Goal: Task Accomplishment & Management: Manage account settings

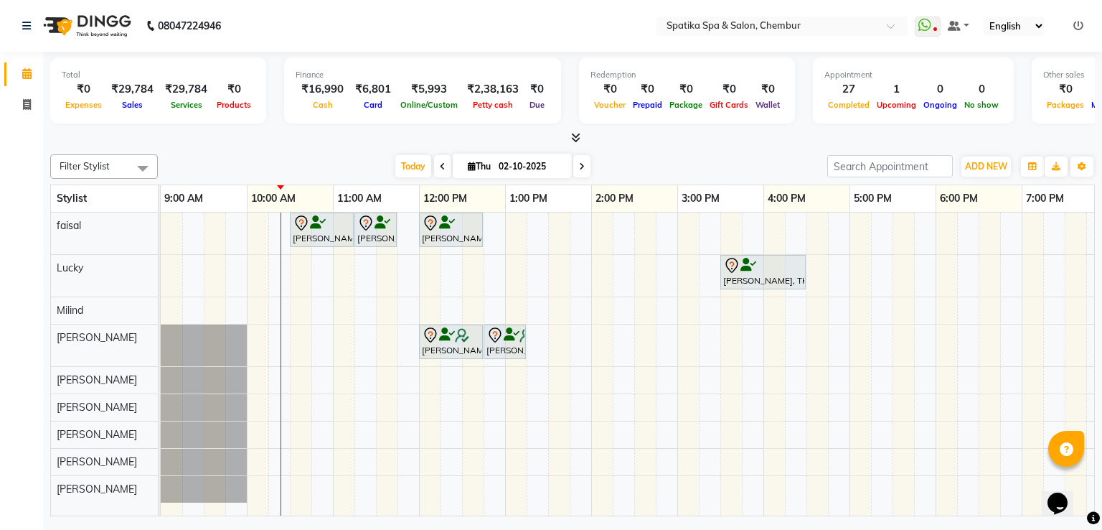
click at [573, 408] on div "[PERSON_NAME], TK04, 10:30 AM-11:15 AM, Haircuts [PERSON_NAME], TK04, 11:15 AM-…" at bounding box center [721, 364] width 1120 height 304
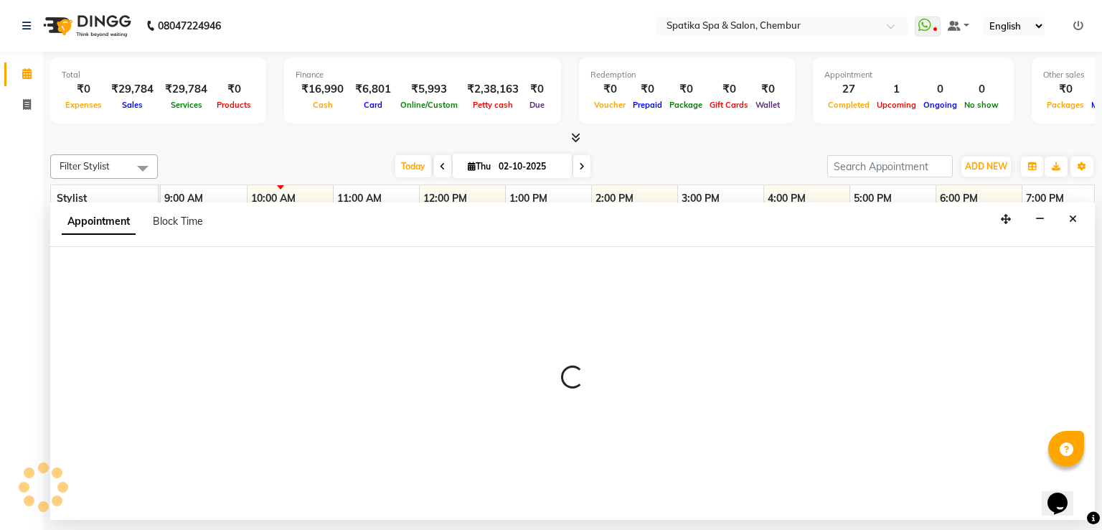
select select "62535"
select select "825"
select select "tentative"
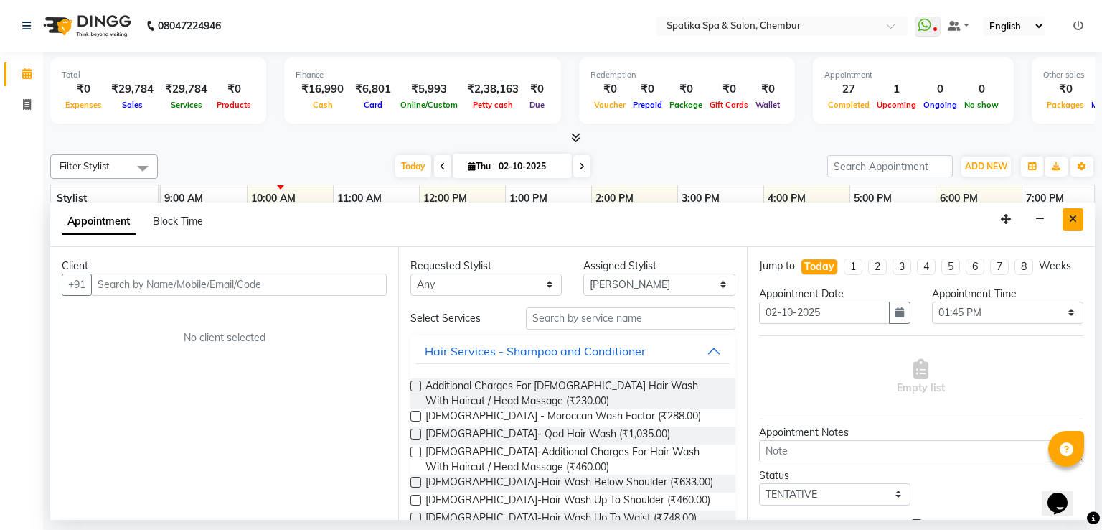
click at [1067, 220] on button "Close" at bounding box center [1073, 219] width 21 height 22
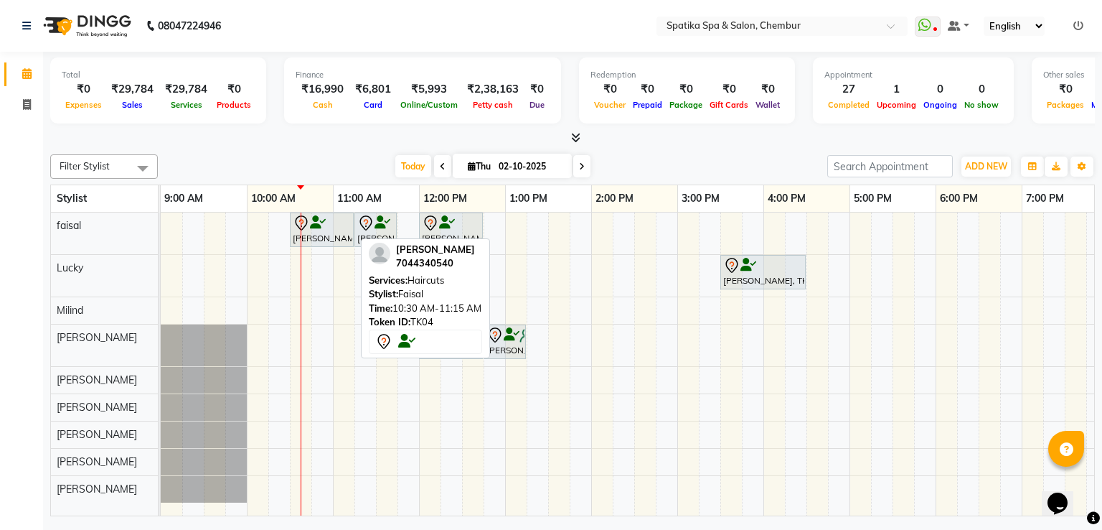
click at [336, 212] on link "[PERSON_NAME], TK04, 10:30 AM-11:15 AM, Haircuts" at bounding box center [322, 229] width 64 height 34
select select "7"
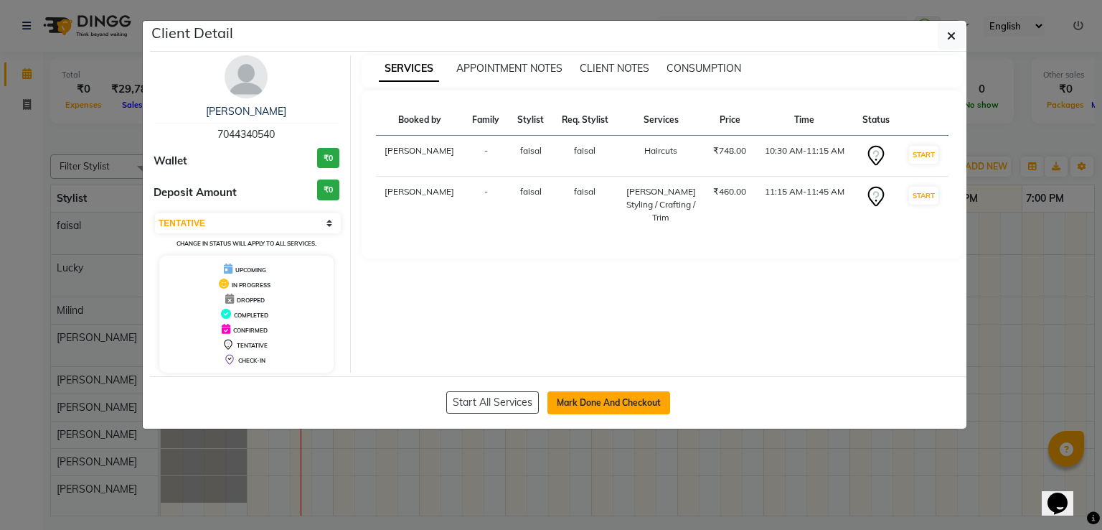
click at [594, 391] on button "Mark Done And Checkout" at bounding box center [609, 402] width 123 height 23
select select "service"
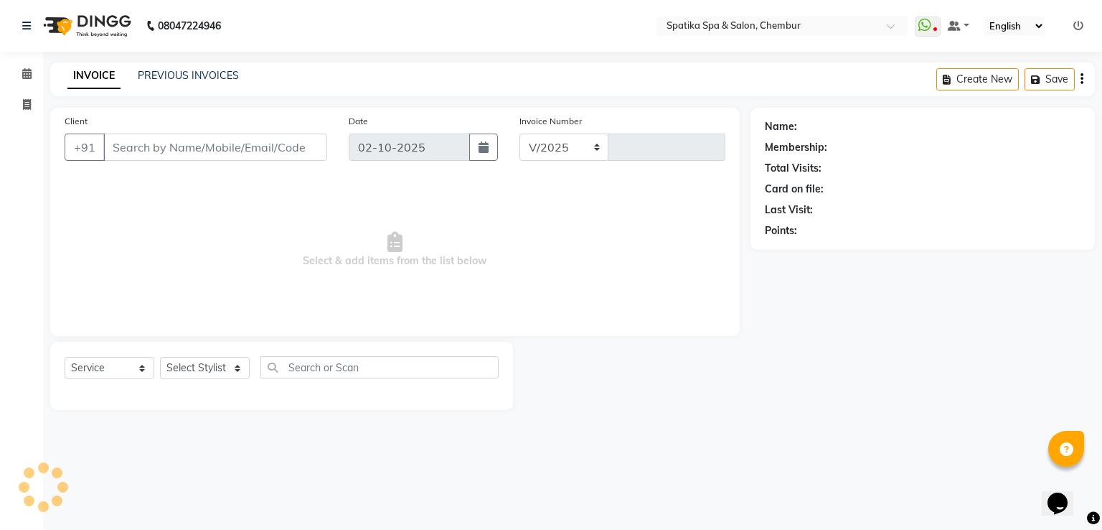
select select "631"
type input "2514"
type input "70******40"
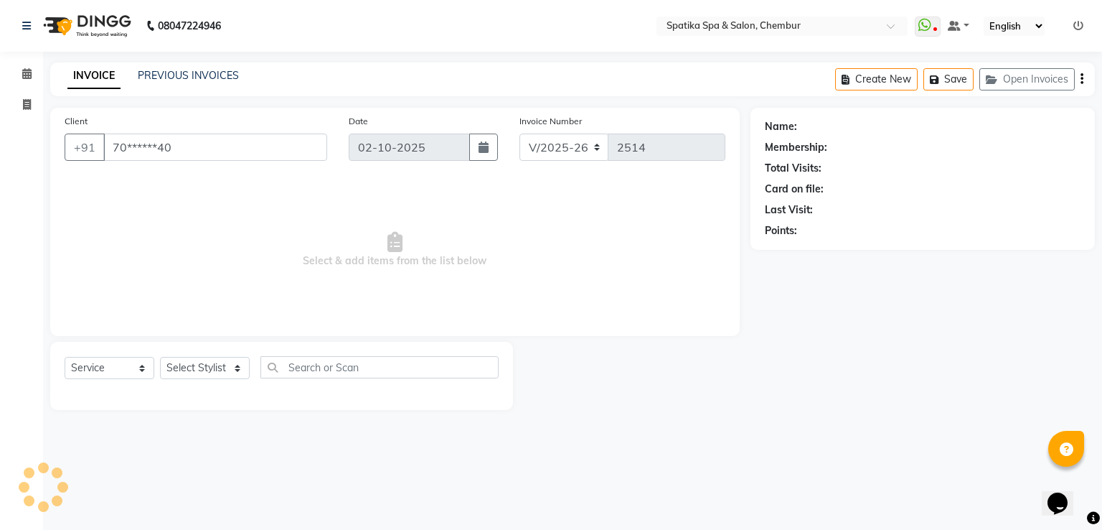
select select "9045"
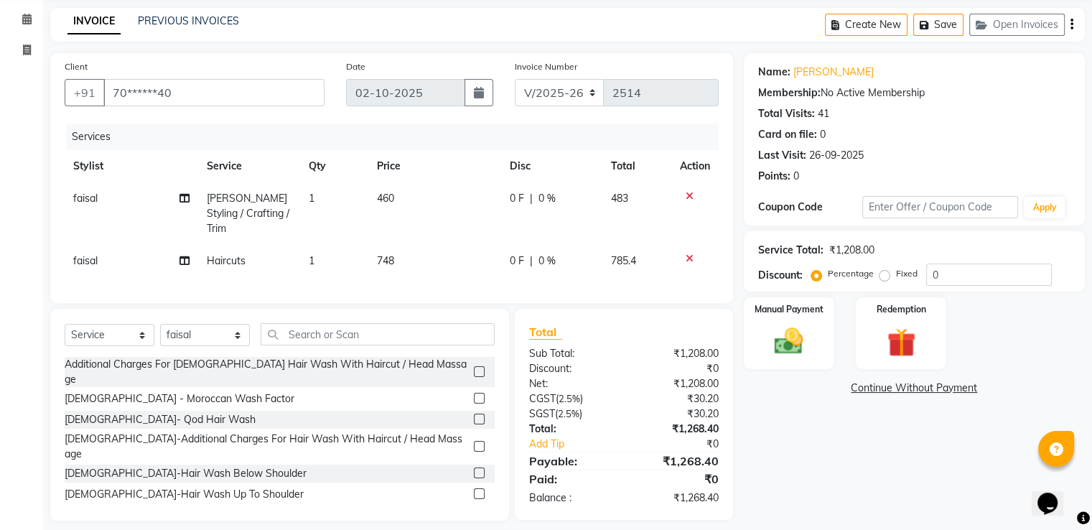
scroll to position [63, 0]
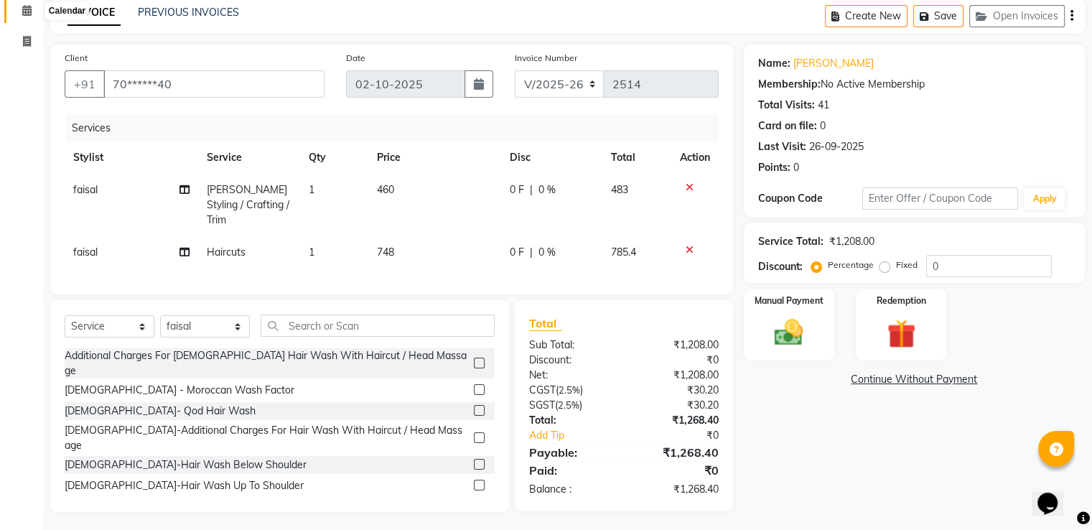
click at [29, 11] on icon at bounding box center [26, 10] width 9 height 11
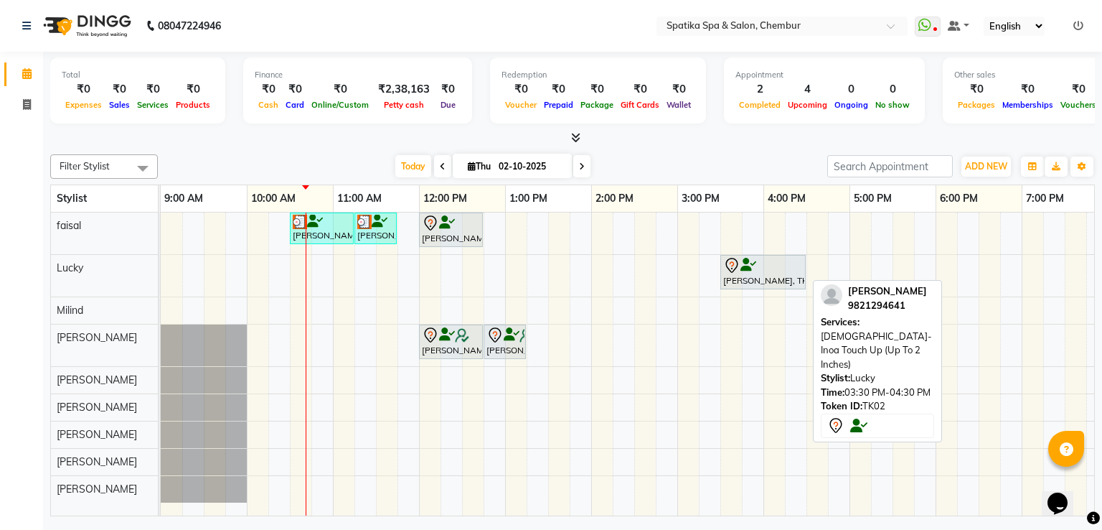
click at [796, 262] on div at bounding box center [763, 265] width 80 height 17
select select "7"
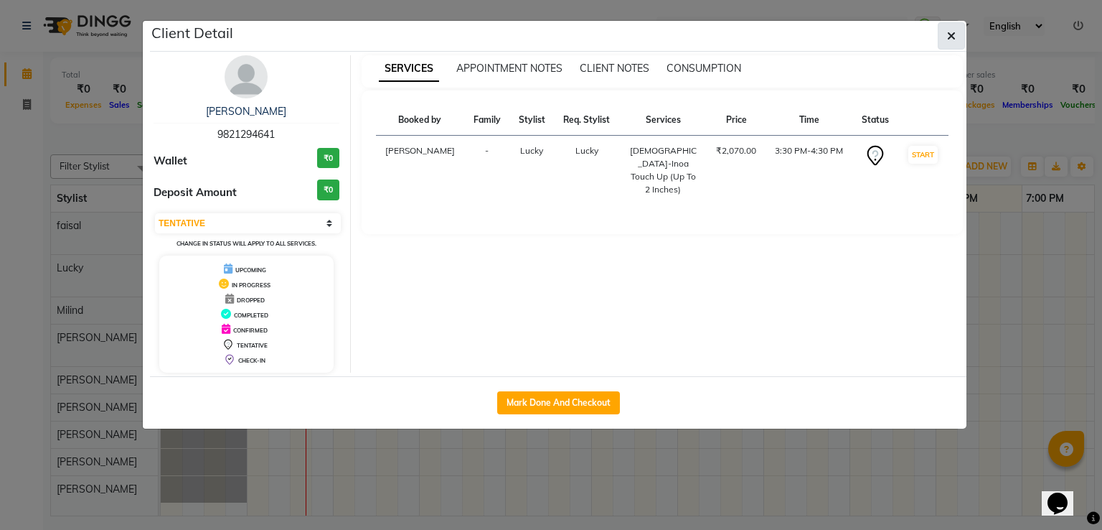
click at [952, 32] on icon "button" at bounding box center [951, 35] width 9 height 11
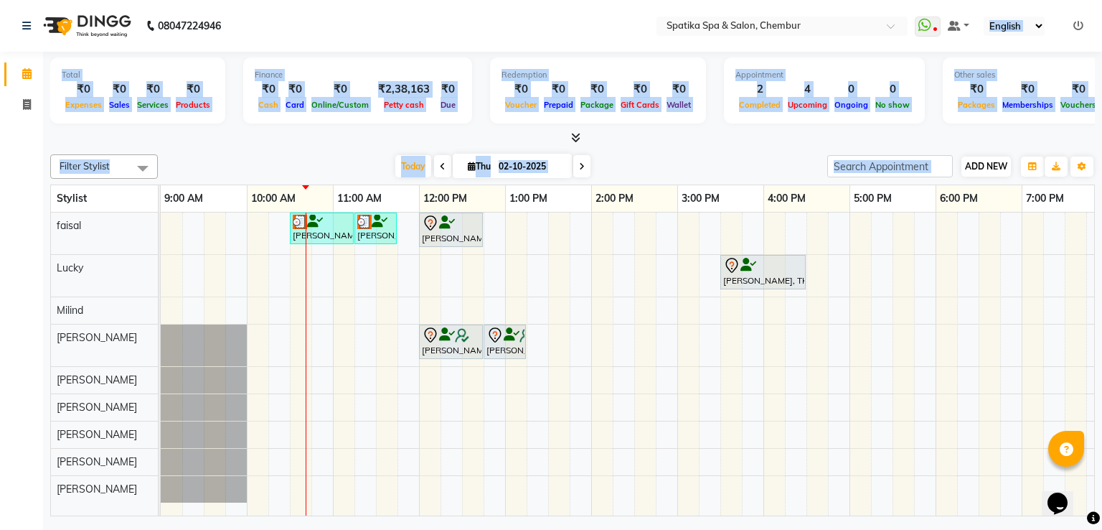
drag, startPoint x: 952, startPoint y: 32, endPoint x: 1009, endPoint y: 174, distance: 153.0
click at [1009, 174] on app-home "08047224946 Select Location × Spatika Spa & Salon, Chembur WhatsApp Status ✕ St…" at bounding box center [551, 260] width 1102 height 520
click at [914, 375] on div "Momi Mehra, TK04, 10:30 AM-11:15 AM, Haircuts Momi Mehra, TK04, 11:15 AM-11:45 …" at bounding box center [721, 364] width 1120 height 304
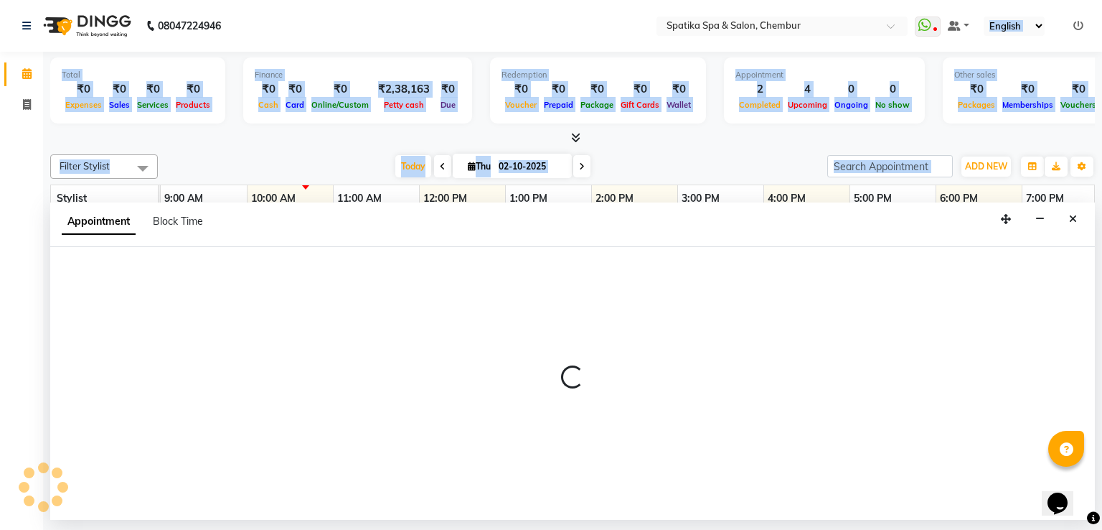
select select "29950"
select select "1050"
select select "tentative"
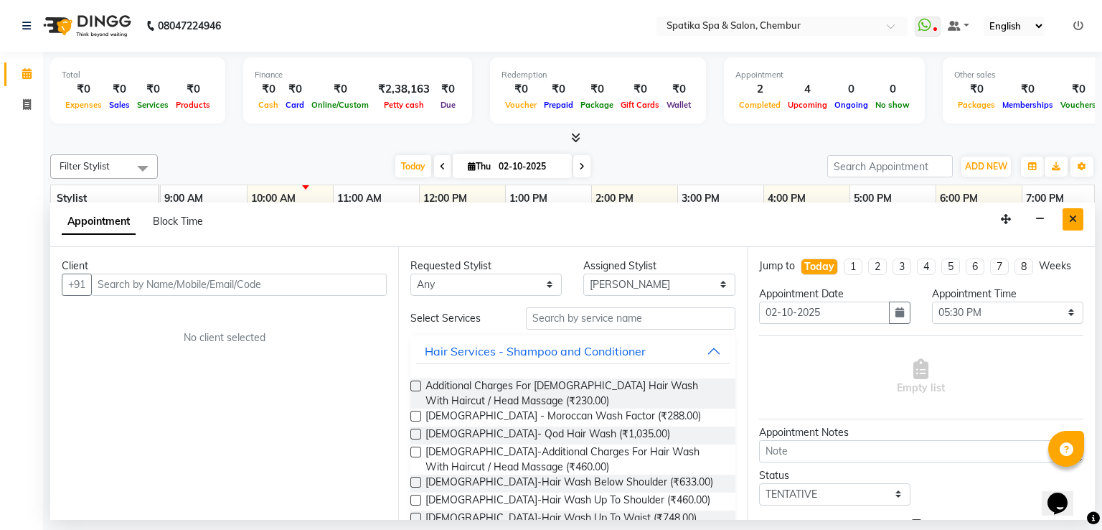
click at [1067, 213] on button "Close" at bounding box center [1073, 219] width 21 height 22
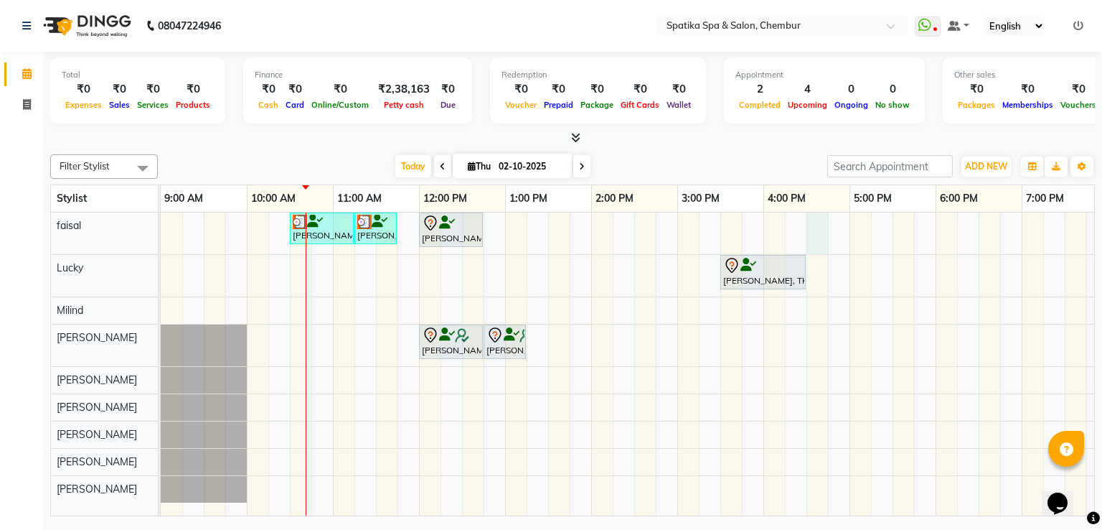
click at [819, 223] on div "Momi Mehra, TK04, 10:30 AM-11:15 AM, Haircuts Momi Mehra, TK04, 11:15 AM-11:45 …" at bounding box center [721, 364] width 1120 height 304
select select "9045"
select select "990"
select select "tentative"
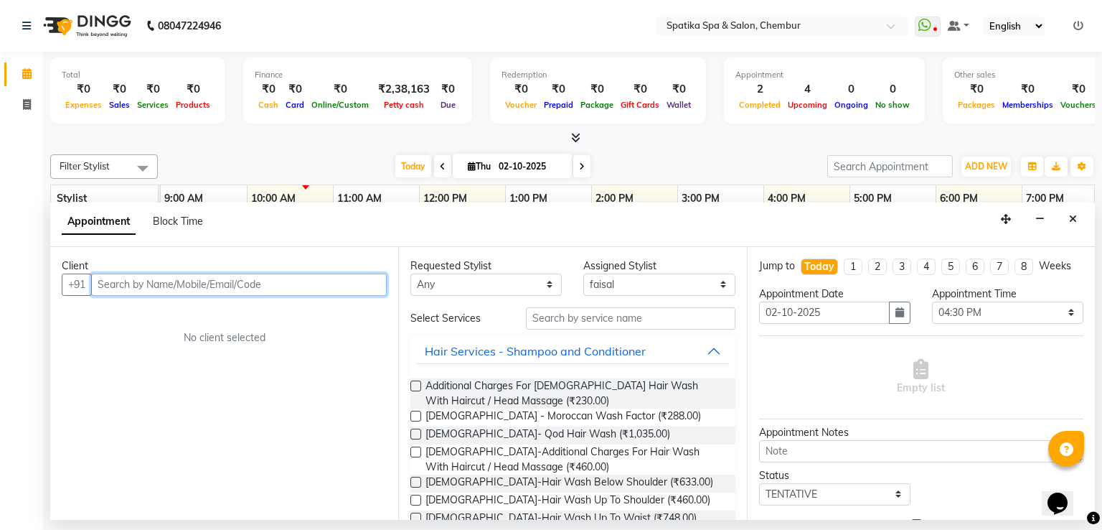
click at [262, 277] on input "text" at bounding box center [239, 284] width 296 height 22
type input "b"
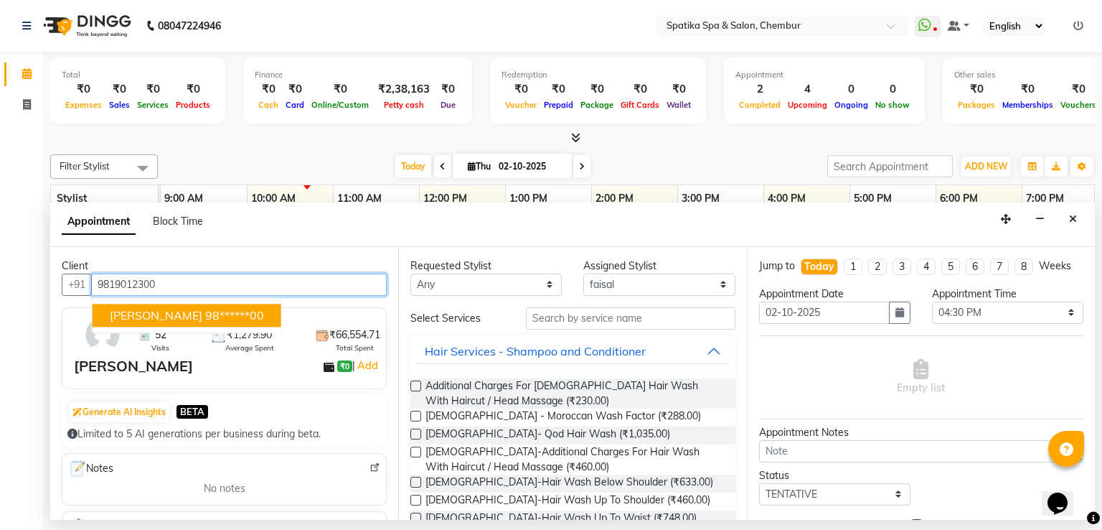
click at [227, 314] on ngb-highlight "98******00" at bounding box center [234, 315] width 59 height 14
type input "98******00"
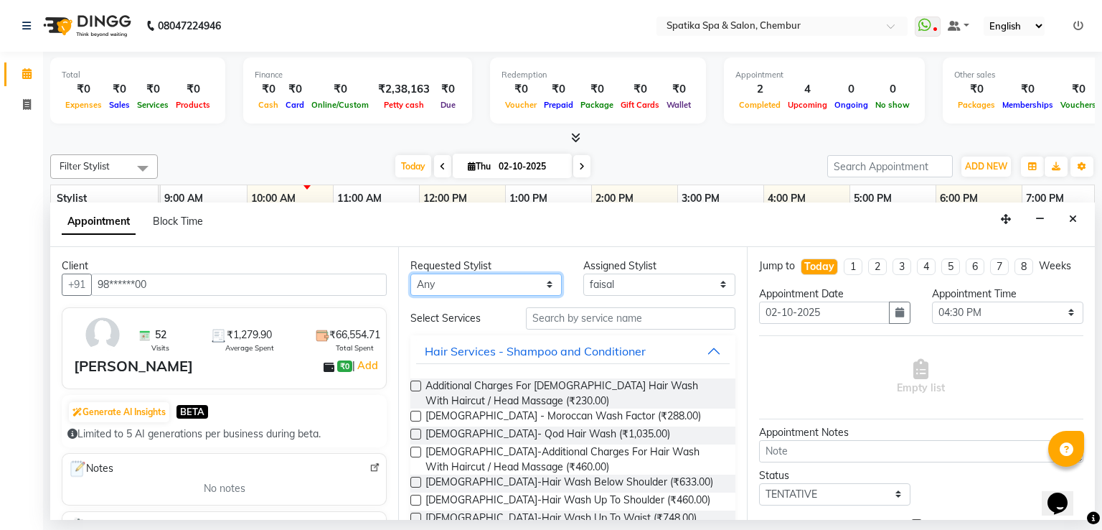
click at [548, 279] on select "Any [PERSON_NAME] [PERSON_NAME] [PERSON_NAME] [PERSON_NAME] [PERSON_NAME] [PERS…" at bounding box center [486, 284] width 151 height 22
select select "9045"
click at [411, 273] on select "Any [PERSON_NAME] [PERSON_NAME] [PERSON_NAME] [PERSON_NAME] [PERSON_NAME] [PERS…" at bounding box center [486, 284] width 151 height 22
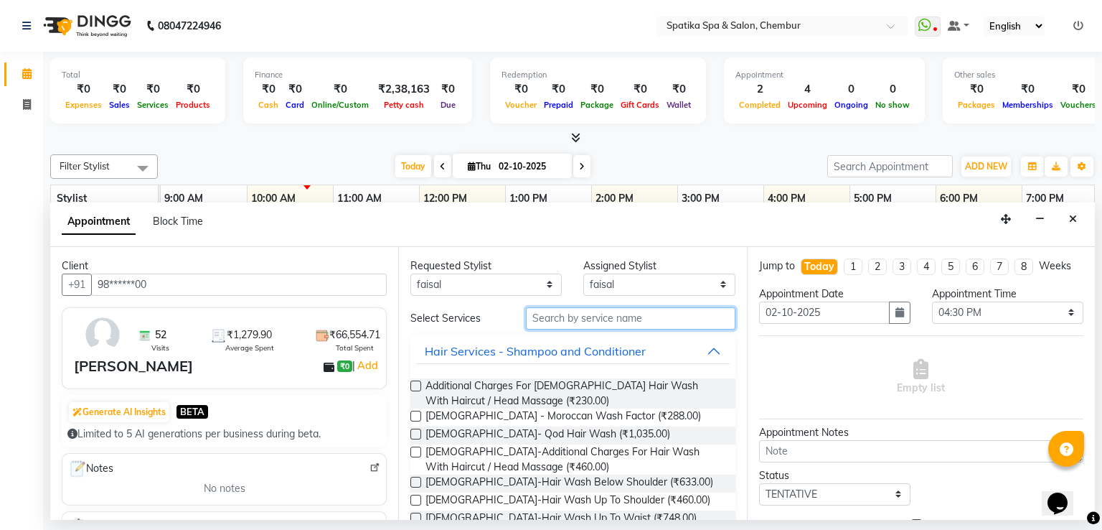
click at [589, 316] on input "text" at bounding box center [631, 318] width 210 height 22
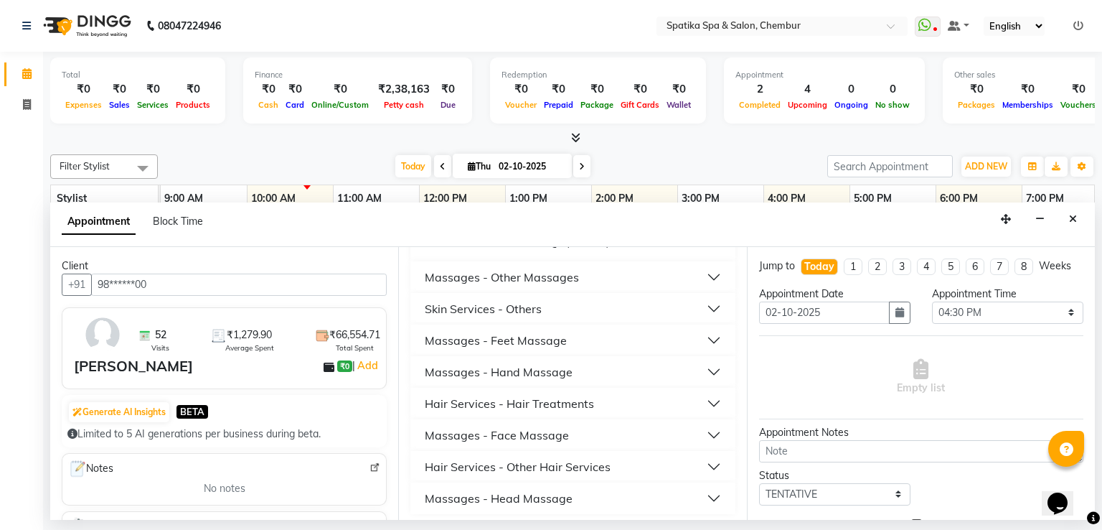
scroll to position [194, 0]
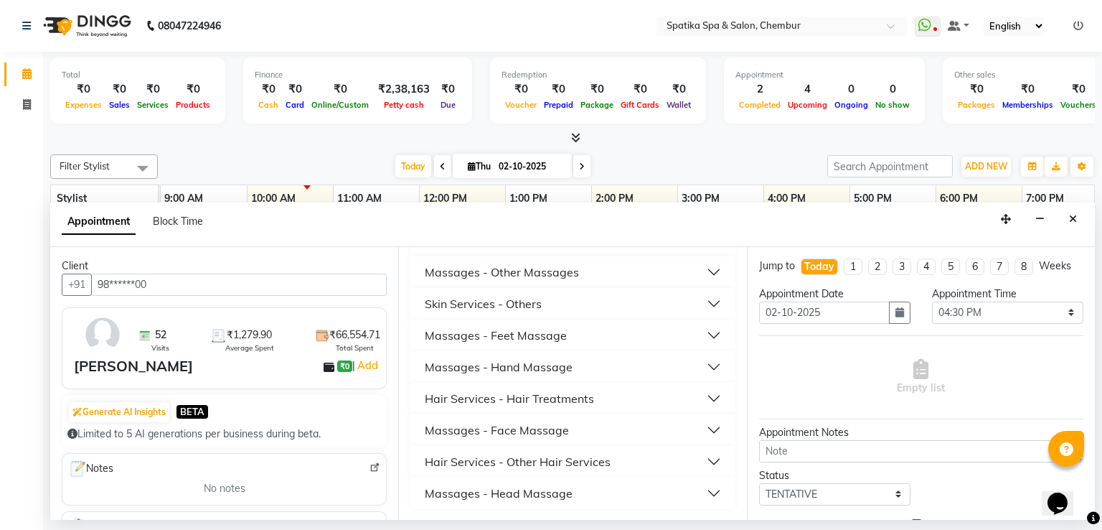
type input "mass"
click at [541, 489] on div "Massages - Head Massage" at bounding box center [499, 492] width 148 height 17
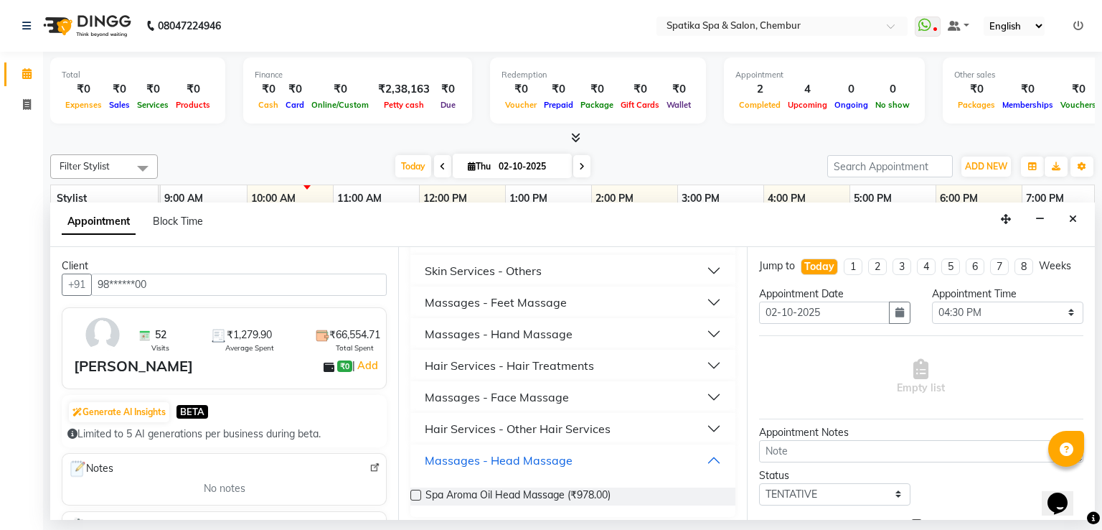
scroll to position [235, 0]
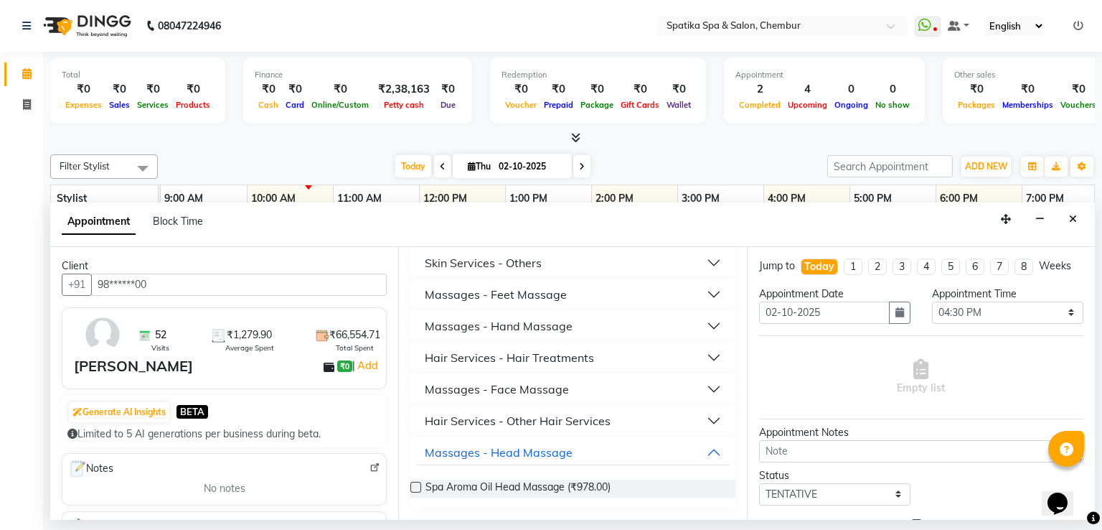
click at [411, 487] on label at bounding box center [416, 487] width 11 height 11
click at [411, 487] on input "checkbox" at bounding box center [415, 488] width 9 height 9
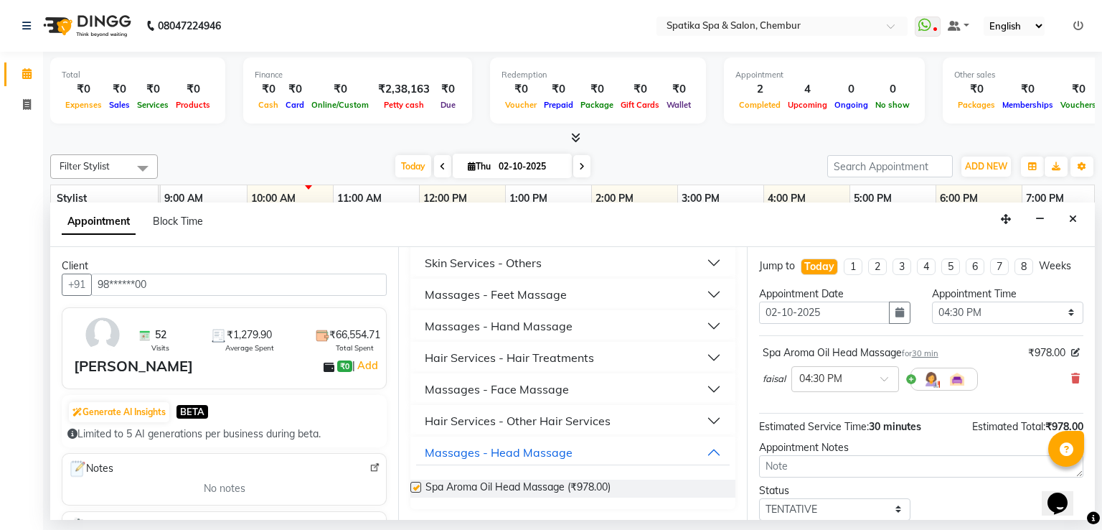
checkbox input "false"
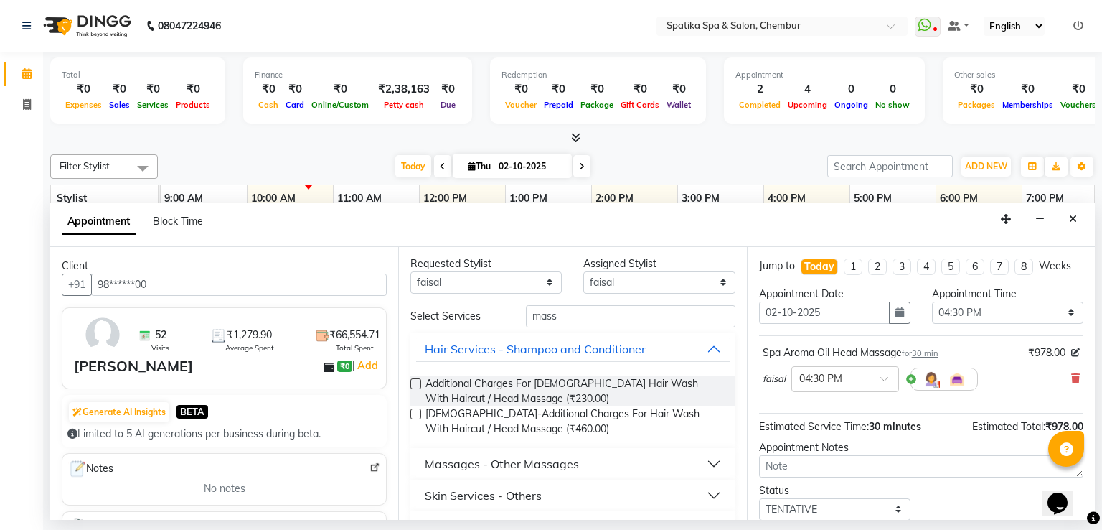
scroll to position [0, 0]
click at [543, 280] on select "Any [PERSON_NAME] [PERSON_NAME] [PERSON_NAME] [PERSON_NAME] [PERSON_NAME] [PERS…" at bounding box center [486, 284] width 151 height 22
select select "9061"
click at [411, 273] on select "Any [PERSON_NAME] [PERSON_NAME] [PERSON_NAME] [PERSON_NAME] [PERSON_NAME] [PERS…" at bounding box center [486, 284] width 151 height 22
select select "9061"
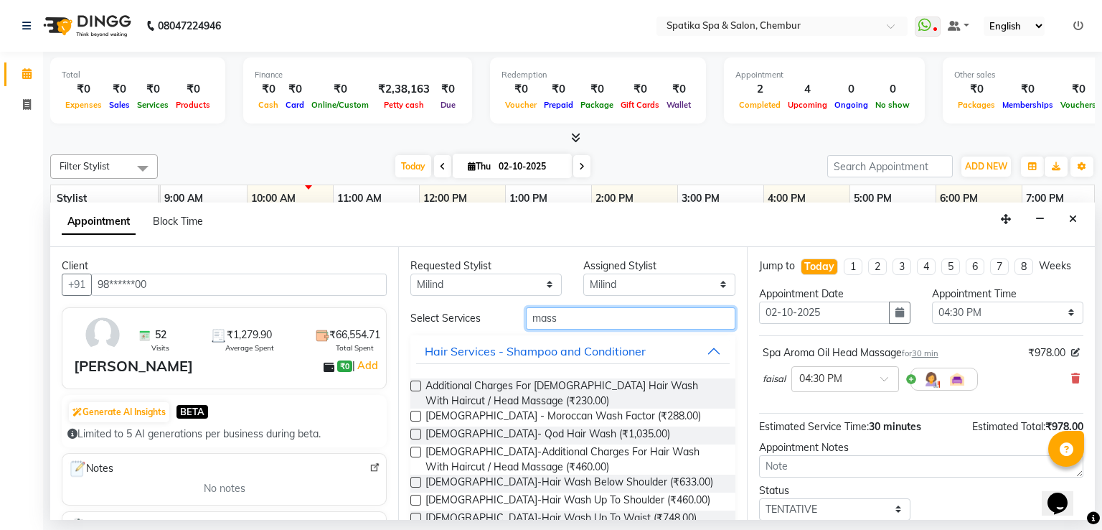
click at [570, 315] on input "mass" at bounding box center [631, 318] width 210 height 22
type input "m"
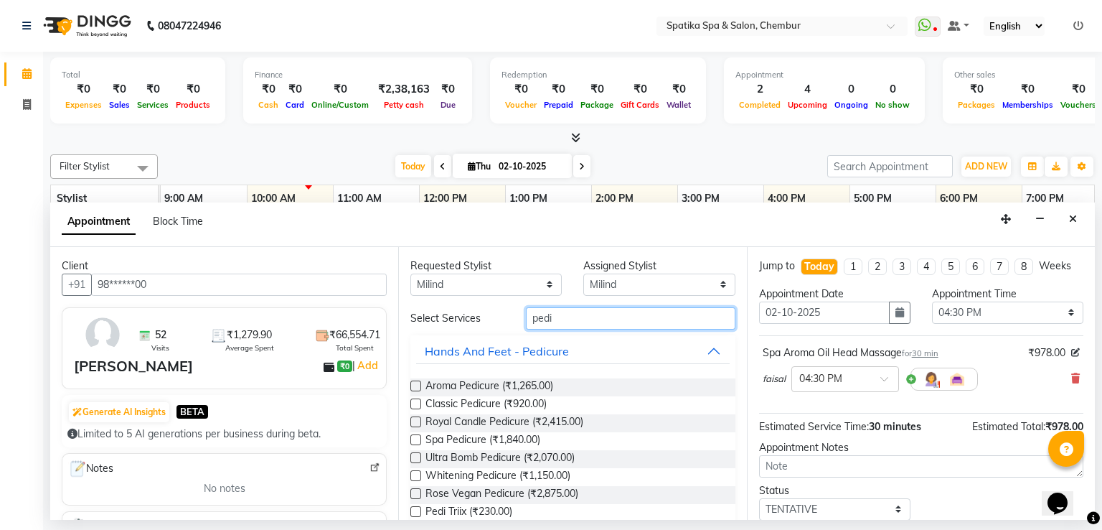
type input "pedi"
click at [416, 403] on label at bounding box center [416, 403] width 11 height 11
click at [416, 403] on input "checkbox" at bounding box center [415, 404] width 9 height 9
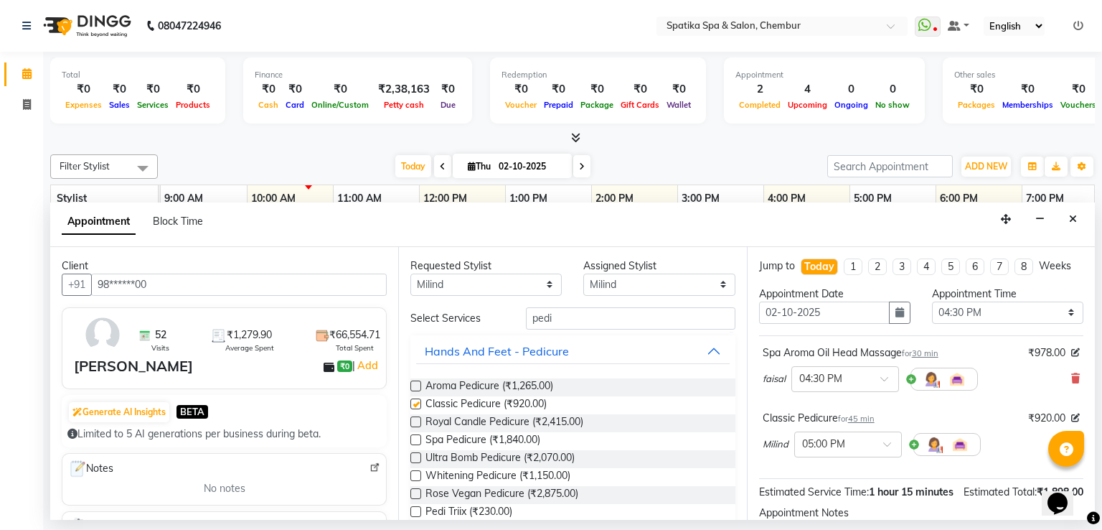
checkbox input "false"
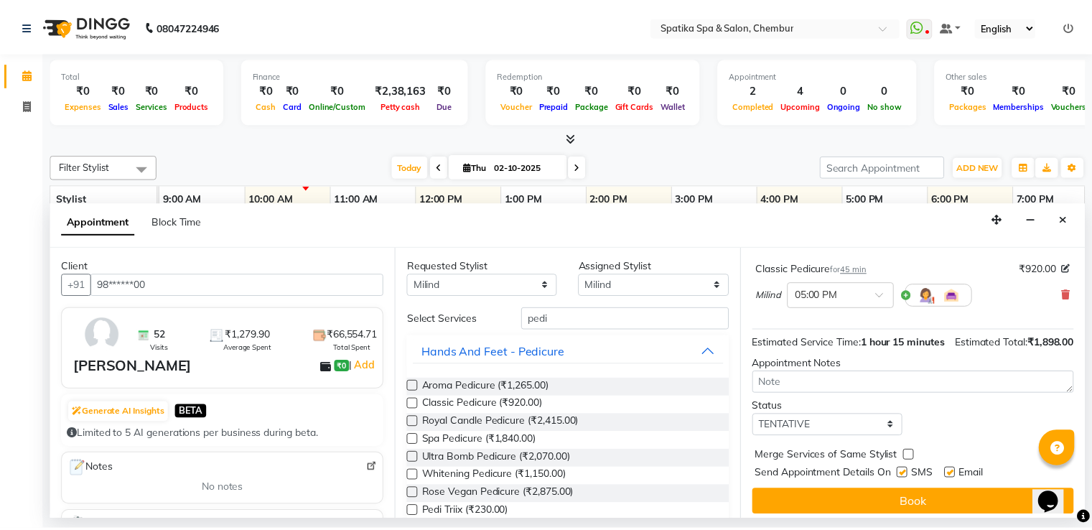
scroll to position [165, 0]
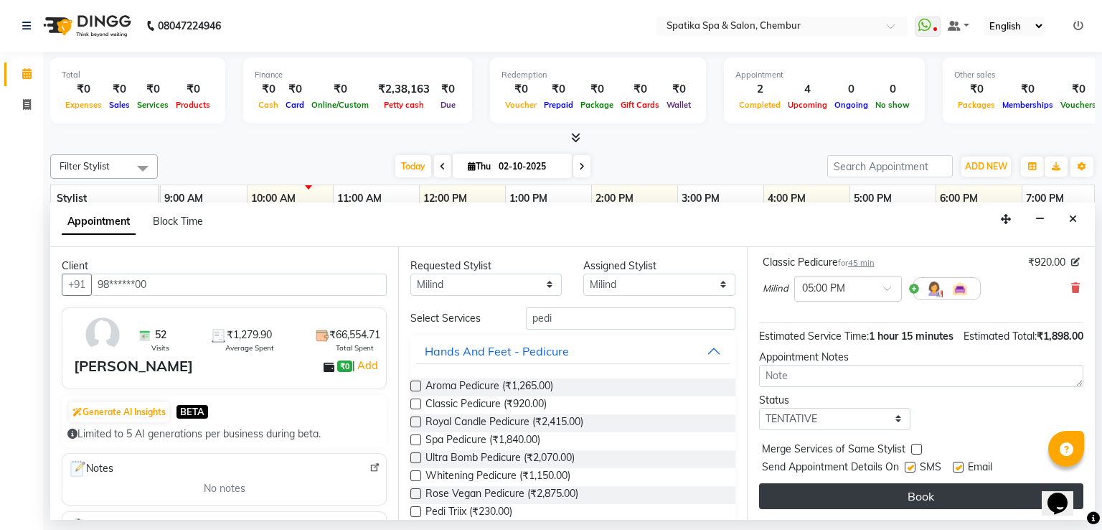
click at [896, 502] on button "Book" at bounding box center [921, 496] width 324 height 26
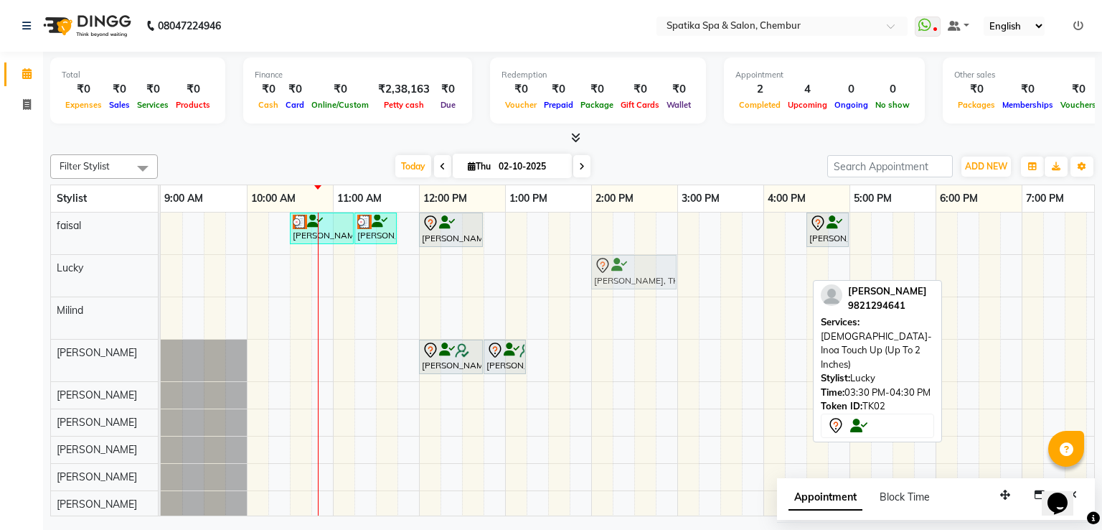
drag, startPoint x: 781, startPoint y: 253, endPoint x: 657, endPoint y: 254, distance: 123.5
click at [161, 255] on div "Kavita Kulkarni, TK02, 03:30 PM-04:30 PM, Female-Inoa Touch Up (Up To 2 Inches)…" at bounding box center [161, 276] width 0 height 42
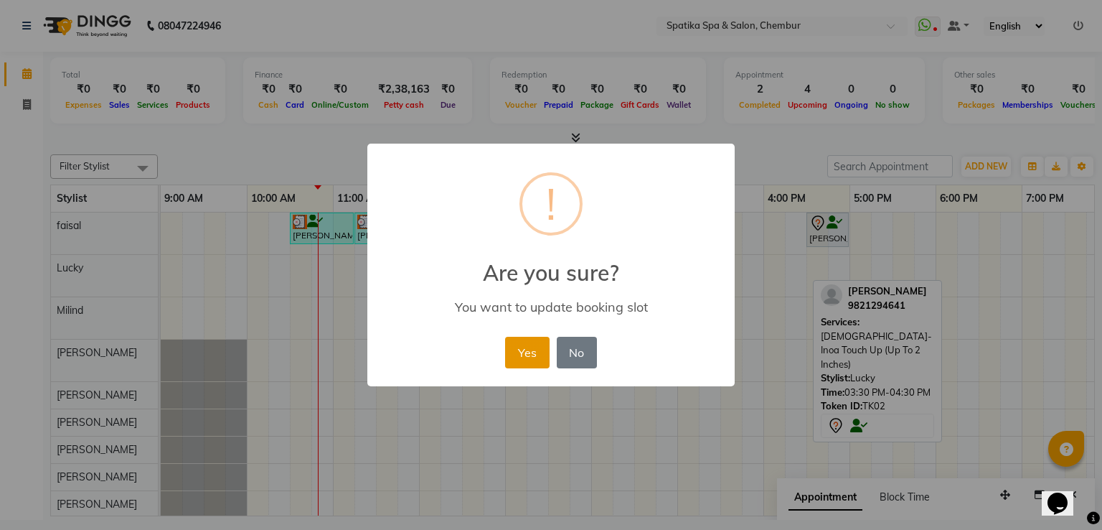
drag, startPoint x: 538, startPoint y: 354, endPoint x: 499, endPoint y: 337, distance: 42.4
click at [536, 352] on button "Yes" at bounding box center [527, 353] width 44 height 32
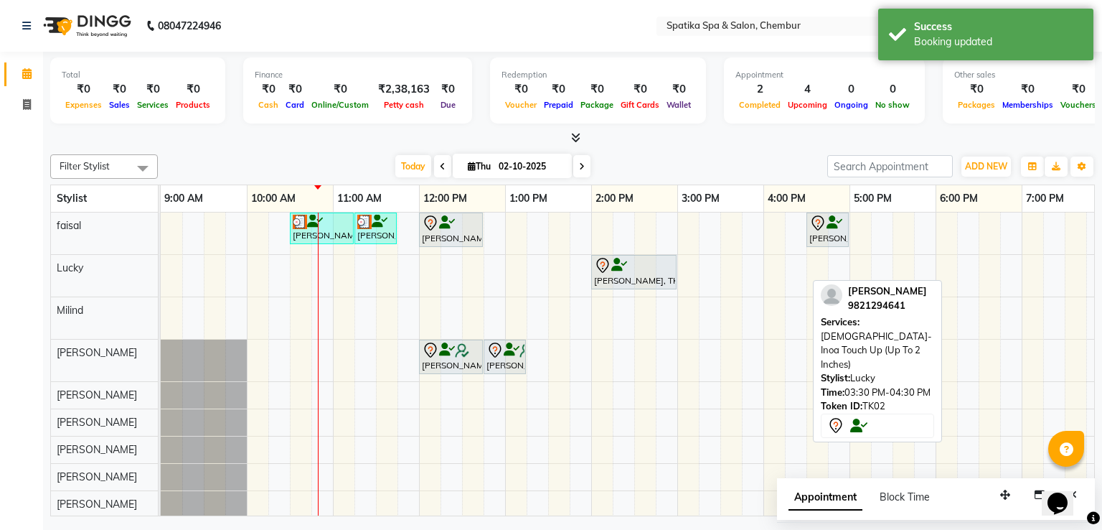
click at [1020, 331] on div "Momi Mehra, TK04, 10:30 AM-11:15 AM, Haircuts Momi Mehra, TK04, 11:15 AM-11:45 …" at bounding box center [721, 364] width 1120 height 305
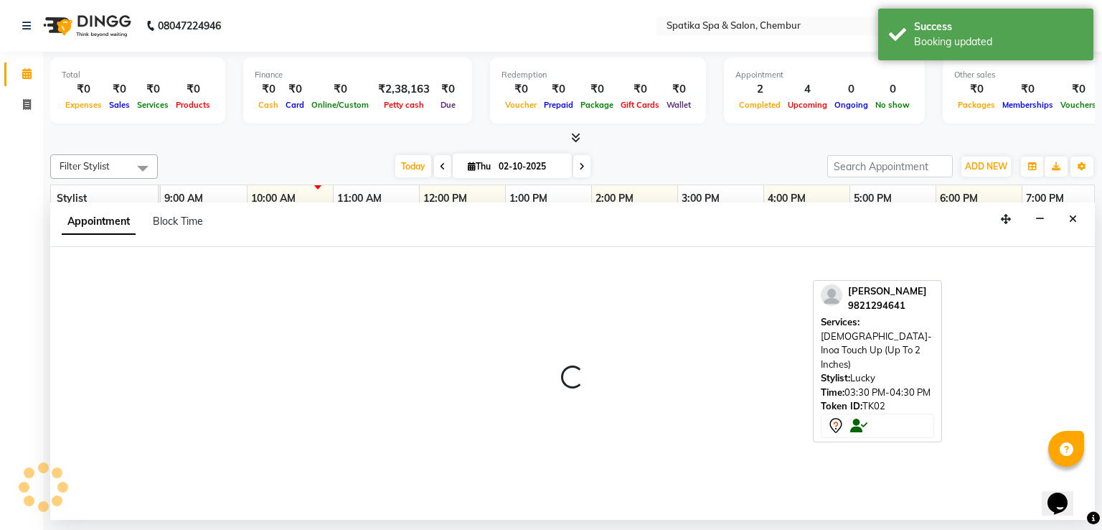
select select "9061"
select select "tentative"
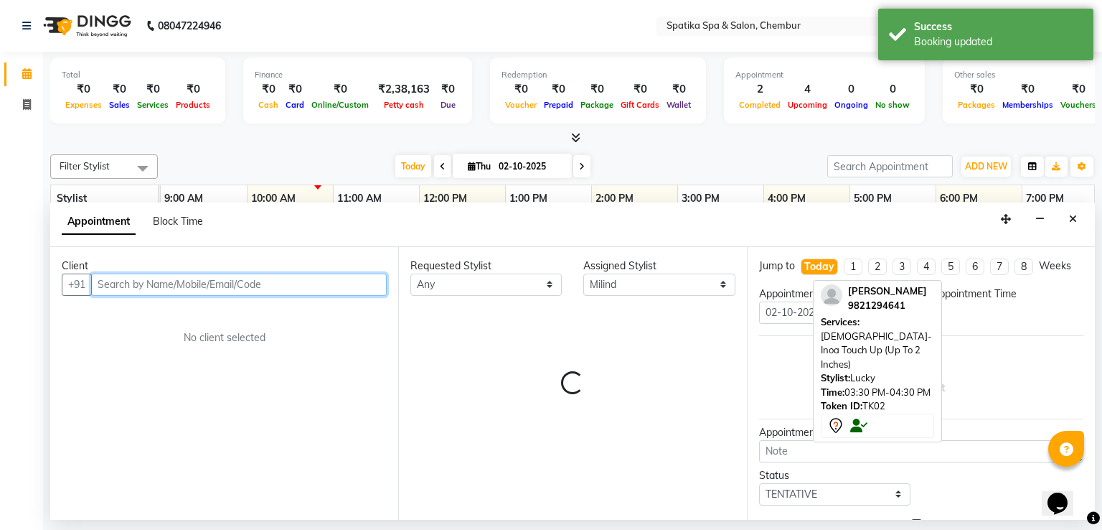
select select "1125"
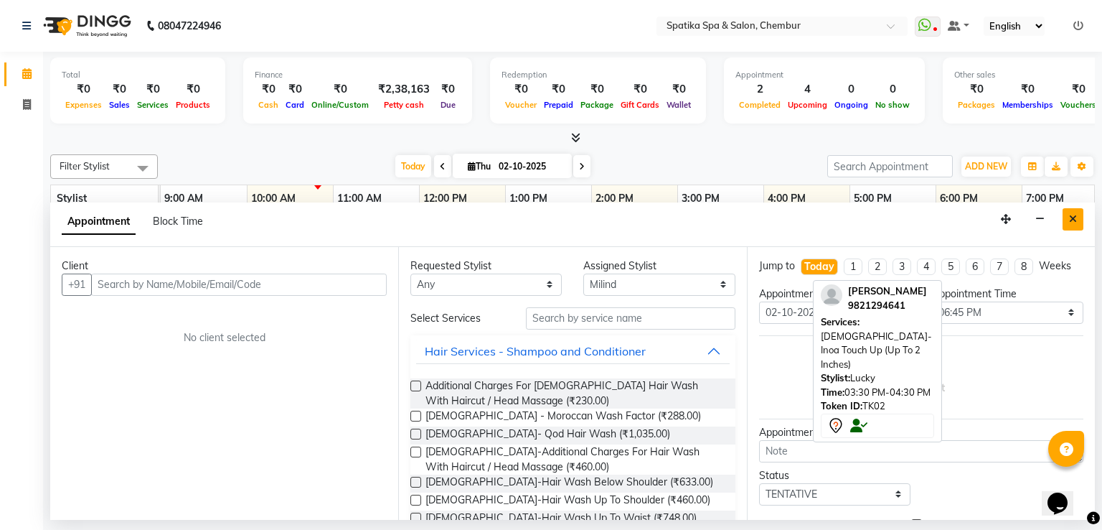
click at [1068, 212] on button "Close" at bounding box center [1073, 219] width 21 height 22
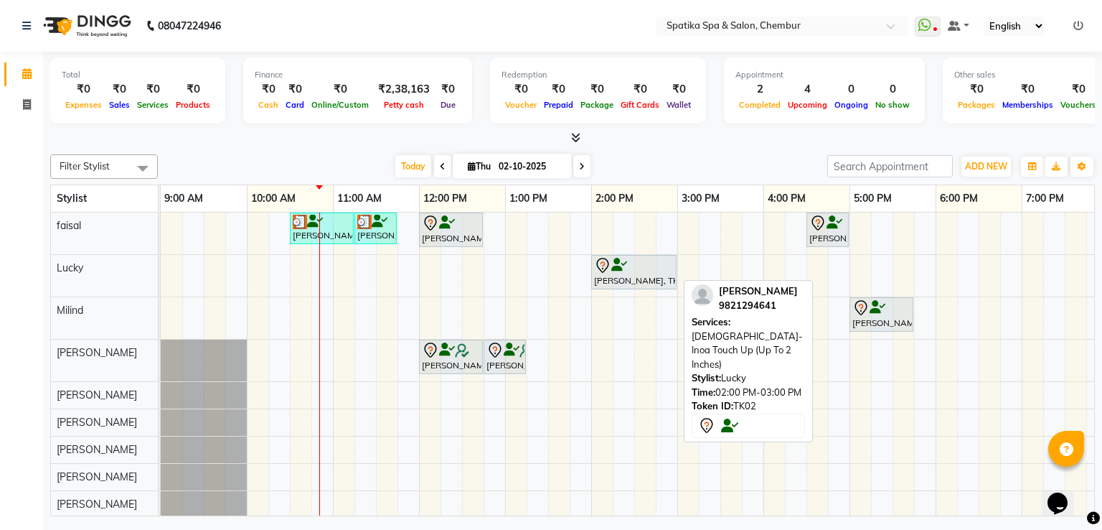
click at [630, 268] on div at bounding box center [634, 265] width 80 height 17
click at [634, 258] on div at bounding box center [634, 265] width 80 height 17
select select "7"
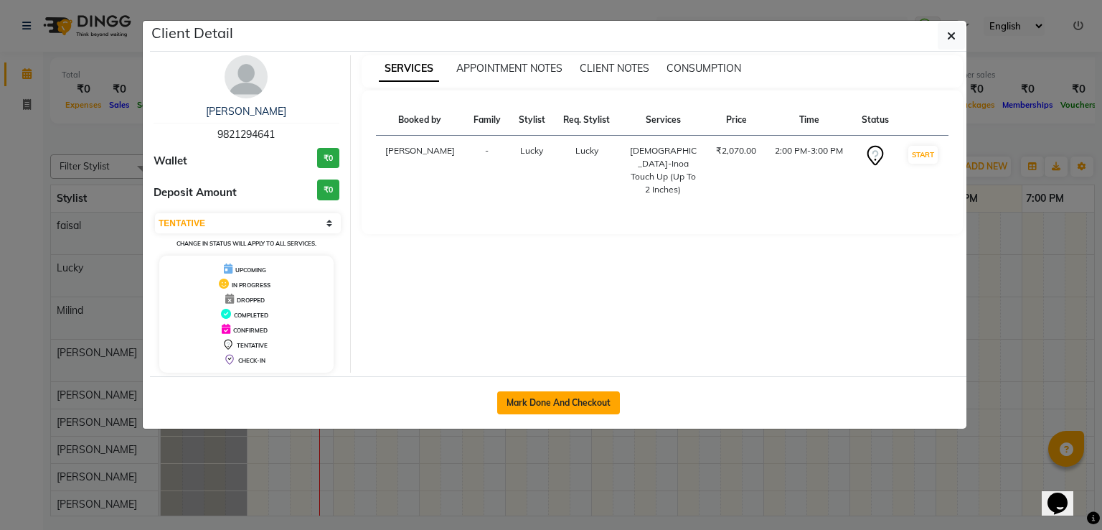
click at [586, 395] on button "Mark Done And Checkout" at bounding box center [558, 402] width 123 height 23
select select "631"
select select "service"
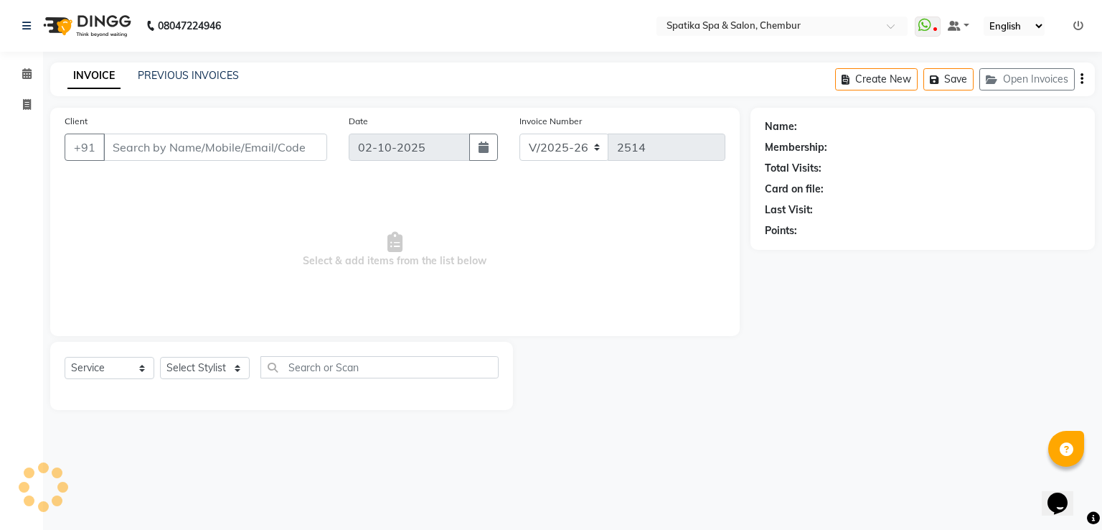
type input "98******41"
select select "9046"
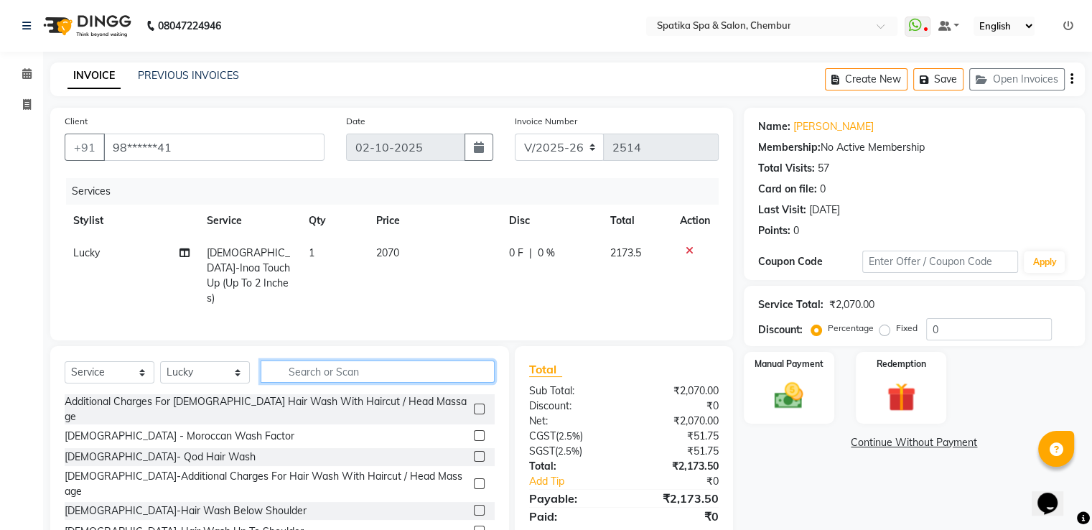
click at [425, 367] on input "text" at bounding box center [378, 371] width 234 height 22
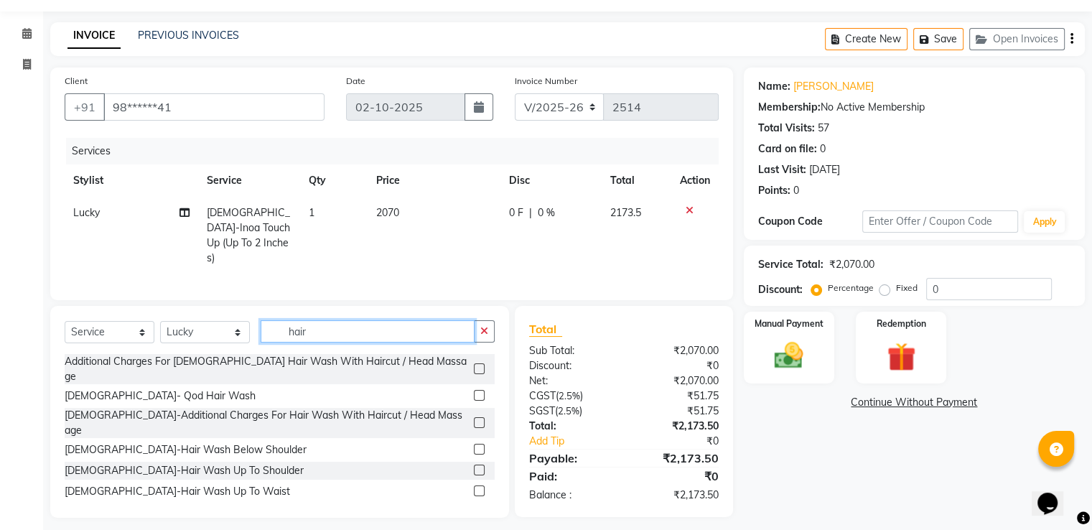
scroll to position [46, 0]
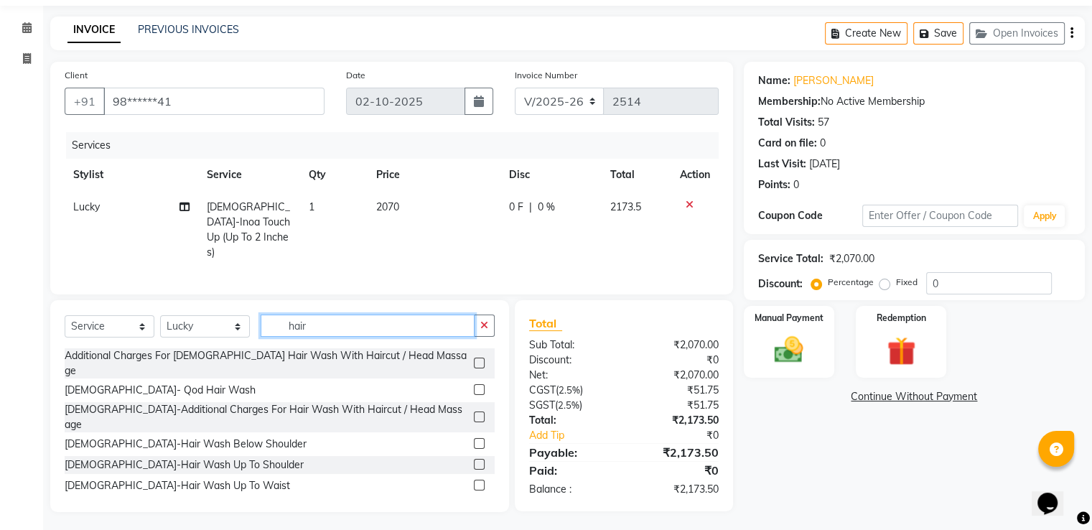
type input "hair"
click at [474, 459] on label at bounding box center [479, 464] width 11 height 11
click at [474, 460] on input "checkbox" at bounding box center [478, 464] width 9 height 9
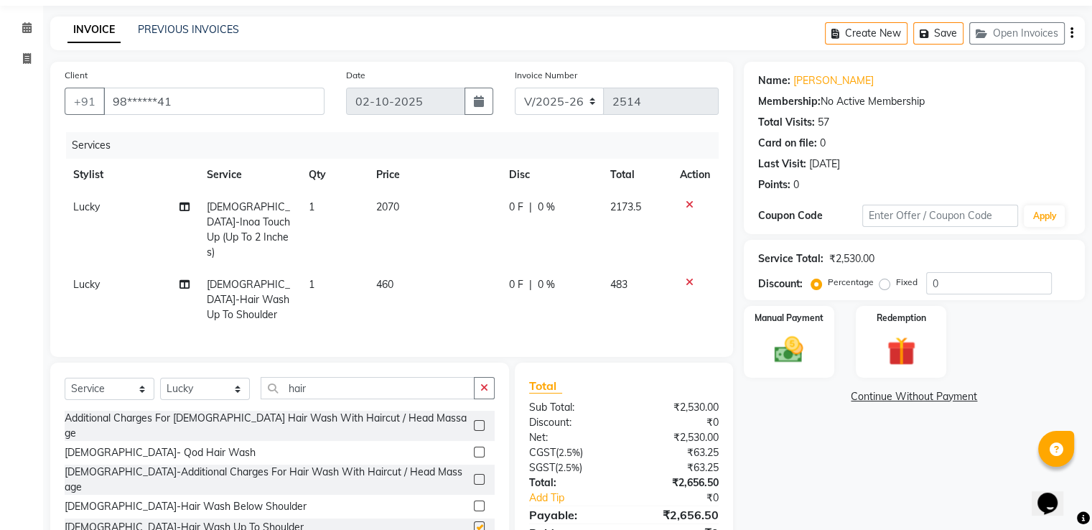
checkbox input "false"
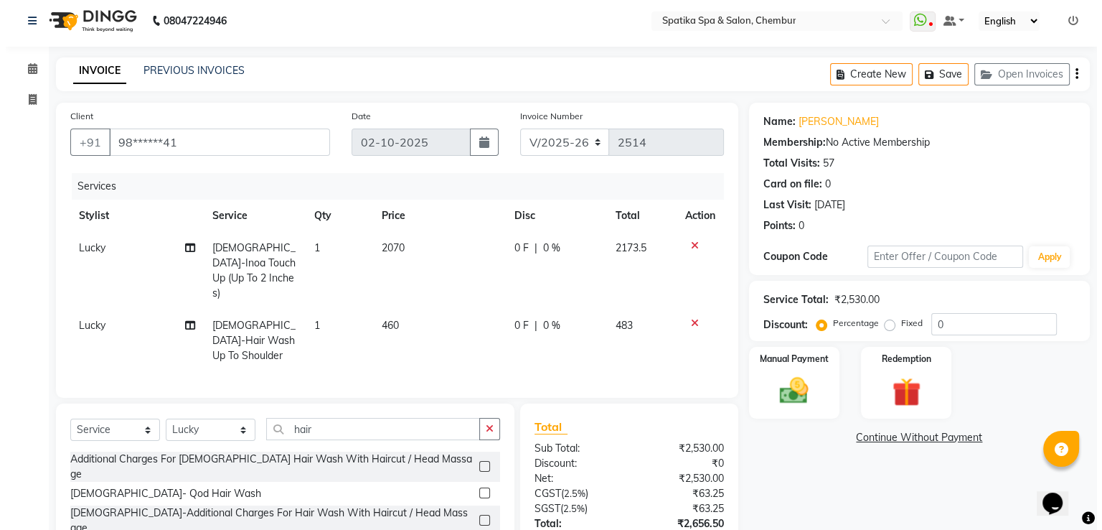
scroll to position [0, 0]
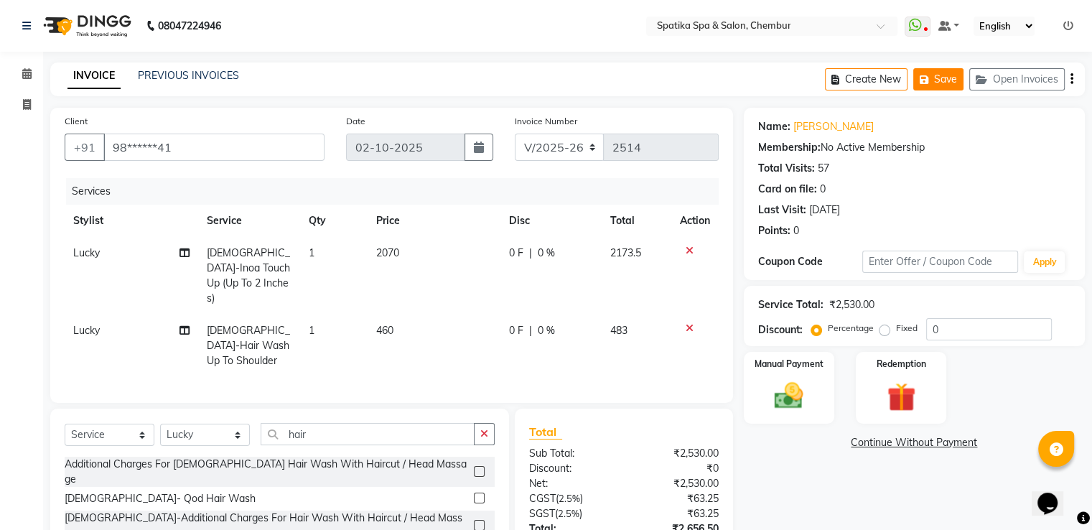
click at [943, 84] on button "Save" at bounding box center [938, 79] width 50 height 22
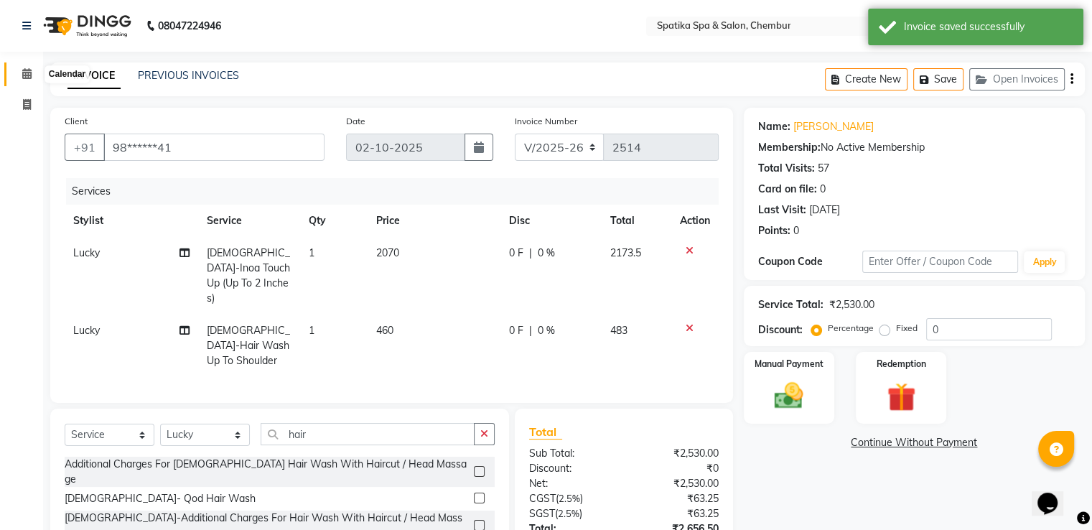
click at [28, 73] on icon at bounding box center [26, 73] width 9 height 11
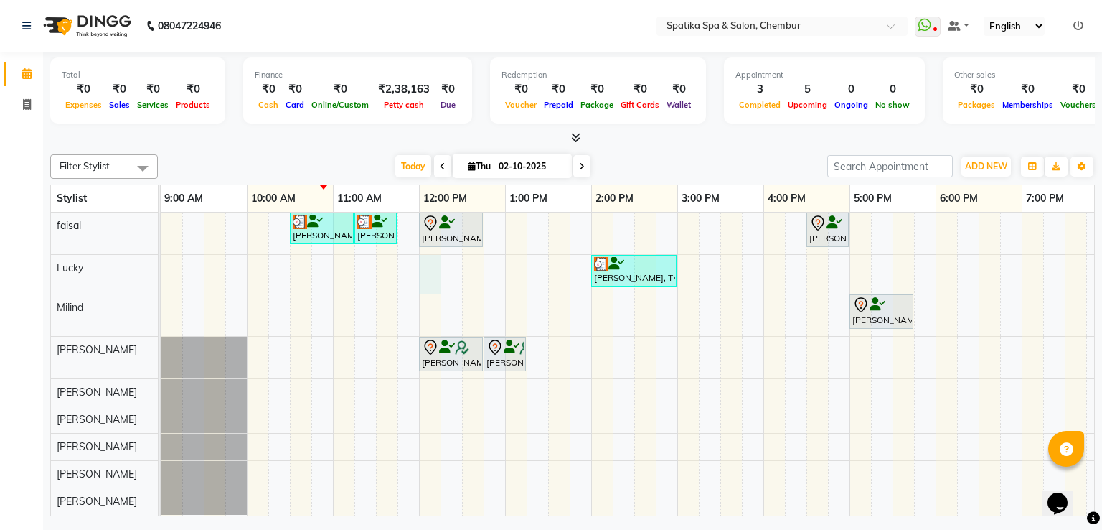
click at [429, 276] on div "Momi Mehra, TK04, 10:30 AM-11:15 AM, Haircuts Momi Mehra, TK04, 11:15 AM-11:45 …" at bounding box center [721, 364] width 1120 height 304
select select "9046"
select select "tentative"
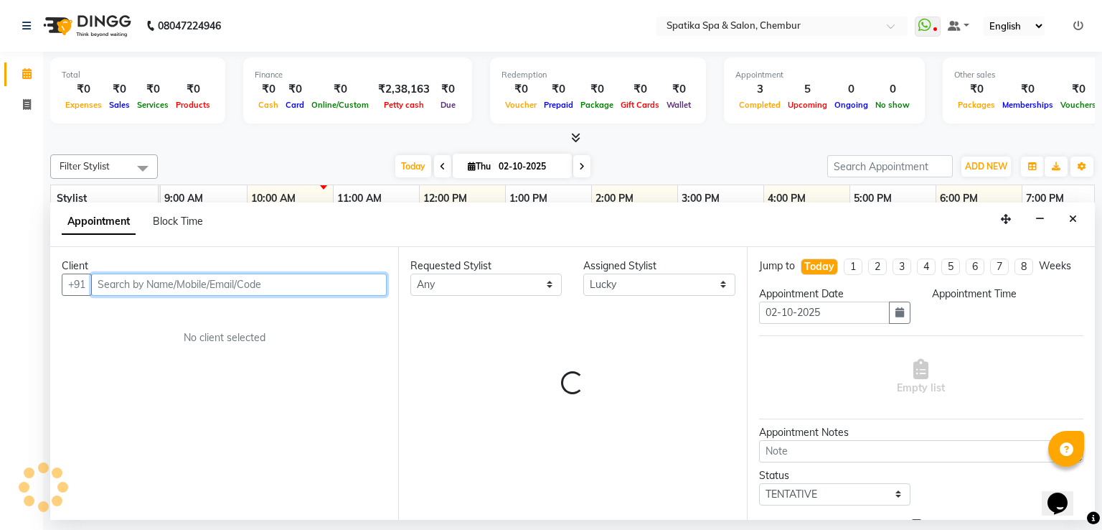
select select "720"
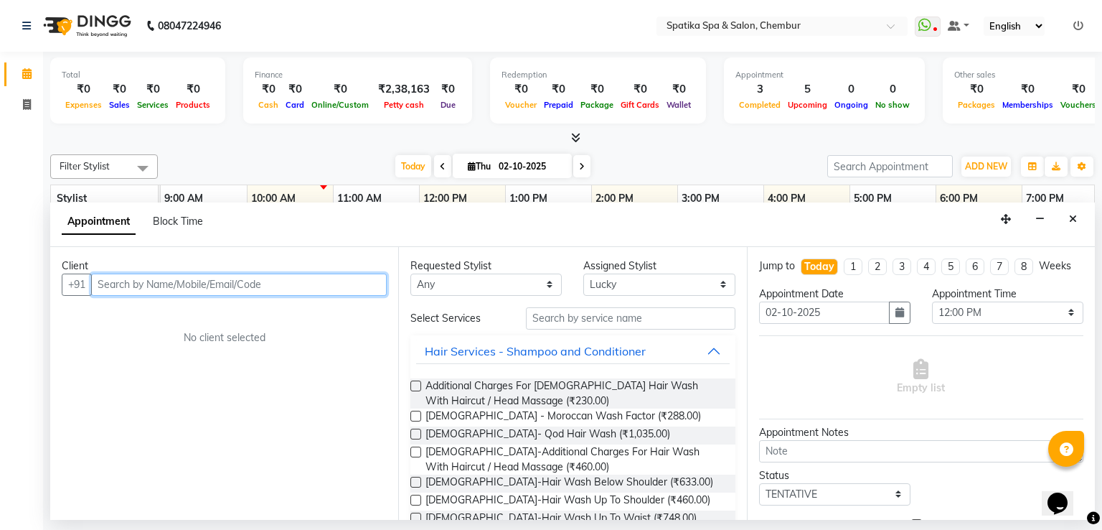
click at [328, 281] on input "text" at bounding box center [239, 284] width 296 height 22
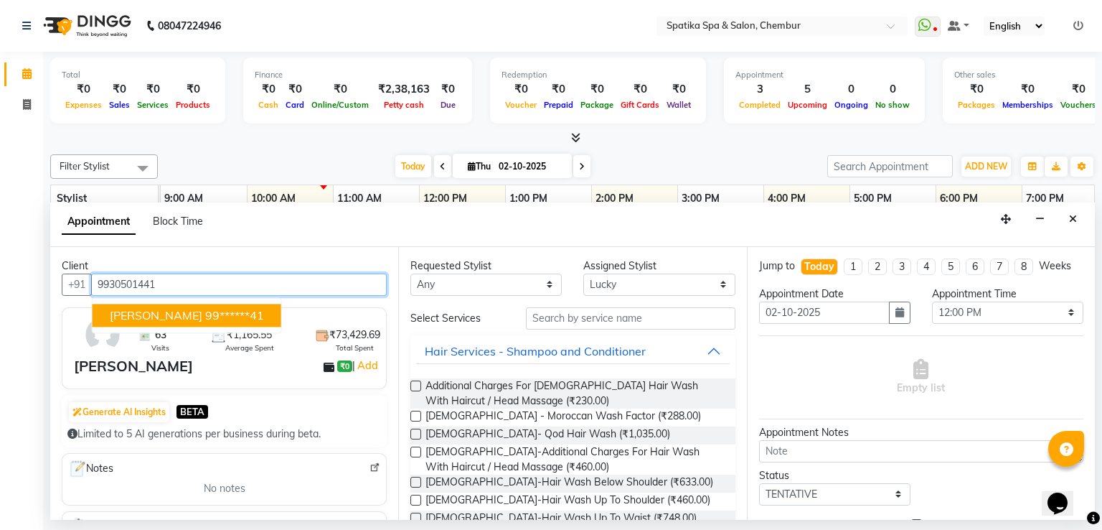
click at [227, 319] on ngb-highlight "99******41" at bounding box center [234, 315] width 59 height 14
type input "99******41"
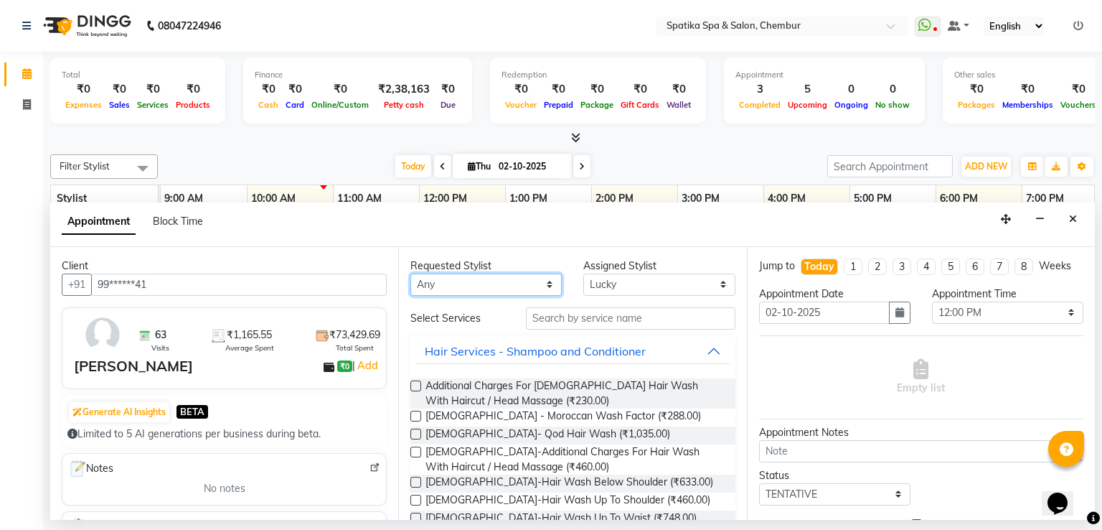
click at [545, 281] on select "Any [PERSON_NAME] [PERSON_NAME] [PERSON_NAME] [PERSON_NAME] [PERSON_NAME] [PERS…" at bounding box center [486, 284] width 151 height 22
select select "9046"
click at [411, 273] on select "Any [PERSON_NAME] [PERSON_NAME] [PERSON_NAME] [PERSON_NAME] [PERSON_NAME] [PERS…" at bounding box center [486, 284] width 151 height 22
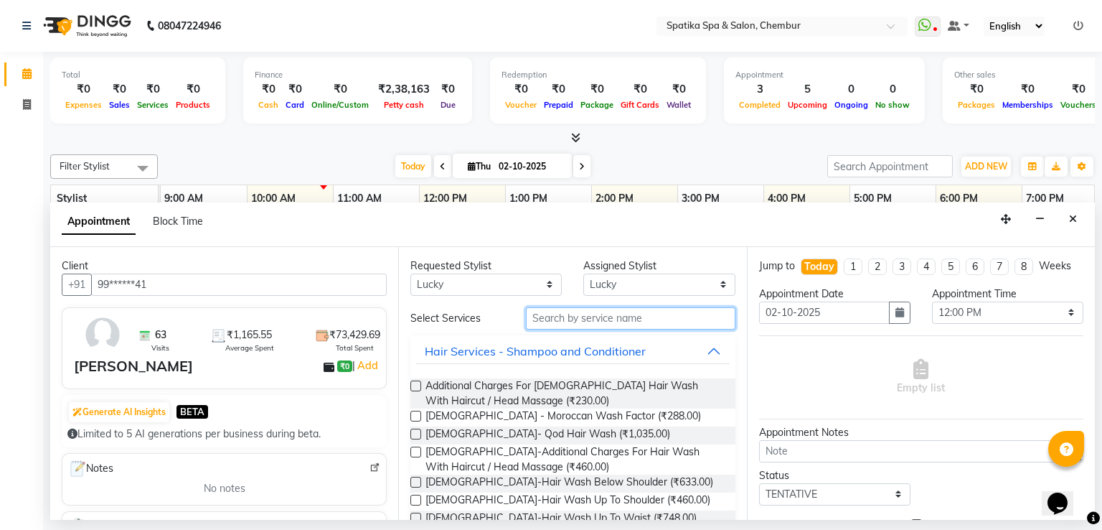
click at [587, 318] on input "text" at bounding box center [631, 318] width 210 height 22
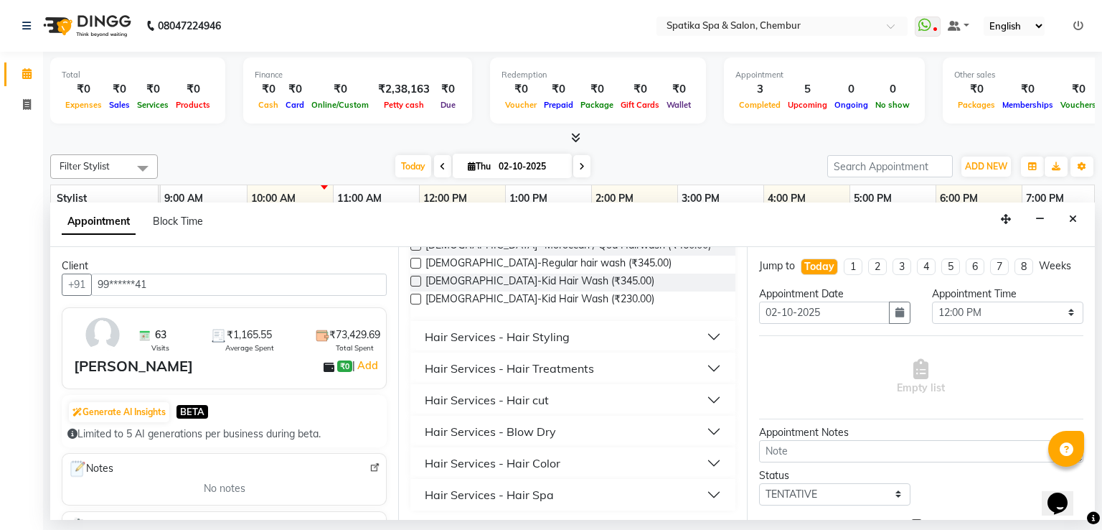
scroll to position [274, 0]
type input "hair"
click at [523, 395] on div "Hair Services - Hair cut" at bounding box center [487, 398] width 124 height 17
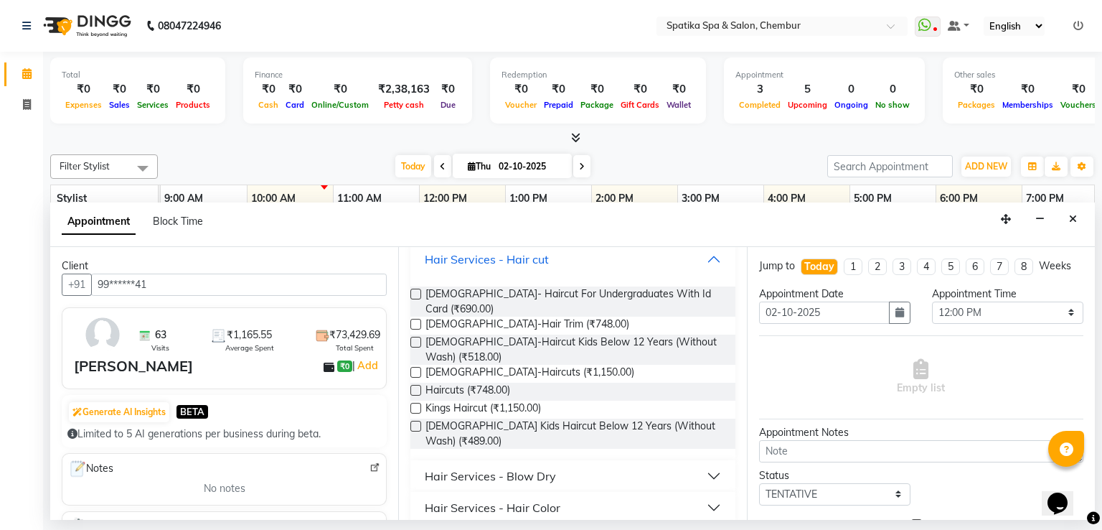
scroll to position [418, 0]
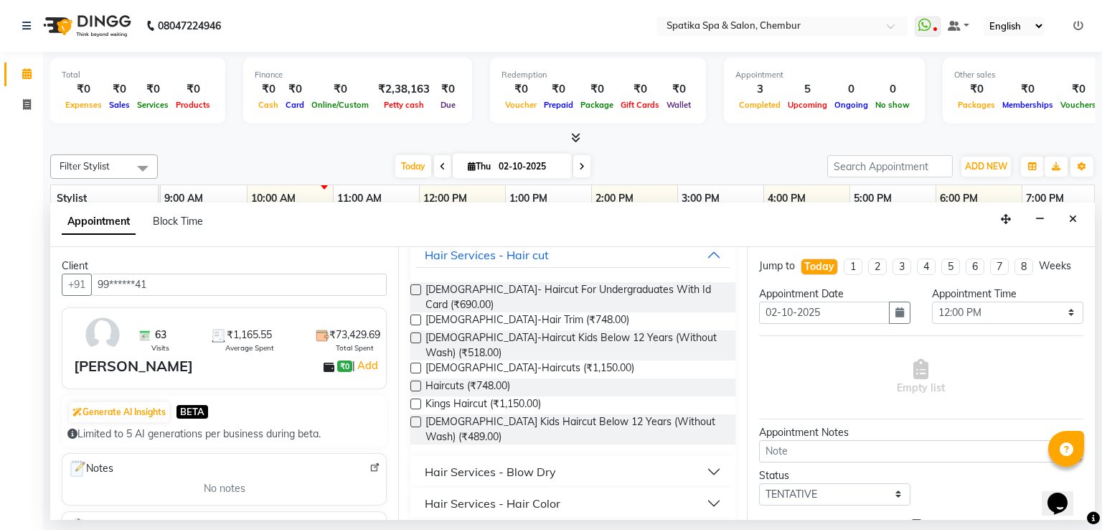
click at [418, 380] on label at bounding box center [416, 385] width 11 height 11
click at [418, 383] on input "checkbox" at bounding box center [415, 387] width 9 height 9
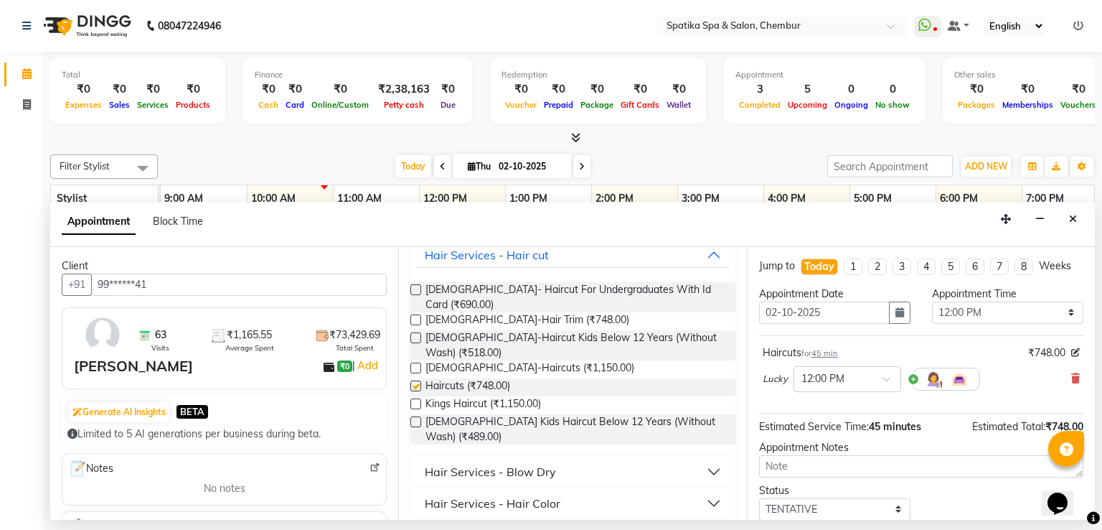
checkbox input "false"
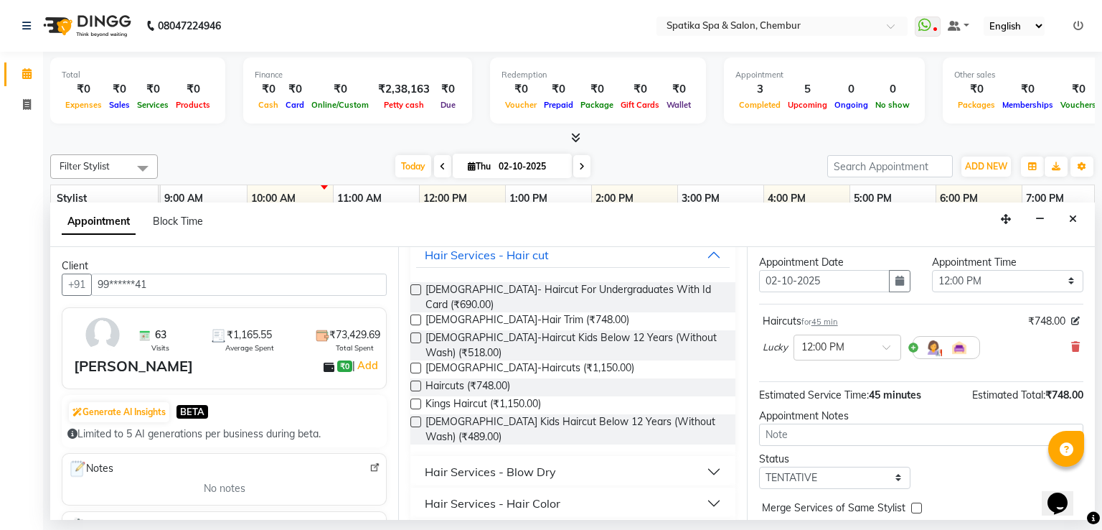
scroll to position [90, 0]
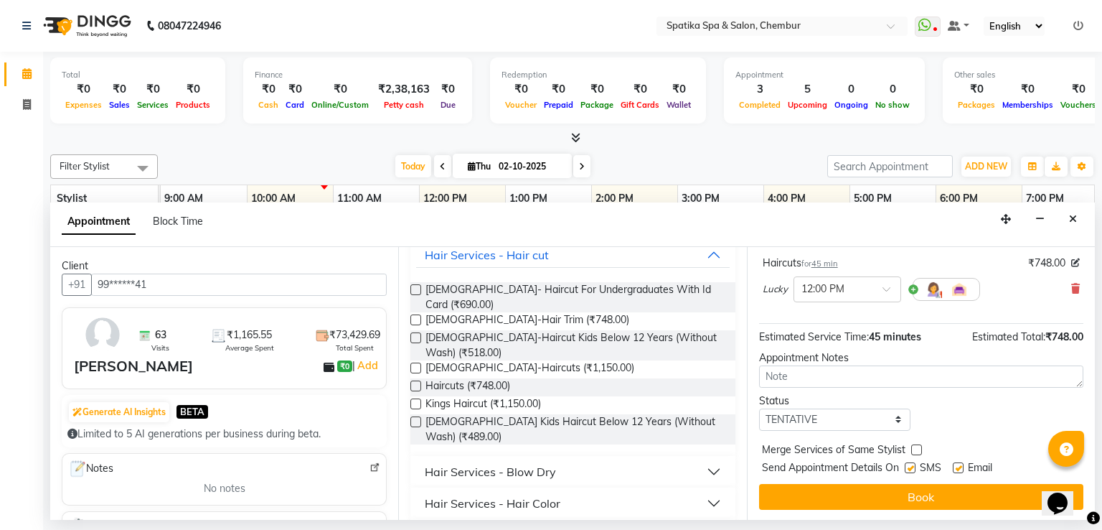
click at [998, 487] on button "Book" at bounding box center [921, 497] width 324 height 26
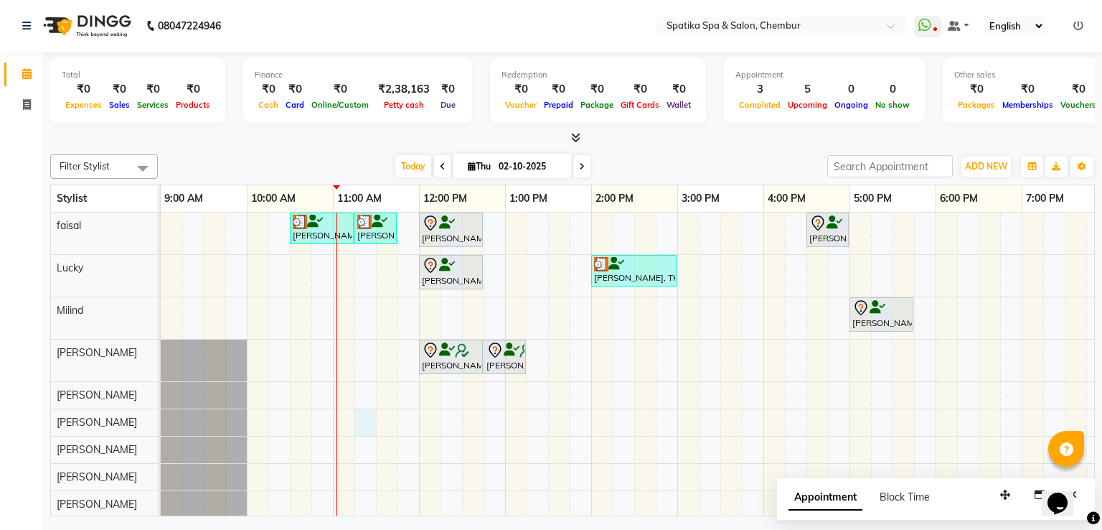
click at [365, 418] on div "Momi Mehra, TK04, 10:30 AM-11:15 AM, Haircuts Momi Mehra, TK04, 11:15 AM-11:45 …" at bounding box center [721, 364] width 1120 height 305
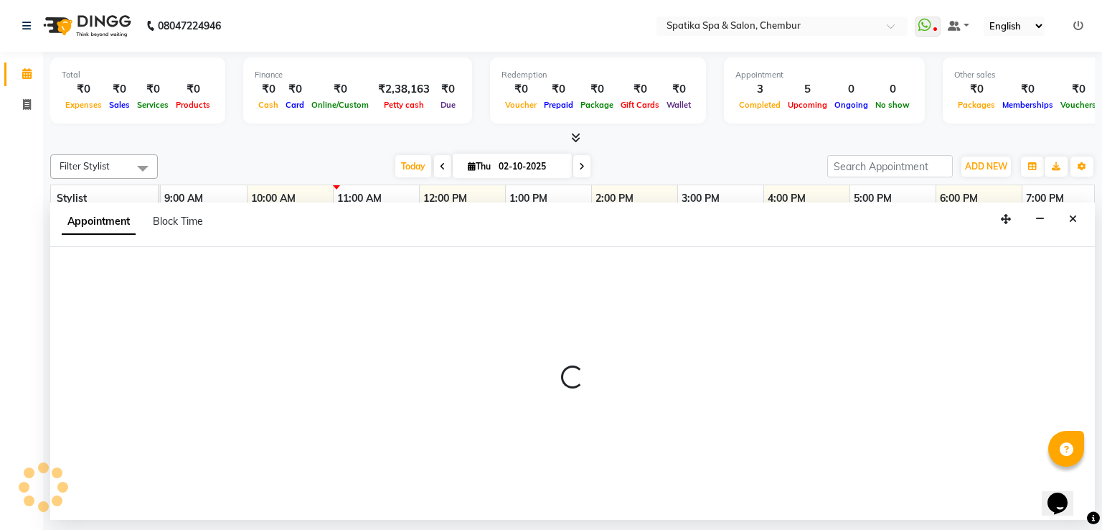
select select "62535"
select select "tentative"
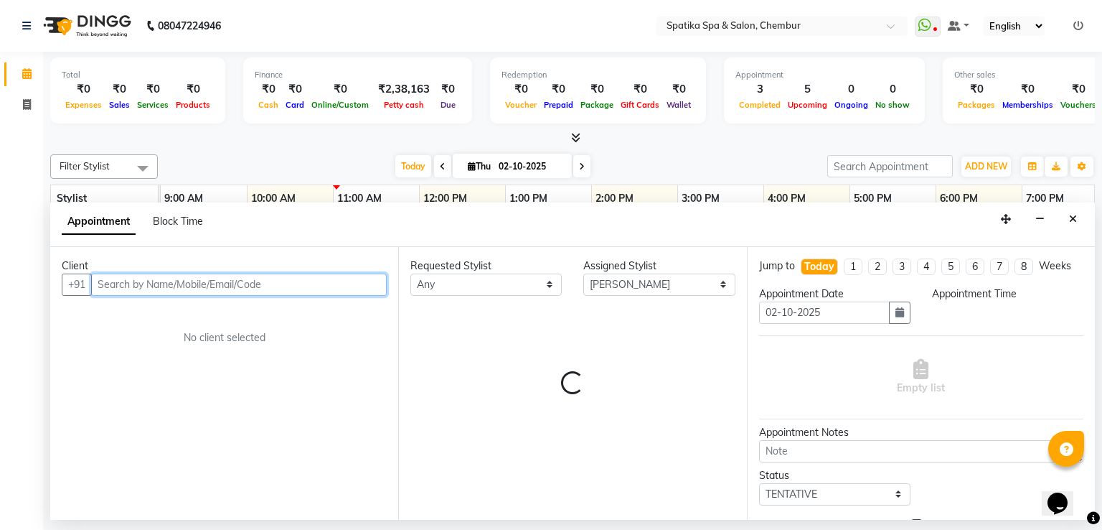
select select "675"
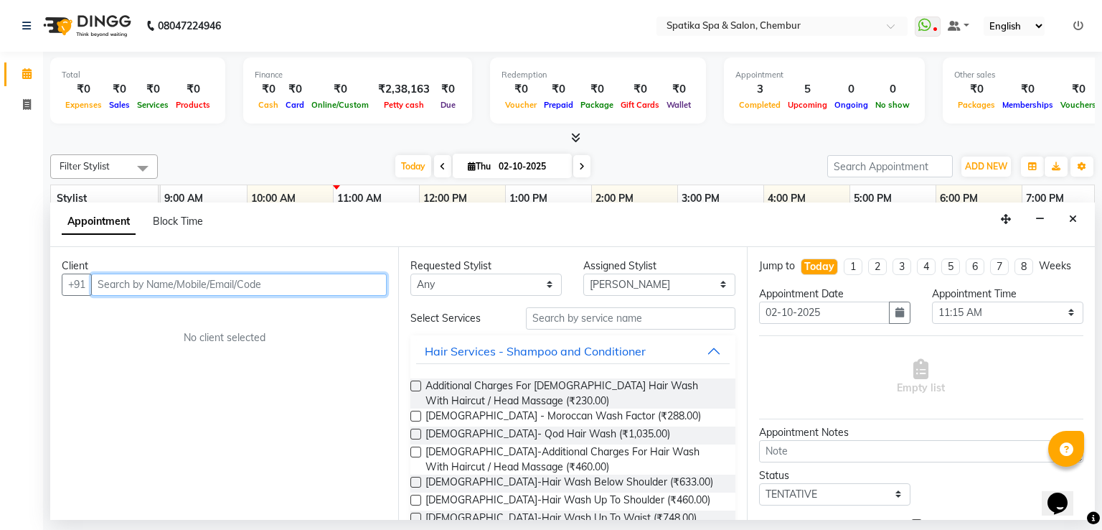
click at [269, 273] on input "text" at bounding box center [239, 284] width 296 height 22
click at [266, 280] on input "text" at bounding box center [239, 284] width 296 height 22
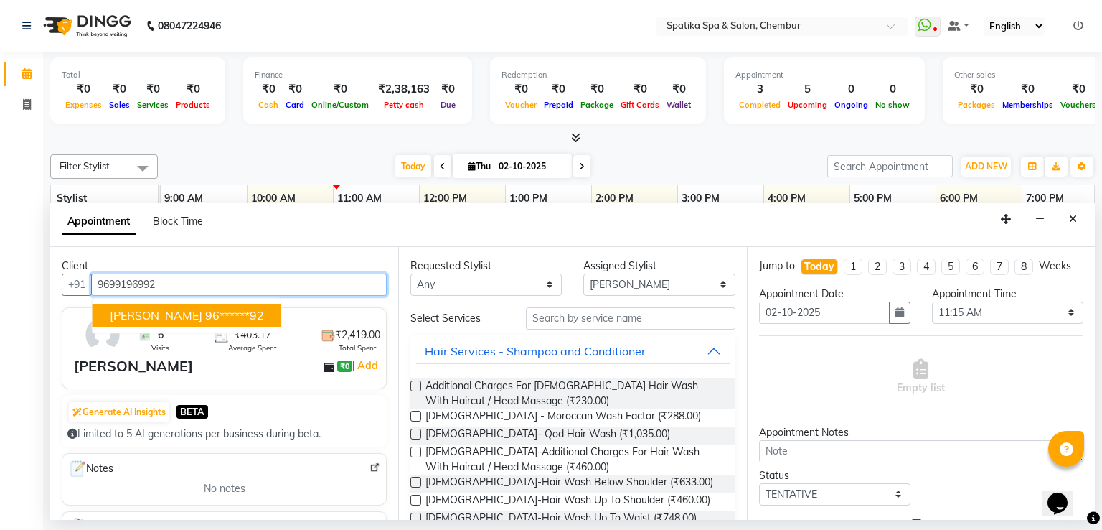
click at [243, 314] on ngb-highlight "96******92" at bounding box center [234, 315] width 59 height 14
type input "96******92"
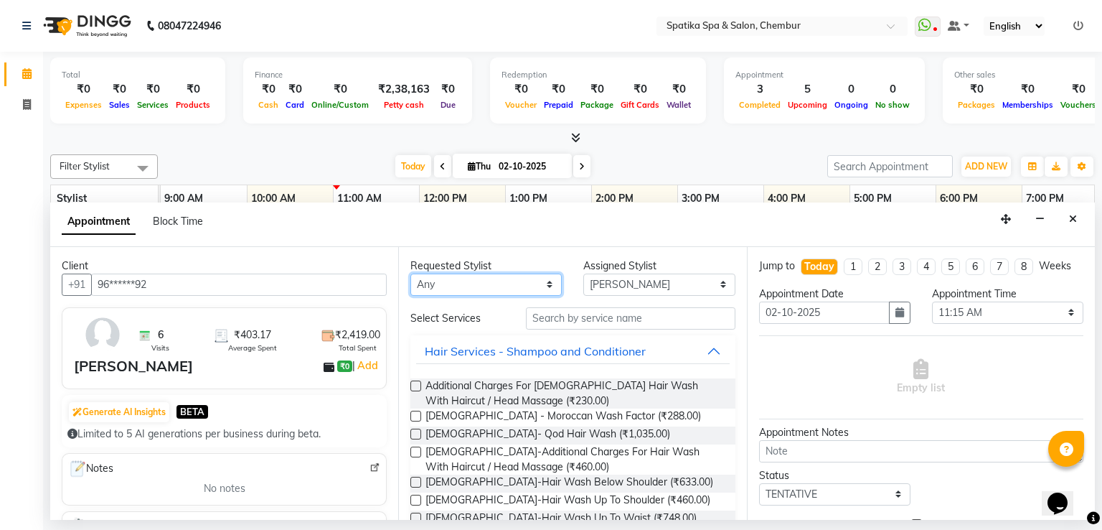
click at [541, 285] on select "Any [PERSON_NAME] [PERSON_NAME] [PERSON_NAME] [PERSON_NAME] [PERSON_NAME] [PERS…" at bounding box center [486, 284] width 151 height 22
select select "62535"
click at [411, 273] on select "Any [PERSON_NAME] [PERSON_NAME] [PERSON_NAME] [PERSON_NAME] [PERSON_NAME] [PERS…" at bounding box center [486, 284] width 151 height 22
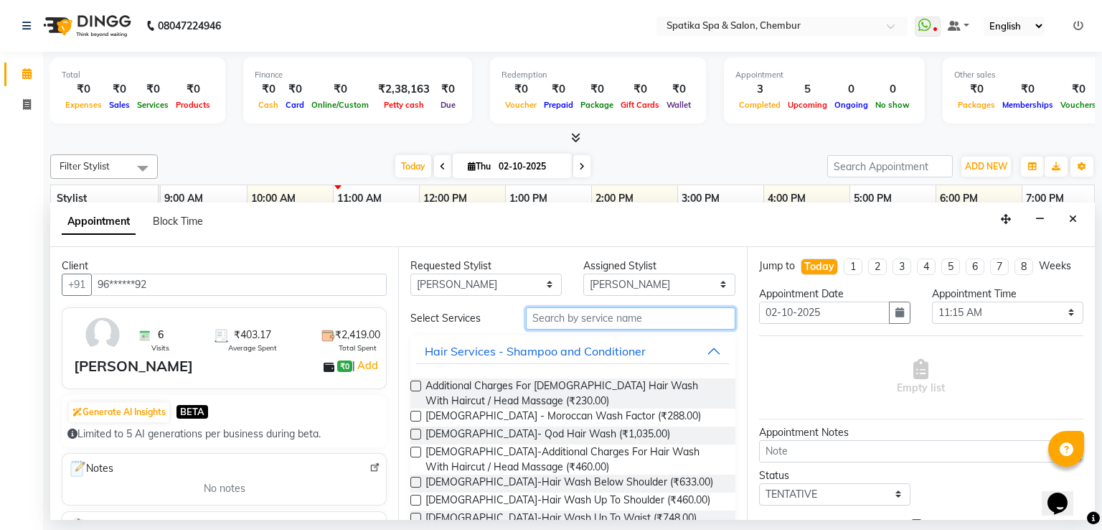
click at [596, 314] on input "text" at bounding box center [631, 318] width 210 height 22
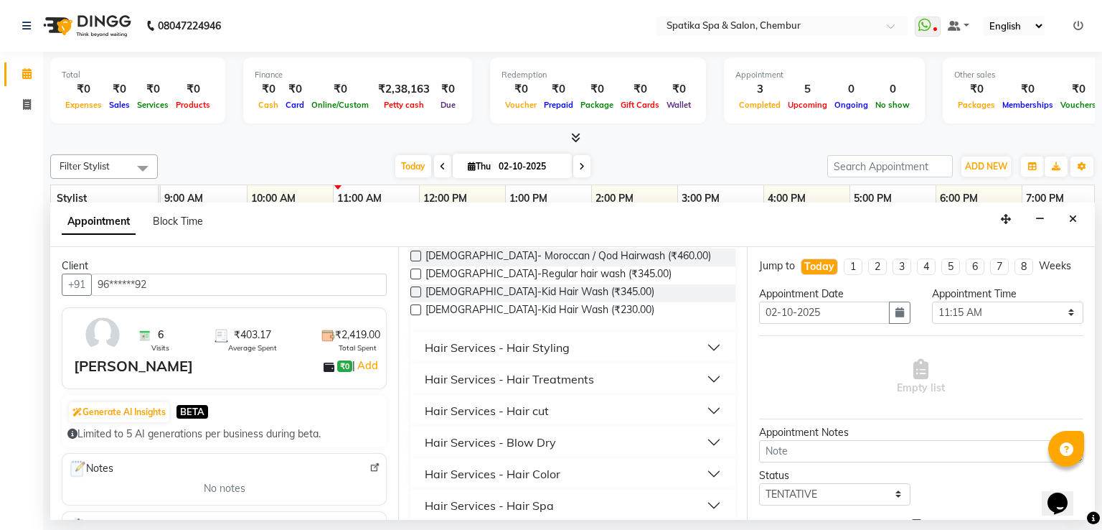
scroll to position [274, 0]
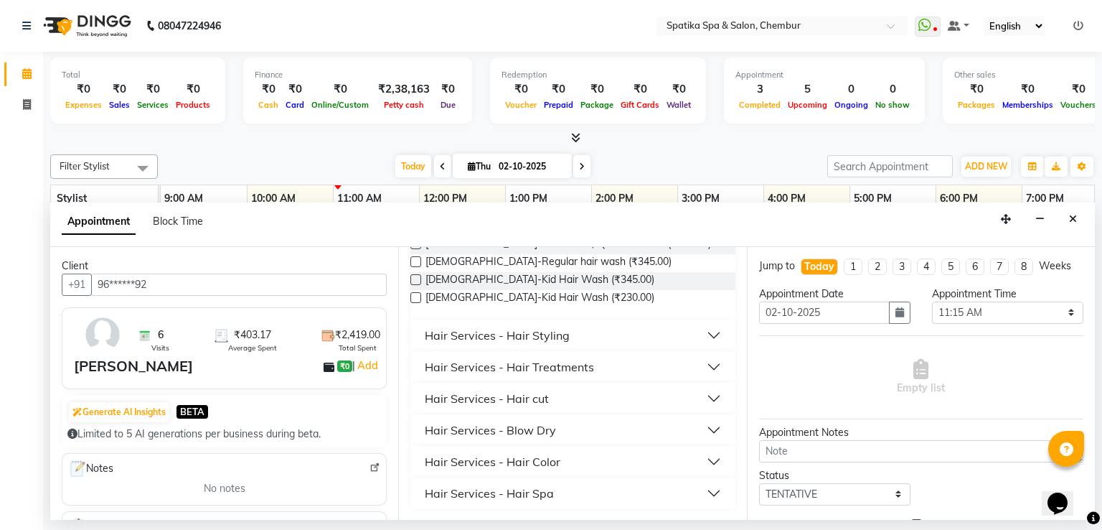
type input "hair"
click at [700, 393] on button "Hair Services - Hair cut" at bounding box center [572, 398] width 313 height 26
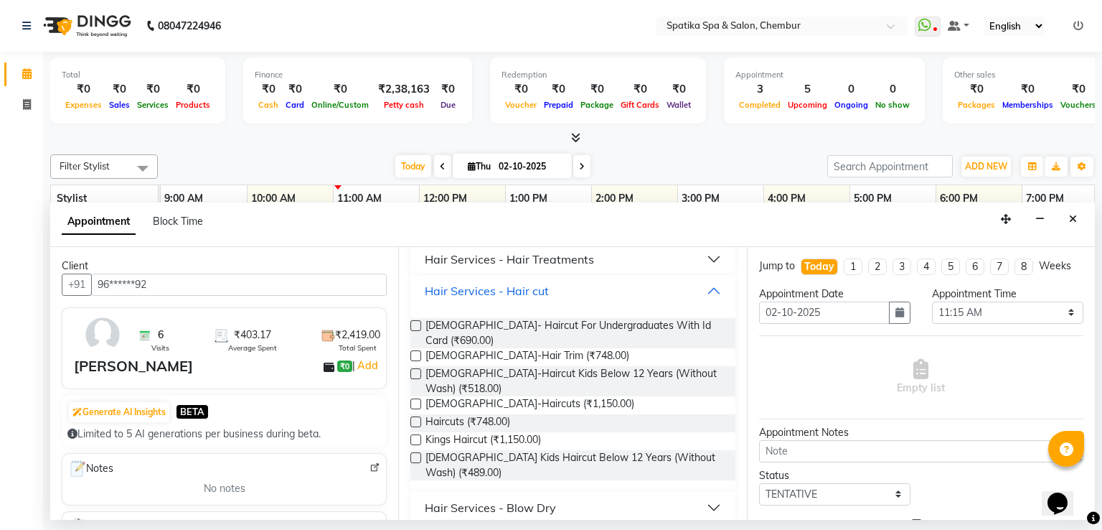
scroll to position [389, 0]
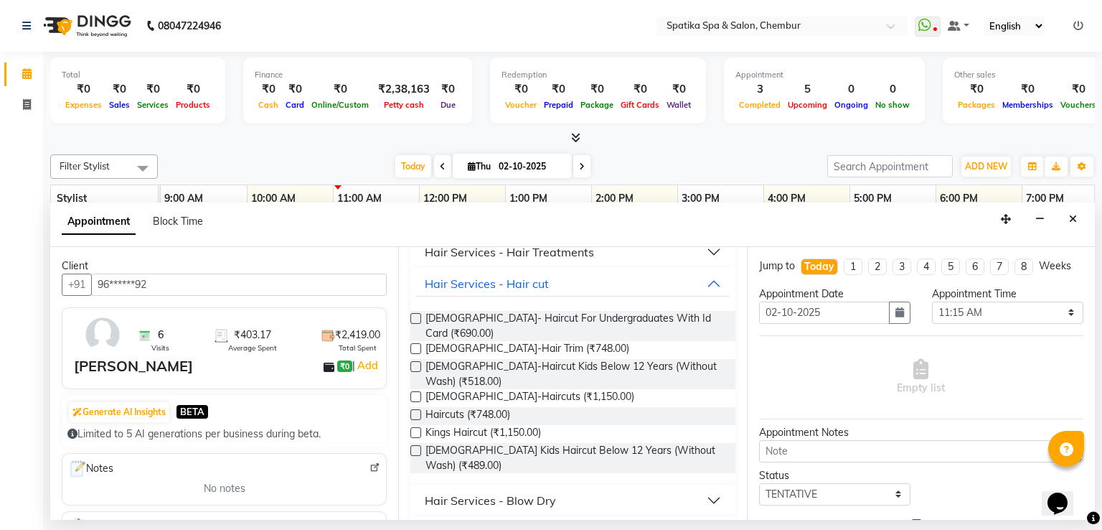
click at [413, 391] on label at bounding box center [416, 396] width 11 height 11
click at [413, 393] on input "checkbox" at bounding box center [415, 397] width 9 height 9
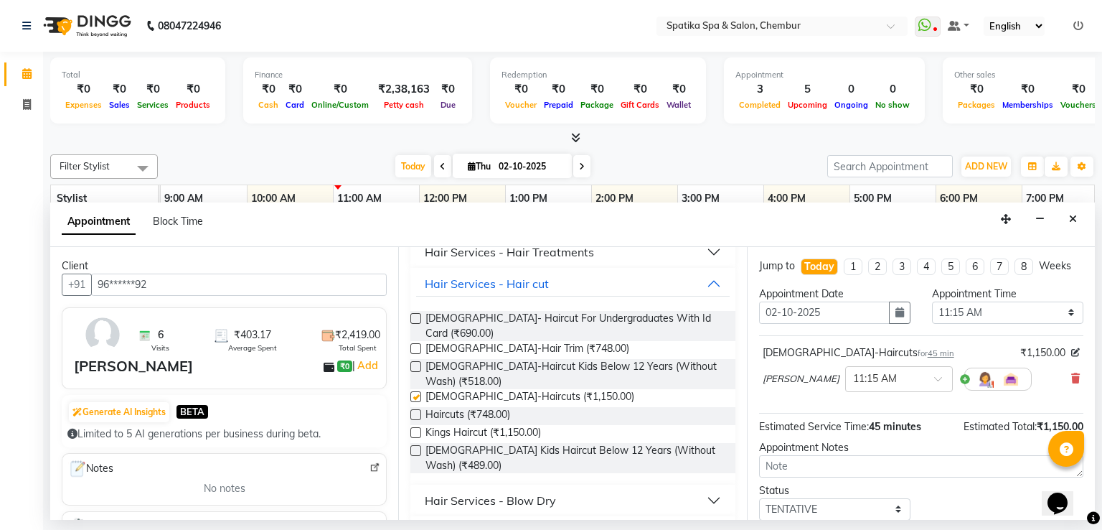
checkbox input "false"
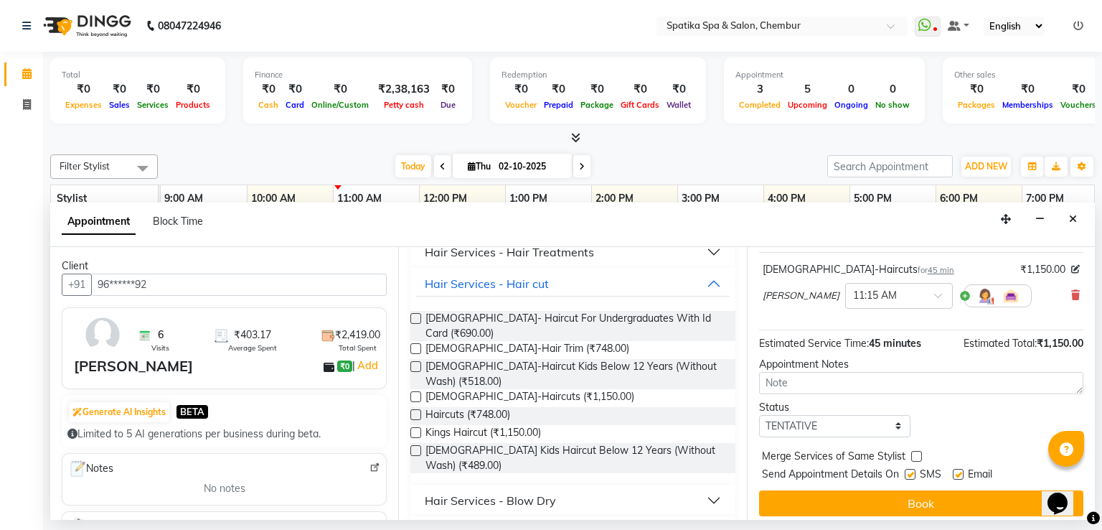
scroll to position [90, 0]
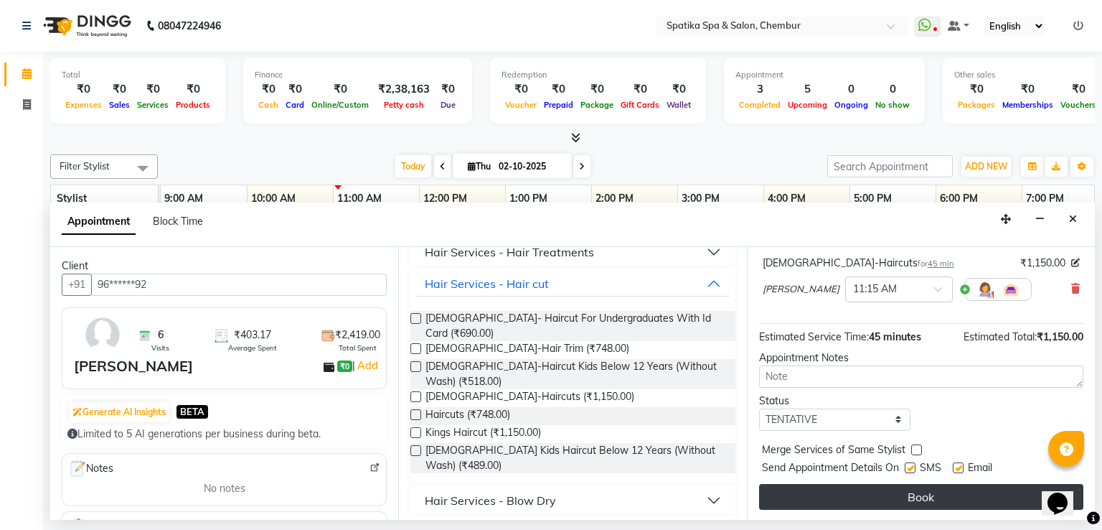
click at [919, 491] on button "Book" at bounding box center [921, 497] width 324 height 26
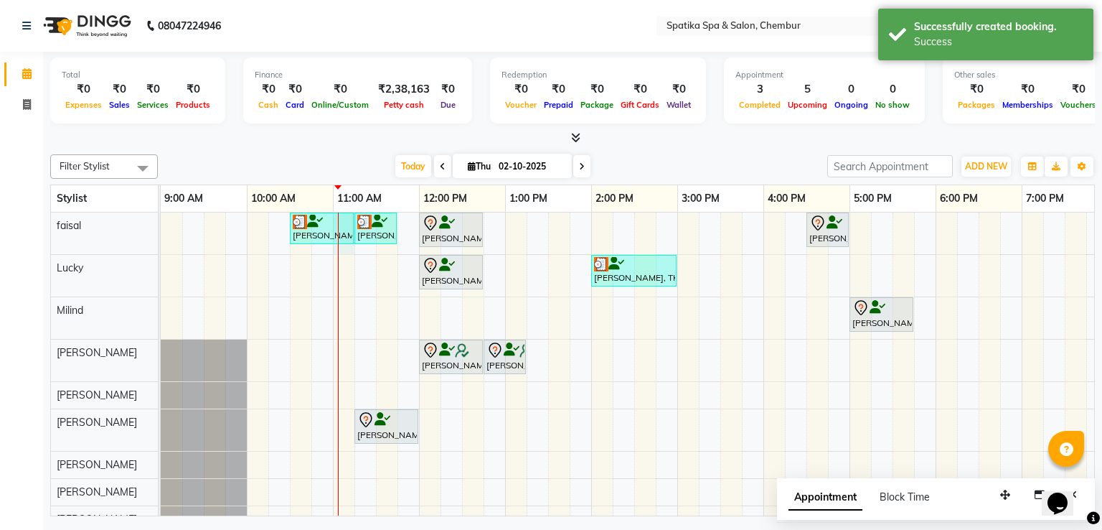
click at [338, 220] on div at bounding box center [338, 372] width 1 height 320
select select "9045"
select select "tentative"
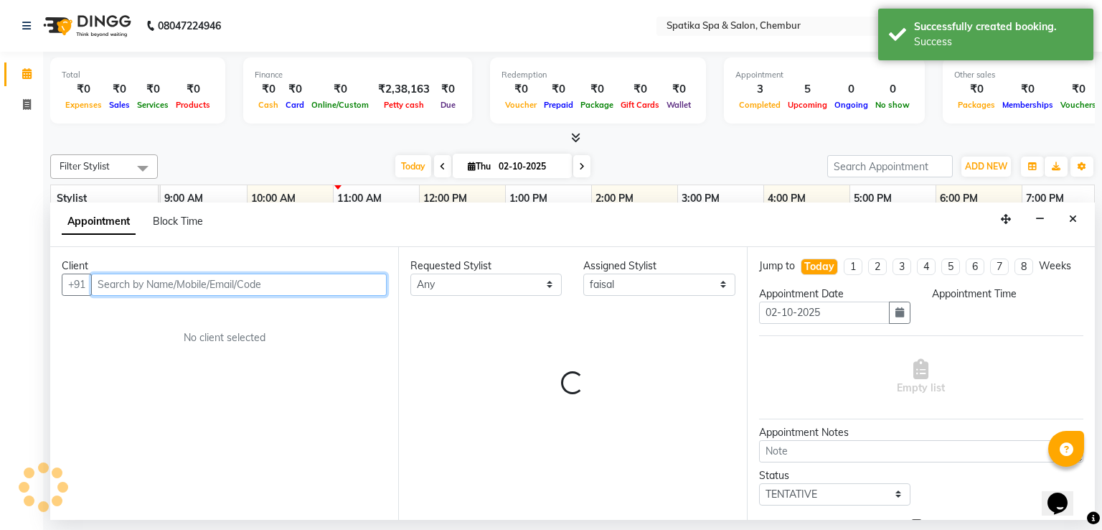
select select "660"
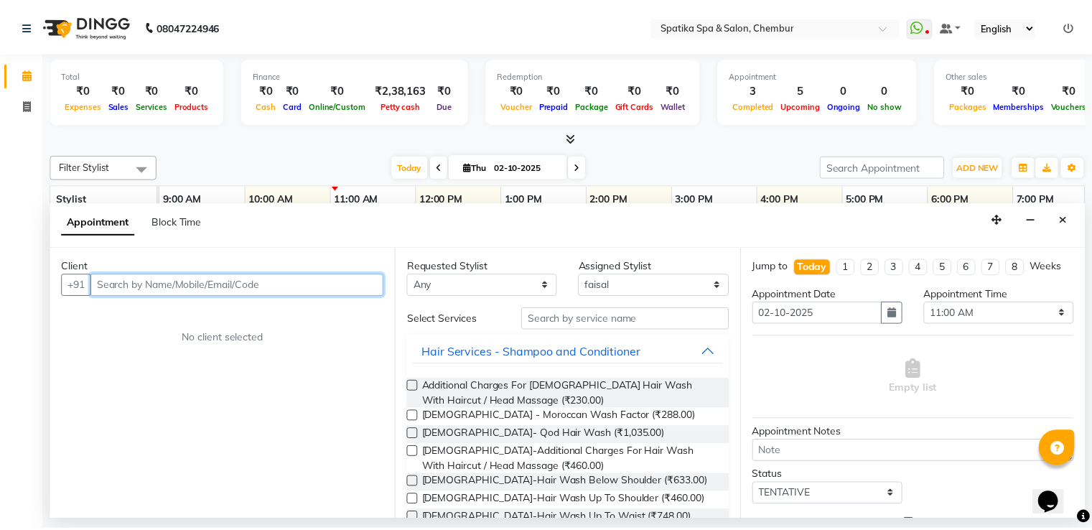
scroll to position [75, 0]
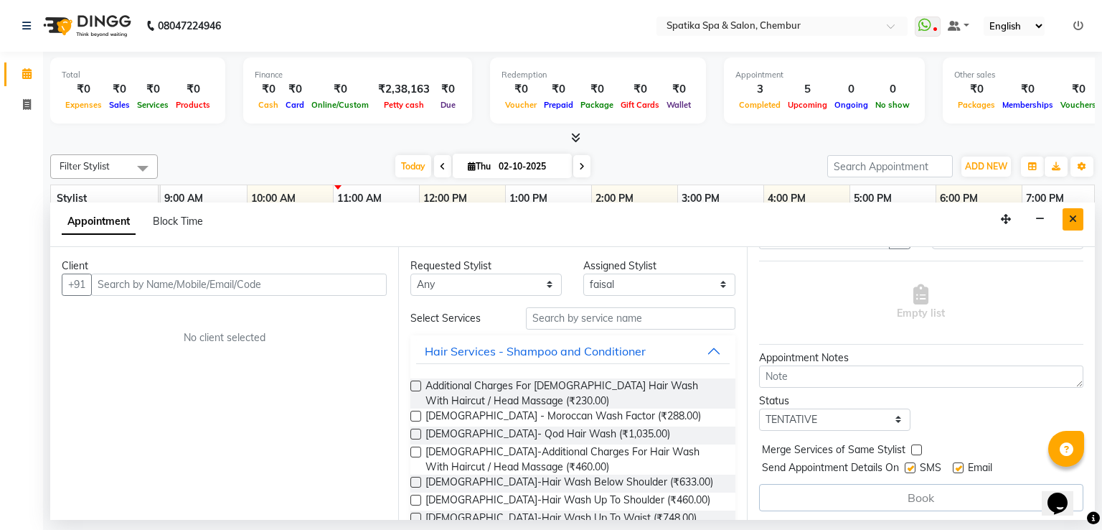
click at [1073, 219] on icon "Close" at bounding box center [1073, 219] width 8 height 10
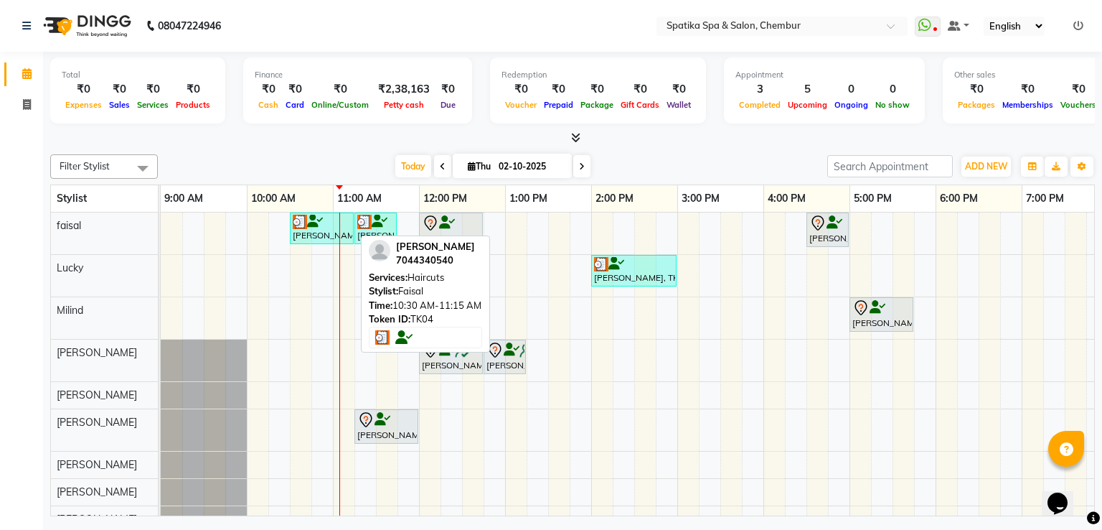
click at [335, 222] on div at bounding box center [322, 222] width 58 height 14
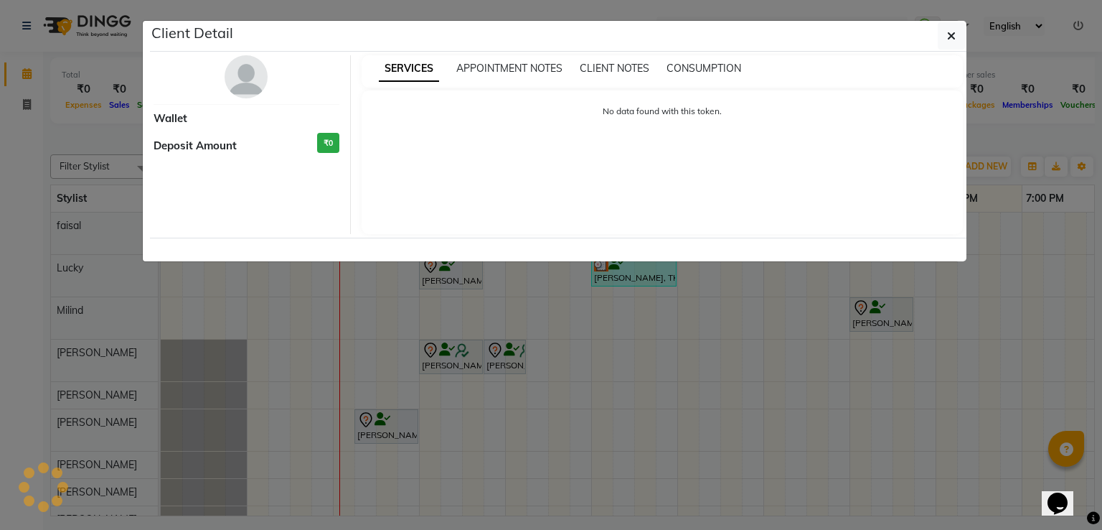
select select "3"
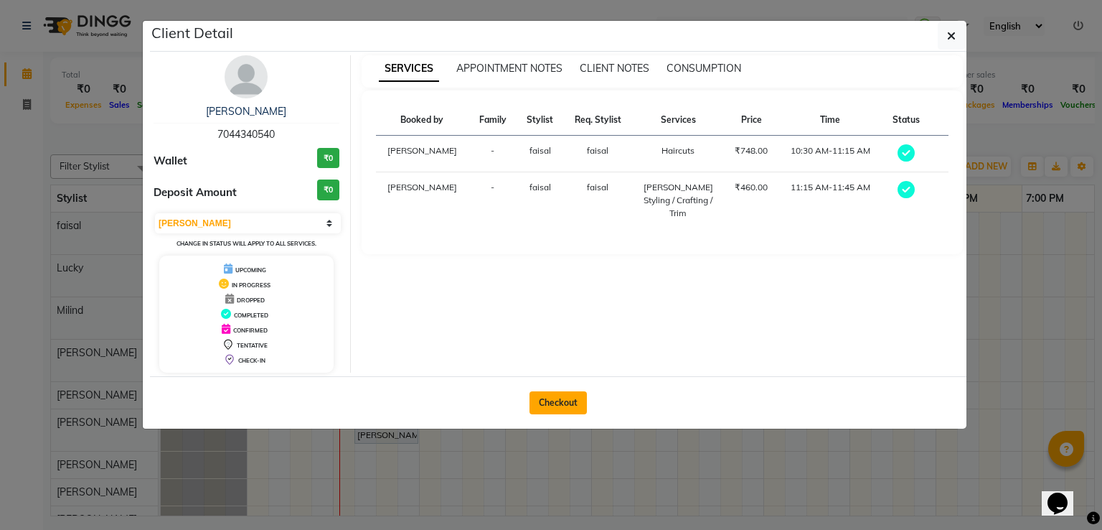
click at [547, 401] on button "Checkout" at bounding box center [558, 402] width 57 height 23
select select "service"
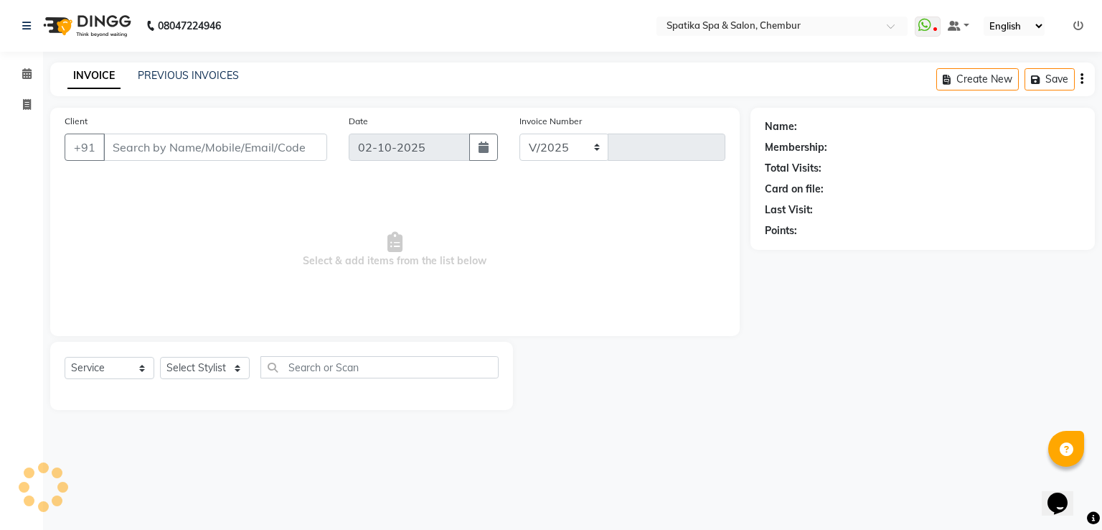
select select "631"
type input "2514"
type input "70******40"
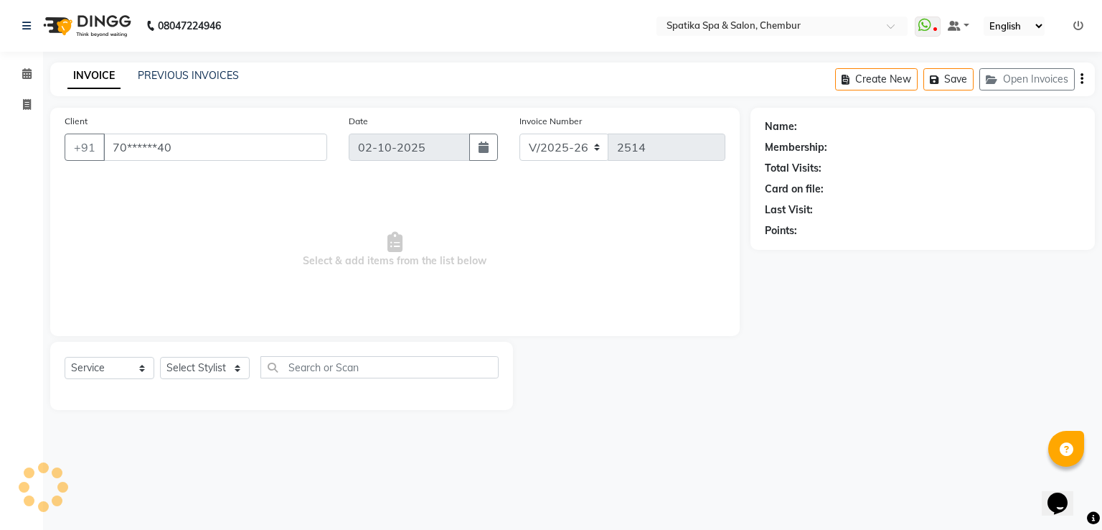
select select "9045"
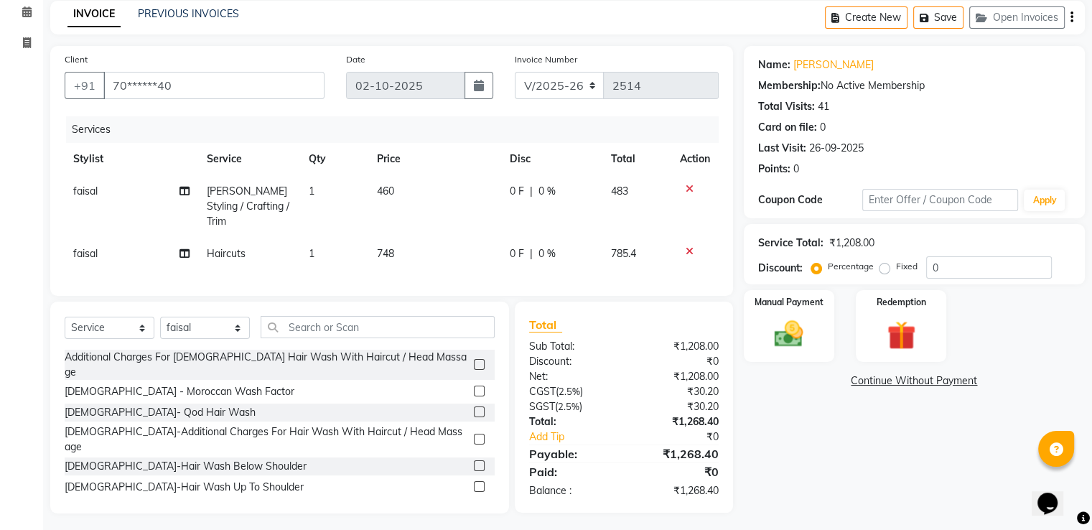
scroll to position [63, 0]
click at [778, 316] on img at bounding box center [788, 333] width 48 height 34
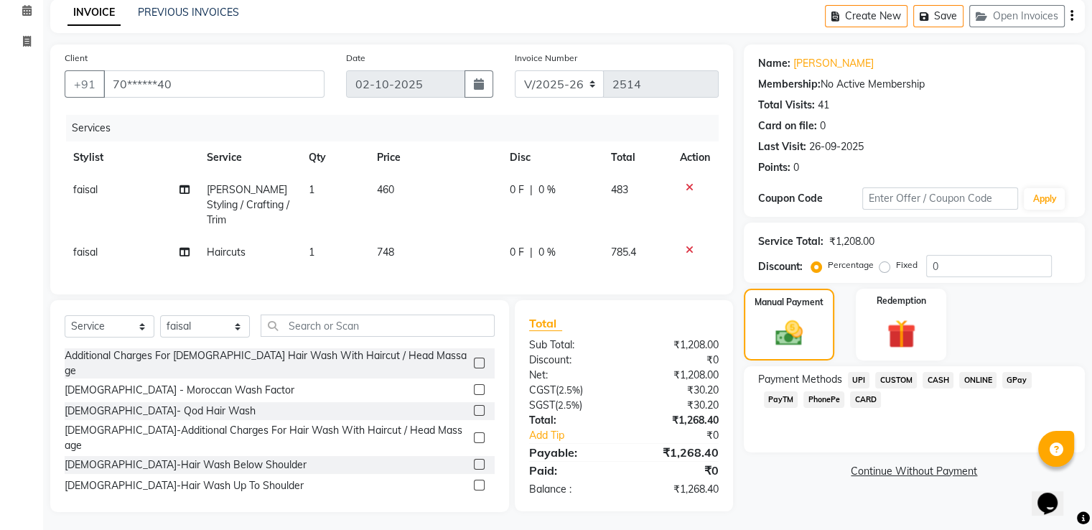
click at [1011, 378] on span "GPay" at bounding box center [1016, 380] width 29 height 17
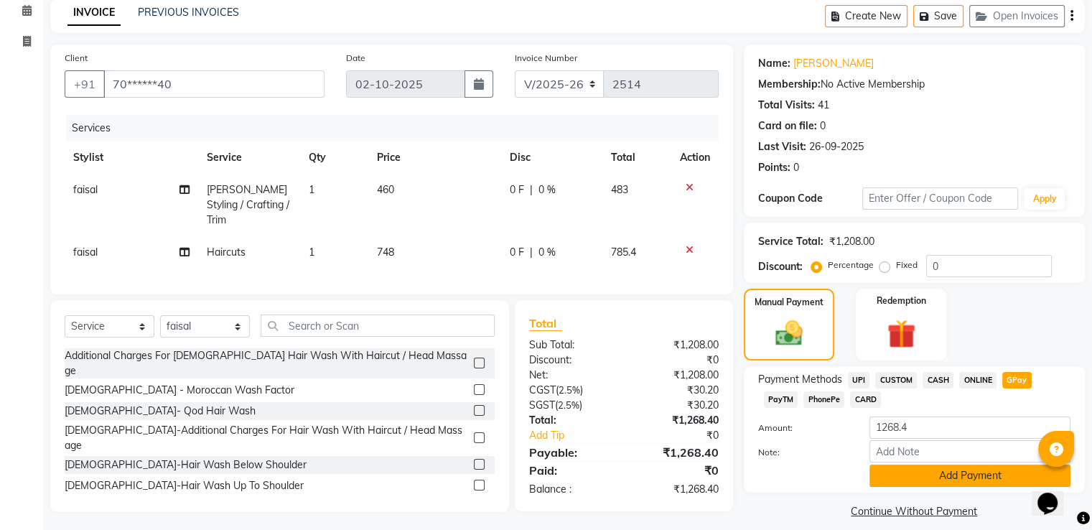
click at [1008, 472] on button "Add Payment" at bounding box center [969, 475] width 201 height 22
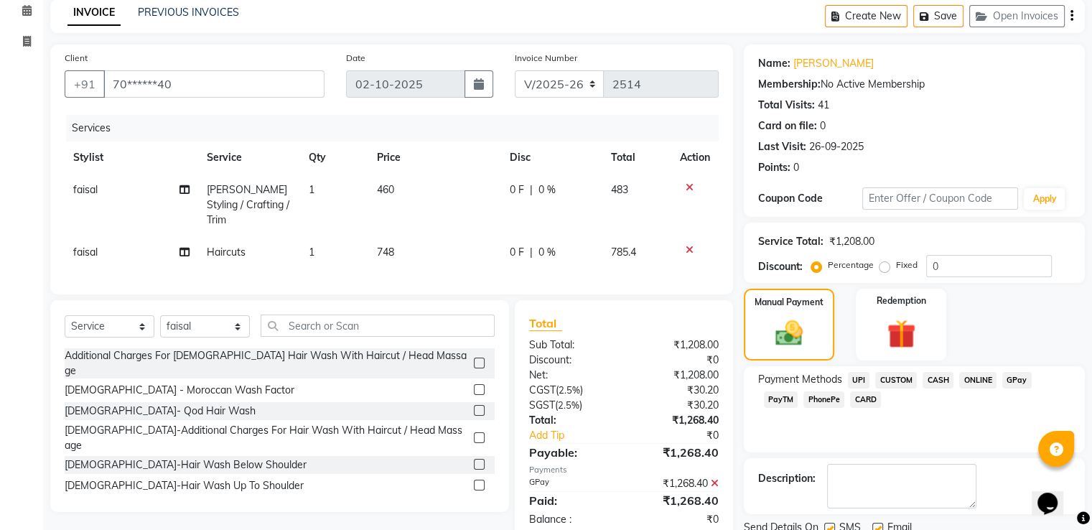
scroll to position [117, 0]
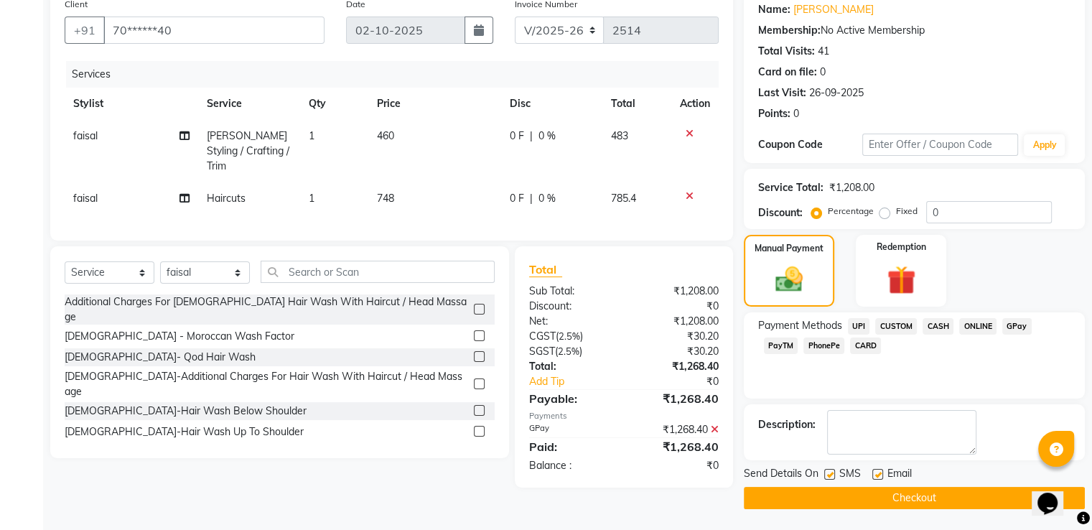
click at [973, 498] on button "Checkout" at bounding box center [914, 498] width 341 height 22
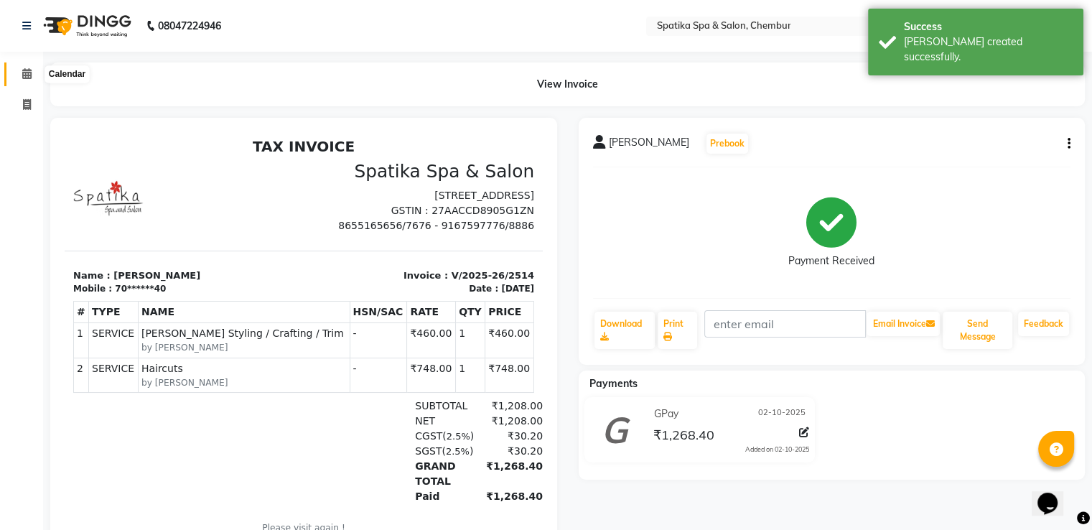
click at [30, 75] on icon at bounding box center [26, 73] width 9 height 11
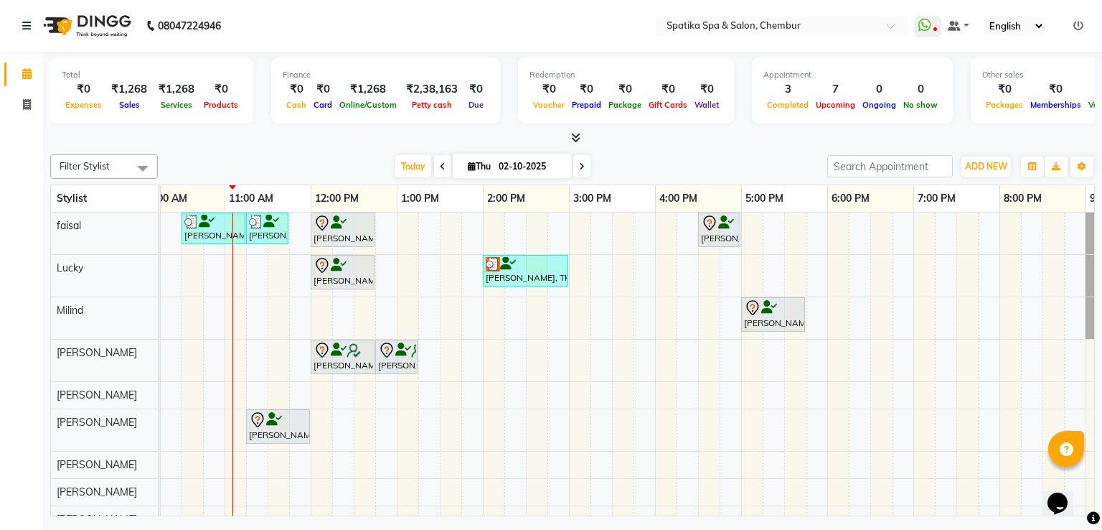
scroll to position [0, 108]
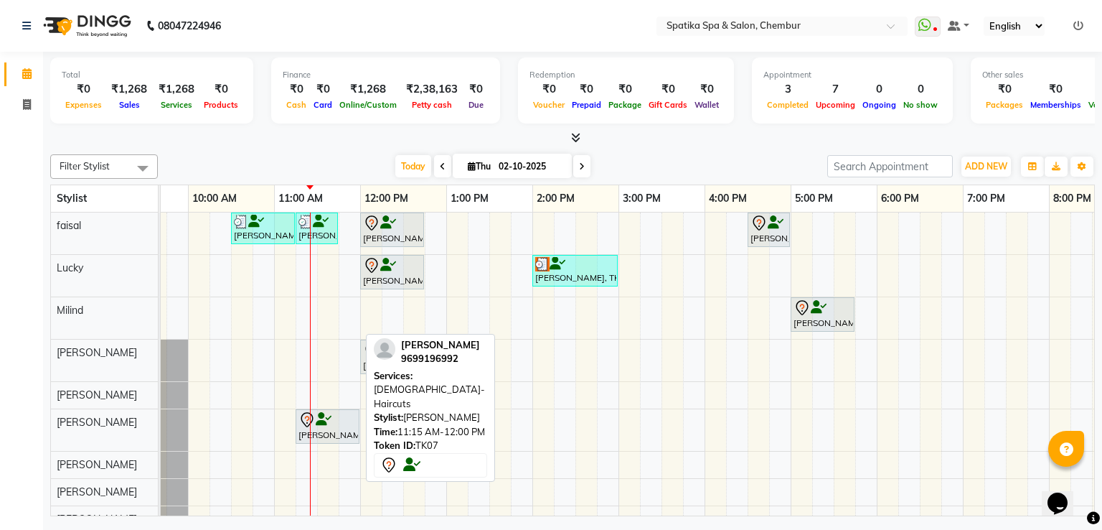
click at [340, 419] on div at bounding box center [328, 419] width 58 height 17
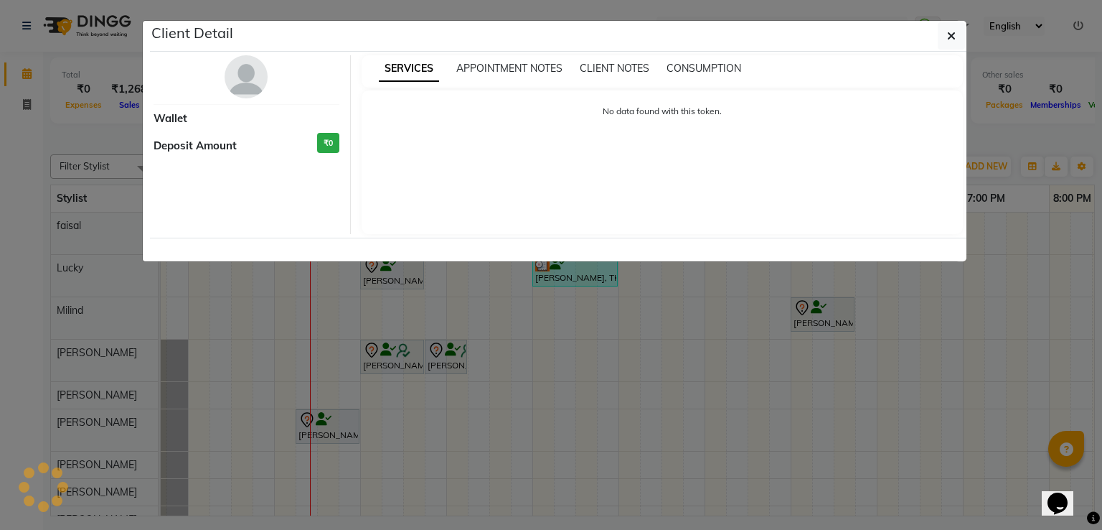
select select "7"
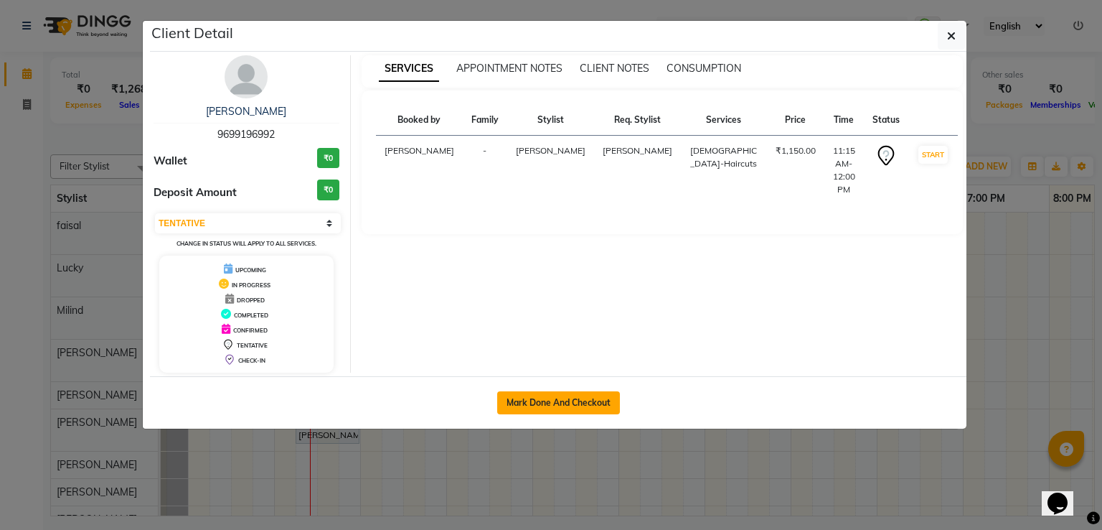
click at [520, 407] on button "Mark Done And Checkout" at bounding box center [558, 402] width 123 height 23
select select "631"
select select "service"
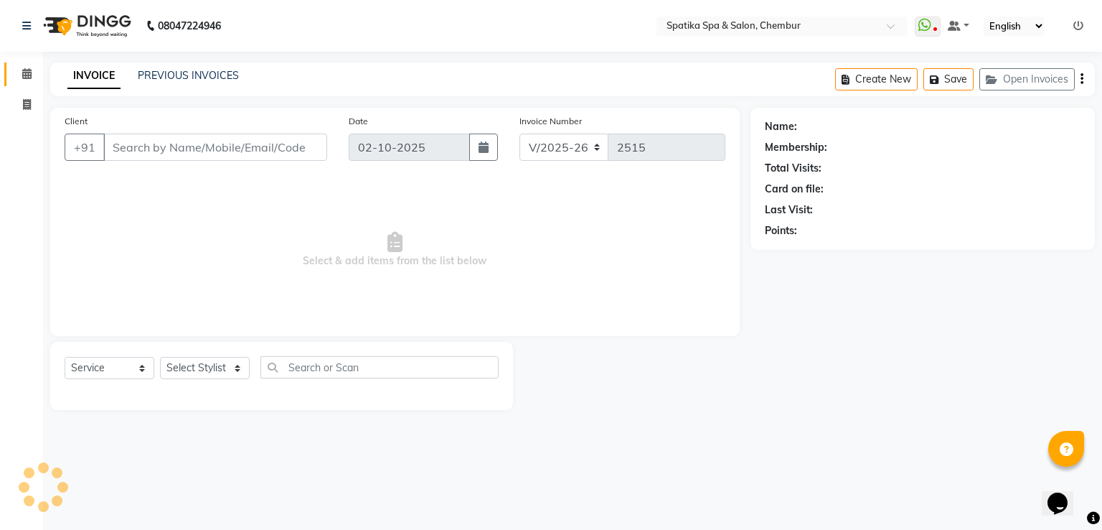
type input "96******92"
select select "62535"
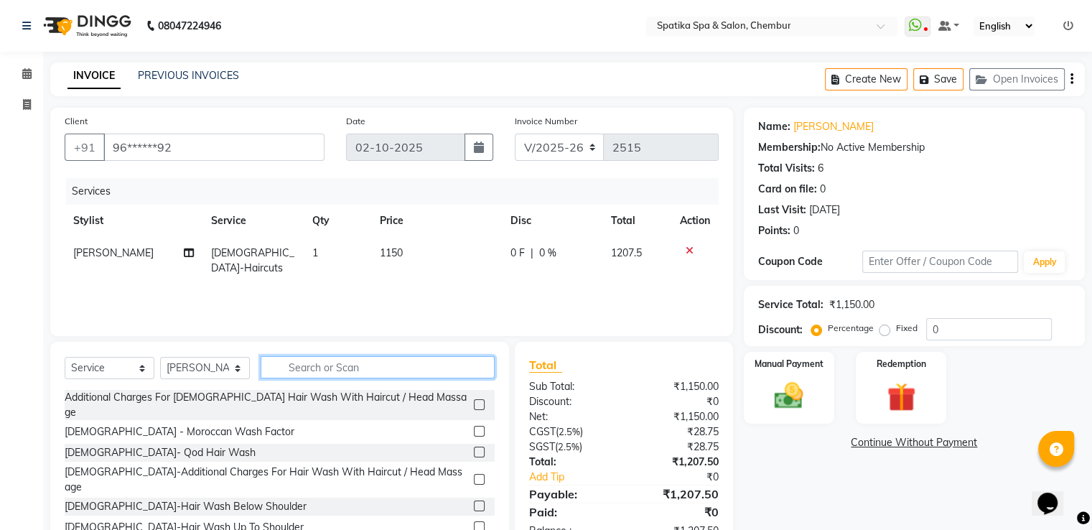
click at [367, 362] on input "text" at bounding box center [378, 367] width 234 height 22
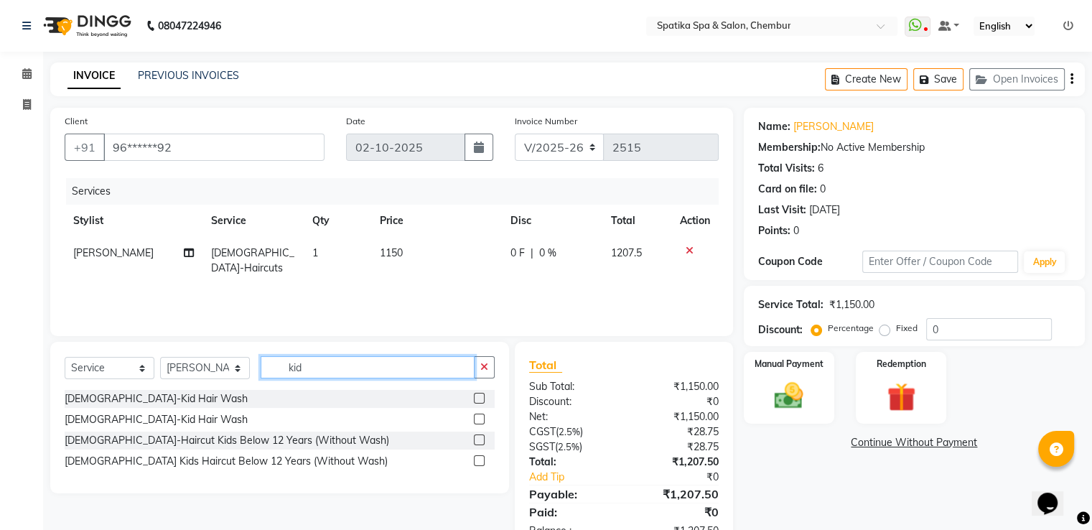
type input "kid"
click at [481, 462] on label at bounding box center [479, 460] width 11 height 11
click at [481, 462] on input "checkbox" at bounding box center [478, 460] width 9 height 9
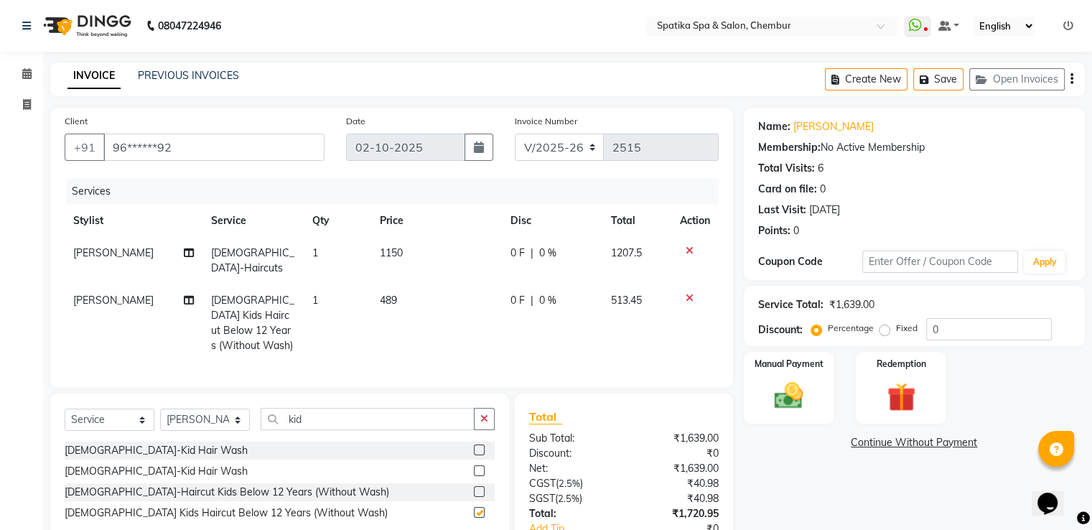
checkbox input "false"
click at [686, 249] on icon at bounding box center [689, 250] width 8 height 10
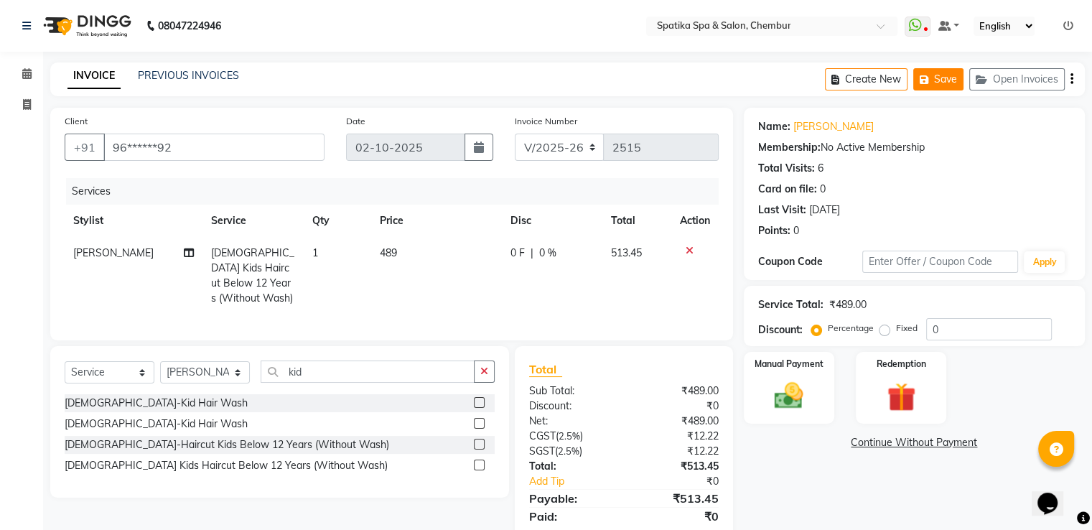
click at [937, 76] on button "Save" at bounding box center [938, 79] width 50 height 22
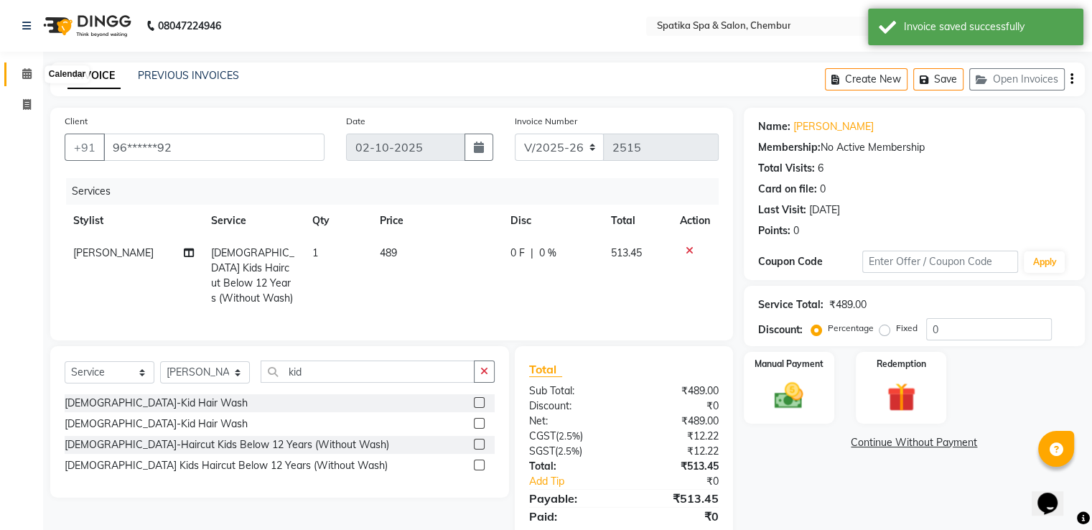
click at [24, 71] on icon at bounding box center [26, 73] width 9 height 11
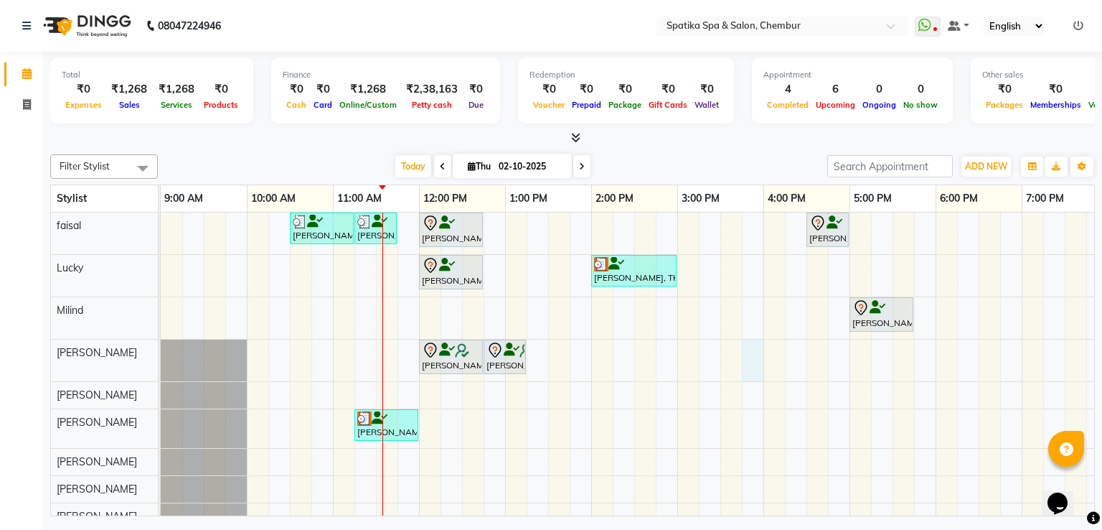
click at [749, 348] on div "Momi Mehra, TK04, 10:30 AM-11:15 AM, Haircuts Momi Mehra, TK04, 11:15 AM-11:45 …" at bounding box center [721, 370] width 1120 height 317
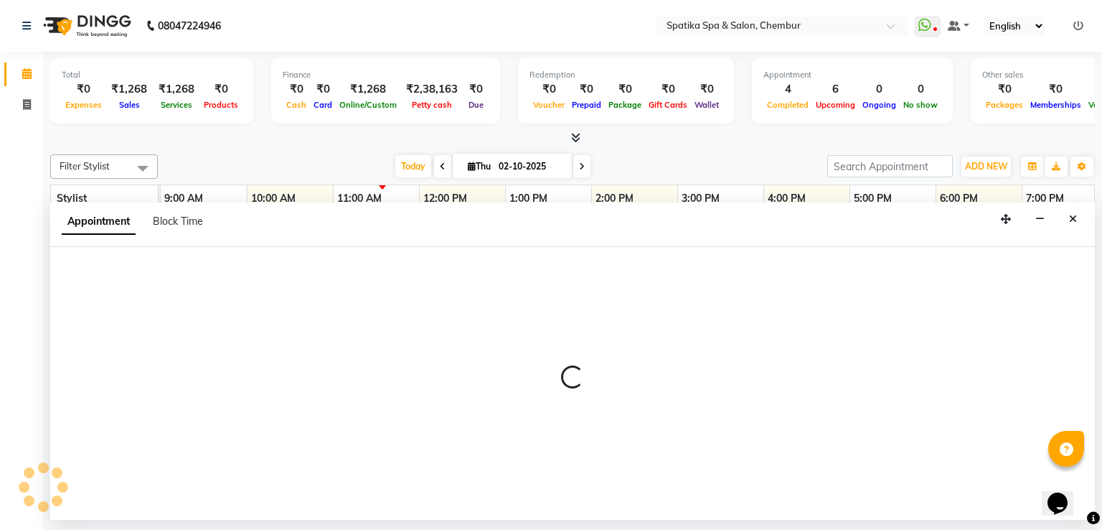
select select "17981"
select select "tentative"
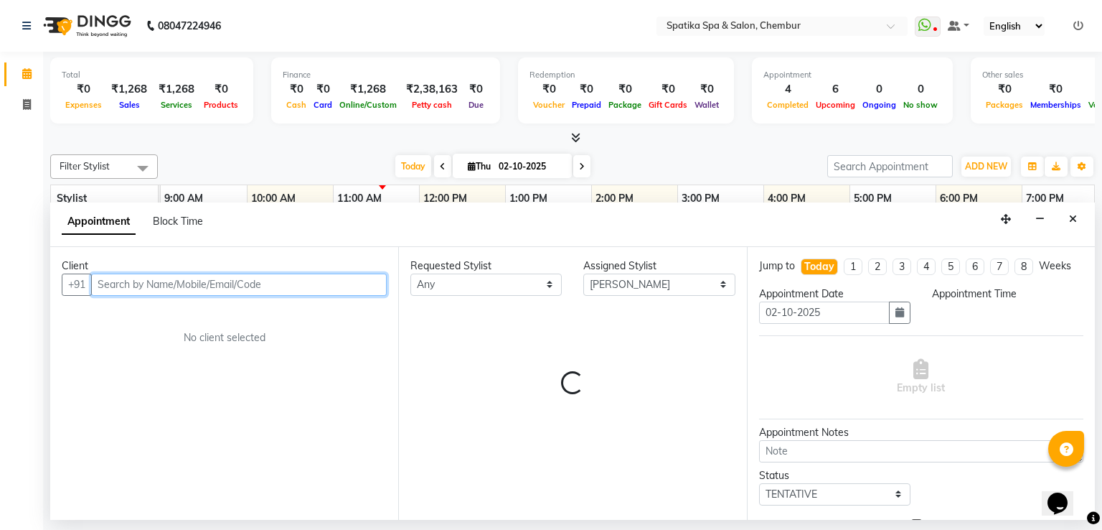
select select "945"
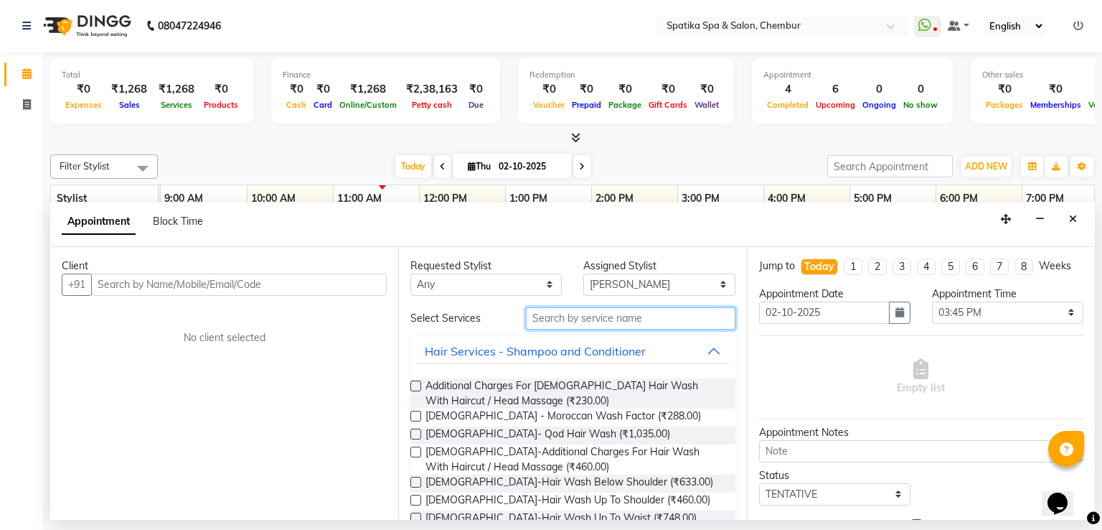
click at [700, 318] on input "text" at bounding box center [631, 318] width 210 height 22
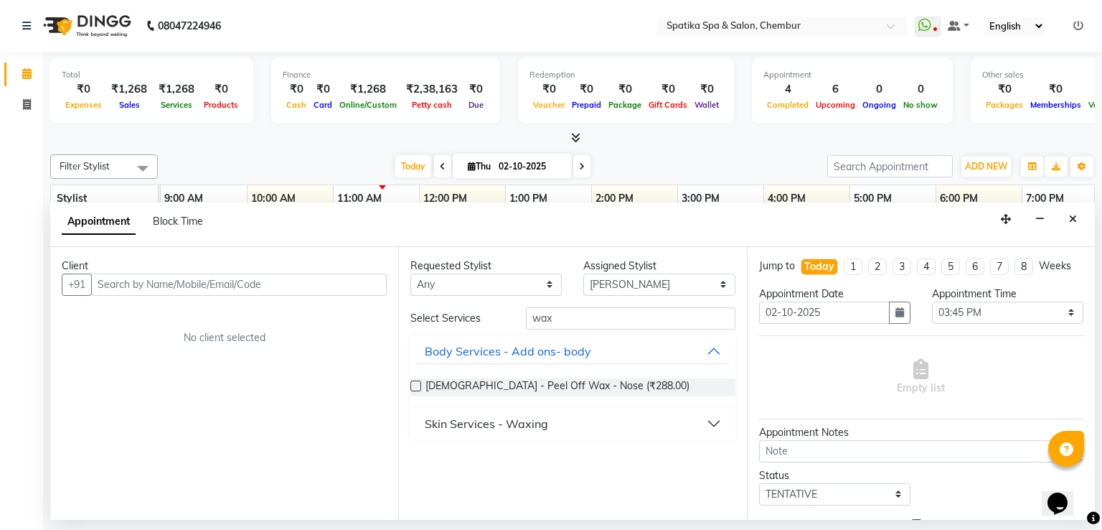
click at [711, 420] on button "Skin Services - Waxing" at bounding box center [572, 424] width 313 height 26
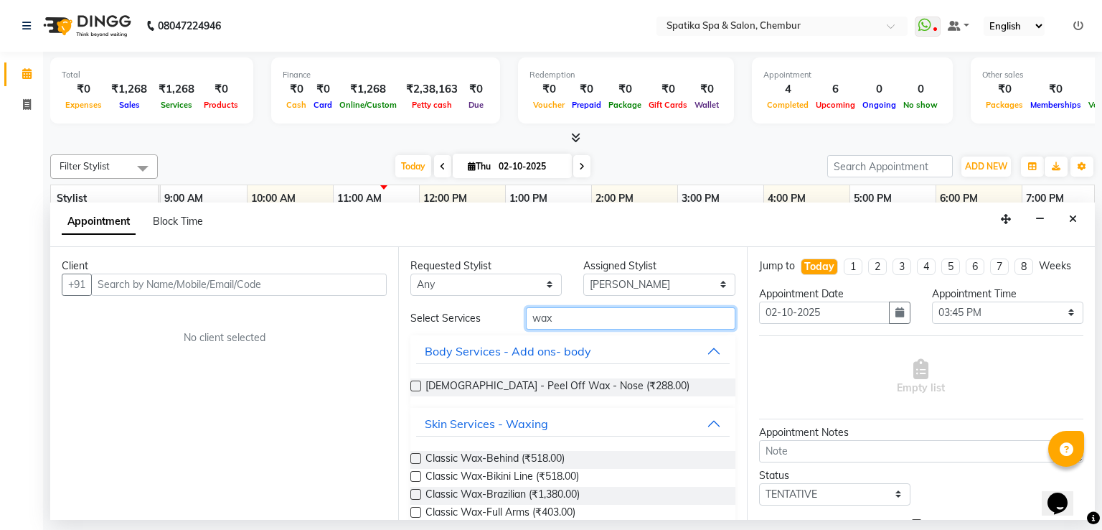
click at [548, 317] on input "wax" at bounding box center [631, 318] width 210 height 22
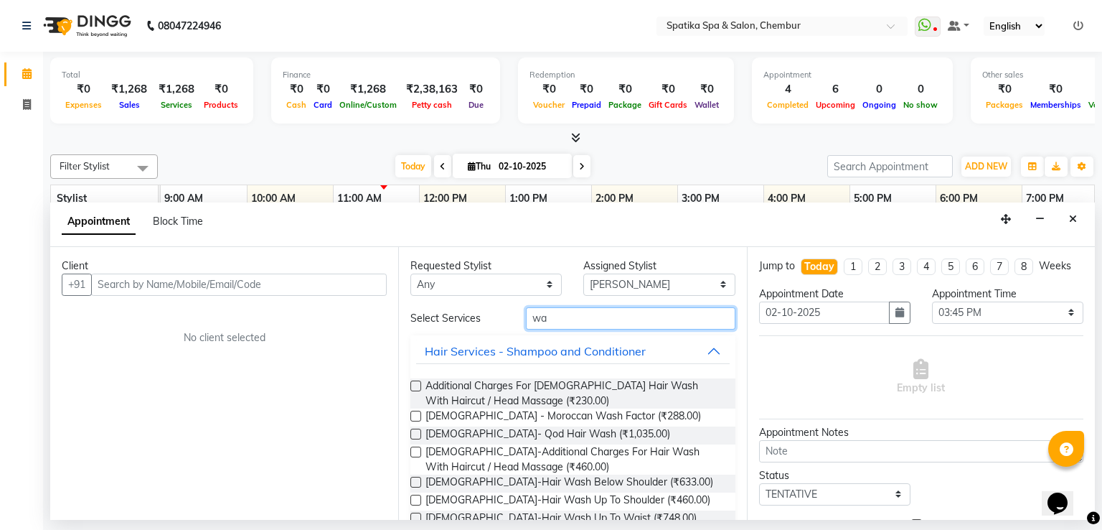
type input "w"
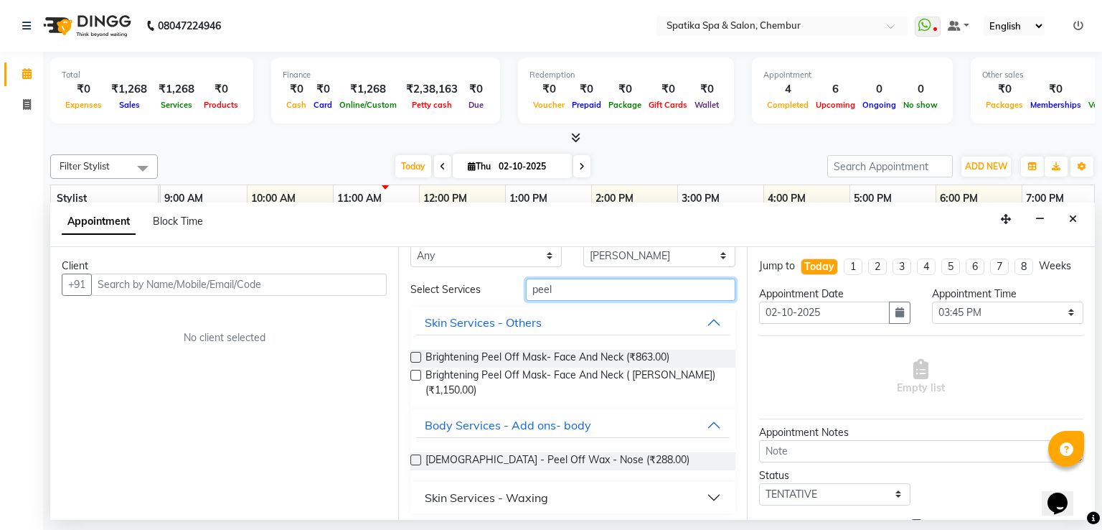
scroll to position [33, 0]
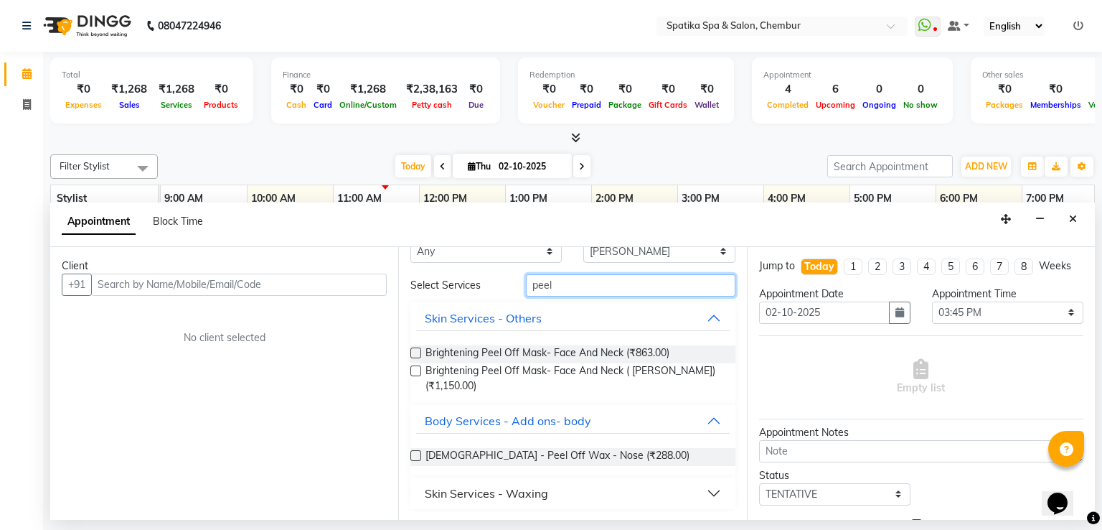
type input "peel"
click at [604, 491] on button "Skin Services - Waxing" at bounding box center [572, 493] width 313 height 26
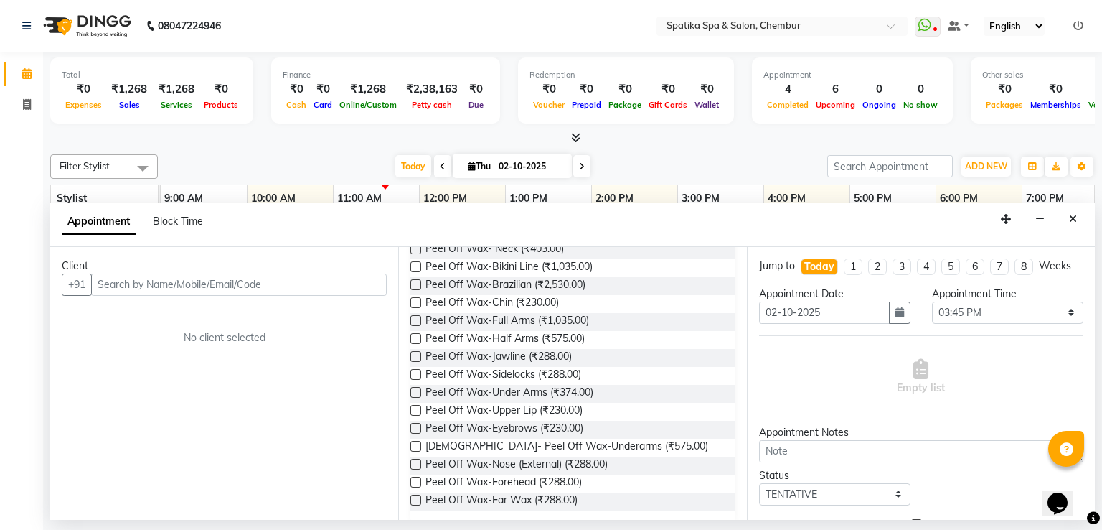
scroll to position [396, 0]
click at [1074, 219] on icon "Close" at bounding box center [1073, 219] width 8 height 10
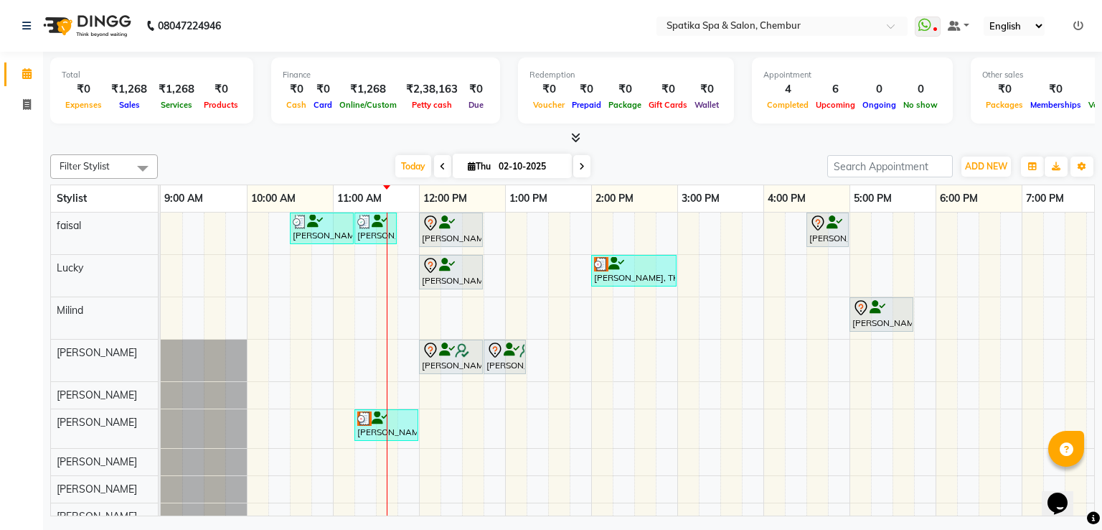
scroll to position [23, 0]
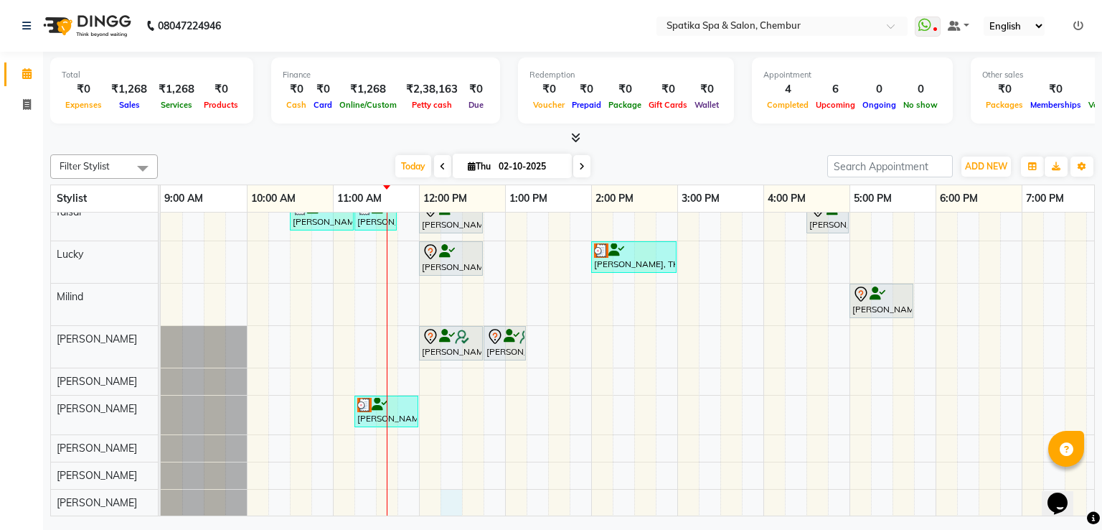
click at [448, 488] on div "Momi Mehra, TK04, 10:30 AM-11:15 AM, Haircuts Momi Mehra, TK04, 11:15 AM-11:45 …" at bounding box center [721, 357] width 1120 height 317
select select "92993"
select select "tentative"
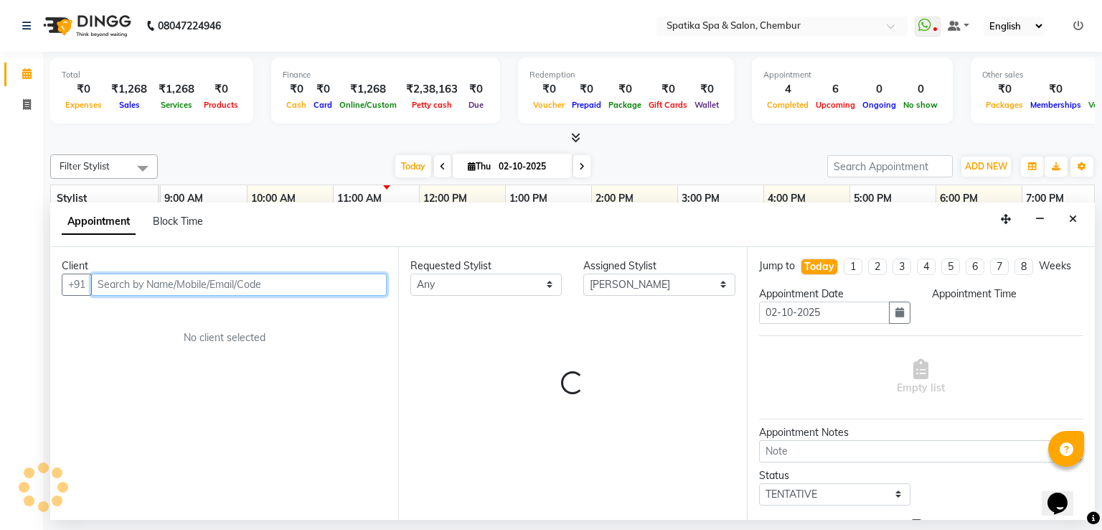
select select "735"
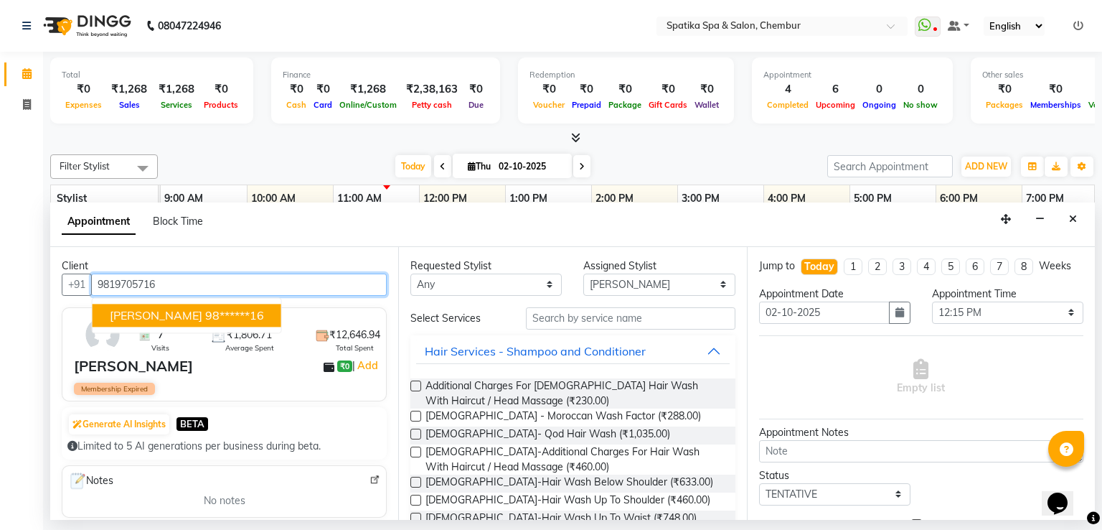
click at [210, 308] on ngb-highlight "98******16" at bounding box center [234, 315] width 59 height 14
type input "98******16"
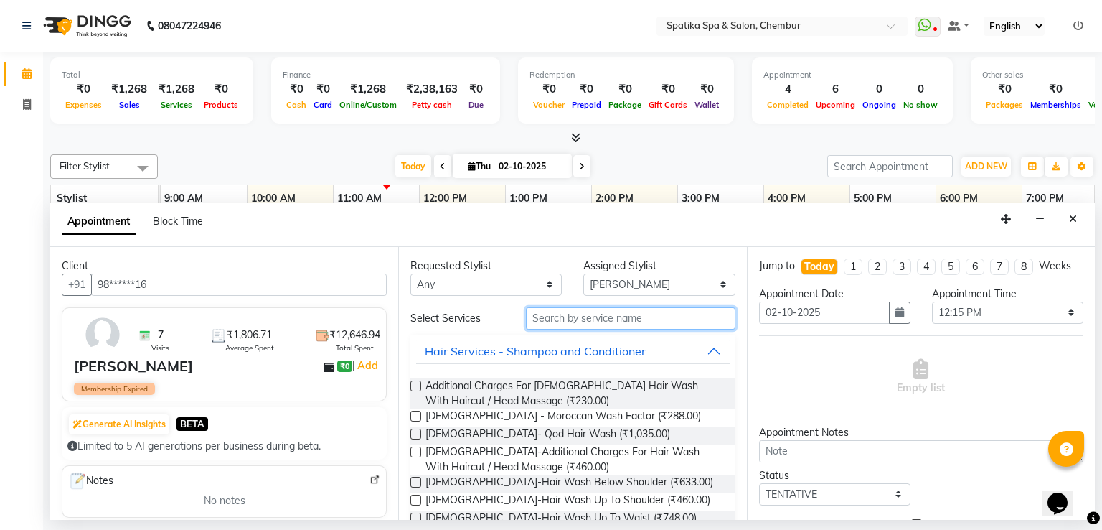
click at [574, 320] on input "text" at bounding box center [631, 318] width 210 height 22
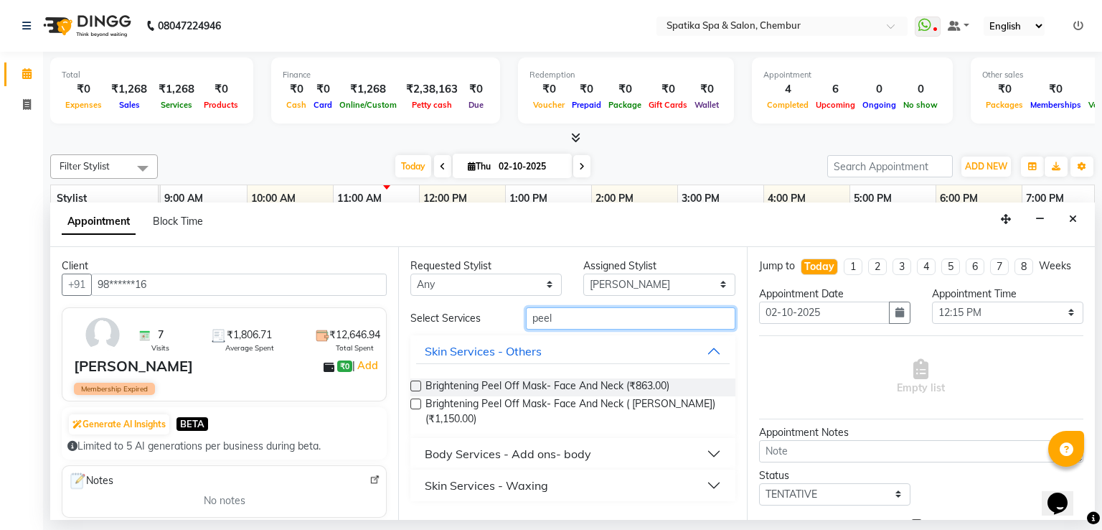
type input "peel"
click at [710, 482] on button "Skin Services - Waxing" at bounding box center [572, 485] width 313 height 26
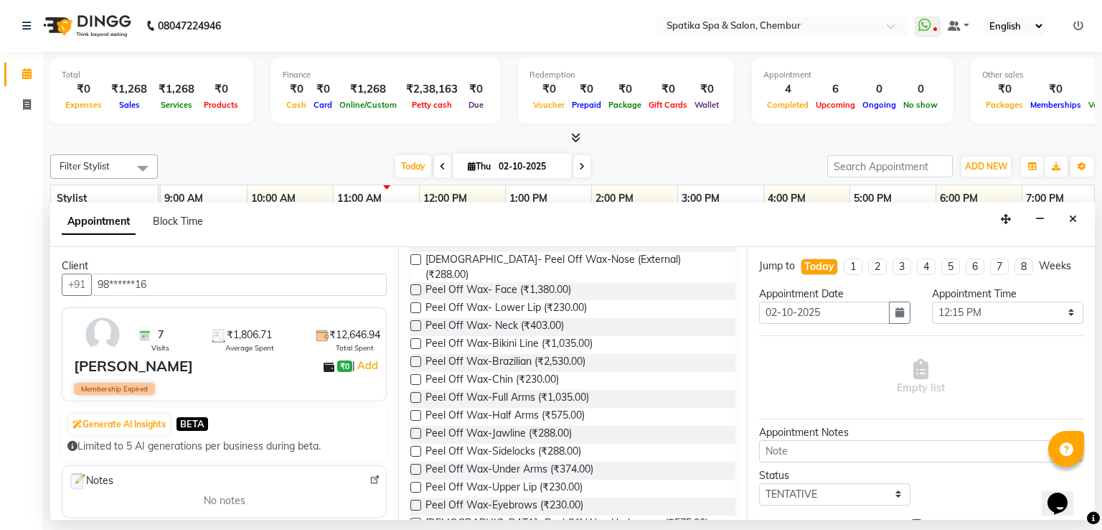
scroll to position [287, 0]
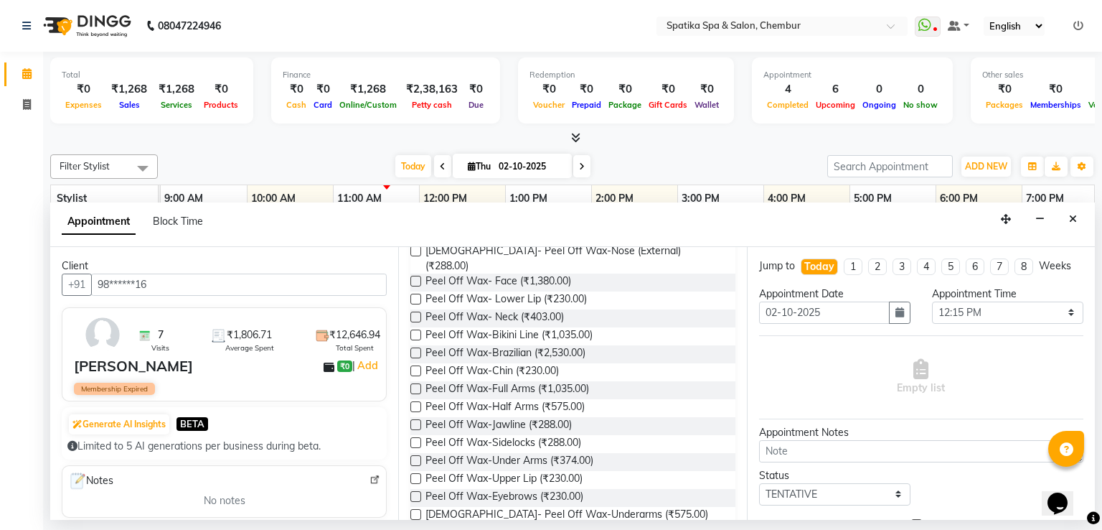
click at [416, 455] on label at bounding box center [416, 460] width 11 height 11
click at [416, 457] on input "checkbox" at bounding box center [415, 461] width 9 height 9
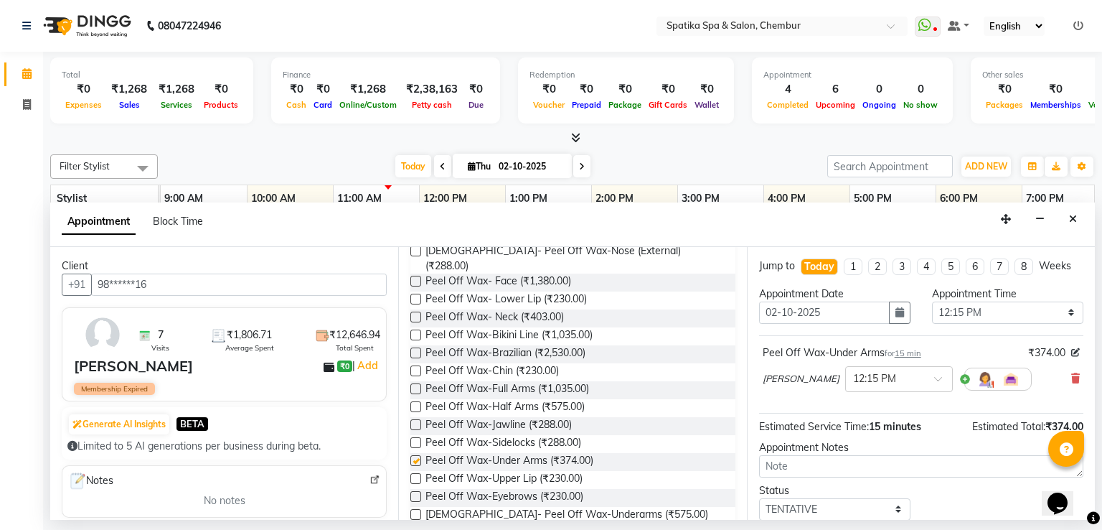
checkbox input "false"
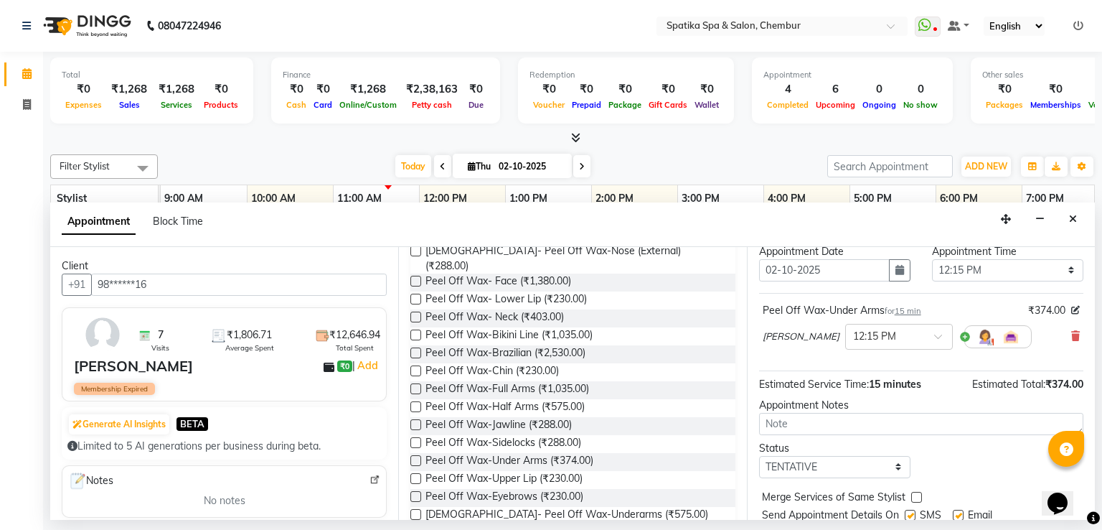
scroll to position [90, 0]
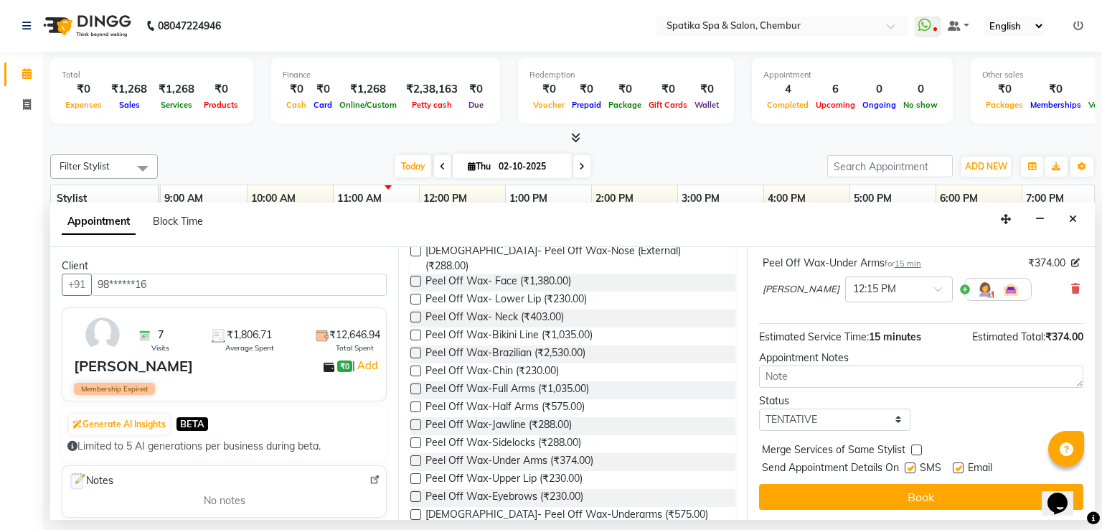
click at [932, 492] on button "Book" at bounding box center [921, 497] width 324 height 26
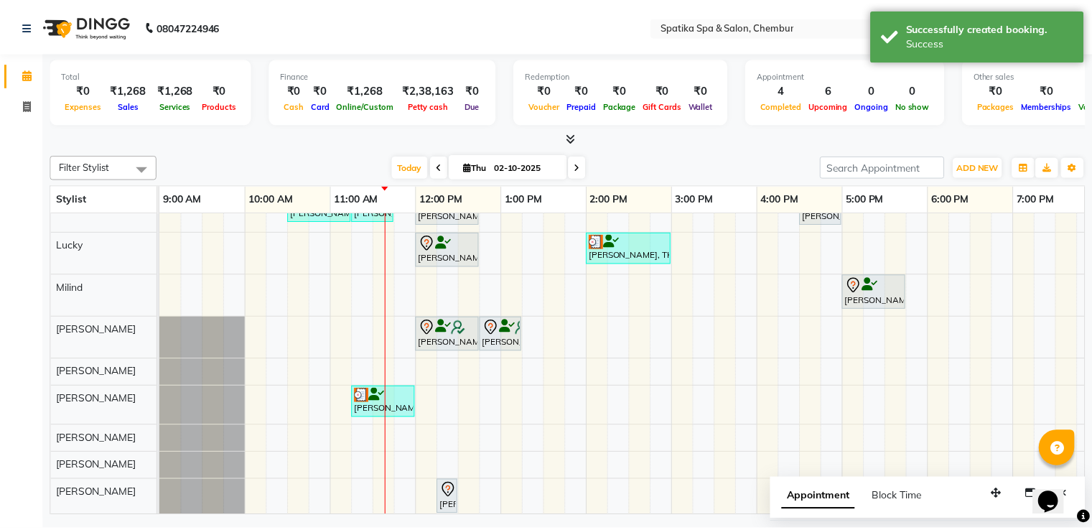
scroll to position [37, 0]
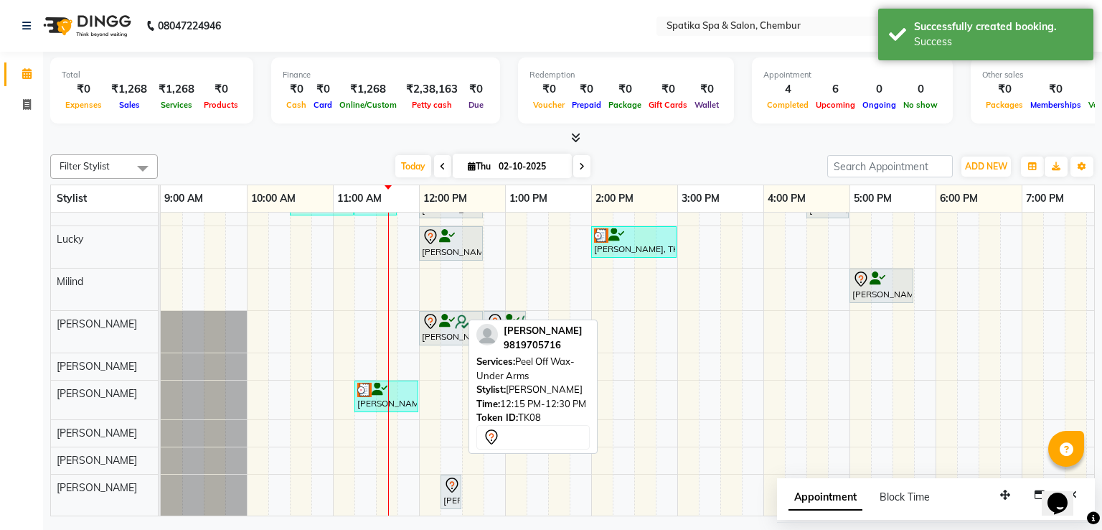
click at [446, 489] on div "[PERSON_NAME], TK08, 12:15 PM-12:30 PM, Peel Off Wax-Under Arms" at bounding box center [451, 492] width 18 height 30
select select "7"
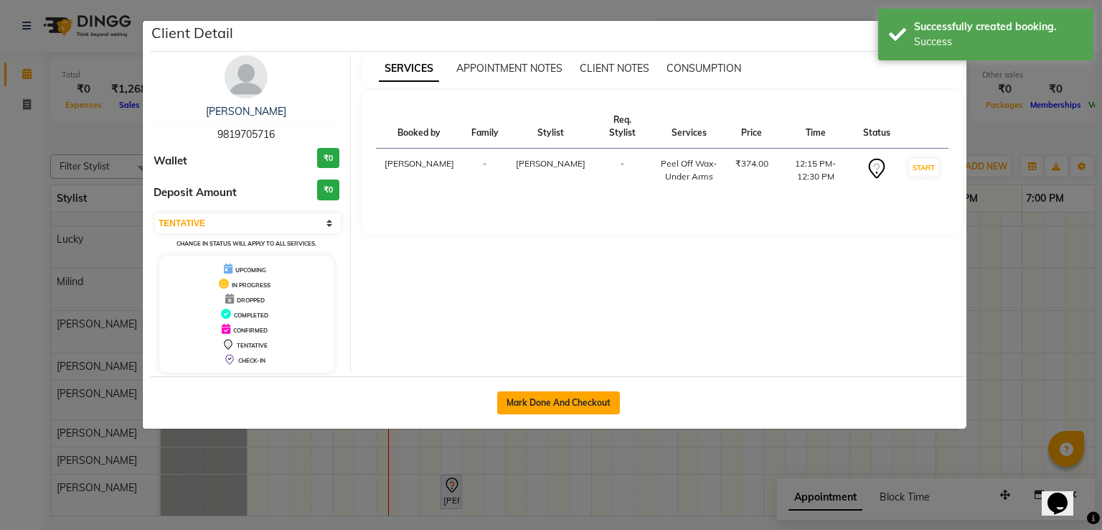
click at [553, 395] on button "Mark Done And Checkout" at bounding box center [558, 402] width 123 height 23
select select "631"
select select "service"
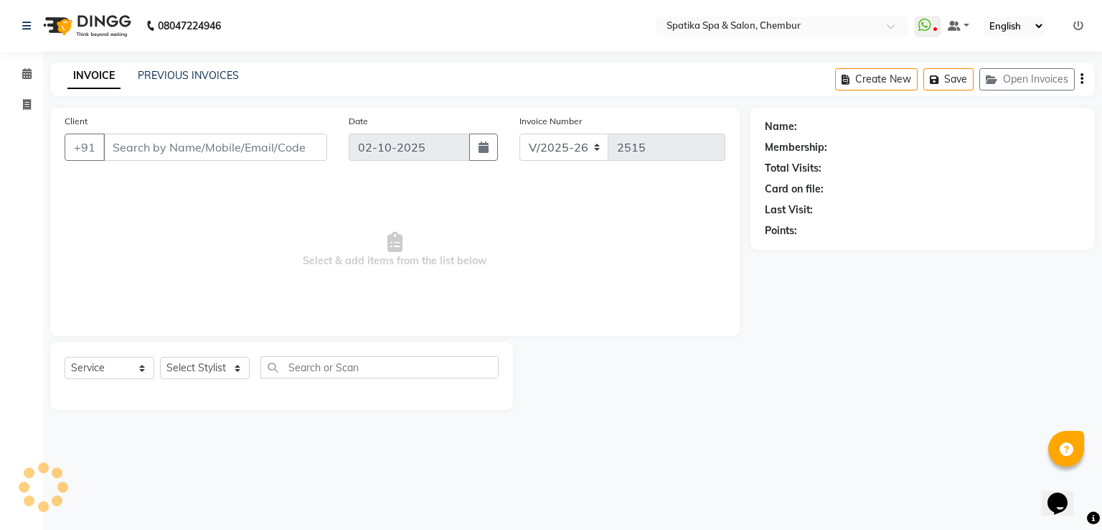
type input "98******16"
select select "92993"
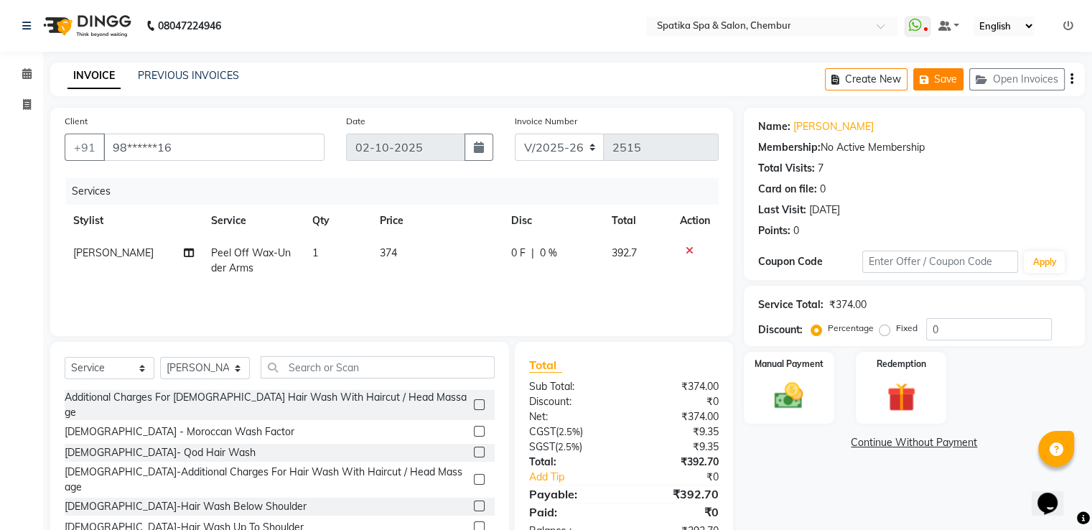
click at [934, 78] on button "Save" at bounding box center [938, 79] width 50 height 22
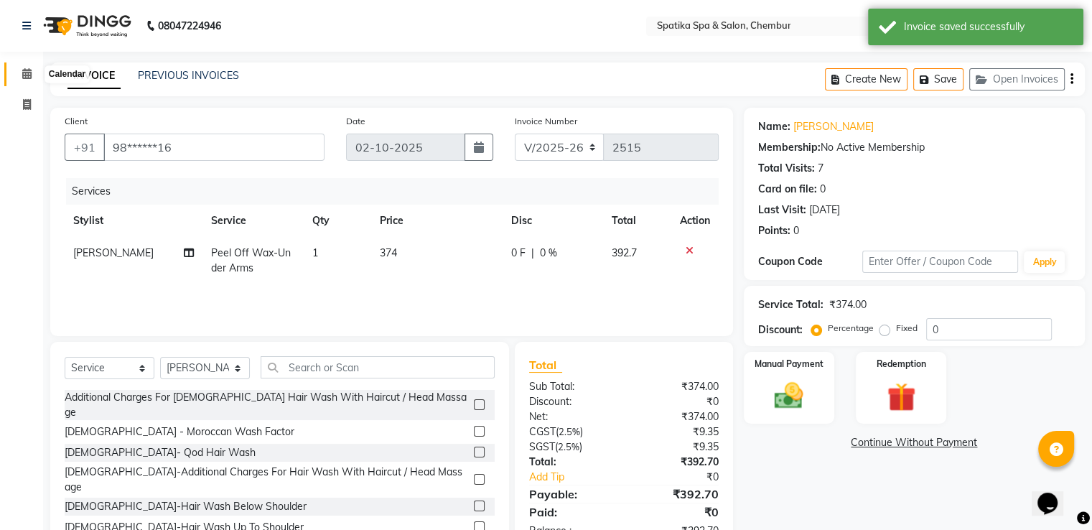
click at [29, 78] on icon at bounding box center [26, 73] width 9 height 11
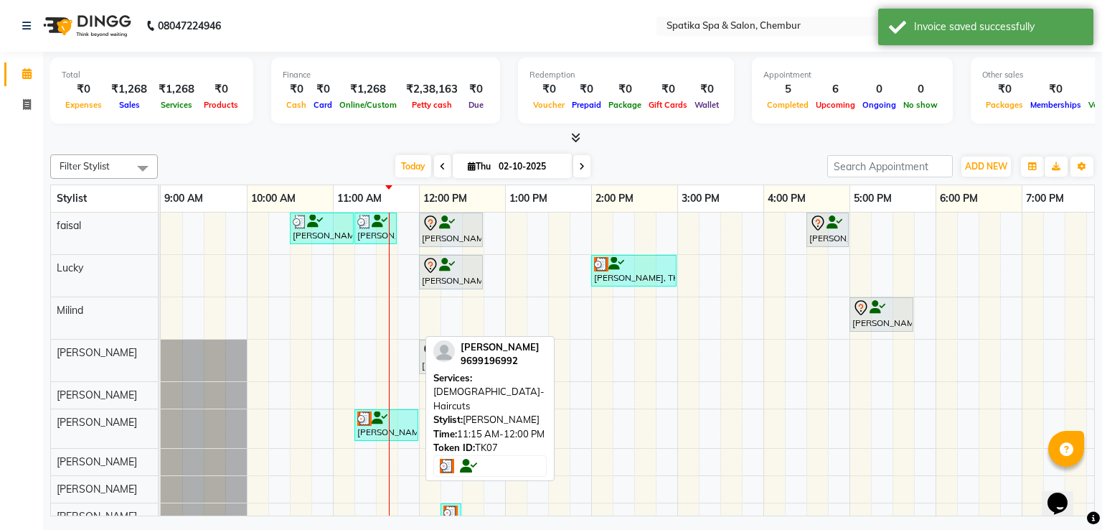
click at [396, 428] on div "[PERSON_NAME], TK07, 11:15 AM-12:00 PM, [DEMOGRAPHIC_DATA]-Haircuts" at bounding box center [386, 424] width 61 height 27
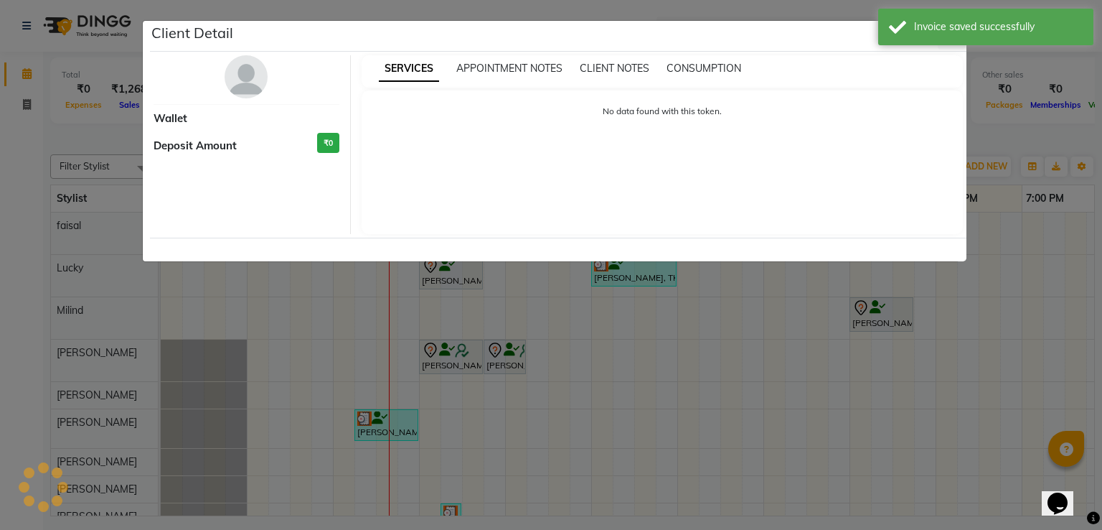
select select "3"
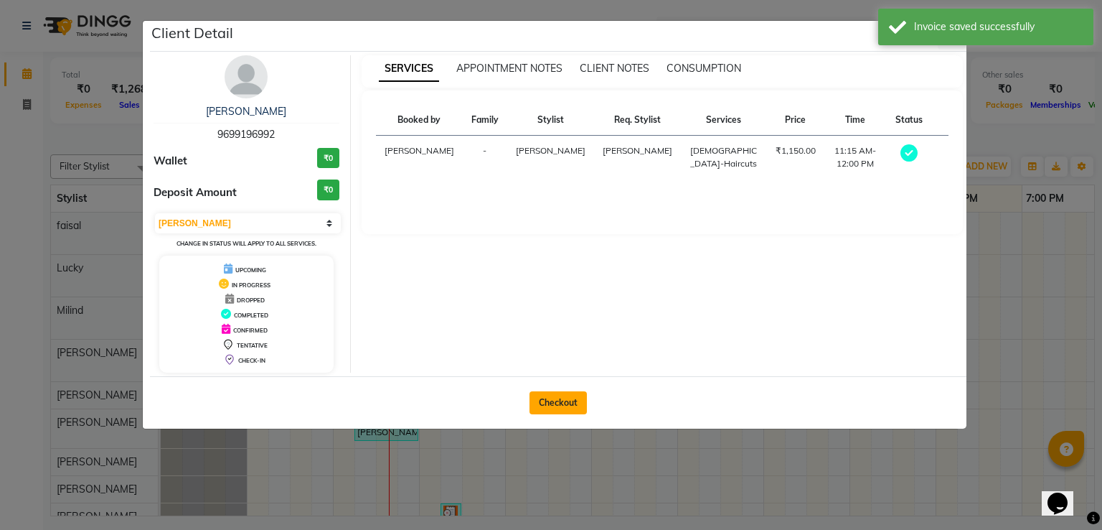
click at [561, 406] on button "Checkout" at bounding box center [558, 402] width 57 height 23
select select "service"
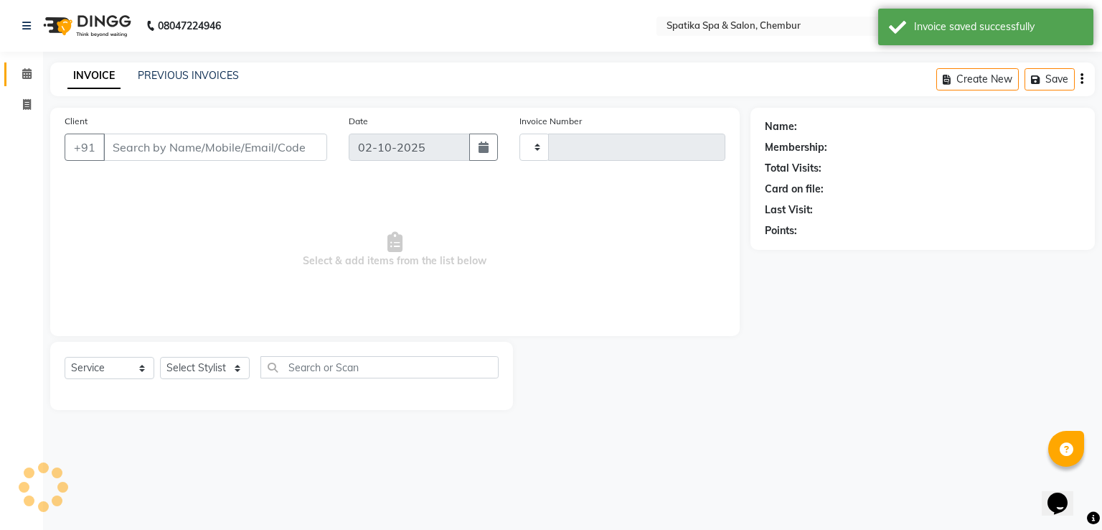
type input "2515"
select select "631"
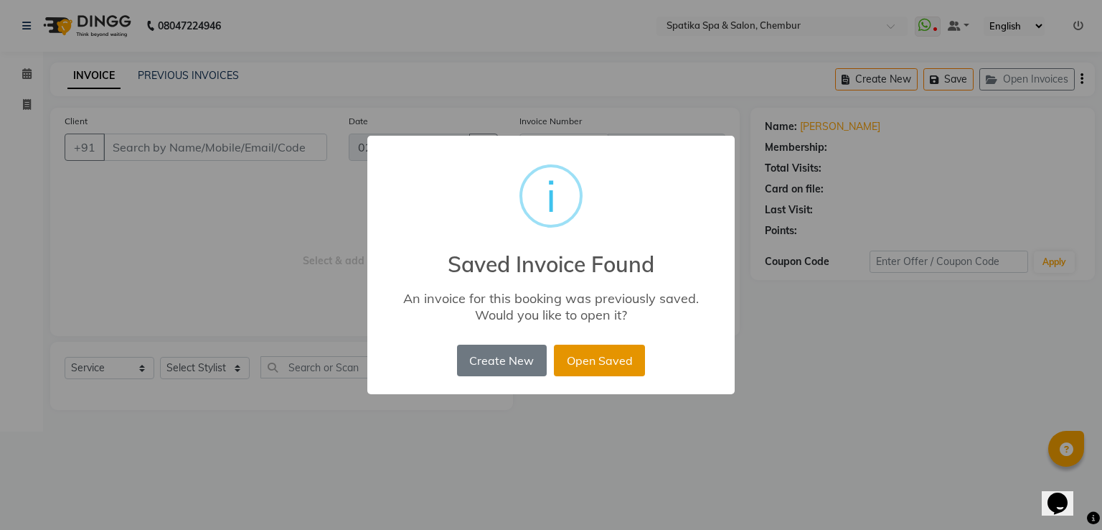
click at [603, 356] on button "Open Saved" at bounding box center [599, 361] width 91 height 32
type input "96******92"
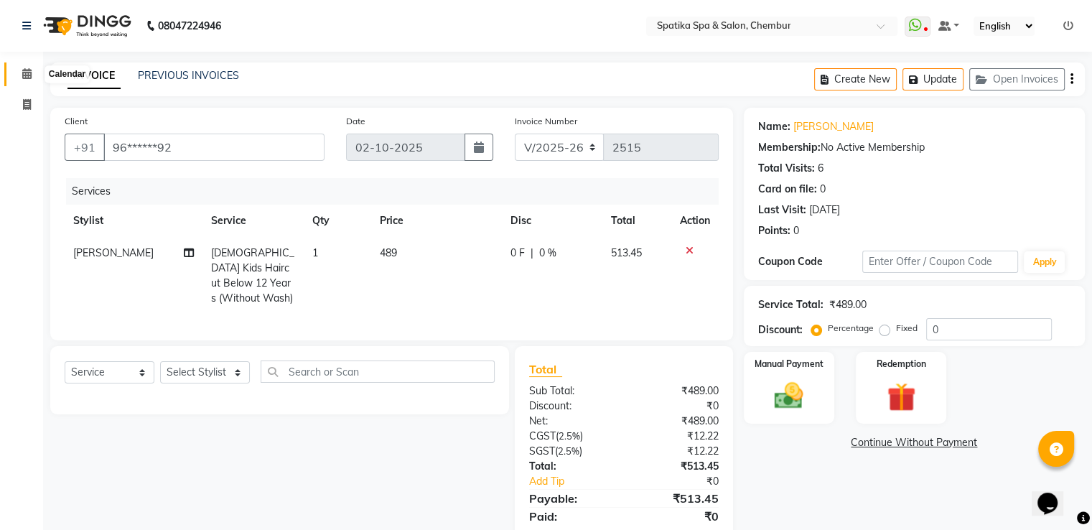
click at [24, 69] on icon at bounding box center [26, 73] width 9 height 11
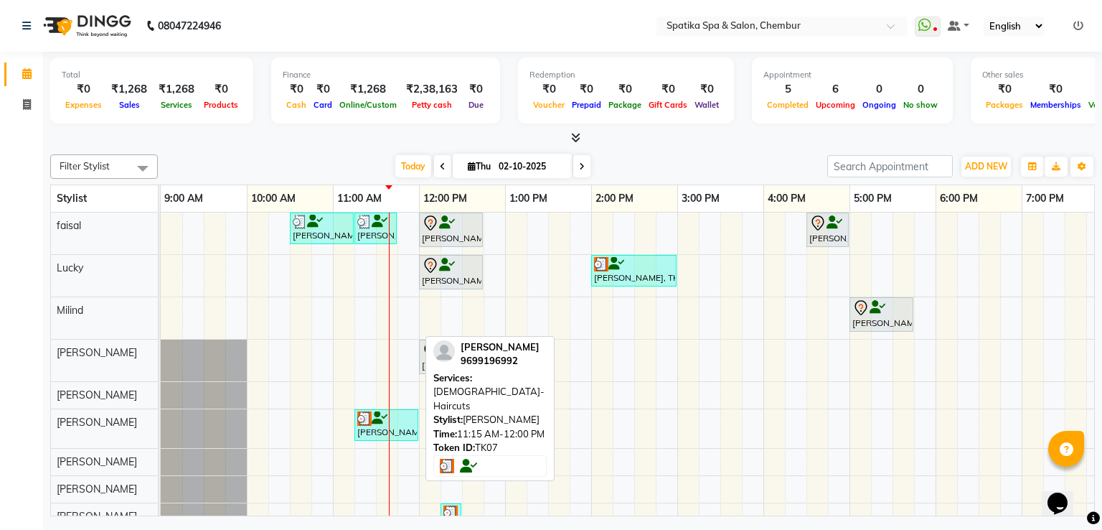
click at [393, 423] on div "[PERSON_NAME], TK07, 11:15 AM-12:00 PM, [DEMOGRAPHIC_DATA]-Haircuts" at bounding box center [386, 424] width 61 height 27
select select "3"
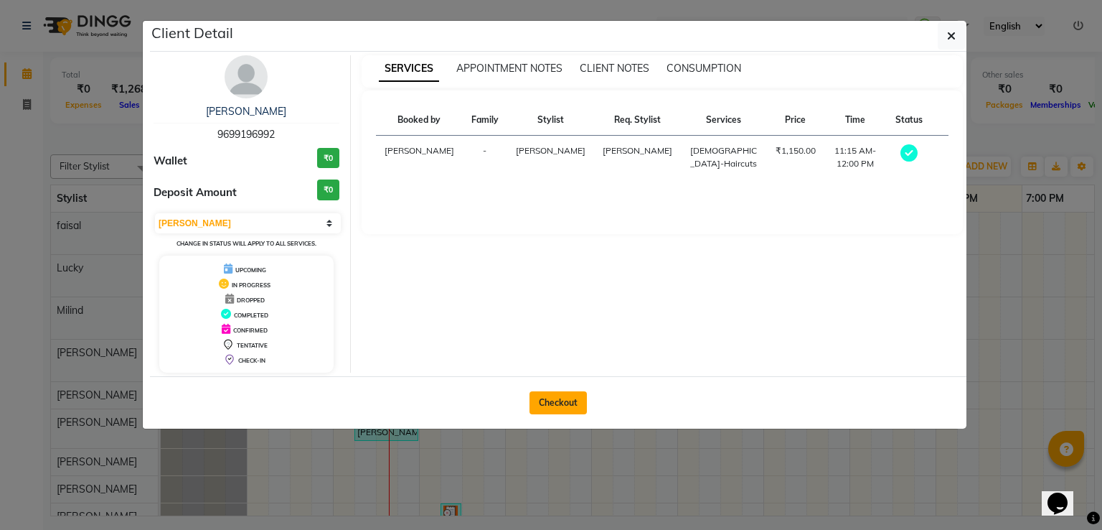
click at [560, 400] on button "Checkout" at bounding box center [558, 402] width 57 height 23
select select "service"
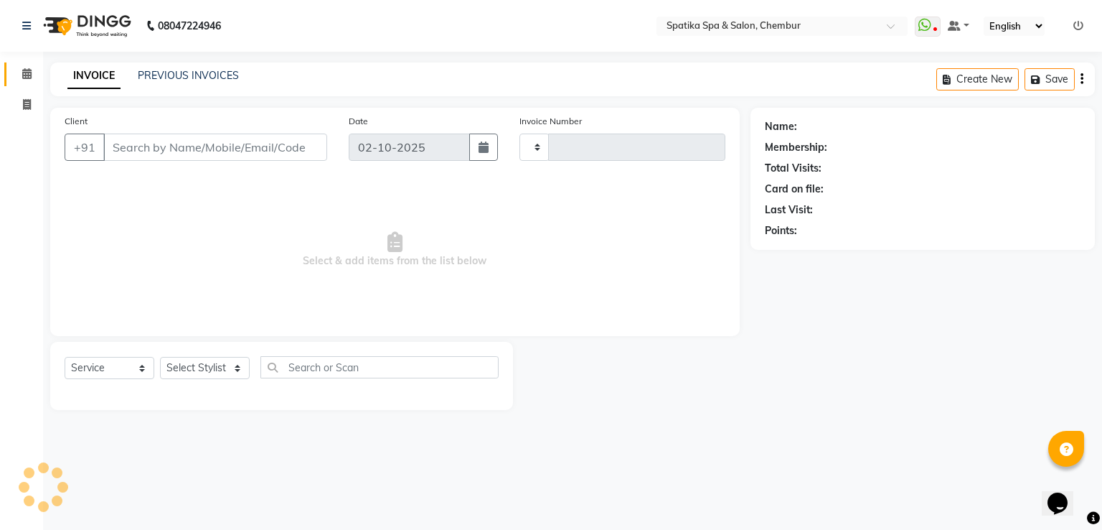
type input "2515"
select select "631"
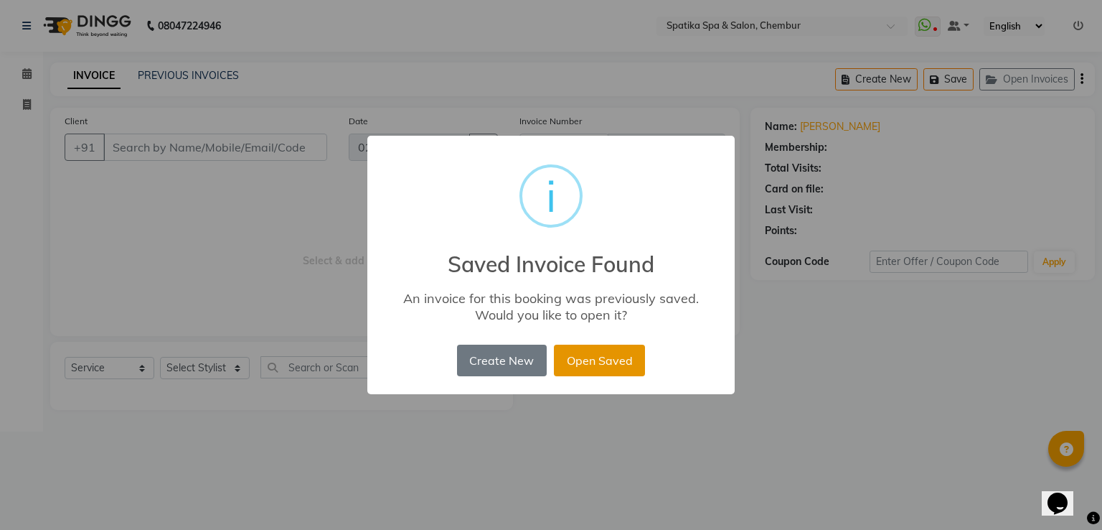
click at [604, 370] on button "Open Saved" at bounding box center [599, 361] width 91 height 32
type input "96******92"
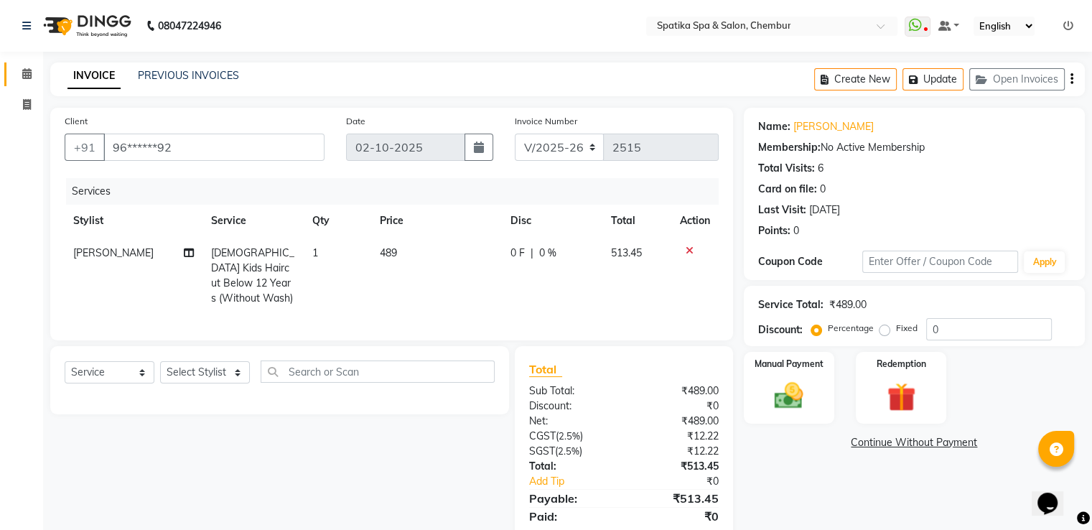
scroll to position [45, 0]
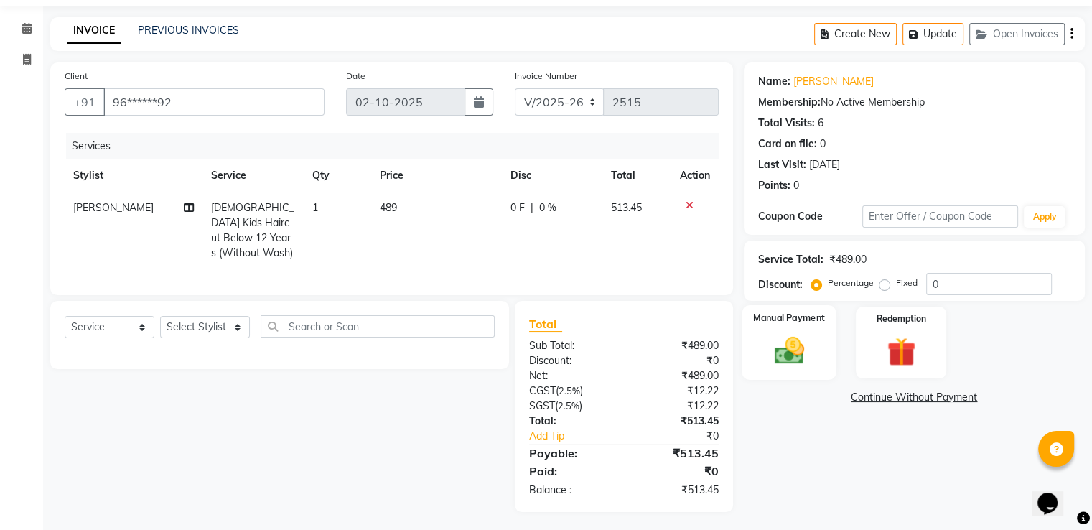
click at [792, 347] on img at bounding box center [788, 351] width 48 height 34
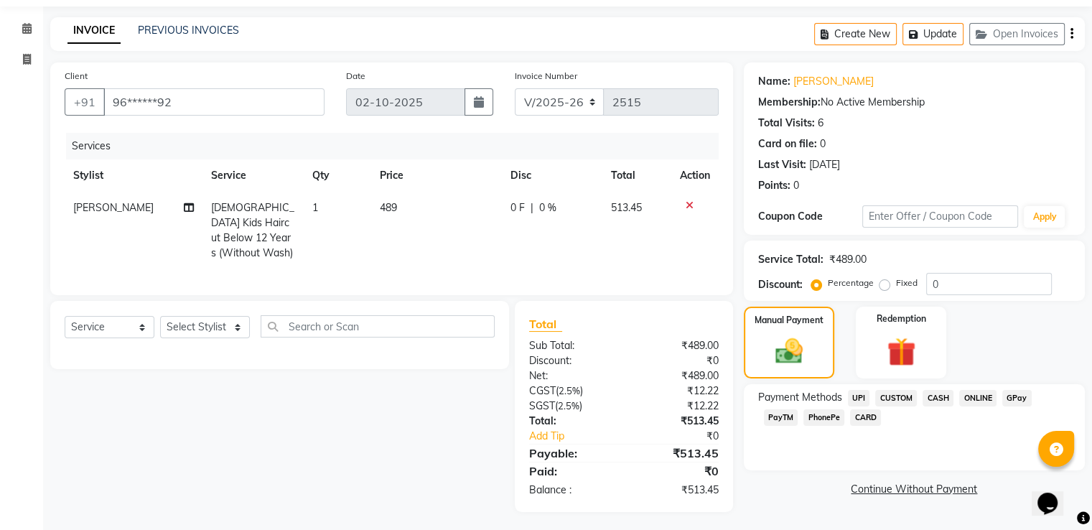
click at [938, 395] on span "CASH" at bounding box center [937, 398] width 31 height 17
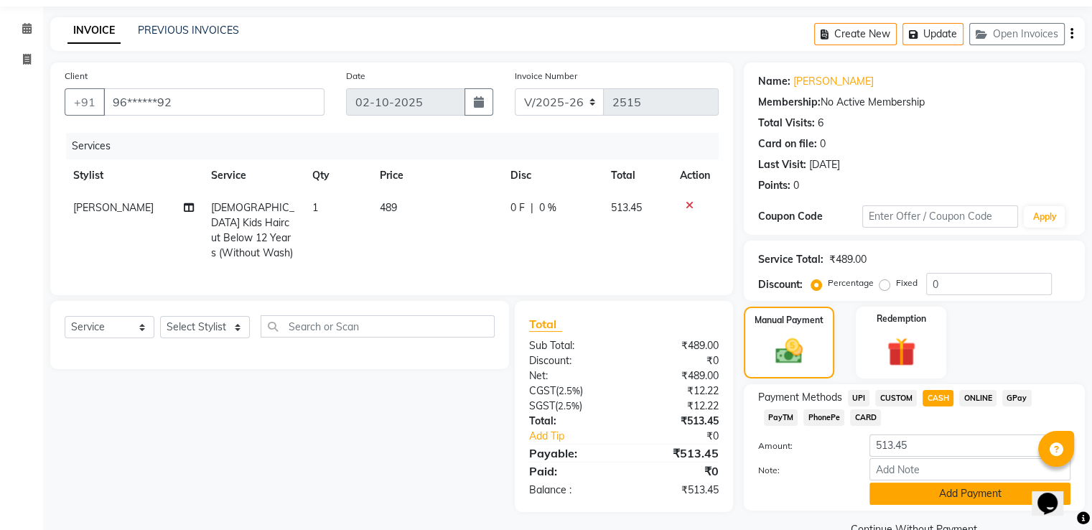
click at [941, 487] on button "Add Payment" at bounding box center [969, 493] width 201 height 22
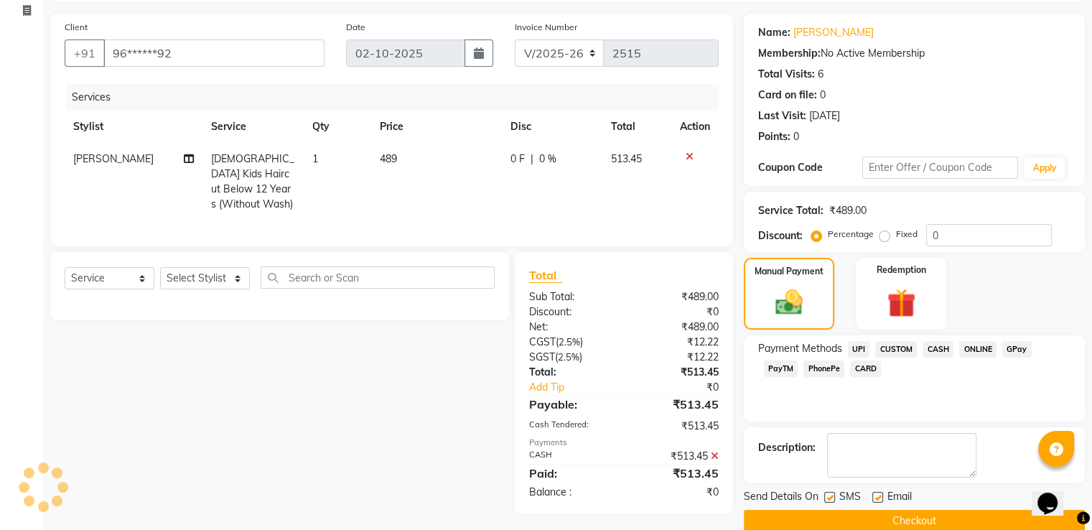
scroll to position [117, 0]
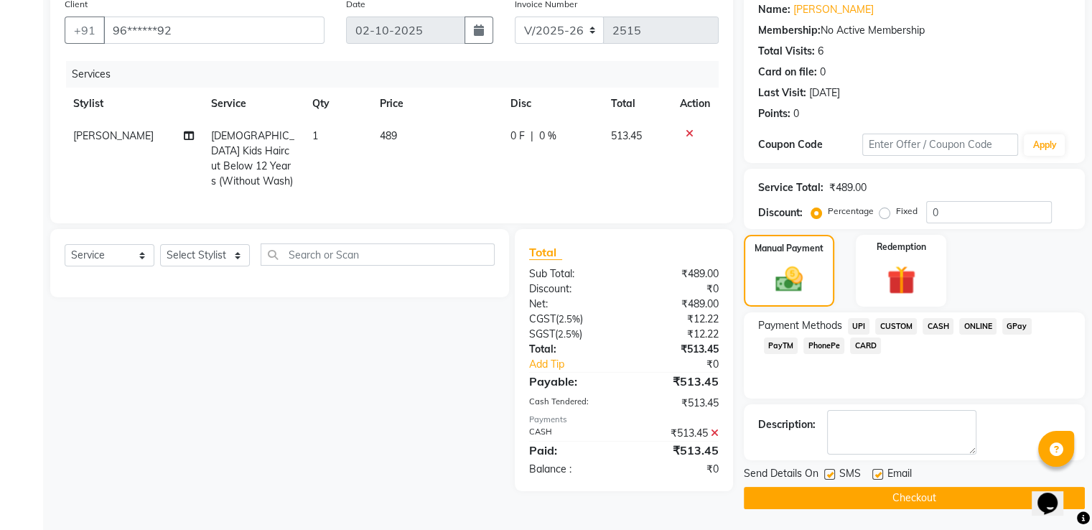
click at [941, 494] on button "Checkout" at bounding box center [914, 498] width 341 height 22
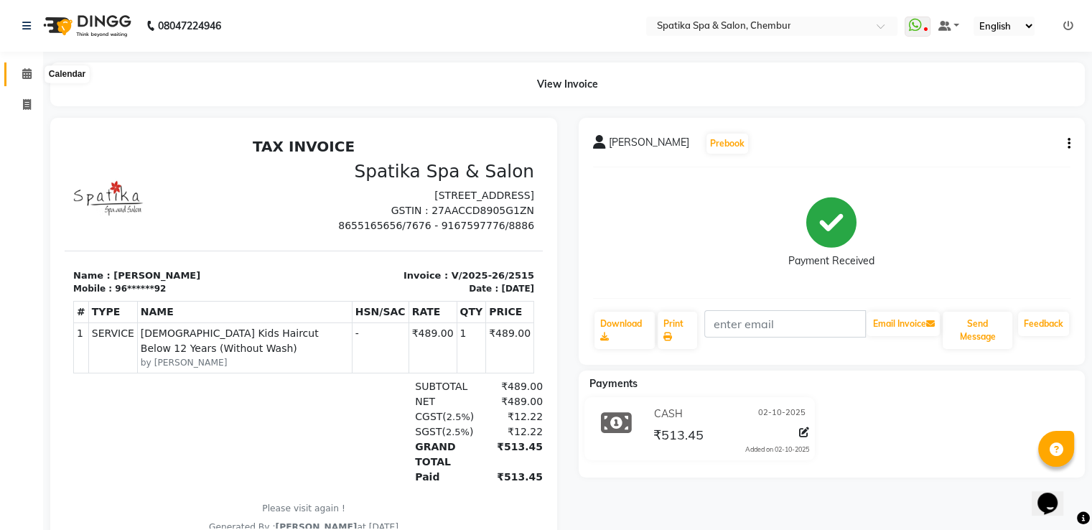
click at [22, 72] on icon at bounding box center [26, 73] width 9 height 11
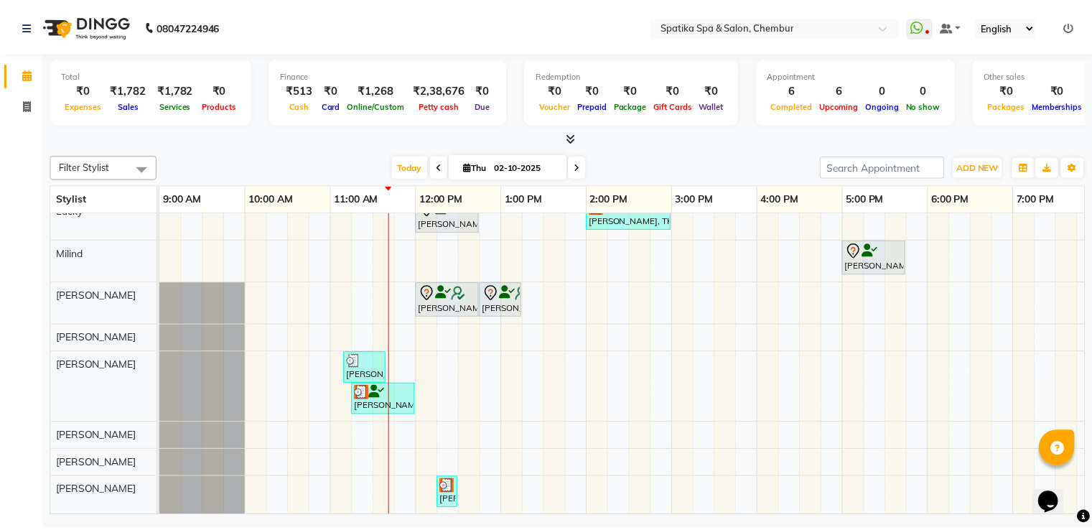
scroll to position [66, 0]
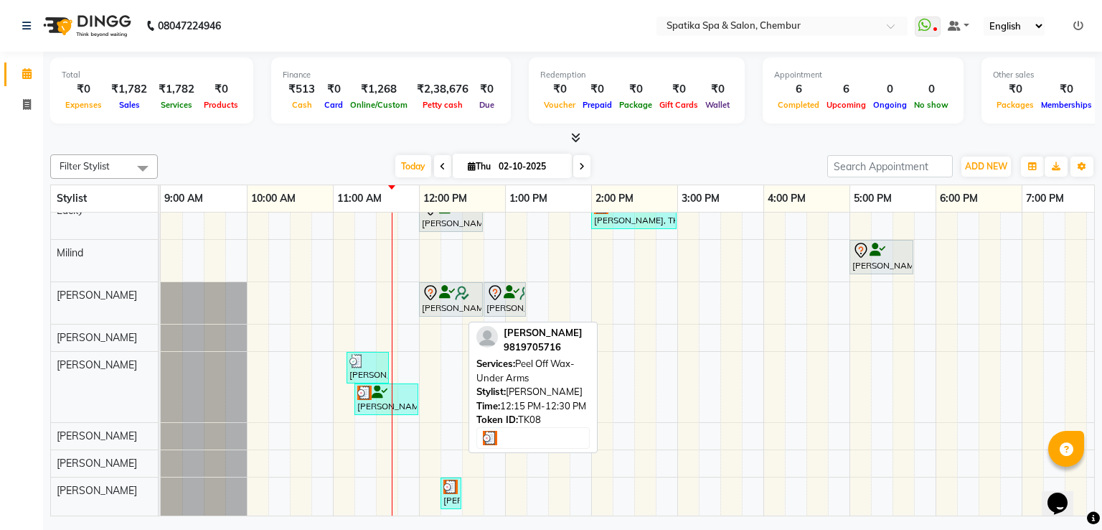
click at [451, 486] on div "[PERSON_NAME], TK08, 12:15 PM-12:30 PM, Peel Off Wax-Under Arms" at bounding box center [451, 492] width 18 height 27
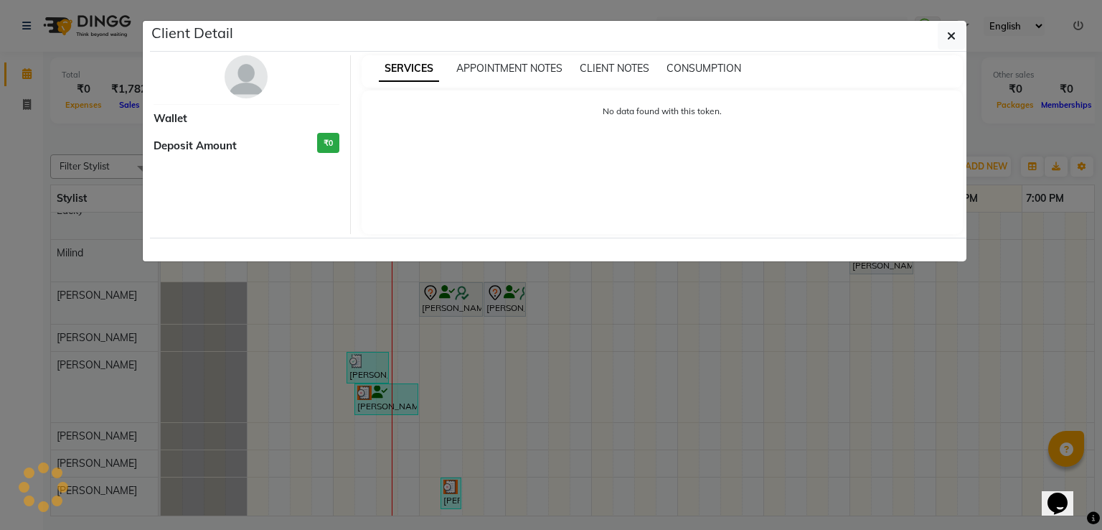
select select "3"
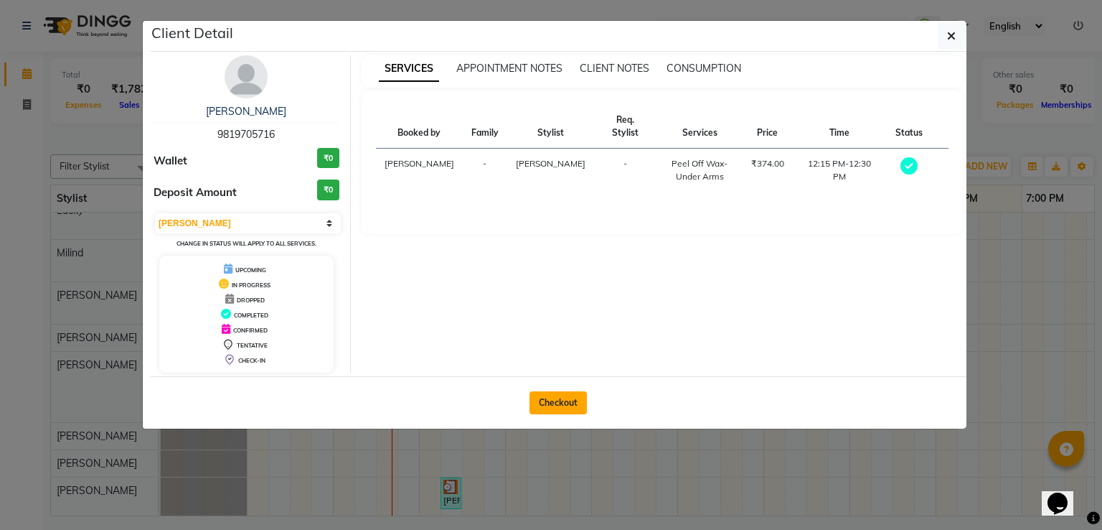
click at [565, 400] on button "Checkout" at bounding box center [558, 402] width 57 height 23
select select "service"
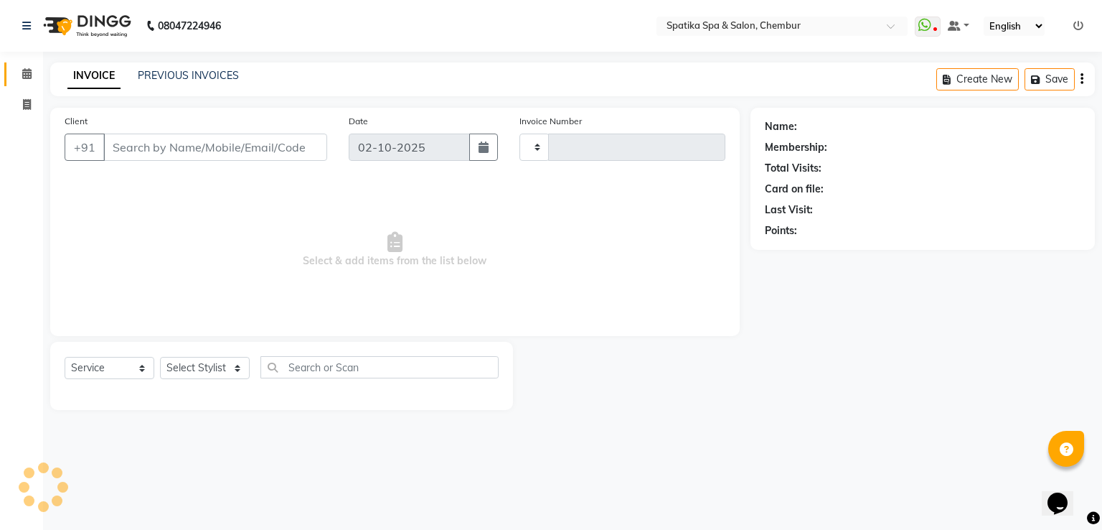
type input "2516"
select select "631"
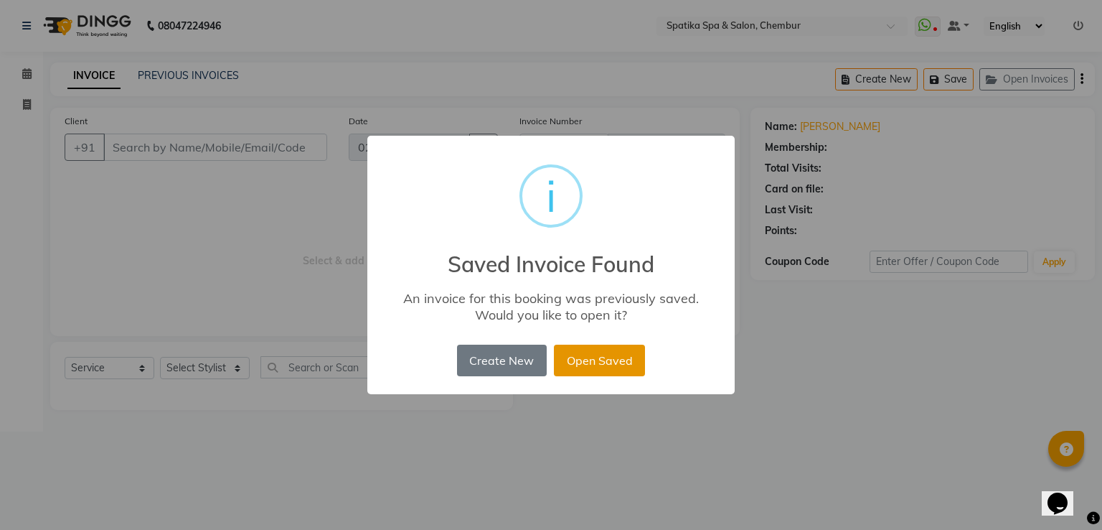
click at [580, 352] on button "Open Saved" at bounding box center [599, 361] width 91 height 32
type input "98******16"
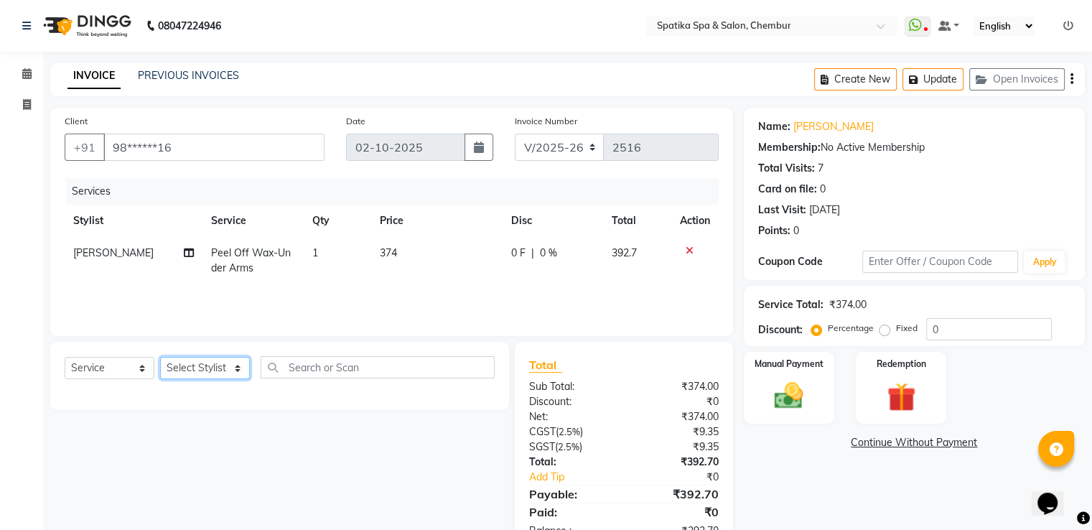
click at [235, 370] on select "Select Stylist [PERSON_NAME] [PERSON_NAME] [PERSON_NAME] [PERSON_NAME] [PERSON_…" at bounding box center [205, 368] width 90 height 22
select select "92993"
click at [160, 357] on select "Select Stylist [PERSON_NAME] [PERSON_NAME] [PERSON_NAME] [PERSON_NAME] [PERSON_…" at bounding box center [205, 368] width 90 height 22
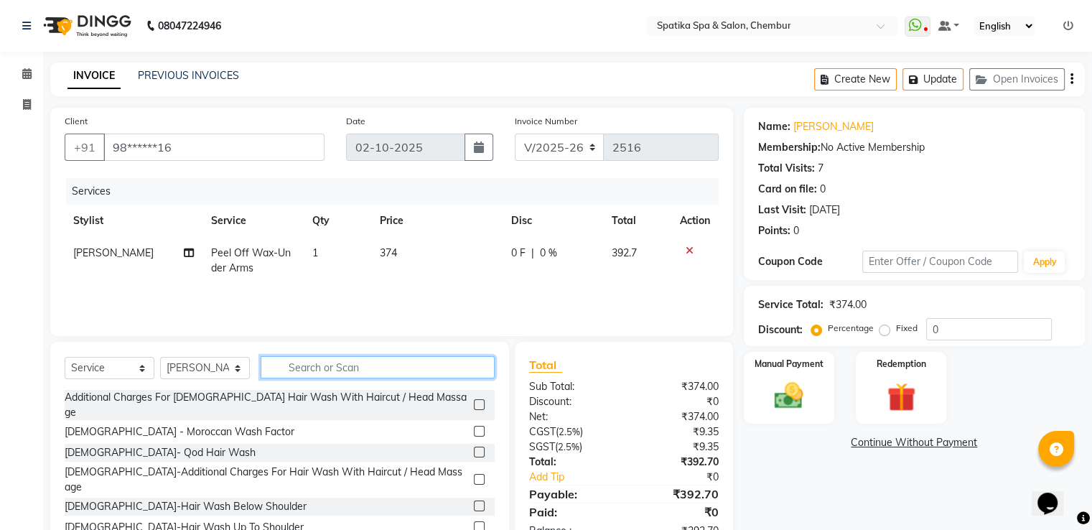
click at [345, 375] on input "text" at bounding box center [378, 367] width 234 height 22
click at [393, 366] on input "text" at bounding box center [378, 367] width 234 height 22
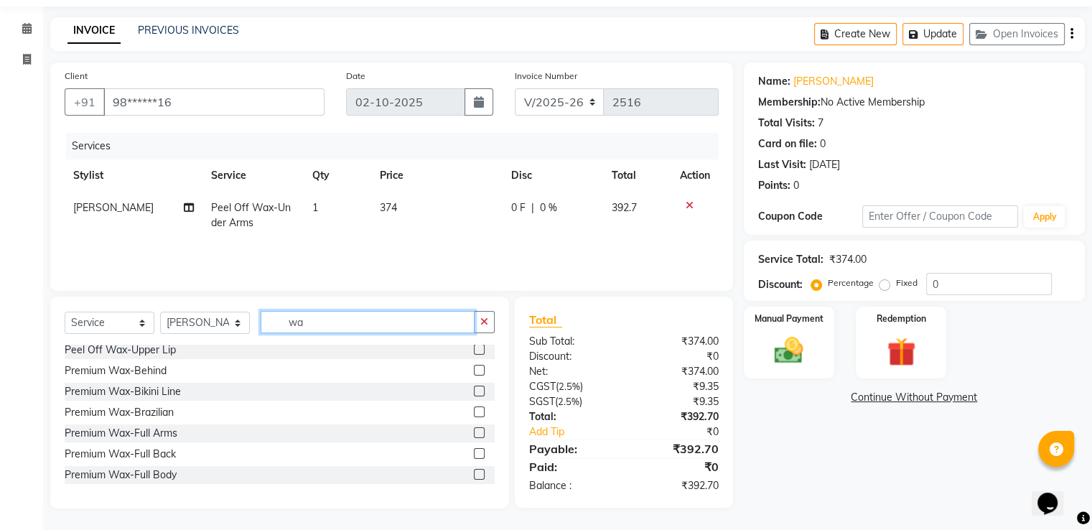
scroll to position [897, 0]
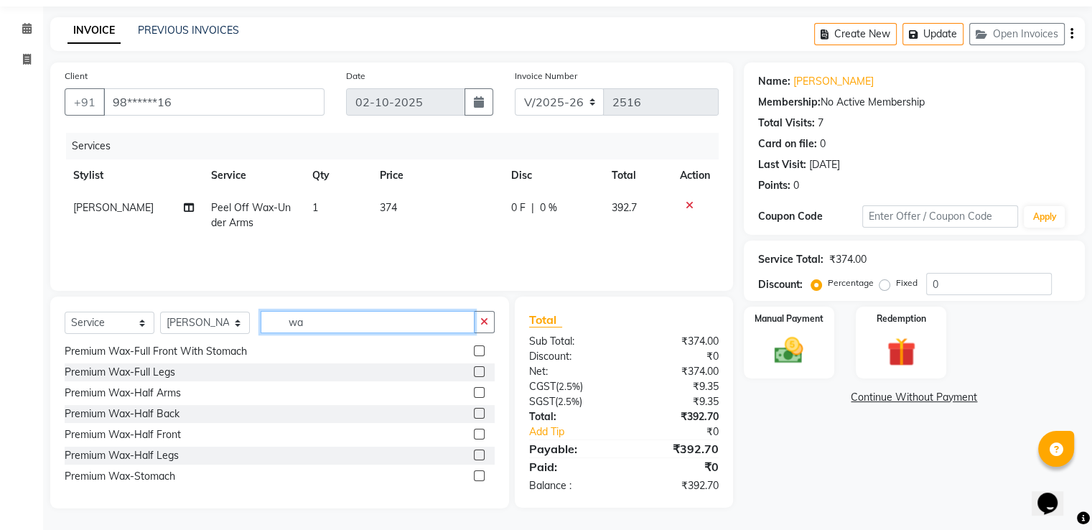
type input "w"
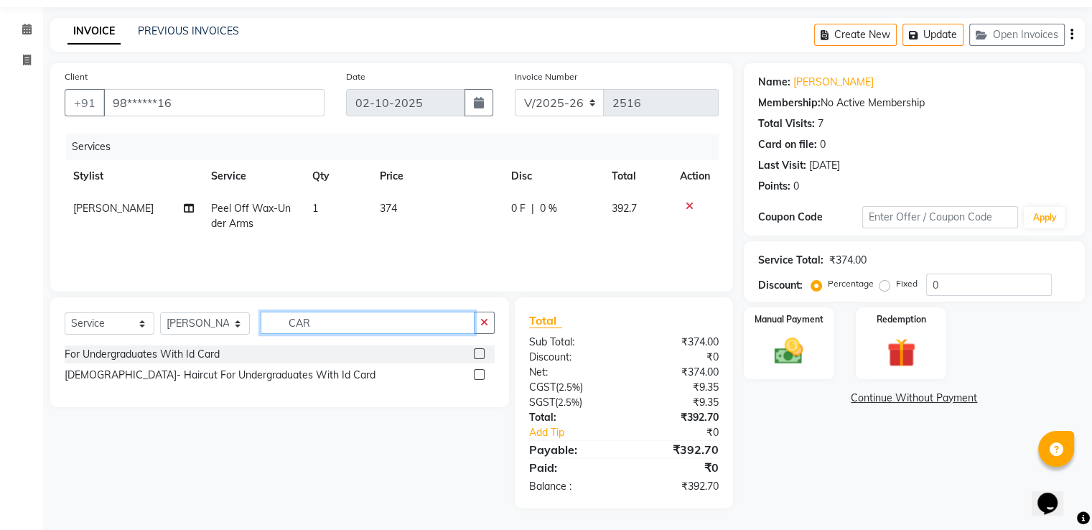
scroll to position [45, 0]
click at [309, 322] on input "CAR" at bounding box center [368, 322] width 214 height 22
type input "C"
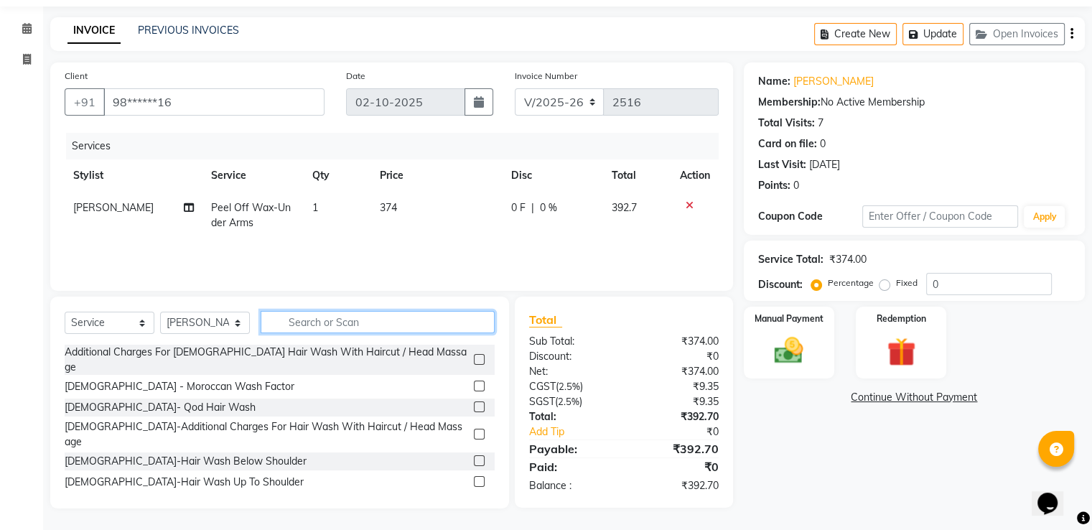
click at [322, 319] on input "text" at bounding box center [378, 322] width 234 height 22
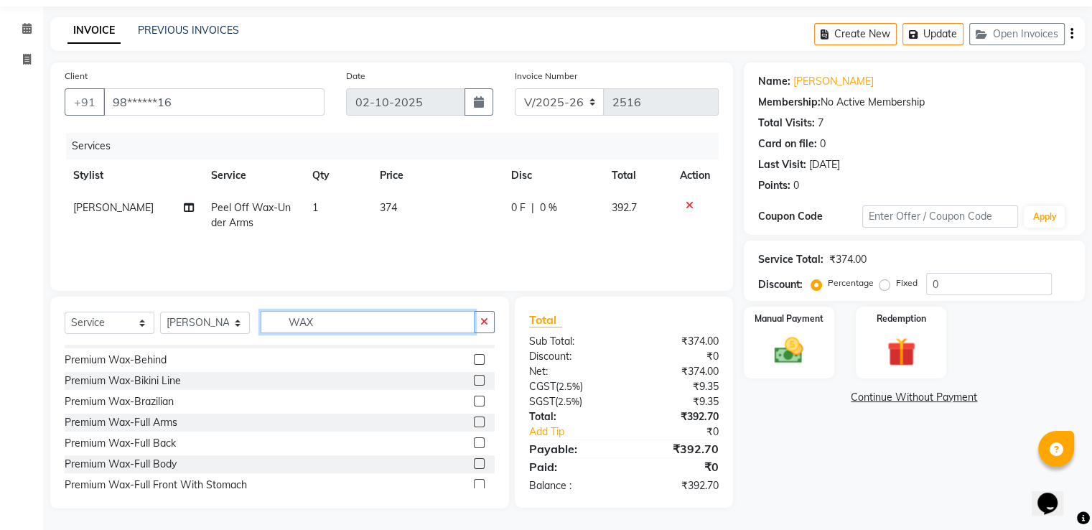
scroll to position [775, 0]
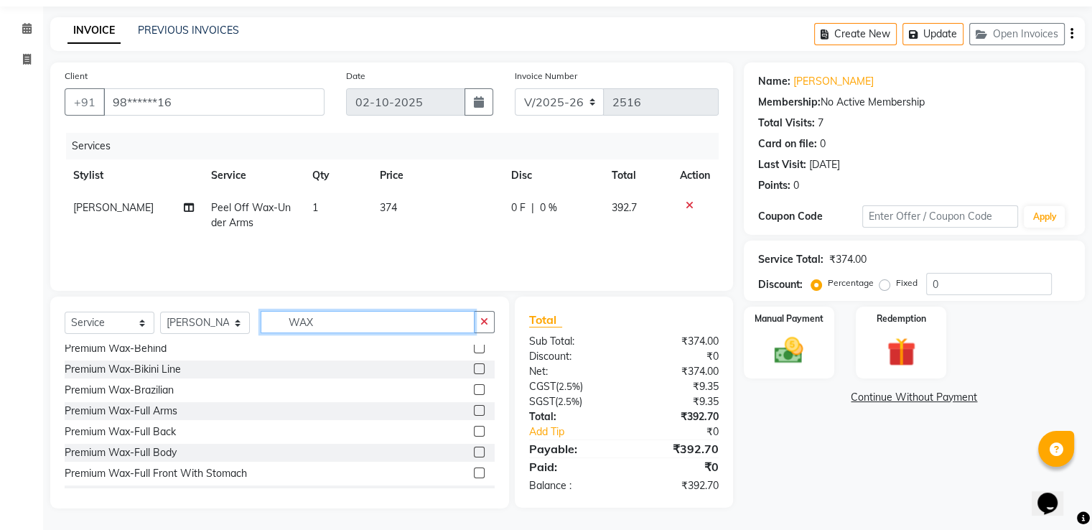
type input "WAX"
click at [474, 411] on label at bounding box center [479, 410] width 11 height 11
click at [474, 411] on input "checkbox" at bounding box center [478, 410] width 9 height 9
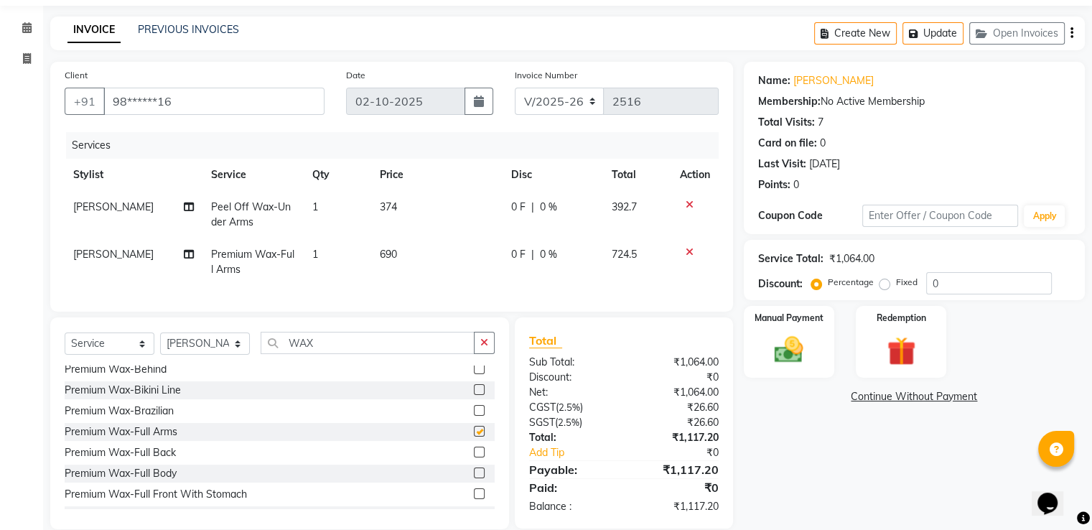
checkbox input "false"
click at [395, 247] on td "690" at bounding box center [436, 261] width 131 height 47
select select "92993"
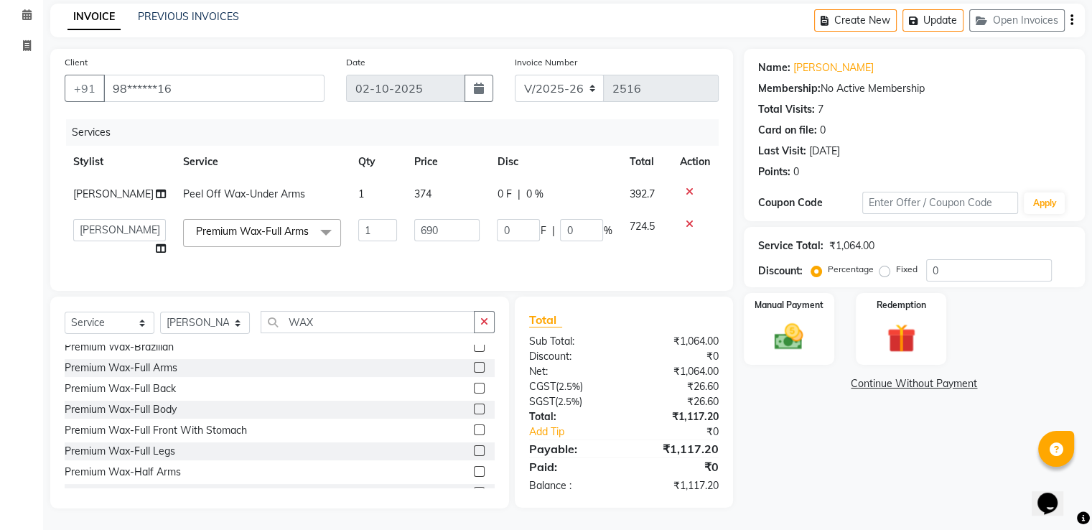
scroll to position [833, 0]
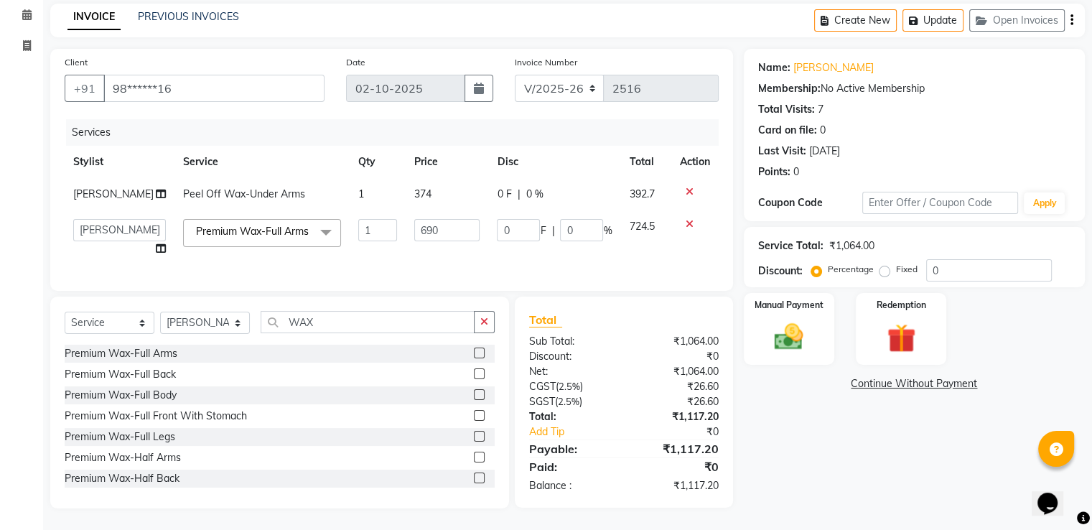
click at [474, 435] on label at bounding box center [479, 436] width 11 height 11
click at [474, 435] on input "checkbox" at bounding box center [478, 436] width 9 height 9
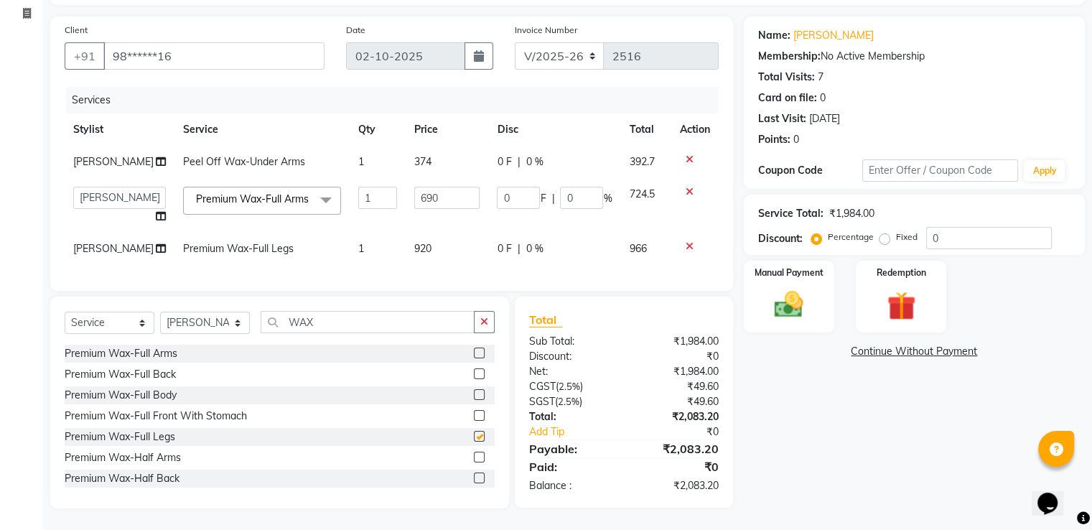
checkbox input "false"
click at [938, 238] on input "0" at bounding box center [989, 238] width 126 height 22
type input "2"
type input "13.8"
type input "2"
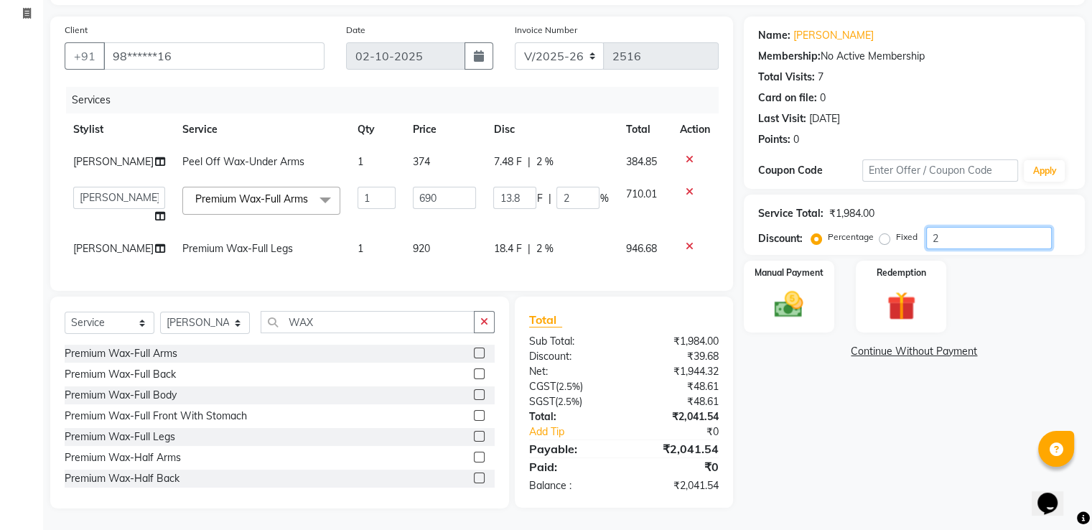
type input "20"
type input "138"
type input "20"
click at [795, 292] on img at bounding box center [788, 305] width 48 height 34
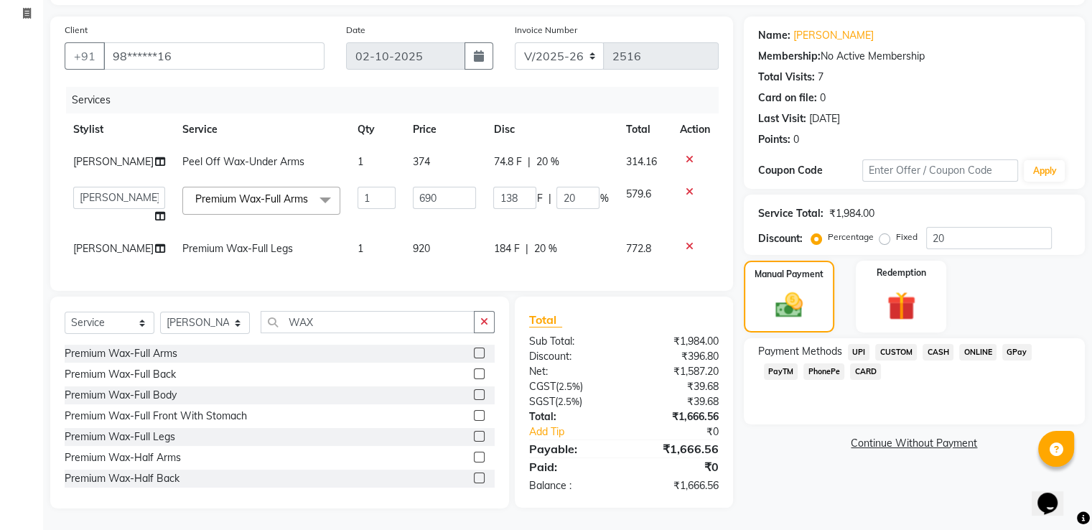
click at [850, 371] on span "CARD" at bounding box center [865, 371] width 31 height 17
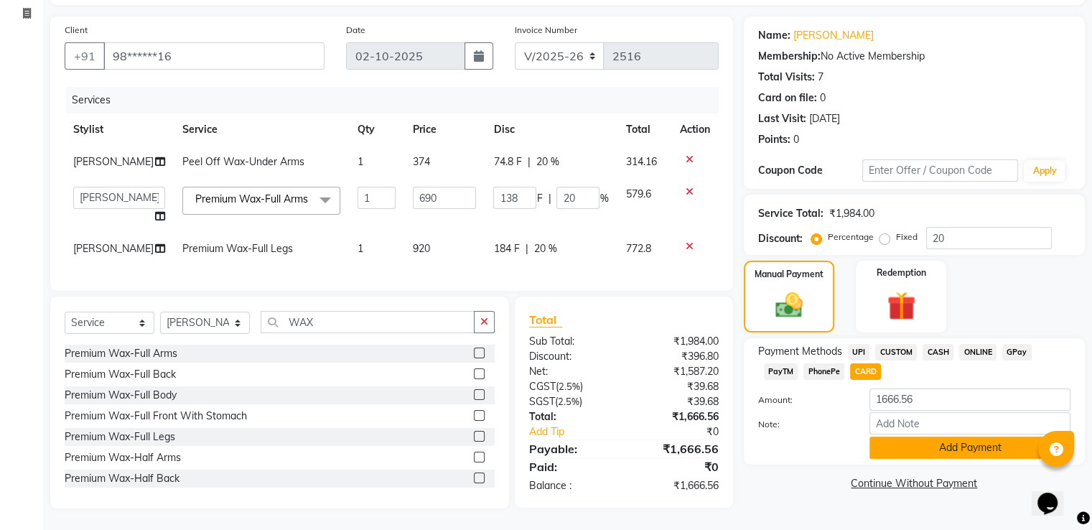
click at [973, 454] on button "Add Payment" at bounding box center [969, 447] width 201 height 22
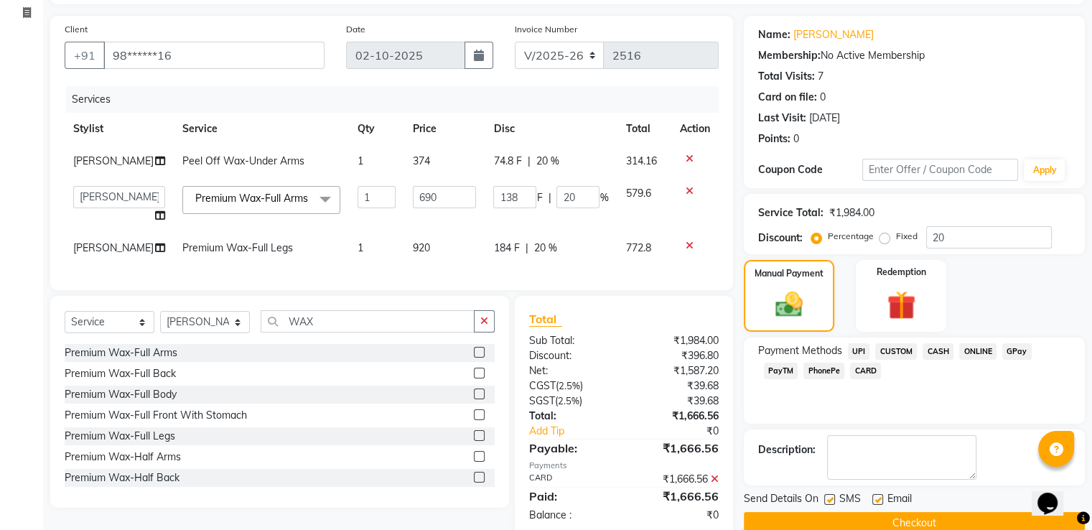
click at [947, 516] on button "Checkout" at bounding box center [914, 523] width 341 height 22
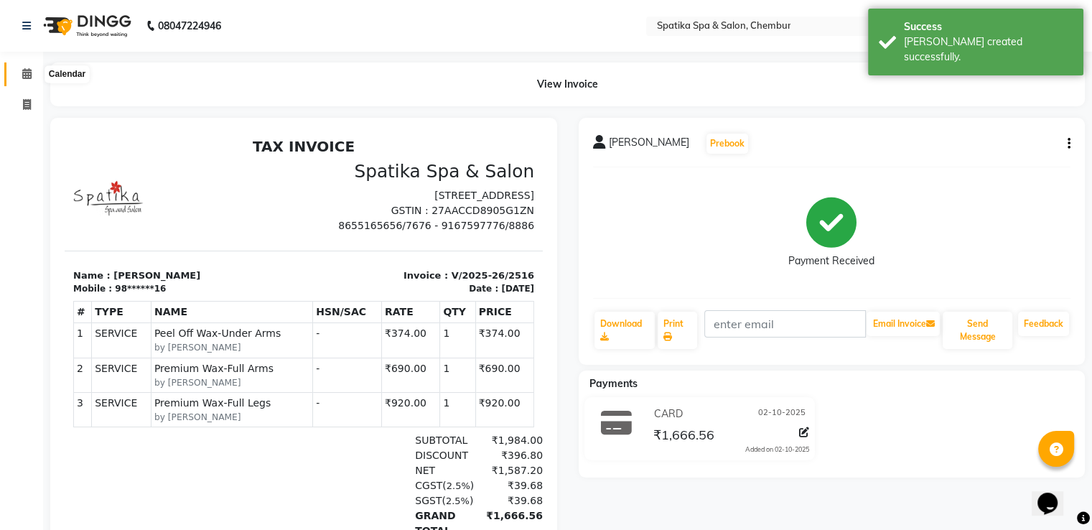
click at [24, 72] on icon at bounding box center [26, 73] width 9 height 11
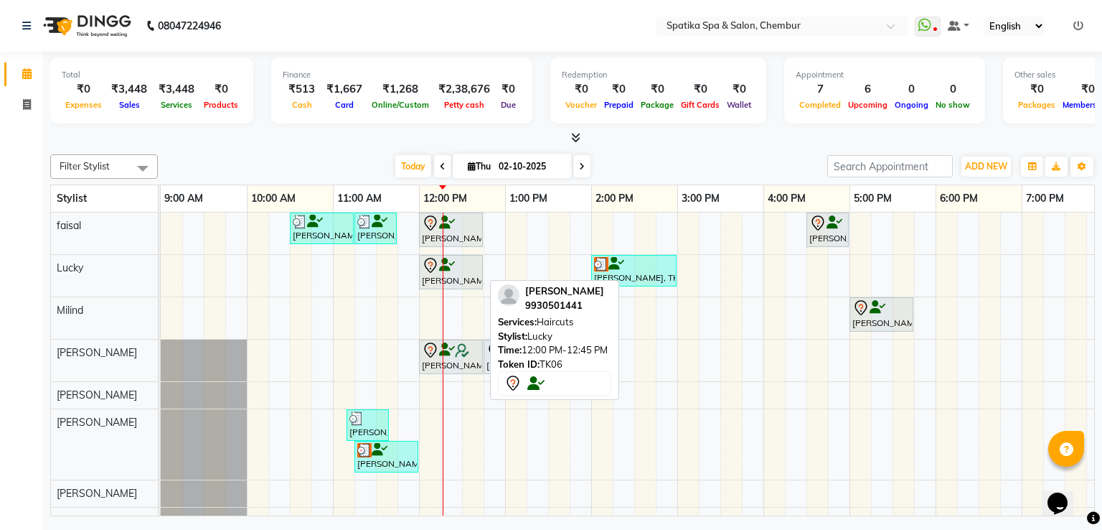
click at [465, 271] on div at bounding box center [451, 265] width 58 height 17
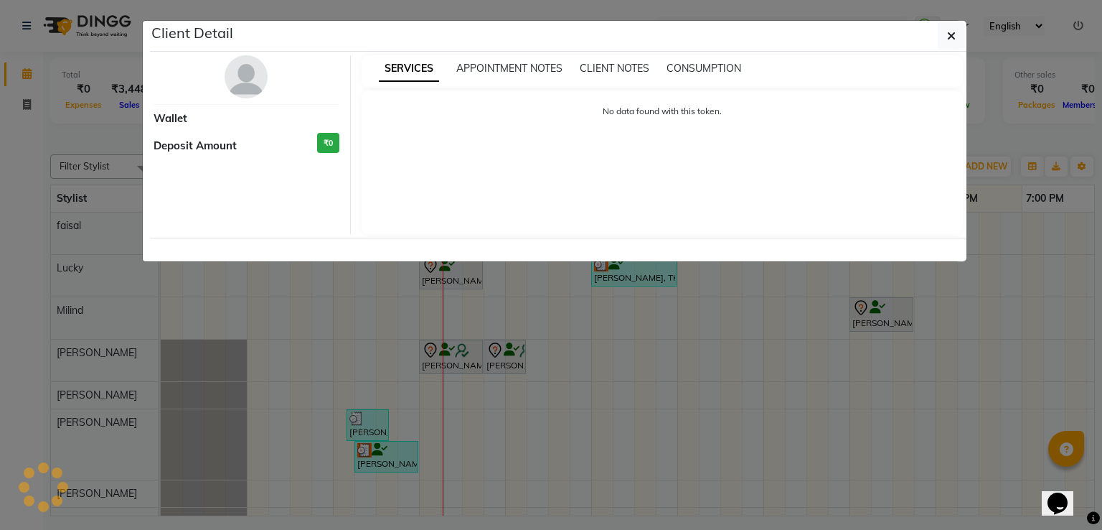
select select "7"
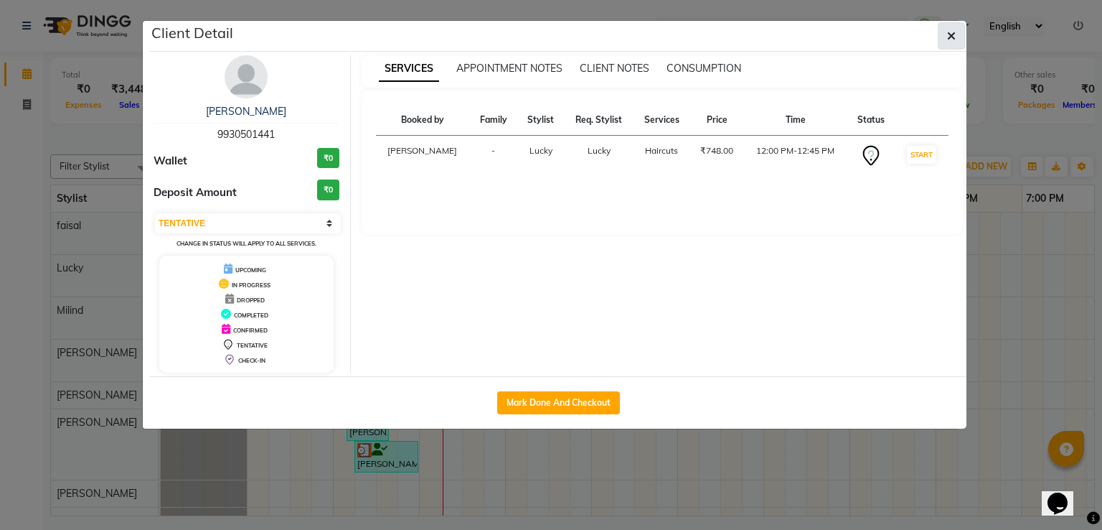
click at [959, 33] on button "button" at bounding box center [951, 35] width 27 height 27
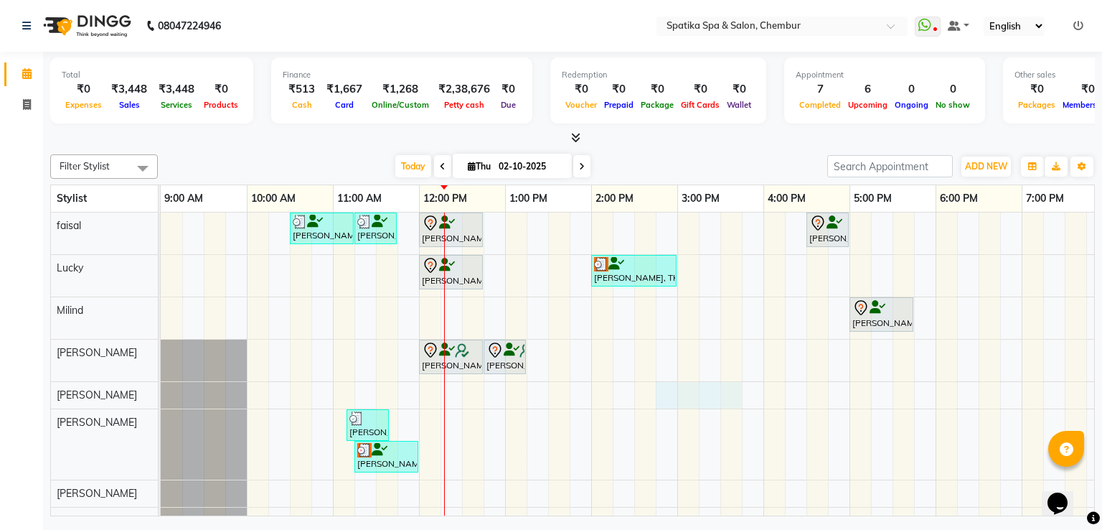
drag, startPoint x: 728, startPoint y: 388, endPoint x: 657, endPoint y: 360, distance: 76.4
click at [657, 360] on tr at bounding box center [721, 392] width 1120 height 361
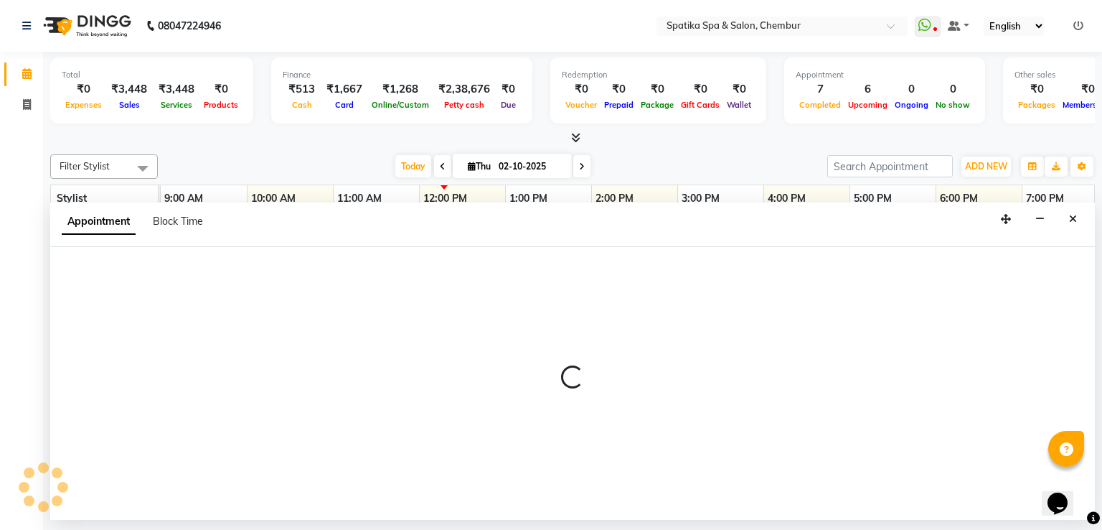
select select "29950"
select select "885"
select select "tentative"
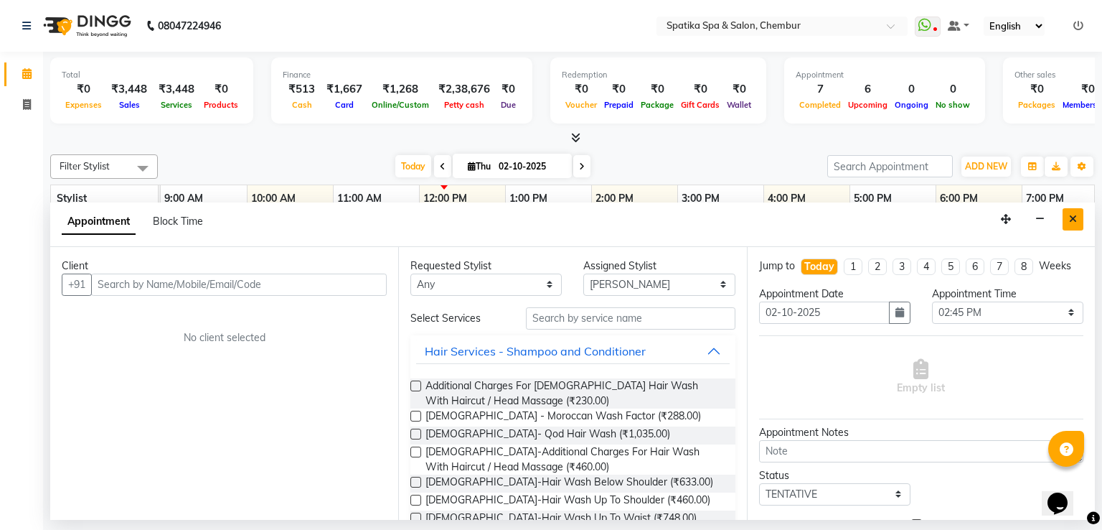
click at [1069, 217] on icon "Close" at bounding box center [1073, 219] width 8 height 10
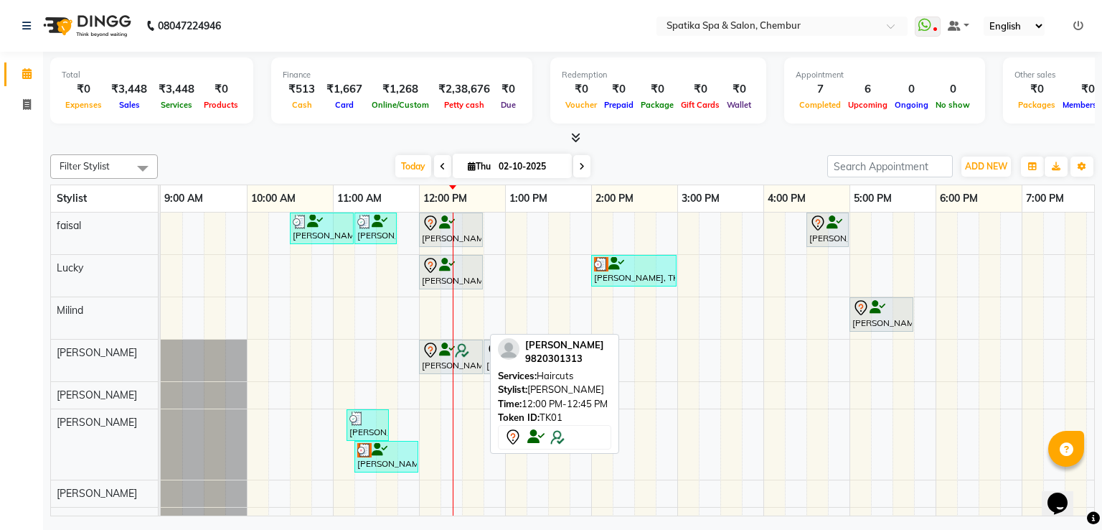
click at [482, 345] on link "[PERSON_NAME], TK01, 12:00 PM-12:45 PM, Haircuts" at bounding box center [451, 356] width 64 height 34
select select "7"
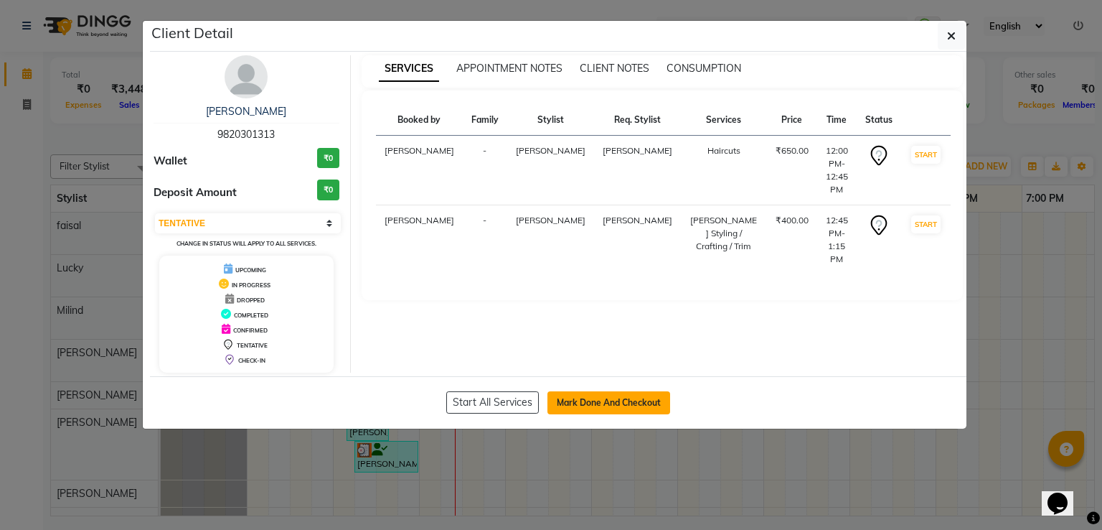
click at [566, 391] on button "Mark Done And Checkout" at bounding box center [609, 402] width 123 height 23
select select "631"
select select "service"
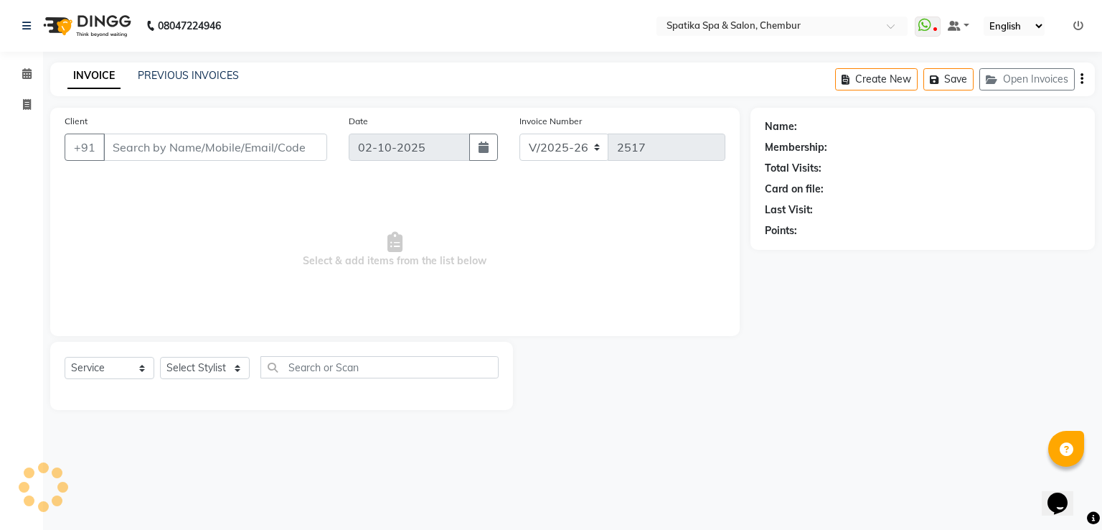
type input "98******13"
select select "17981"
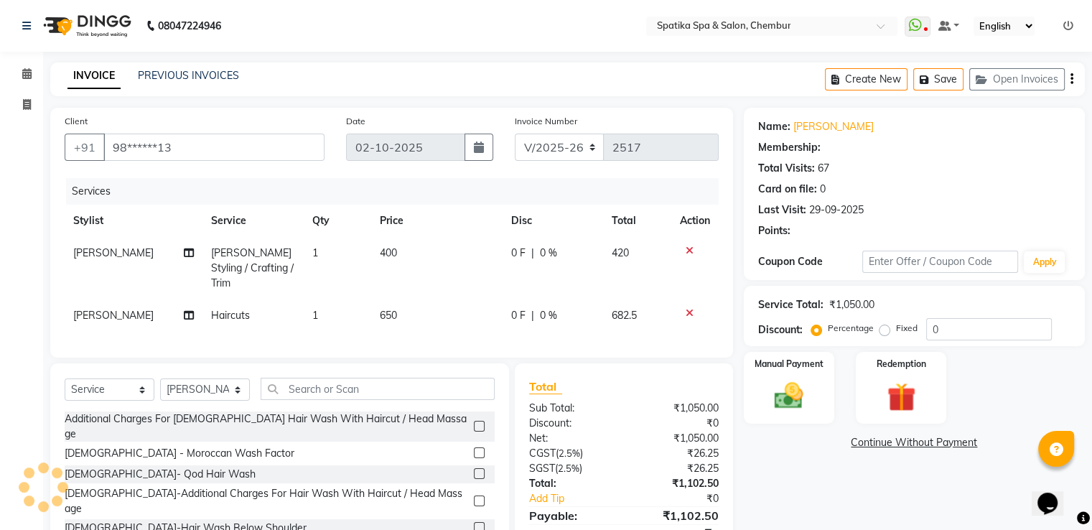
select select "1: Object"
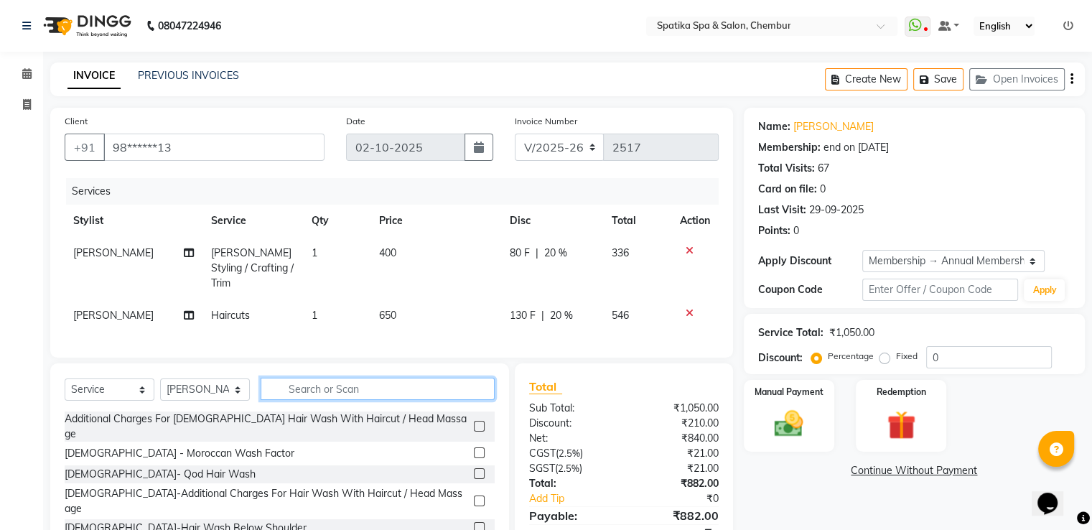
click at [356, 383] on input "text" at bounding box center [378, 389] width 234 height 22
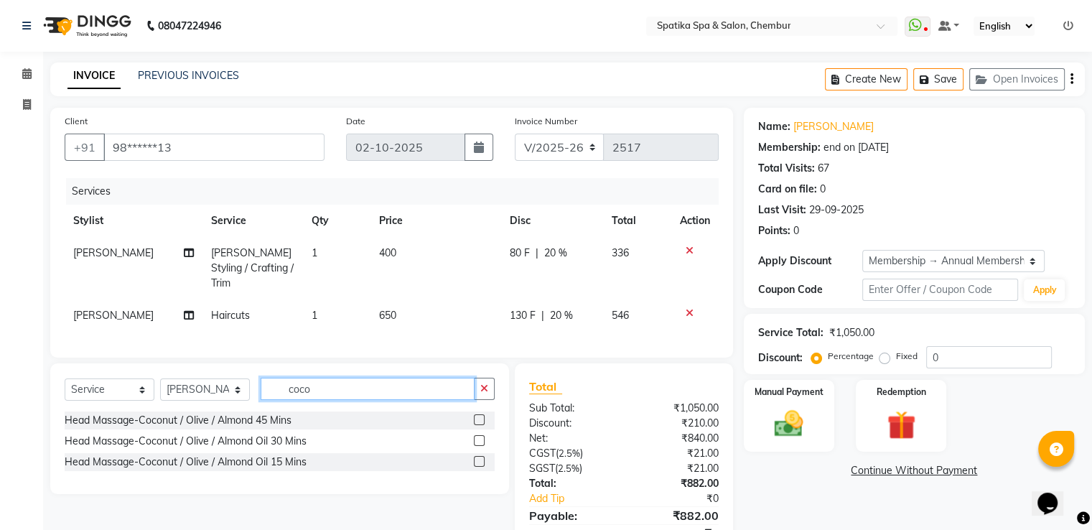
type input "coco"
click at [478, 437] on label at bounding box center [479, 440] width 11 height 11
click at [478, 437] on input "checkbox" at bounding box center [478, 440] width 9 height 9
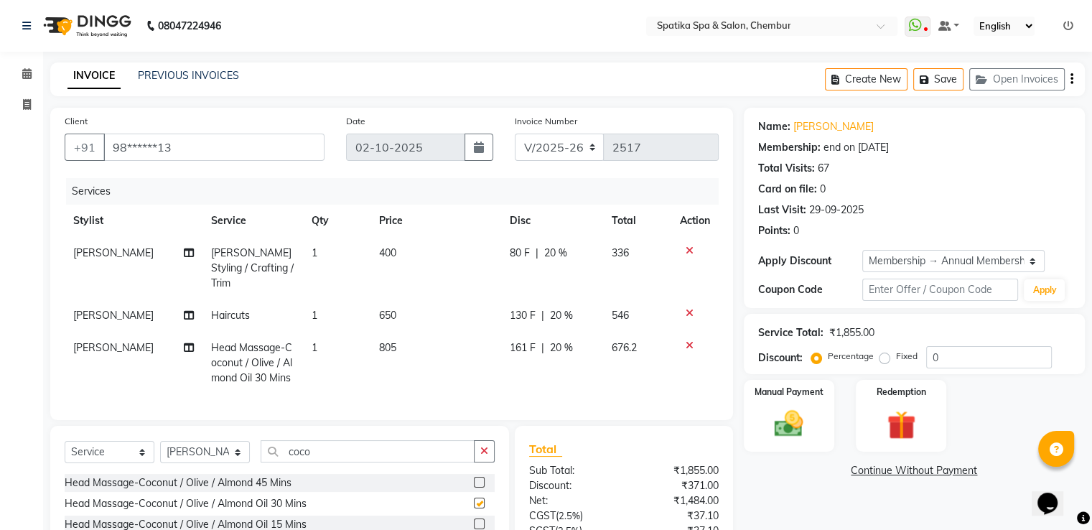
checkbox input "false"
click at [941, 76] on button "Save" at bounding box center [938, 79] width 50 height 22
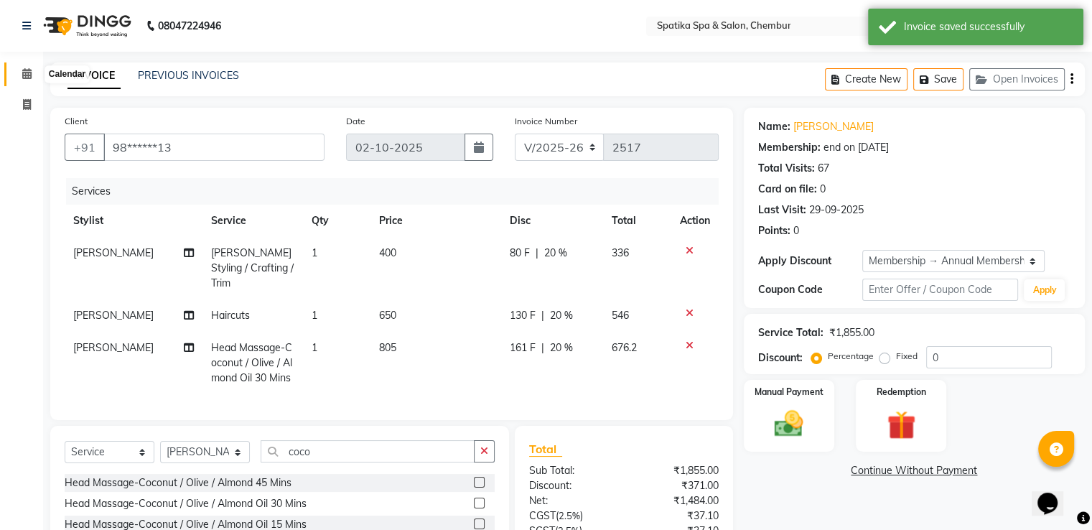
click at [29, 72] on icon at bounding box center [26, 73] width 9 height 11
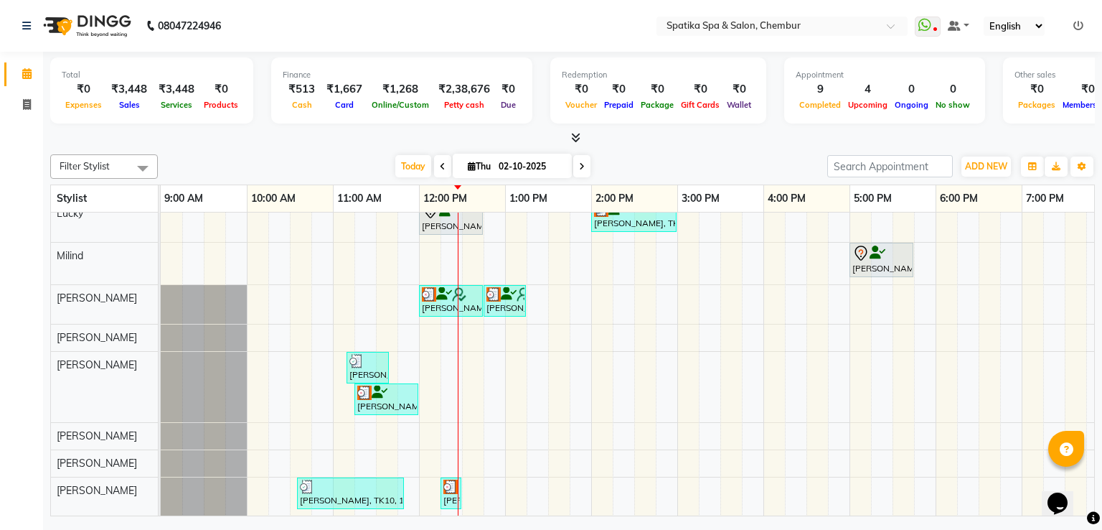
scroll to position [63, 0]
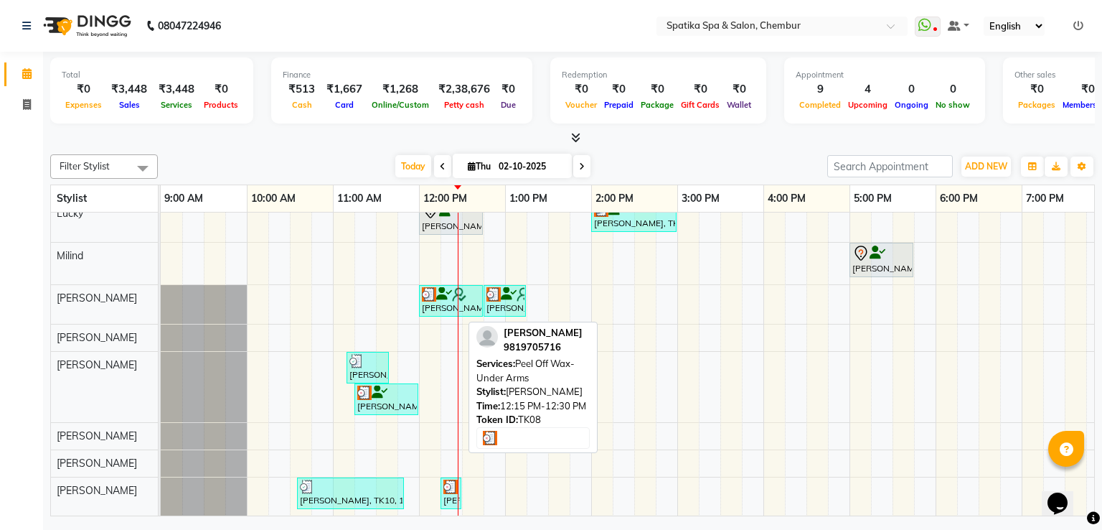
click at [446, 480] on img at bounding box center [451, 486] width 14 height 14
select select "3"
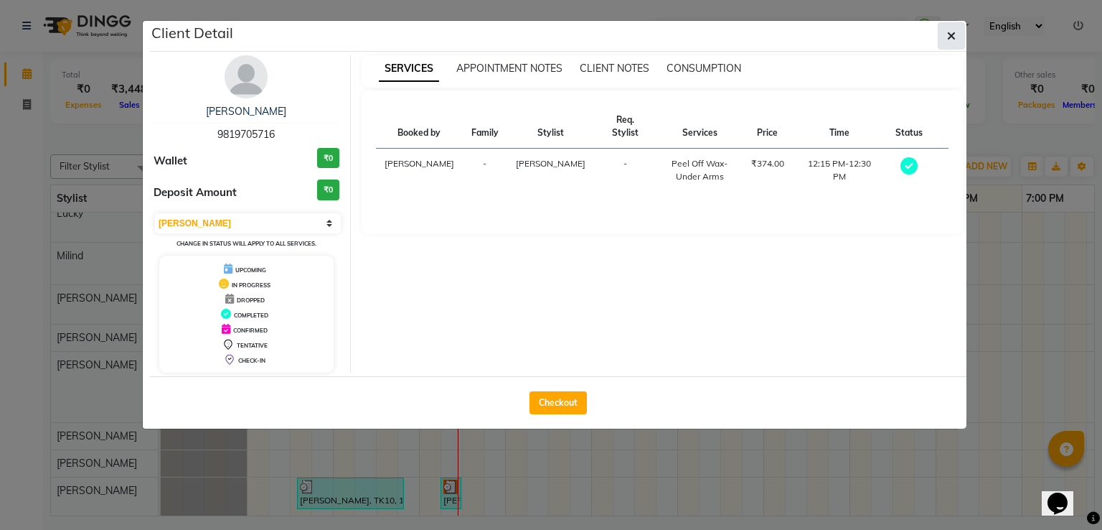
click at [957, 32] on button "button" at bounding box center [951, 35] width 27 height 27
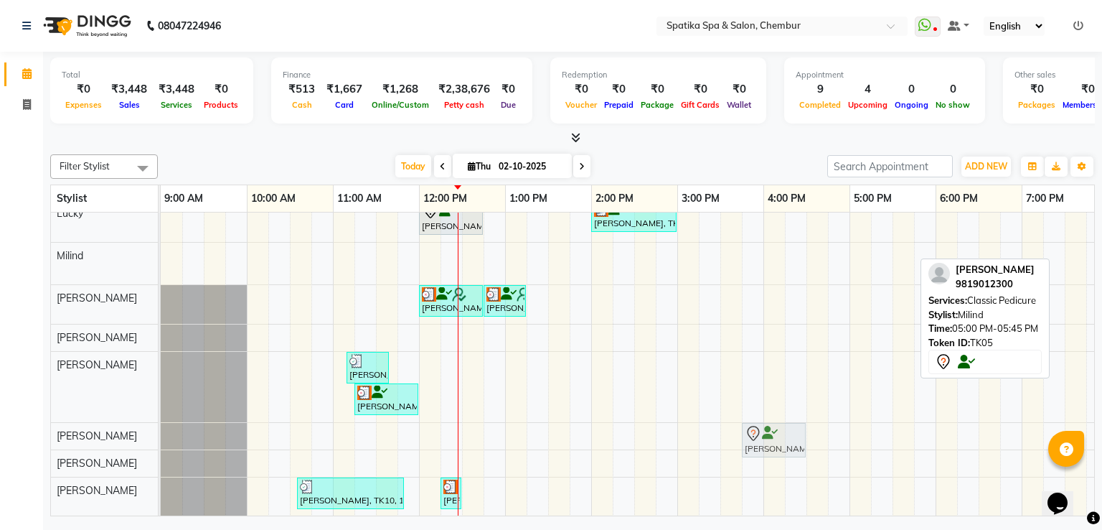
drag, startPoint x: 871, startPoint y: 258, endPoint x: 760, endPoint y: 425, distance: 200.5
click at [760, 425] on tbody "Momi Mehra, TK04, 10:30 AM-11:15 AM, Haircuts Momi Mehra, TK04, 11:15 AM-11:45 …" at bounding box center [721, 337] width 1120 height 358
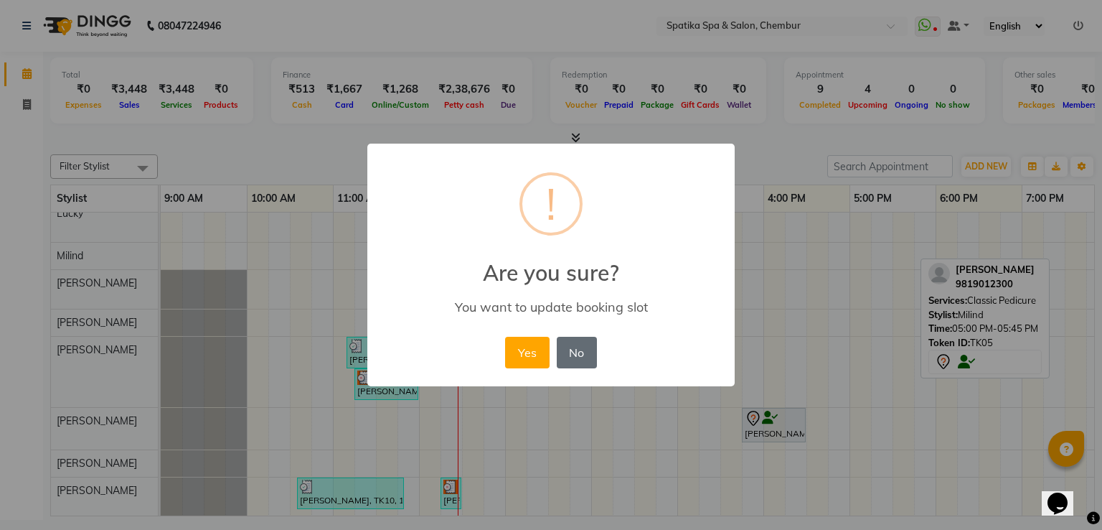
click at [579, 348] on button "No" at bounding box center [577, 353] width 40 height 32
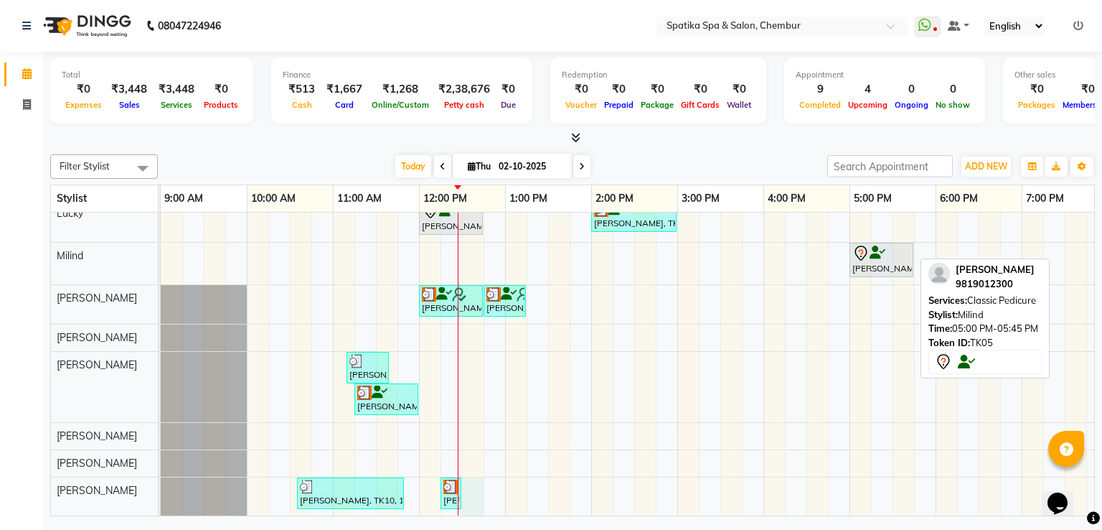
click at [472, 482] on div "Momi Mehra, TK04, 10:30 AM-11:15 AM, Haircuts Momi Mehra, TK04, 11:15 AM-11:45 …" at bounding box center [721, 337] width 1120 height 358
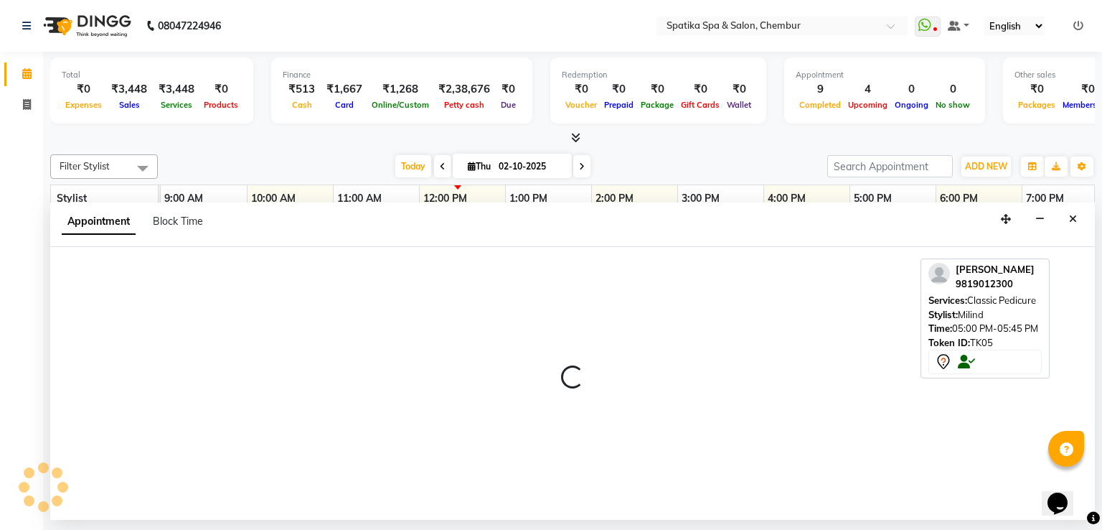
select select "92993"
select select "750"
select select "tentative"
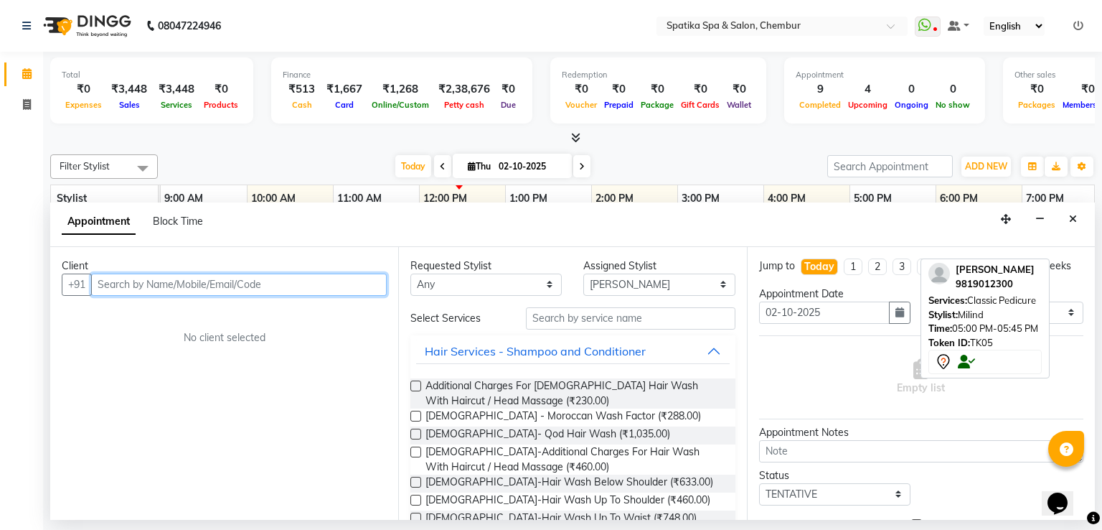
click at [289, 278] on input "text" at bounding box center [239, 284] width 296 height 22
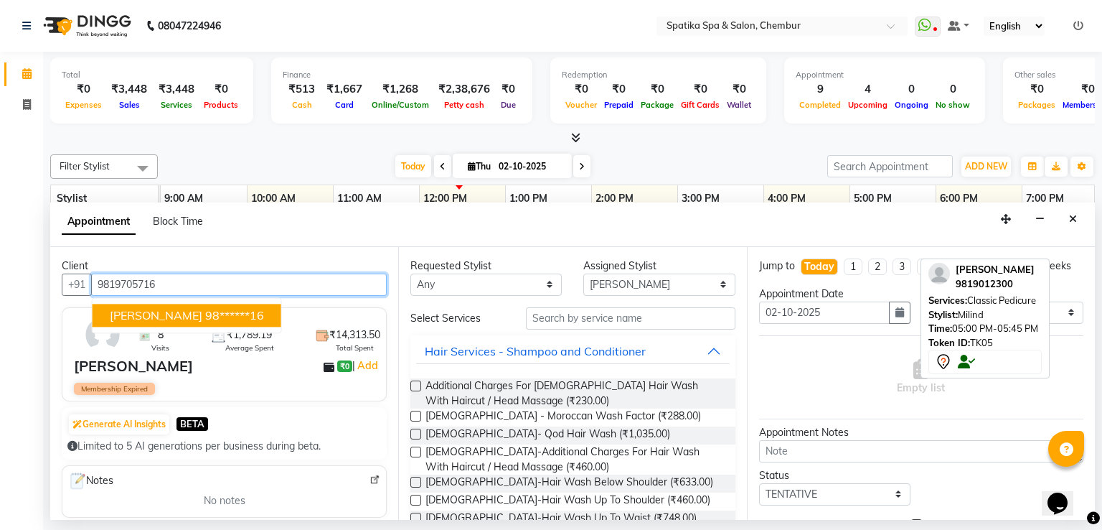
click at [217, 312] on ngb-highlight "98******16" at bounding box center [234, 315] width 59 height 14
type input "98******16"
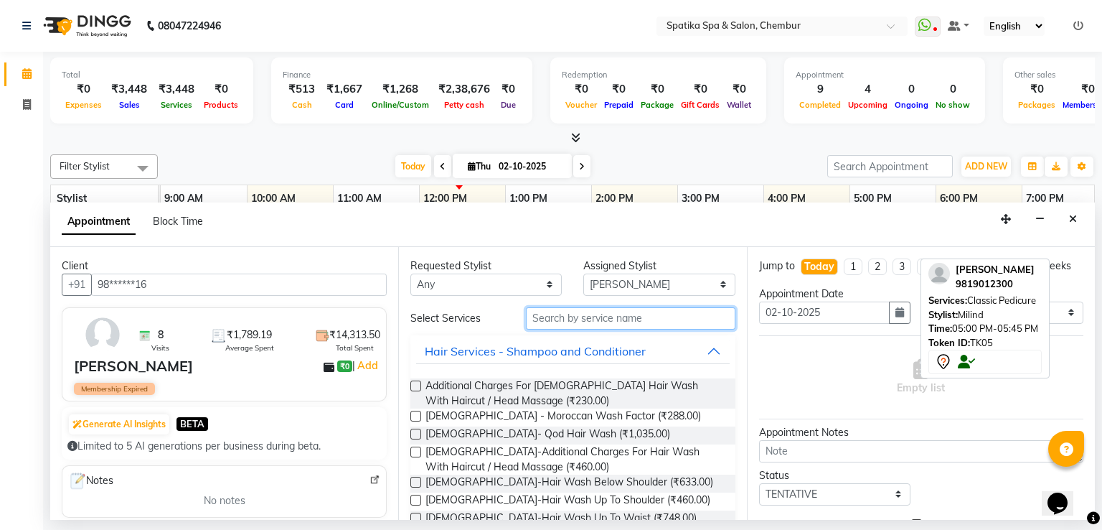
click at [550, 322] on input "text" at bounding box center [631, 318] width 210 height 22
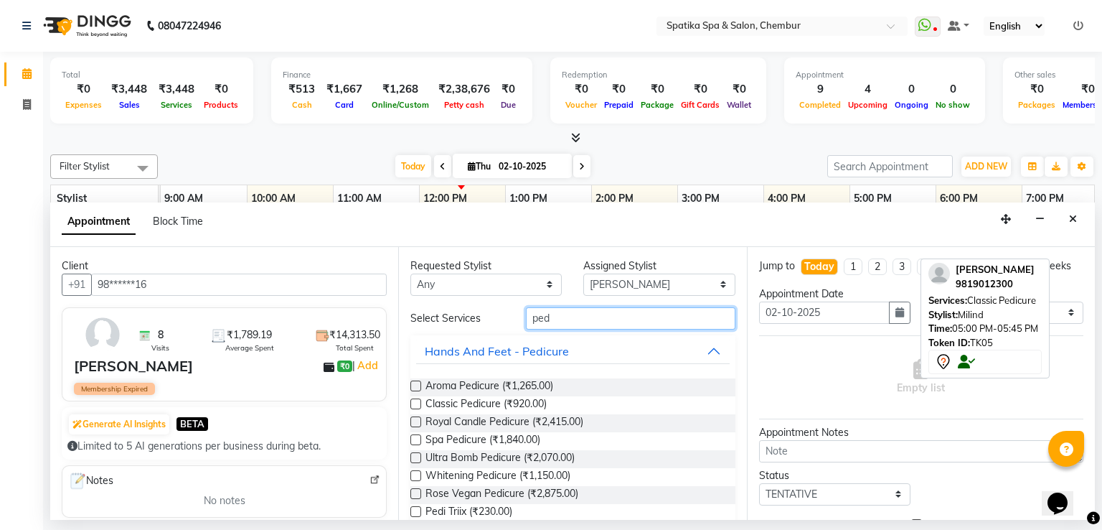
type input "ped"
click at [417, 403] on label at bounding box center [416, 403] width 11 height 11
click at [417, 403] on input "checkbox" at bounding box center [415, 404] width 9 height 9
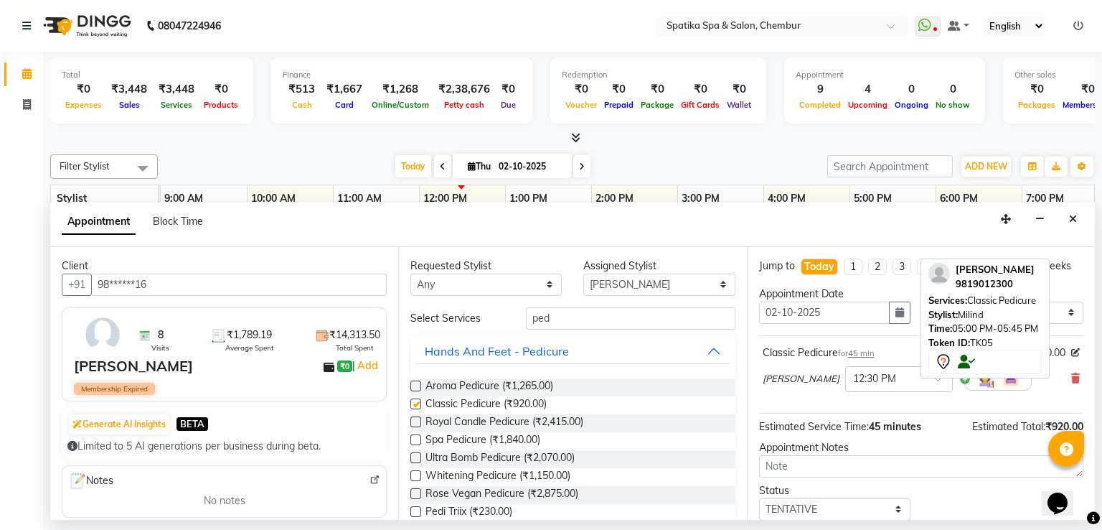
checkbox input "false"
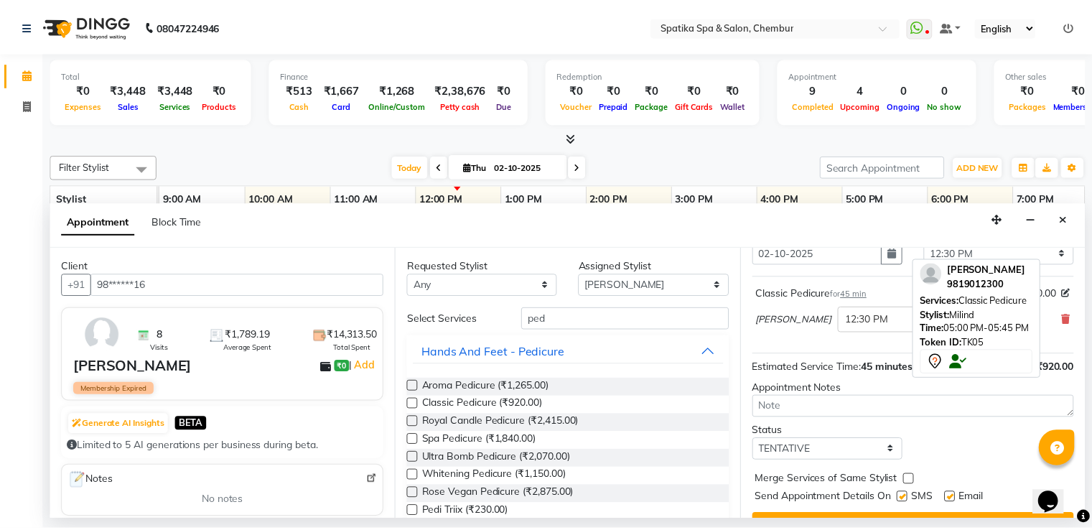
scroll to position [90, 0]
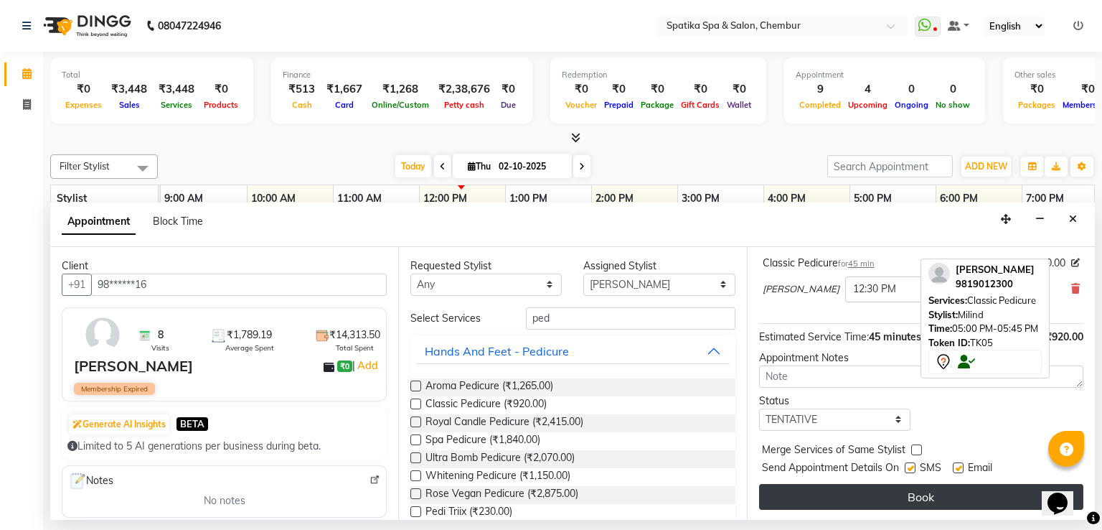
click at [881, 484] on button "Book" at bounding box center [921, 497] width 324 height 26
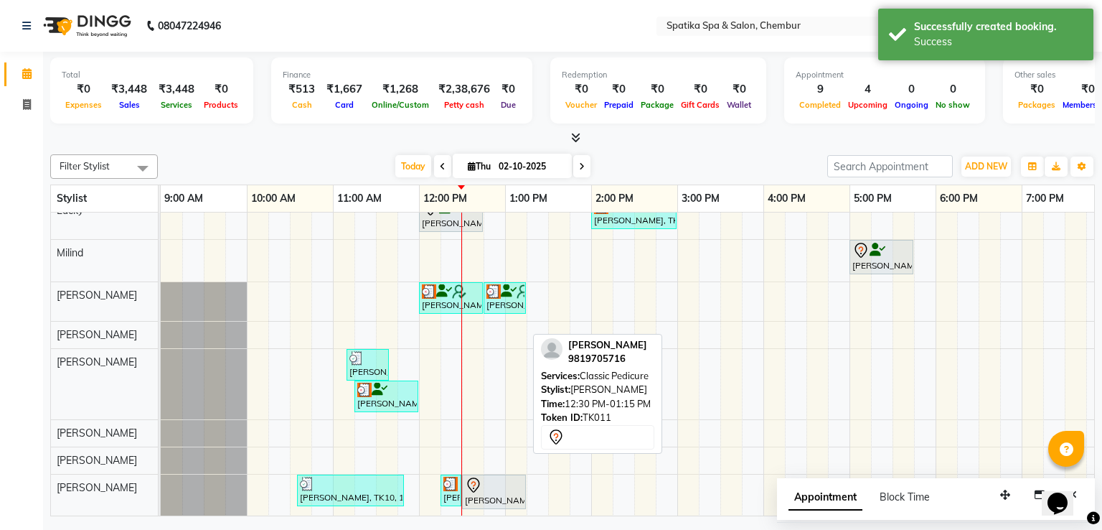
click at [511, 488] on div "[PERSON_NAME], TK11, 12:30 PM-01:15 PM, Classic Pedicure" at bounding box center [494, 492] width 61 height 30
click at [507, 477] on div at bounding box center [494, 485] width 58 height 17
select select "7"
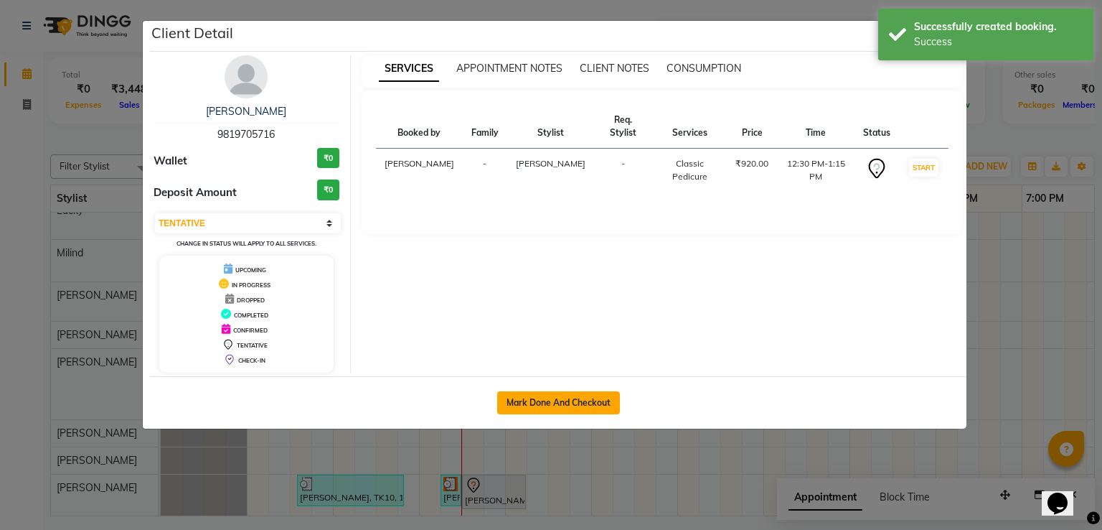
click at [576, 406] on button "Mark Done And Checkout" at bounding box center [558, 402] width 123 height 23
select select "service"
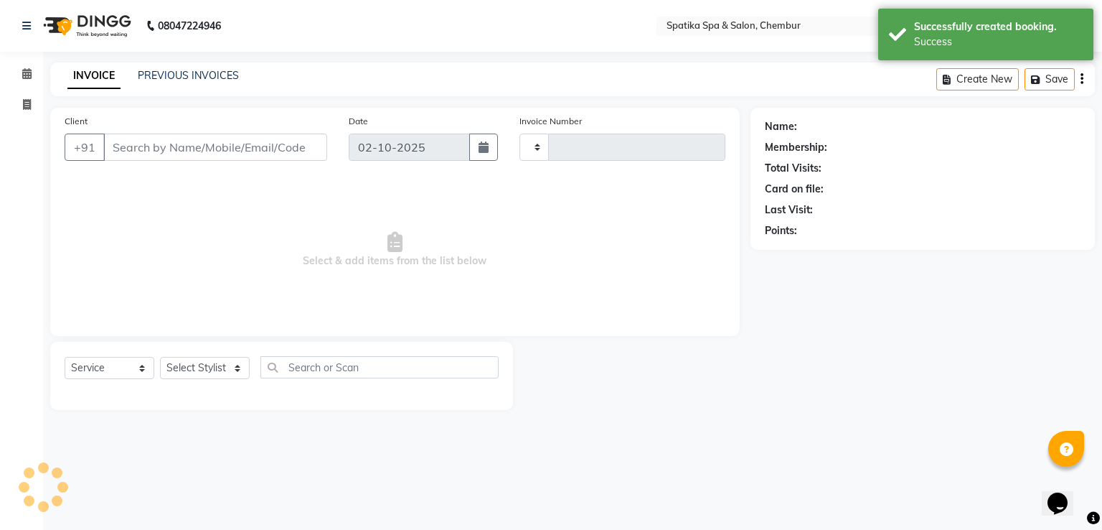
type input "2517"
select select "631"
type input "98******16"
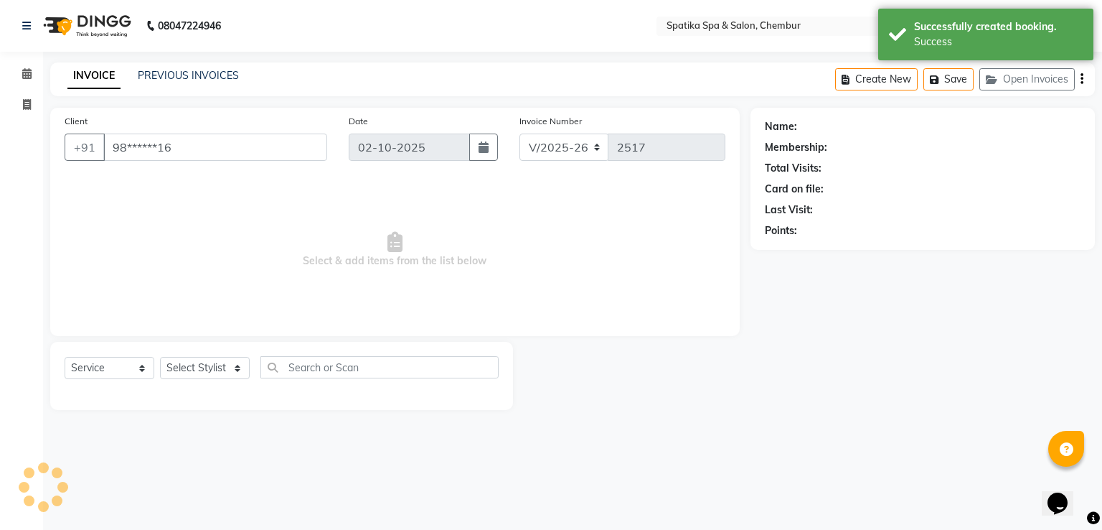
select select "92993"
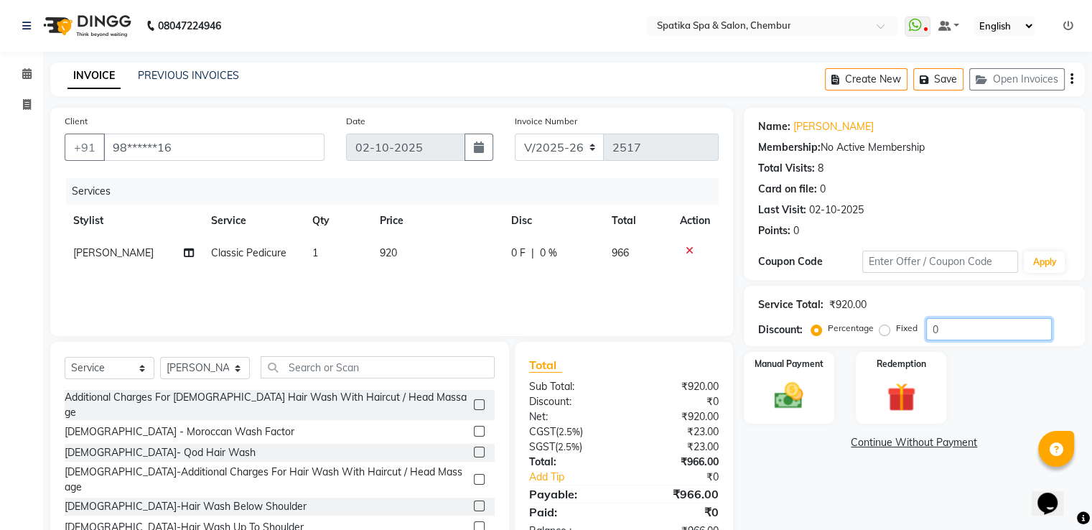
click at [936, 327] on input "0" at bounding box center [989, 329] width 126 height 22
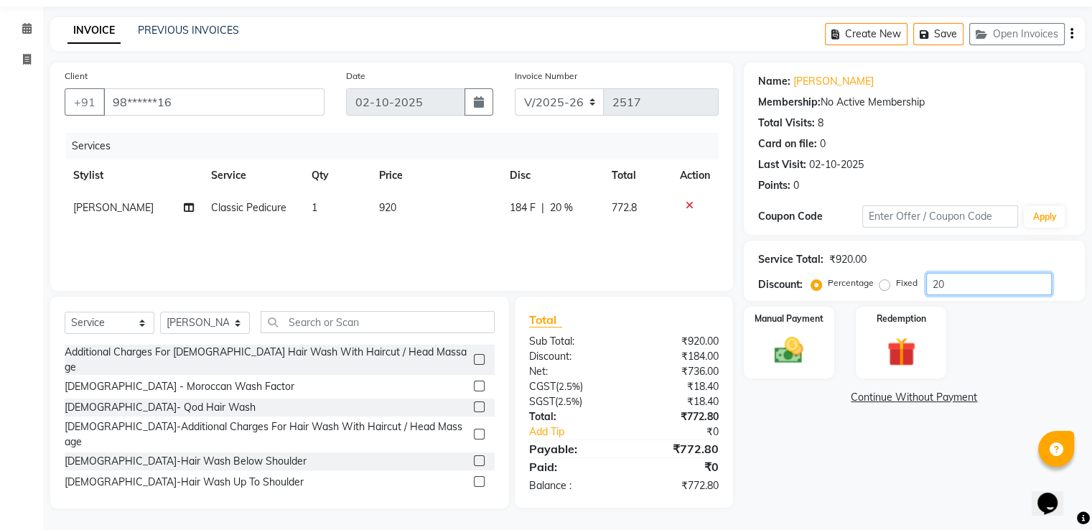
scroll to position [46, 0]
type input "20"
click at [797, 348] on img at bounding box center [788, 351] width 48 height 34
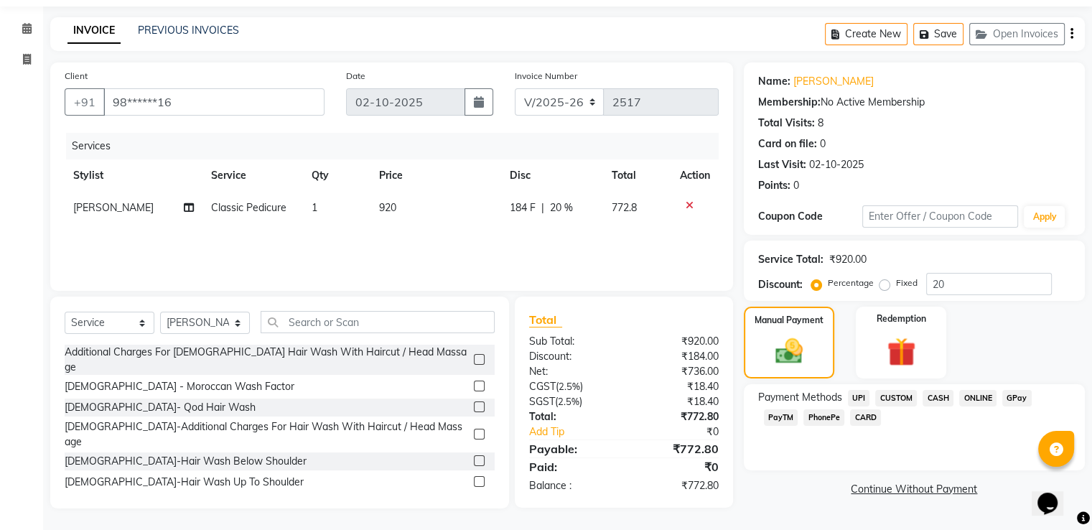
click at [850, 417] on span "CARD" at bounding box center [865, 417] width 31 height 17
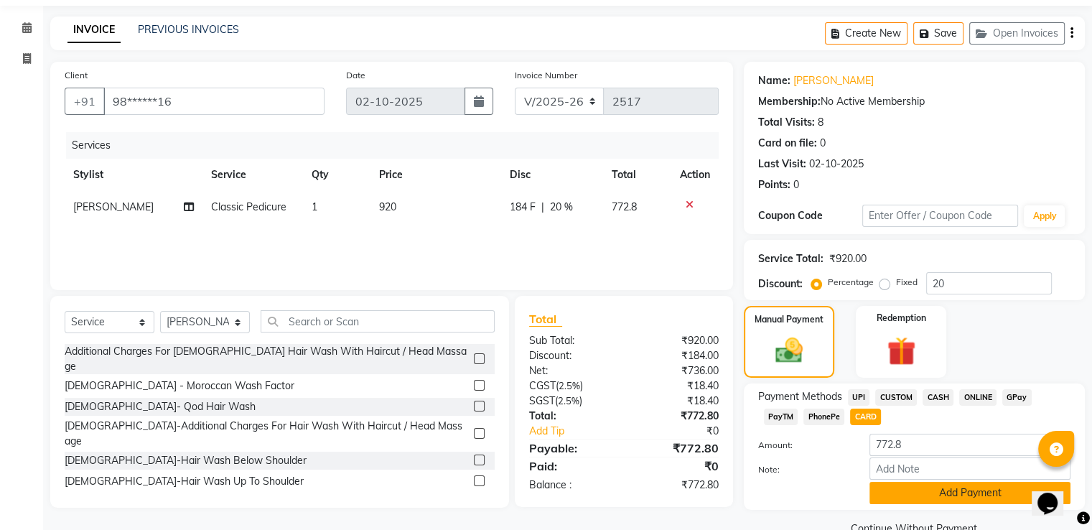
click at [962, 494] on button "Add Payment" at bounding box center [969, 493] width 201 height 22
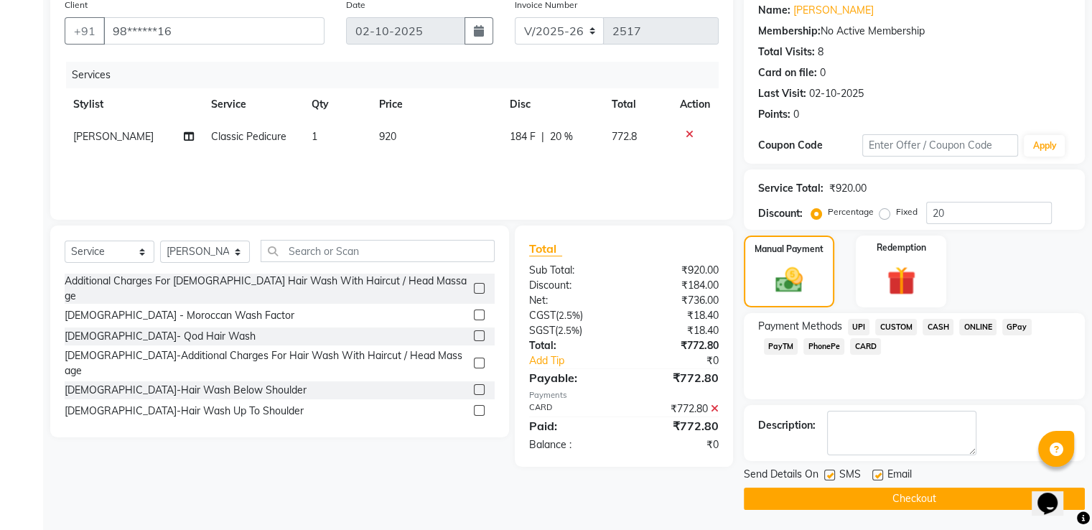
scroll to position [117, 0]
click at [949, 500] on button "Checkout" at bounding box center [914, 498] width 341 height 22
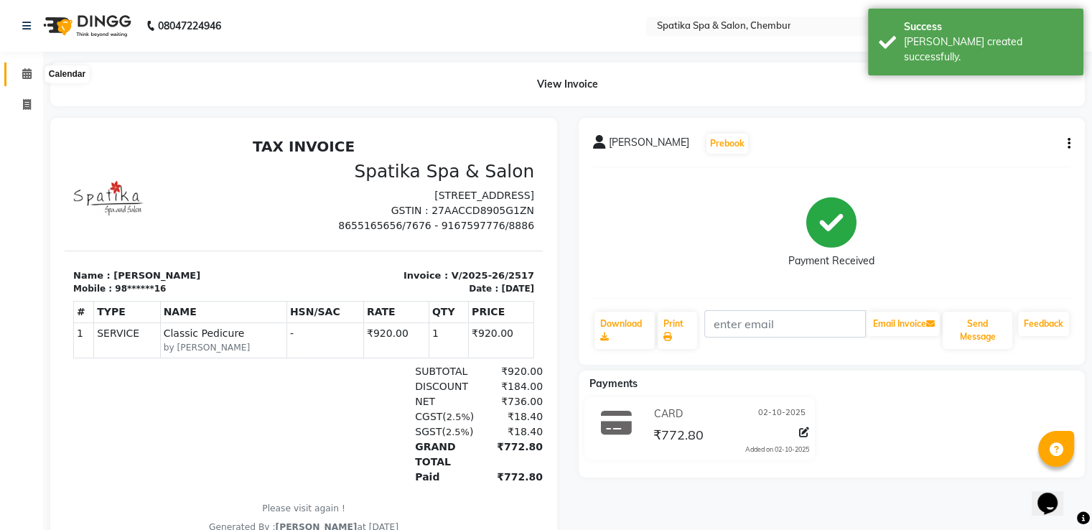
click at [26, 75] on icon at bounding box center [26, 73] width 9 height 11
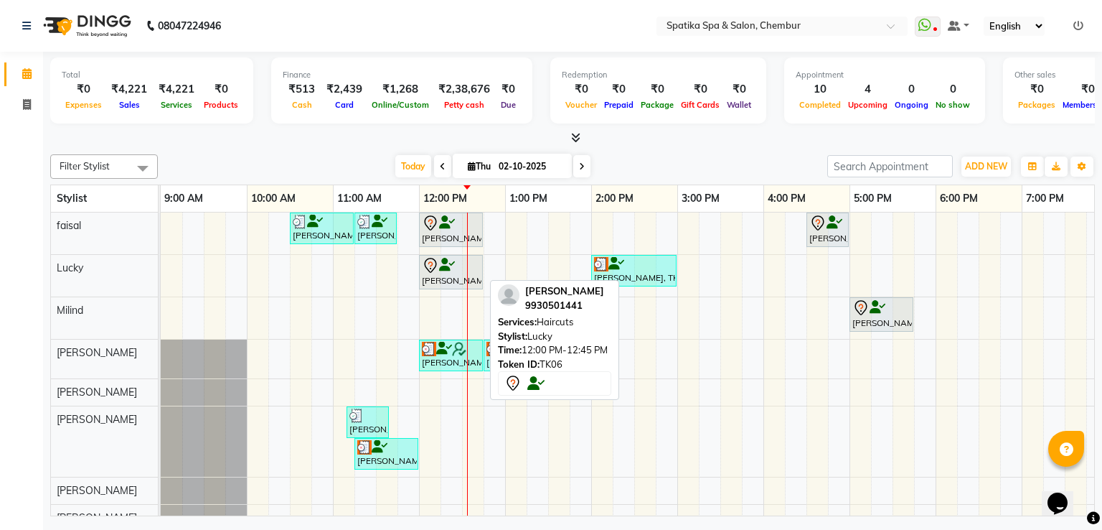
click at [451, 265] on icon at bounding box center [447, 265] width 16 height 1
select select "7"
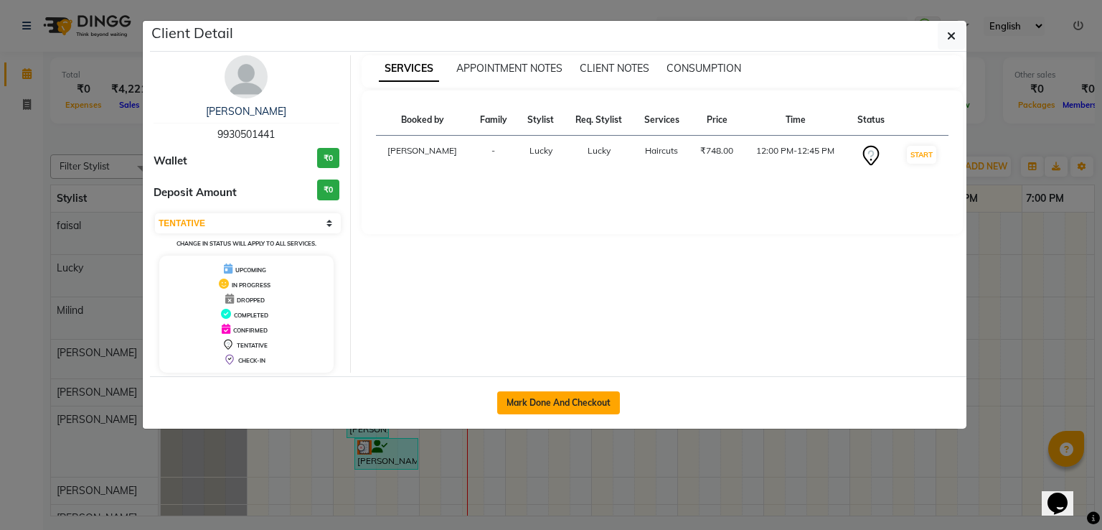
click at [546, 392] on button "Mark Done And Checkout" at bounding box center [558, 402] width 123 height 23
select select "631"
select select "service"
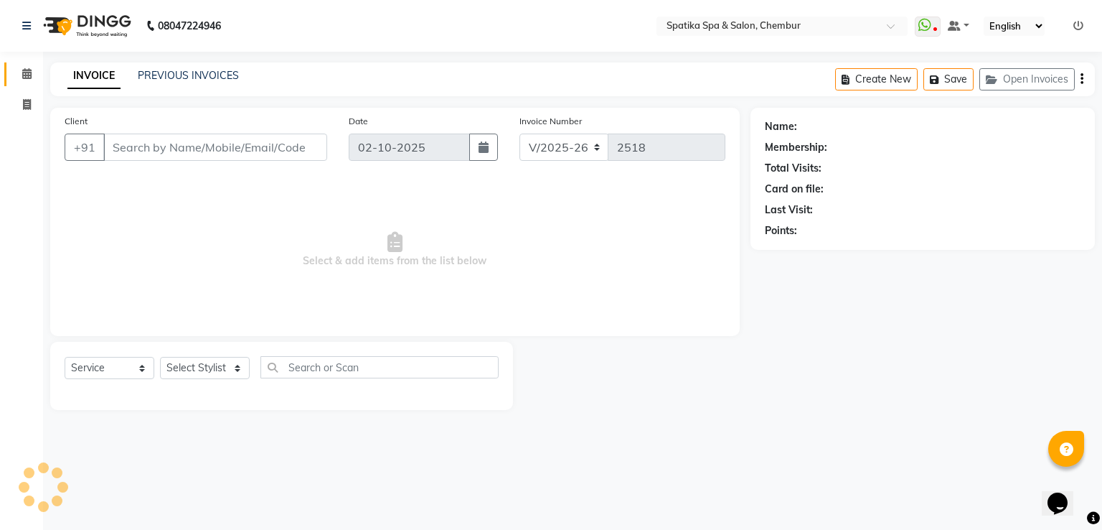
type input "99******41"
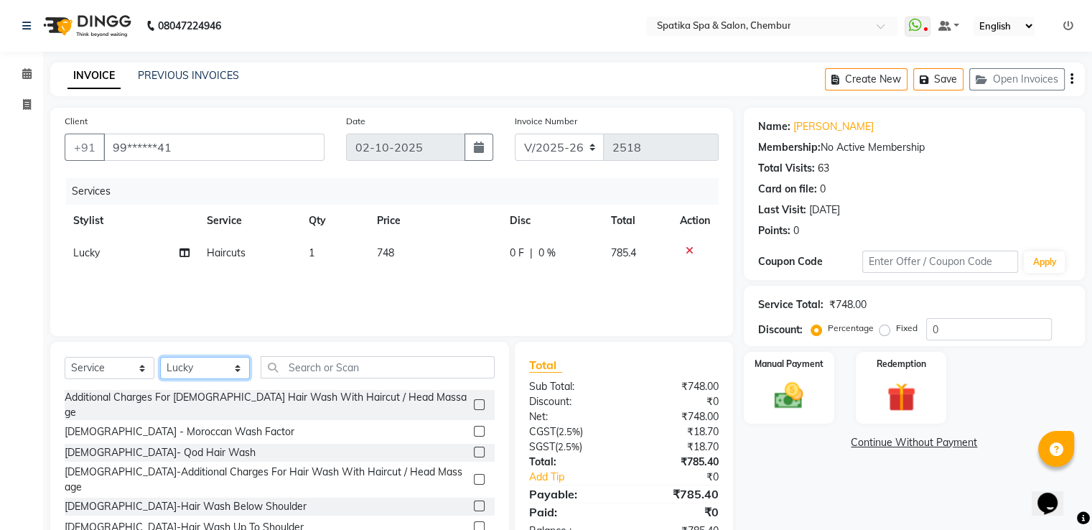
click at [235, 367] on select "Select Stylist [PERSON_NAME] [PERSON_NAME] [PERSON_NAME] [PERSON_NAME] [PERSON_…" at bounding box center [205, 368] width 90 height 22
select select "82021"
click at [160, 357] on select "Select Stylist [PERSON_NAME] [PERSON_NAME] [PERSON_NAME] [PERSON_NAME] [PERSON_…" at bounding box center [205, 368] width 90 height 22
click at [325, 364] on input "text" at bounding box center [378, 367] width 234 height 22
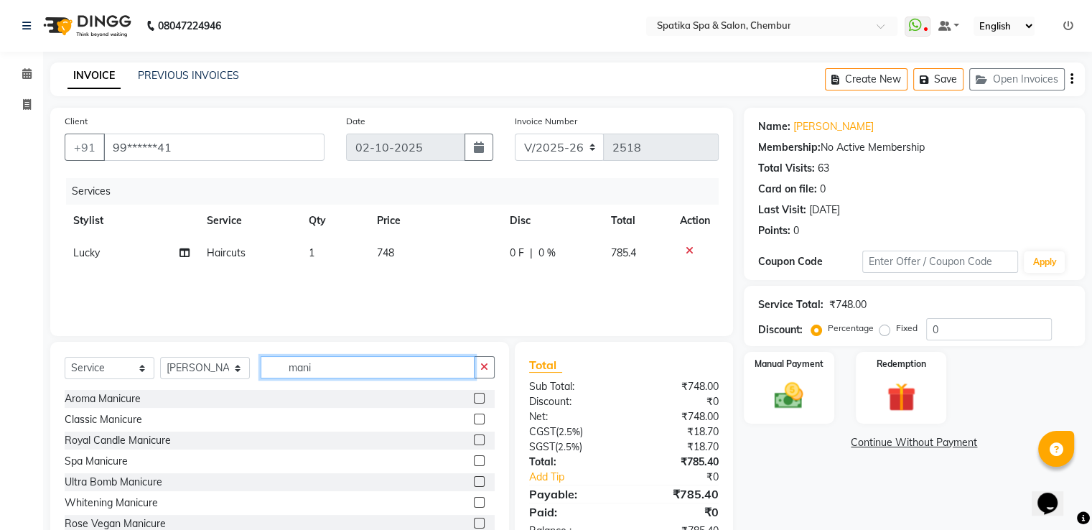
type input "mani"
click at [474, 418] on label at bounding box center [479, 418] width 11 height 11
click at [474, 418] on input "checkbox" at bounding box center [478, 419] width 9 height 9
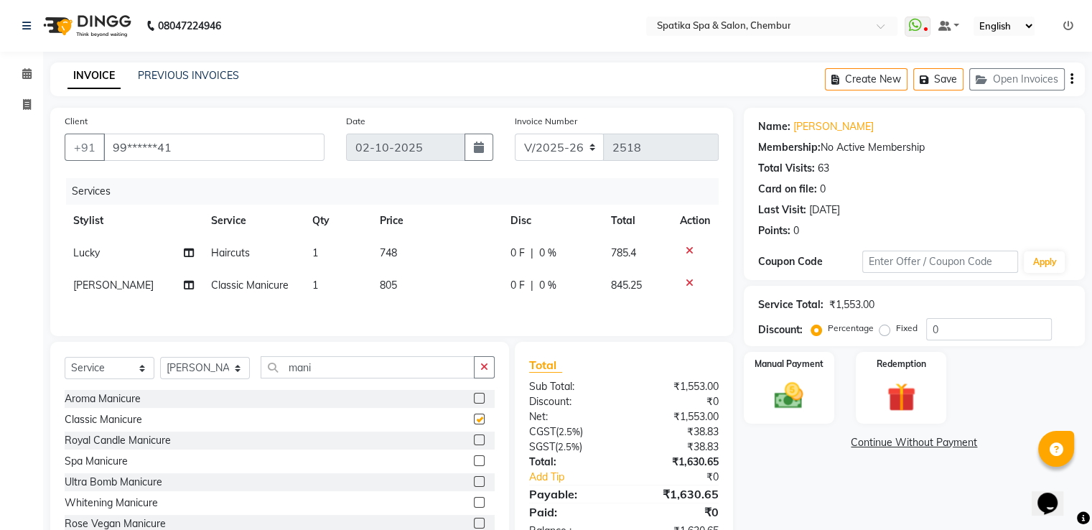
checkbox input "false"
click at [230, 366] on select "Select Stylist [PERSON_NAME] [PERSON_NAME] [PERSON_NAME] [PERSON_NAME] [PERSON_…" at bounding box center [205, 368] width 90 height 22
drag, startPoint x: 229, startPoint y: 391, endPoint x: 225, endPoint y: 344, distance: 47.5
click at [225, 344] on div "Select Service Product Membership Package Voucher Prepaid Gift Card Select Styl…" at bounding box center [279, 448] width 459 height 212
click at [230, 367] on select "Select Stylist [PERSON_NAME] [PERSON_NAME] [PERSON_NAME] [PERSON_NAME] [PERSON_…" at bounding box center [205, 368] width 90 height 22
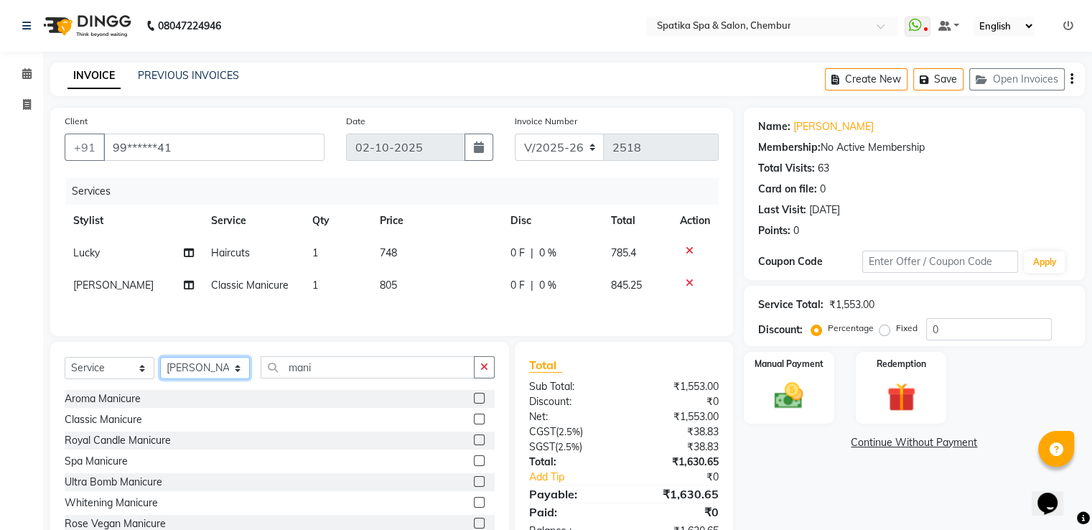
select select "9061"
click at [160, 360] on select "Select Stylist [PERSON_NAME] [PERSON_NAME] [PERSON_NAME] [PERSON_NAME] [PERSON_…" at bounding box center [205, 368] width 90 height 22
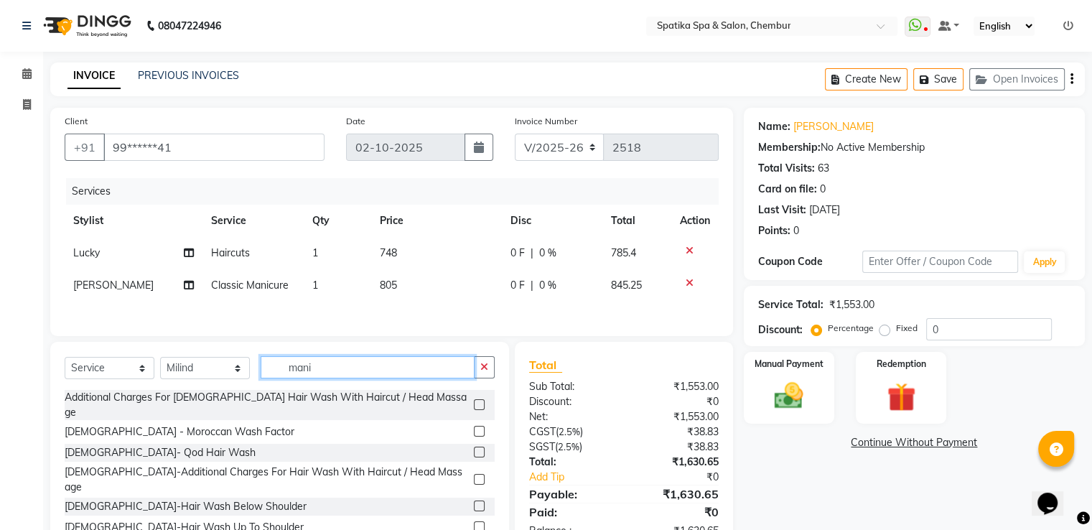
click at [309, 371] on input "mani" at bounding box center [368, 367] width 214 height 22
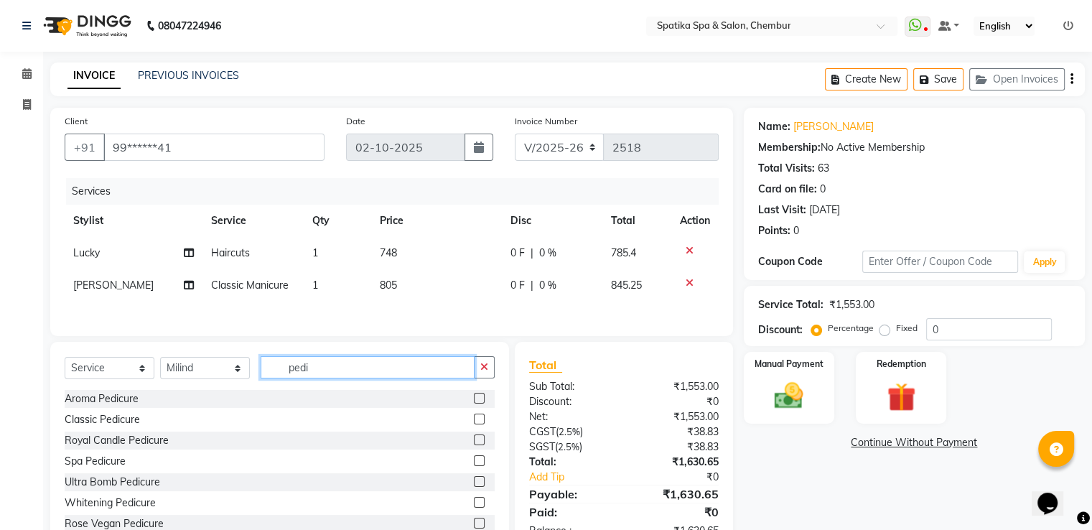
type input "pedi"
click at [474, 423] on label at bounding box center [479, 418] width 11 height 11
click at [474, 423] on input "checkbox" at bounding box center [478, 419] width 9 height 9
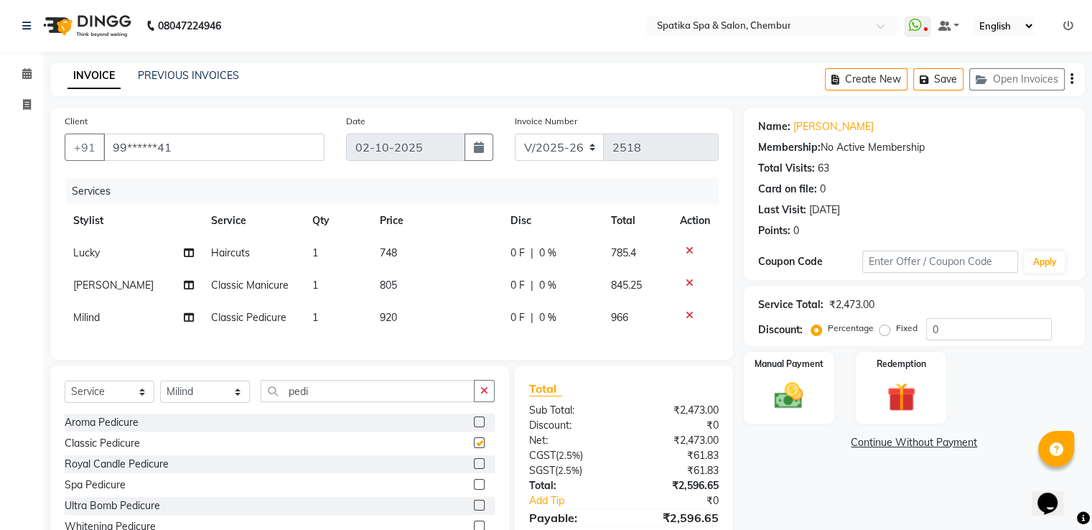
checkbox input "false"
click at [932, 76] on icon "button" at bounding box center [926, 80] width 14 height 10
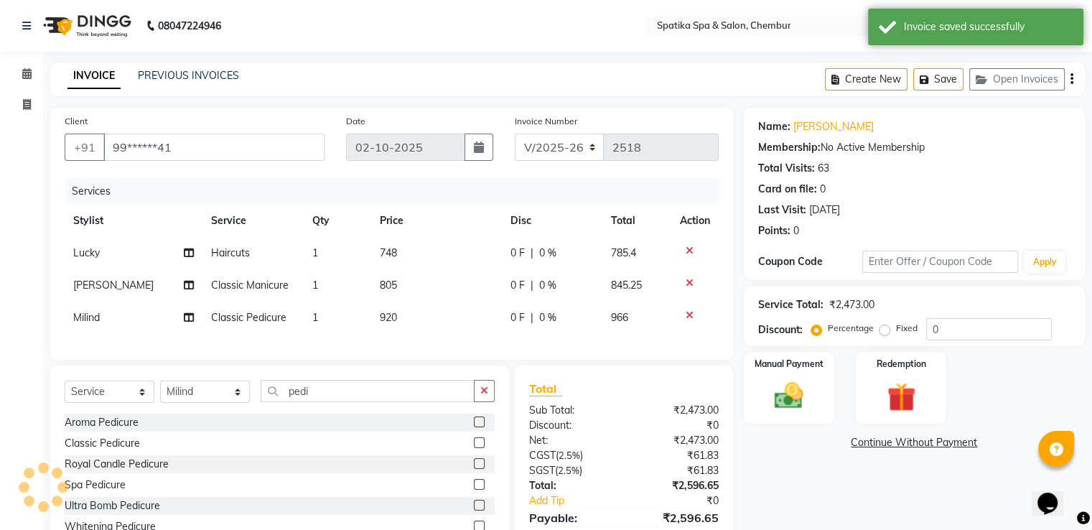
click at [0, 44] on nav "08047224946 Select Location × Spatika Spa & Salon, Chembur WhatsApp Status ✕ St…" at bounding box center [546, 26] width 1092 height 52
click at [29, 70] on icon at bounding box center [26, 73] width 9 height 11
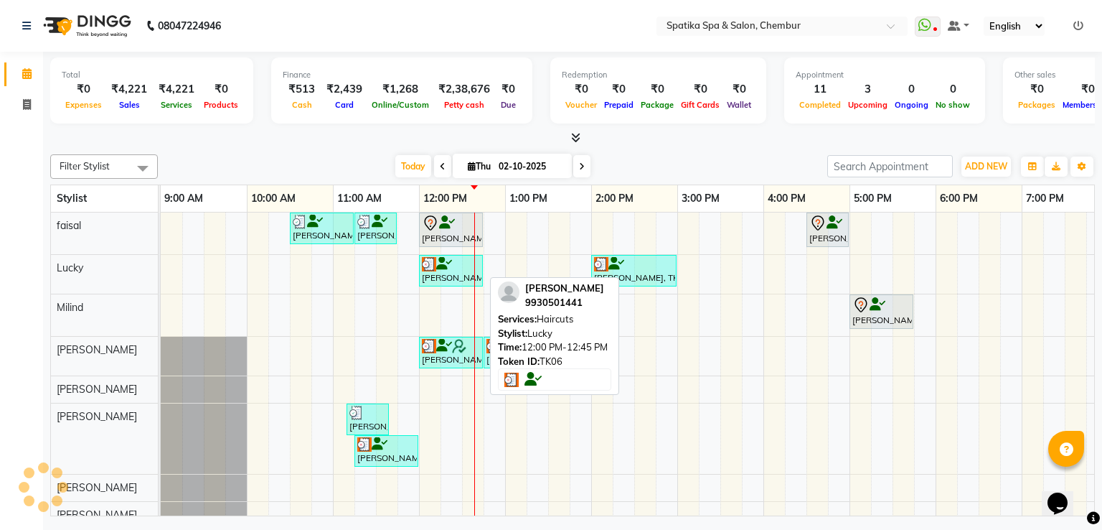
click at [454, 268] on div at bounding box center [451, 264] width 58 height 14
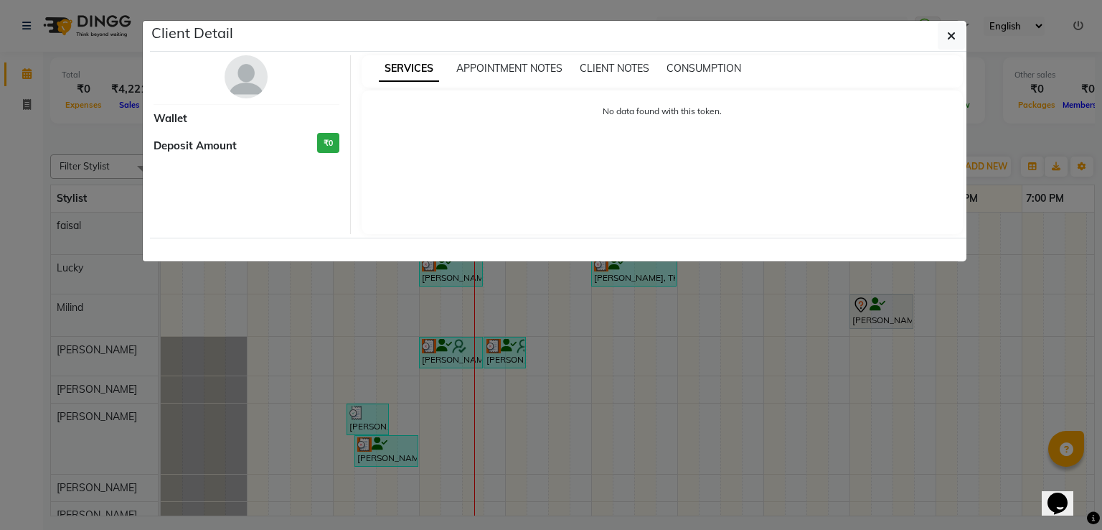
select select "3"
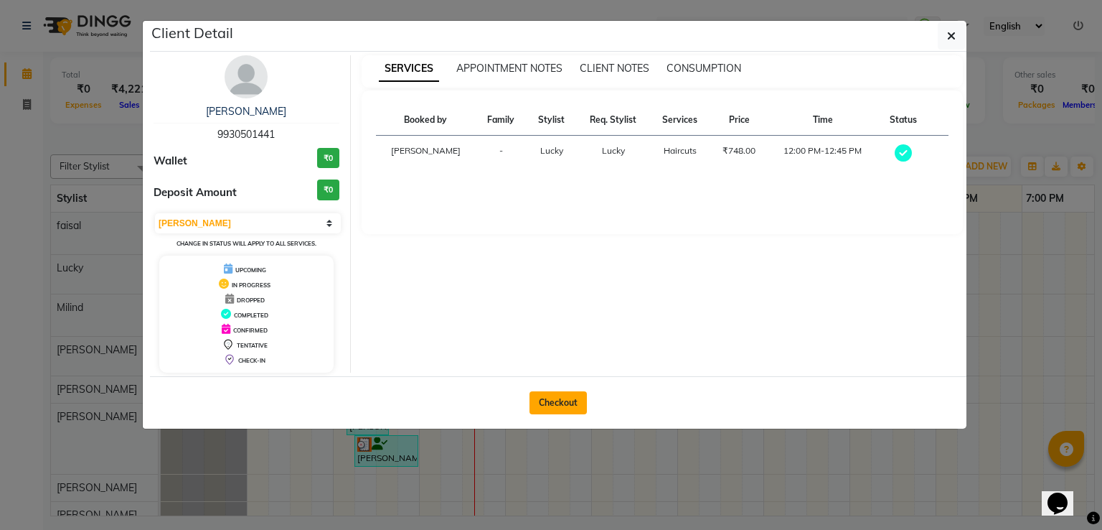
click at [548, 403] on button "Checkout" at bounding box center [558, 402] width 57 height 23
select select "service"
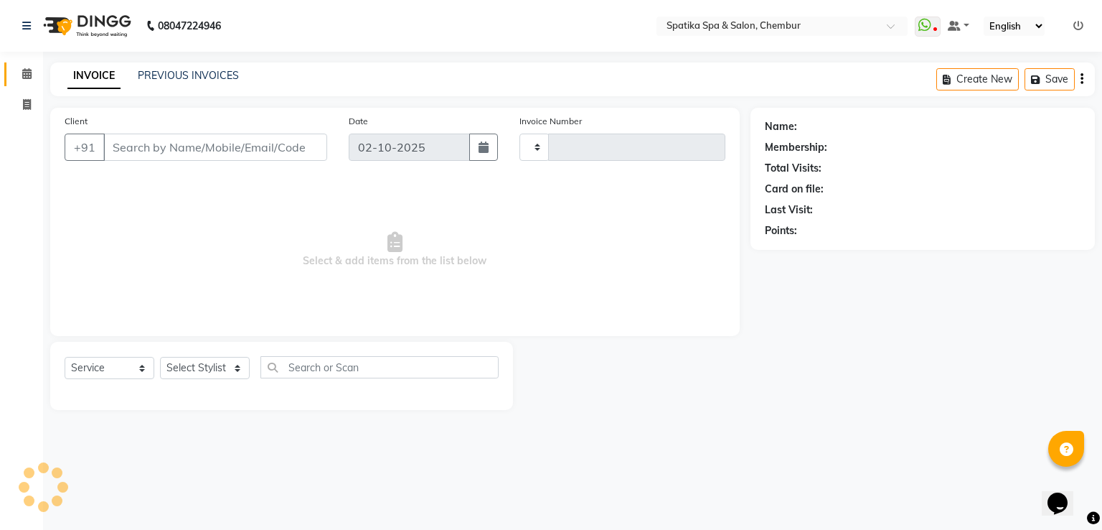
type input "2518"
select select "631"
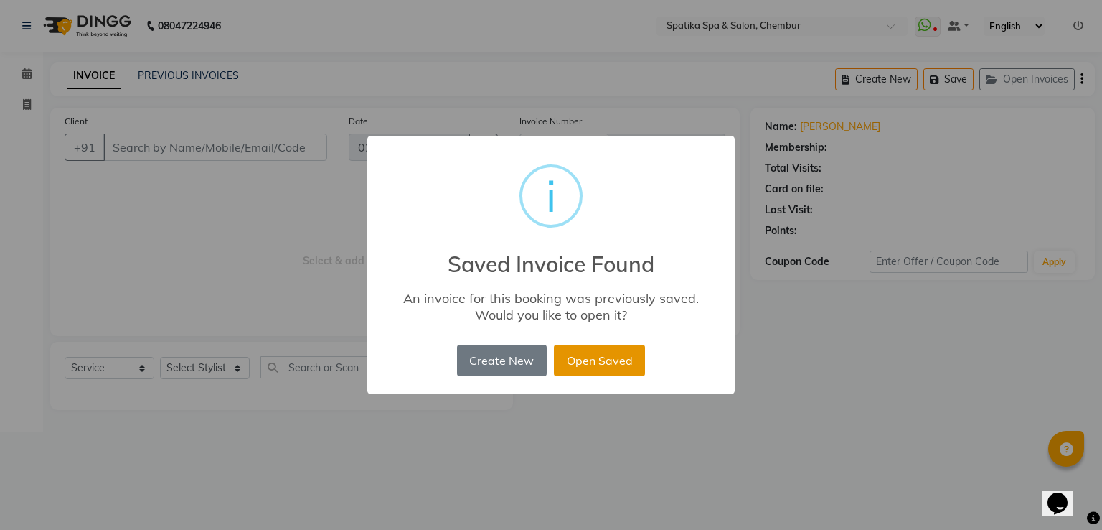
click at [611, 354] on button "Open Saved" at bounding box center [599, 361] width 91 height 32
type input "99******41"
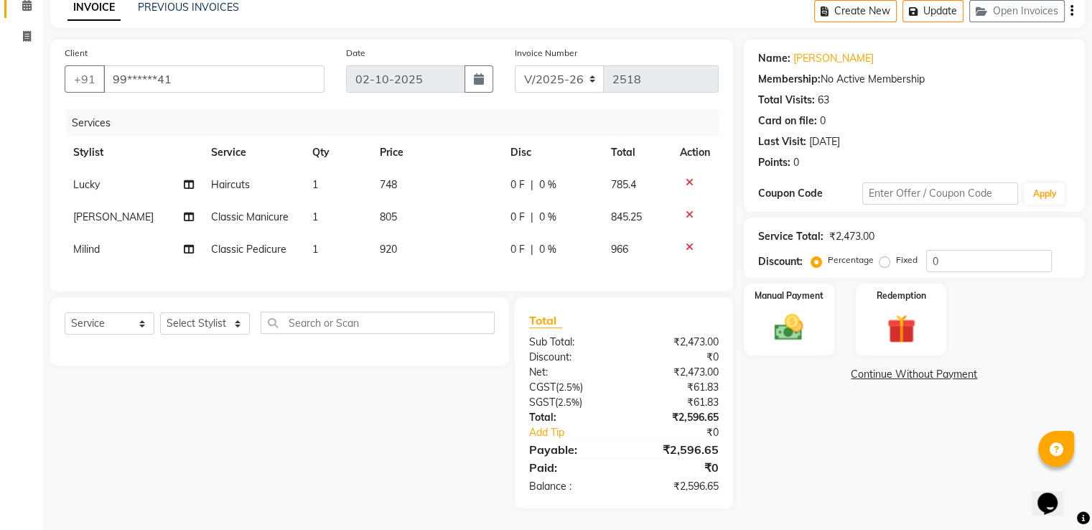
scroll to position [80, 0]
click at [795, 311] on img at bounding box center [788, 328] width 48 height 34
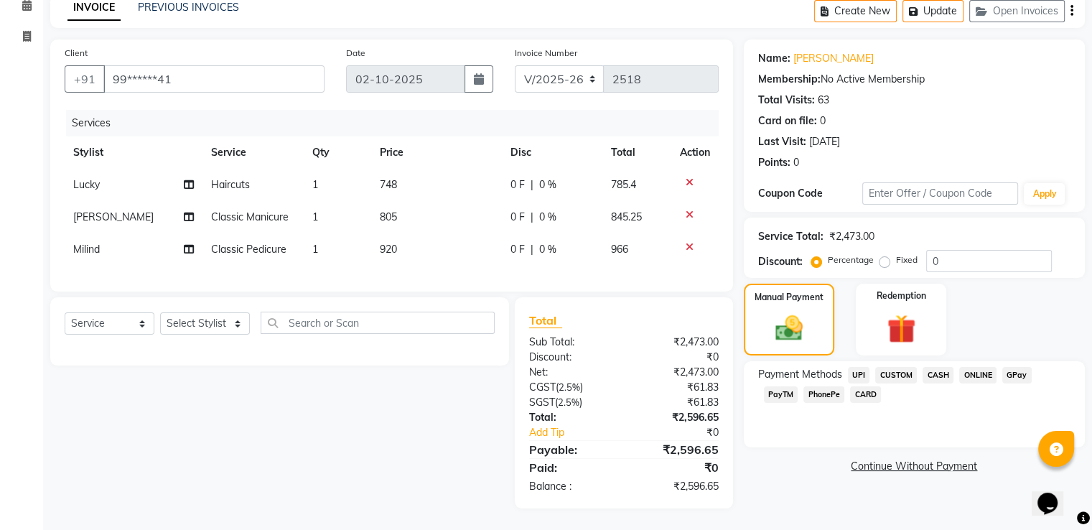
click at [945, 367] on span "CASH" at bounding box center [937, 375] width 31 height 17
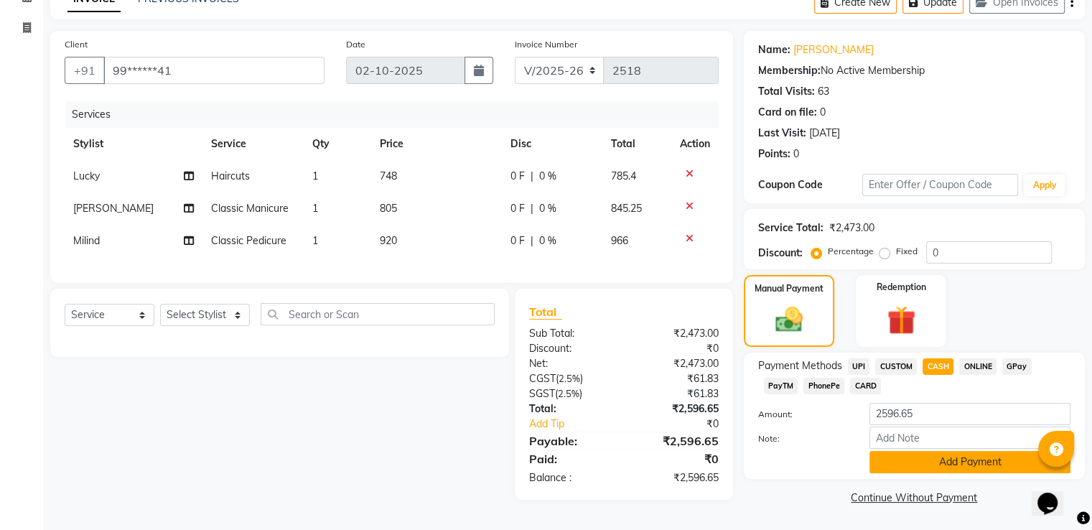
click at [962, 461] on button "Add Payment" at bounding box center [969, 462] width 201 height 22
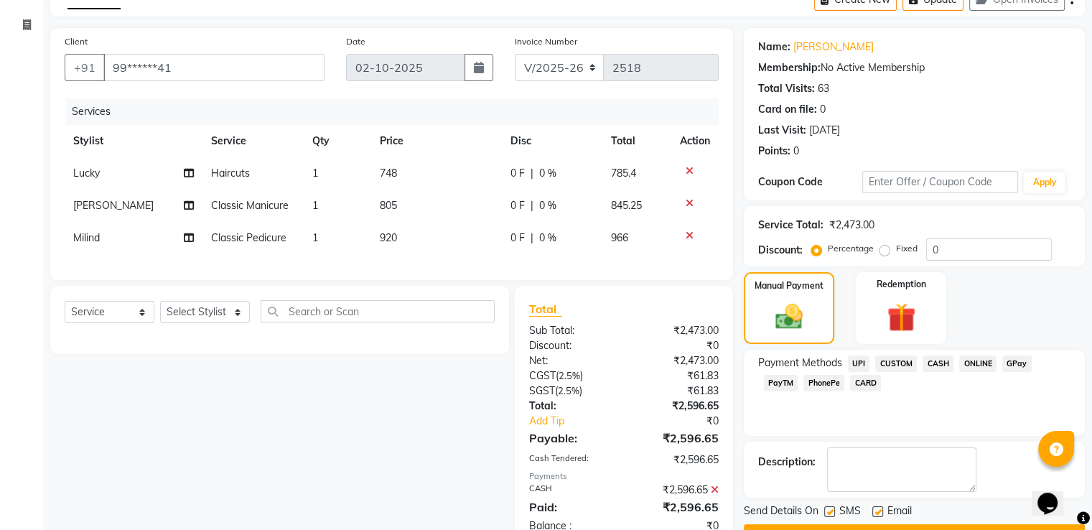
drag, startPoint x: 947, startPoint y: 383, endPoint x: 934, endPoint y: 354, distance: 31.2
click at [945, 363] on div "Payment Methods UPI CUSTOM CASH ONLINE GPay PayTM PhonePe CARD" at bounding box center [914, 374] width 312 height 39
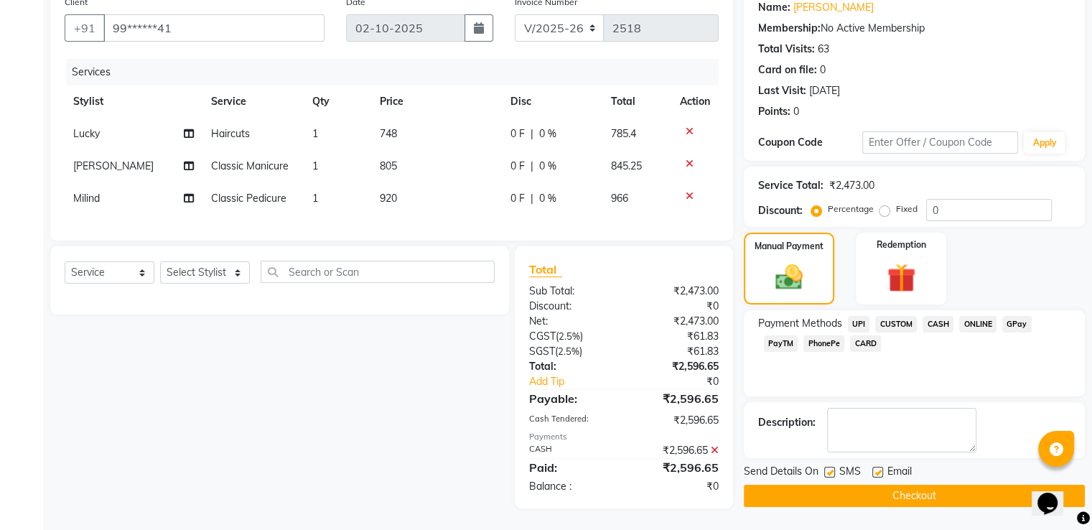
scroll to position [131, 0]
click at [959, 484] on button "Checkout" at bounding box center [914, 495] width 341 height 22
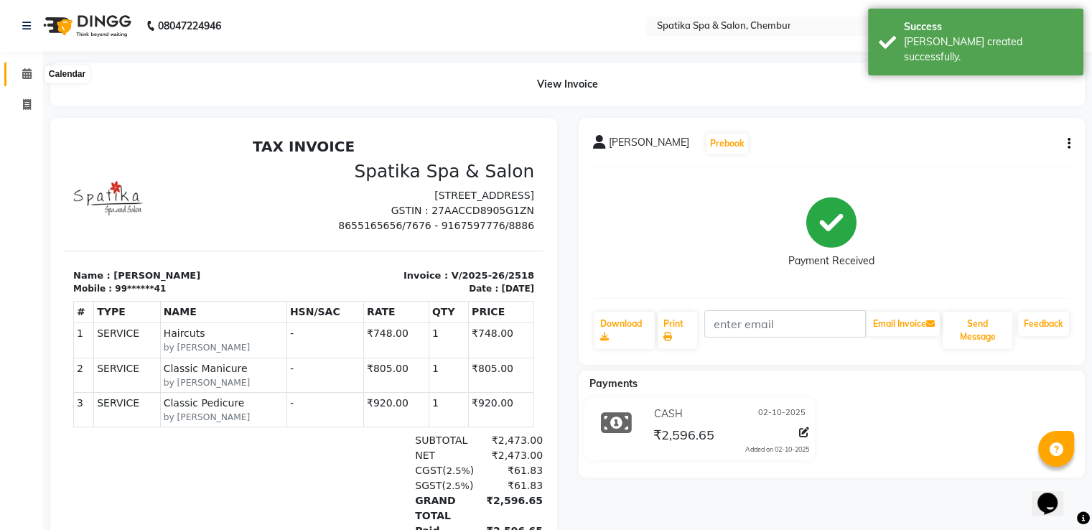
click at [27, 75] on icon at bounding box center [26, 73] width 9 height 11
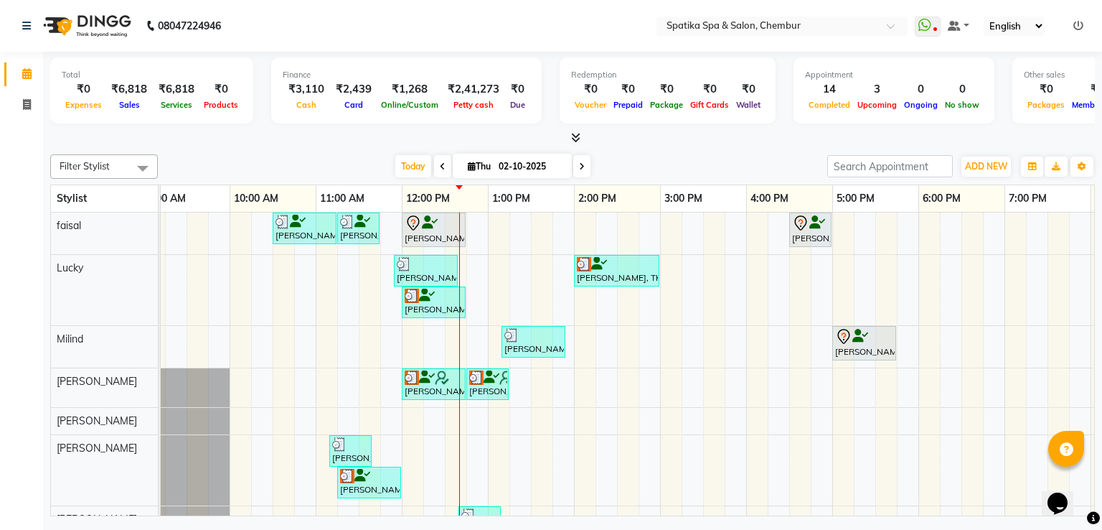
scroll to position [0, 23]
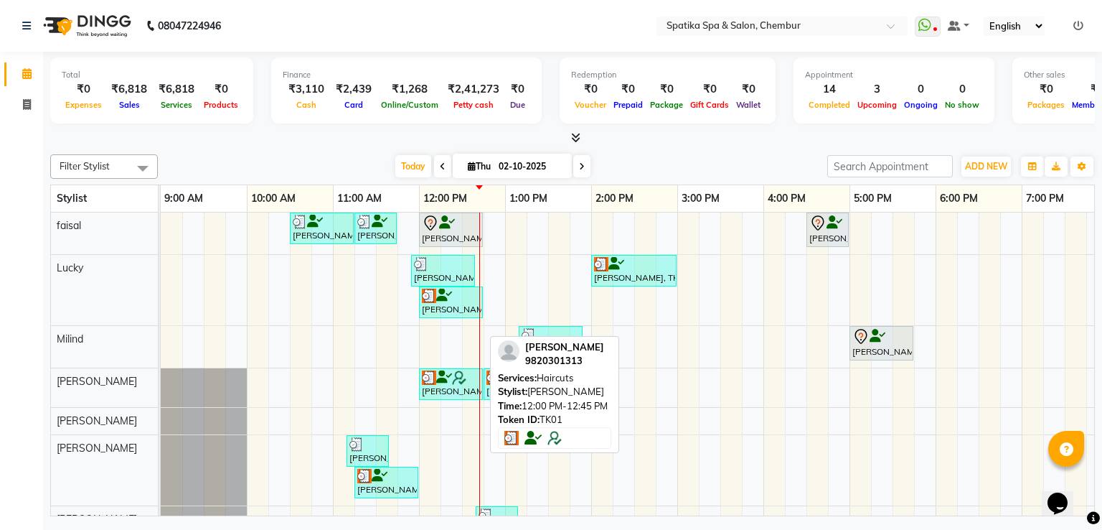
click at [470, 378] on div at bounding box center [451, 377] width 58 height 14
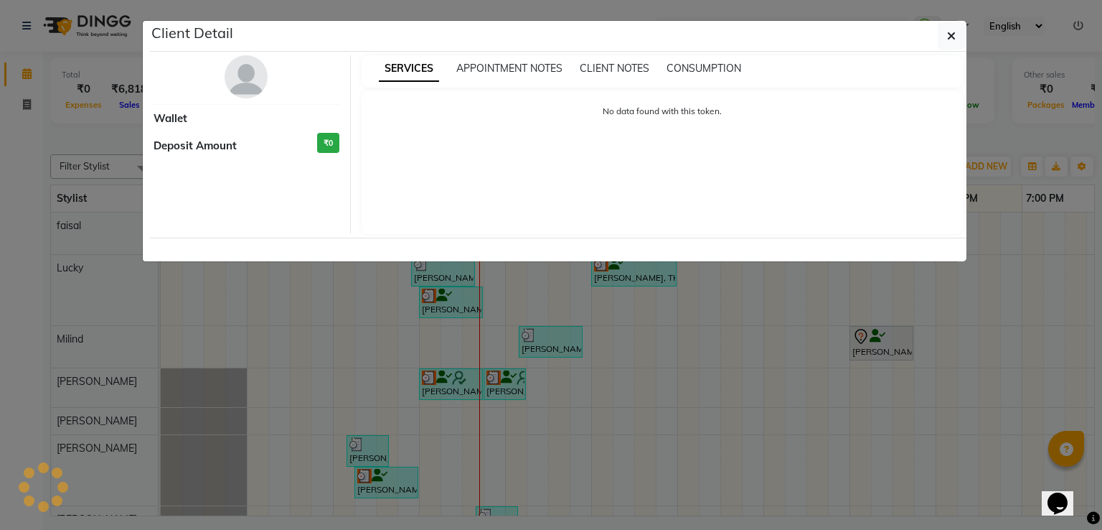
select select "3"
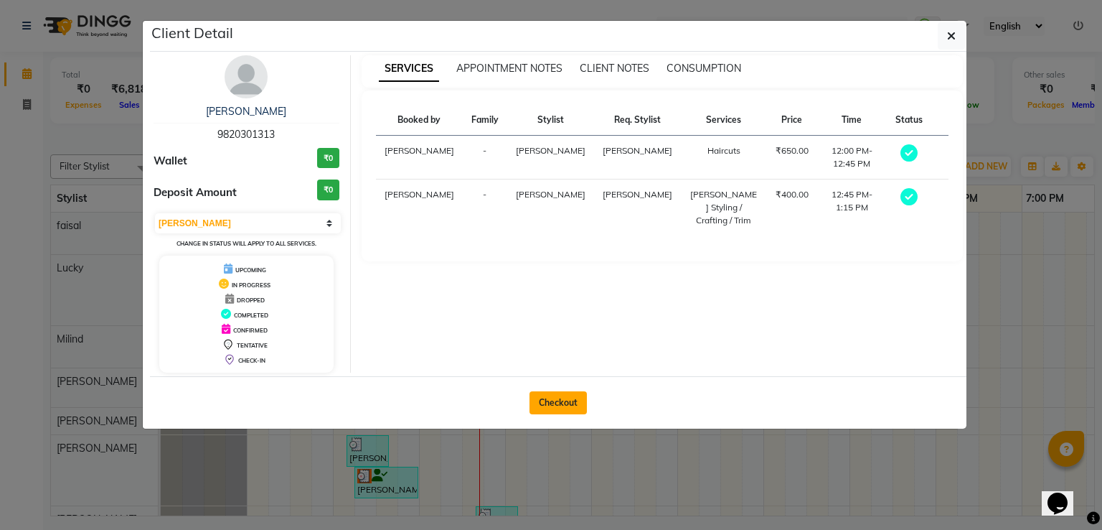
click at [546, 407] on button "Checkout" at bounding box center [558, 402] width 57 height 23
select select "service"
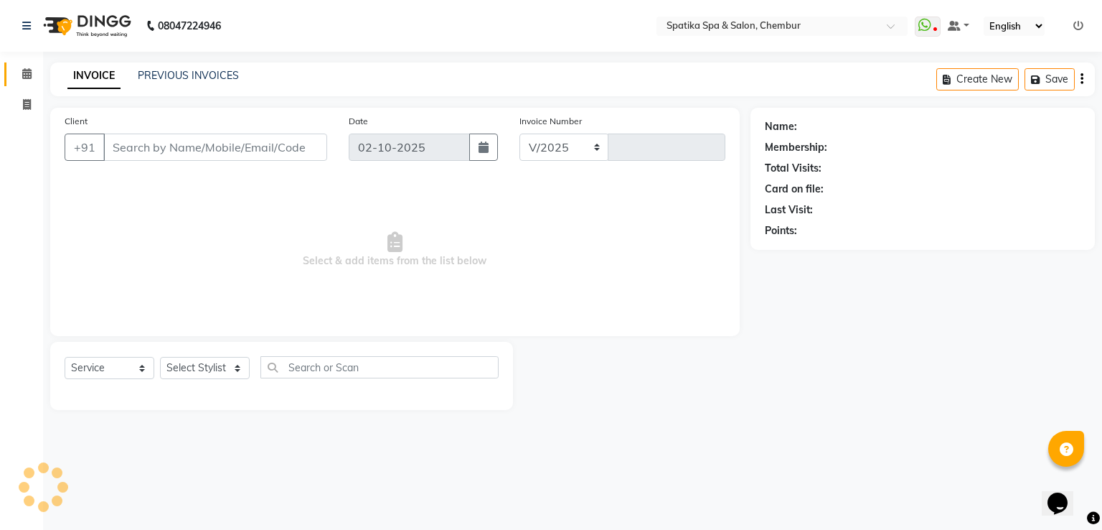
select select "631"
type input "2519"
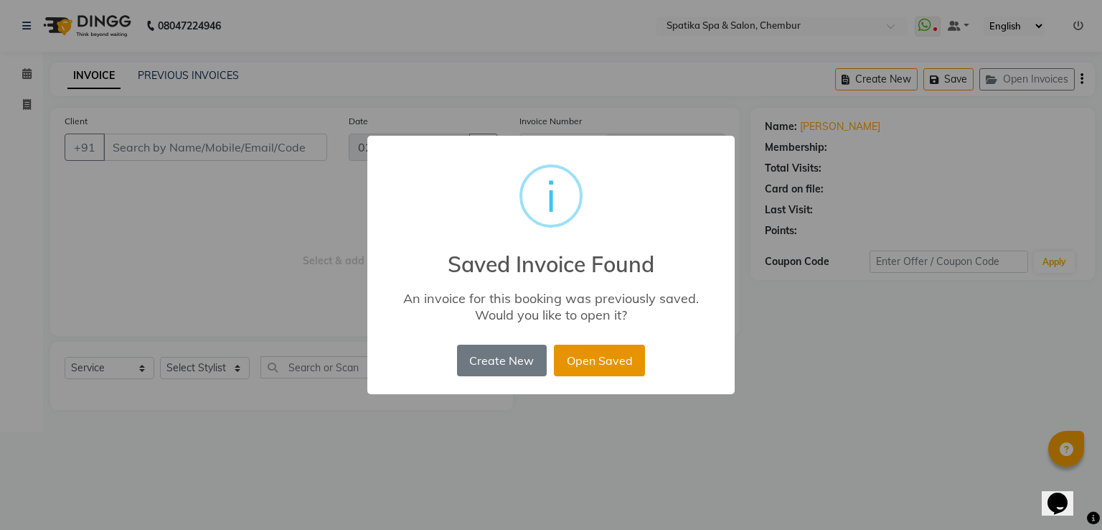
click at [599, 358] on button "Open Saved" at bounding box center [599, 361] width 91 height 32
type input "98******13"
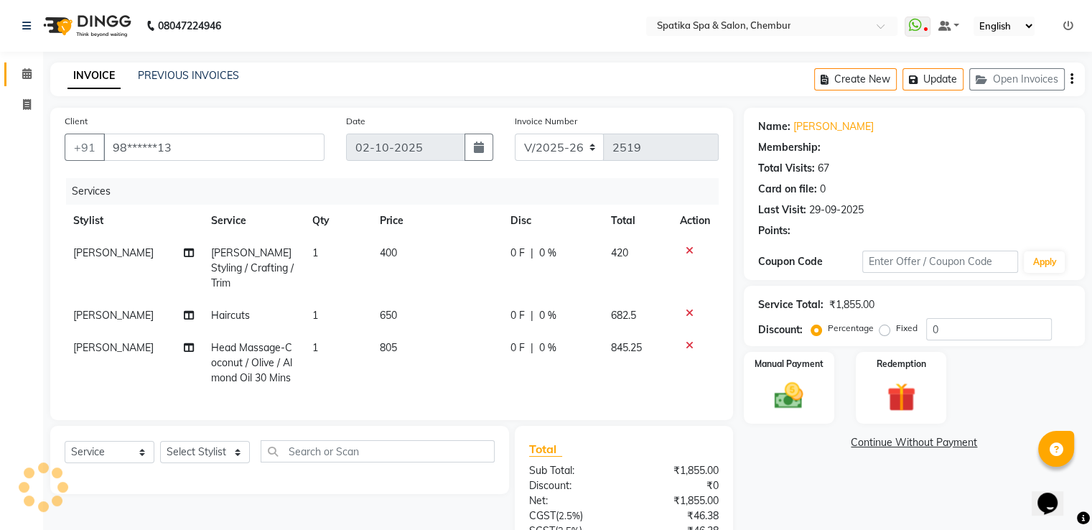
select select "1: Object"
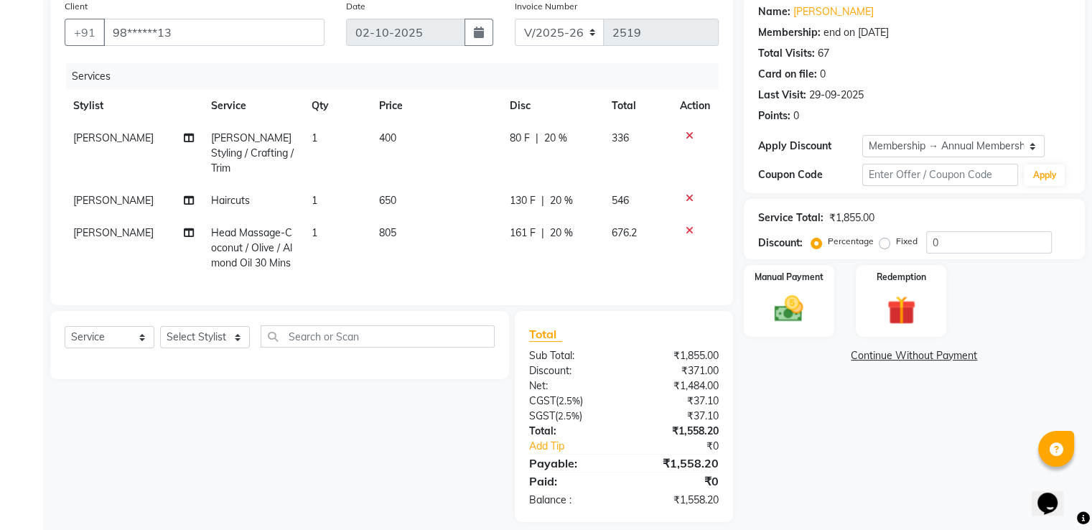
scroll to position [115, 0]
click at [235, 335] on select "Select Stylist [PERSON_NAME] [PERSON_NAME] [PERSON_NAME] [PERSON_NAME] [PERSON_…" at bounding box center [205, 337] width 90 height 22
select select "17981"
click at [160, 326] on select "Select Stylist [PERSON_NAME] [PERSON_NAME] [PERSON_NAME] [PERSON_NAME] [PERSON_…" at bounding box center [205, 337] width 90 height 22
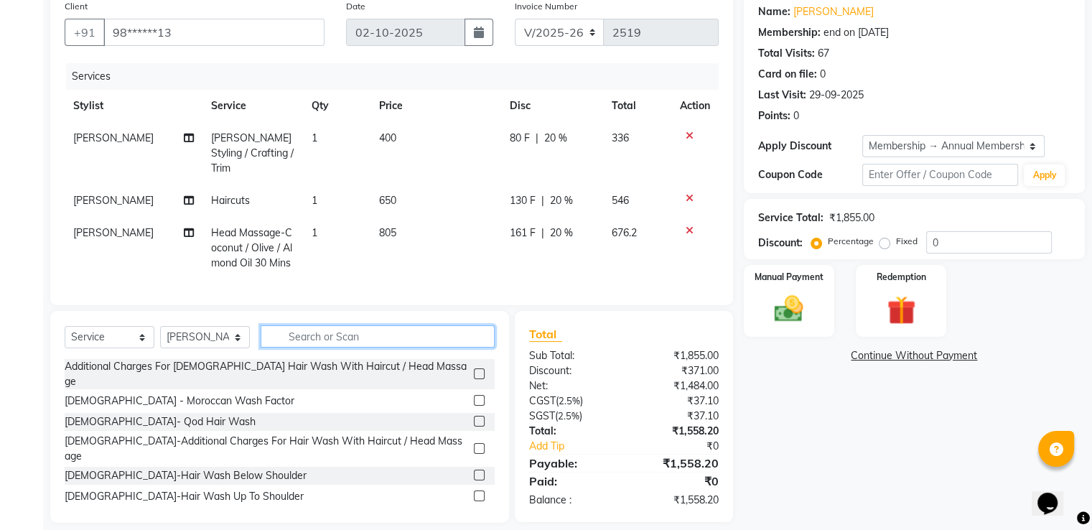
click at [312, 334] on input "text" at bounding box center [378, 336] width 234 height 22
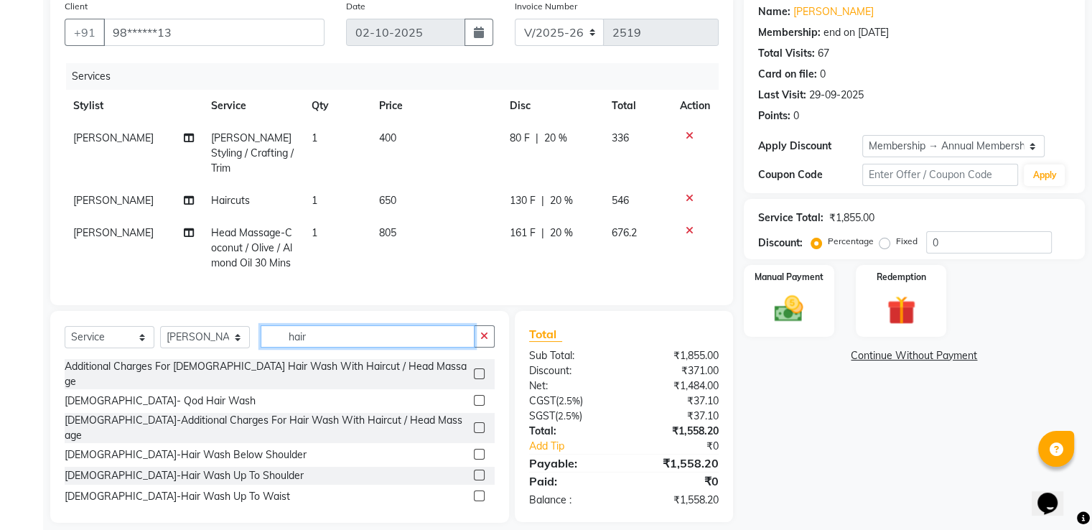
scroll to position [126, 0]
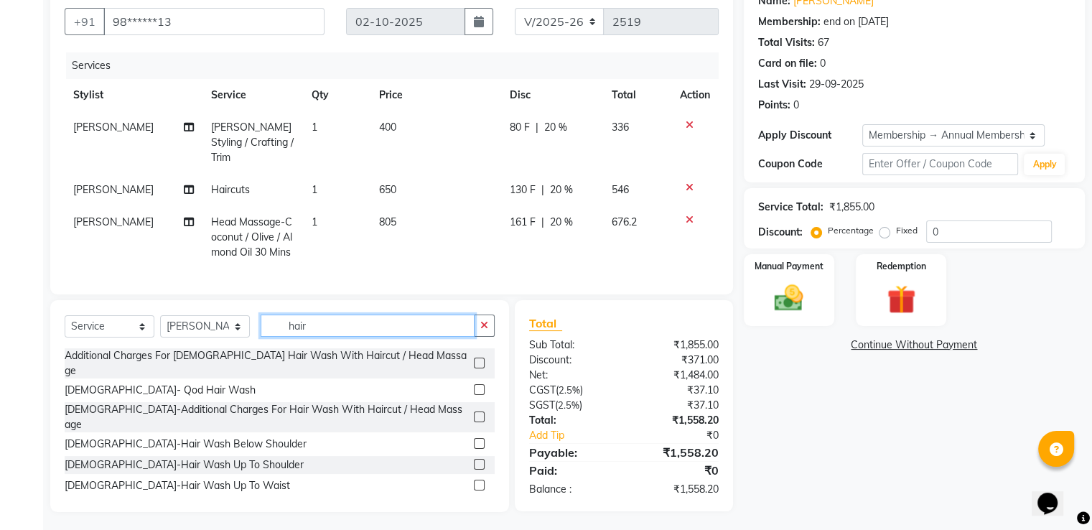
click at [307, 322] on input "hair" at bounding box center [368, 325] width 214 height 22
type input "h"
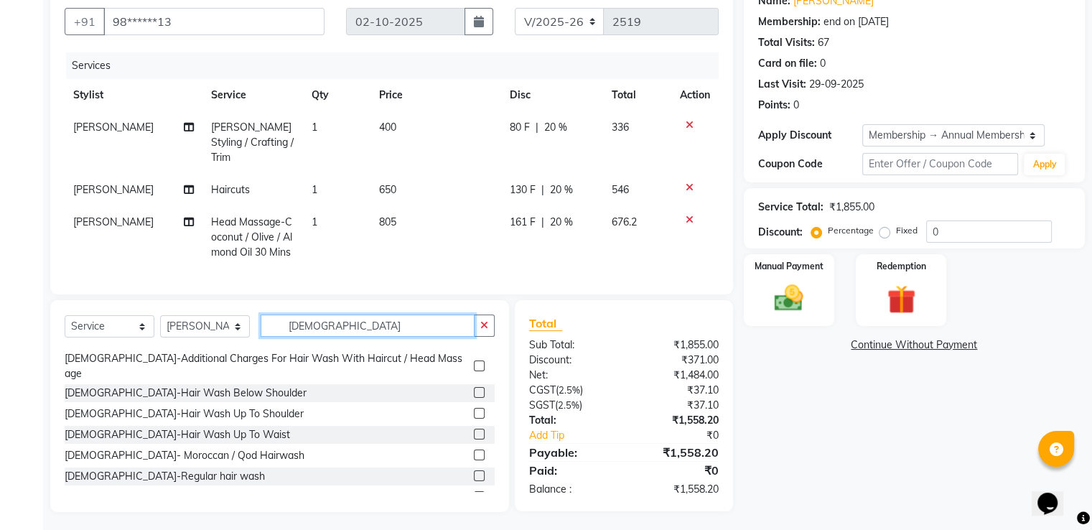
scroll to position [86, 0]
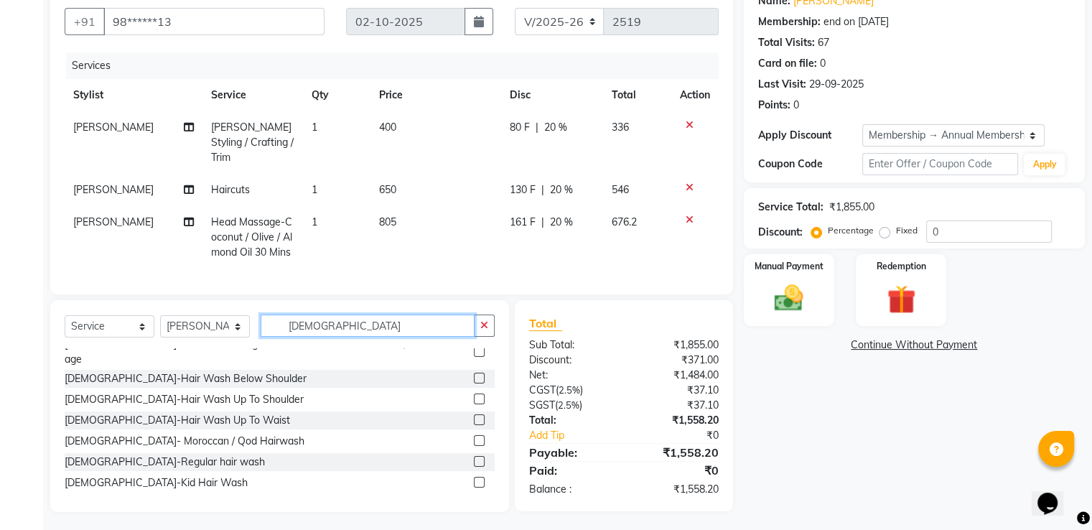
type input "[DEMOGRAPHIC_DATA]"
click at [474, 456] on label at bounding box center [479, 461] width 11 height 11
click at [474, 457] on input "checkbox" at bounding box center [478, 461] width 9 height 9
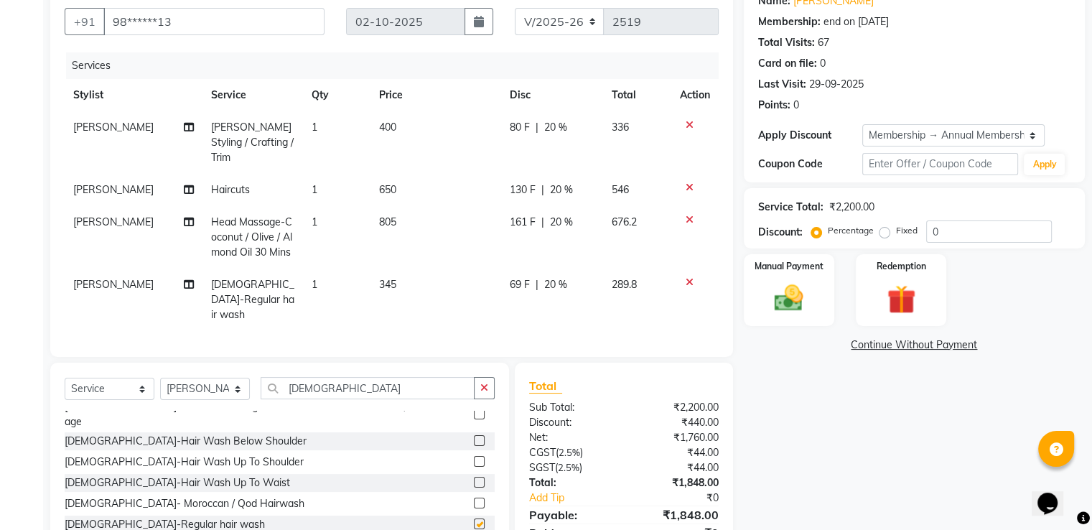
checkbox input "false"
click at [772, 380] on div "Name: Roshni Vijan Membership: end on 18-01-2026 Total Visits: 67 Card on file:…" at bounding box center [920, 278] width 352 height 592
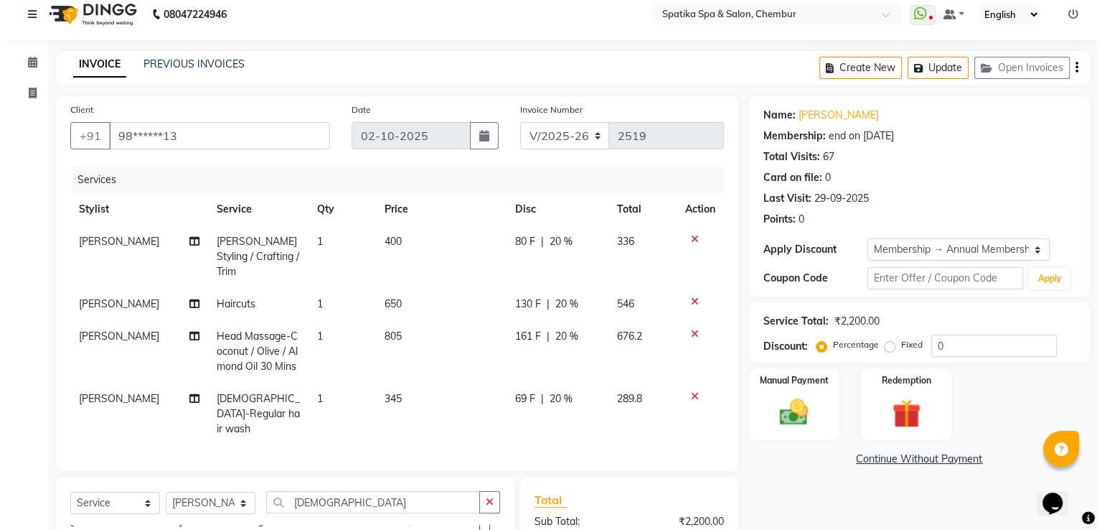
scroll to position [0, 0]
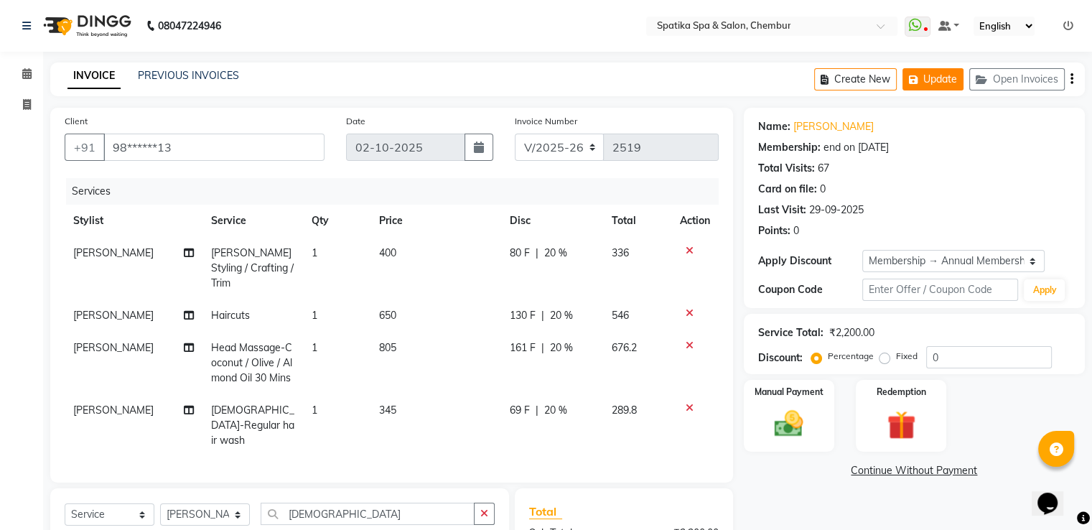
click at [950, 78] on button "Update" at bounding box center [932, 79] width 61 height 22
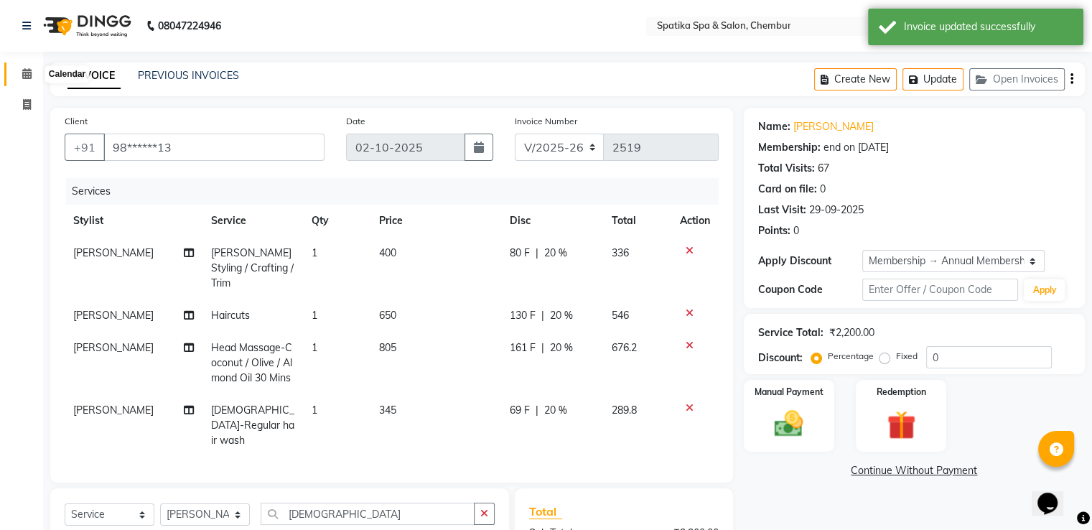
click at [26, 75] on icon at bounding box center [26, 73] width 9 height 11
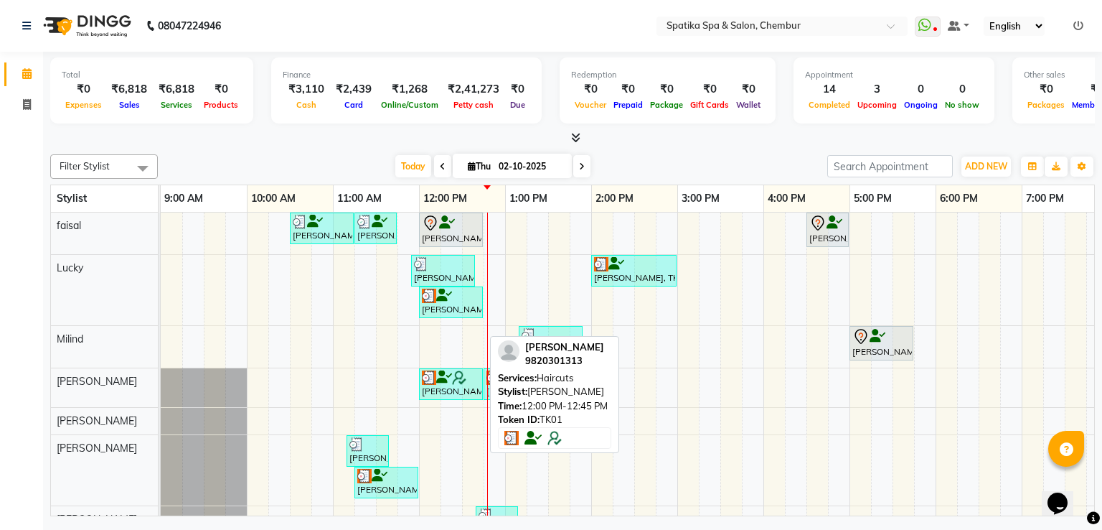
click at [467, 384] on div "[PERSON_NAME], TK01, 12:00 PM-12:45 PM, Haircuts" at bounding box center [451, 383] width 61 height 27
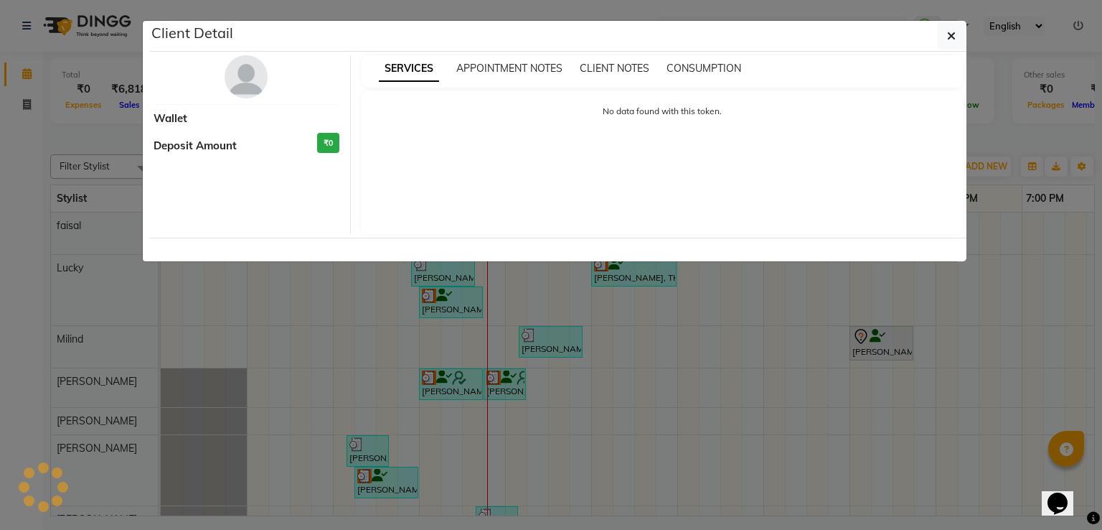
select select "3"
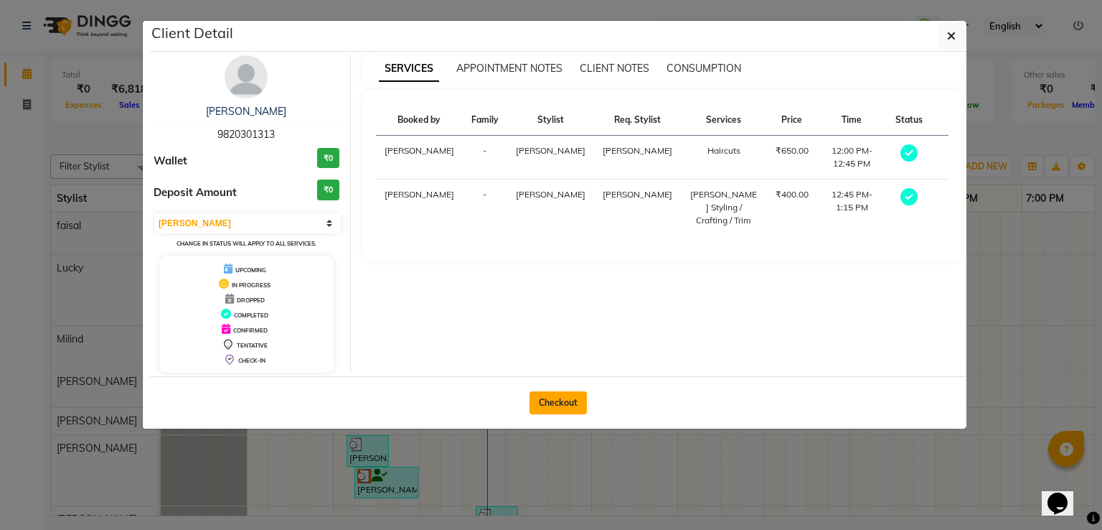
click at [563, 394] on button "Checkout" at bounding box center [558, 402] width 57 height 23
select select "631"
select select "service"
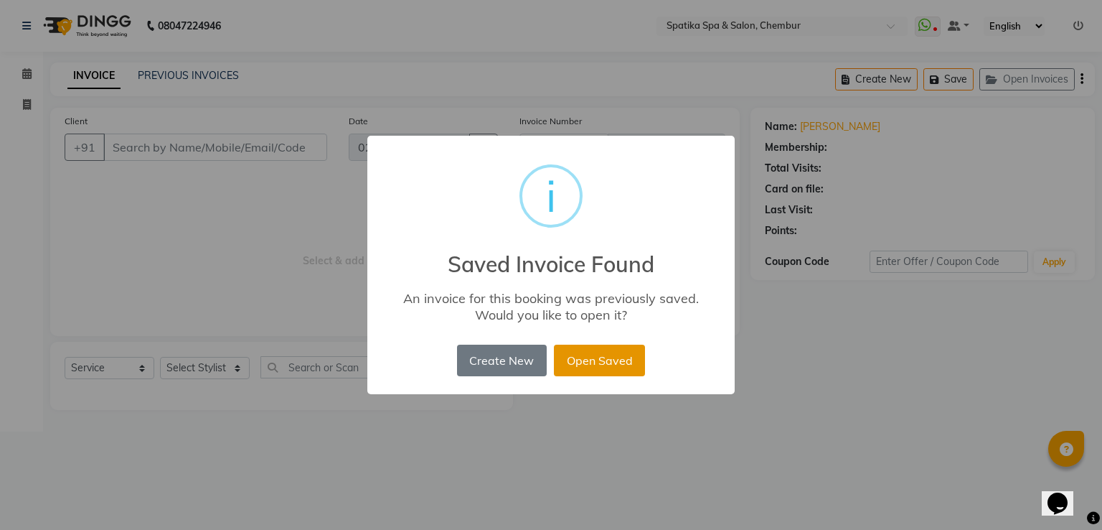
click at [597, 353] on button "Open Saved" at bounding box center [599, 361] width 91 height 32
type input "98******13"
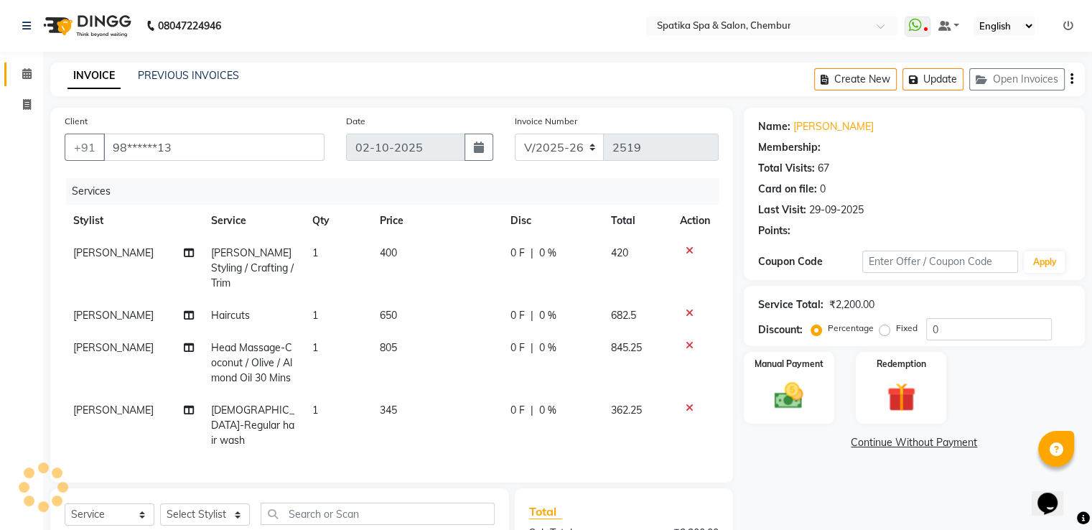
select select "1: Object"
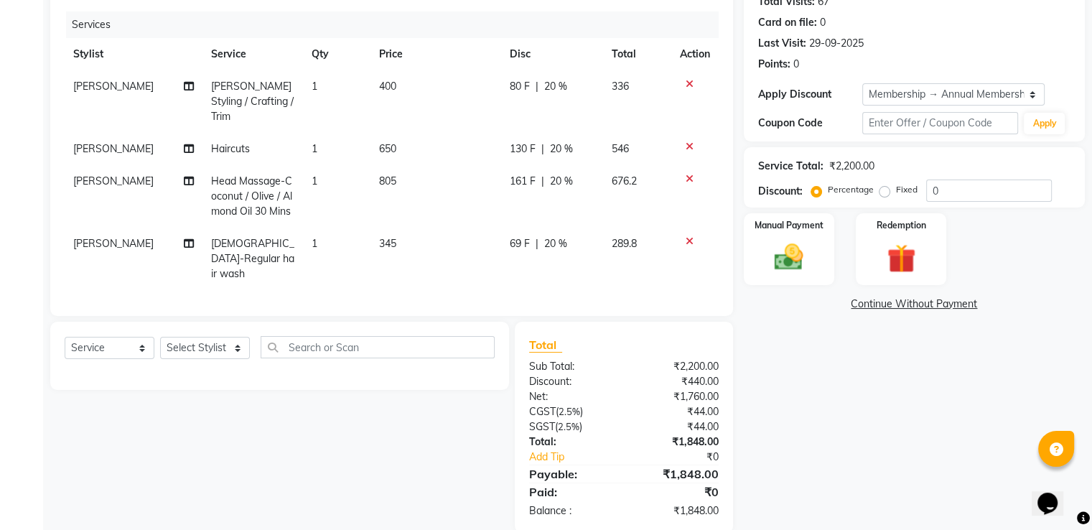
scroll to position [172, 0]
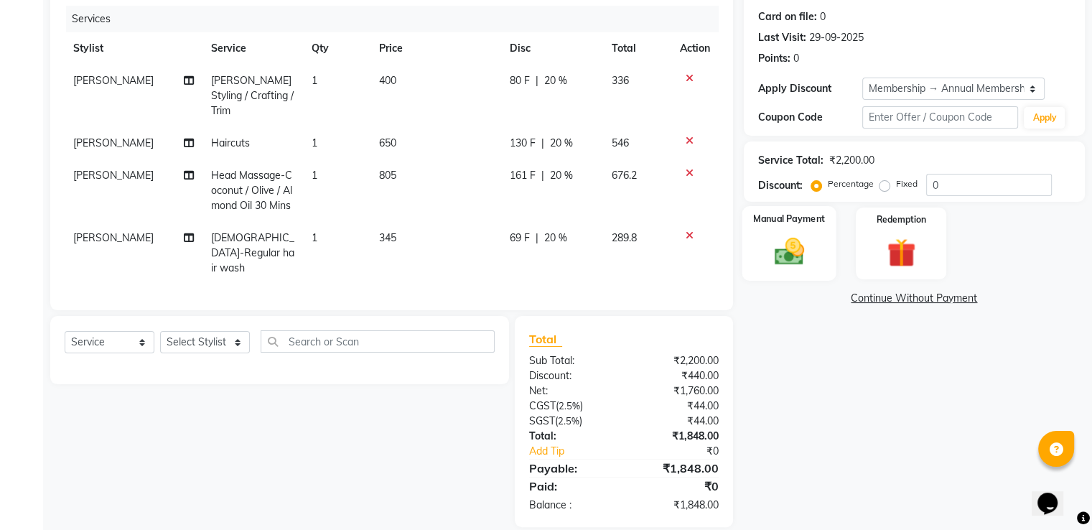
click at [794, 251] on img at bounding box center [788, 252] width 48 height 34
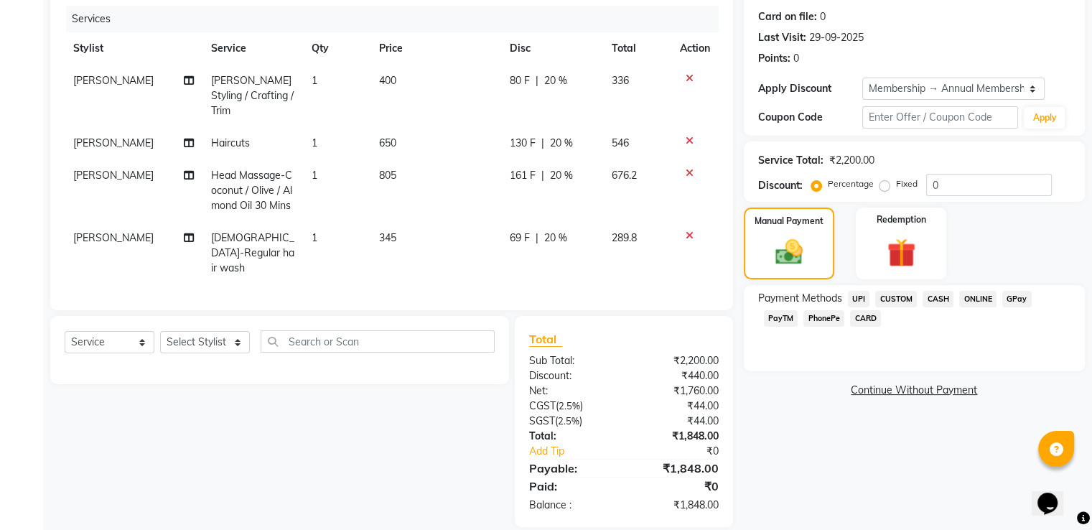
click at [850, 319] on span "CARD" at bounding box center [865, 318] width 31 height 17
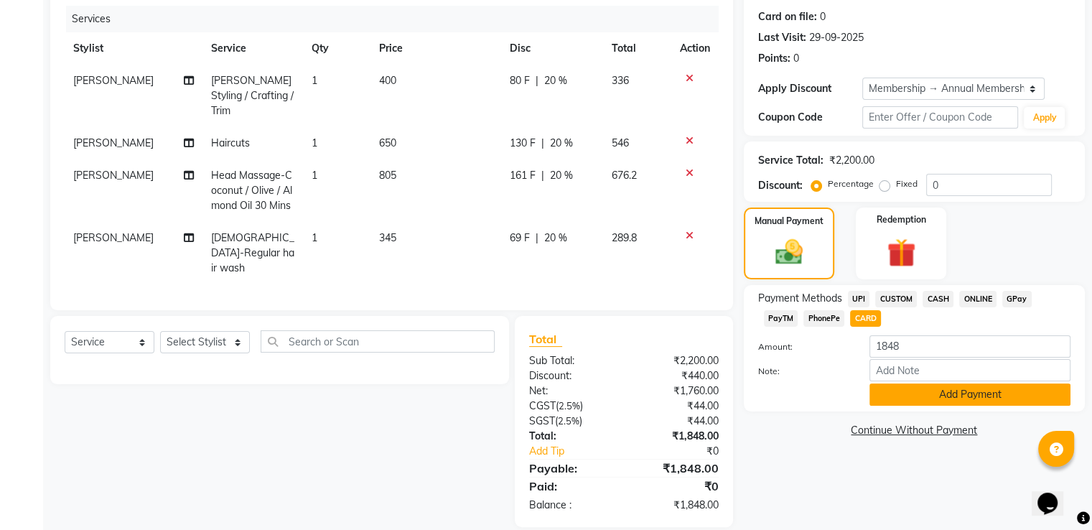
click at [938, 400] on button "Add Payment" at bounding box center [969, 394] width 201 height 22
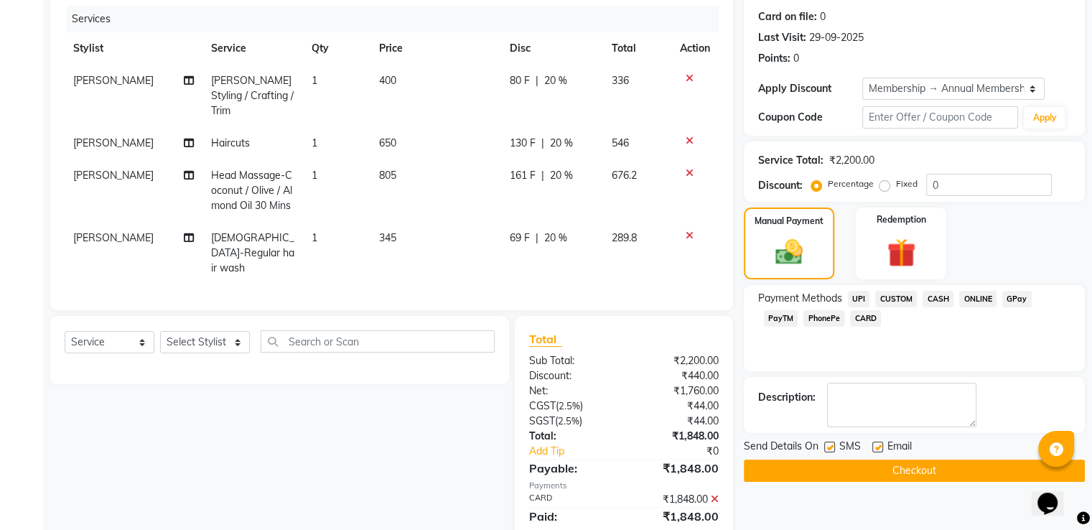
click at [921, 463] on button "Checkout" at bounding box center [914, 470] width 341 height 22
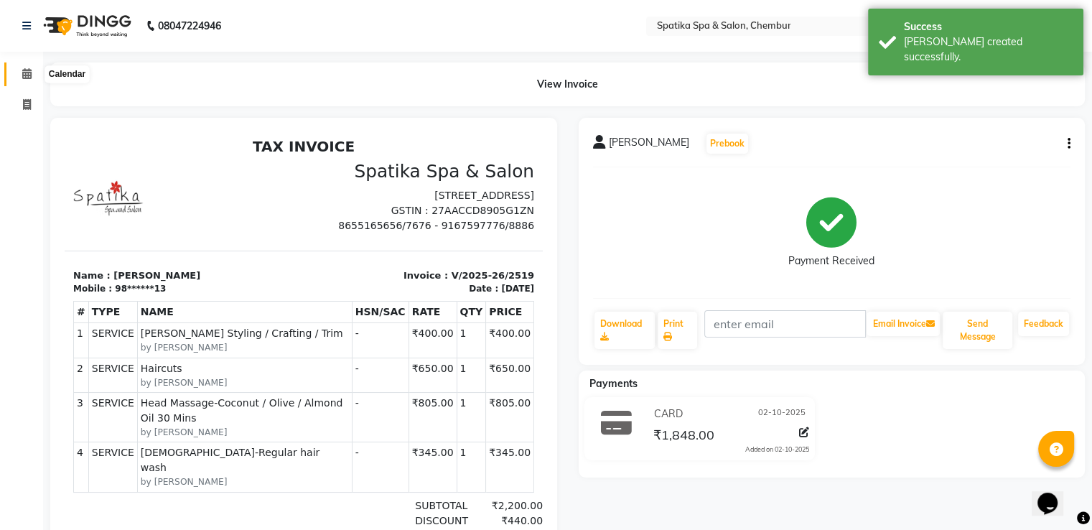
click at [27, 78] on icon at bounding box center [26, 73] width 9 height 11
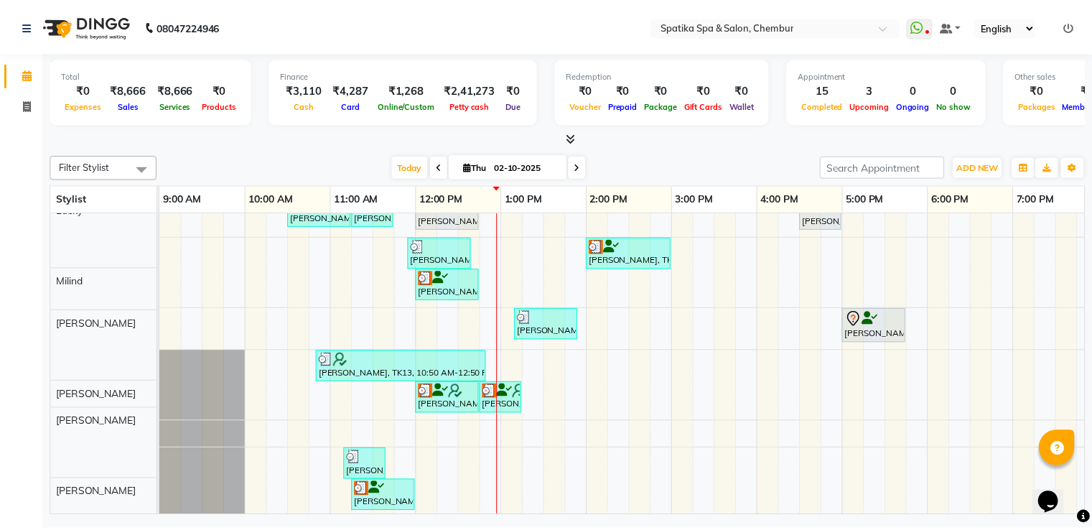
scroll to position [9, 0]
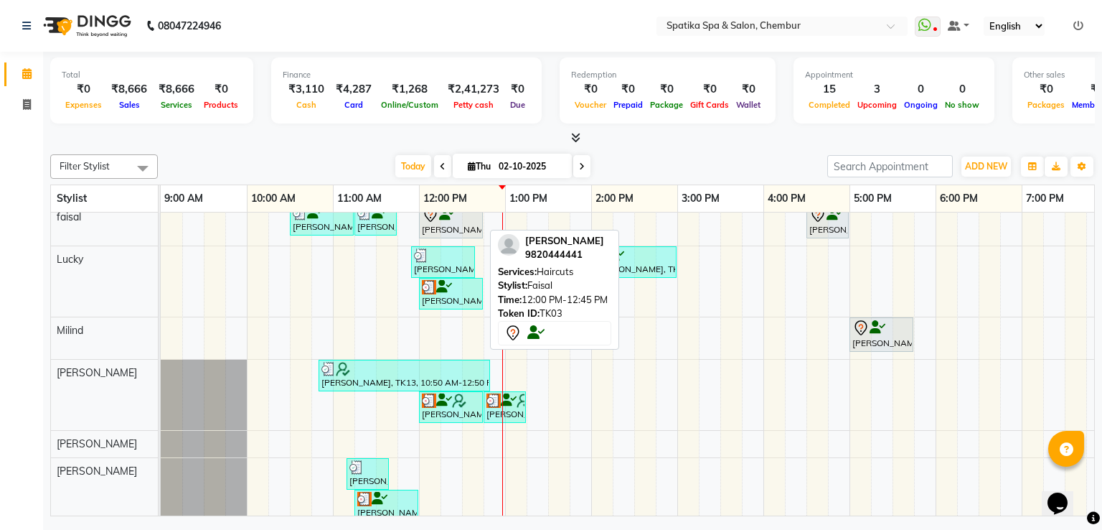
click at [462, 225] on div "[PERSON_NAME], TK03, 12:00 PM-12:45 PM, Haircuts" at bounding box center [451, 221] width 61 height 30
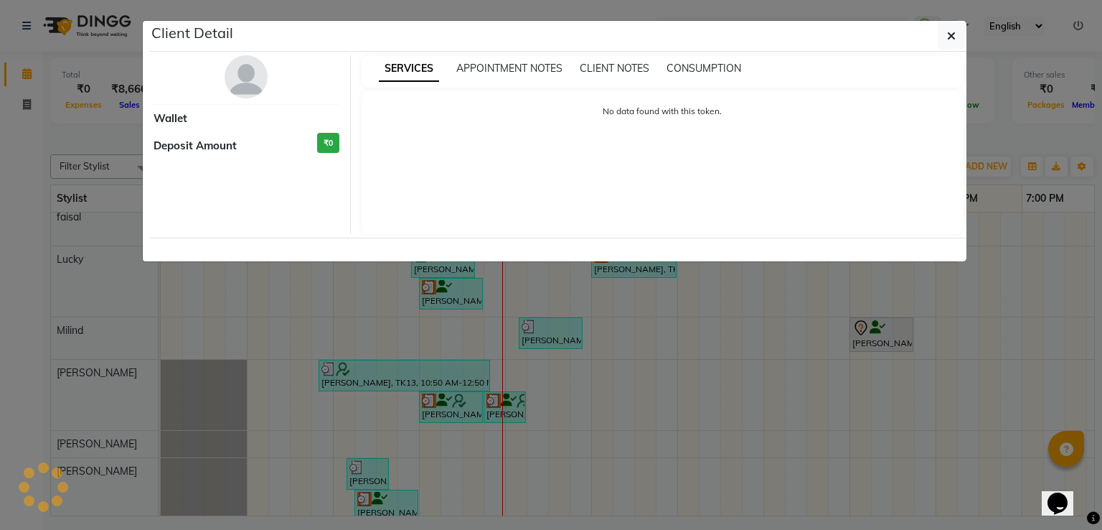
select select "7"
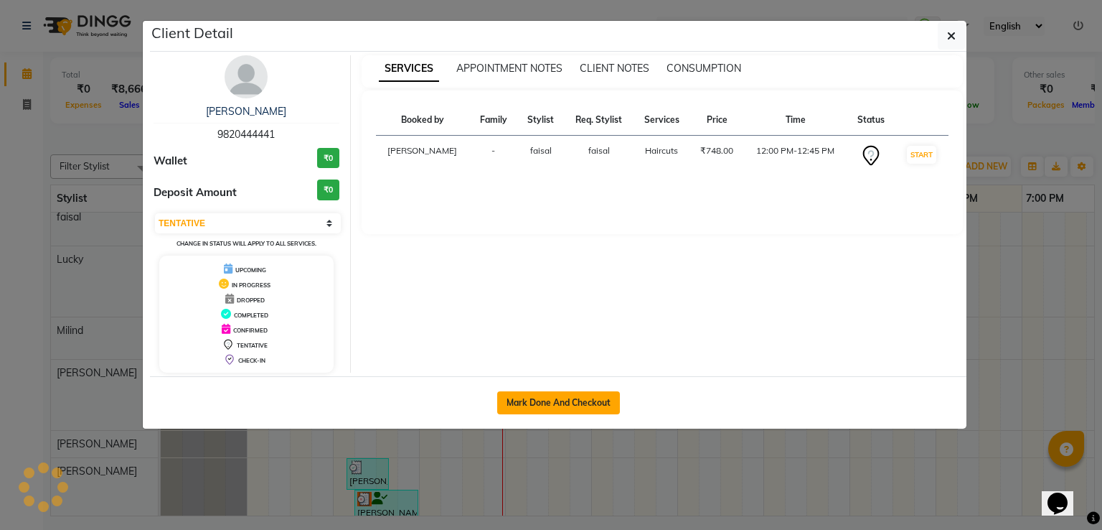
click at [561, 397] on button "Mark Done And Checkout" at bounding box center [558, 402] width 123 height 23
select select "service"
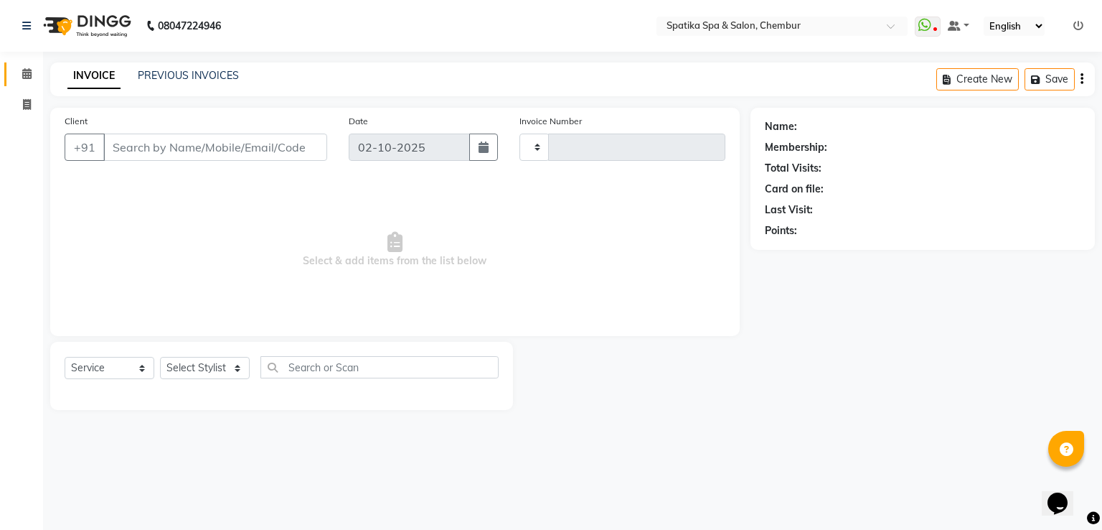
type input "2520"
select select "631"
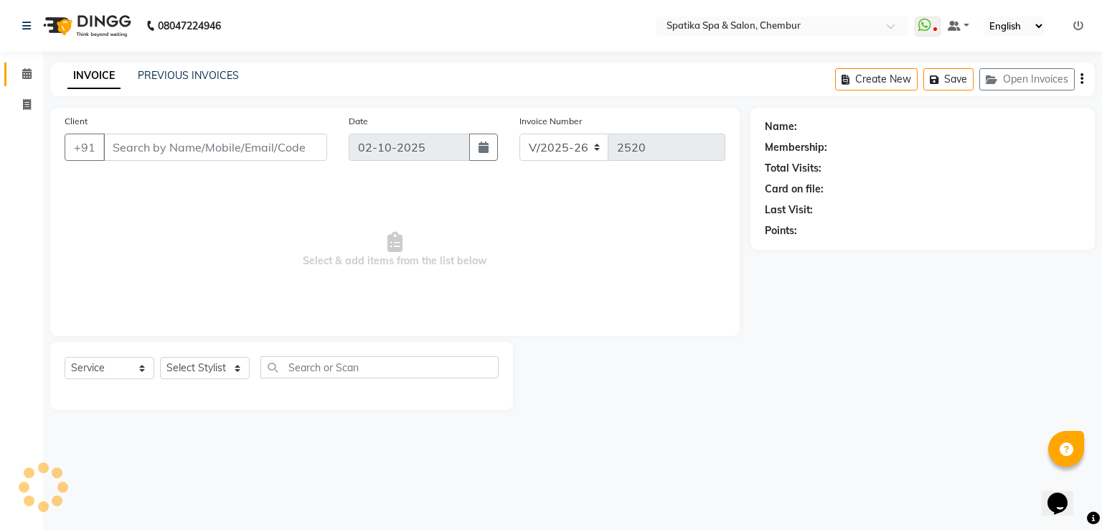
type input "98******41"
select select "9045"
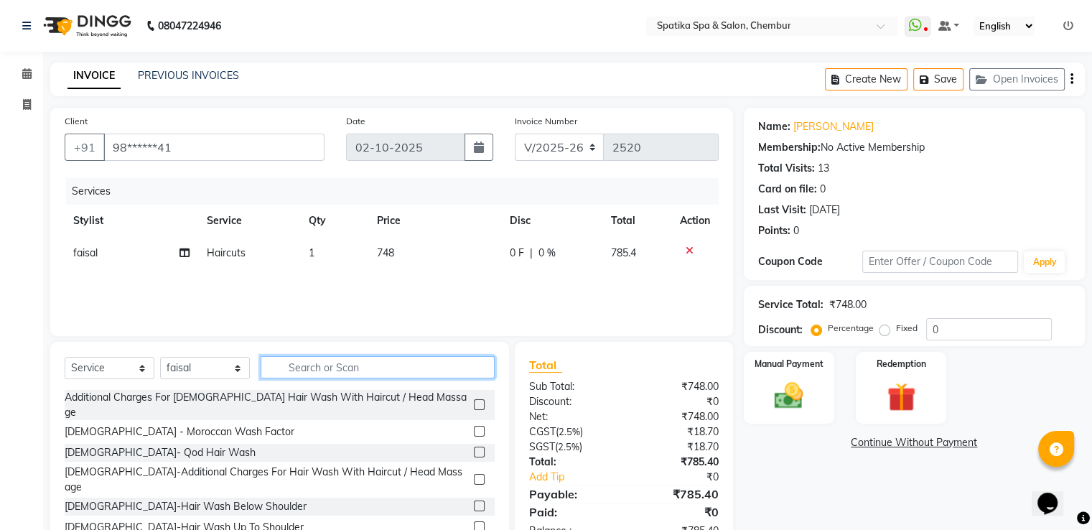
click at [301, 369] on input "text" at bounding box center [378, 367] width 234 height 22
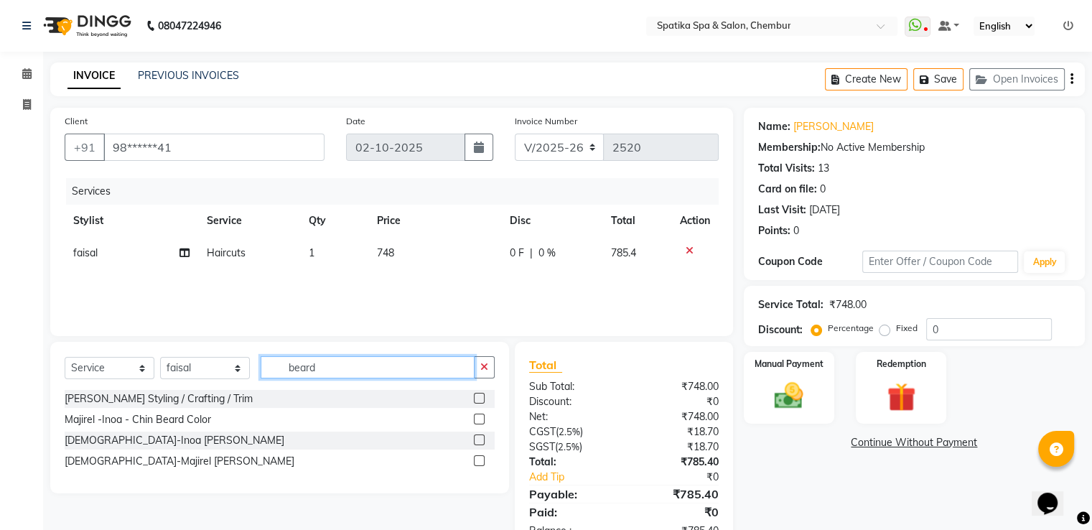
type input "beard"
click at [479, 397] on label at bounding box center [479, 398] width 11 height 11
click at [479, 397] on input "checkbox" at bounding box center [478, 398] width 9 height 9
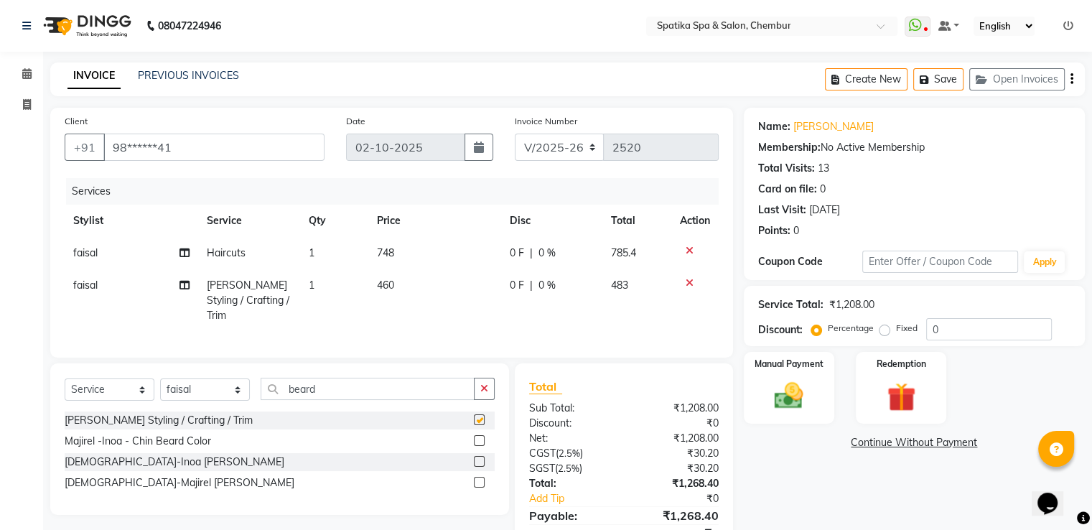
checkbox input "false"
click at [317, 380] on input "beard" at bounding box center [368, 389] width 214 height 22
type input "b"
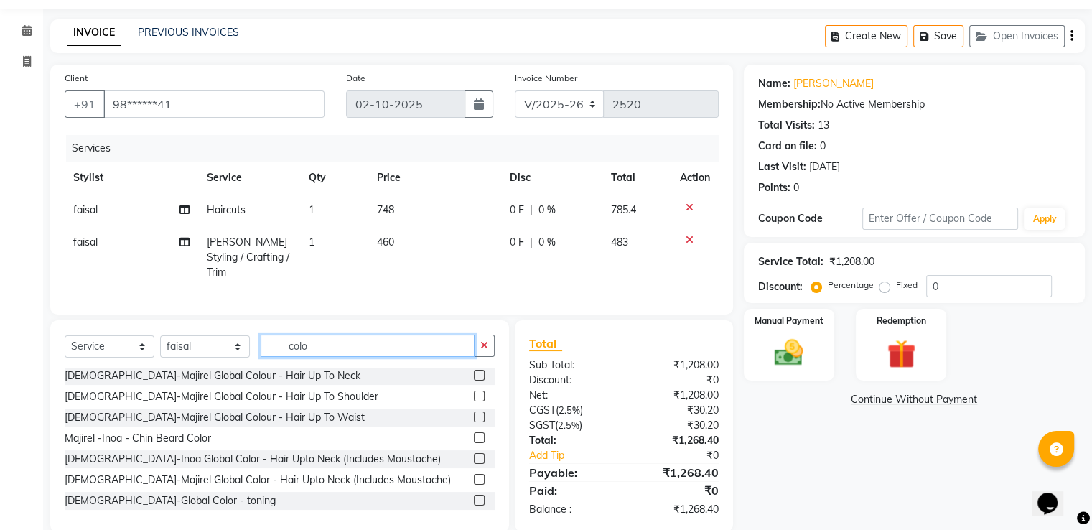
scroll to position [44, 0]
type input "colo"
click at [474, 454] on label at bounding box center [479, 457] width 11 height 11
click at [474, 454] on input "checkbox" at bounding box center [478, 458] width 9 height 9
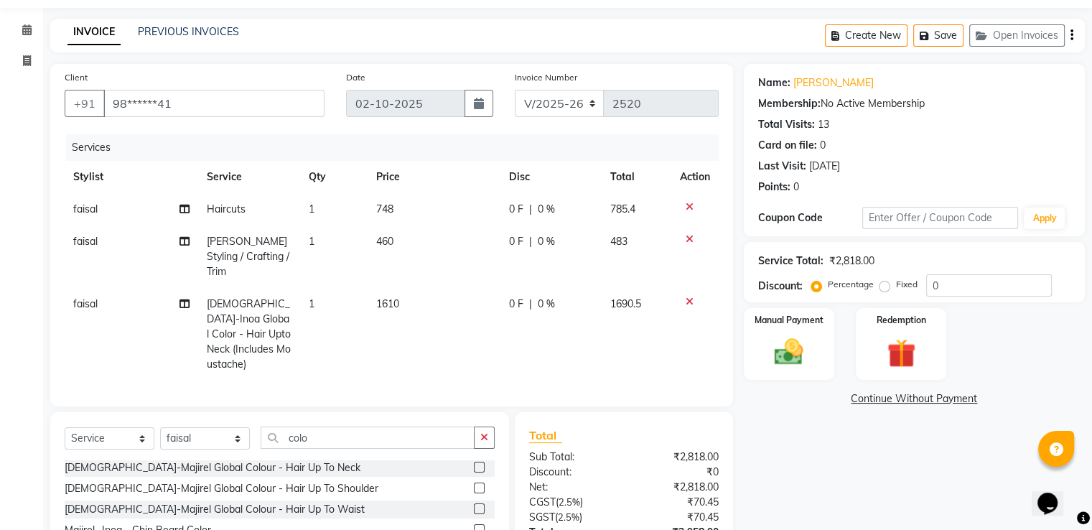
checkbox input "false"
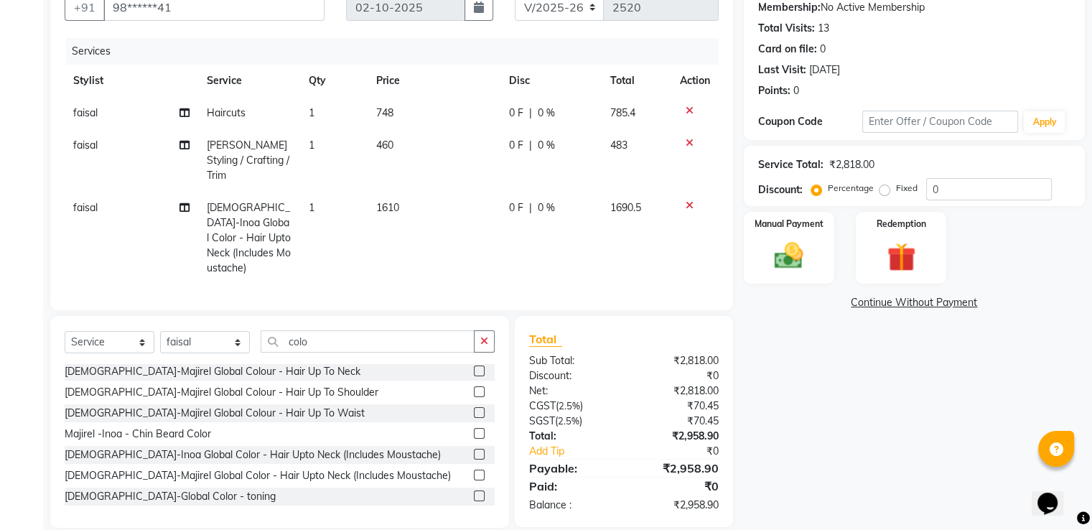
scroll to position [141, 0]
click at [310, 329] on input "colo" at bounding box center [368, 340] width 214 height 22
type input "c"
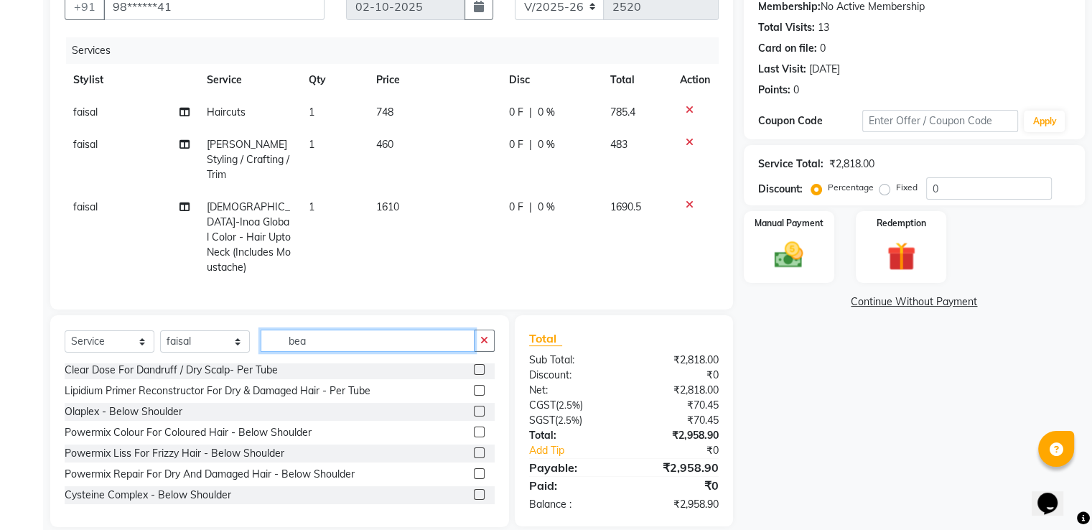
scroll to position [140, 0]
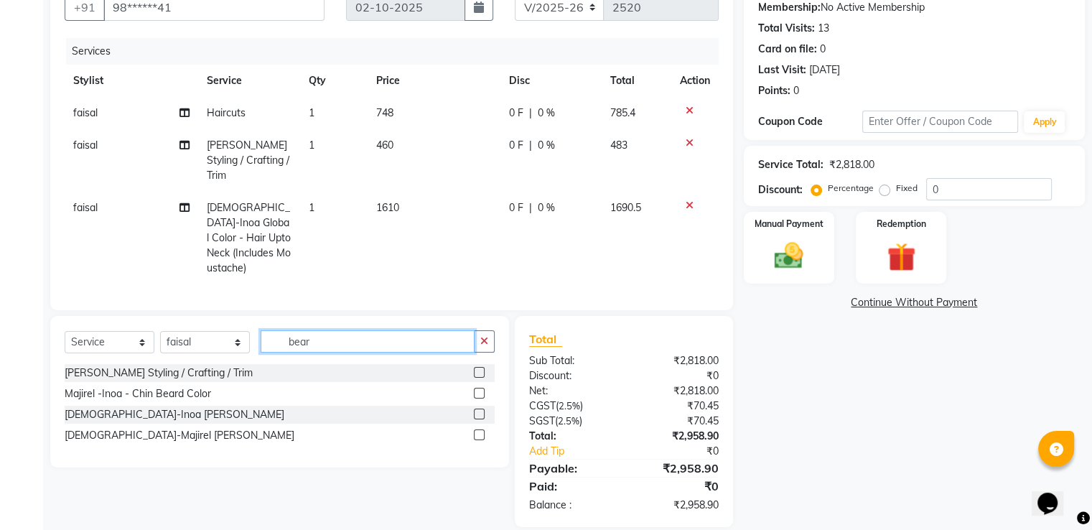
type input "bear"
click at [479, 408] on label at bounding box center [479, 413] width 11 height 11
click at [479, 410] on input "checkbox" at bounding box center [478, 414] width 9 height 9
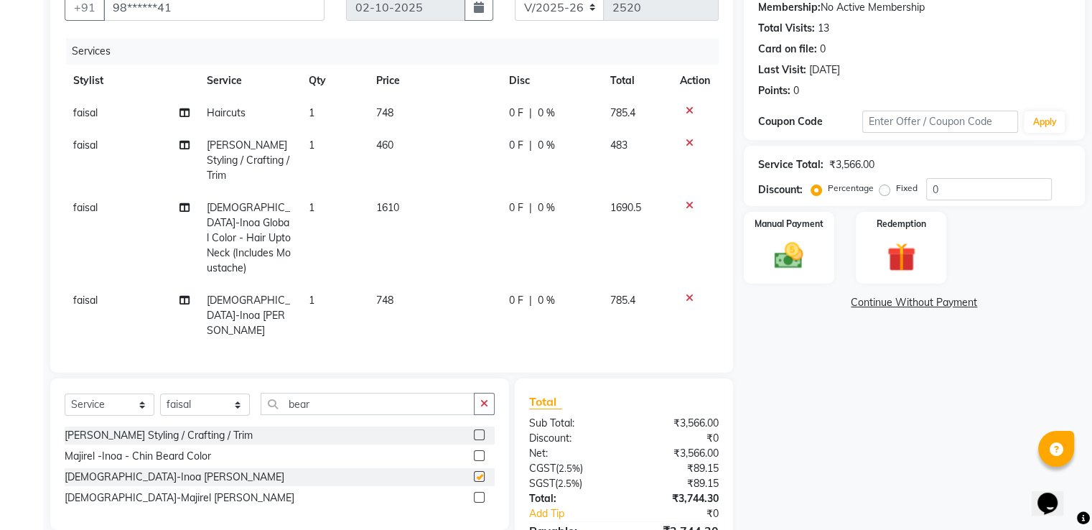
checkbox input "false"
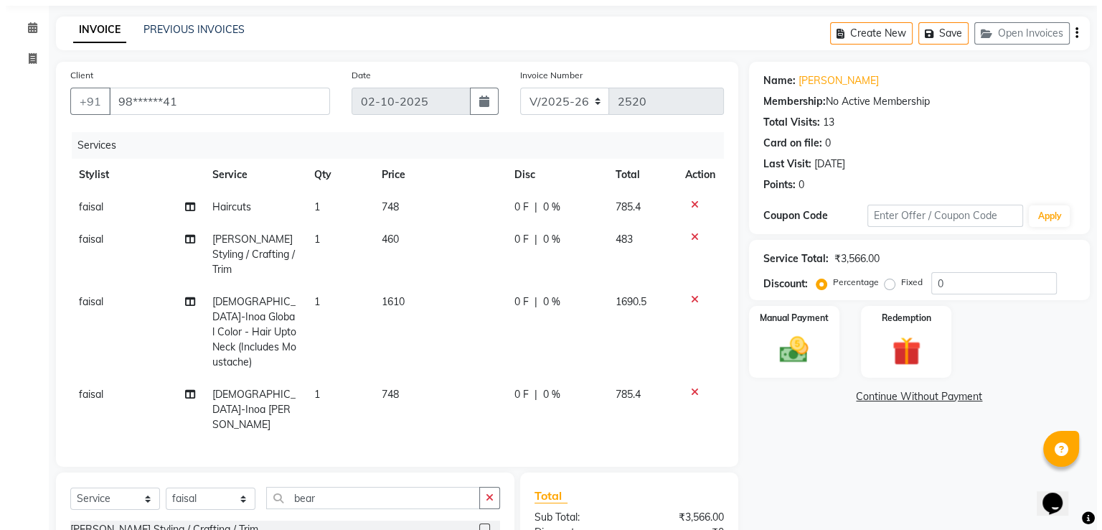
scroll to position [0, 0]
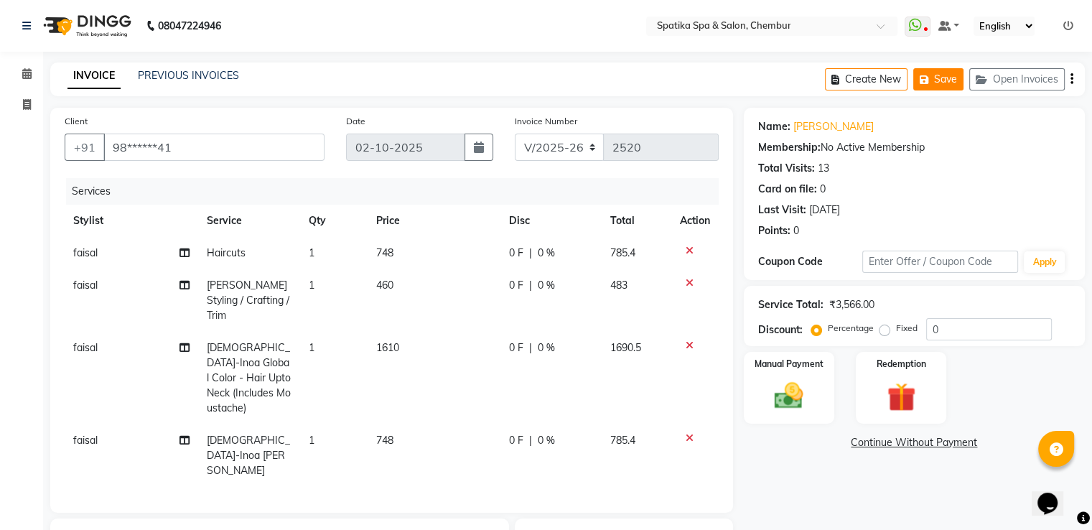
click at [948, 76] on button "Save" at bounding box center [938, 79] width 50 height 22
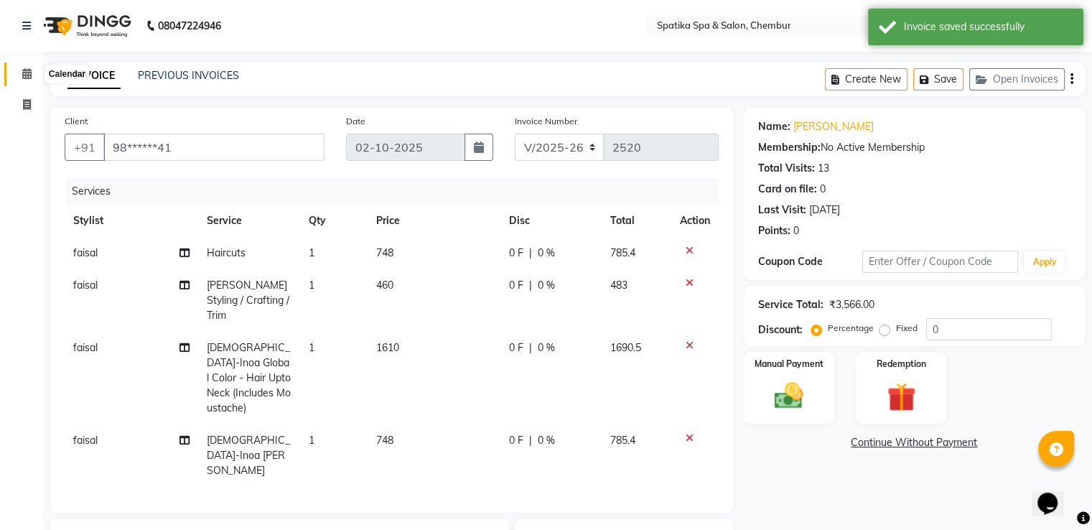
click at [29, 71] on icon at bounding box center [26, 73] width 9 height 11
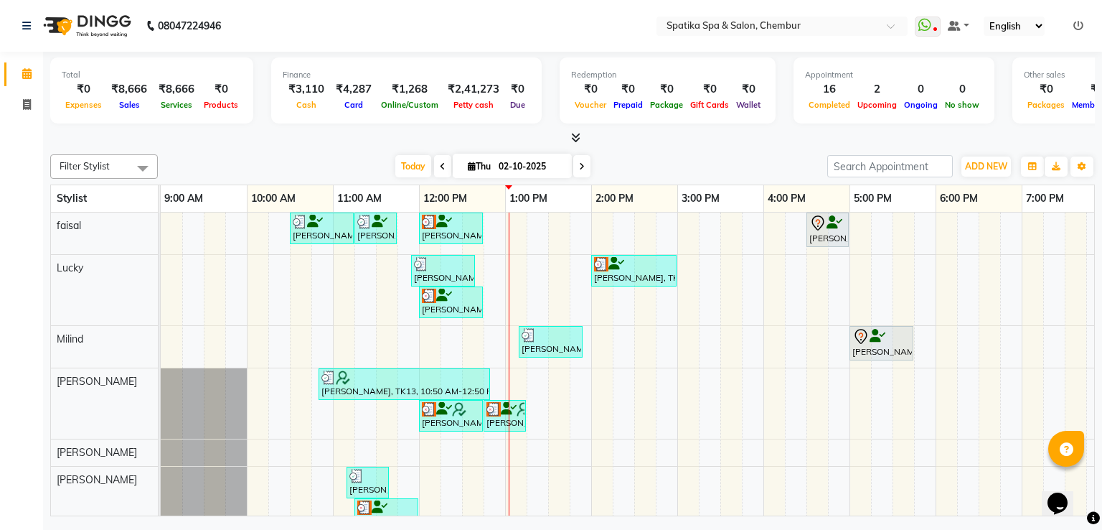
click at [660, 378] on div "Momi Mehra, TK04, 10:30 AM-11:15 AM, Haircuts Momi Mehra, TK04, 11:15 AM-11:45 …" at bounding box center [721, 427] width 1120 height 431
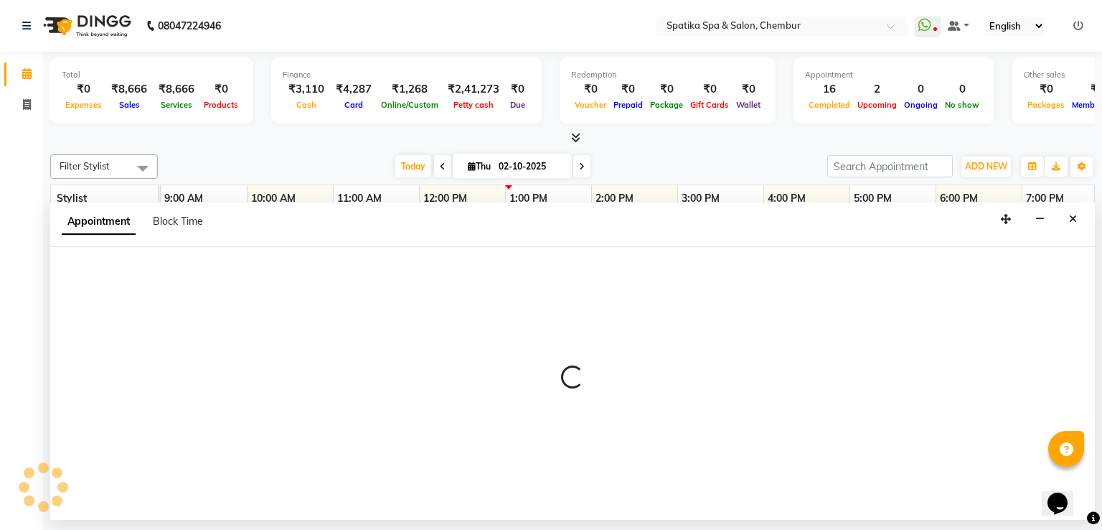
select select "17981"
select select "tentative"
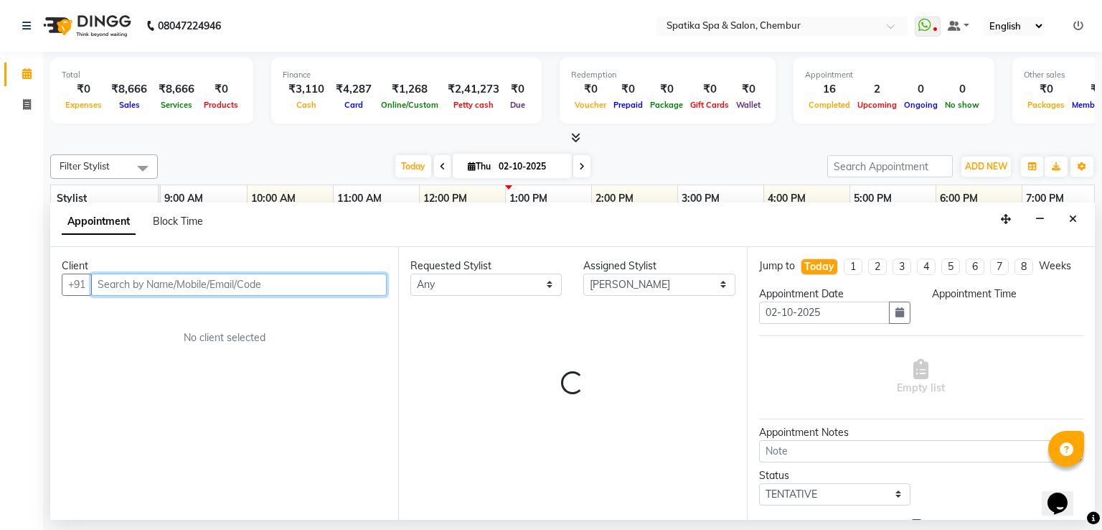
select select "885"
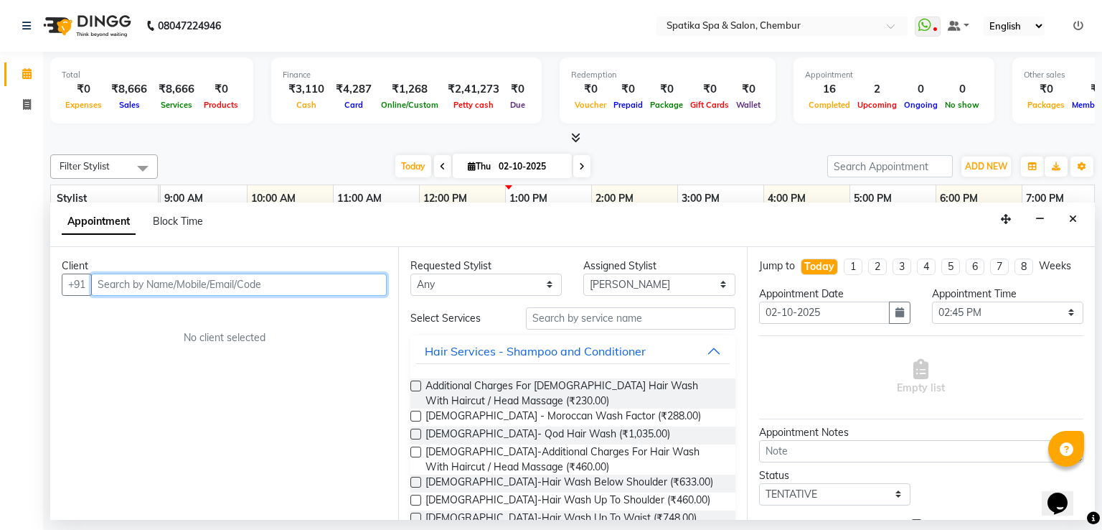
click at [319, 276] on input "text" at bounding box center [239, 284] width 296 height 22
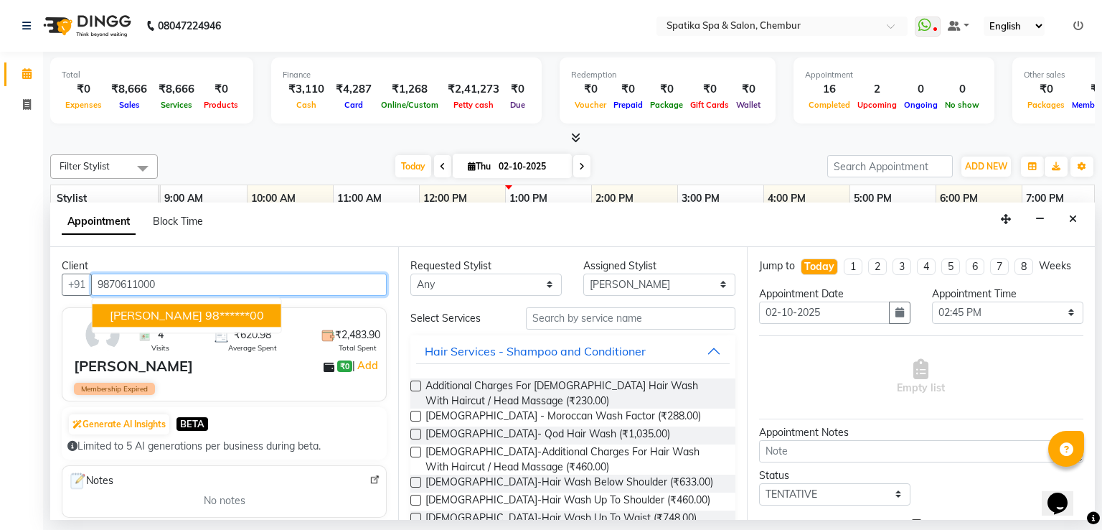
click at [227, 308] on ngb-highlight "98******00" at bounding box center [234, 315] width 59 height 14
type input "98******00"
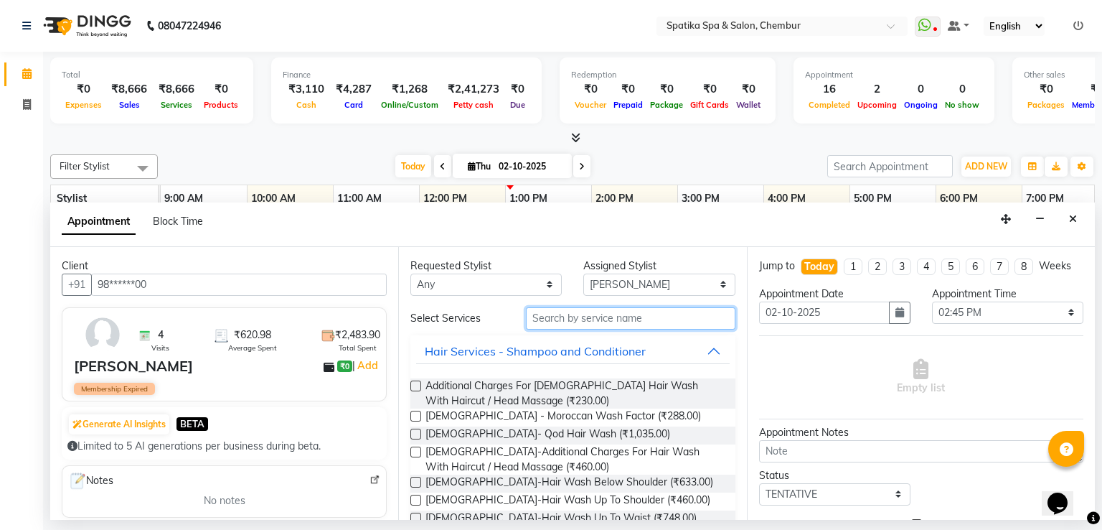
click at [652, 316] on input "text" at bounding box center [631, 318] width 210 height 22
click at [565, 313] on input "text" at bounding box center [631, 318] width 210 height 22
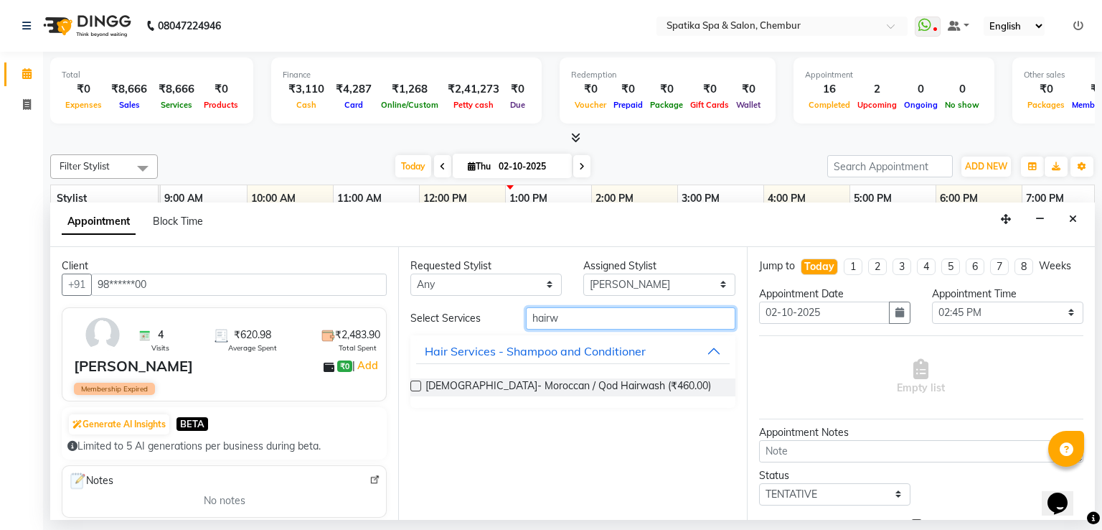
type input "hairw"
click at [422, 382] on div "[DEMOGRAPHIC_DATA]- Moroccan / Qod Hairwash (₹460.00)" at bounding box center [573, 387] width 324 height 18
click at [415, 383] on label at bounding box center [416, 385] width 11 height 11
click at [415, 383] on input "checkbox" at bounding box center [415, 387] width 9 height 9
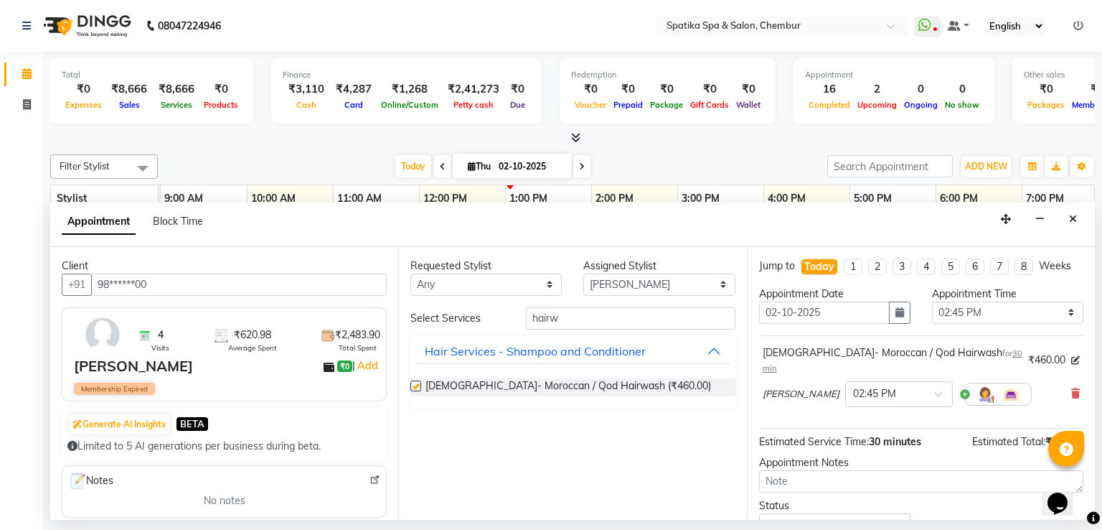
checkbox input "false"
click at [1074, 214] on icon "Close" at bounding box center [1073, 219] width 8 height 10
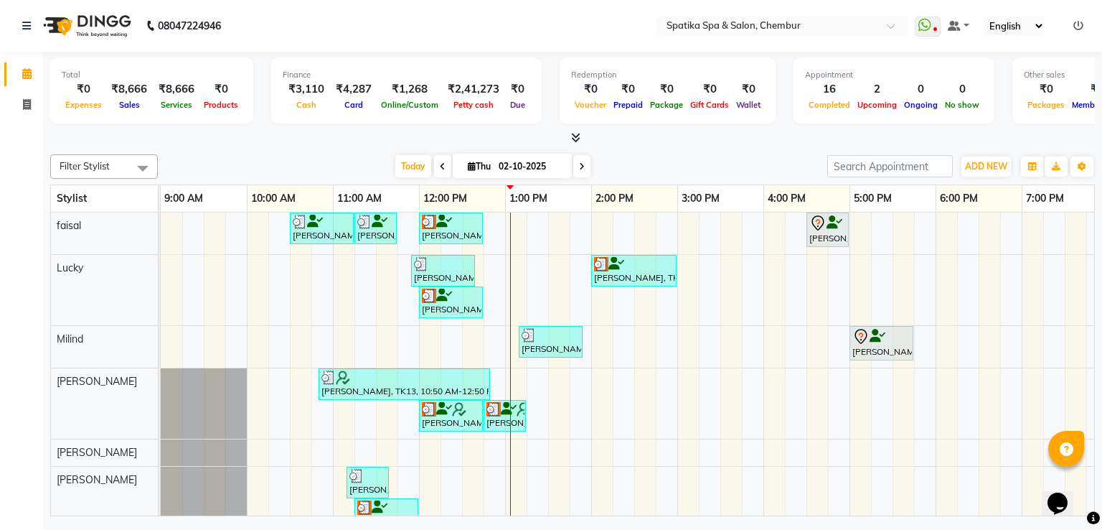
click at [580, 162] on icon at bounding box center [582, 166] width 6 height 9
type input "03-10-2025"
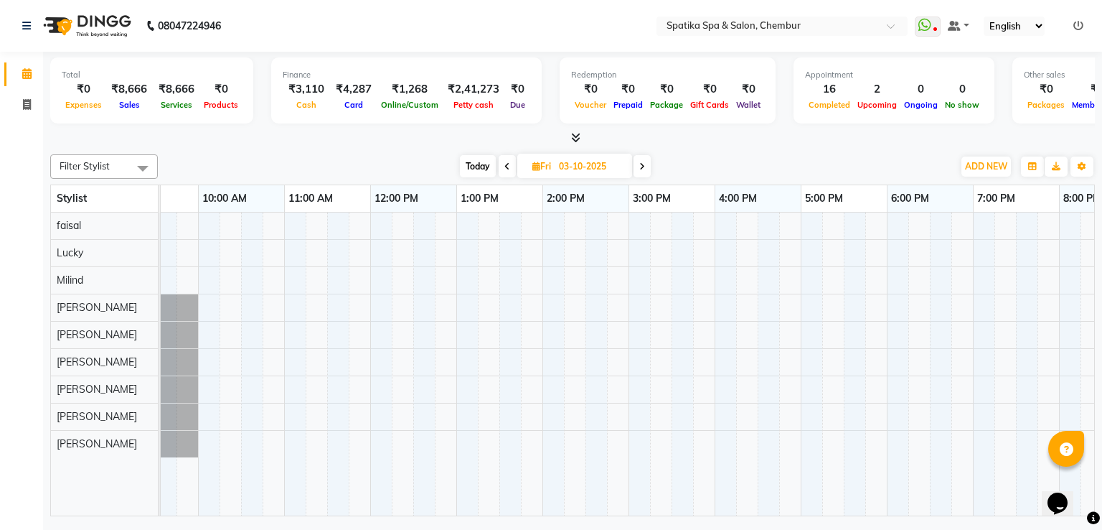
scroll to position [0, 48]
click at [233, 435] on div at bounding box center [673, 364] width 1120 height 304
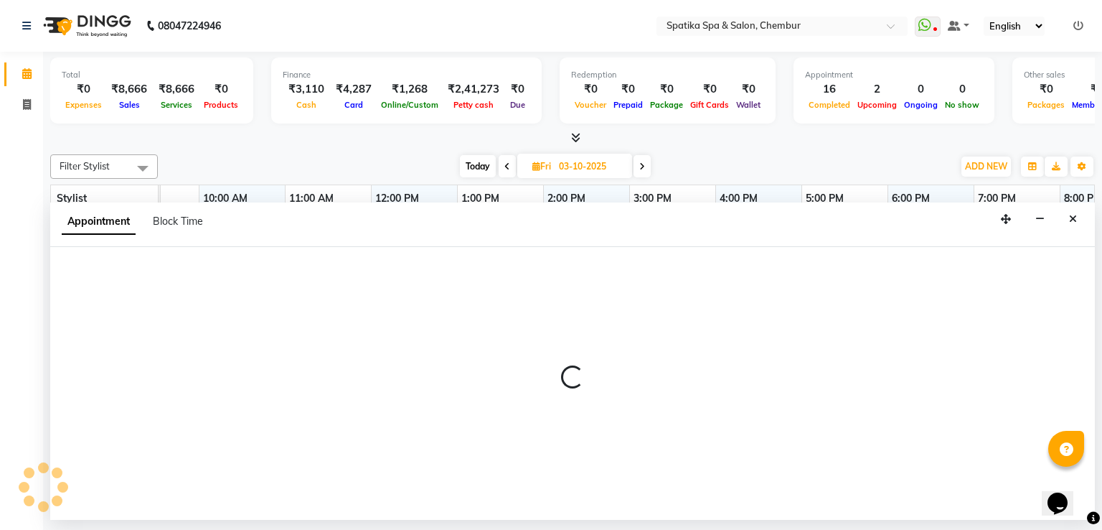
select select "92993"
select select "615"
select select "tentative"
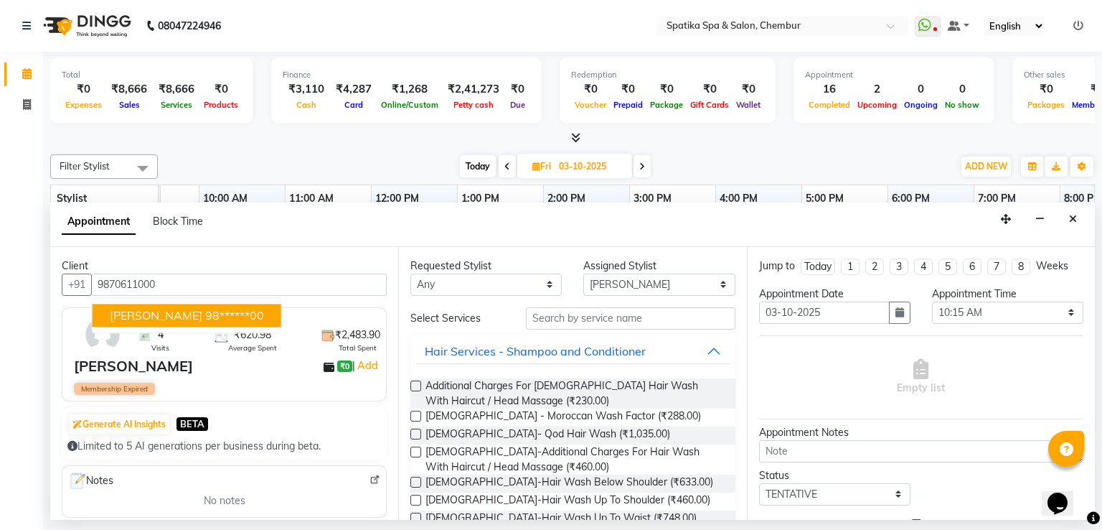
click at [220, 309] on ngb-highlight "98******00" at bounding box center [234, 315] width 59 height 14
type input "98******00"
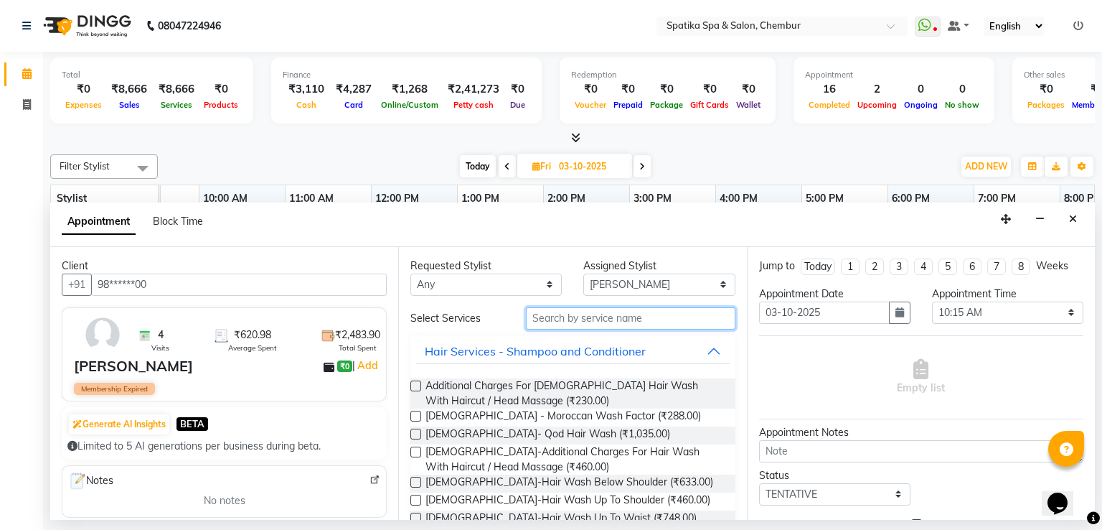
click at [560, 317] on input "text" at bounding box center [631, 318] width 210 height 22
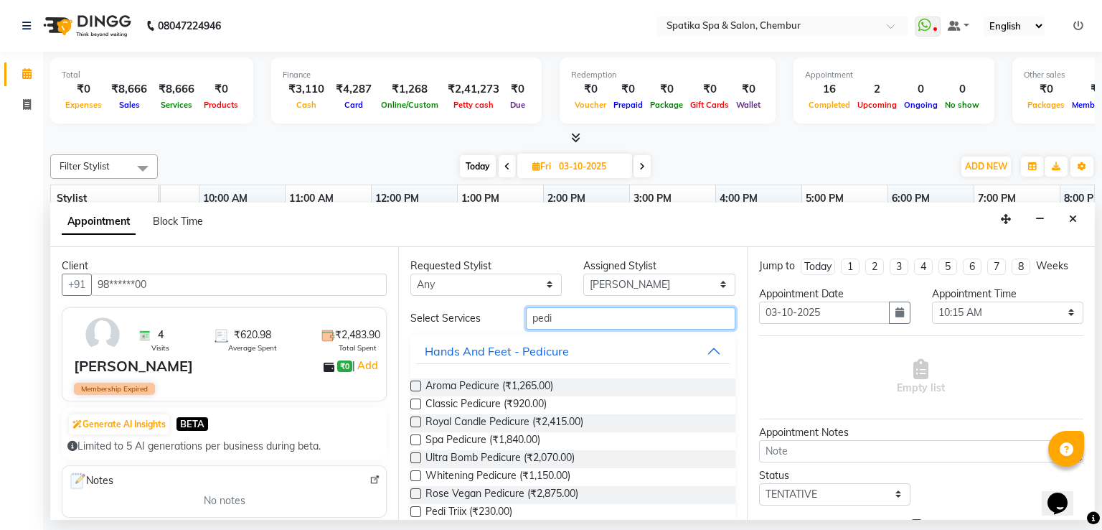
type input "pedi"
click at [412, 403] on label at bounding box center [416, 403] width 11 height 11
click at [412, 403] on input "checkbox" at bounding box center [415, 404] width 9 height 9
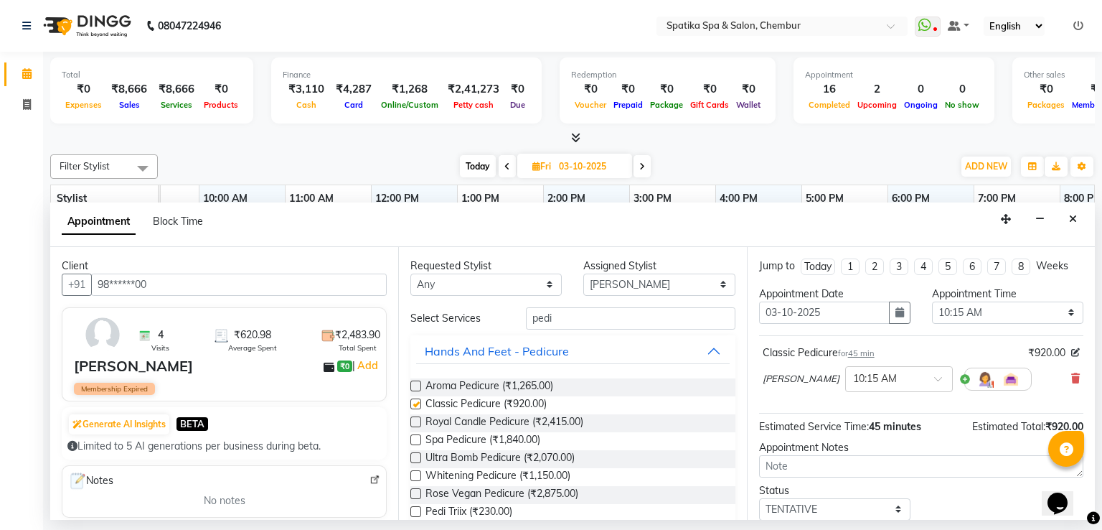
checkbox input "false"
click at [548, 315] on input "pedi" at bounding box center [631, 318] width 210 height 22
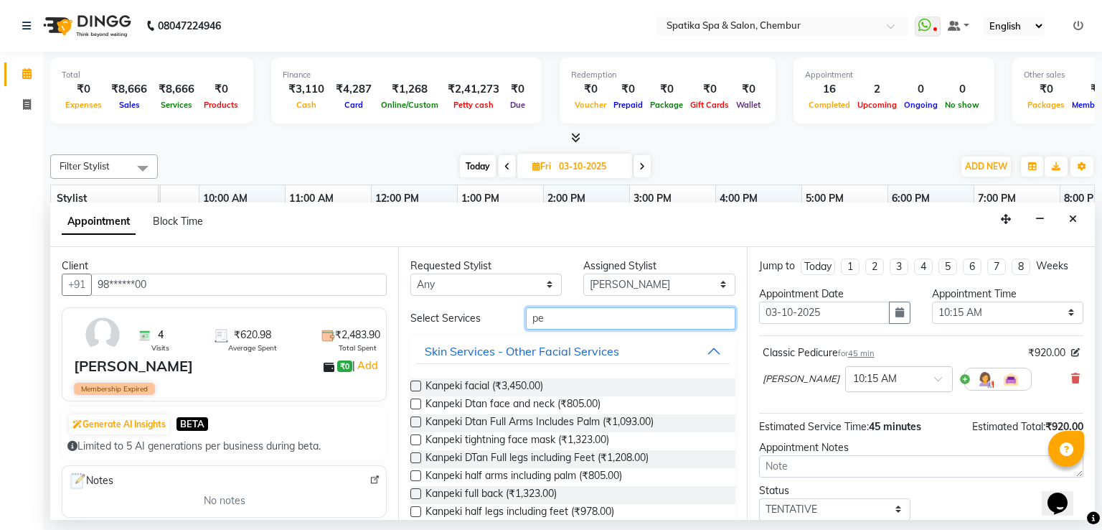
type input "p"
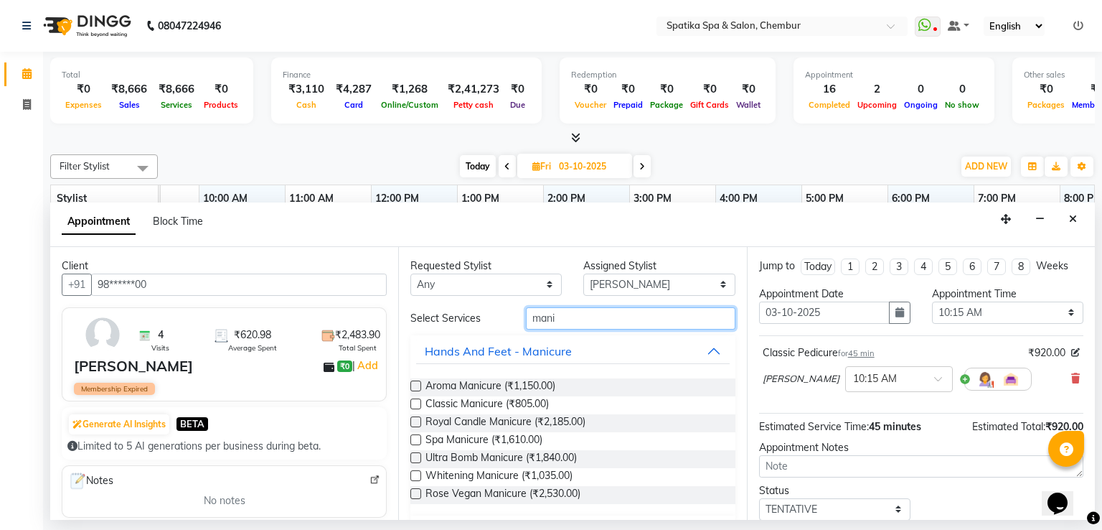
type input "mani"
click at [417, 403] on label at bounding box center [416, 403] width 11 height 11
click at [417, 403] on input "checkbox" at bounding box center [415, 404] width 9 height 9
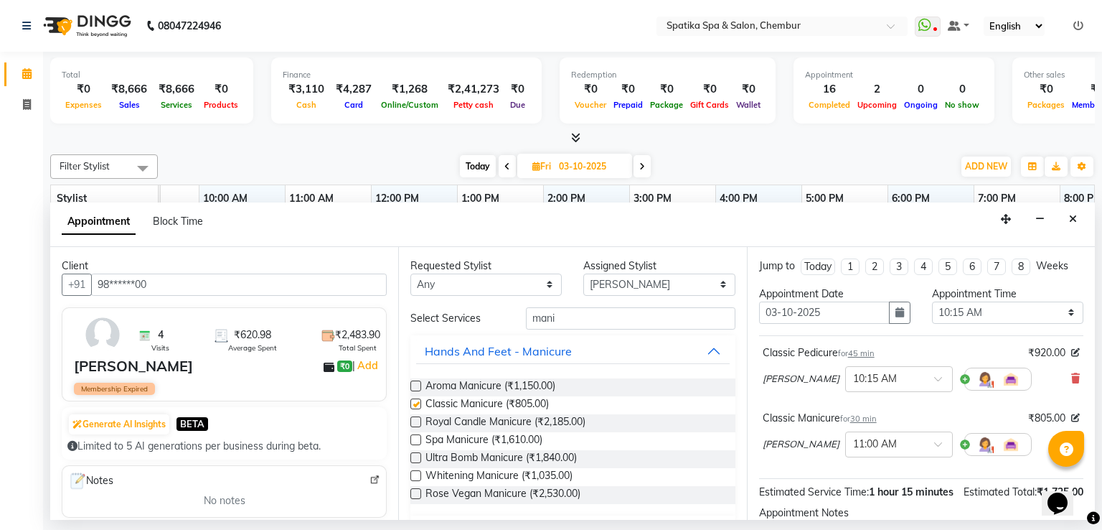
checkbox input "false"
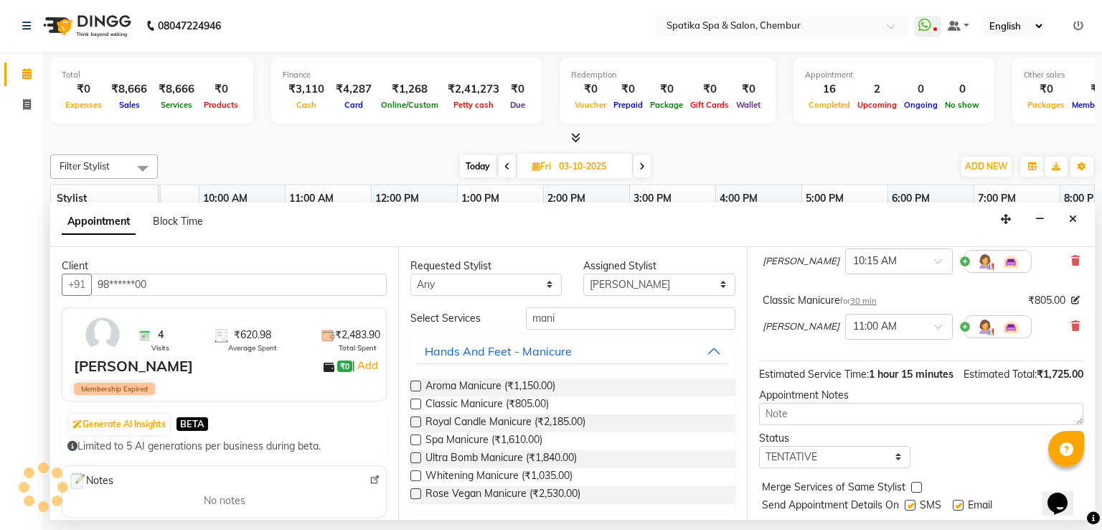
scroll to position [170, 0]
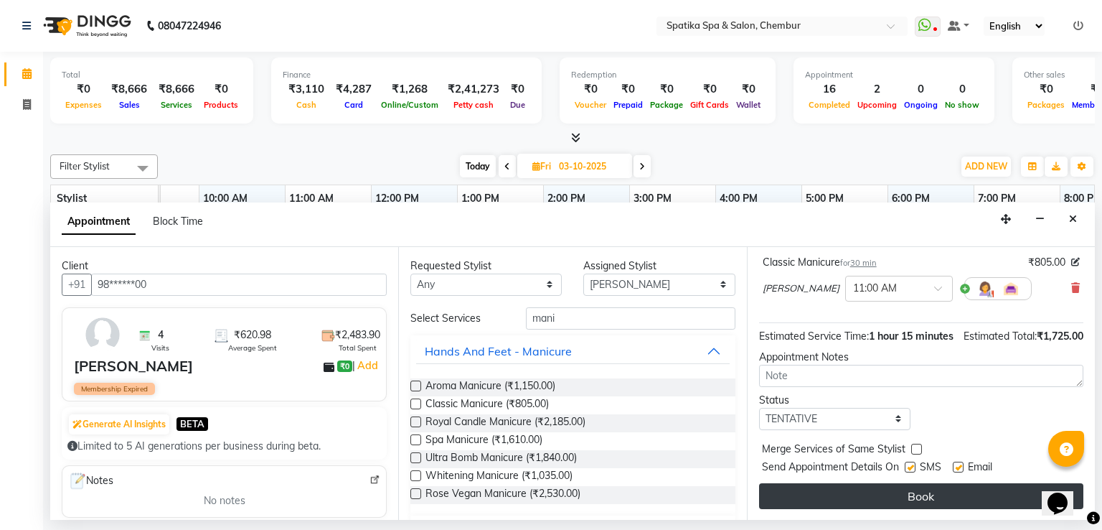
click at [867, 492] on button "Book" at bounding box center [921, 496] width 324 height 26
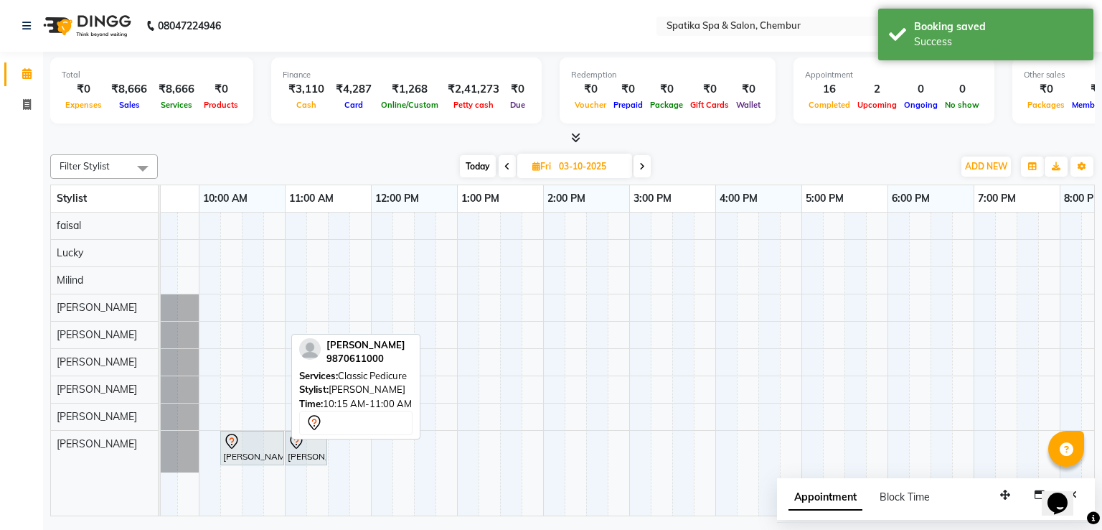
click at [273, 439] on div at bounding box center [252, 441] width 58 height 17
select select "7"
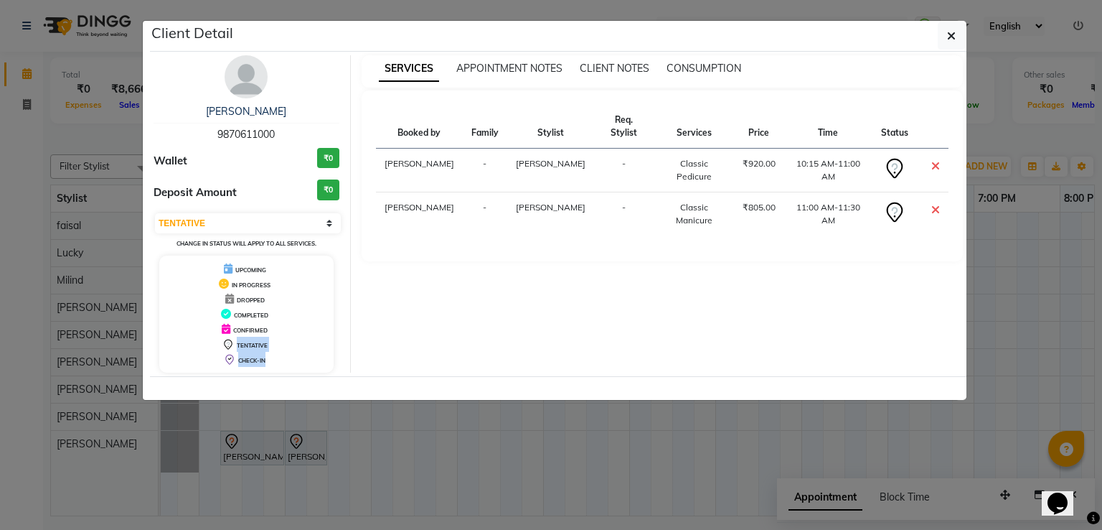
drag, startPoint x: 345, startPoint y: 372, endPoint x: 57, endPoint y: 350, distance: 287.9
click at [57, 350] on ngb-modal-window "Client Detail Bhumika Thapad 9870611000 Wallet ₹0 Deposit Amount ₹0 Select CONF…" at bounding box center [551, 265] width 1102 height 530
click at [952, 32] on icon "button" at bounding box center [951, 35] width 9 height 11
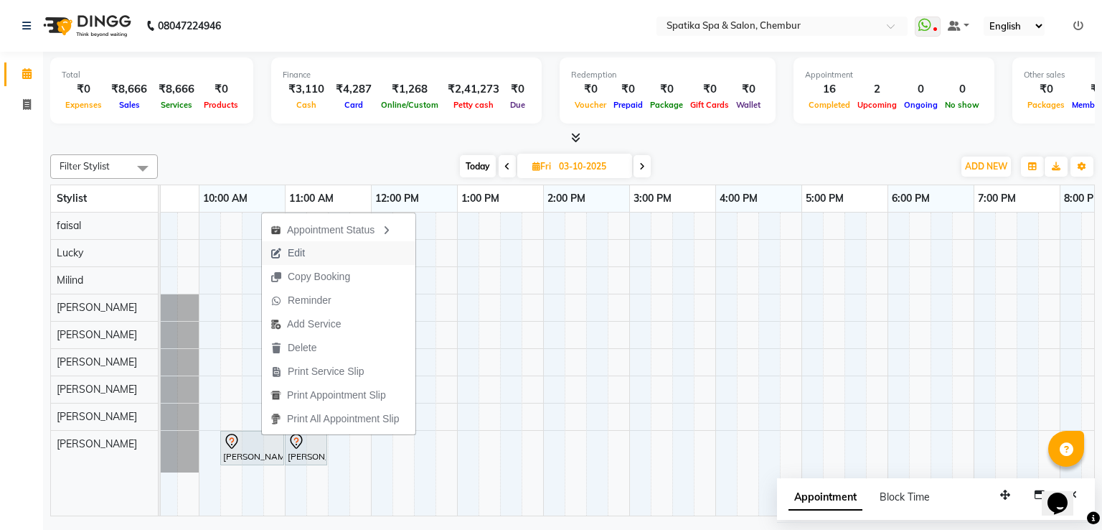
drag, startPoint x: 327, startPoint y: 233, endPoint x: 304, endPoint y: 256, distance: 31.5
click at [304, 256] on ul "Appointment Status Edit Copy Booking Reminder Add Service Delete Print Service …" at bounding box center [338, 323] width 155 height 222
click at [304, 256] on span "Edit" at bounding box center [296, 252] width 17 height 15
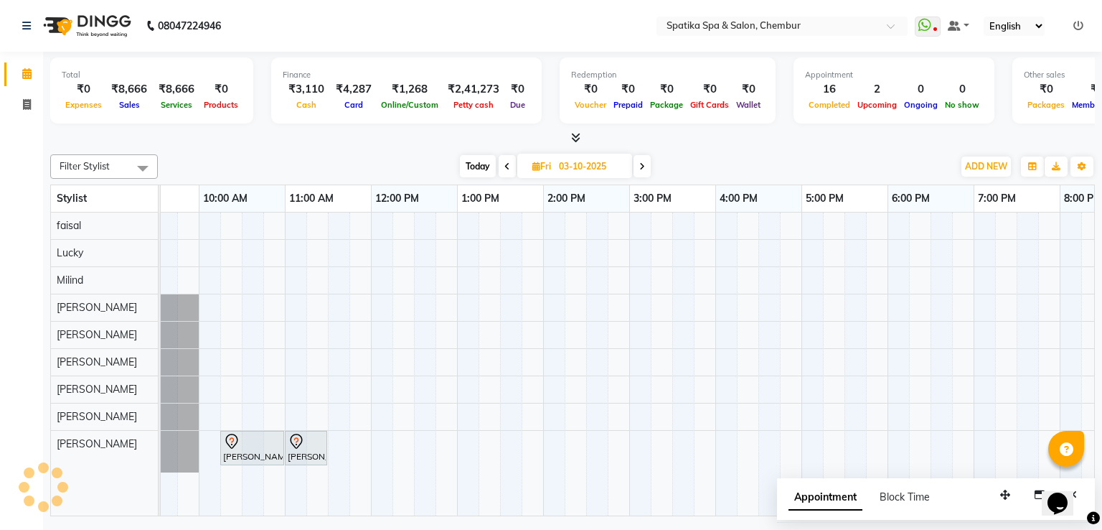
select select "tentative"
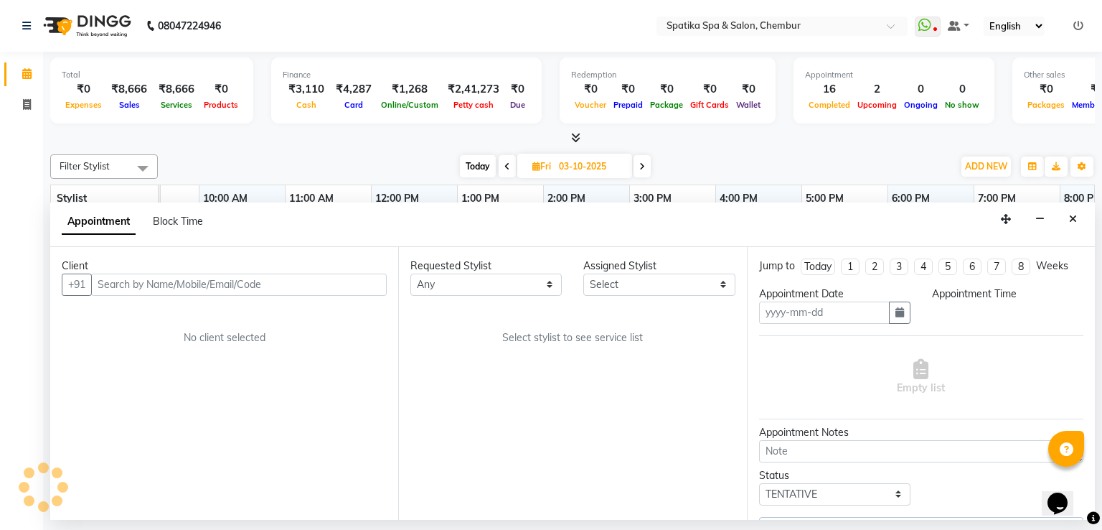
type input "03-10-2025"
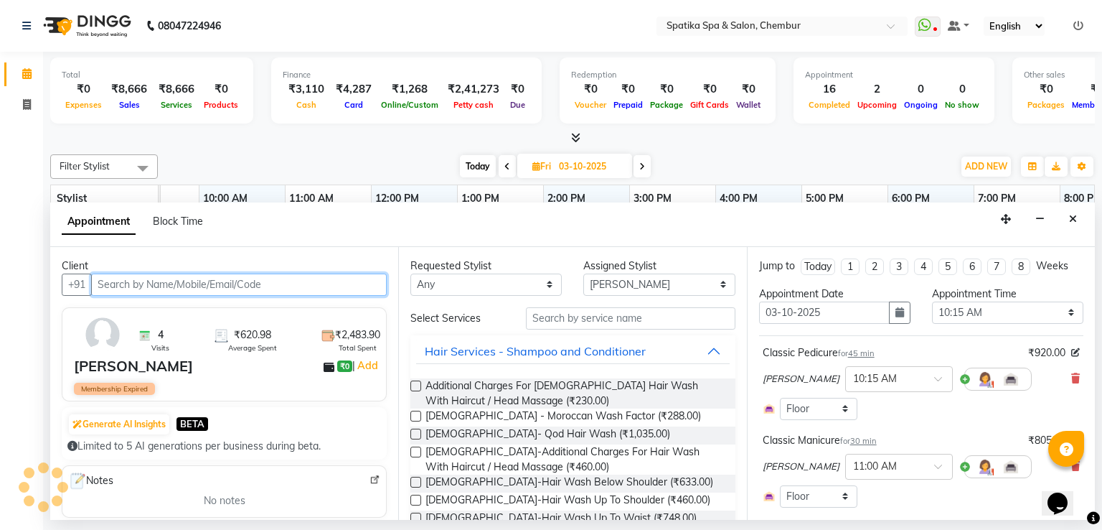
scroll to position [0, 185]
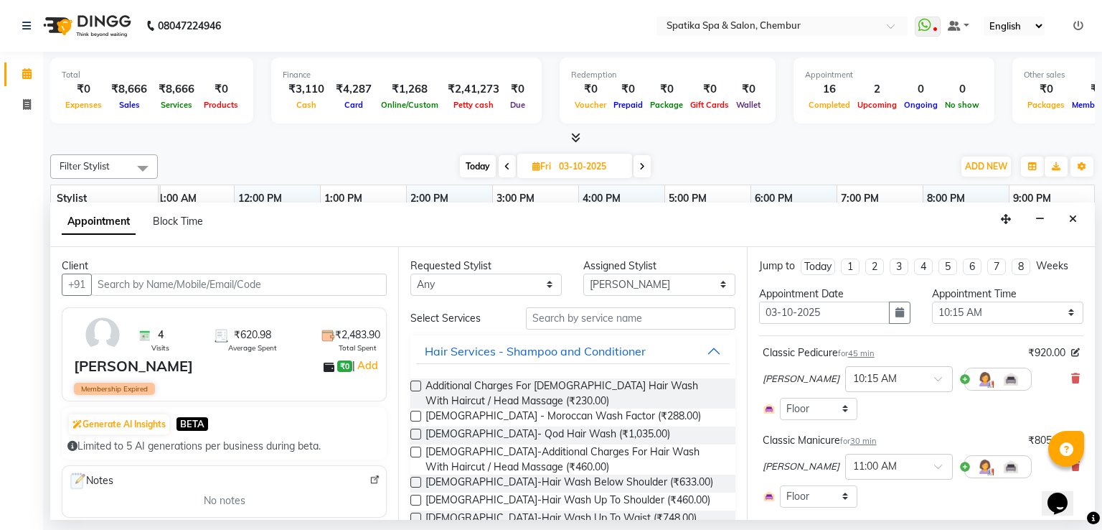
click at [950, 408] on div "Select Room Floor" at bounding box center [921, 409] width 317 height 22
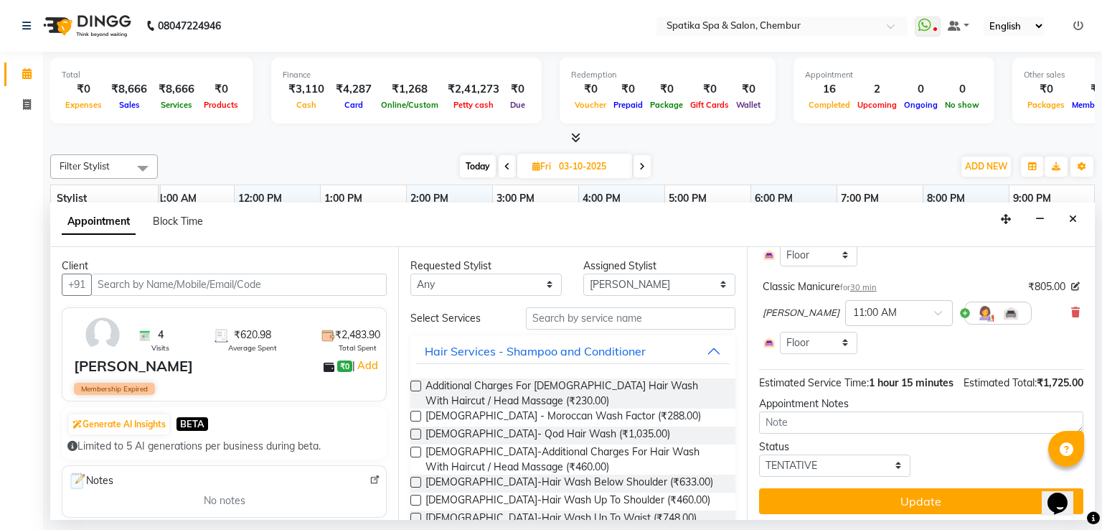
scroll to position [173, 0]
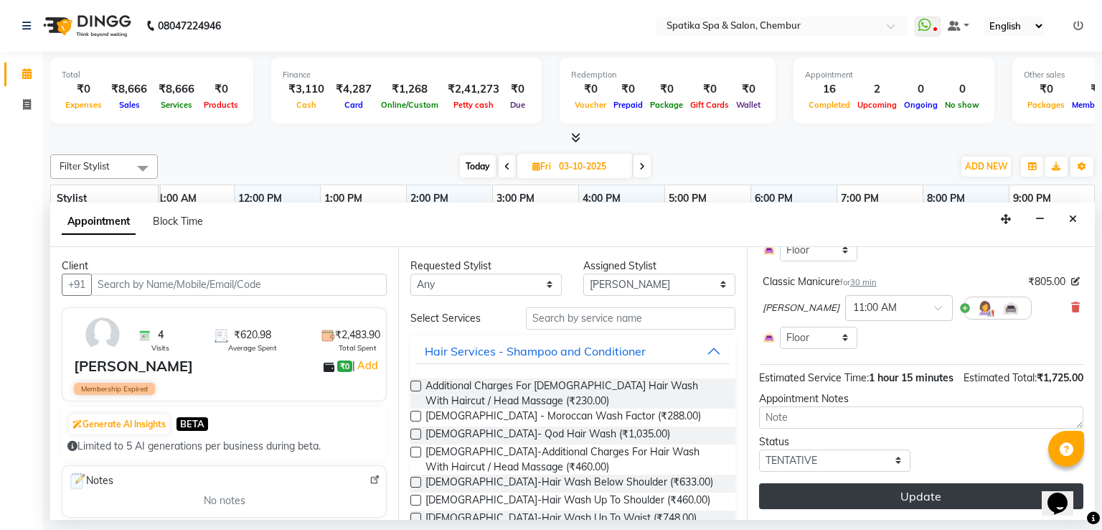
click at [920, 486] on button "Update" at bounding box center [921, 496] width 324 height 26
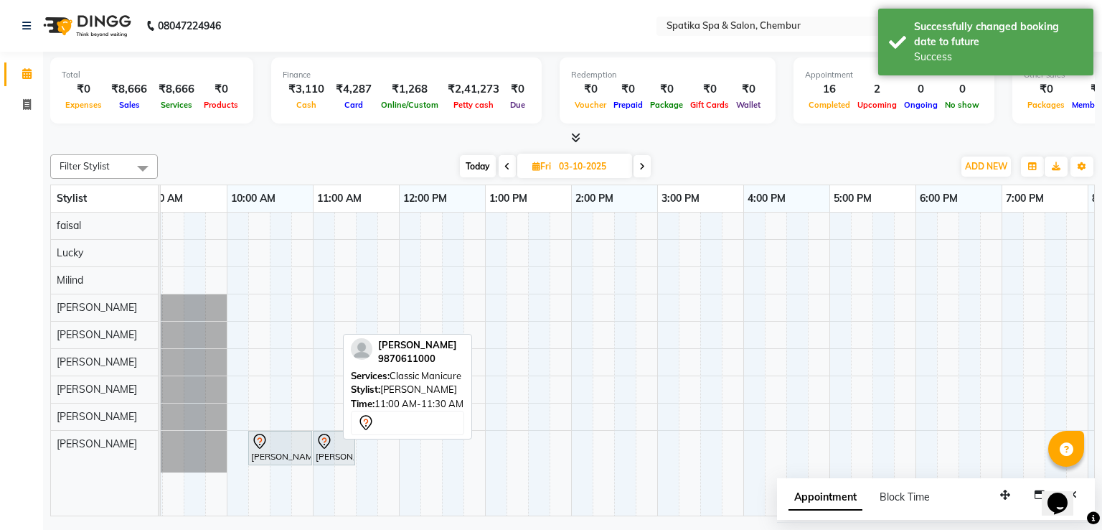
scroll to position [0, 19]
click at [324, 438] on icon at bounding box center [325, 441] width 17 height 17
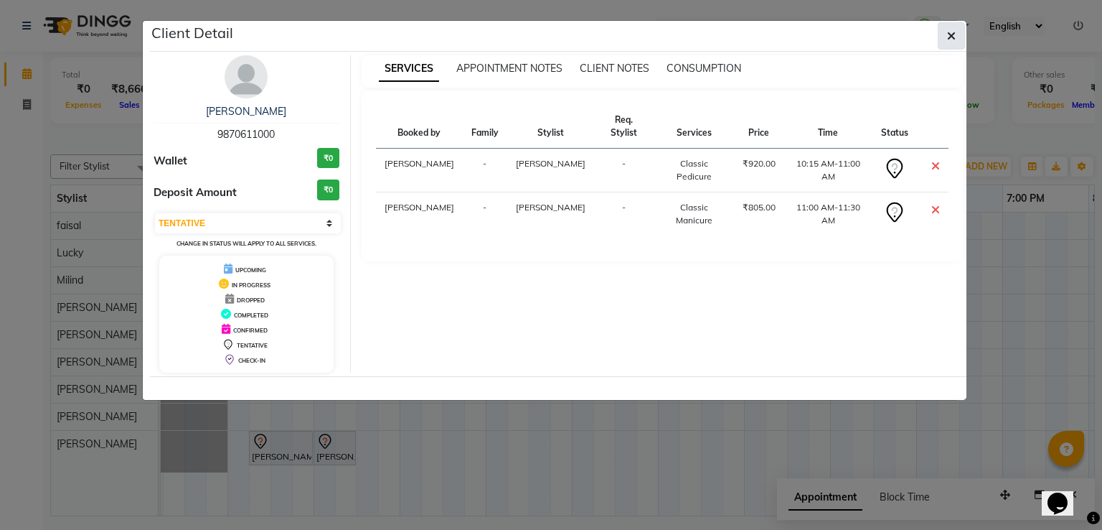
click at [950, 32] on icon "button" at bounding box center [951, 35] width 9 height 11
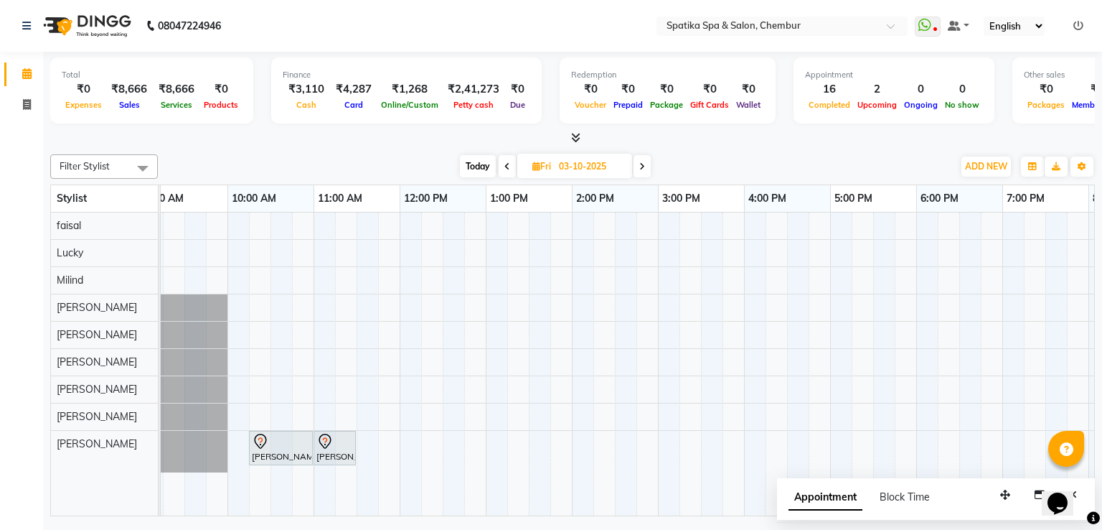
scroll to position [0, 0]
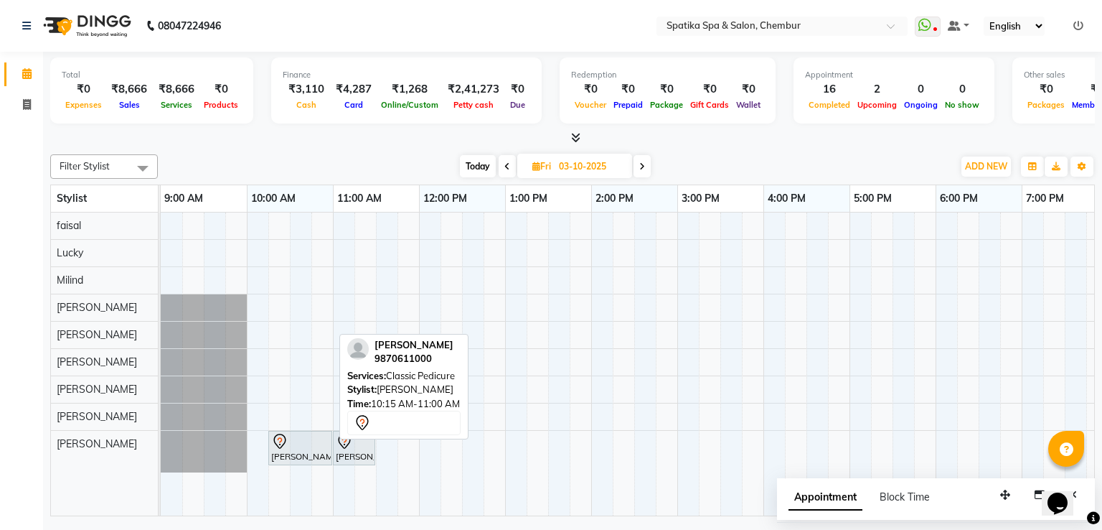
click at [319, 442] on div at bounding box center [300, 441] width 58 height 17
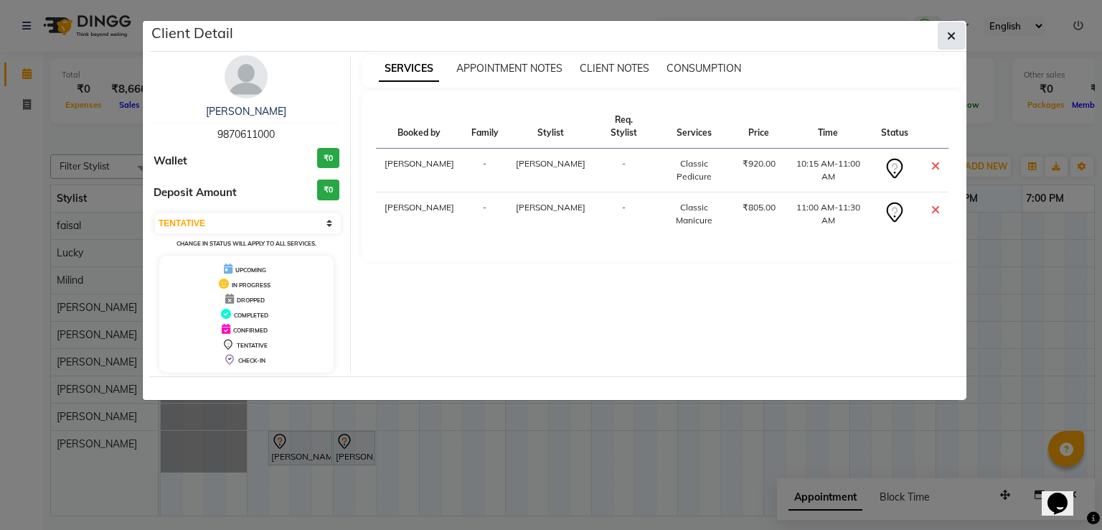
click at [949, 30] on icon "button" at bounding box center [951, 35] width 9 height 11
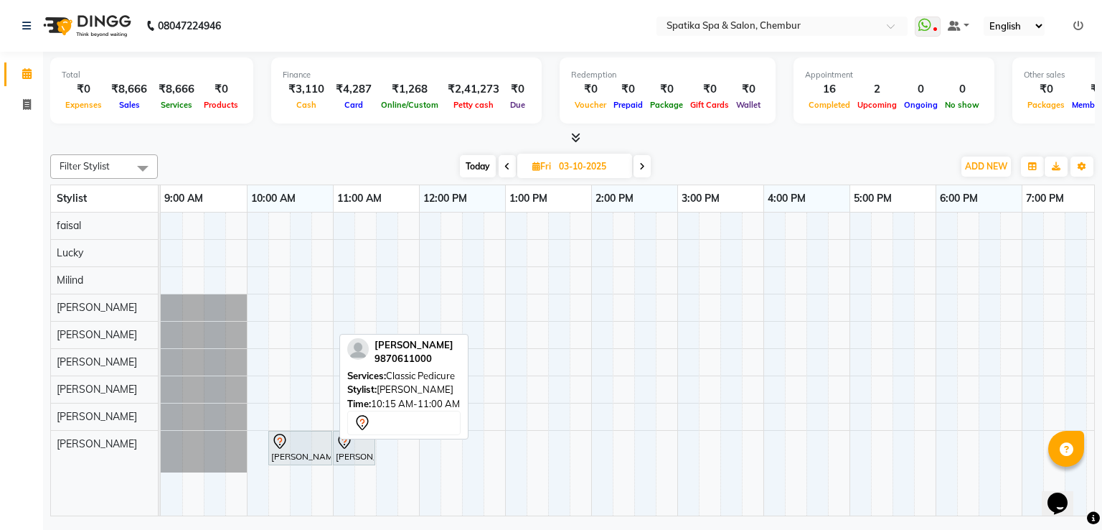
click at [304, 437] on div at bounding box center [300, 441] width 58 height 17
select select "7"
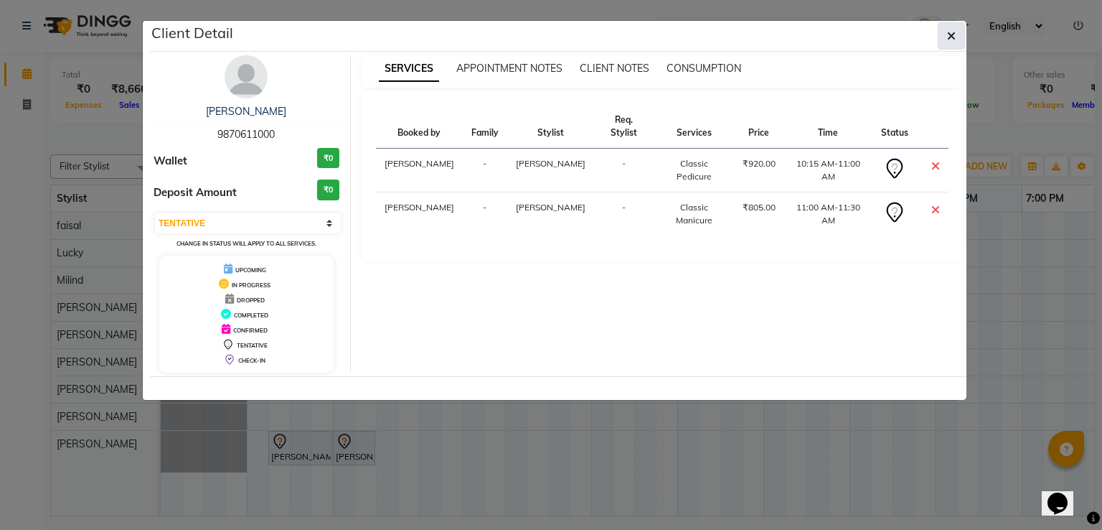
click at [953, 31] on icon "button" at bounding box center [951, 35] width 9 height 11
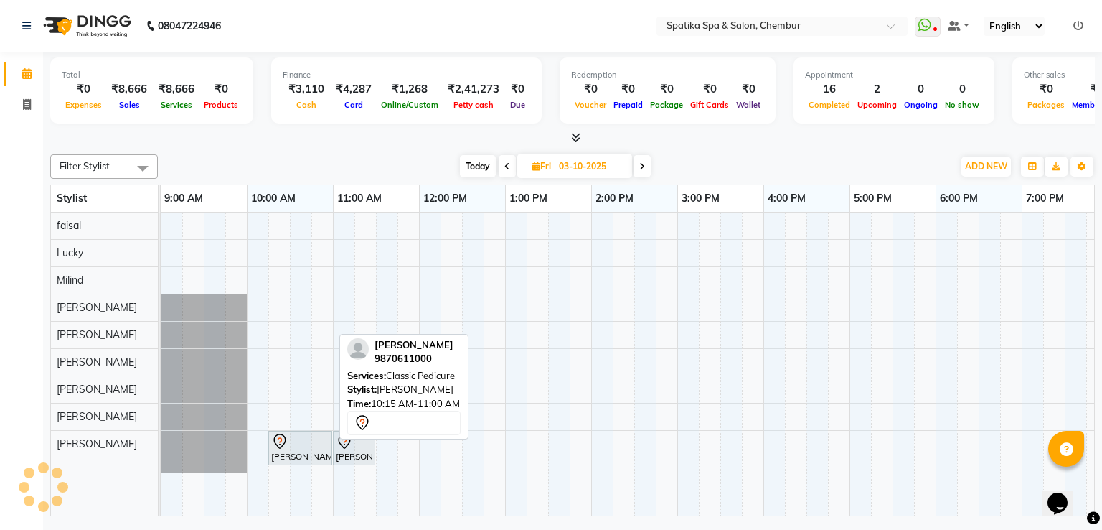
click at [322, 434] on div at bounding box center [300, 441] width 58 height 17
select select "7"
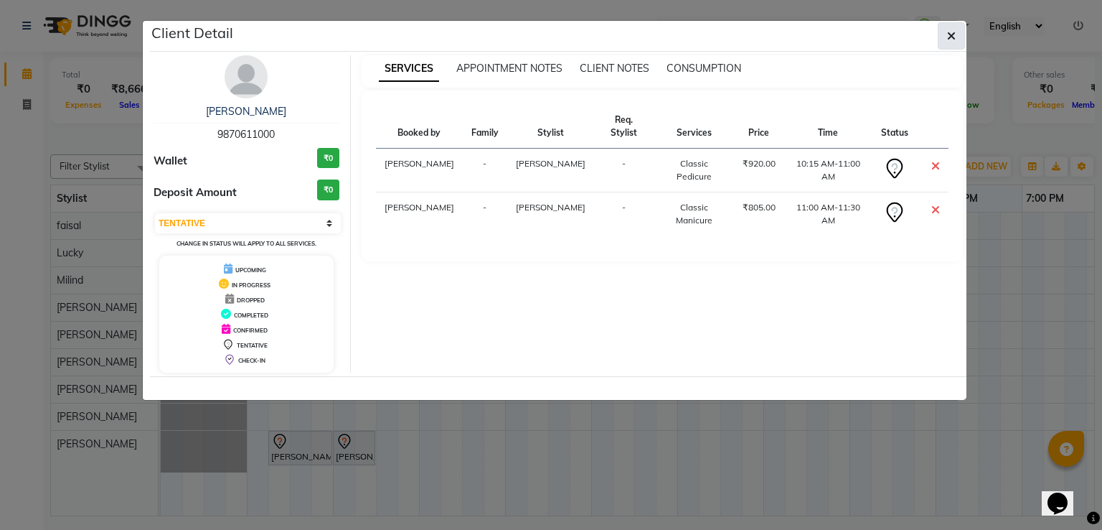
click at [947, 30] on icon "button" at bounding box center [951, 35] width 9 height 11
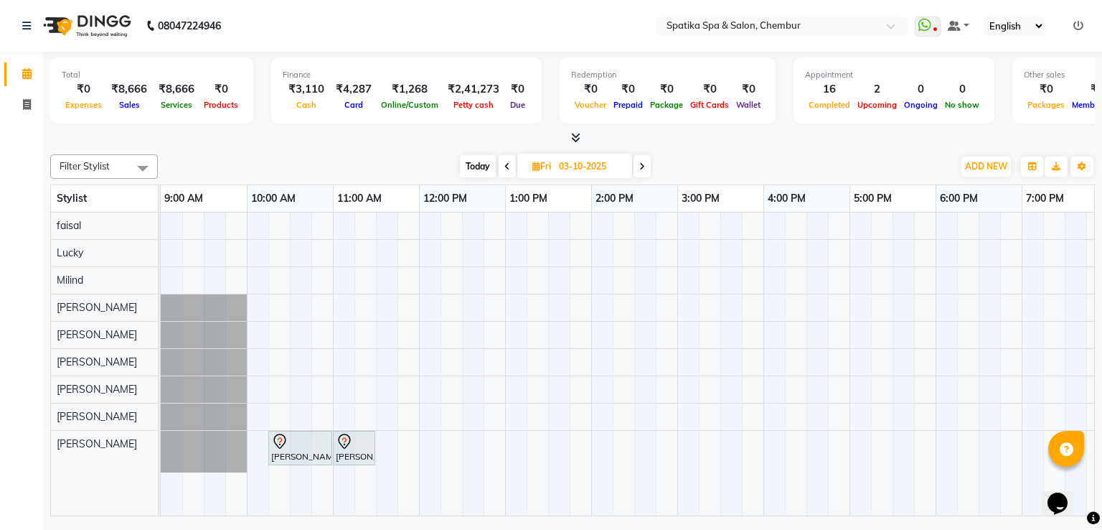
click at [343, 404] on div "[PERSON_NAME], 10:15 AM-11:00 AM, Classic Pedicure [PERSON_NAME] Thapad, 11:00 …" at bounding box center [721, 364] width 1120 height 304
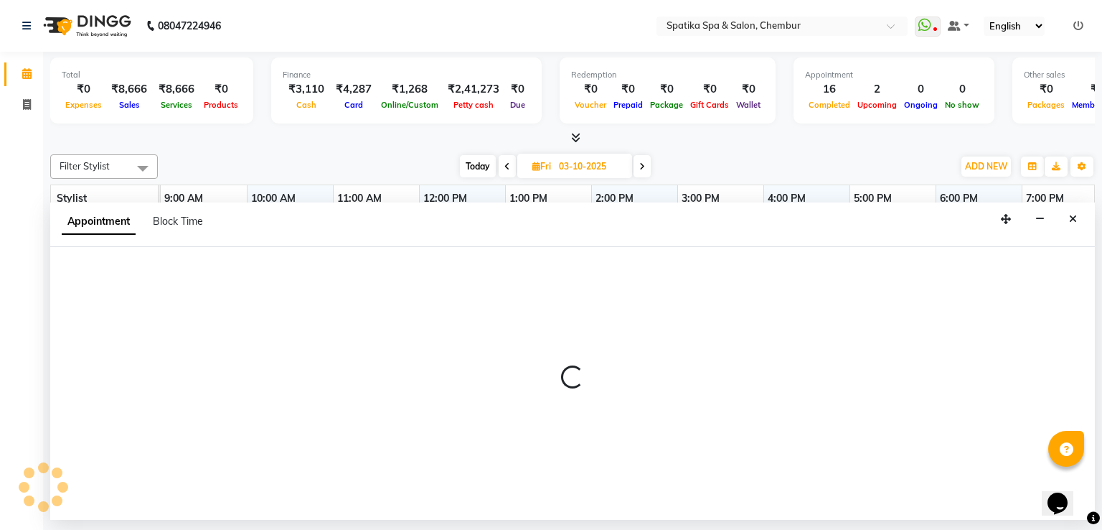
select select "92786"
select select "tentative"
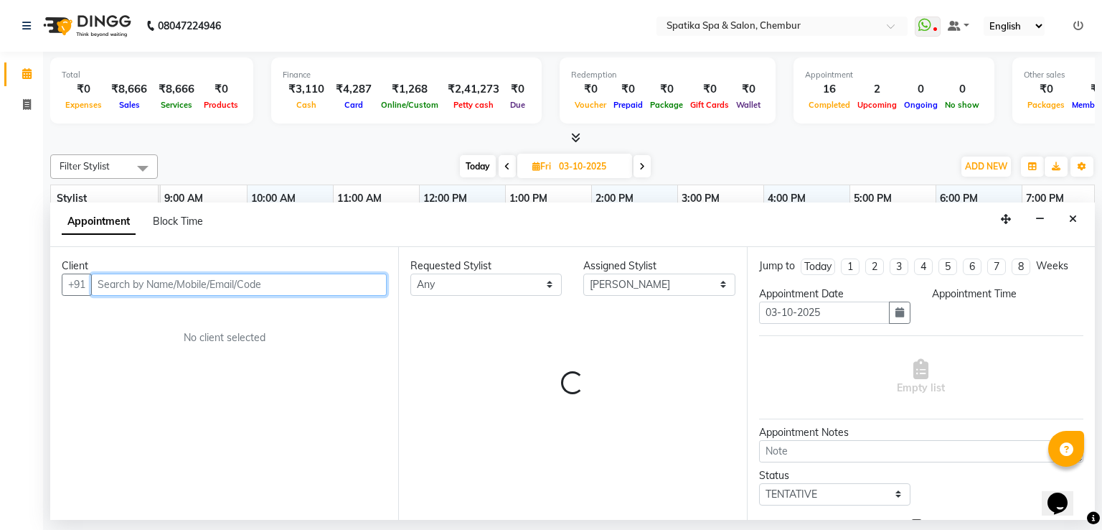
select select "660"
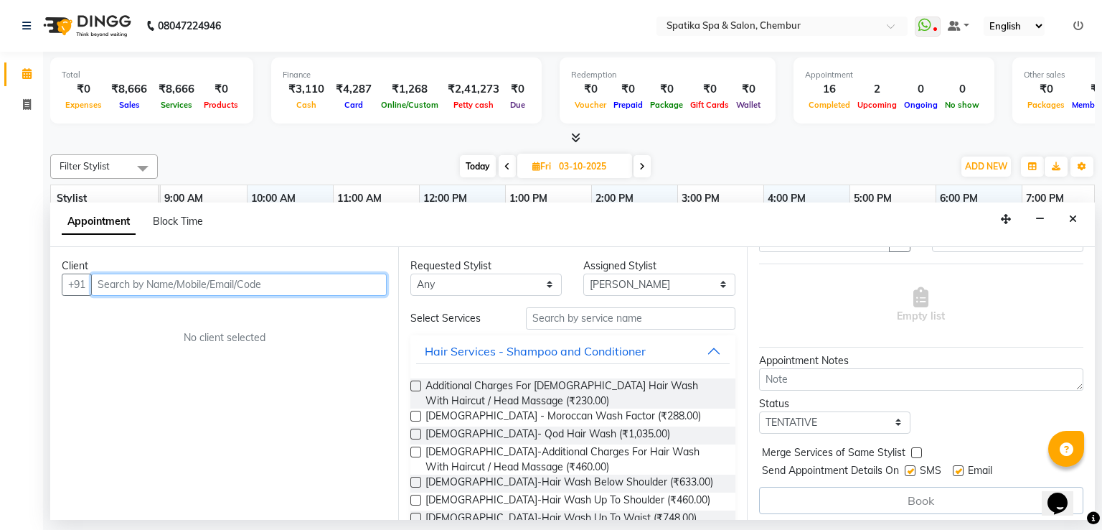
scroll to position [75, 0]
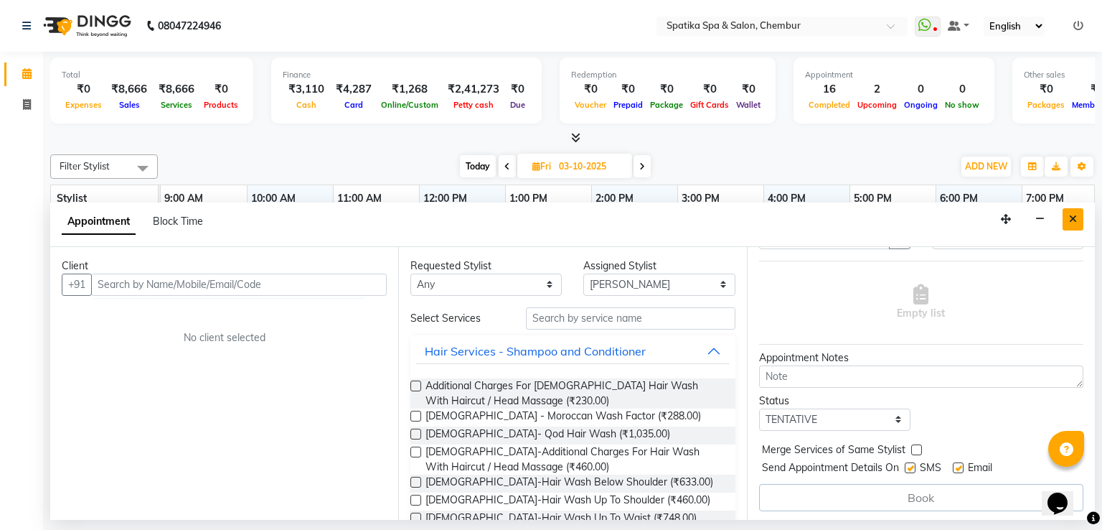
click at [1074, 220] on icon "Close" at bounding box center [1073, 219] width 8 height 10
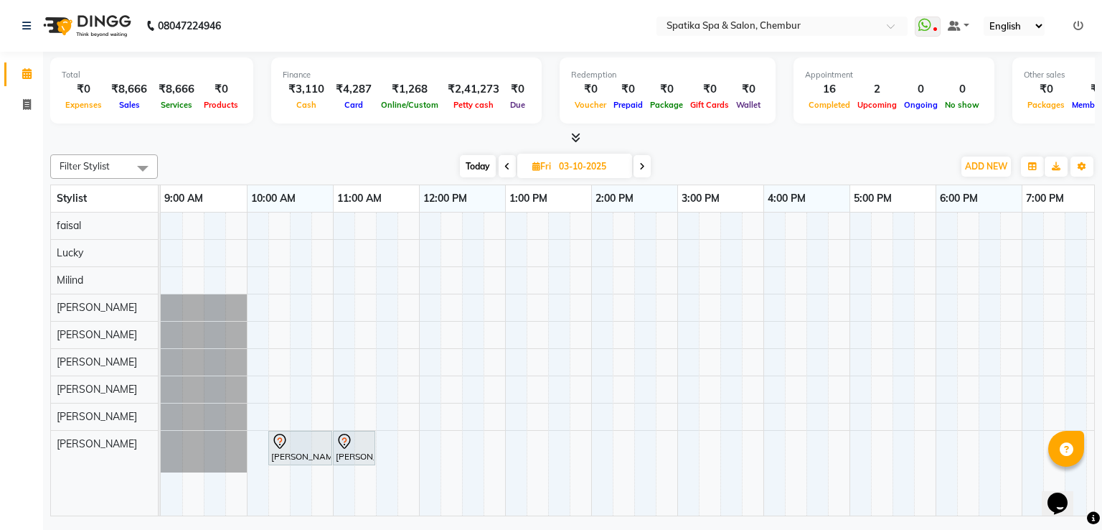
click at [507, 167] on icon at bounding box center [508, 166] width 6 height 9
type input "02-10-2025"
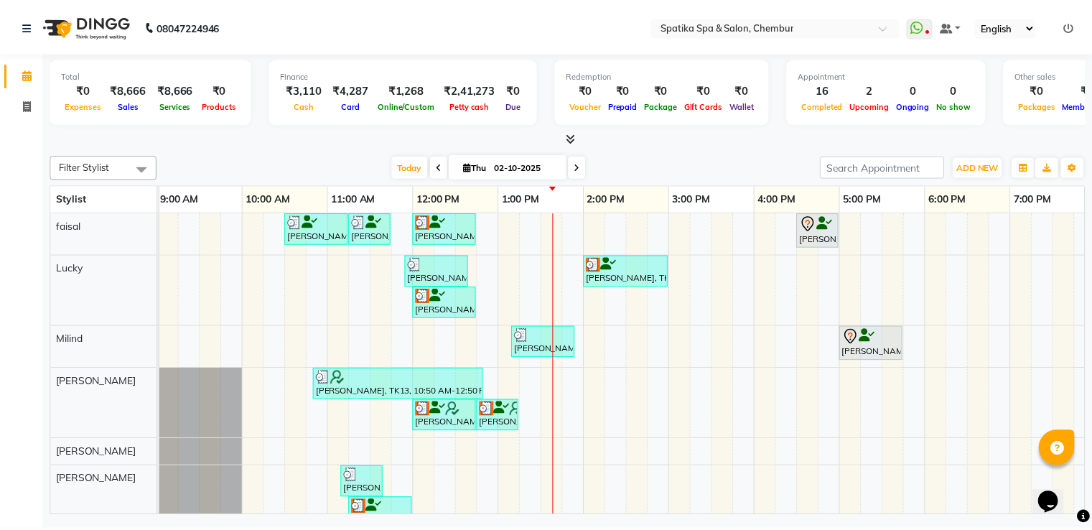
scroll to position [0, 0]
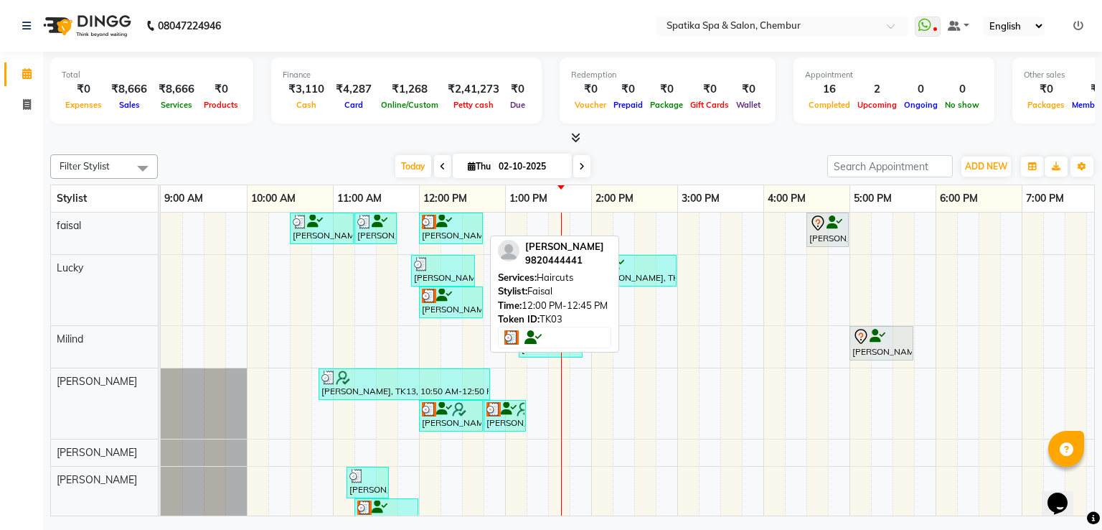
click at [469, 221] on div at bounding box center [451, 222] width 58 height 14
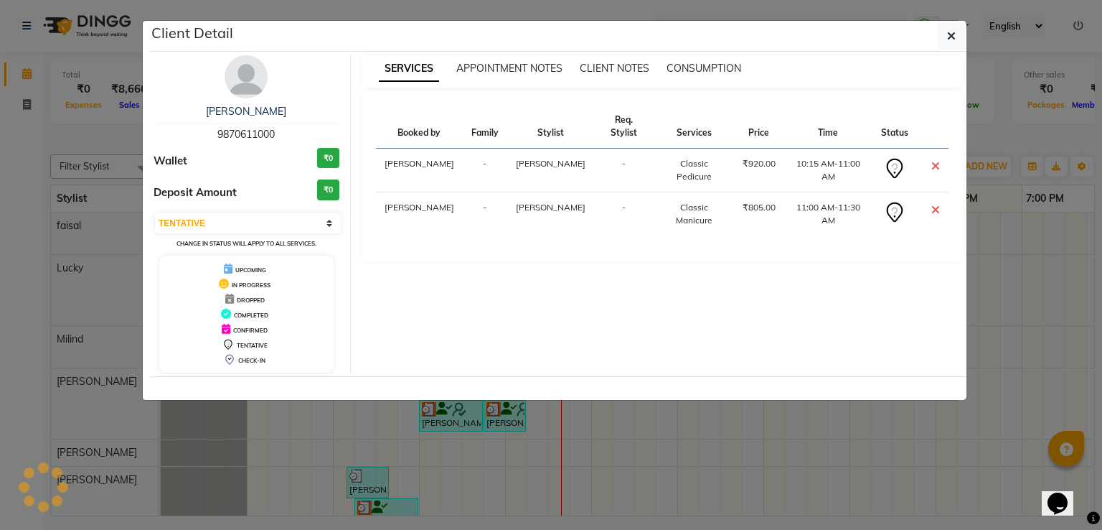
select select "3"
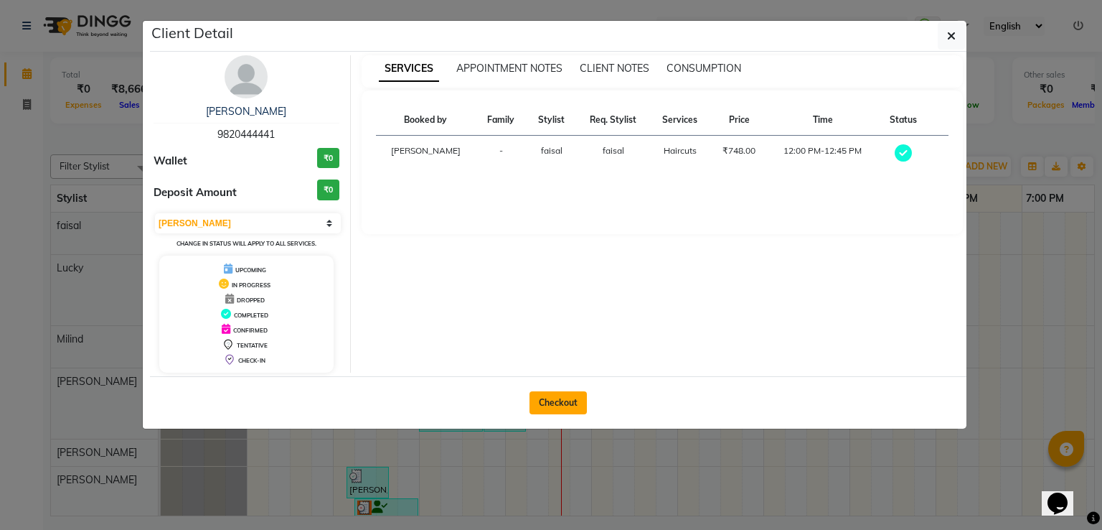
click at [556, 399] on button "Checkout" at bounding box center [558, 402] width 57 height 23
select select "service"
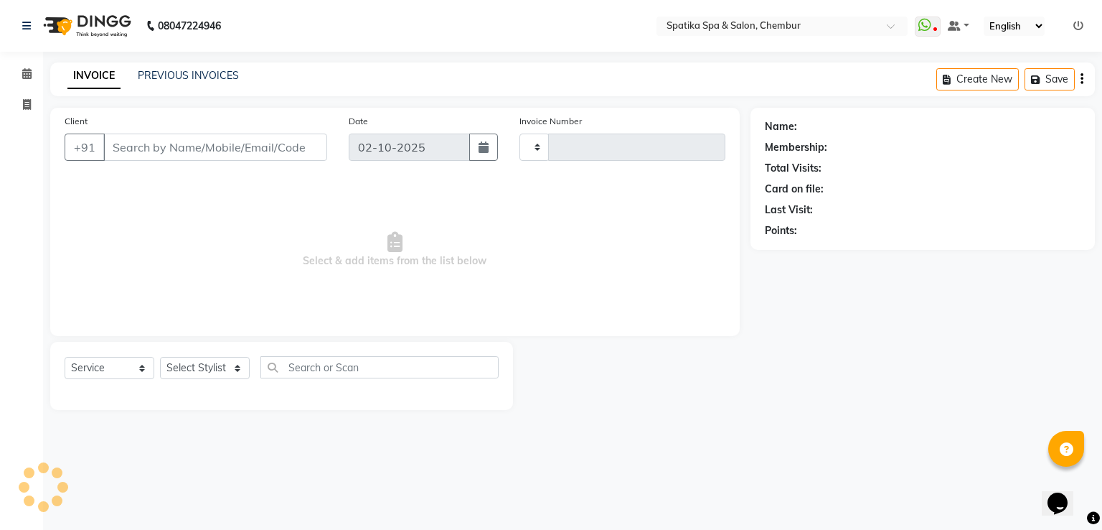
type input "2520"
select select "631"
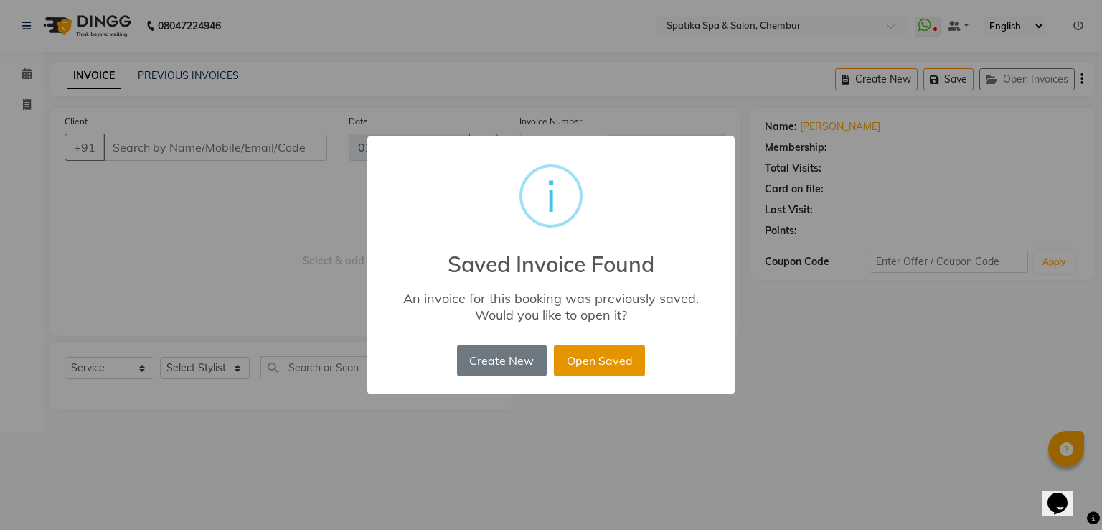
click at [591, 352] on button "Open Saved" at bounding box center [599, 361] width 91 height 32
type input "98******41"
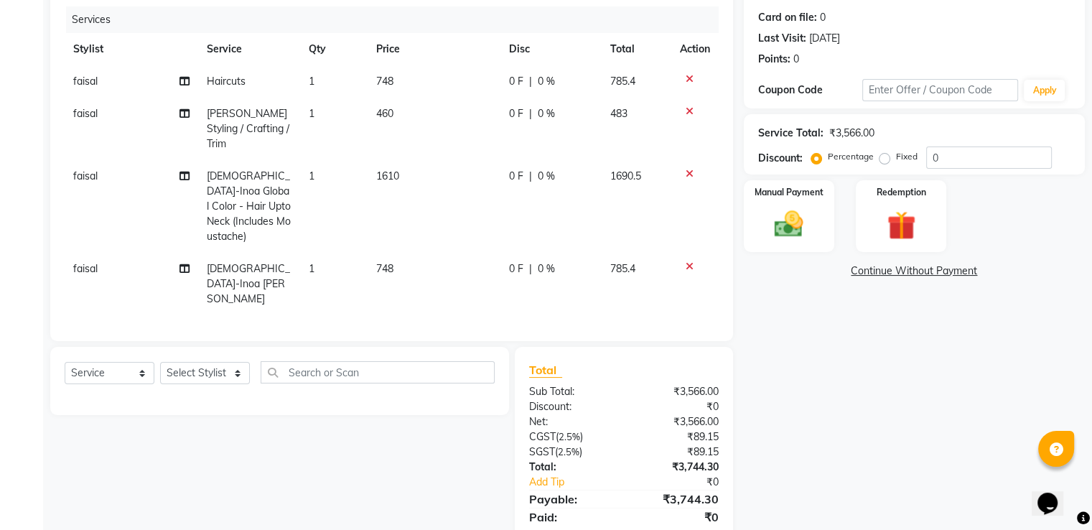
scroll to position [172, 0]
click at [781, 213] on img at bounding box center [788, 224] width 48 height 34
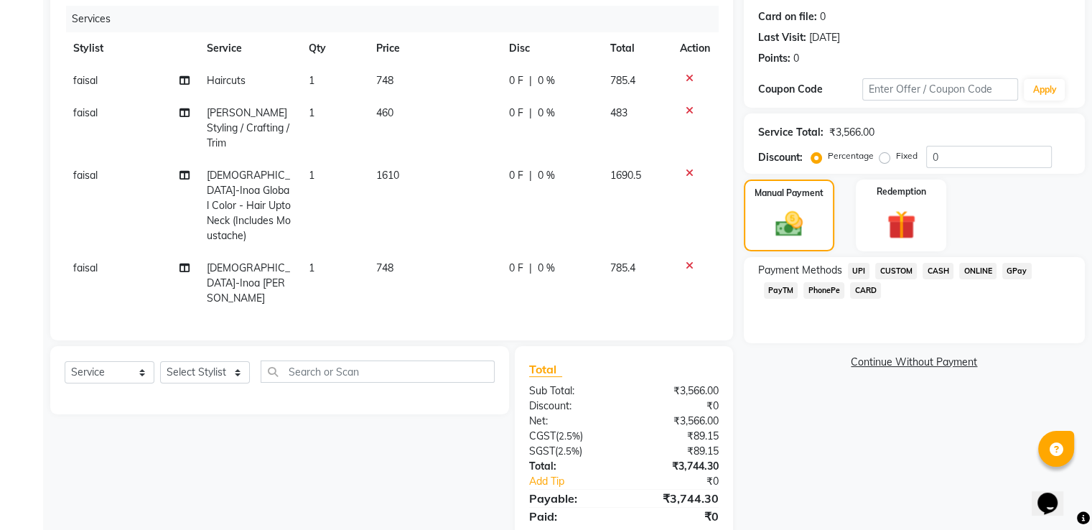
click at [1018, 268] on span "GPay" at bounding box center [1016, 271] width 29 height 17
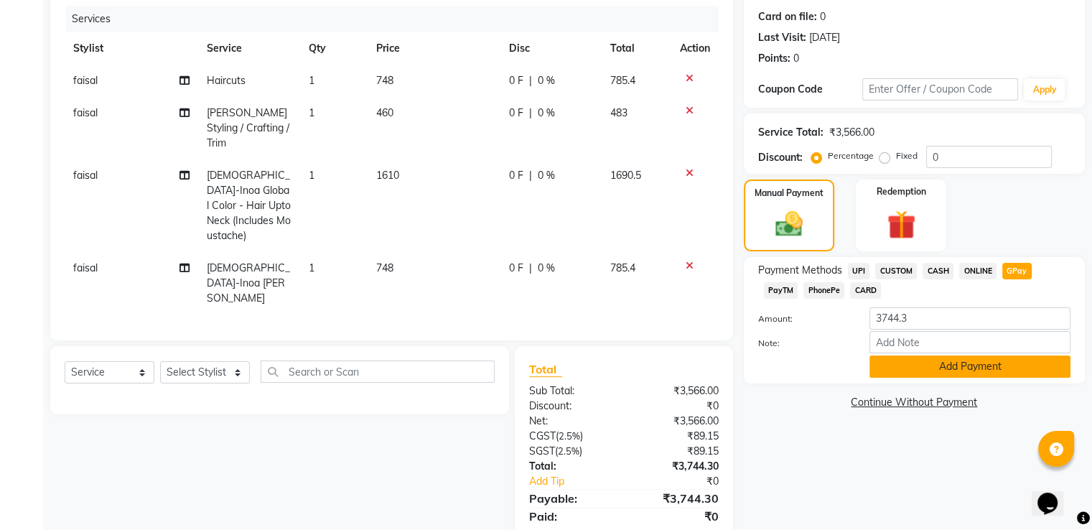
click at [1006, 358] on button "Add Payment" at bounding box center [969, 366] width 201 height 22
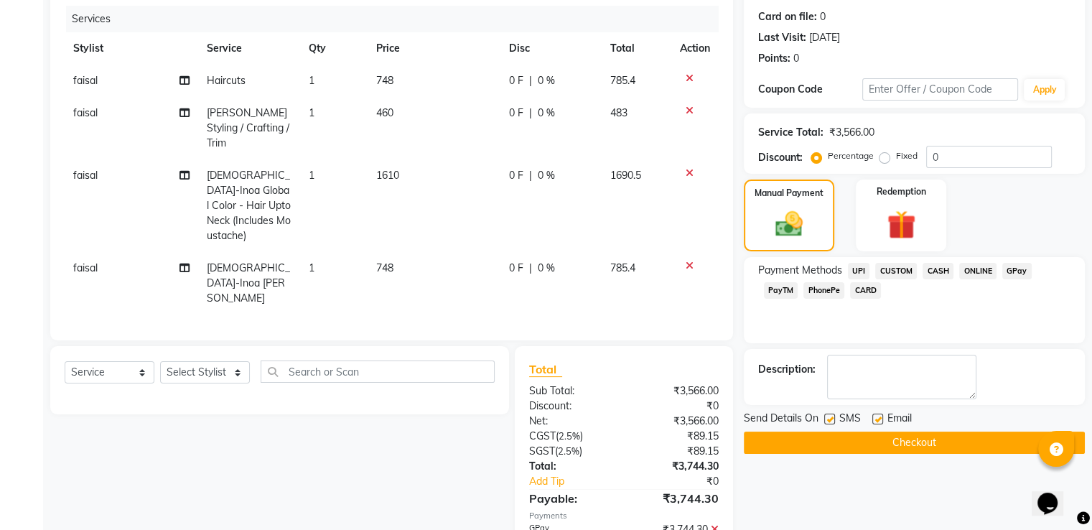
click at [979, 431] on button "Checkout" at bounding box center [914, 442] width 341 height 22
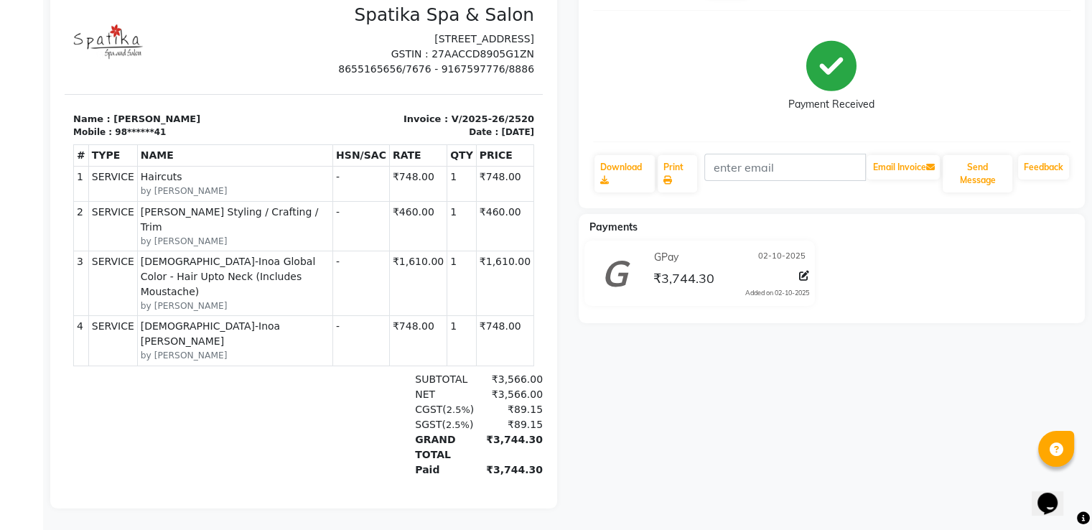
scroll to position [167, 0]
drag, startPoint x: 215, startPoint y: 150, endPoint x: 192, endPoint y: 172, distance: 31.5
click at [210, 166] on div "TAX INVOICE Spatika Spa & Salon [STREET_ADDRESS] GSTIN : 27AACCD8905G1ZN 865516…" at bounding box center [304, 253] width 478 height 545
click at [229, 167] on th "NAME" at bounding box center [234, 156] width 195 height 22
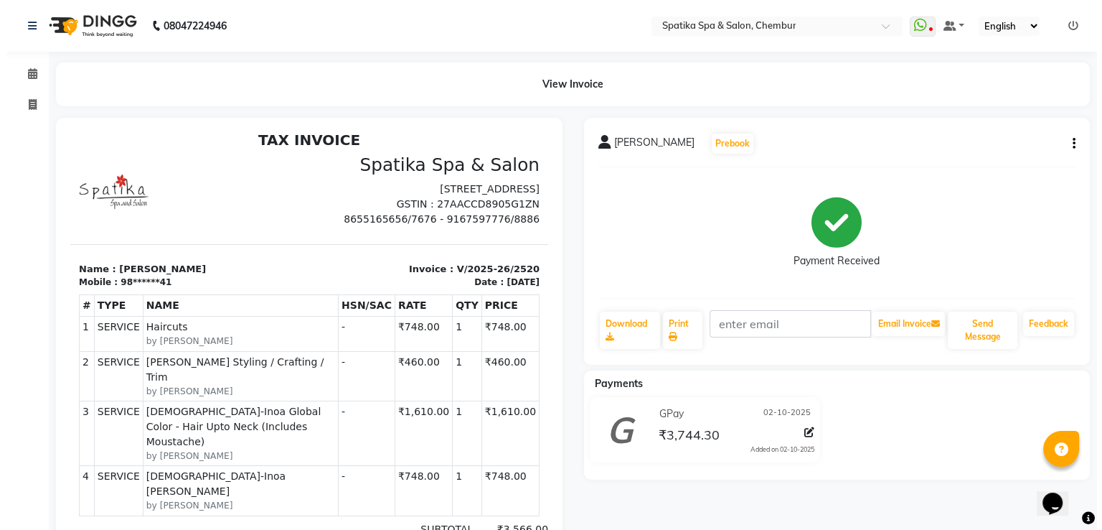
scroll to position [11, 0]
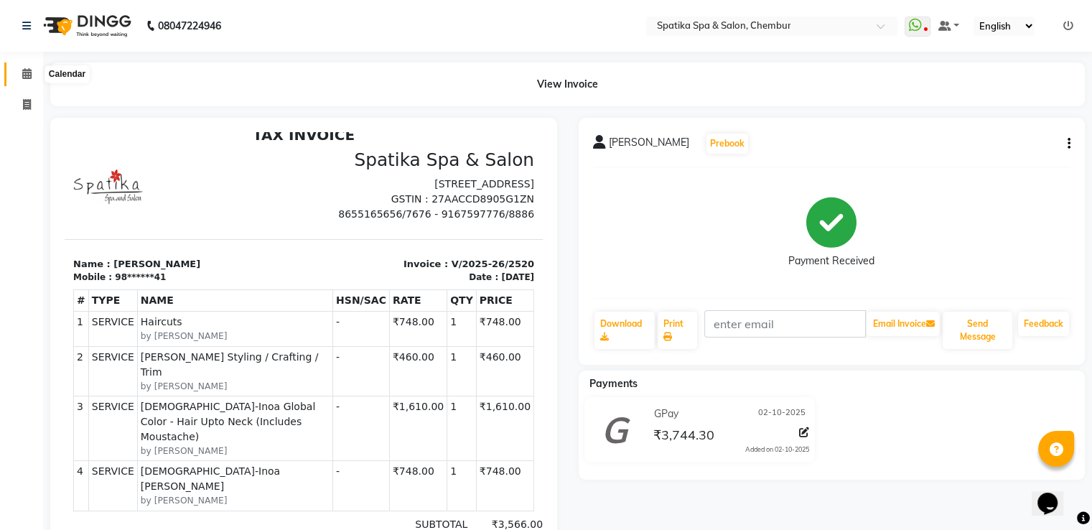
click at [28, 73] on icon at bounding box center [26, 73] width 9 height 11
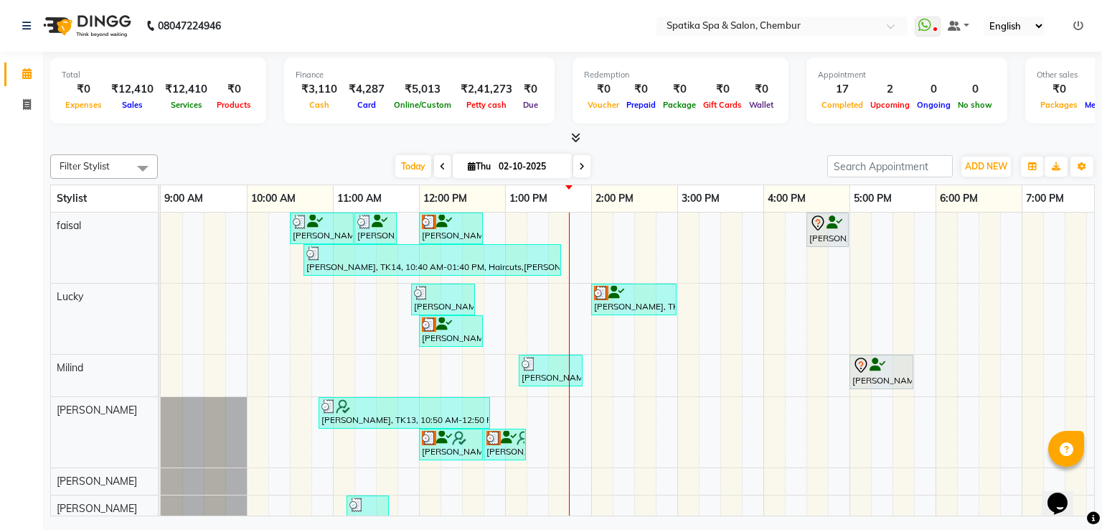
click at [695, 360] on div "[PERSON_NAME], TK04, 10:30 AM-11:15 AM, Haircuts [PERSON_NAME], TK04, 11:15 AM-…" at bounding box center [721, 441] width 1120 height 459
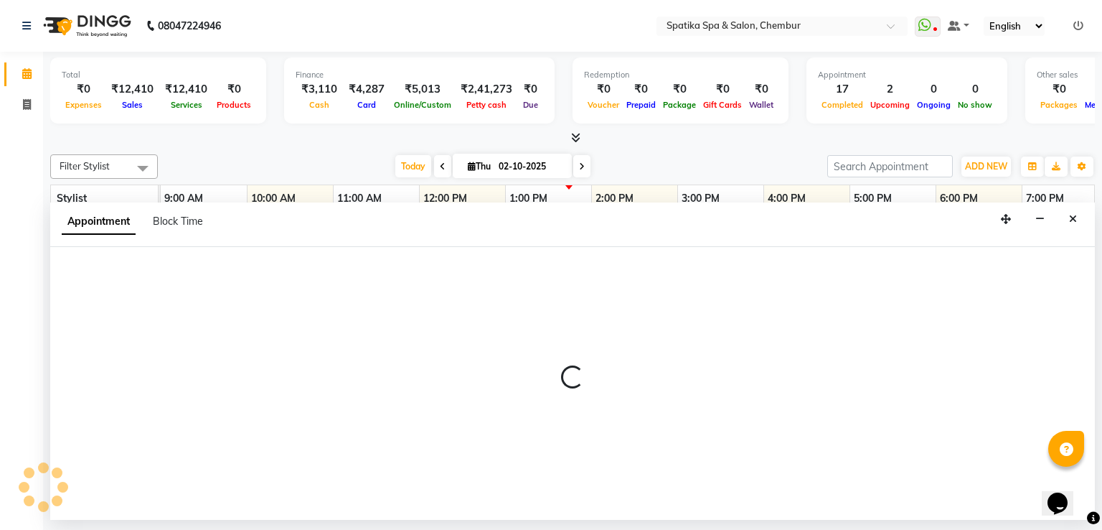
select select "9061"
select select "900"
select select "tentative"
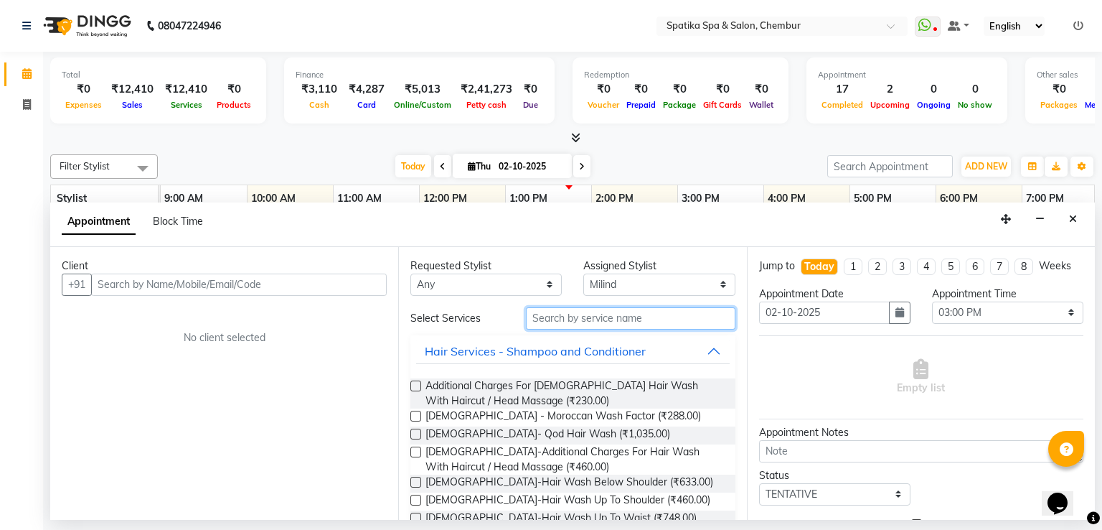
click at [592, 322] on input "text" at bounding box center [631, 318] width 210 height 22
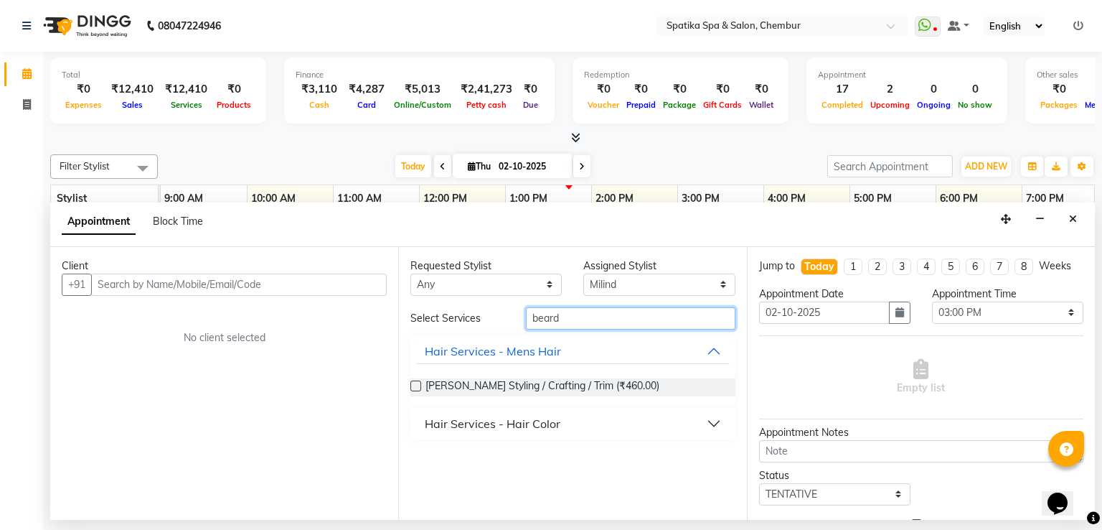
click at [563, 317] on input "beard" at bounding box center [631, 318] width 210 height 22
type input "b"
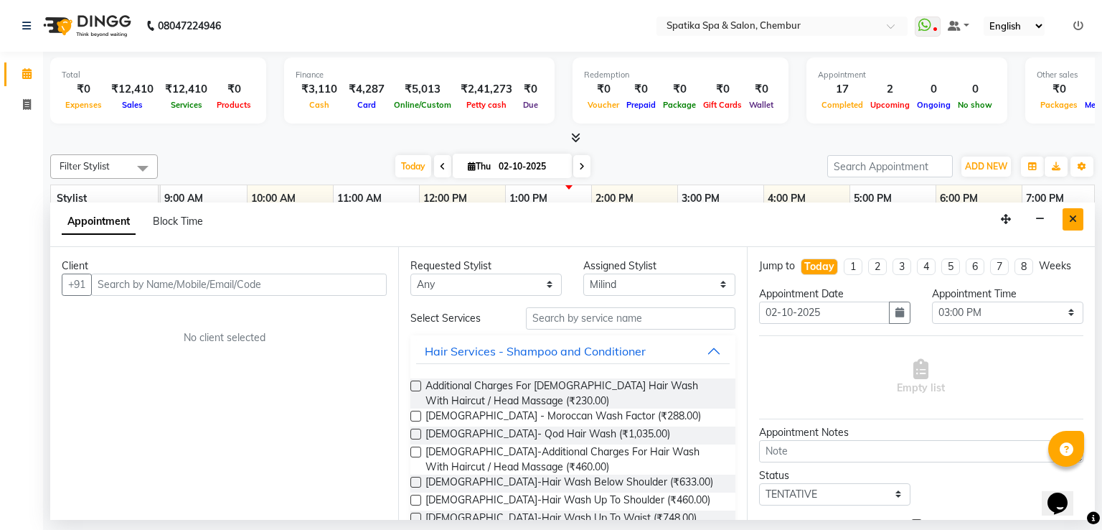
click at [1069, 216] on icon "Close" at bounding box center [1073, 219] width 8 height 10
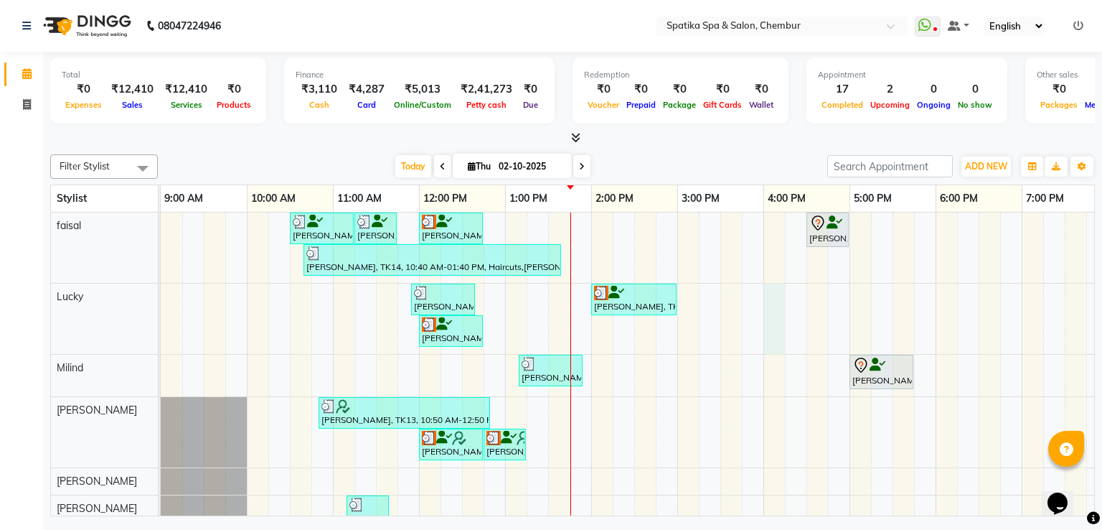
click at [769, 330] on div "[PERSON_NAME], TK04, 10:30 AM-11:15 AM, Haircuts [PERSON_NAME], TK04, 11:15 AM-…" at bounding box center [721, 441] width 1120 height 459
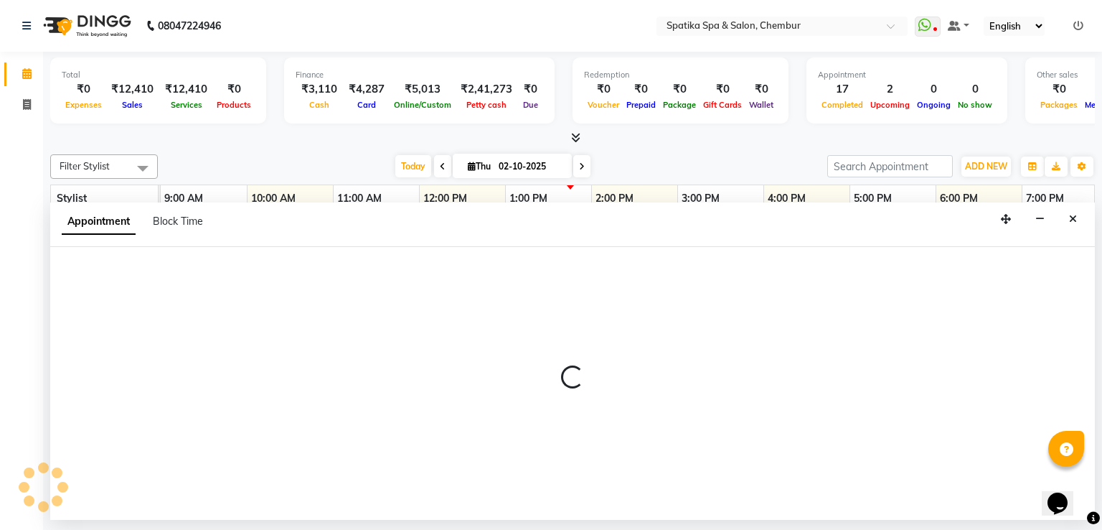
select select "9046"
select select "960"
select select "tentative"
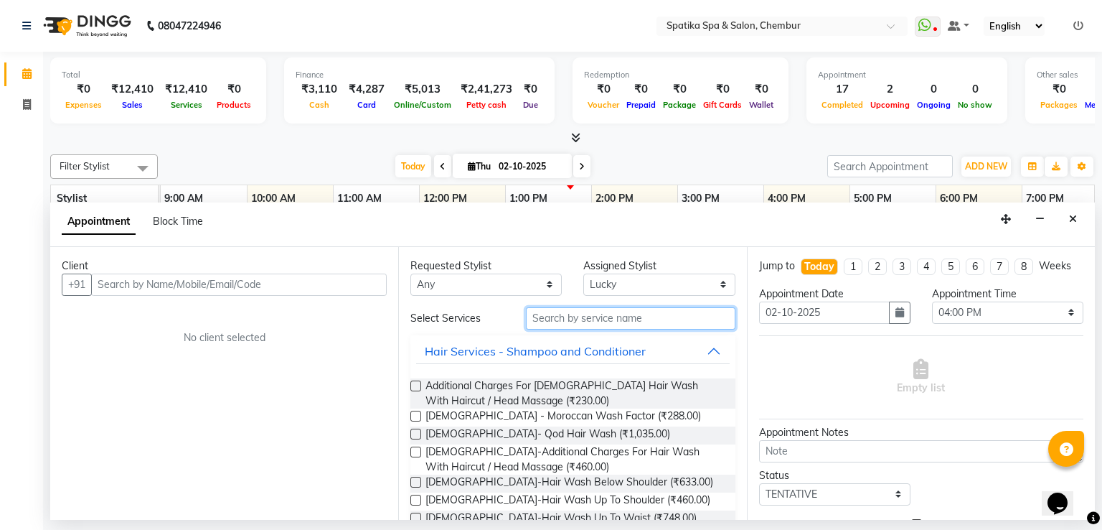
click at [601, 312] on input "text" at bounding box center [631, 318] width 210 height 22
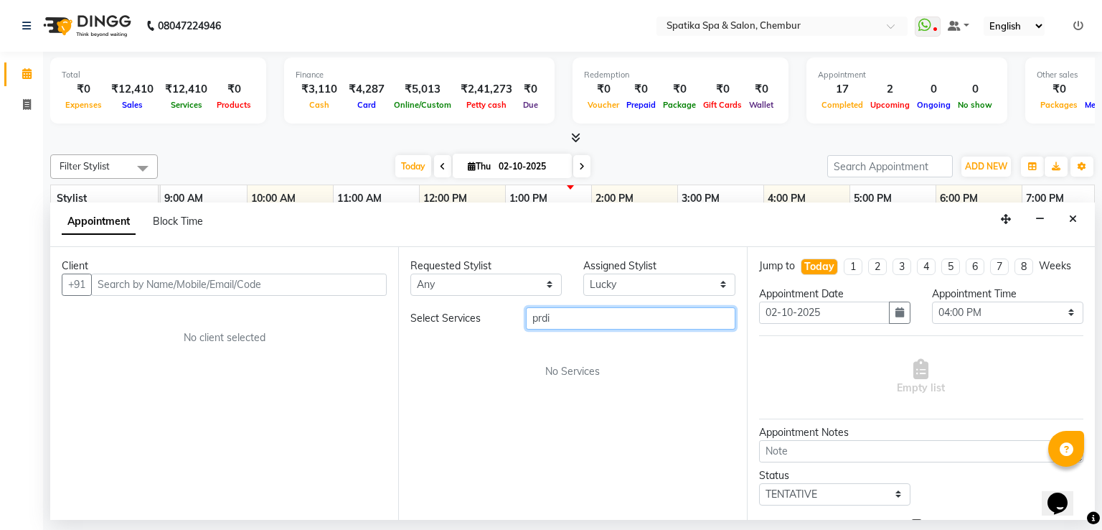
click at [550, 314] on input "prdi" at bounding box center [631, 318] width 210 height 22
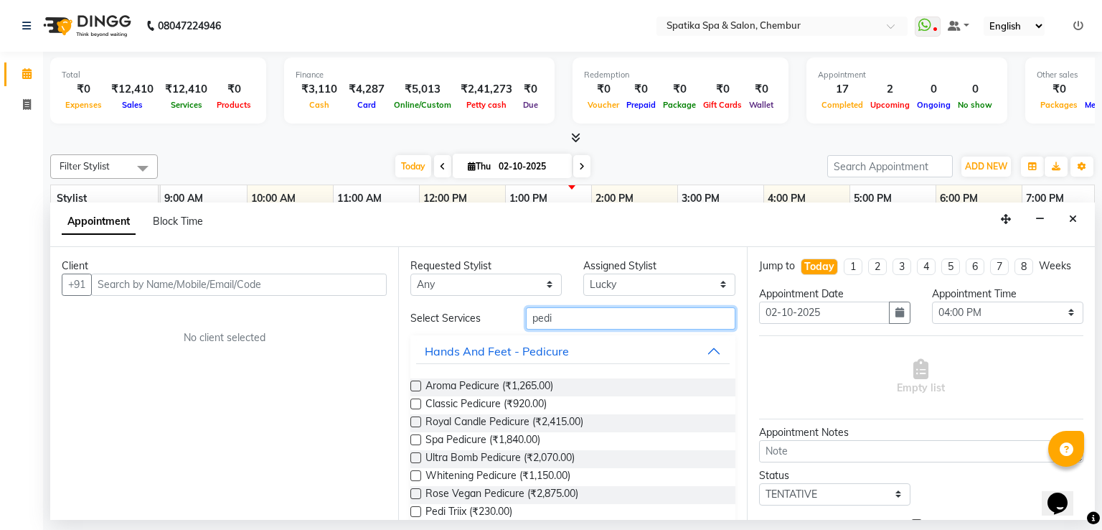
click at [550, 317] on input "pedi" at bounding box center [631, 318] width 210 height 22
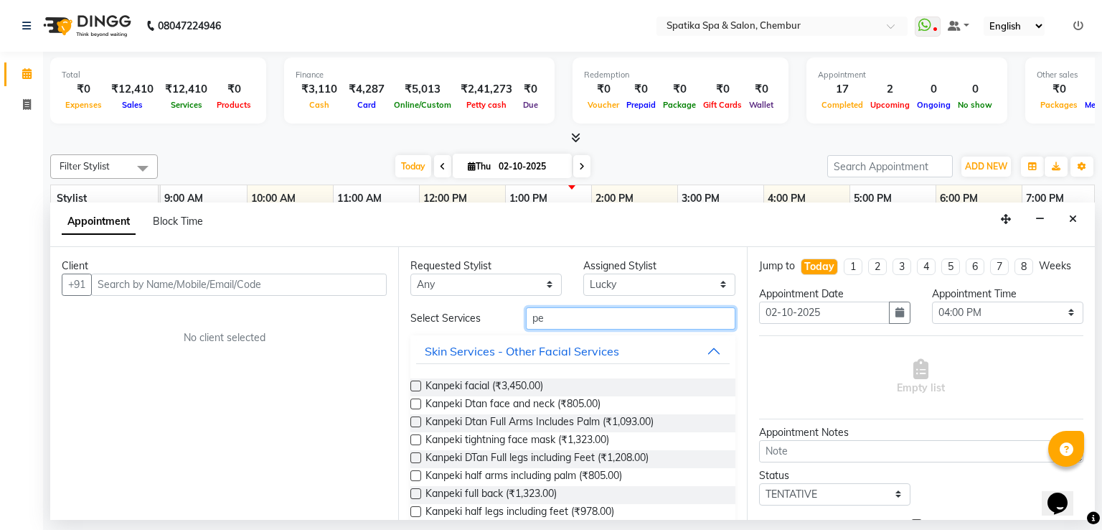
type input "p"
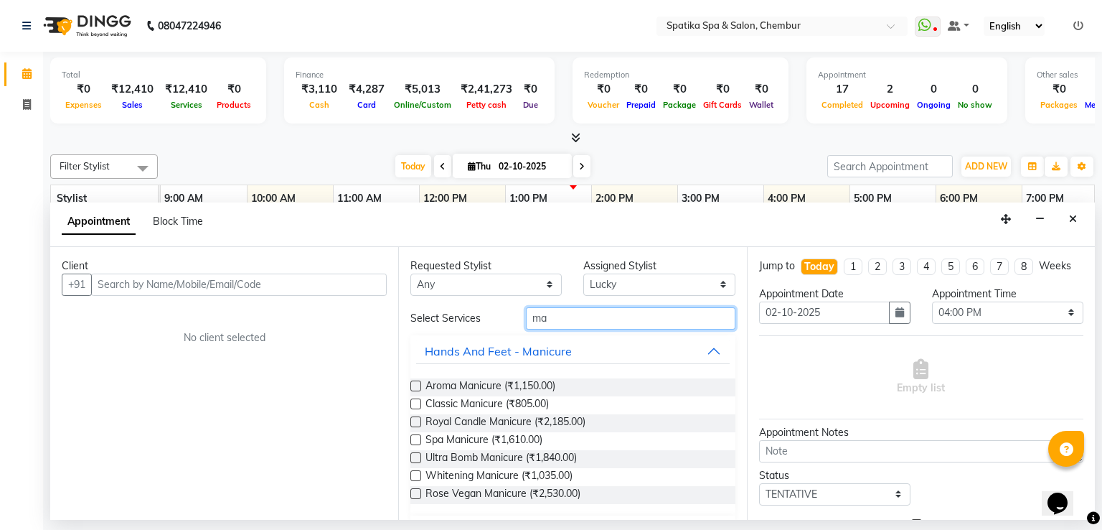
type input "m"
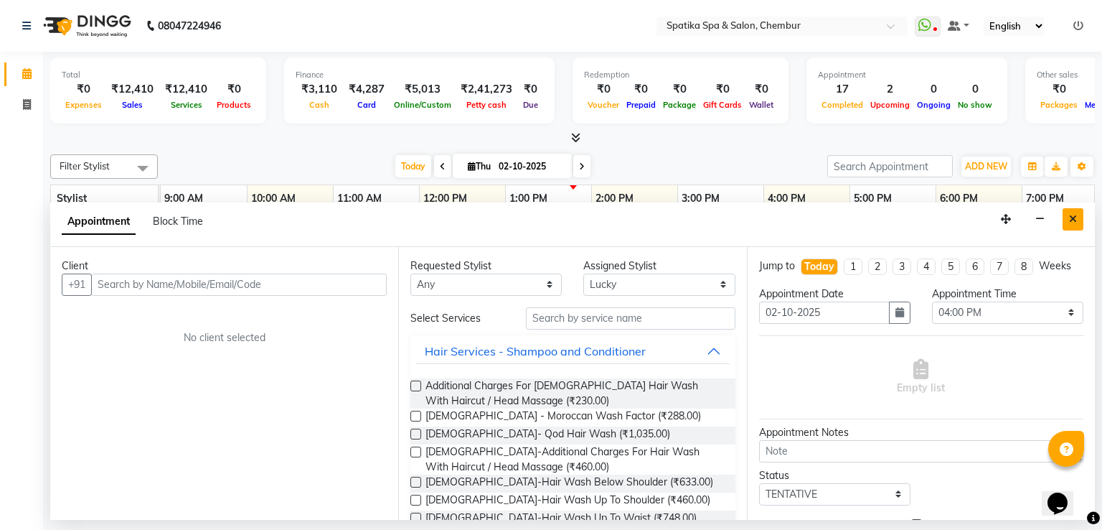
click at [1074, 218] on icon "Close" at bounding box center [1073, 219] width 8 height 10
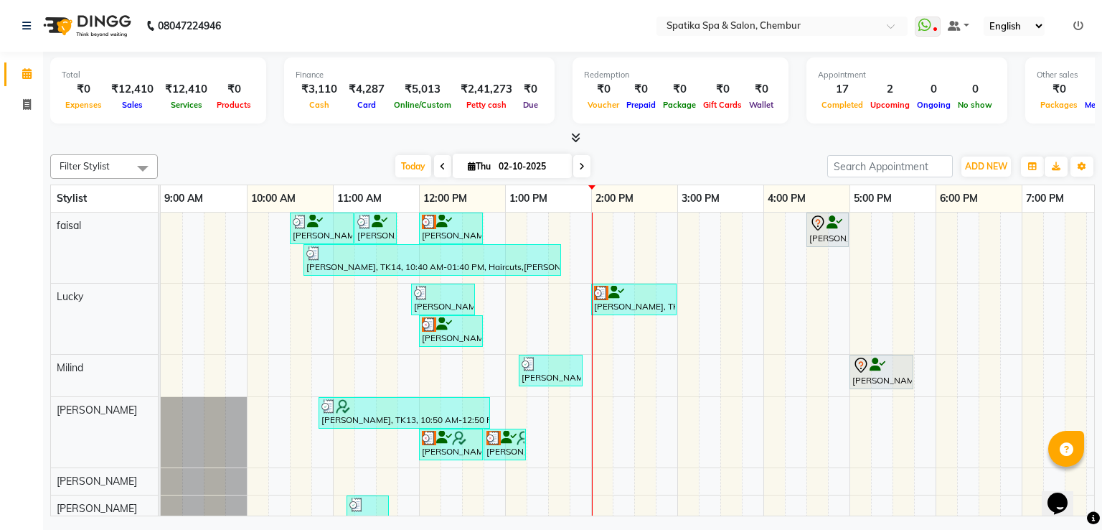
click at [575, 167] on span at bounding box center [581, 166] width 17 height 22
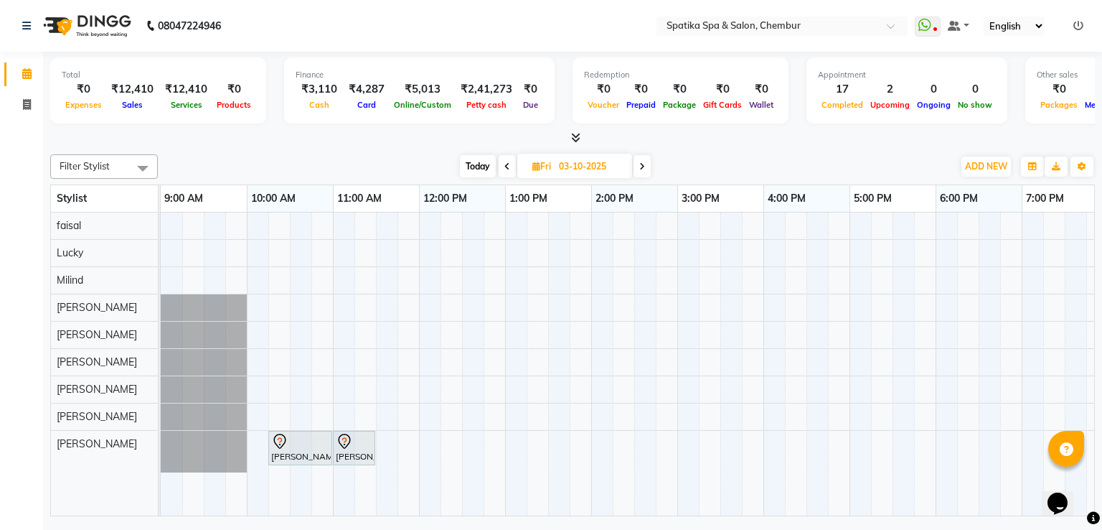
click at [507, 165] on icon at bounding box center [508, 166] width 6 height 9
type input "02-10-2025"
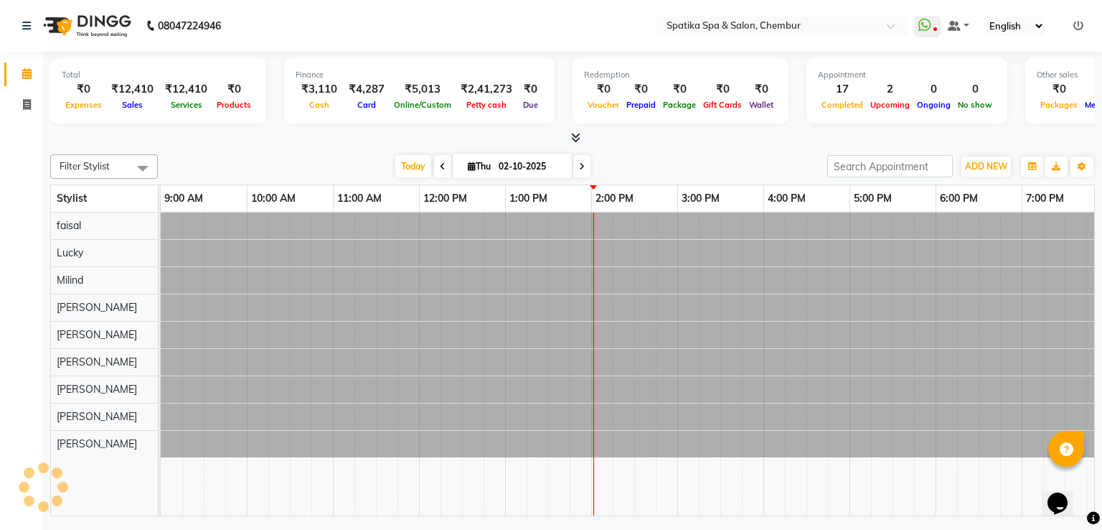
scroll to position [0, 185]
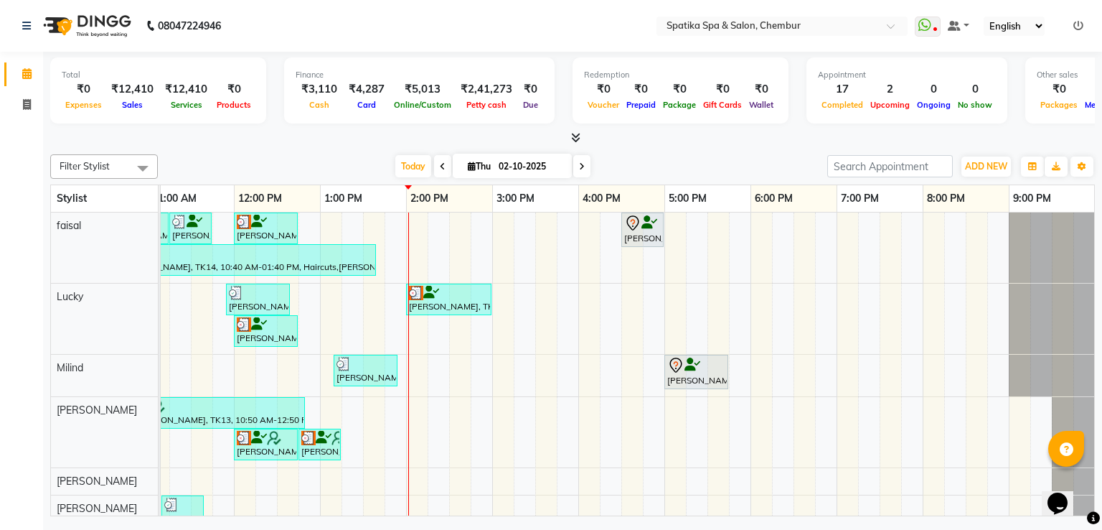
click at [856, 298] on div "[PERSON_NAME], TK04, 10:30 AM-11:15 AM, Haircuts [PERSON_NAME], TK04, 11:15 AM-…" at bounding box center [536, 441] width 1120 height 459
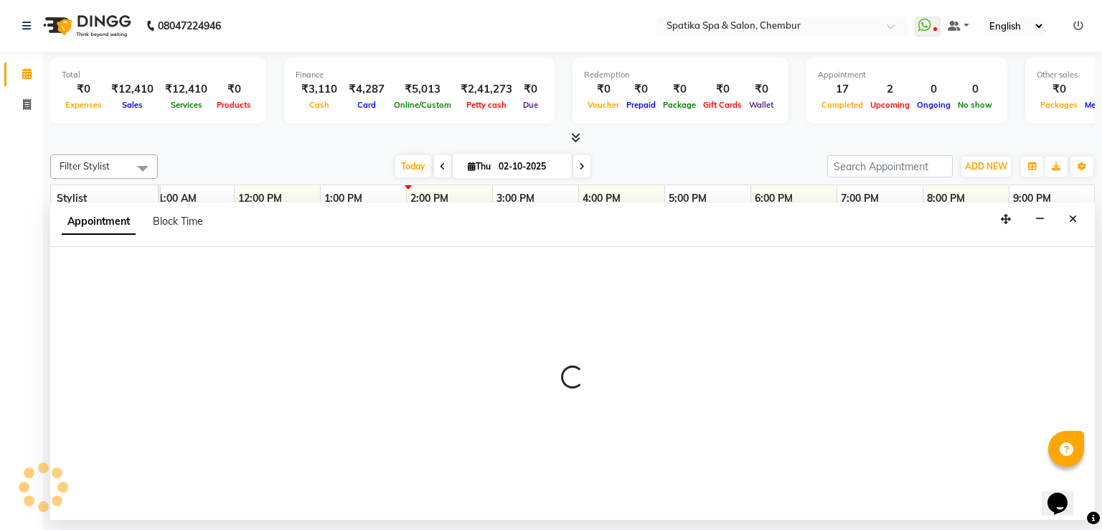
select select "9046"
select select "tentative"
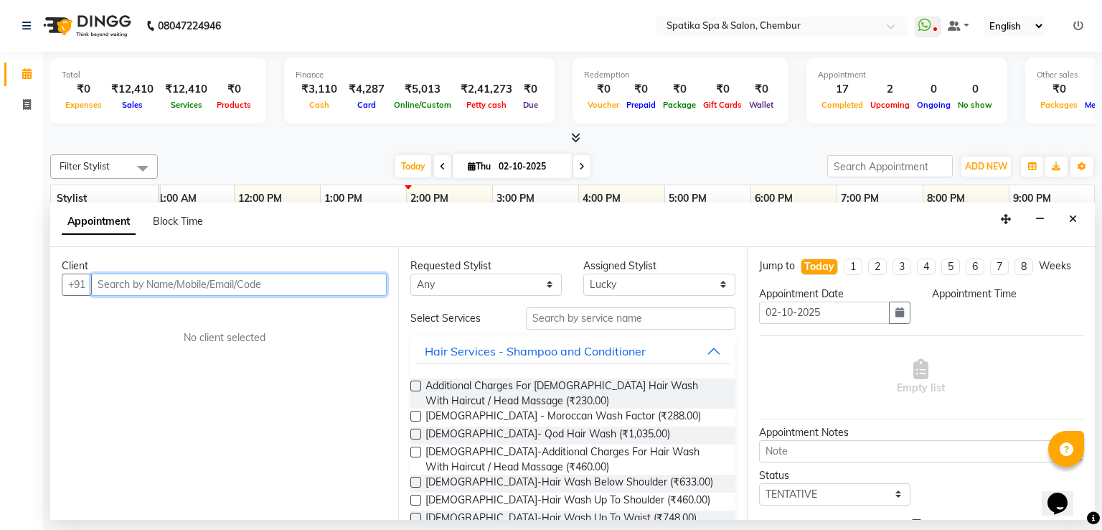
select select "1140"
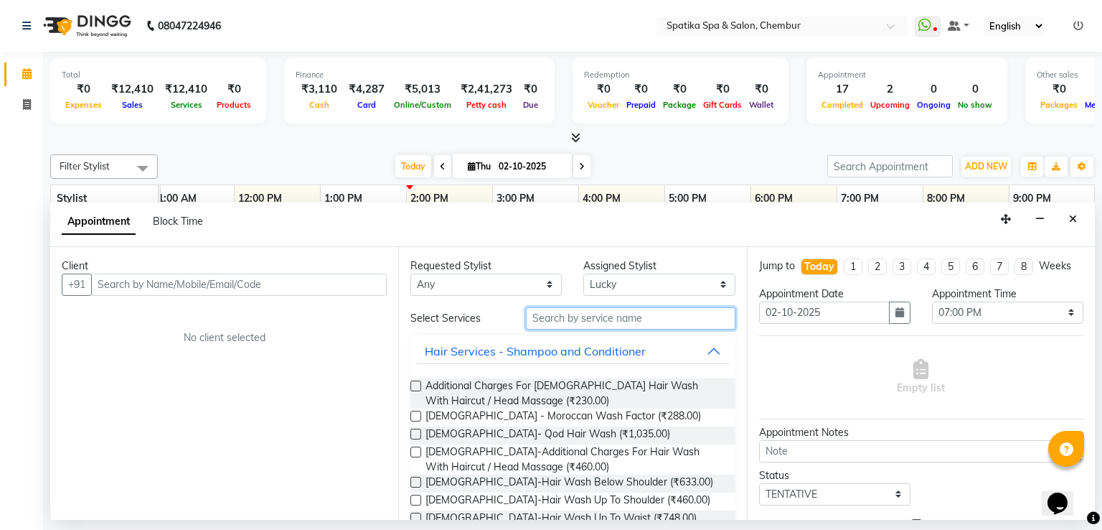
click at [571, 325] on input "text" at bounding box center [631, 318] width 210 height 22
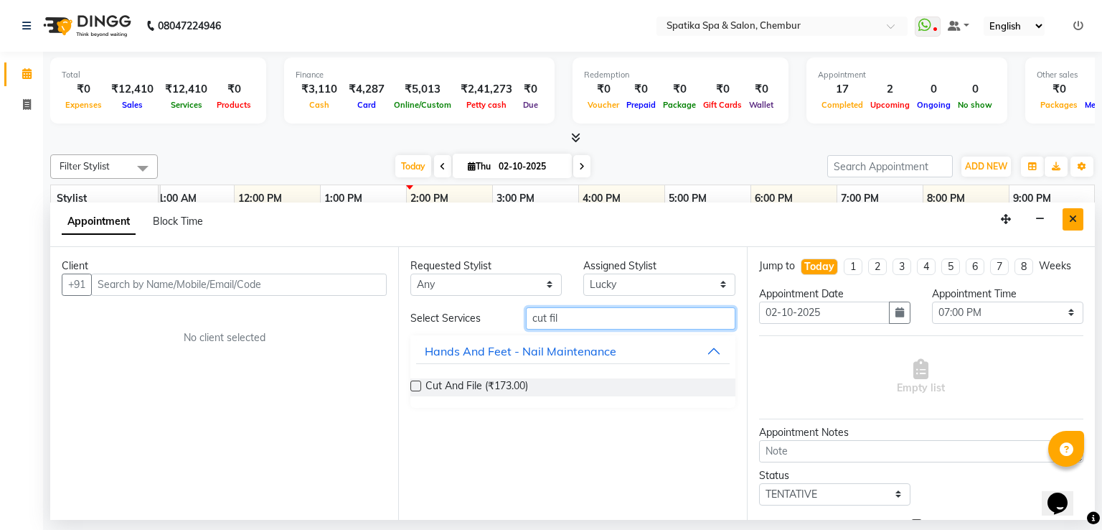
type input "cut fil"
click at [1073, 222] on icon "Close" at bounding box center [1073, 219] width 8 height 10
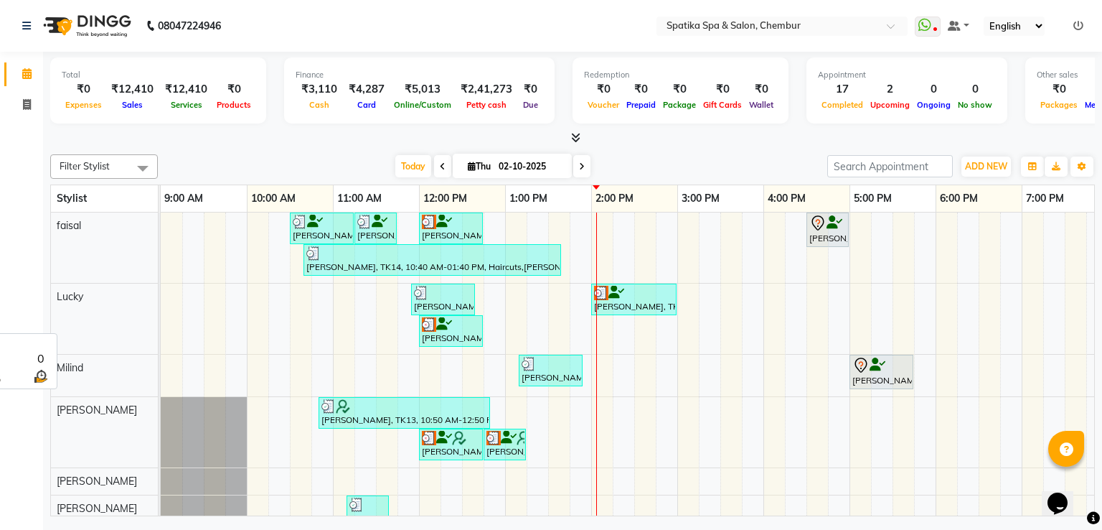
scroll to position [0, 0]
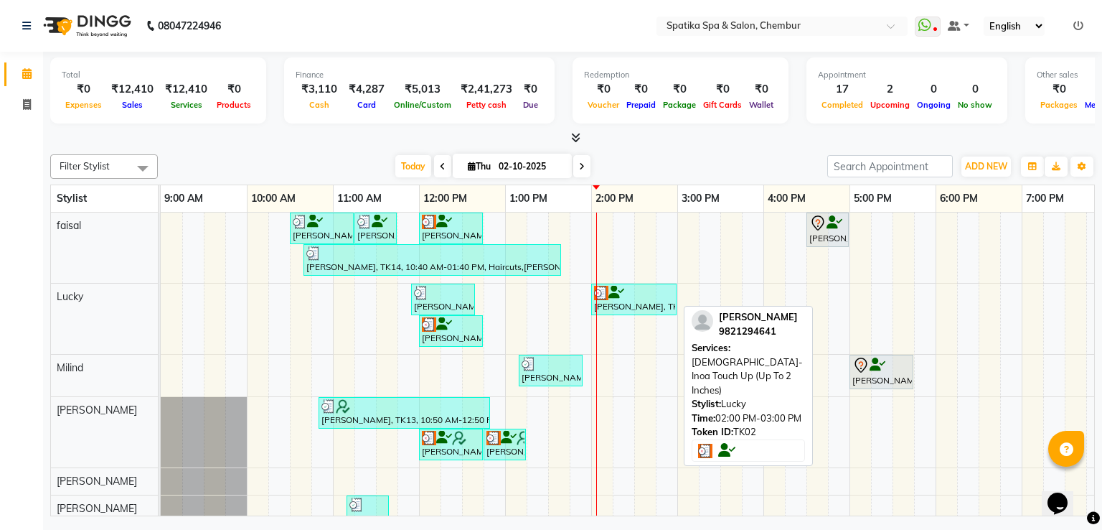
click at [637, 301] on div "[PERSON_NAME], TK02, 02:00 PM-03:00 PM, [DEMOGRAPHIC_DATA]-Inoa Touch Up (Up To…" at bounding box center [634, 299] width 83 height 27
select select "3"
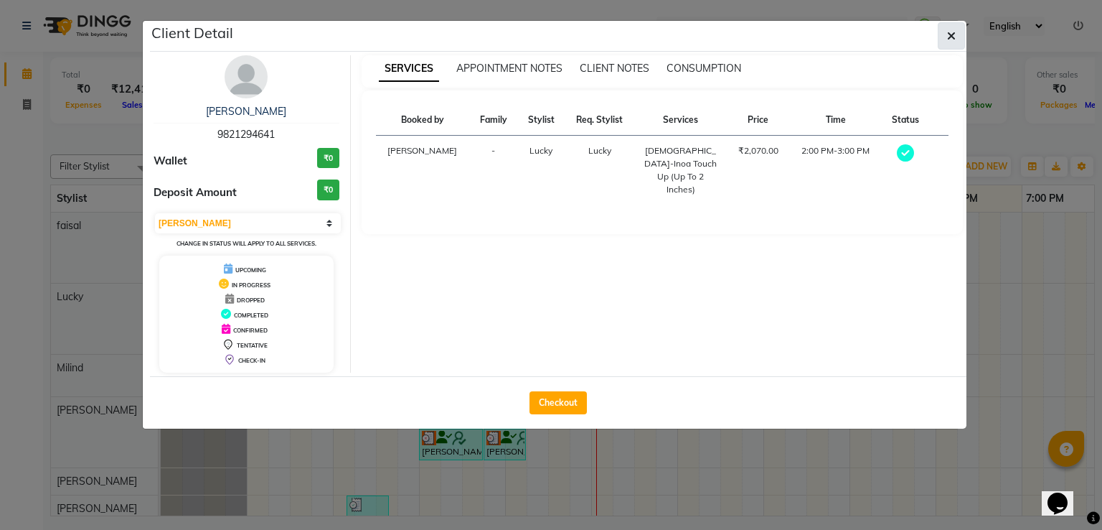
click at [950, 32] on icon "button" at bounding box center [951, 35] width 9 height 11
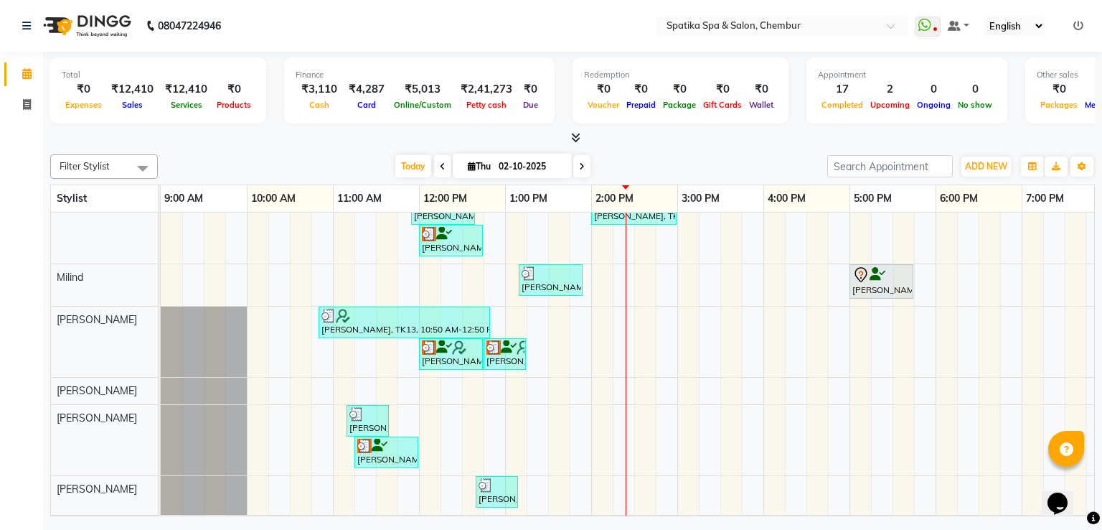
scroll to position [100, 0]
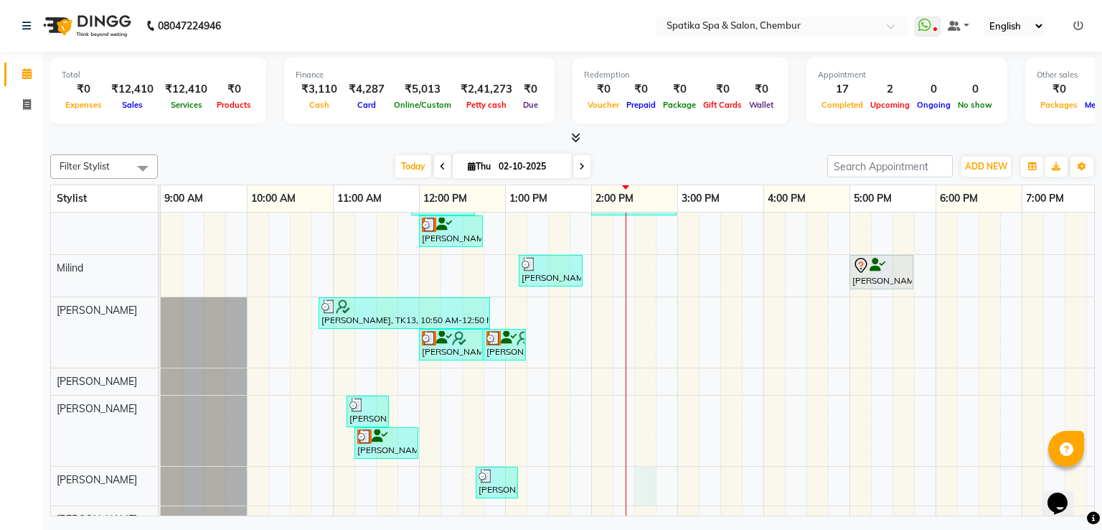
click at [636, 476] on div "[PERSON_NAME], TK04, 10:30 AM-11:15 AM, Haircuts [PERSON_NAME], TK04, 11:15 AM-…" at bounding box center [721, 342] width 1120 height 459
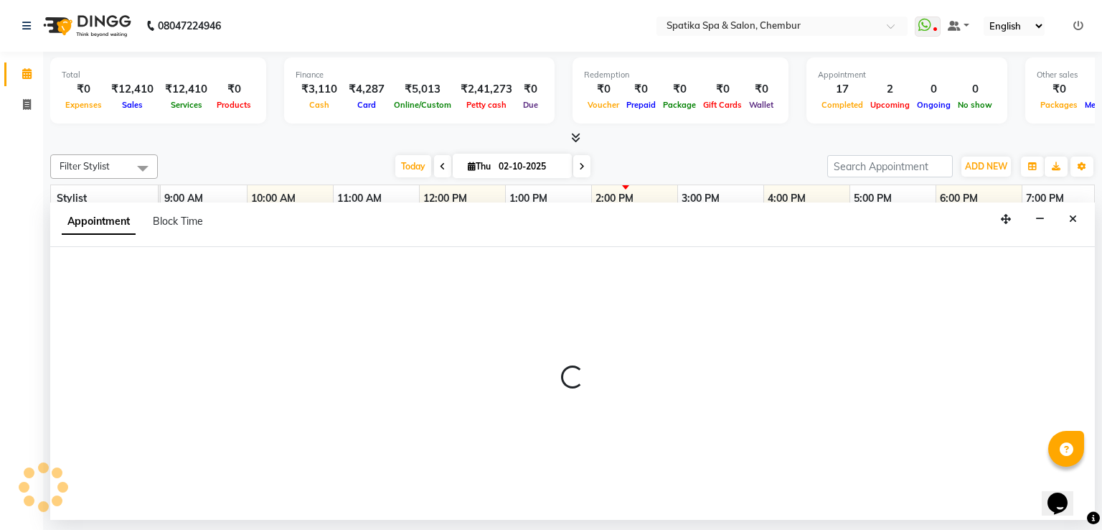
select select "82021"
select select "870"
select select "tentative"
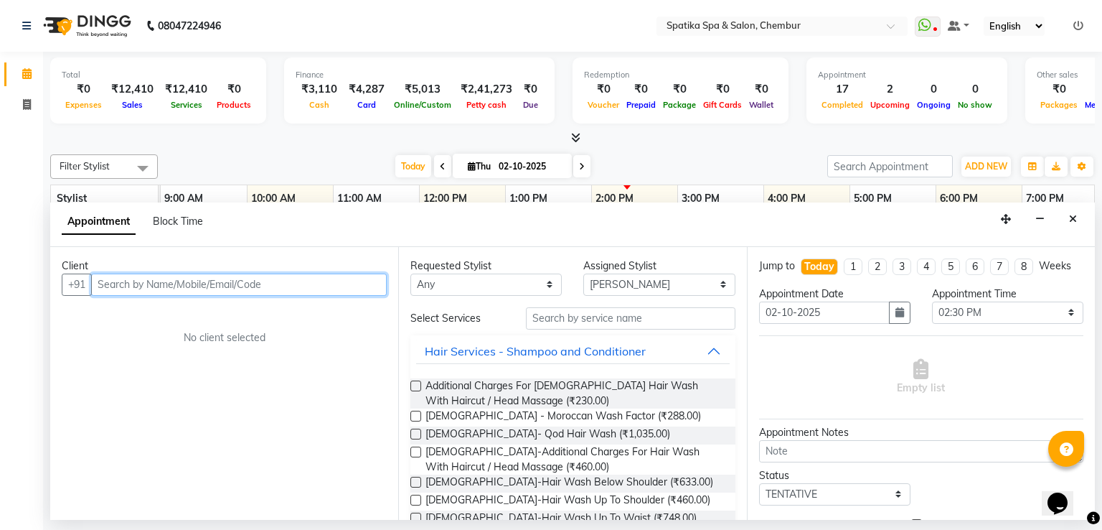
click at [288, 277] on input "text" at bounding box center [239, 284] width 296 height 22
click at [258, 283] on input "text" at bounding box center [239, 284] width 296 height 22
click at [210, 277] on input "text" at bounding box center [239, 284] width 296 height 22
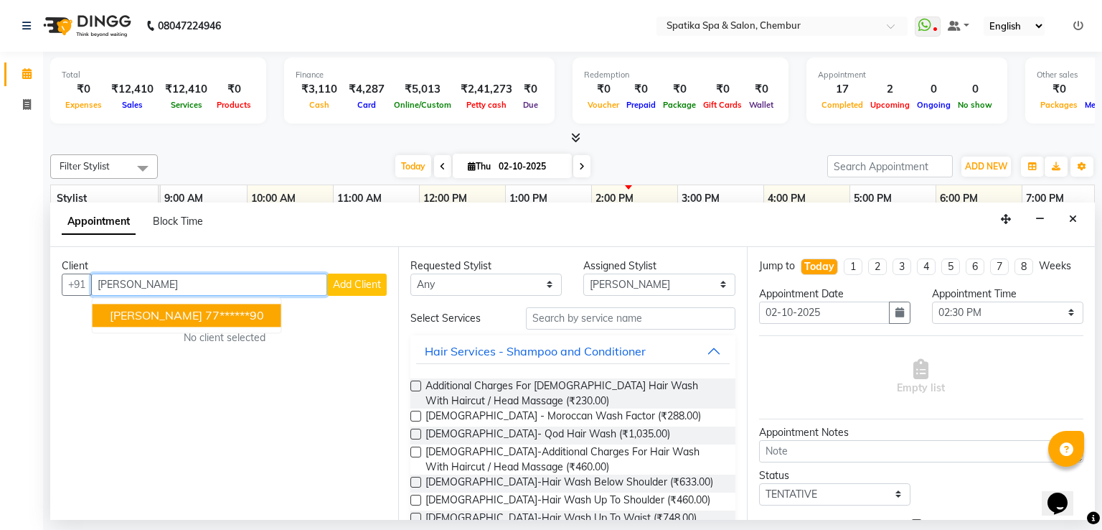
click at [184, 284] on input "[PERSON_NAME]" at bounding box center [209, 284] width 236 height 22
type input "s"
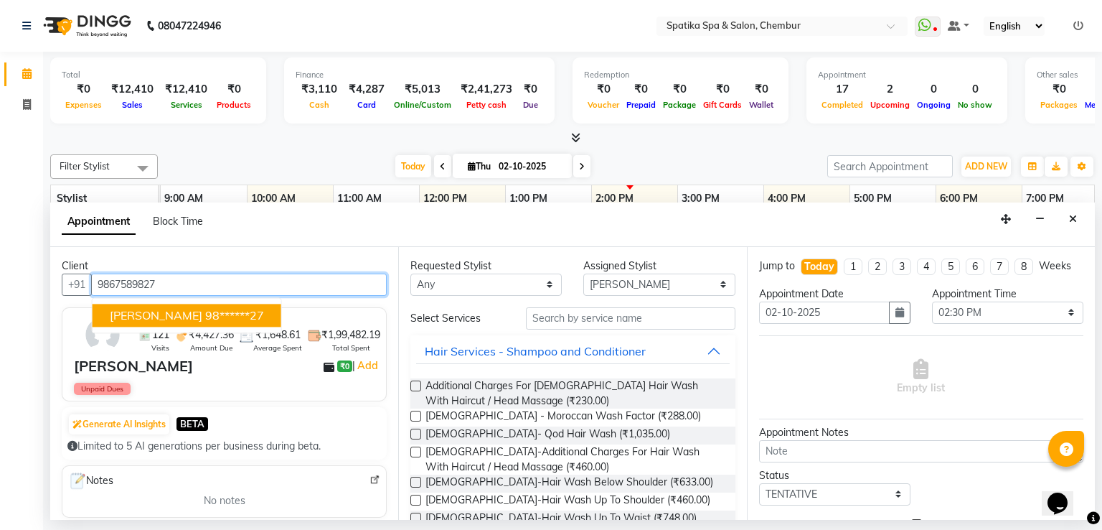
click at [205, 311] on ngb-highlight "98******27" at bounding box center [234, 315] width 59 height 14
type input "98******27"
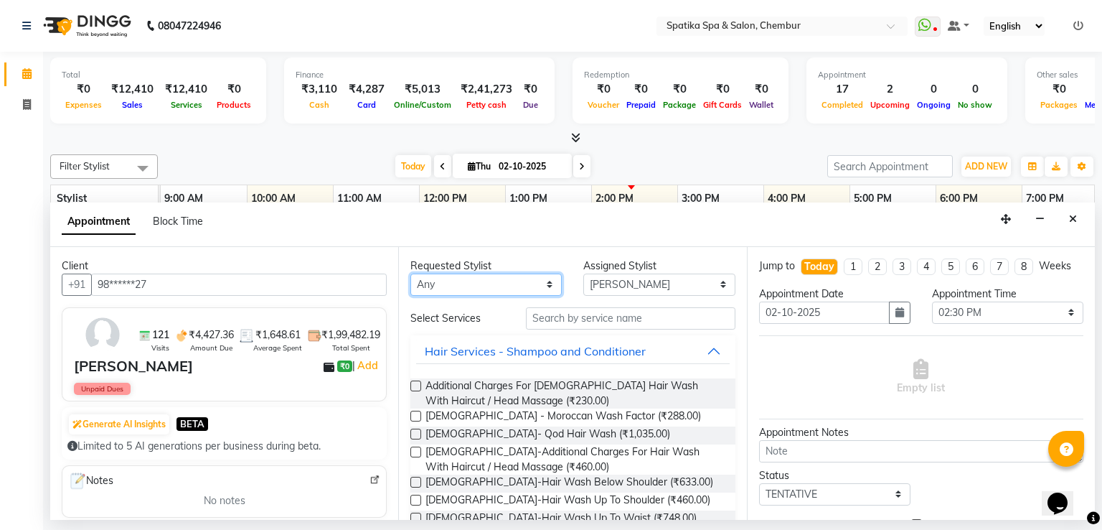
click at [546, 280] on select "Any [PERSON_NAME] [PERSON_NAME] [PERSON_NAME] [PERSON_NAME] [PERSON_NAME] [PERS…" at bounding box center [486, 284] width 151 height 22
select select "82021"
click at [411, 273] on select "Any [PERSON_NAME] [PERSON_NAME] [PERSON_NAME] [PERSON_NAME] [PERSON_NAME] [PERS…" at bounding box center [486, 284] width 151 height 22
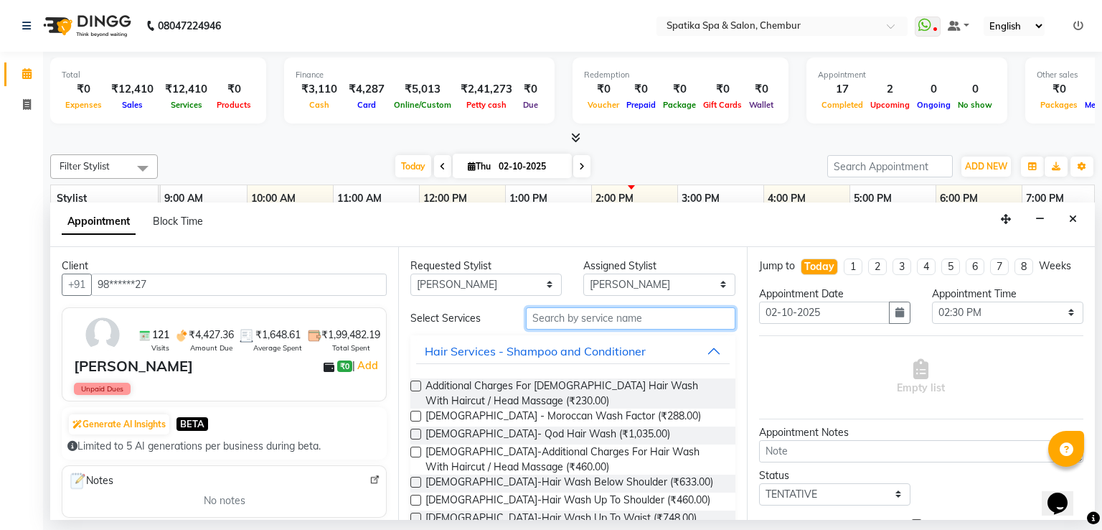
click at [586, 313] on input "text" at bounding box center [631, 318] width 210 height 22
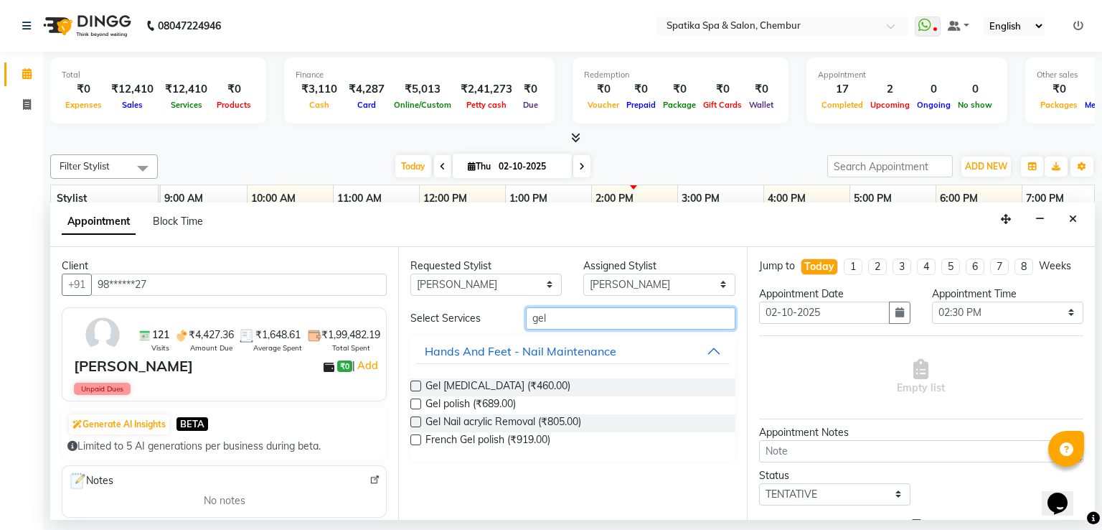
type input "gel"
click at [416, 384] on label at bounding box center [416, 385] width 11 height 11
click at [416, 384] on input "checkbox" at bounding box center [415, 387] width 9 height 9
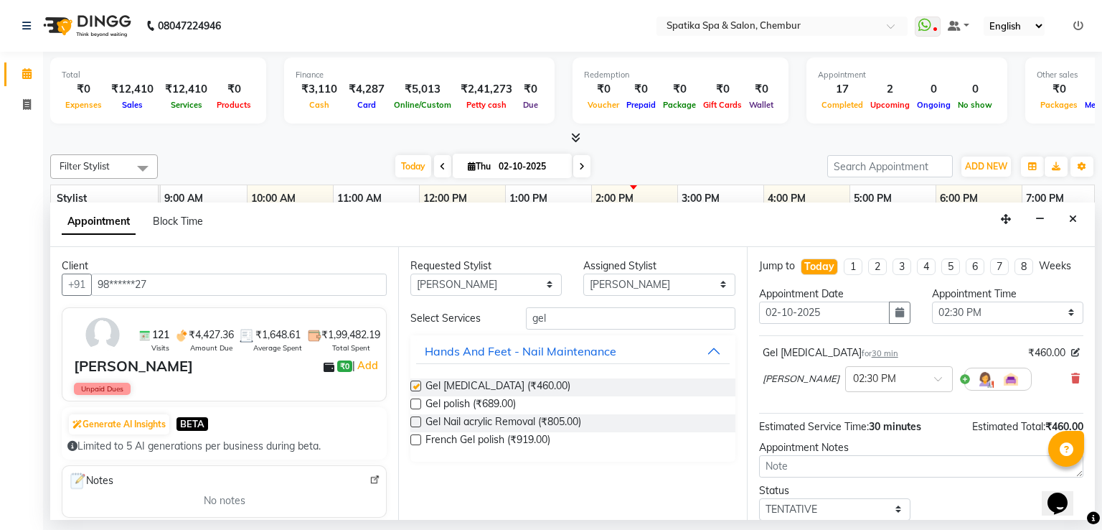
checkbox input "false"
click at [543, 316] on input "gel" at bounding box center [631, 318] width 210 height 22
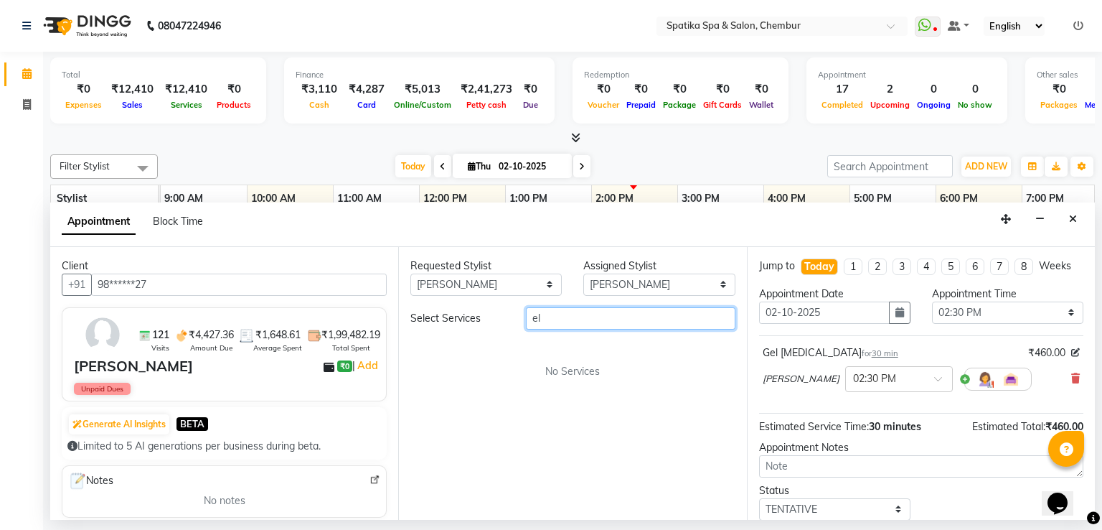
type input "l"
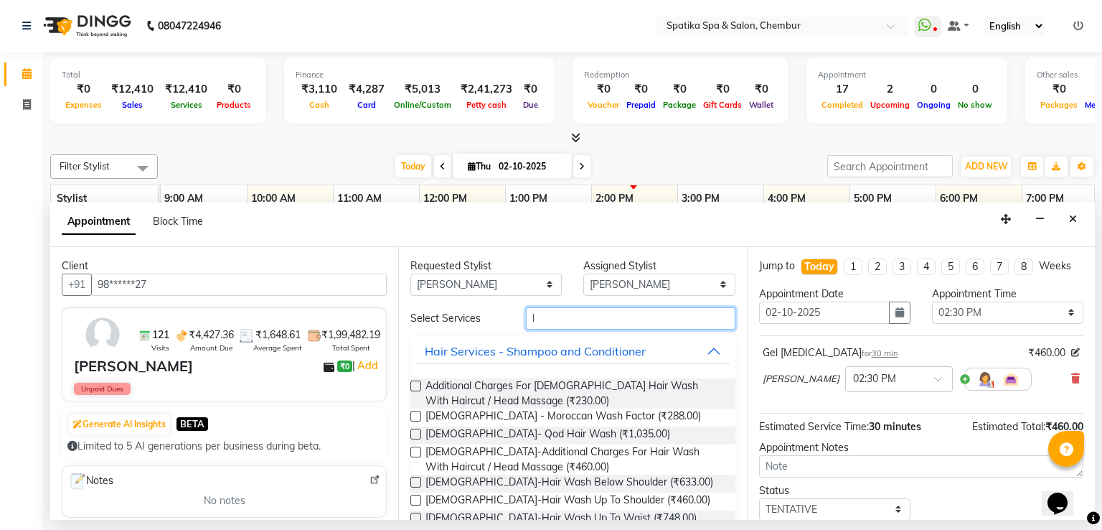
click at [532, 314] on input "l" at bounding box center [631, 318] width 210 height 22
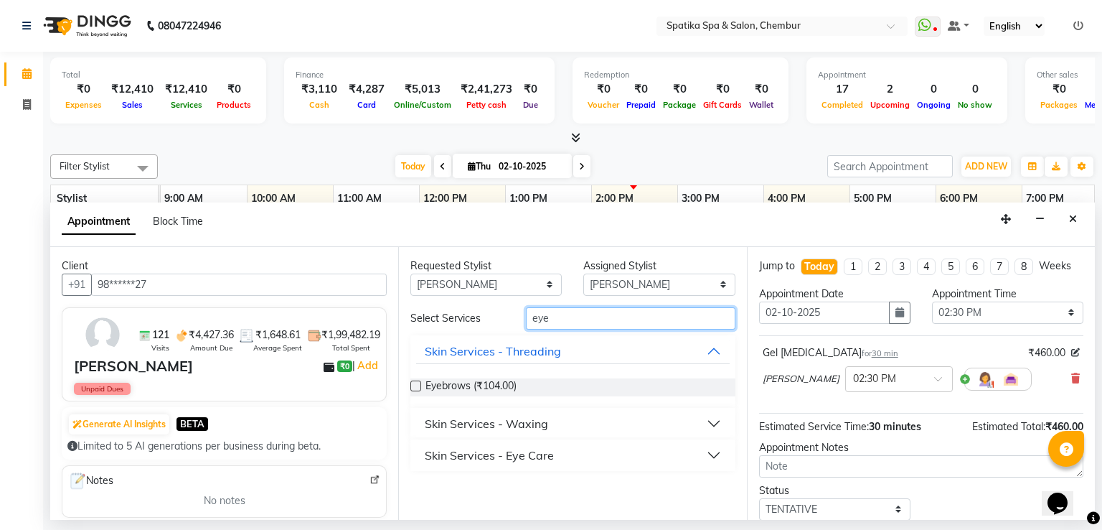
type input "eye"
click at [413, 383] on label at bounding box center [416, 385] width 11 height 11
click at [413, 383] on input "checkbox" at bounding box center [415, 387] width 9 height 9
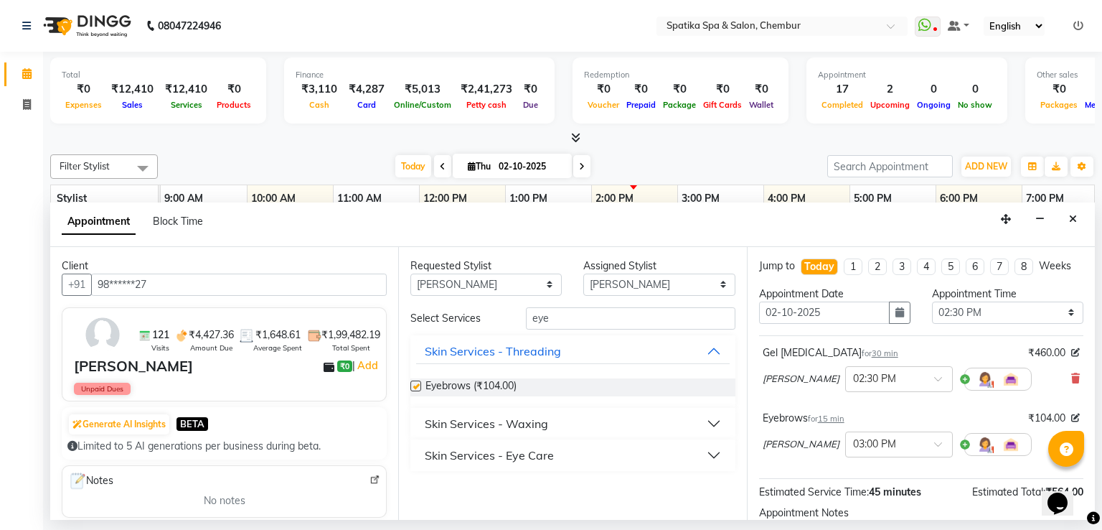
checkbox input "false"
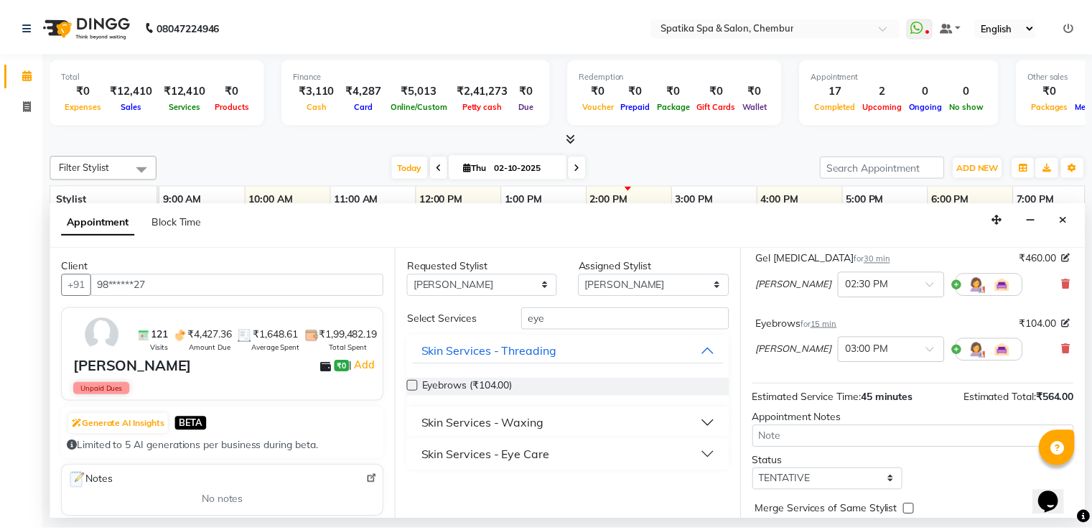
scroll to position [155, 0]
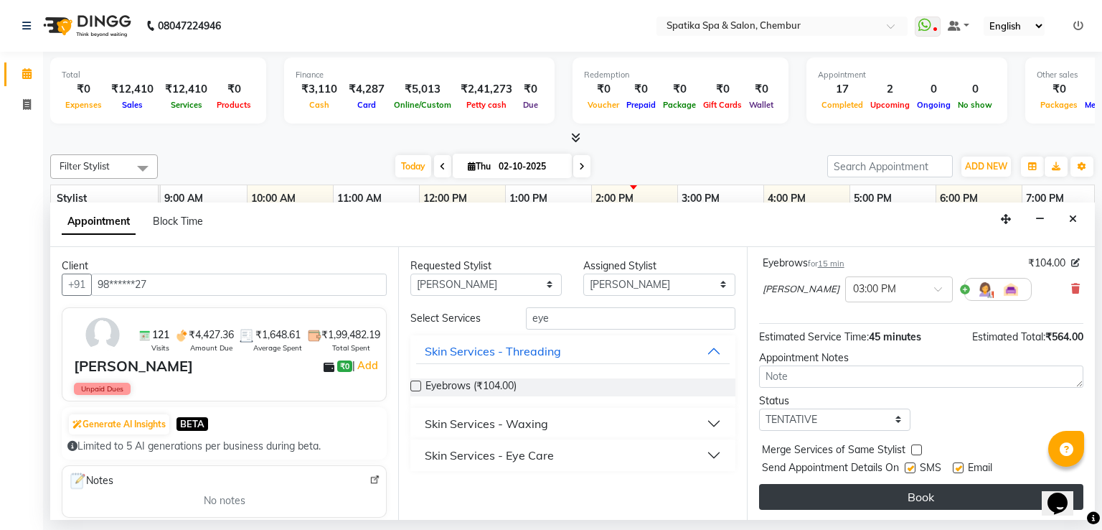
click at [906, 495] on button "Book" at bounding box center [921, 497] width 324 height 26
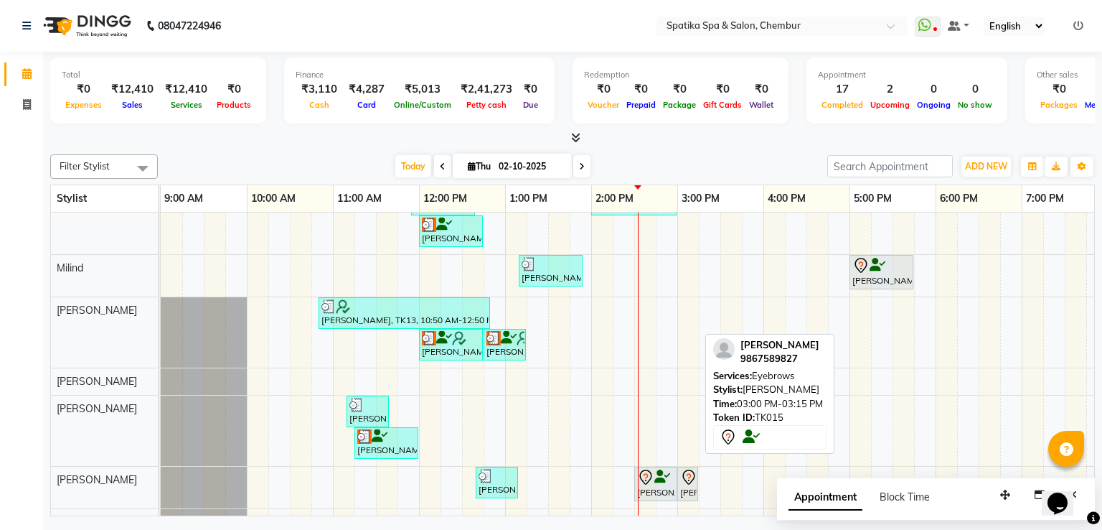
click at [680, 487] on div "[PERSON_NAME], TK15, 03:00 PM-03:15 PM, Eyebrows" at bounding box center [688, 484] width 18 height 30
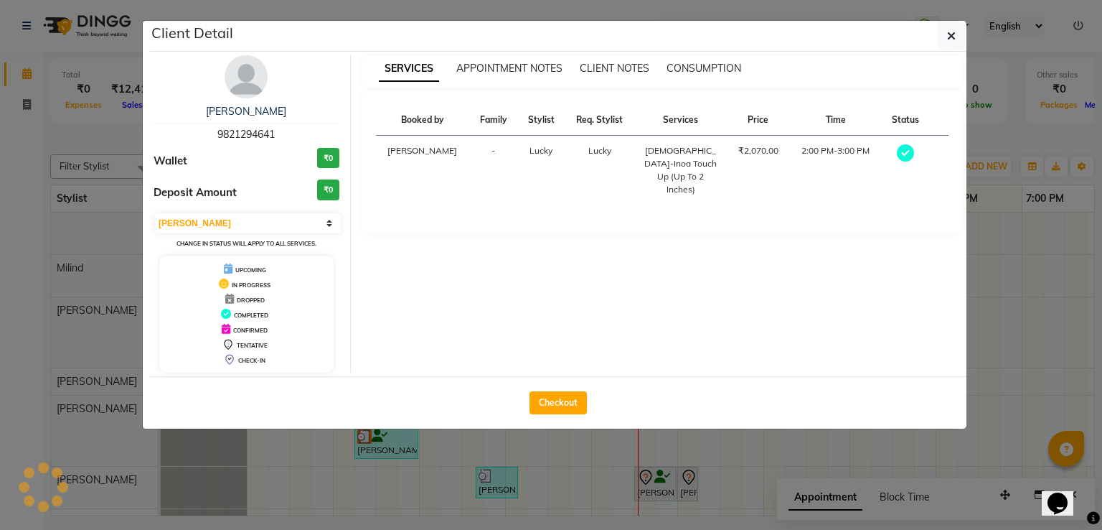
select select "7"
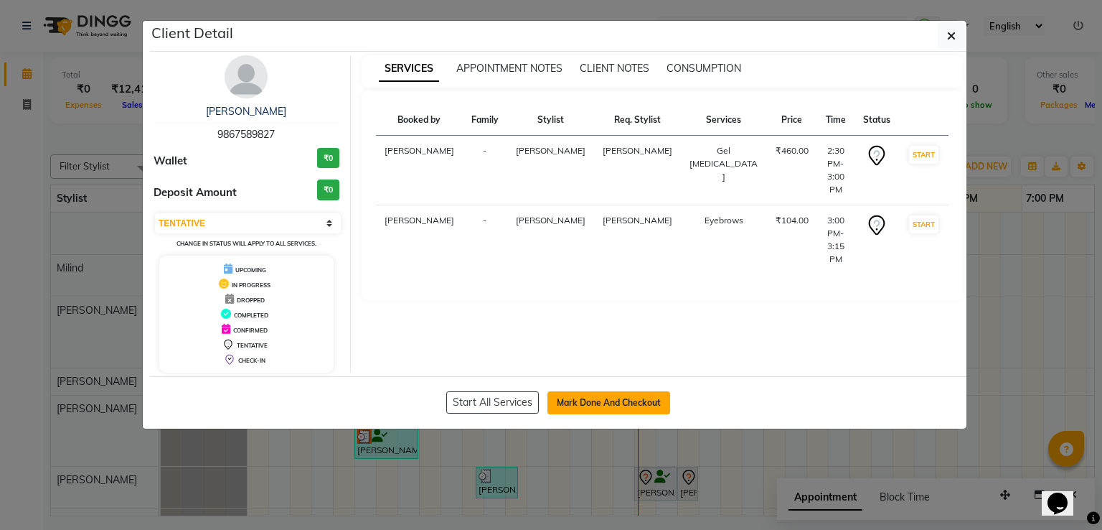
click at [634, 401] on button "Mark Done And Checkout" at bounding box center [609, 402] width 123 height 23
select select "service"
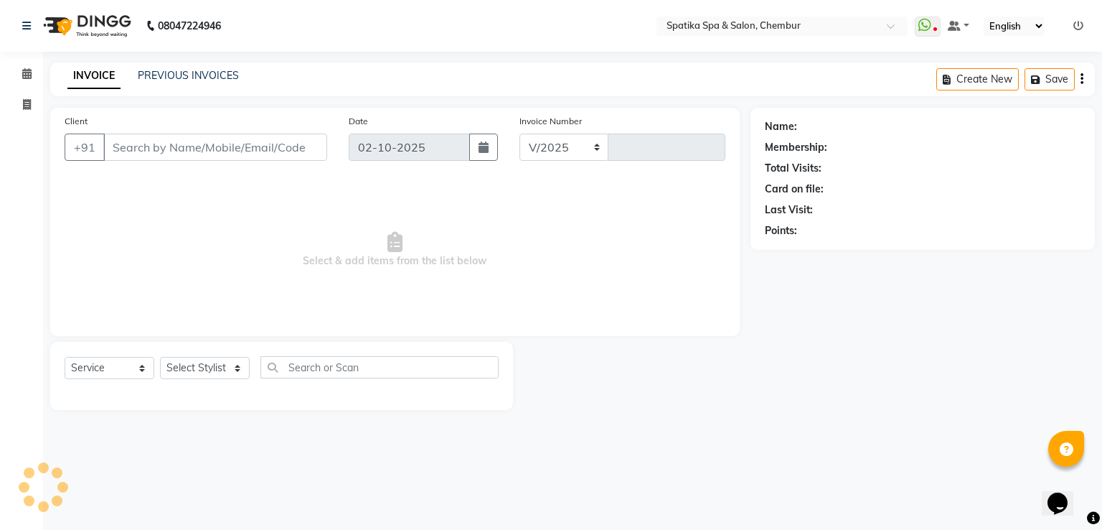
select select "631"
type input "2521"
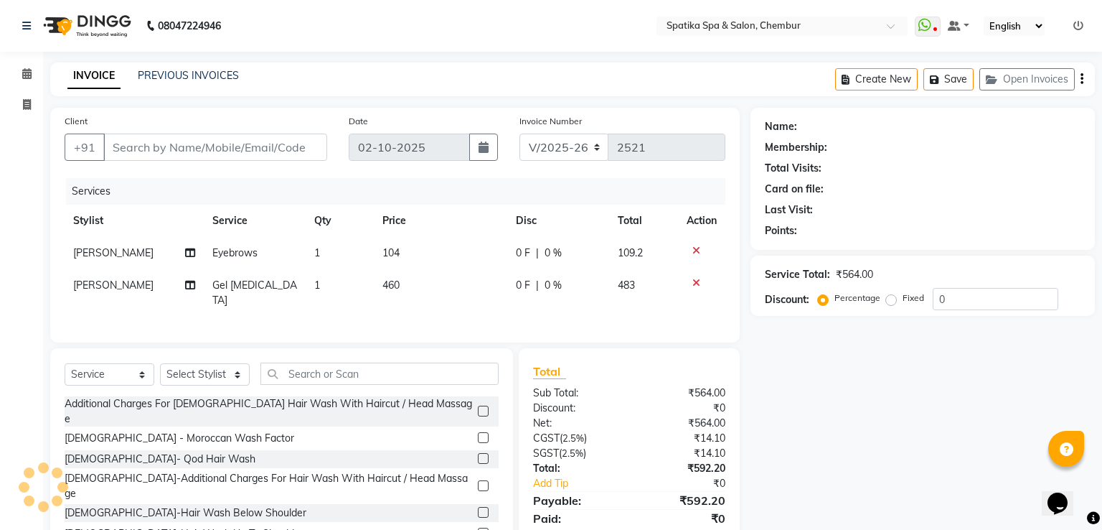
type input "98******27"
select select "82021"
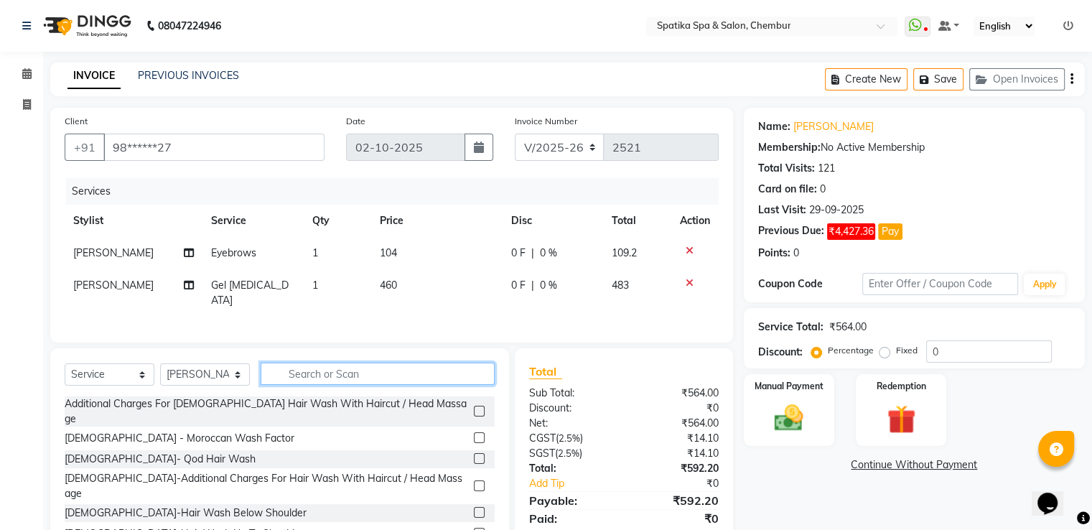
click at [323, 363] on input "text" at bounding box center [378, 373] width 234 height 22
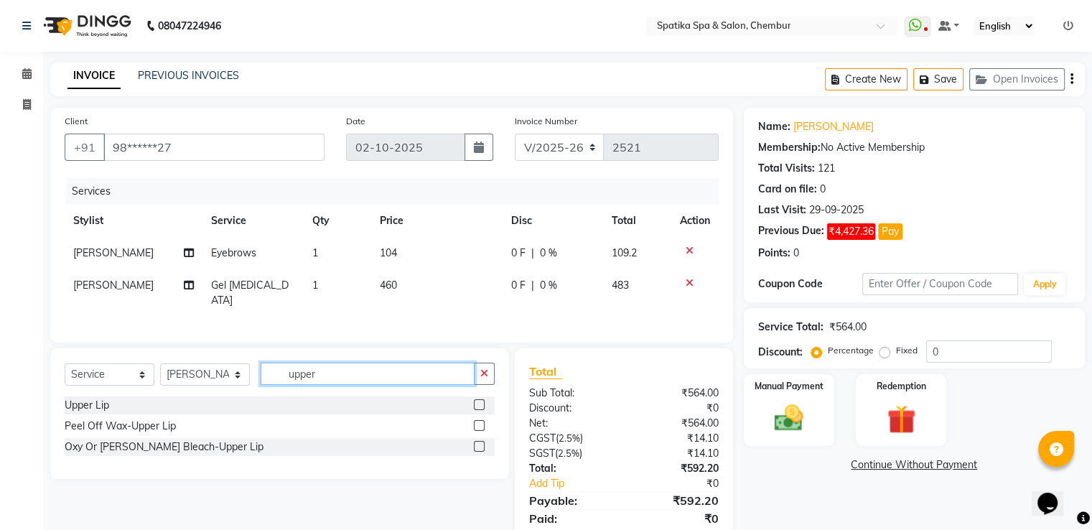
type input "upper"
click at [481, 420] on label at bounding box center [479, 425] width 11 height 11
click at [481, 421] on input "checkbox" at bounding box center [478, 425] width 9 height 9
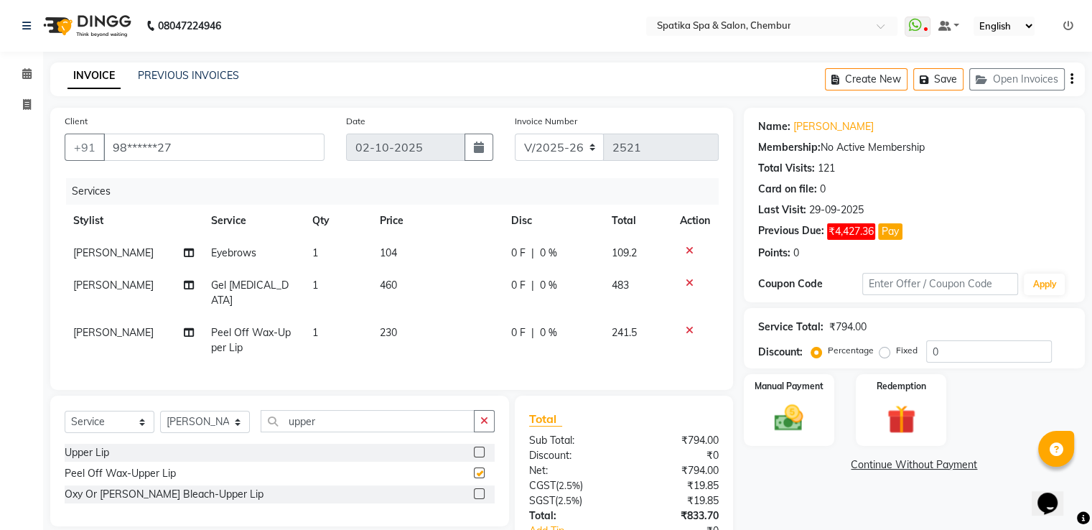
checkbox input "false"
click at [316, 419] on input "upper" at bounding box center [368, 421] width 214 height 22
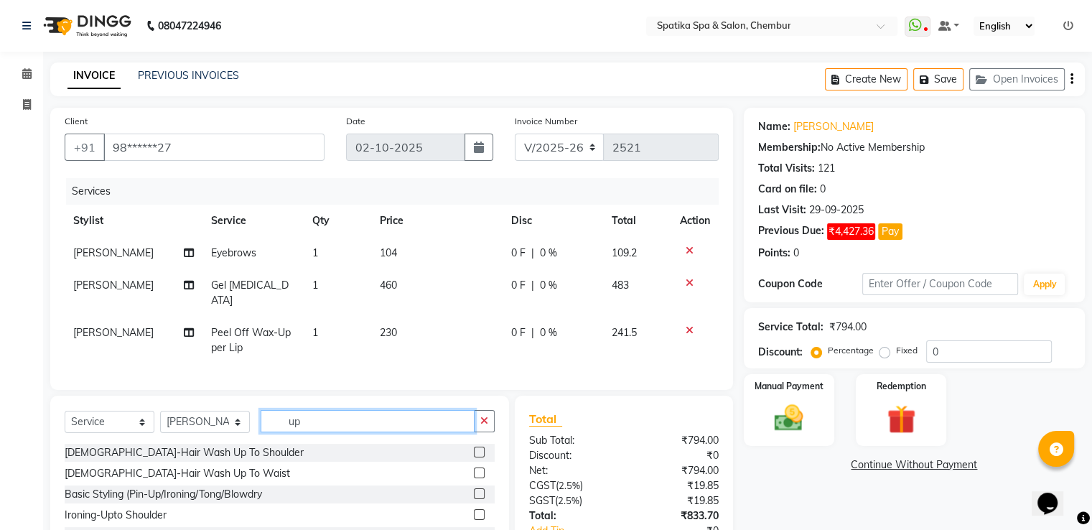
type input "u"
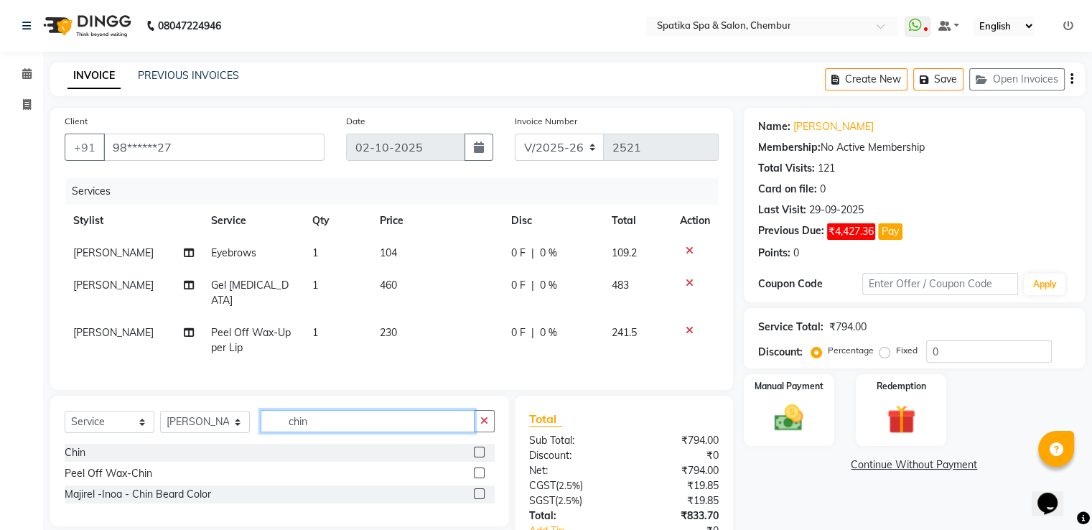
type input "chin"
click at [479, 469] on label at bounding box center [479, 472] width 11 height 11
click at [479, 469] on input "checkbox" at bounding box center [478, 473] width 9 height 9
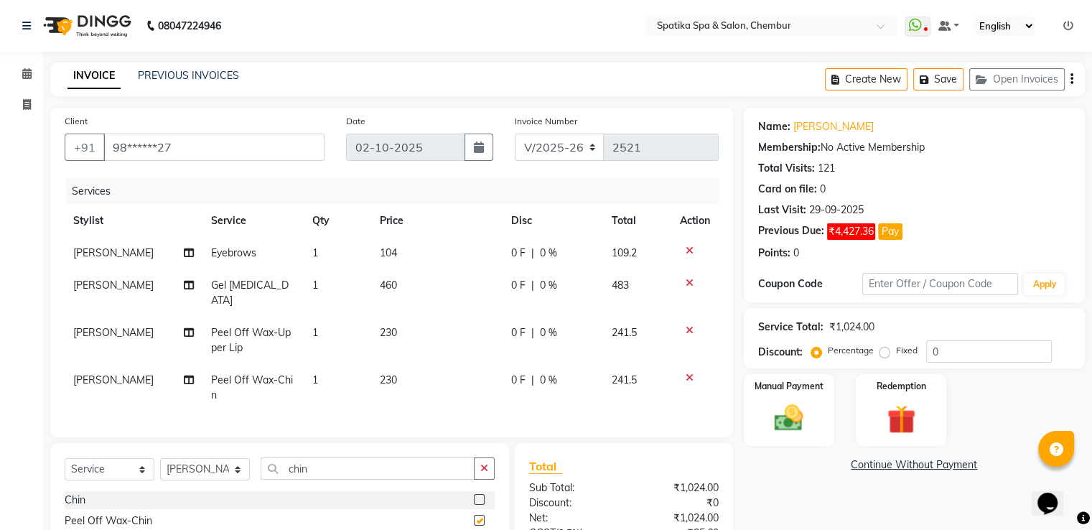
checkbox input "false"
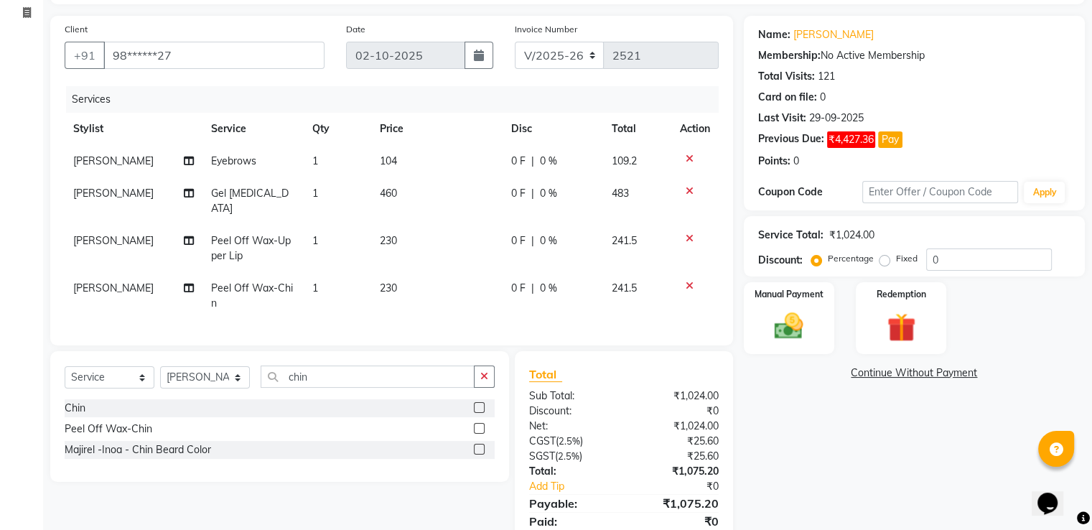
scroll to position [115, 0]
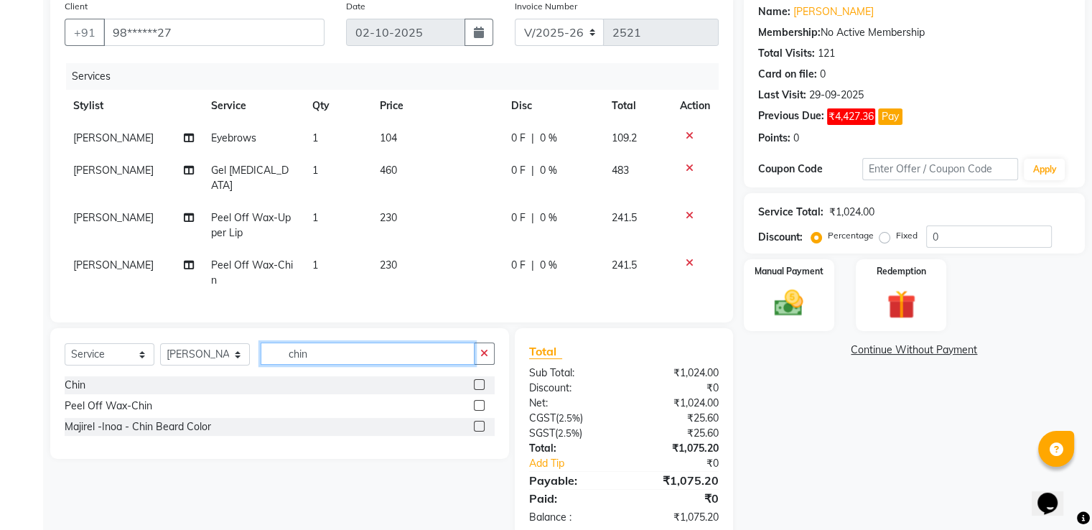
click at [308, 351] on input "chin" at bounding box center [368, 353] width 214 height 22
type input "c"
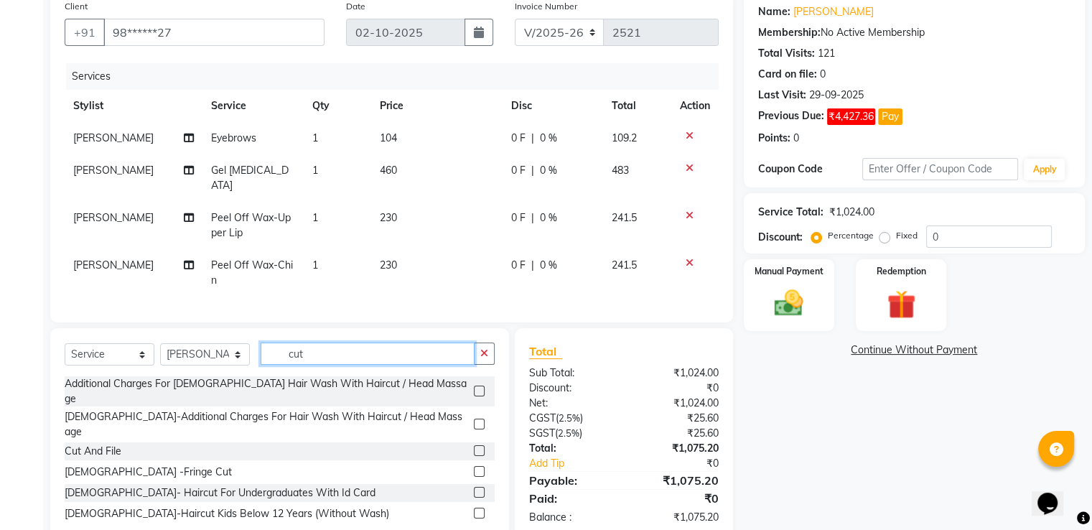
type input "cut"
click at [474, 445] on label at bounding box center [479, 450] width 11 height 11
click at [474, 446] on input "checkbox" at bounding box center [478, 450] width 9 height 9
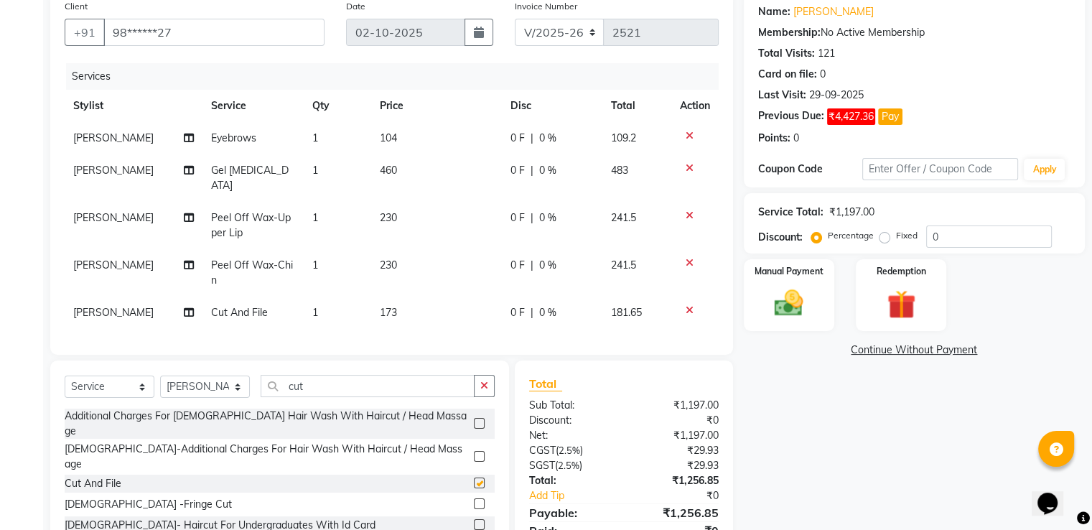
checkbox input "false"
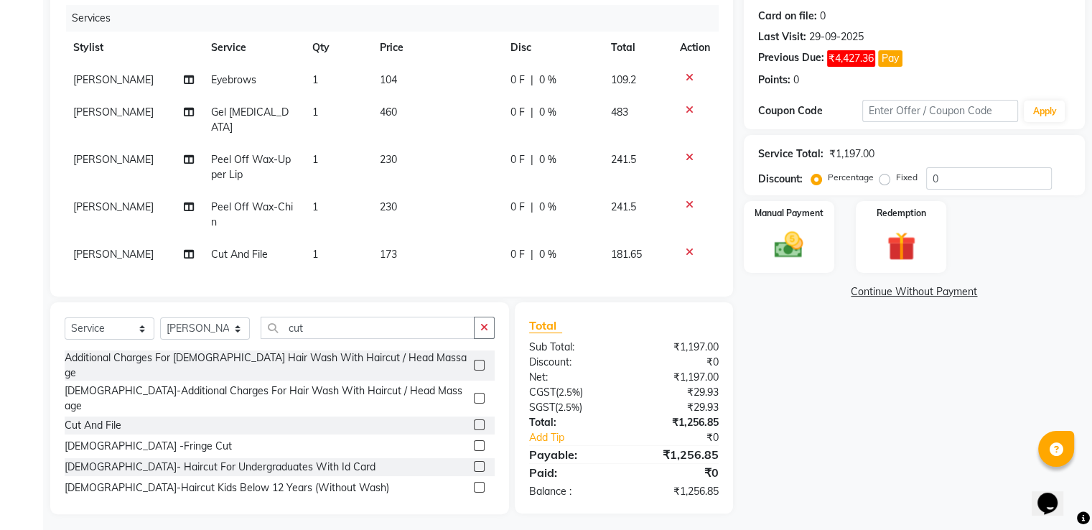
scroll to position [175, 0]
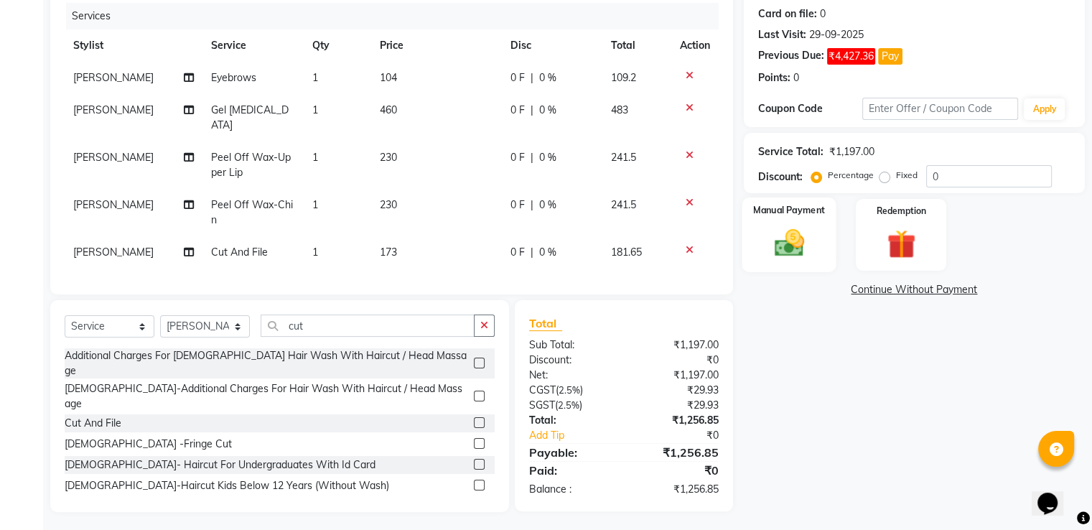
click at [785, 246] on img at bounding box center [788, 243] width 48 height 34
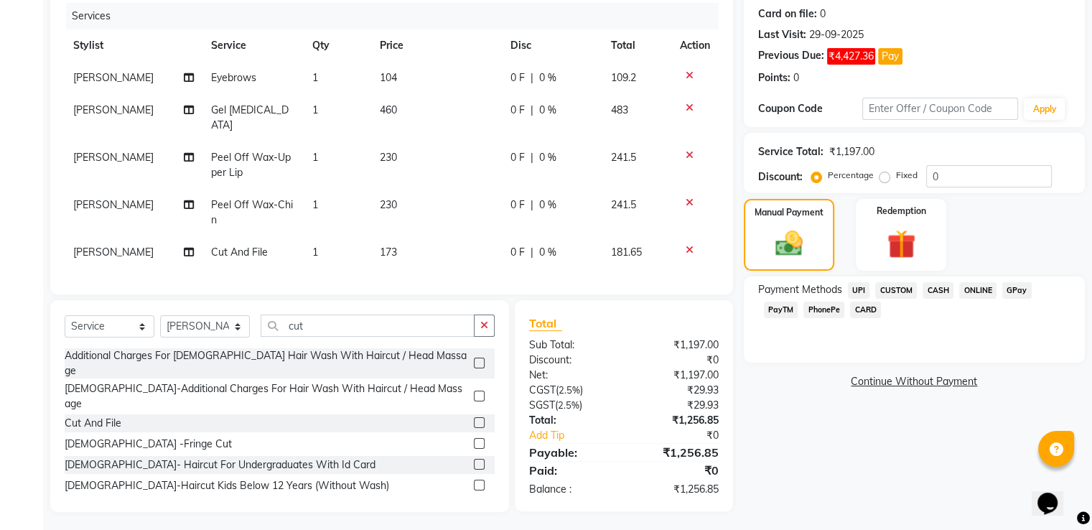
click at [1015, 291] on span "GPay" at bounding box center [1016, 290] width 29 height 17
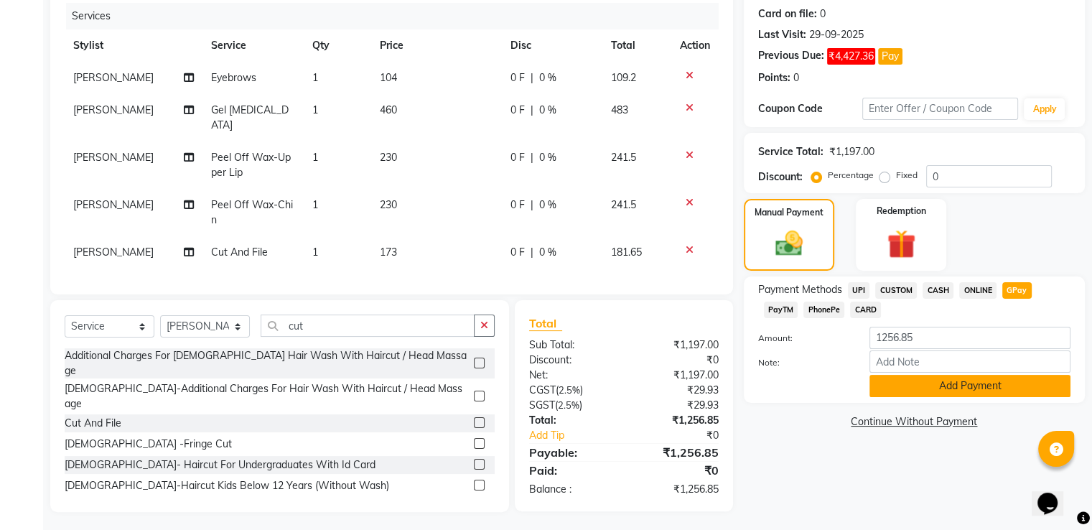
click at [982, 380] on button "Add Payment" at bounding box center [969, 386] width 201 height 22
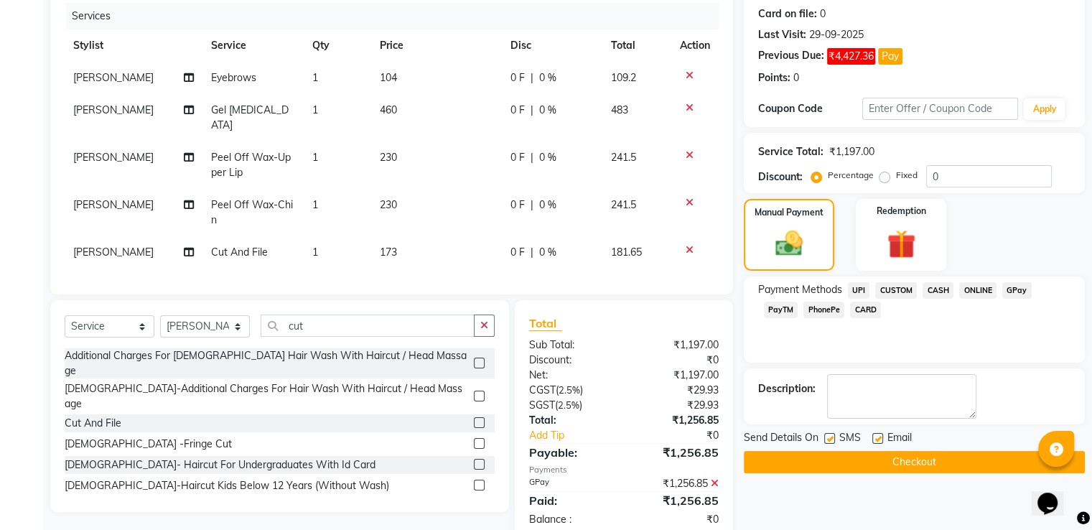
click at [952, 461] on button "Checkout" at bounding box center [914, 462] width 341 height 22
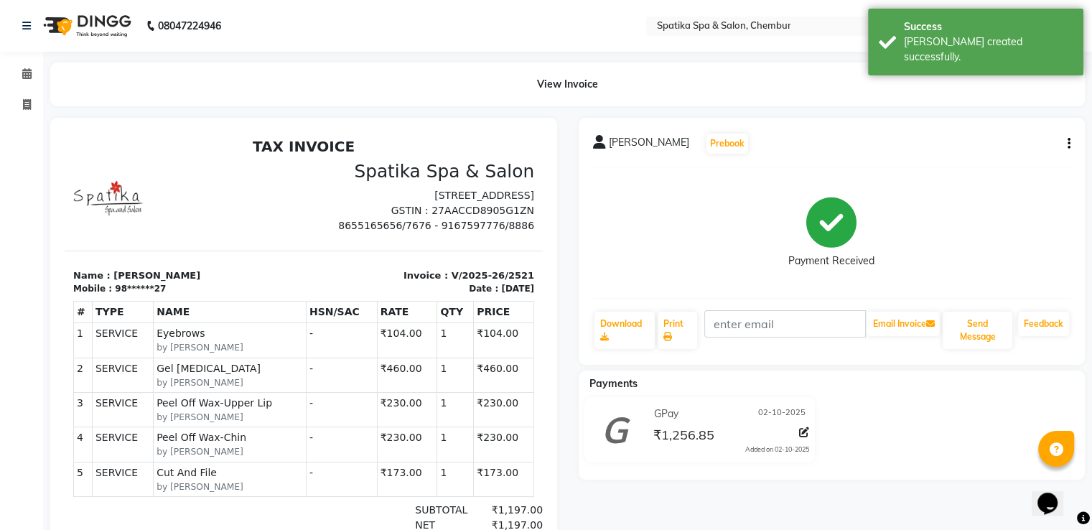
select select "631"
select select "service"
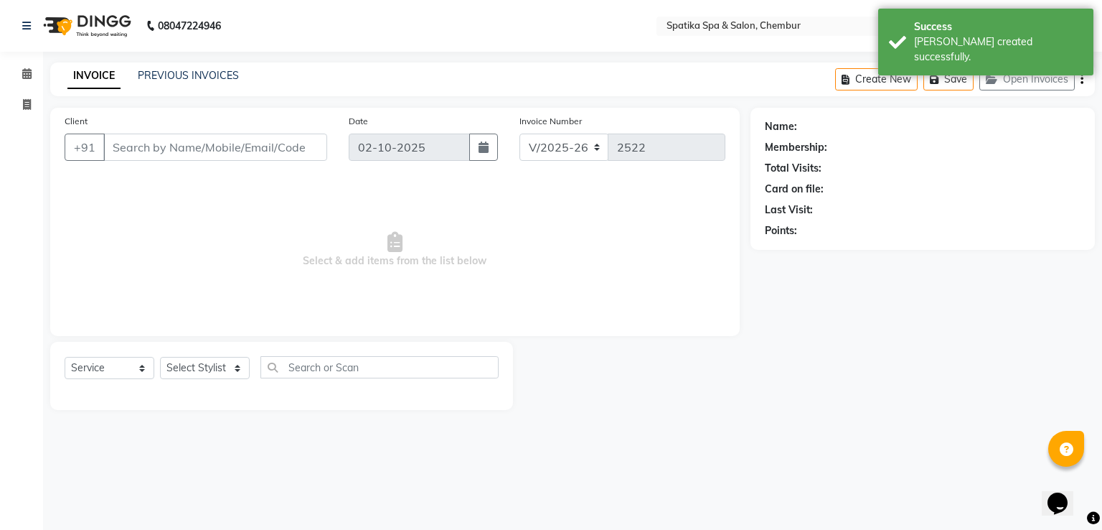
type input "98******27"
select select "82021"
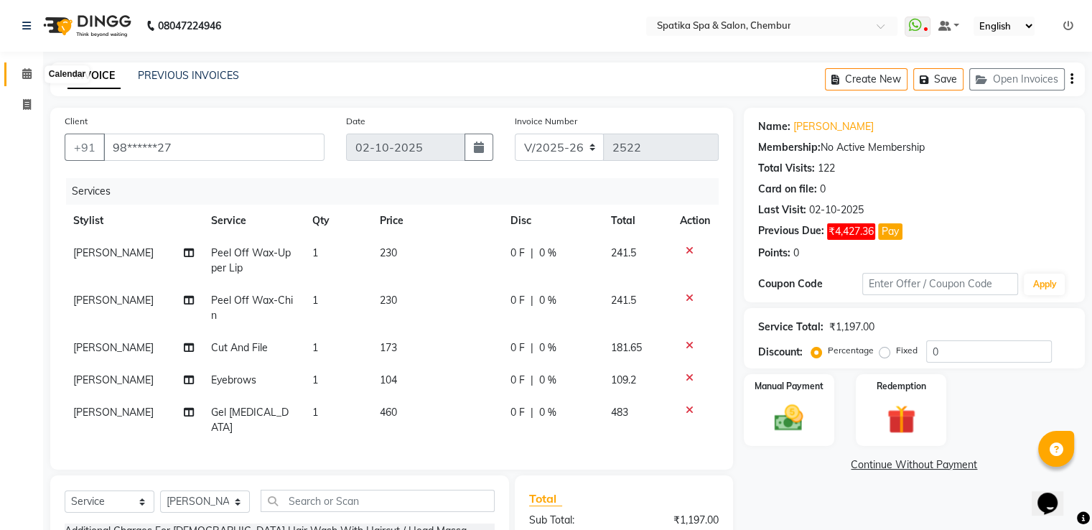
click at [29, 75] on icon at bounding box center [26, 73] width 9 height 11
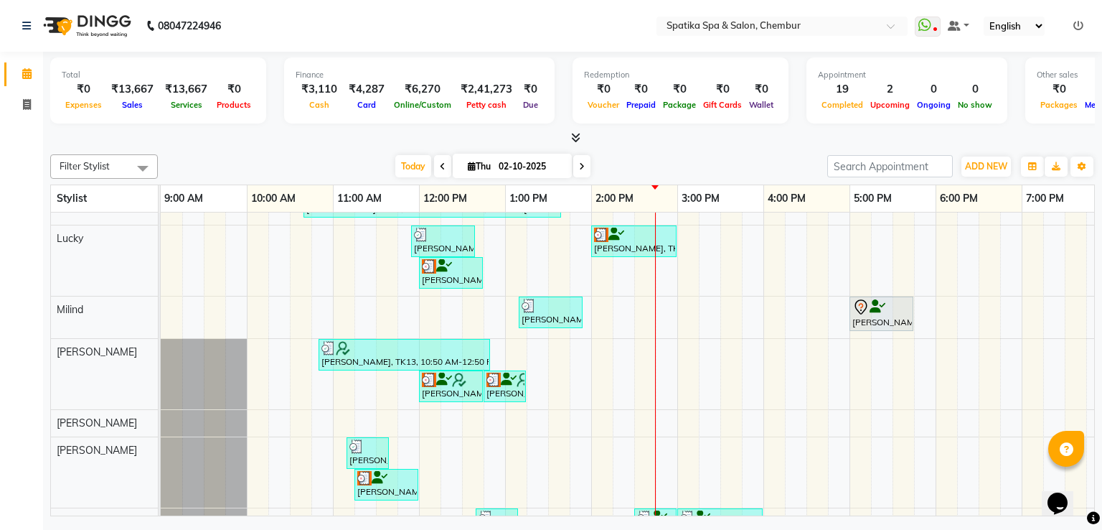
scroll to position [81, 0]
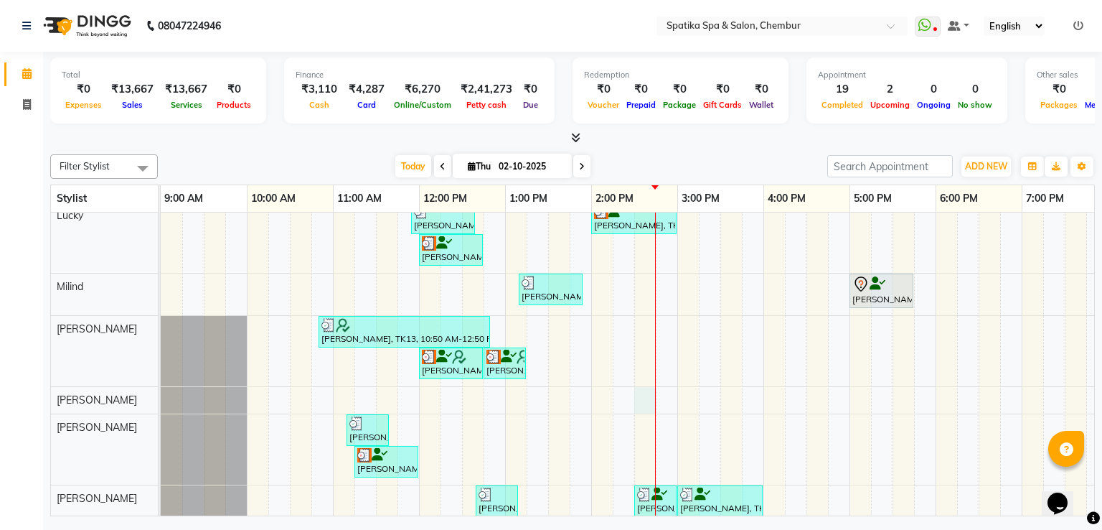
drag, startPoint x: 634, startPoint y: 386, endPoint x: 642, endPoint y: 389, distance: 8.4
click at [642, 389] on div "[PERSON_NAME], TK04, 10:30 AM-11:15 AM, Haircuts [PERSON_NAME], TK04, 11:15 AM-…" at bounding box center [721, 360] width 1120 height 459
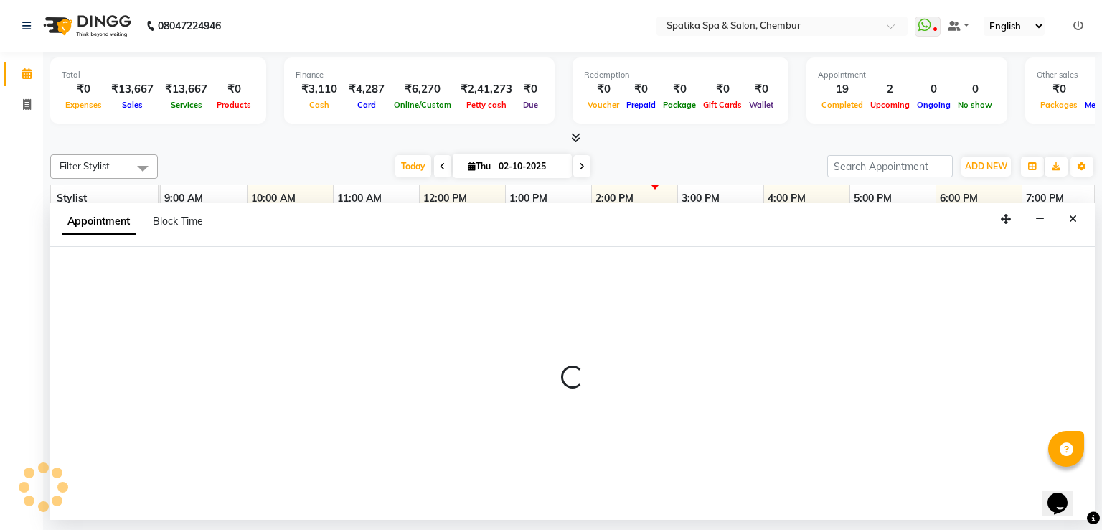
select select "29950"
select select "870"
select select "tentative"
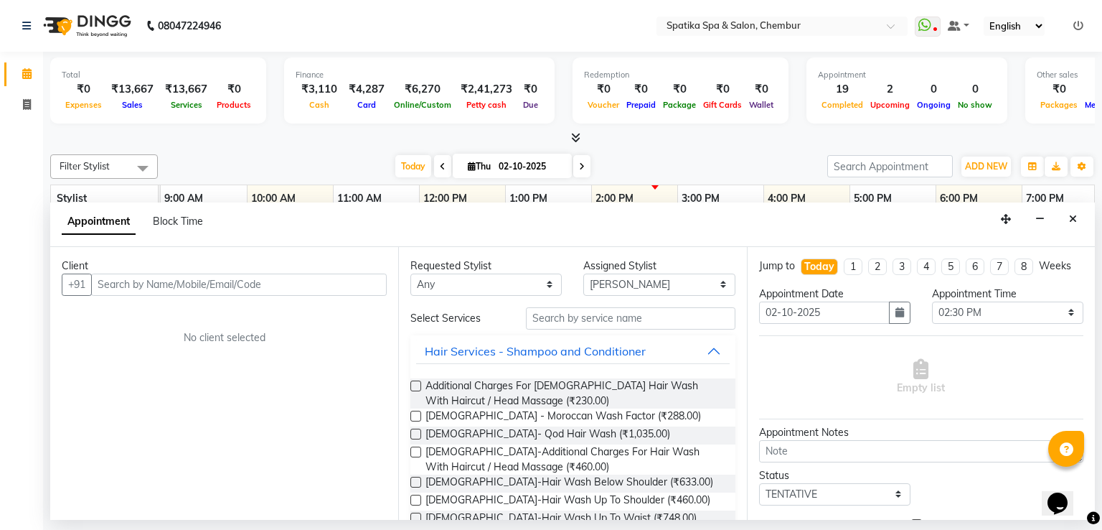
click at [352, 288] on input "text" at bounding box center [239, 284] width 296 height 22
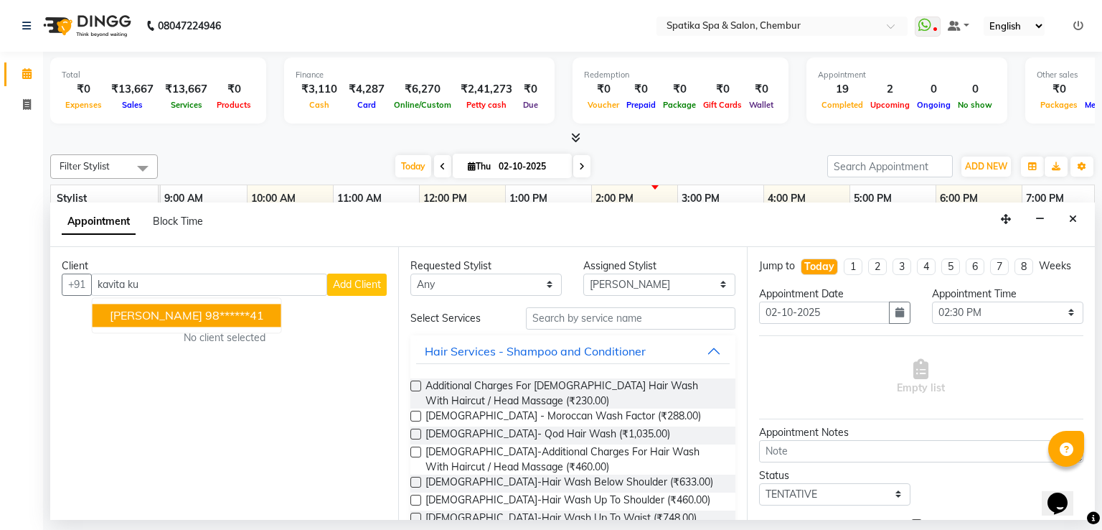
click at [247, 308] on ngb-highlight "98******41" at bounding box center [234, 315] width 59 height 14
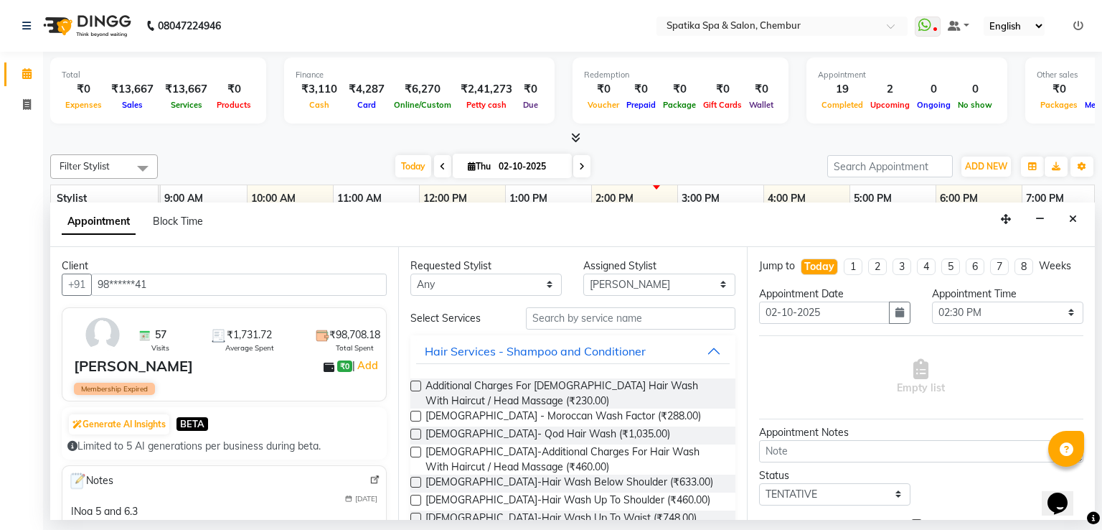
type input "98******41"
click at [570, 313] on input "text" at bounding box center [631, 318] width 210 height 22
type input "m"
click at [570, 313] on input "text" at bounding box center [631, 318] width 210 height 22
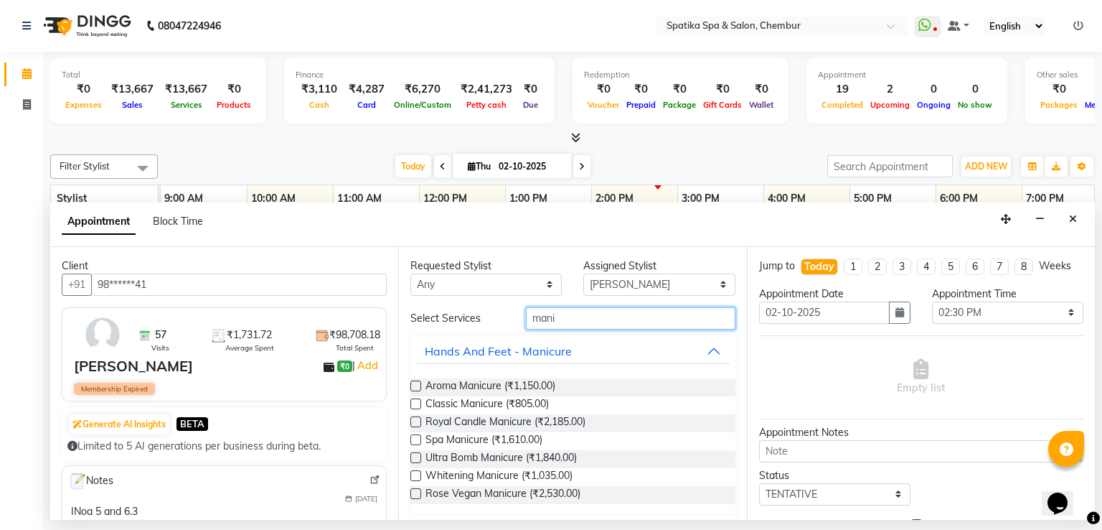
type input "mani"
click at [419, 403] on label at bounding box center [416, 403] width 11 height 11
click at [419, 403] on input "checkbox" at bounding box center [415, 404] width 9 height 9
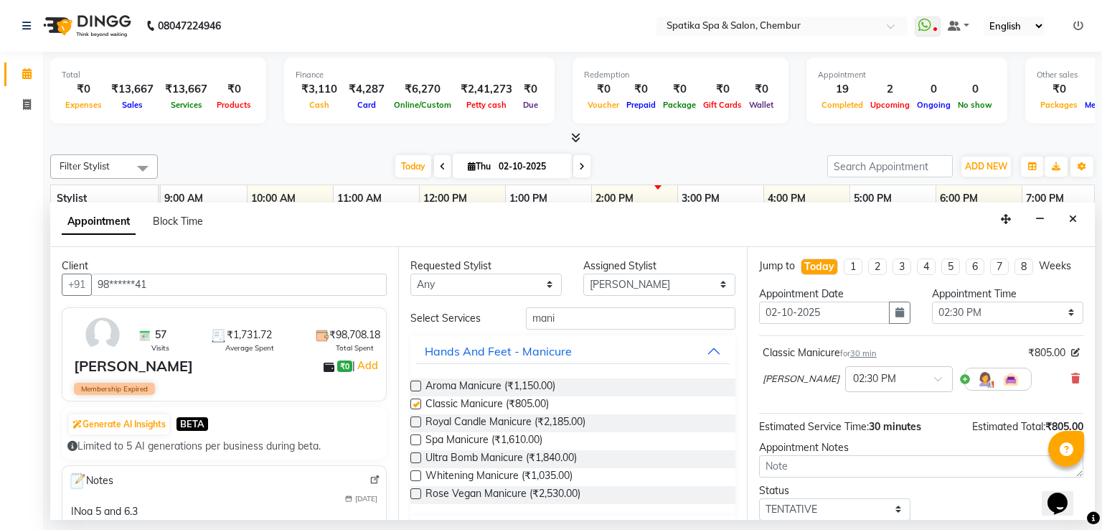
checkbox input "false"
click at [558, 316] on input "mani" at bounding box center [631, 318] width 210 height 22
type input "m"
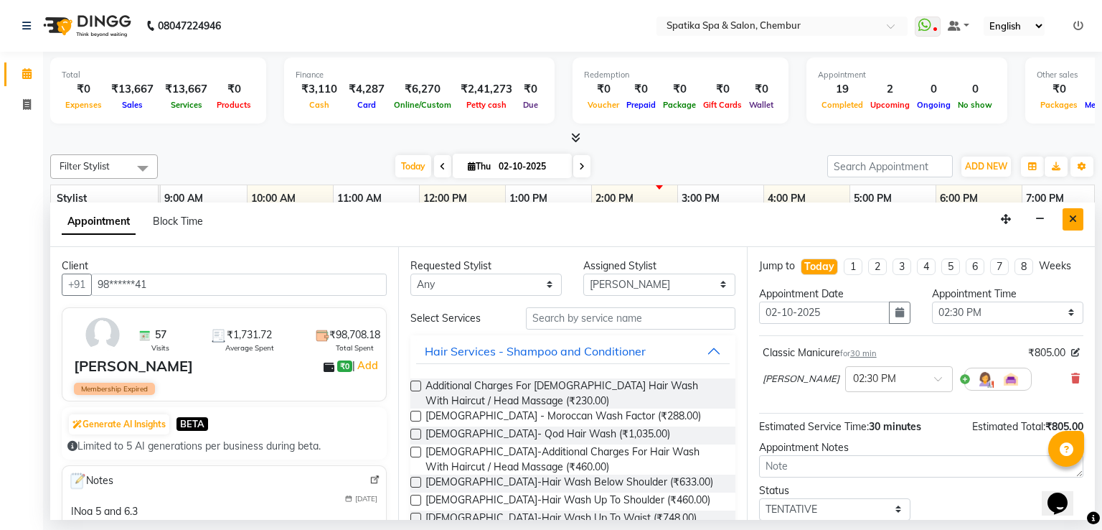
click at [1077, 214] on icon "Close" at bounding box center [1073, 219] width 8 height 10
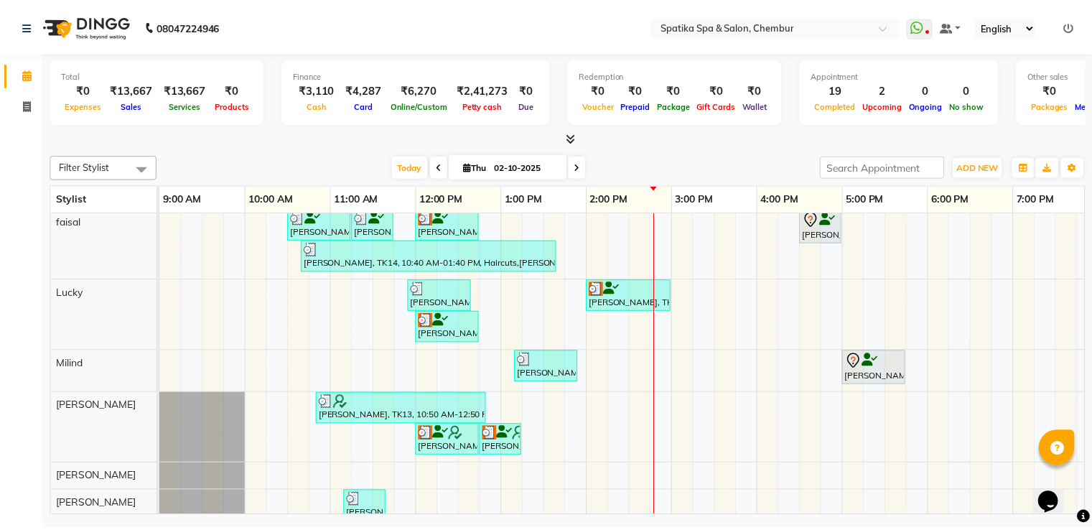
scroll to position [0, 0]
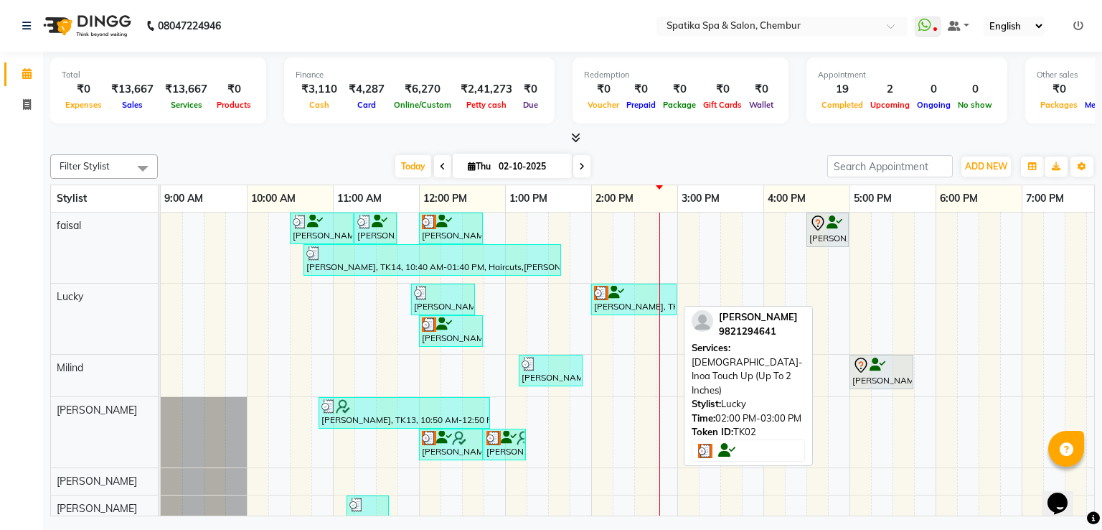
click at [643, 291] on div at bounding box center [634, 293] width 80 height 14
select select "3"
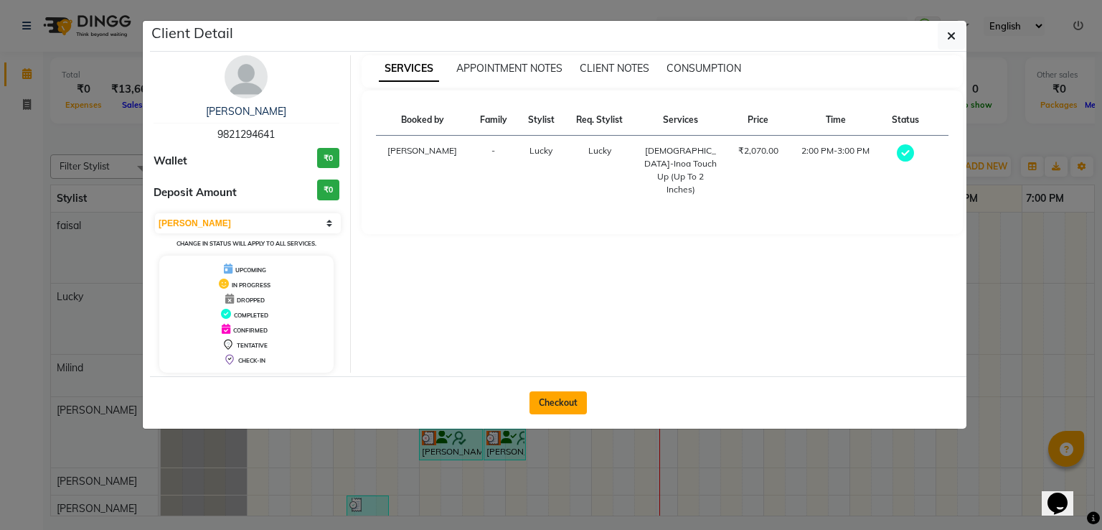
click at [560, 396] on button "Checkout" at bounding box center [558, 402] width 57 height 23
select select "631"
select select "service"
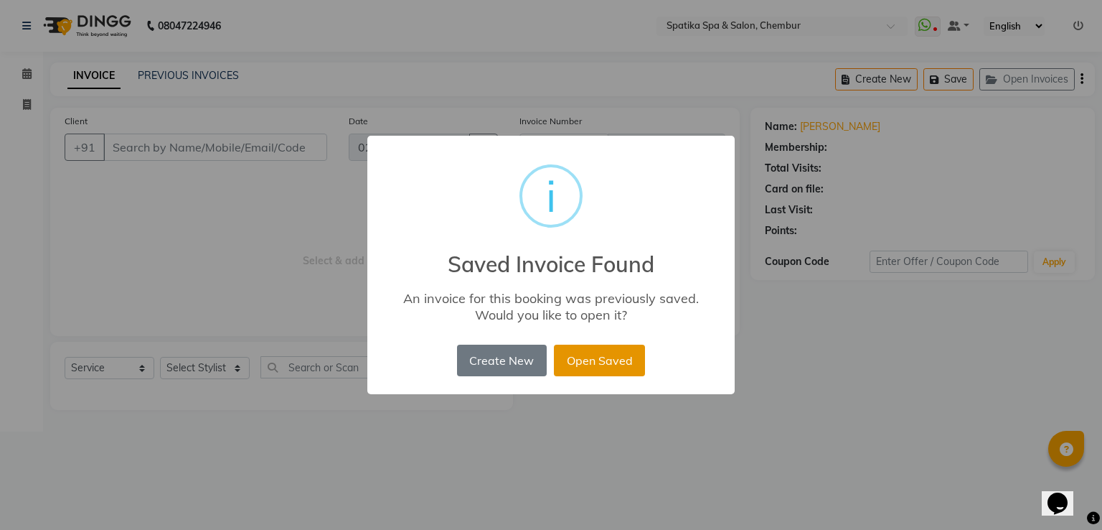
click at [591, 360] on button "Open Saved" at bounding box center [599, 361] width 91 height 32
type input "98******41"
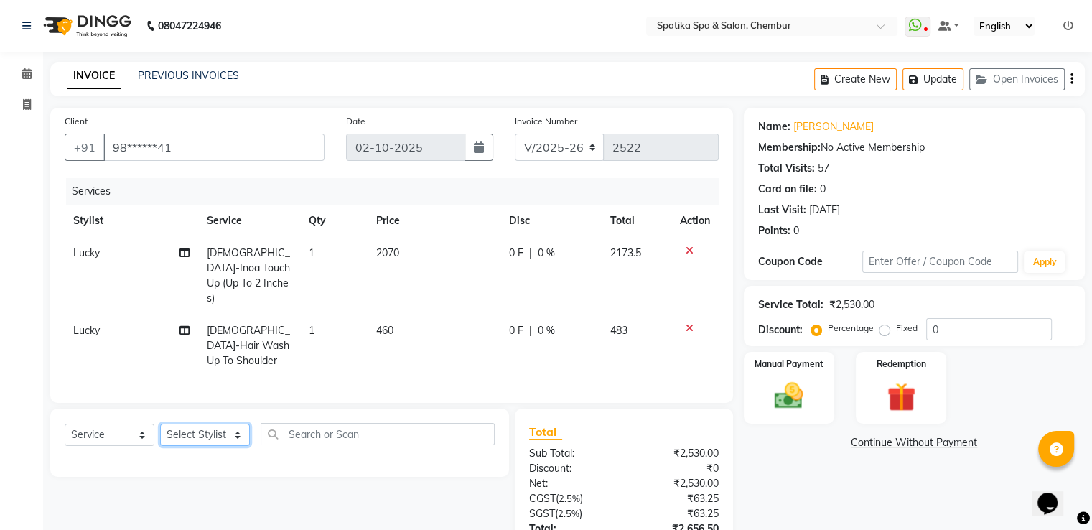
click at [239, 423] on select "Select Stylist [PERSON_NAME] [PERSON_NAME] [PERSON_NAME] [PERSON_NAME] [PERSON_…" at bounding box center [205, 434] width 90 height 22
select select "29950"
click at [160, 423] on select "Select Stylist [PERSON_NAME] [PERSON_NAME] [PERSON_NAME] [PERSON_NAME] [PERSON_…" at bounding box center [205, 434] width 90 height 22
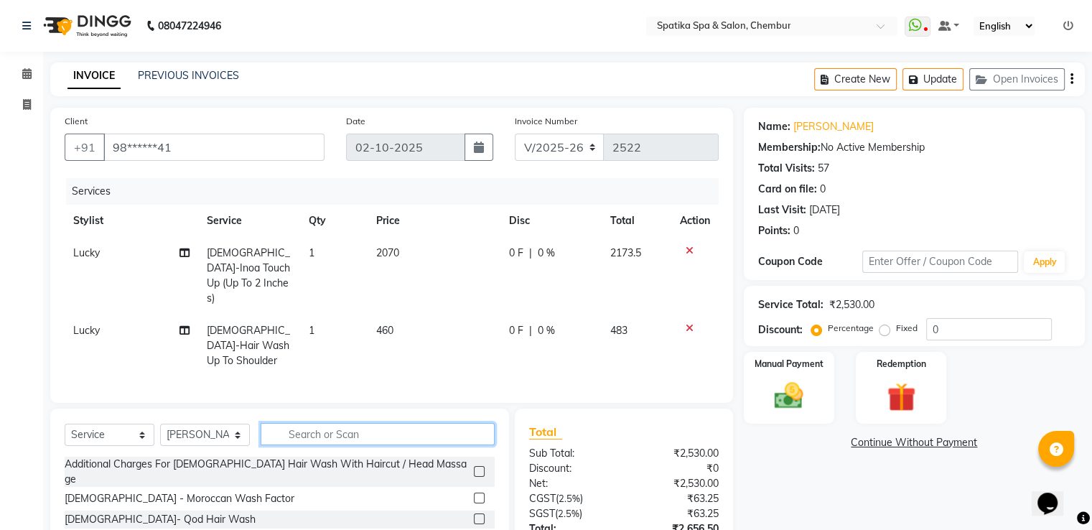
click at [313, 423] on input "text" at bounding box center [378, 434] width 234 height 22
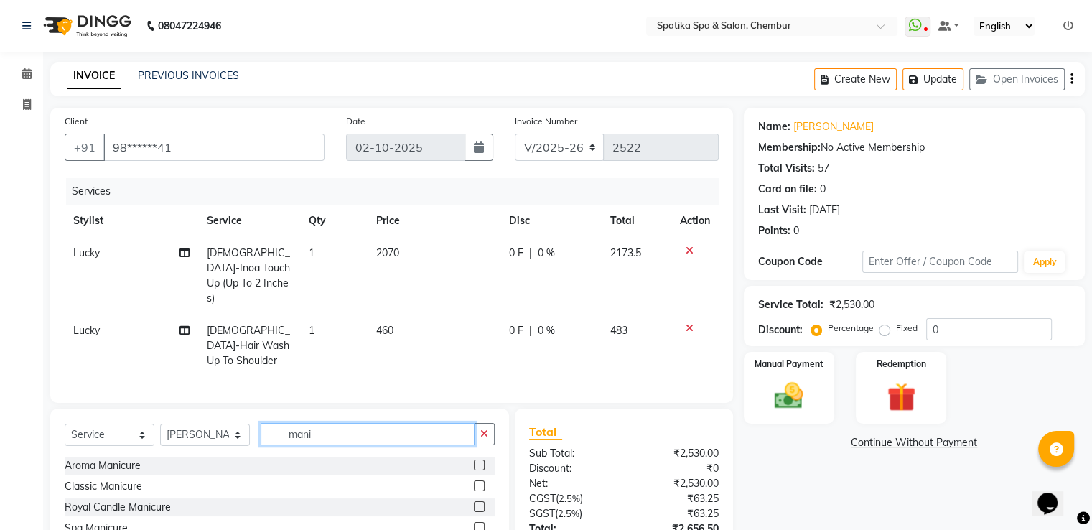
type input "mani"
click at [474, 480] on label at bounding box center [479, 485] width 11 height 11
click at [474, 482] on input "checkbox" at bounding box center [478, 486] width 9 height 9
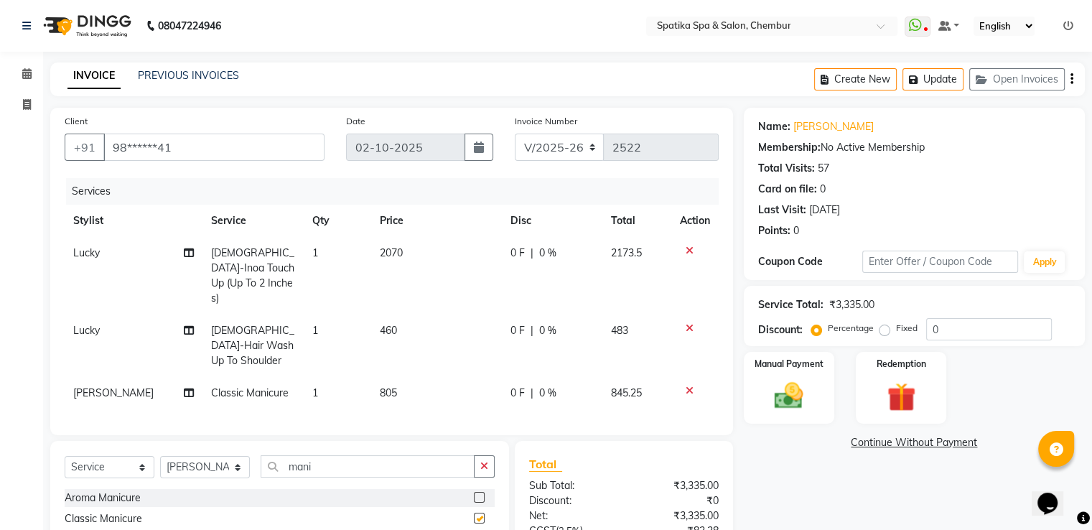
checkbox input "false"
click at [685, 323] on icon at bounding box center [689, 328] width 8 height 10
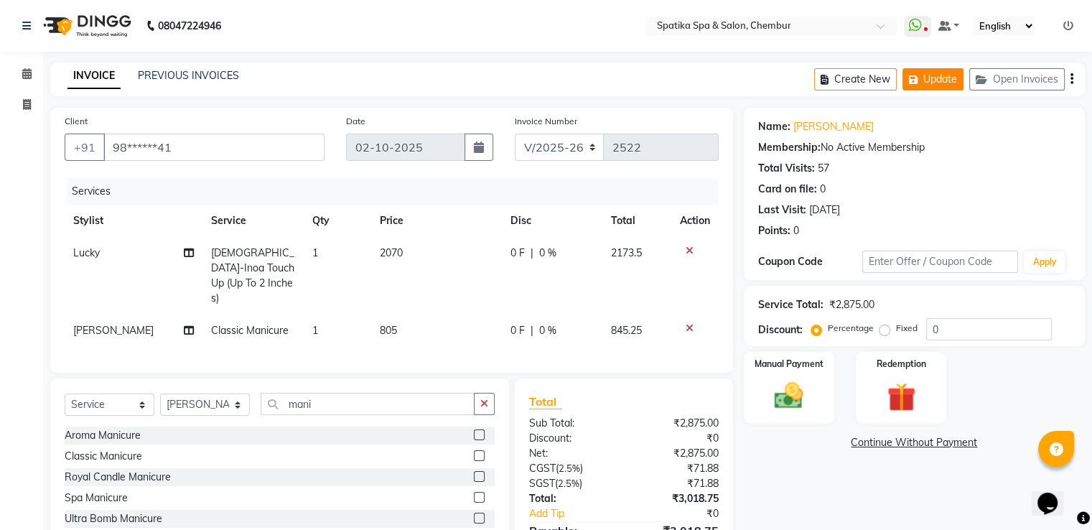
click at [928, 73] on button "Update" at bounding box center [932, 79] width 61 height 22
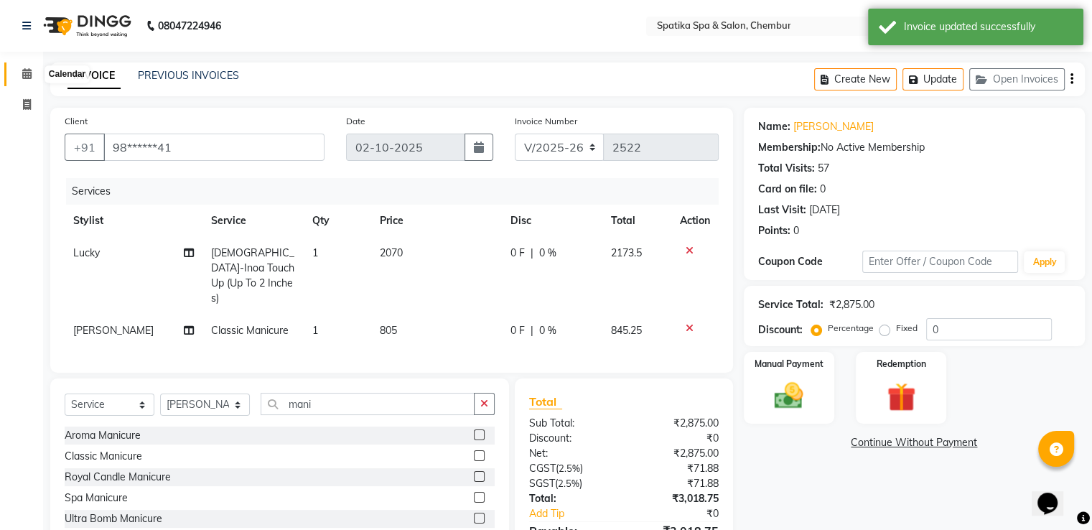
click at [27, 70] on icon at bounding box center [26, 73] width 9 height 11
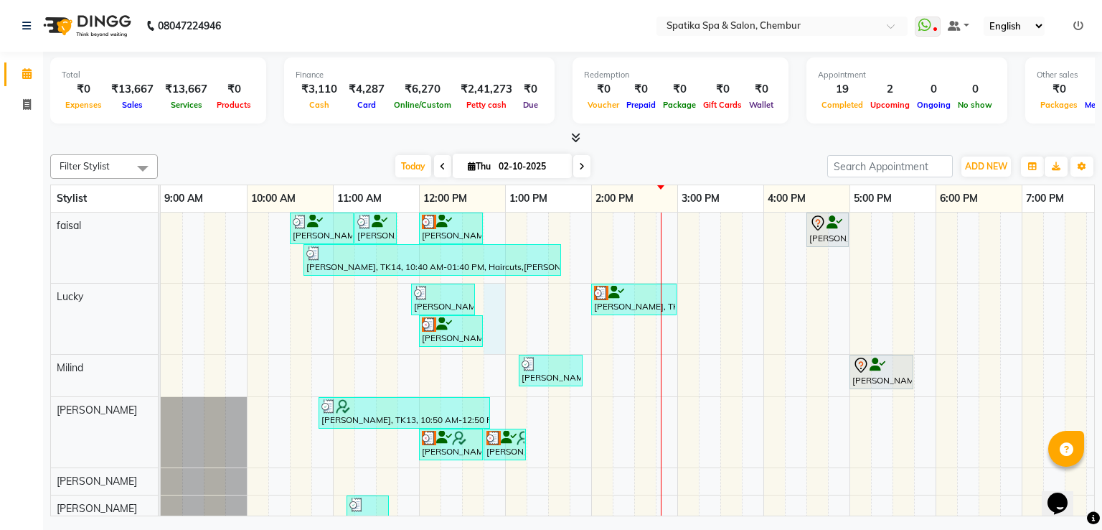
click at [496, 287] on div "[PERSON_NAME], TK04, 10:30 AM-11:15 AM, Haircuts [PERSON_NAME], TK04, 11:15 AM-…" at bounding box center [721, 441] width 1120 height 459
select select "9046"
select select "765"
select select "tentative"
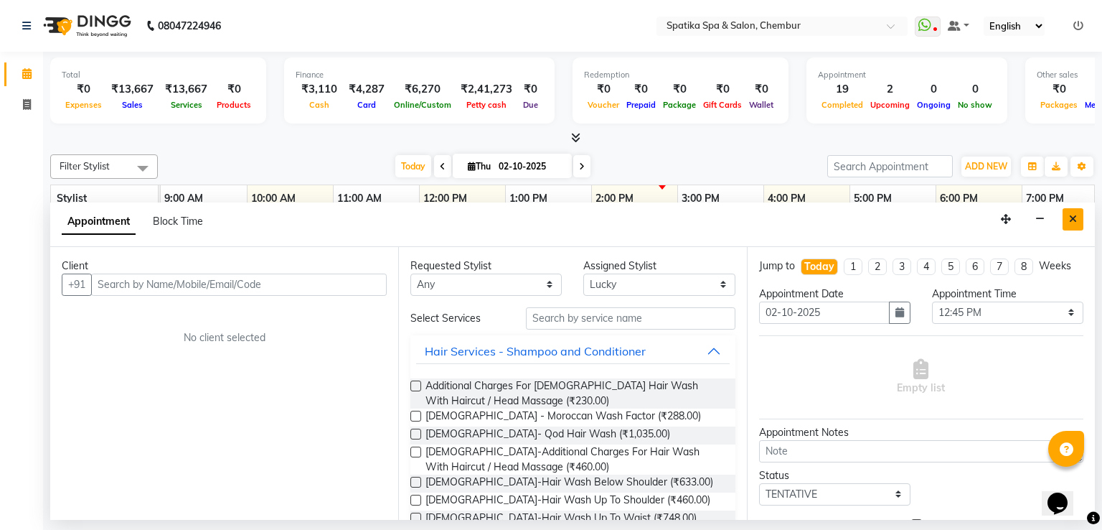
click at [1068, 216] on button "Close" at bounding box center [1073, 219] width 21 height 22
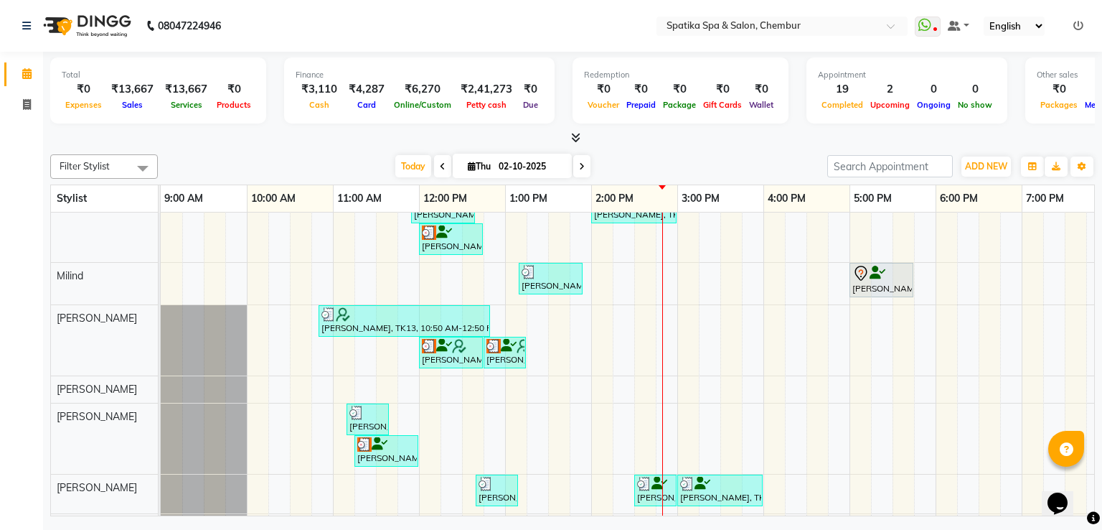
scroll to position [57, 0]
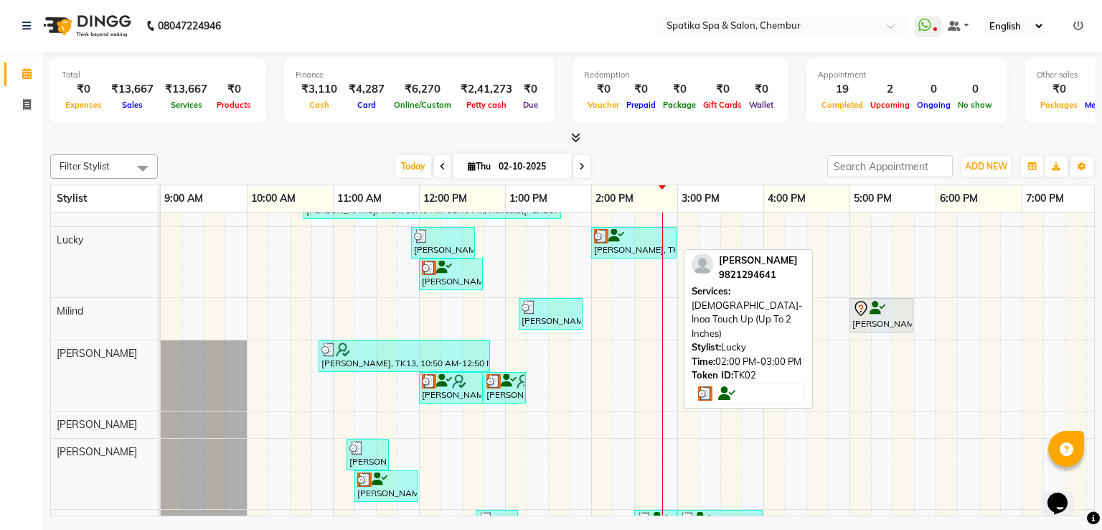
click at [620, 235] on icon at bounding box center [617, 235] width 16 height 1
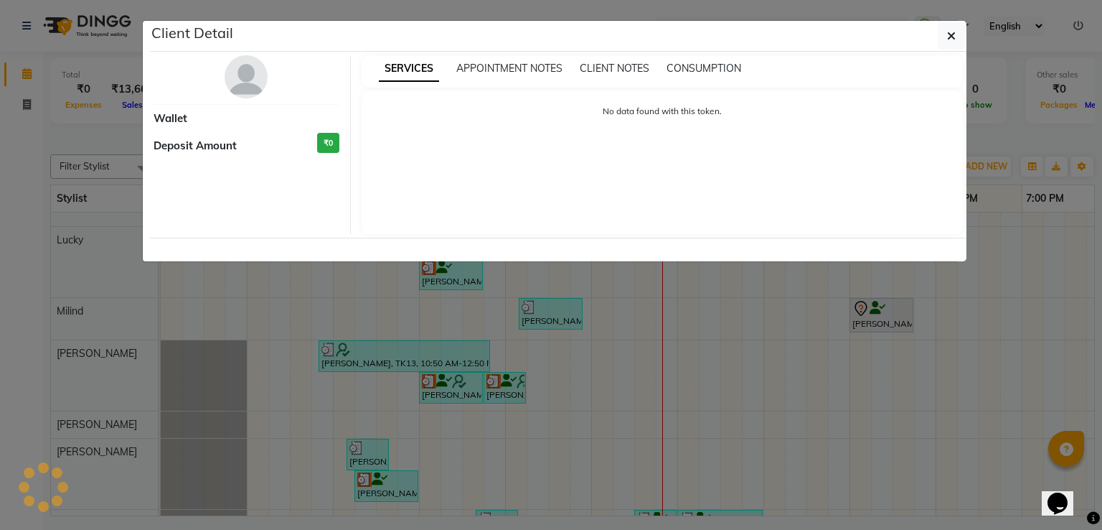
select select "3"
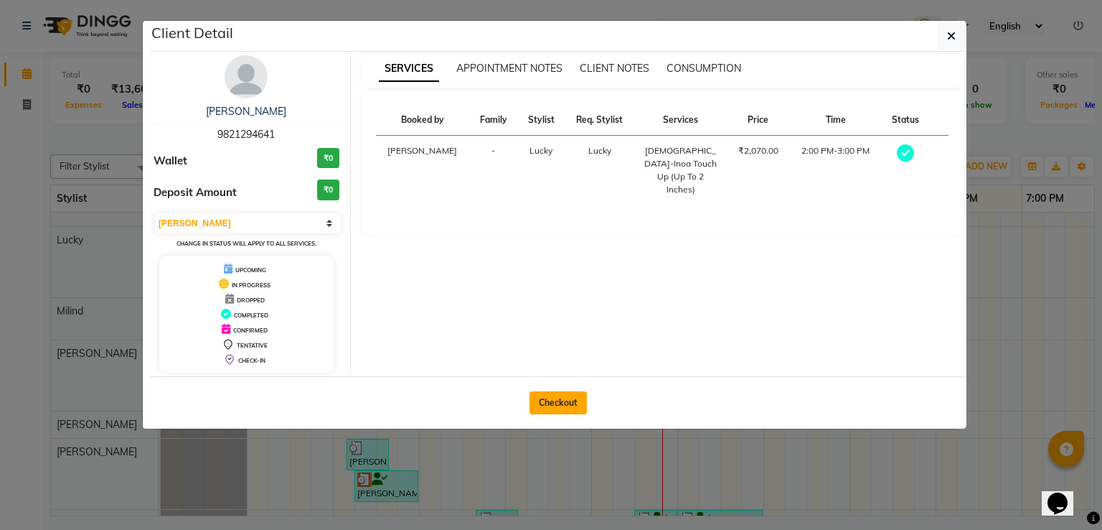
click at [565, 395] on button "Checkout" at bounding box center [558, 402] width 57 height 23
select select "631"
select select "service"
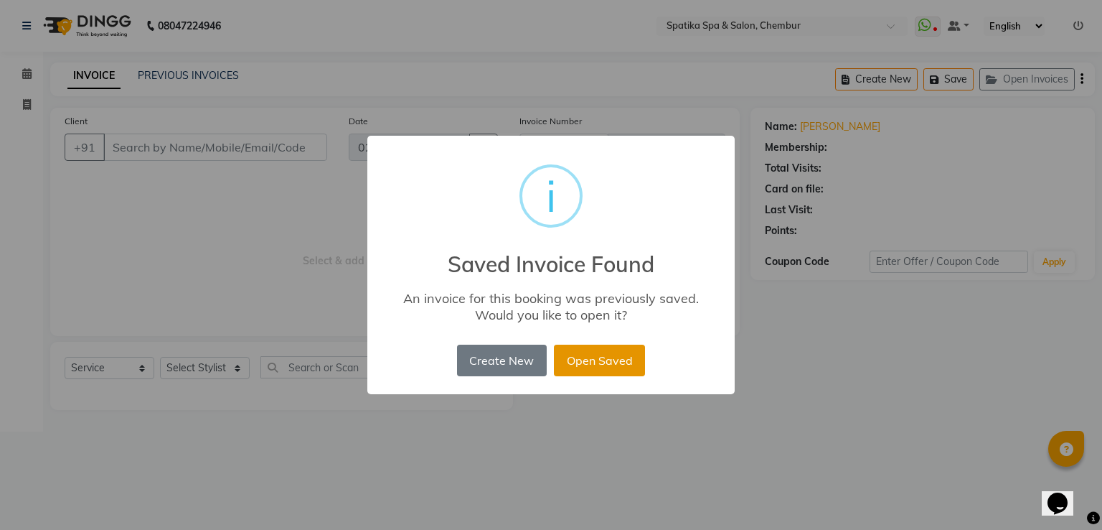
click at [609, 355] on button "Open Saved" at bounding box center [599, 361] width 91 height 32
type input "98******41"
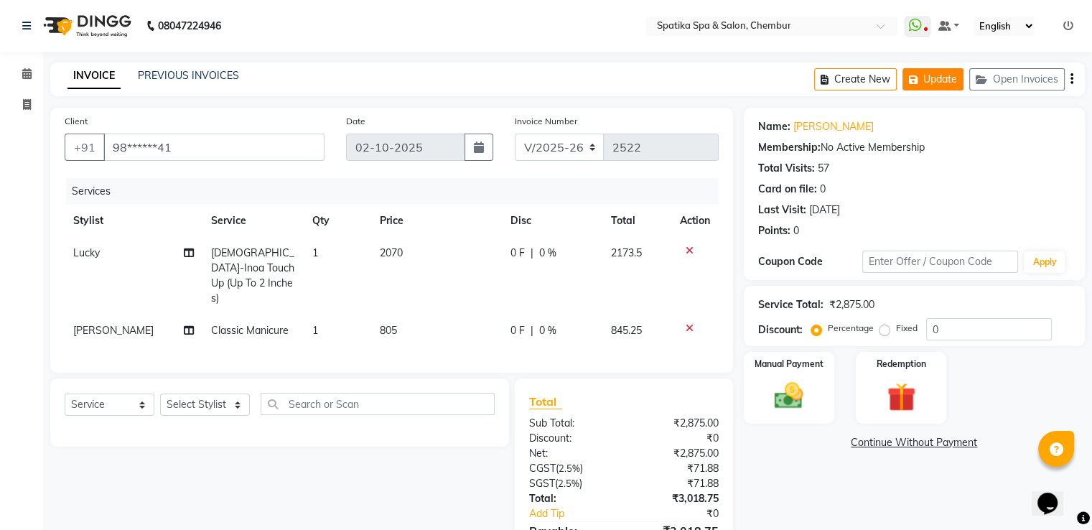
click at [947, 70] on button "Update" at bounding box center [932, 79] width 61 height 22
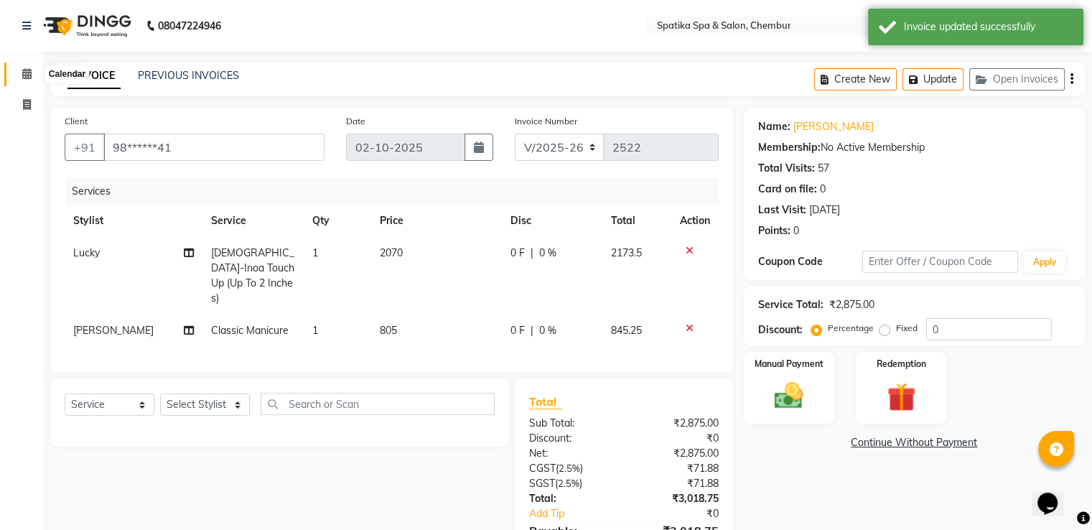
click at [29, 70] on icon at bounding box center [26, 73] width 9 height 11
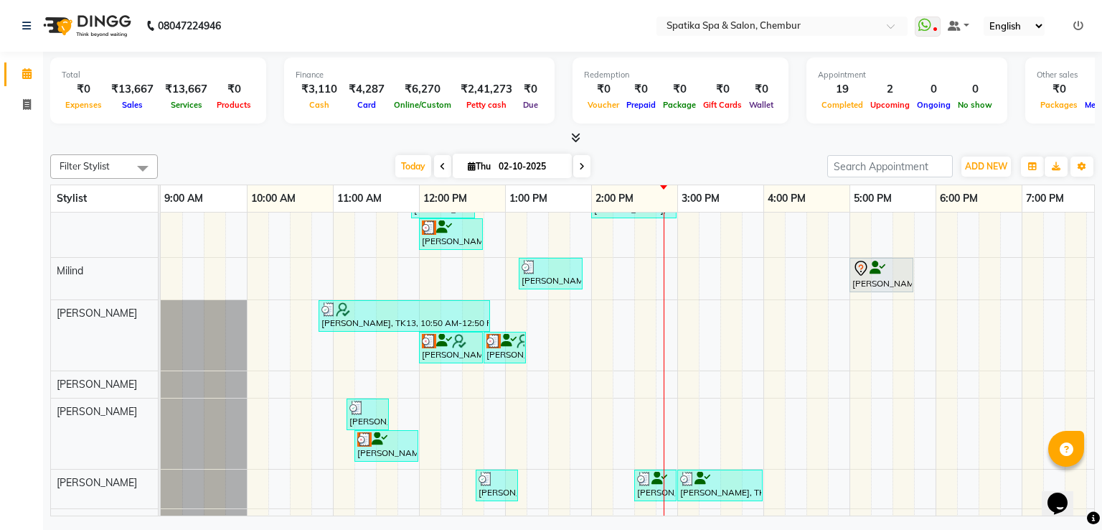
scroll to position [106, 0]
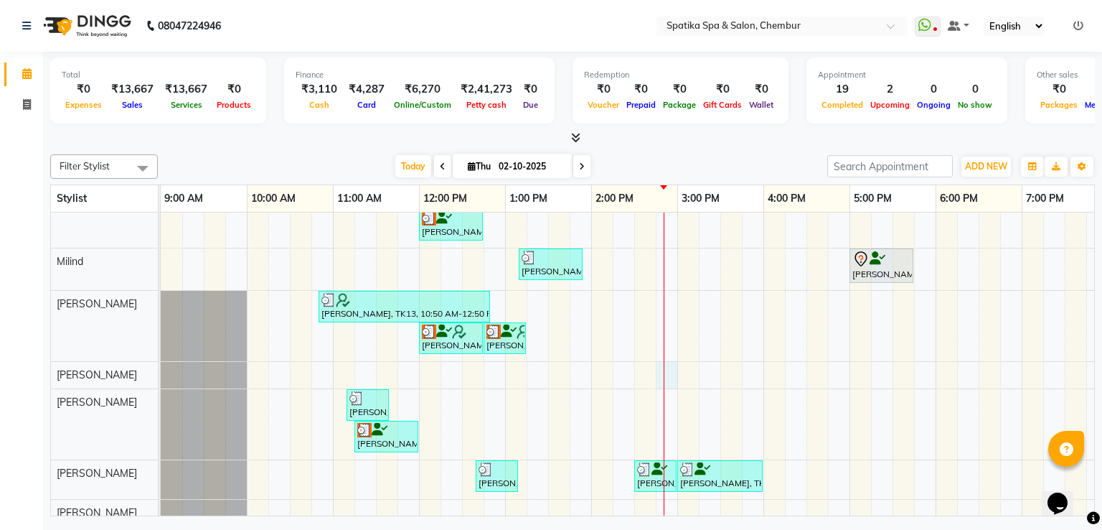
click at [656, 364] on div "[PERSON_NAME], TK04, 10:30 AM-11:15 AM, Haircuts [PERSON_NAME], TK04, 11:15 AM-…" at bounding box center [721, 335] width 1120 height 459
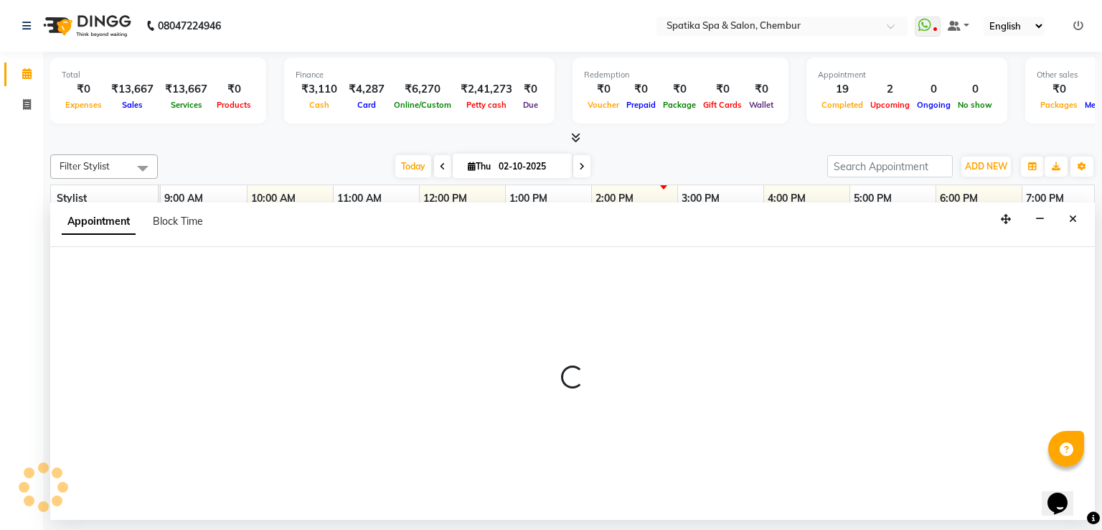
select select "29950"
select select "tentative"
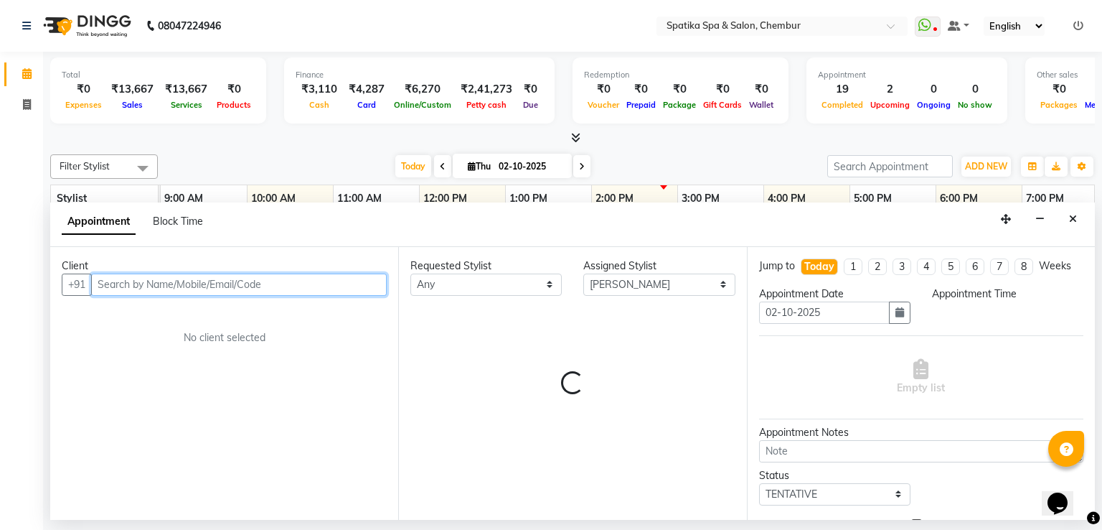
select select "885"
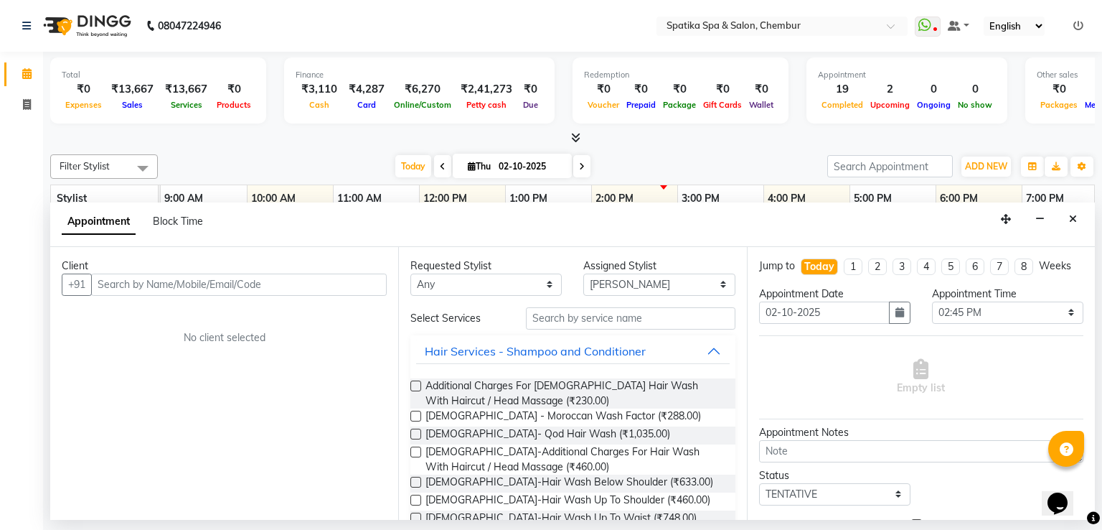
click at [344, 271] on div "Client" at bounding box center [224, 265] width 325 height 15
click at [217, 278] on input "text" at bounding box center [239, 284] width 296 height 22
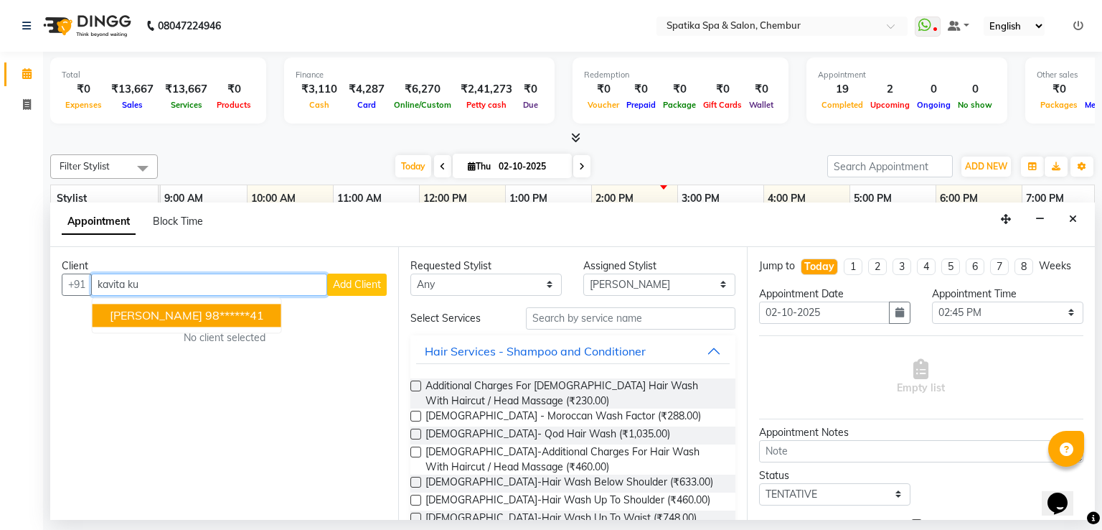
click at [205, 311] on ngb-highlight "98******41" at bounding box center [234, 315] width 59 height 14
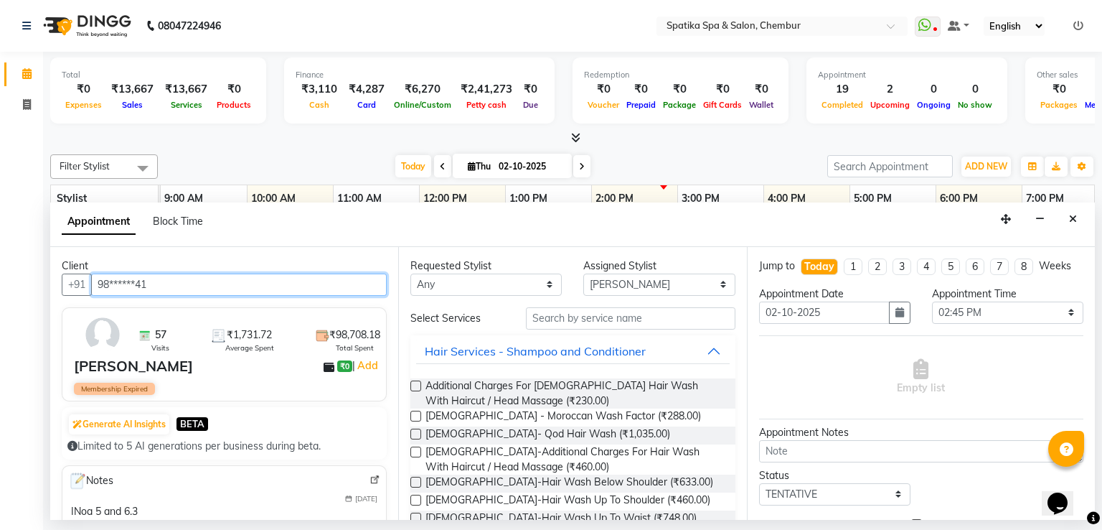
type input "98******41"
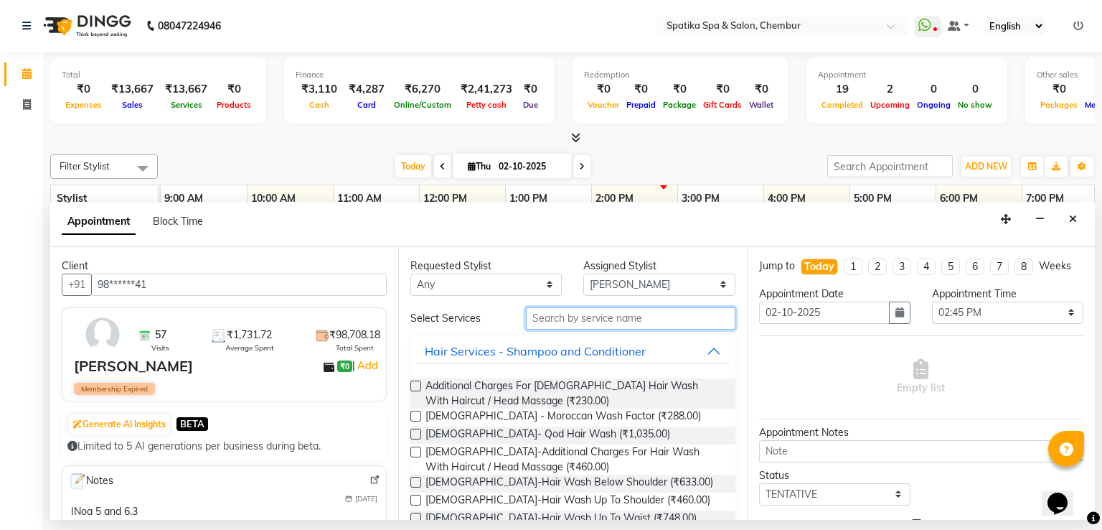
click at [550, 308] on input "text" at bounding box center [631, 318] width 210 height 22
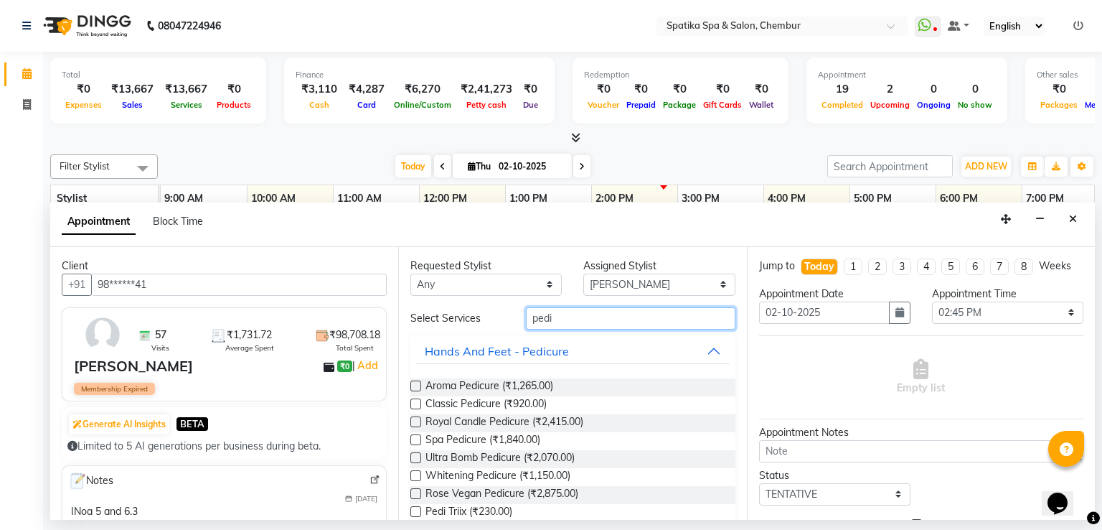
type input "pedi"
click at [416, 403] on label at bounding box center [416, 403] width 11 height 11
click at [416, 403] on input "checkbox" at bounding box center [415, 404] width 9 height 9
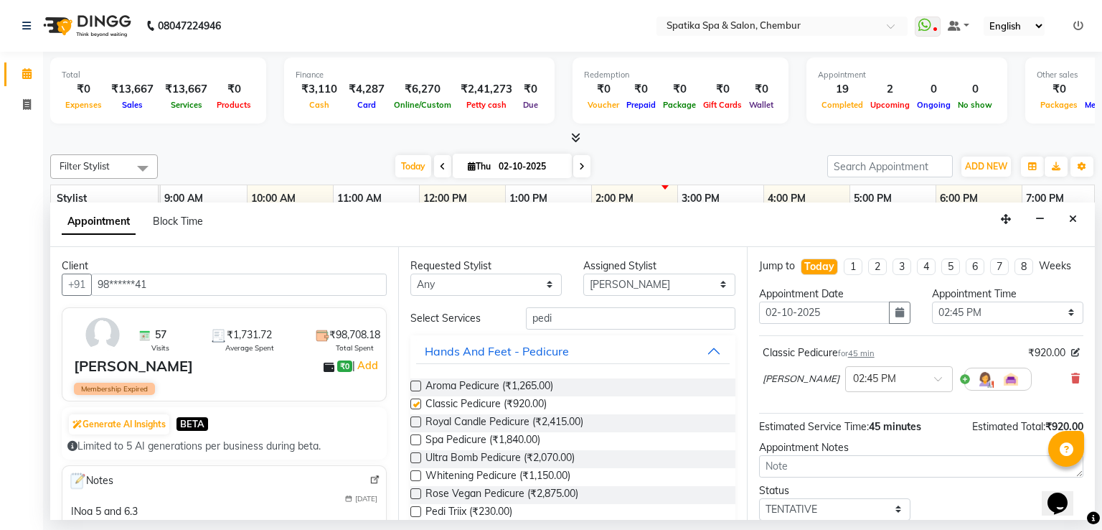
checkbox input "false"
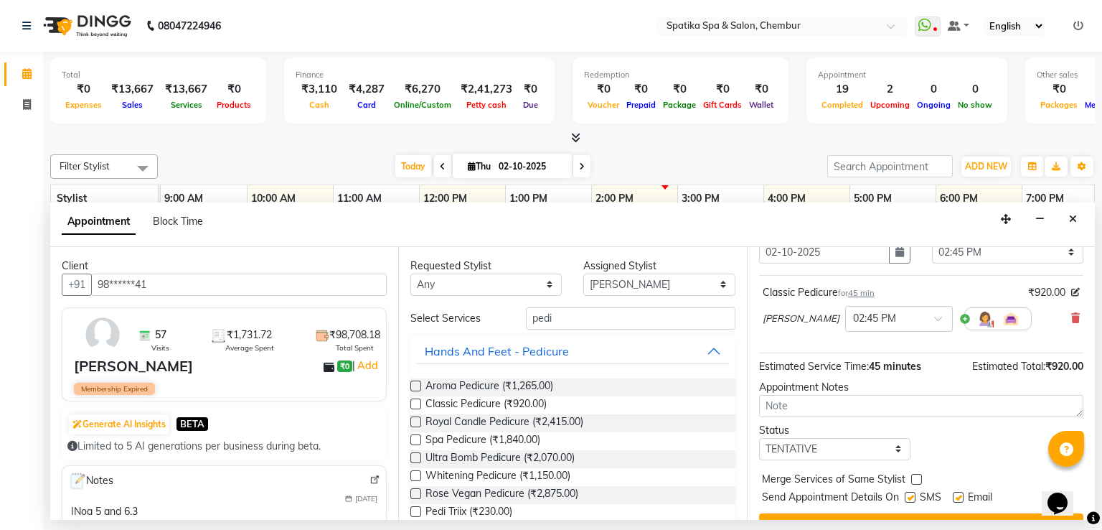
scroll to position [90, 0]
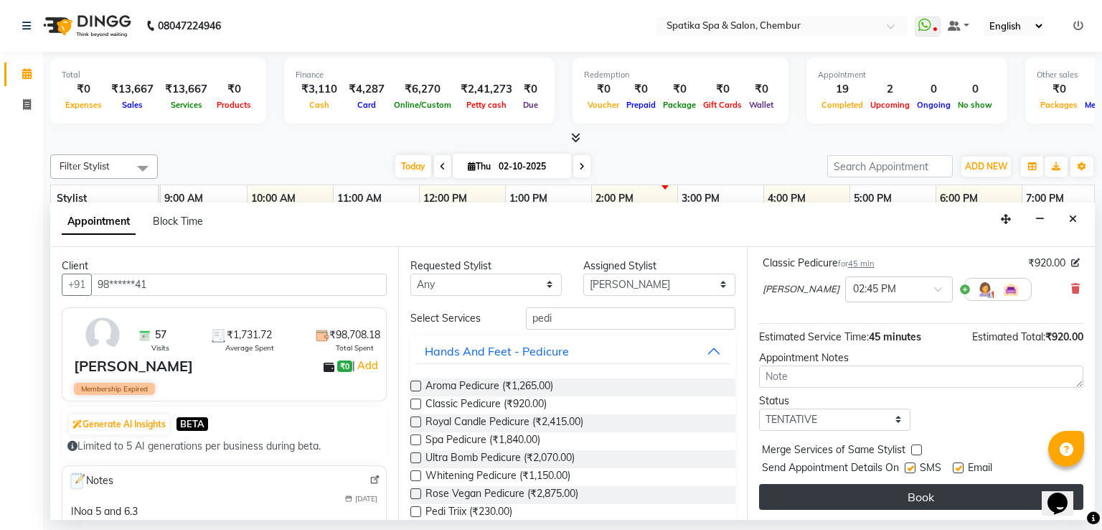
click at [972, 497] on button "Book" at bounding box center [921, 497] width 324 height 26
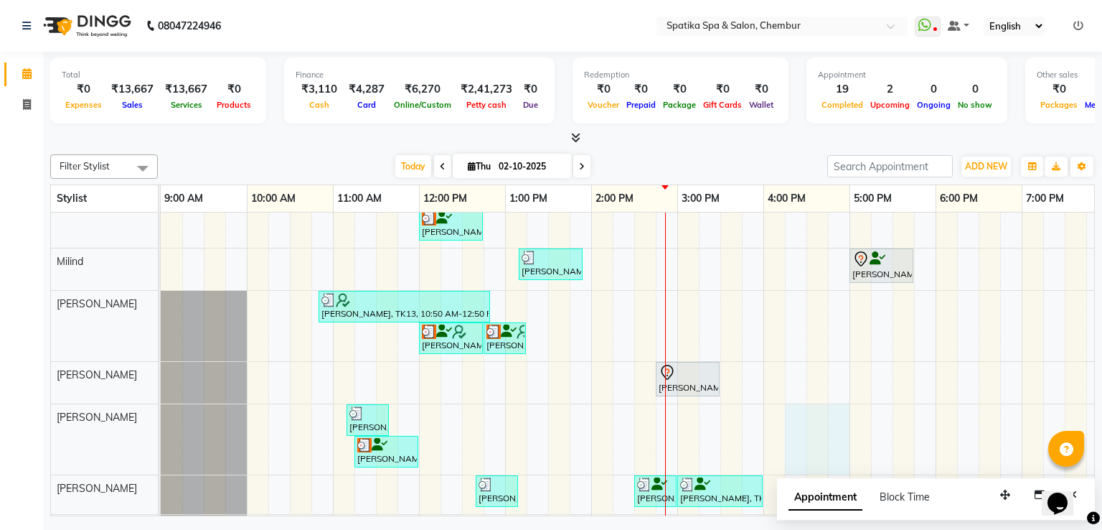
drag, startPoint x: 835, startPoint y: 340, endPoint x: 853, endPoint y: 284, distance: 58.8
click at [853, 284] on tr at bounding box center [721, 343] width 1120 height 474
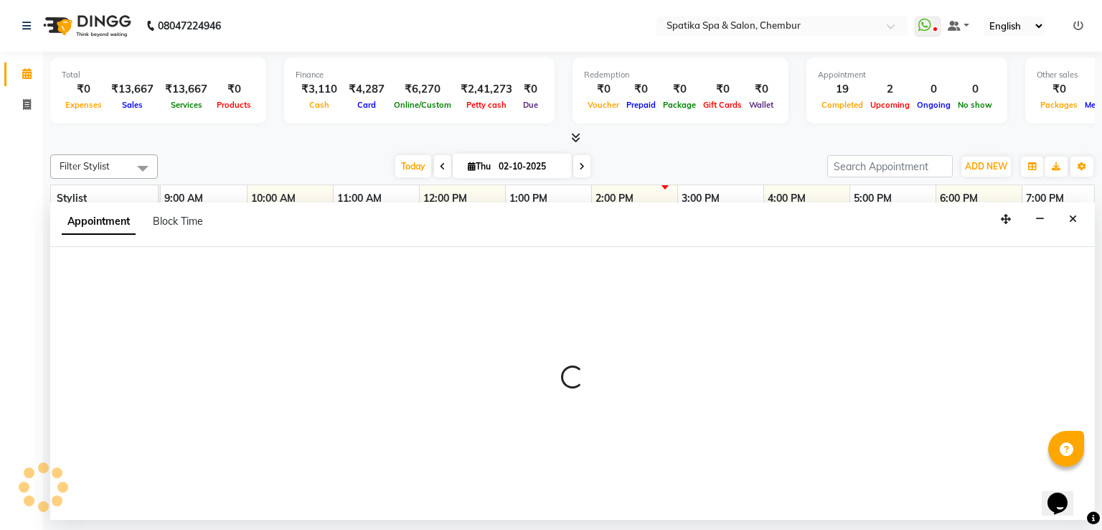
select select "62535"
select select "975"
select select "tentative"
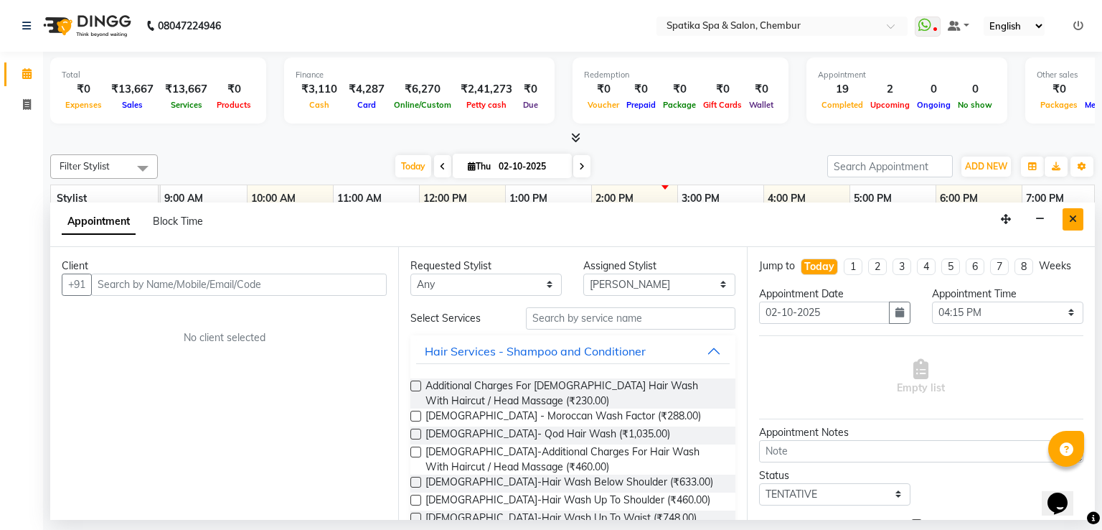
click at [1073, 219] on icon "Close" at bounding box center [1073, 219] width 8 height 10
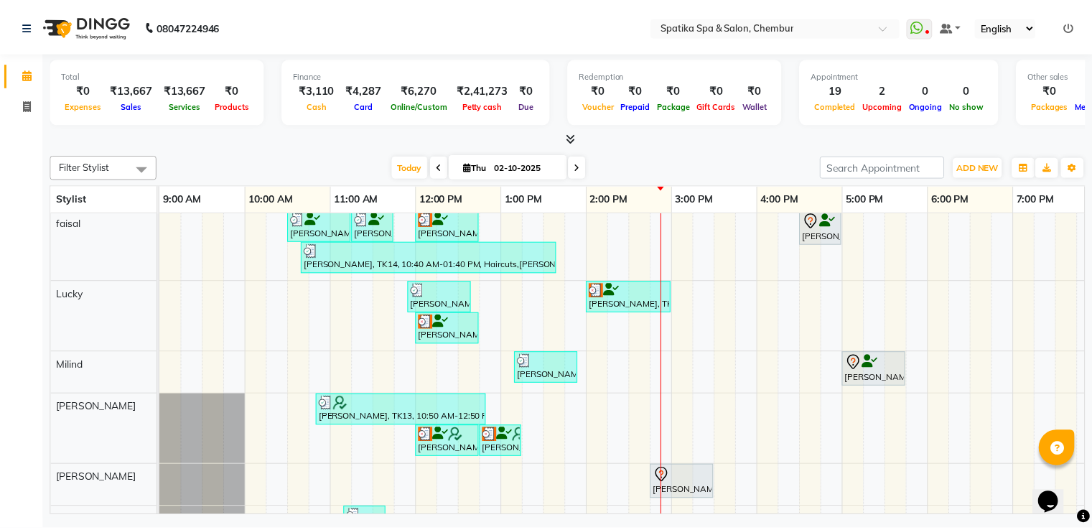
scroll to position [0, 0]
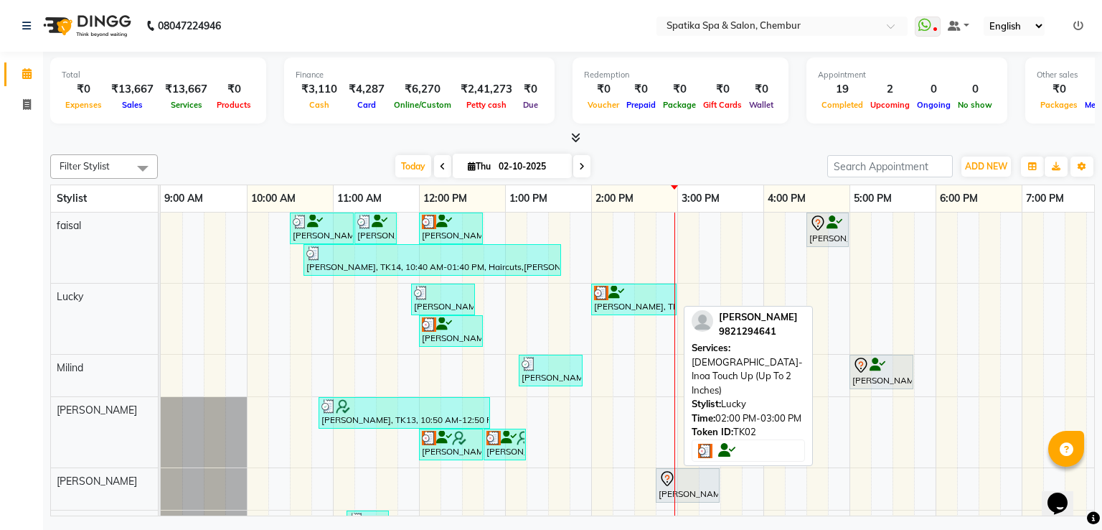
click at [609, 301] on div "[PERSON_NAME], TK02, 02:00 PM-03:00 PM, [DEMOGRAPHIC_DATA]-Inoa Touch Up (Up To…" at bounding box center [634, 299] width 83 height 27
select select "3"
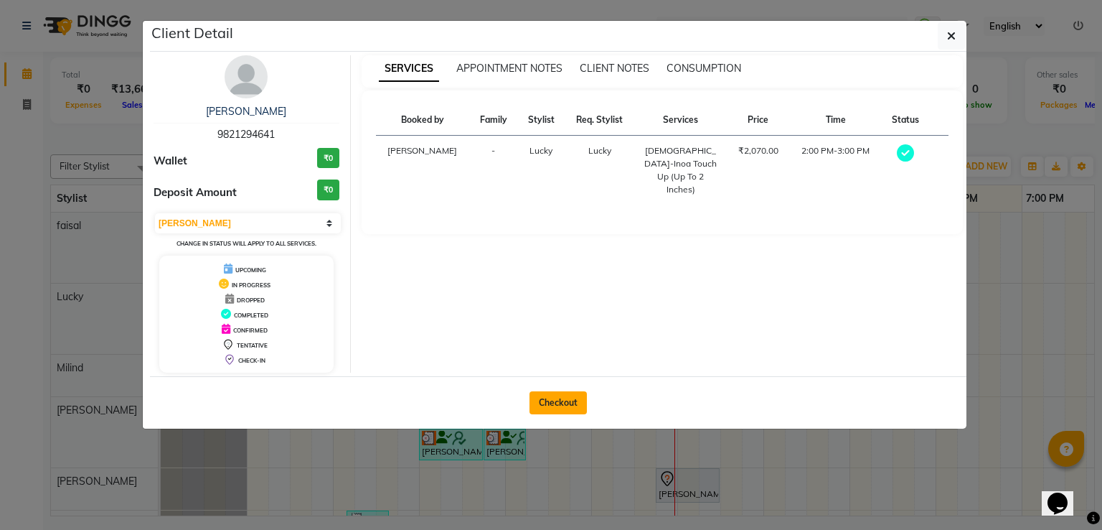
click at [558, 410] on button "Checkout" at bounding box center [558, 402] width 57 height 23
select select "631"
select select "service"
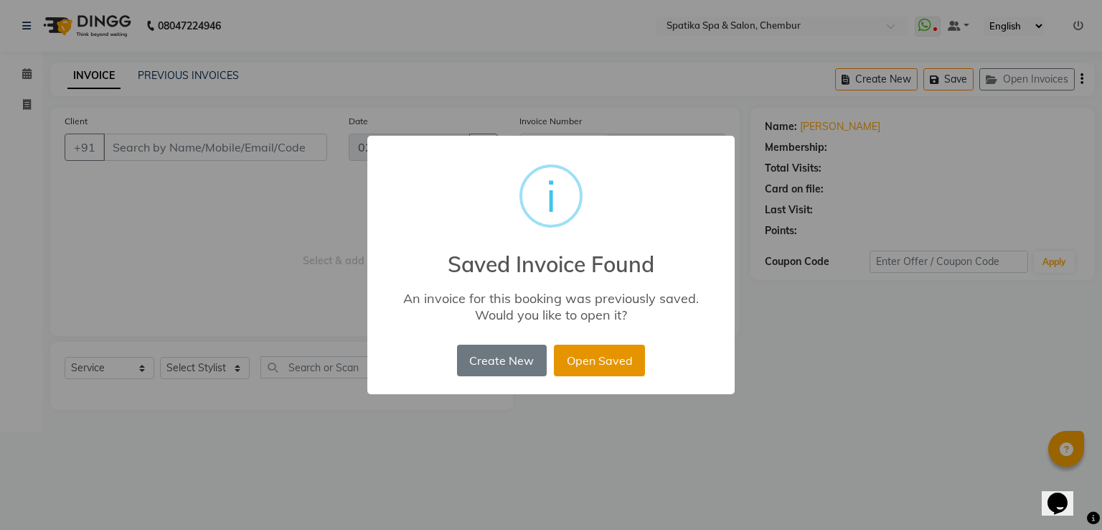
click at [609, 346] on button "Open Saved" at bounding box center [599, 361] width 91 height 32
type input "98******41"
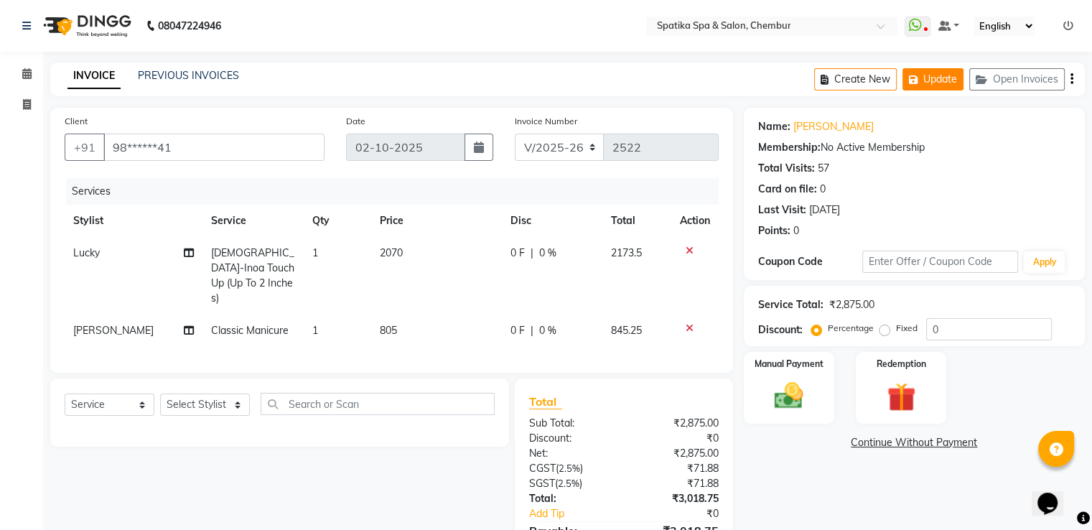
click at [954, 78] on button "Update" at bounding box center [932, 79] width 61 height 22
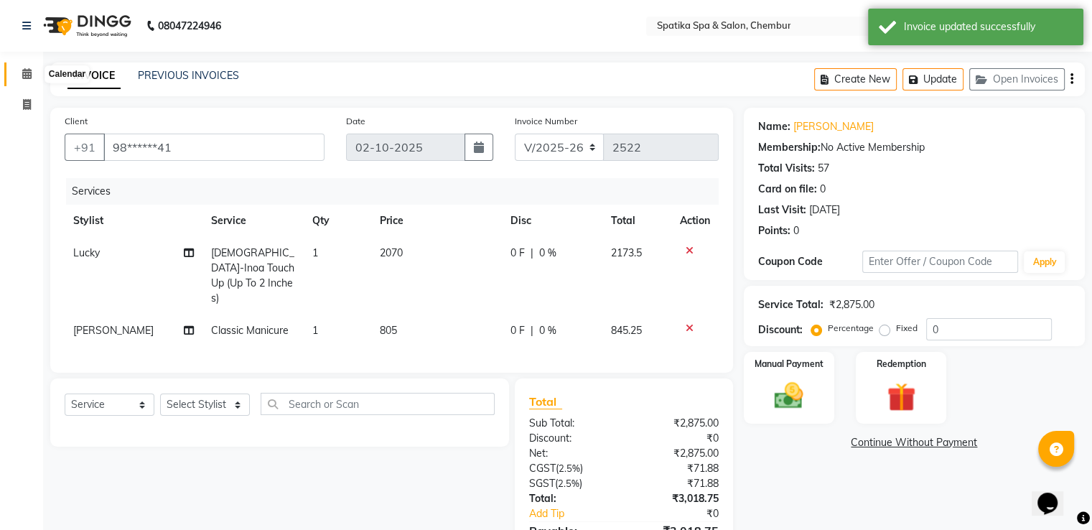
click at [26, 72] on icon at bounding box center [26, 73] width 9 height 11
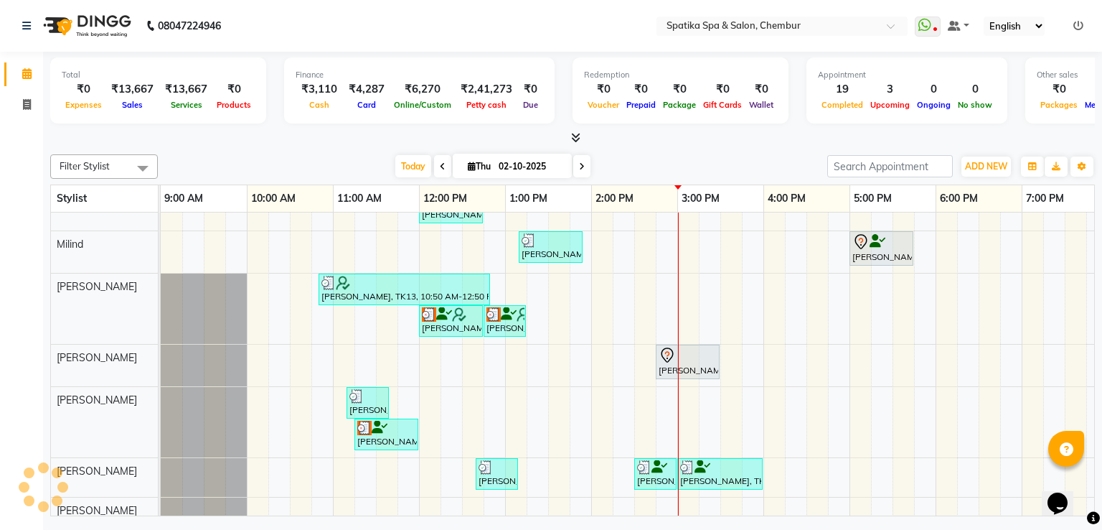
scroll to position [180, 0]
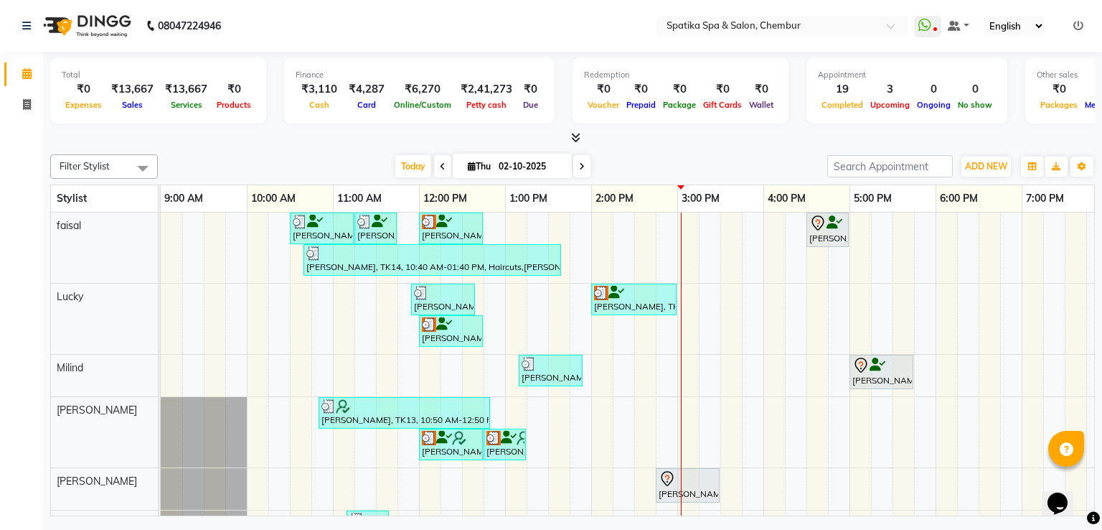
click at [817, 291] on div "[PERSON_NAME], TK04, 10:30 AM-11:15 AM, Haircuts [PERSON_NAME], TK04, 11:15 AM-…" at bounding box center [721, 449] width 1120 height 474
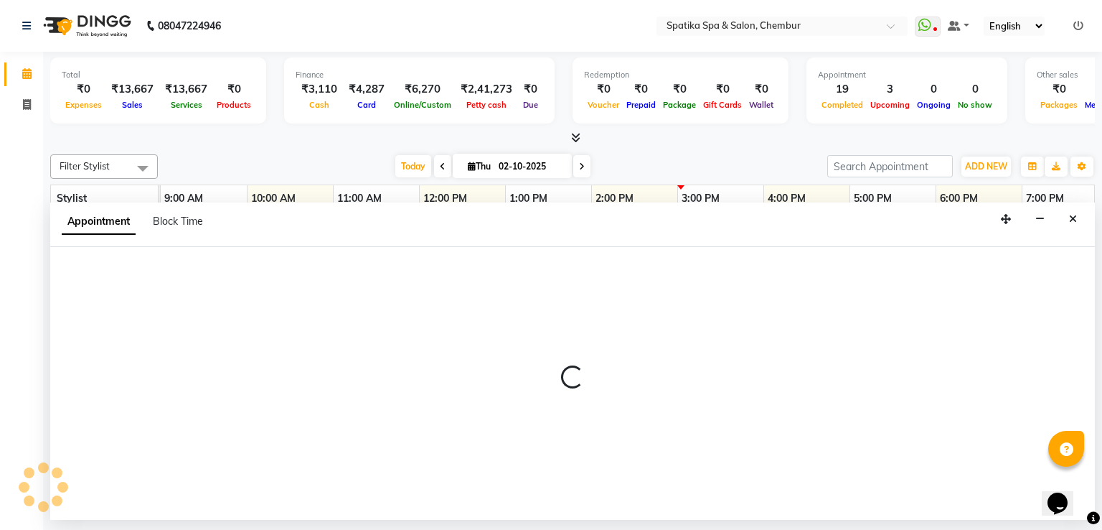
select select "9046"
select select "990"
select select "tentative"
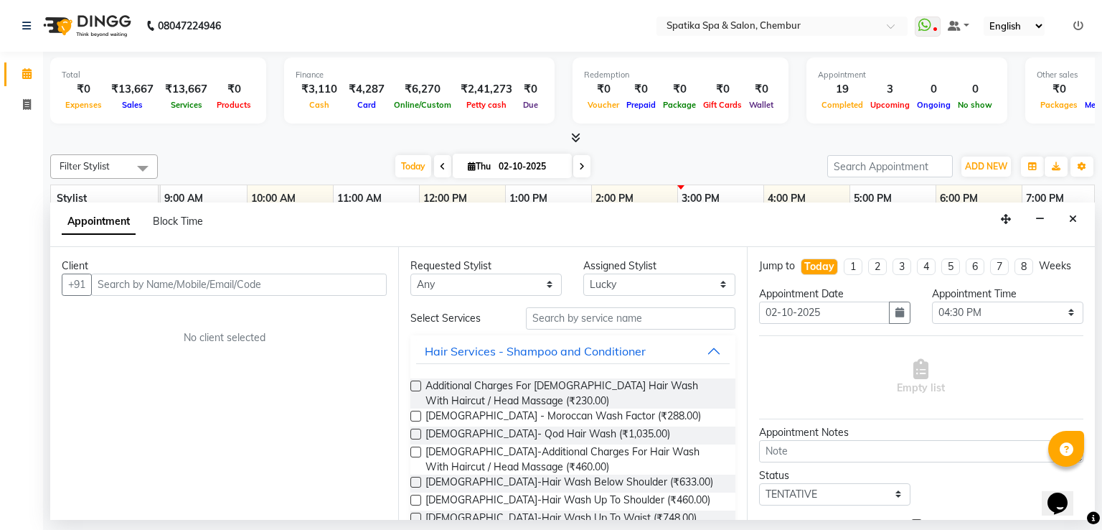
click at [313, 278] on input "text" at bounding box center [239, 284] width 296 height 22
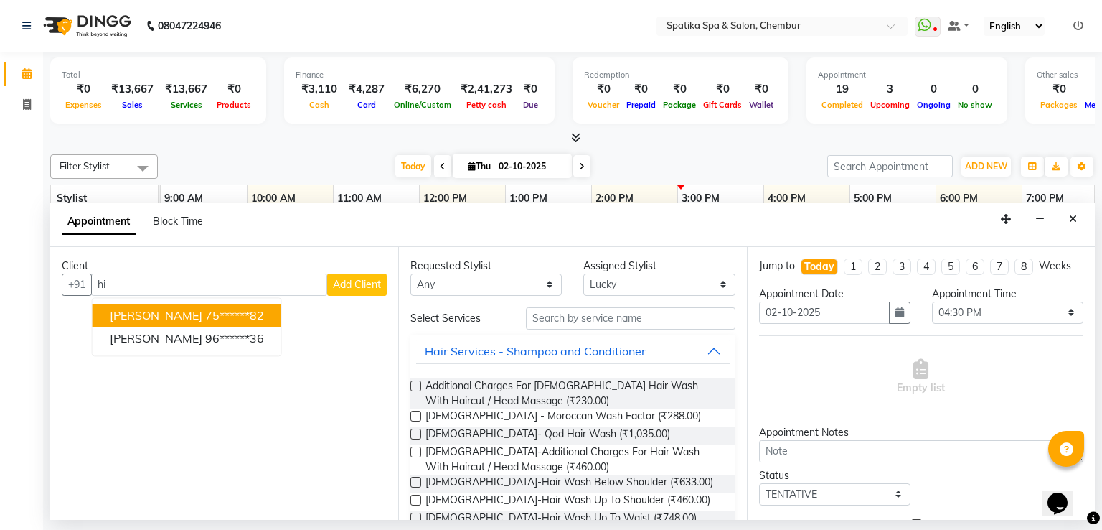
type input "h"
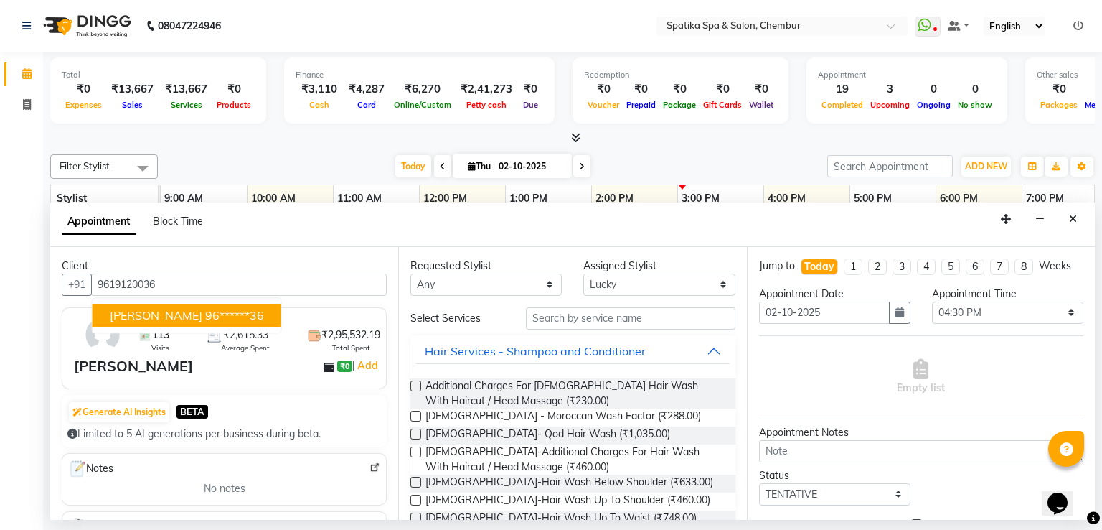
click at [231, 311] on ngb-highlight "96******36" at bounding box center [234, 315] width 59 height 14
type input "96******36"
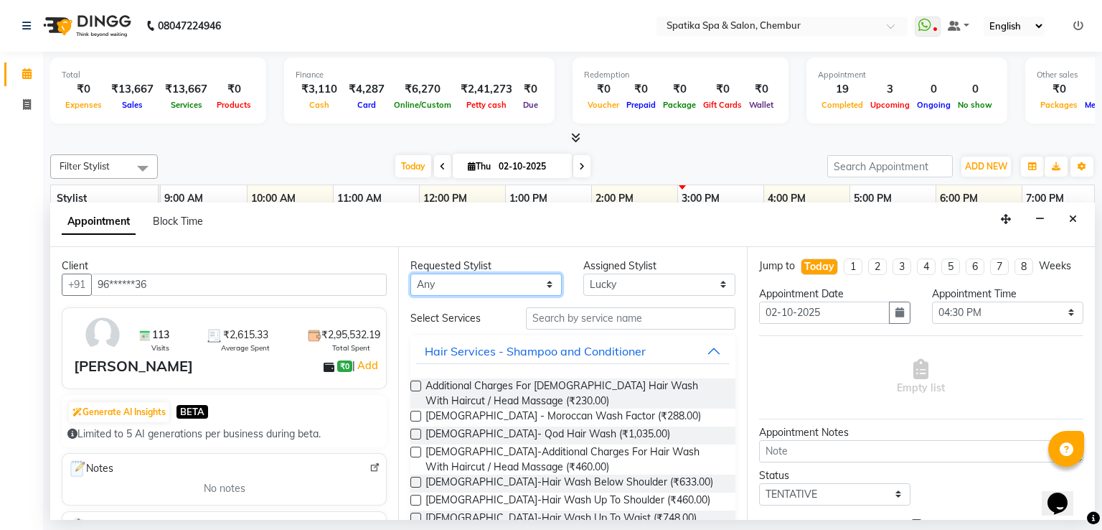
click at [545, 280] on select "Any [PERSON_NAME] [PERSON_NAME] [PERSON_NAME] [PERSON_NAME] [PERSON_NAME] [PERS…" at bounding box center [486, 284] width 151 height 22
select select "9046"
click at [411, 273] on select "Any [PERSON_NAME] [PERSON_NAME] [PERSON_NAME] [PERSON_NAME] [PERSON_NAME] [PERS…" at bounding box center [486, 284] width 151 height 22
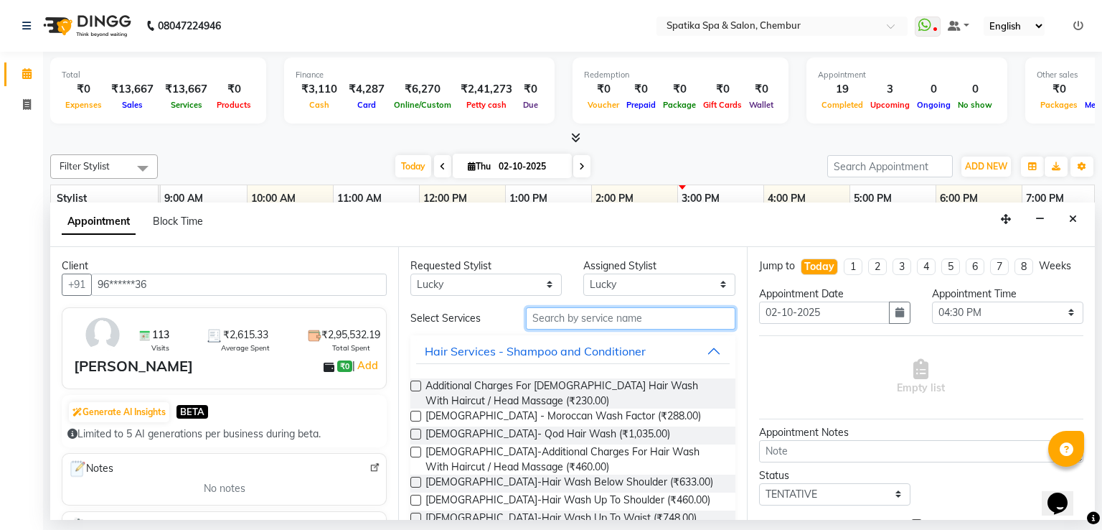
click at [590, 315] on input "text" at bounding box center [631, 318] width 210 height 22
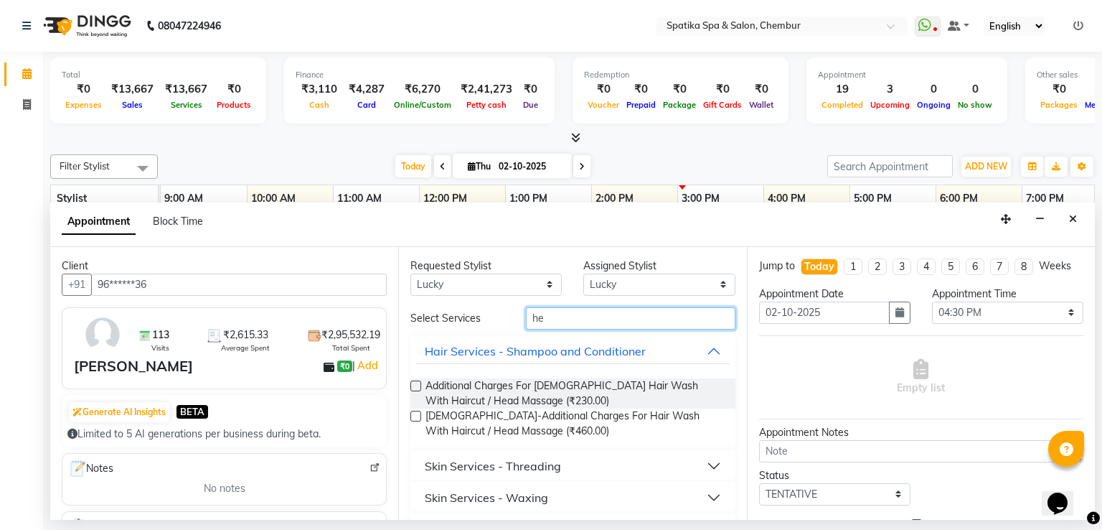
type input "h"
click at [646, 463] on button "Massages - Other Massages" at bounding box center [572, 466] width 313 height 26
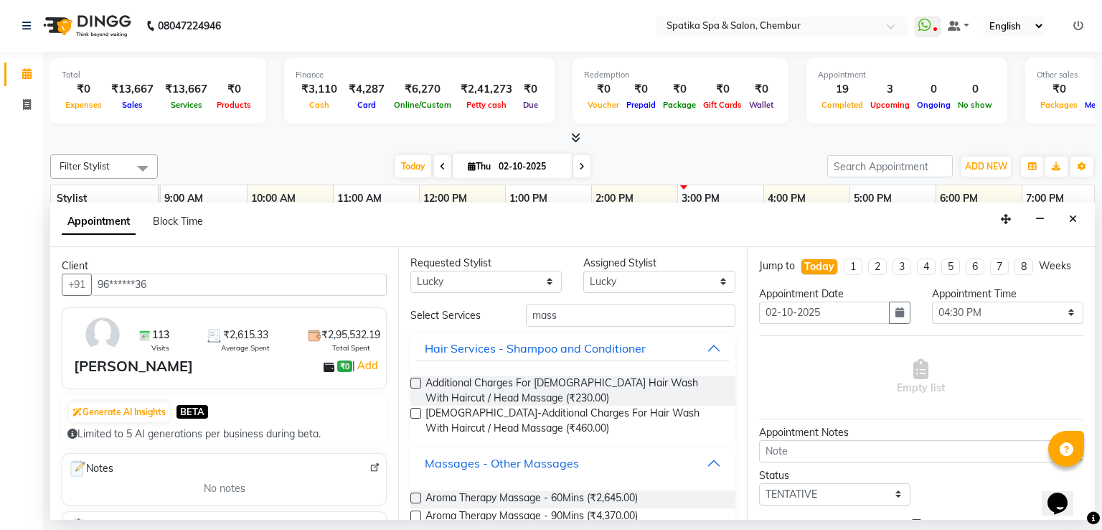
scroll to position [0, 0]
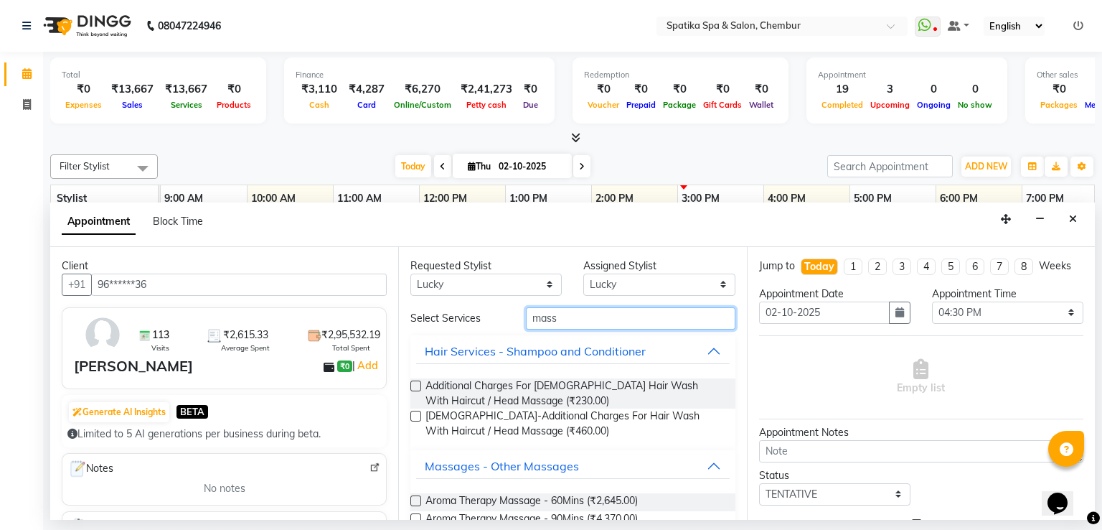
click at [555, 317] on input "mass" at bounding box center [631, 318] width 210 height 22
type input "m"
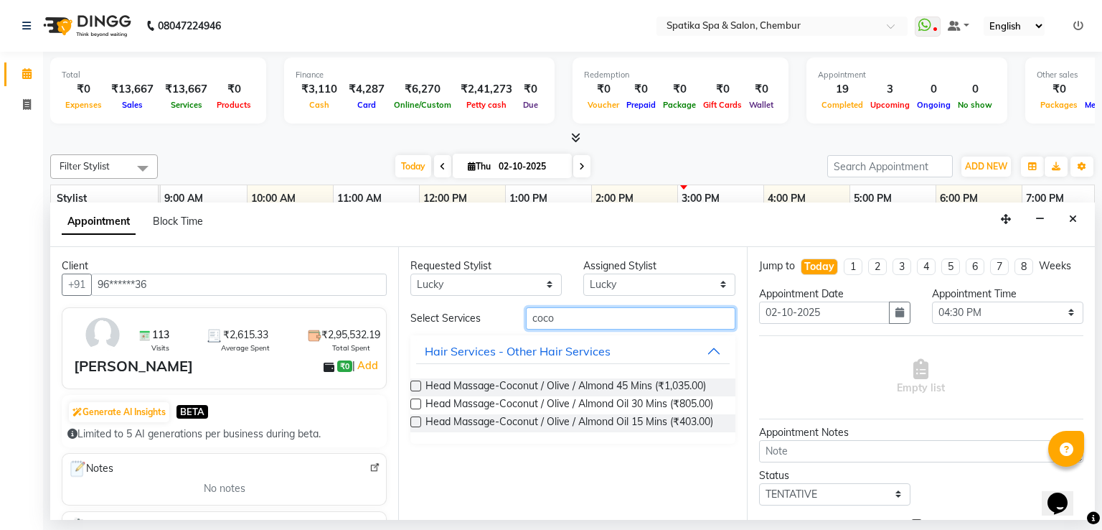
type input "coco"
click at [416, 403] on label at bounding box center [416, 403] width 11 height 11
click at [416, 403] on input "checkbox" at bounding box center [415, 404] width 9 height 9
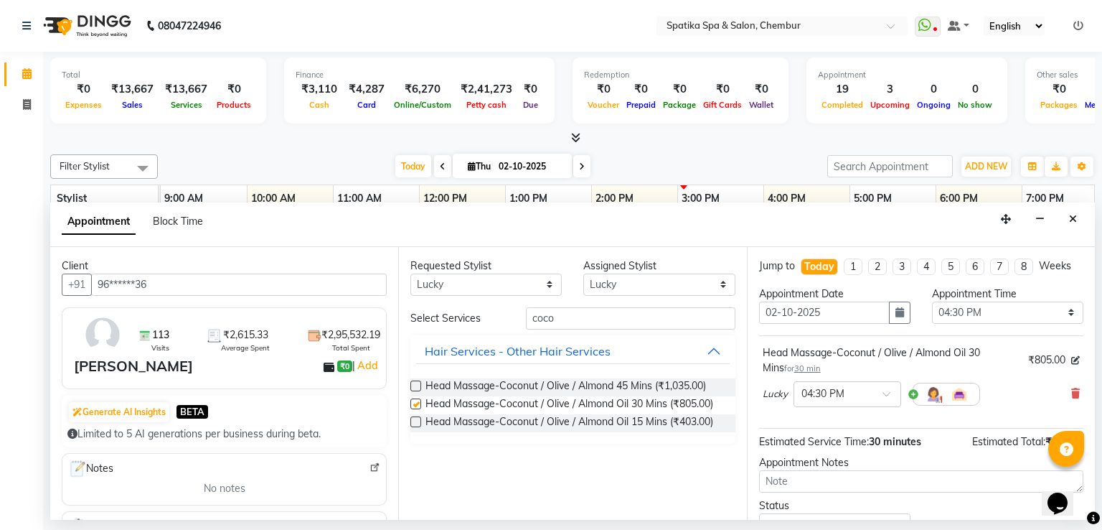
checkbox input "false"
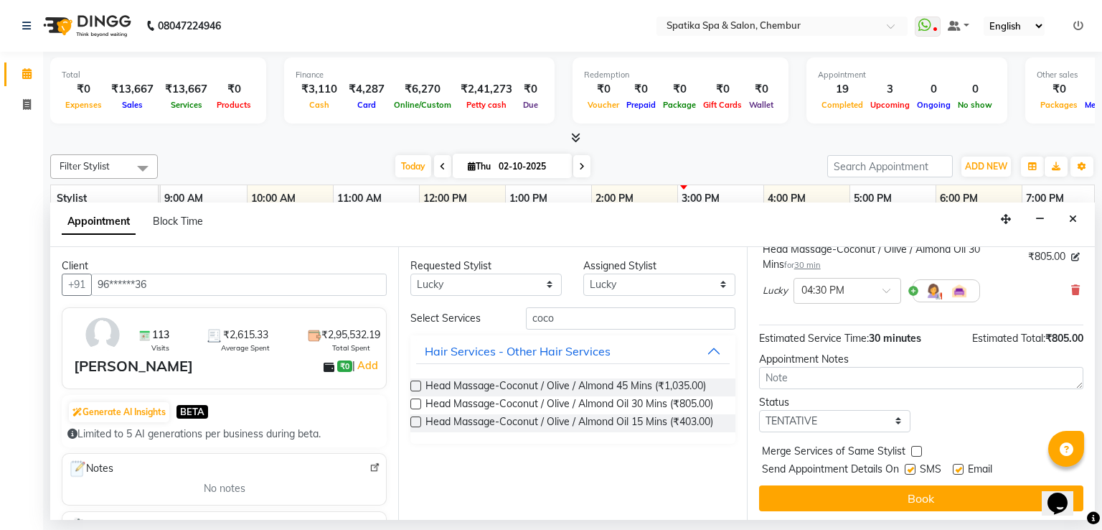
scroll to position [104, 0]
click at [949, 492] on button "Book" at bounding box center [921, 497] width 324 height 26
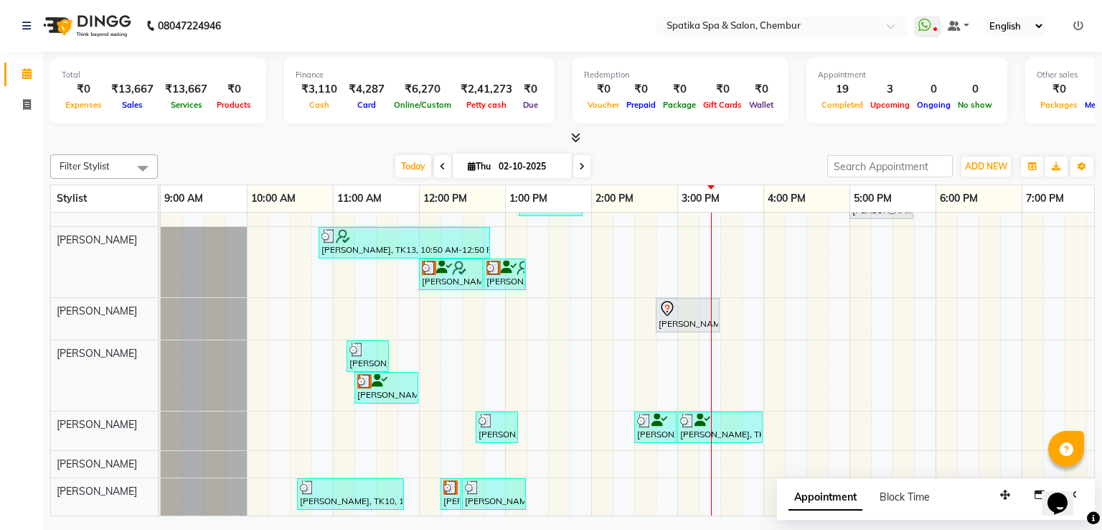
scroll to position [180, 0]
click at [624, 345] on div "[PERSON_NAME], TK04, 10:30 AM-11:15 AM, Haircuts [PERSON_NAME], TK04, 11:15 AM-…" at bounding box center [721, 279] width 1120 height 474
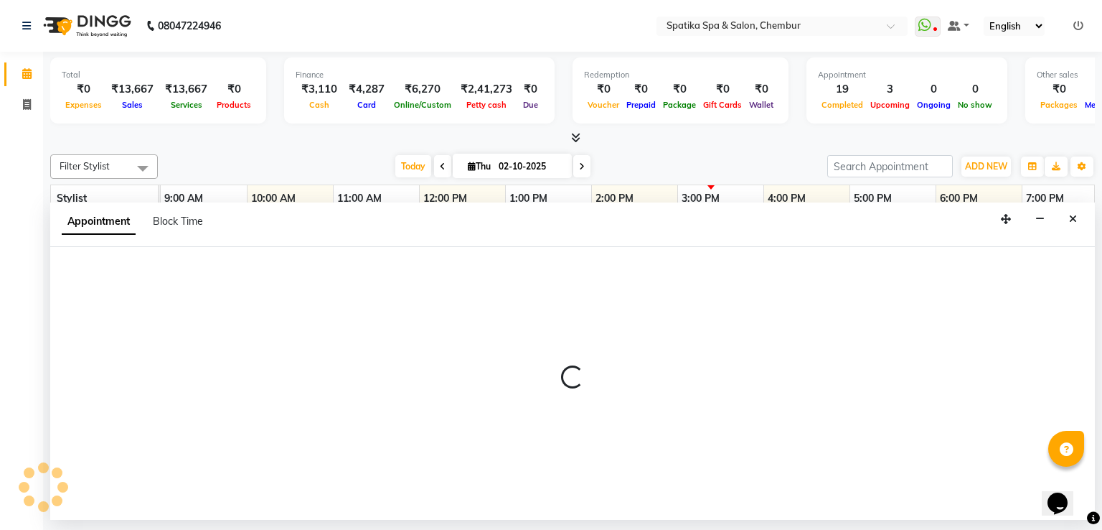
scroll to position [100, 0]
select select "29950"
select select "855"
select select "tentative"
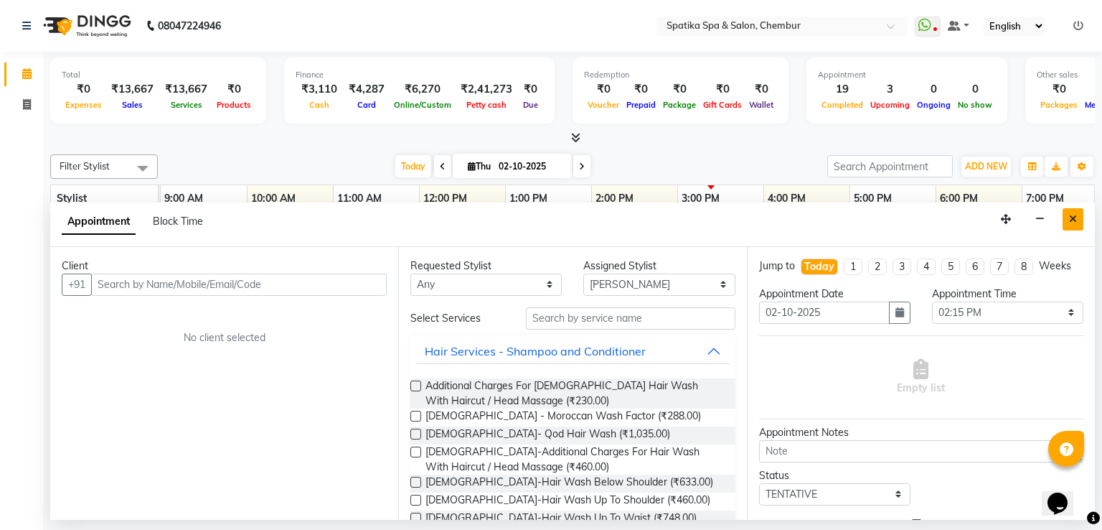
click at [1072, 215] on icon "Close" at bounding box center [1073, 219] width 8 height 10
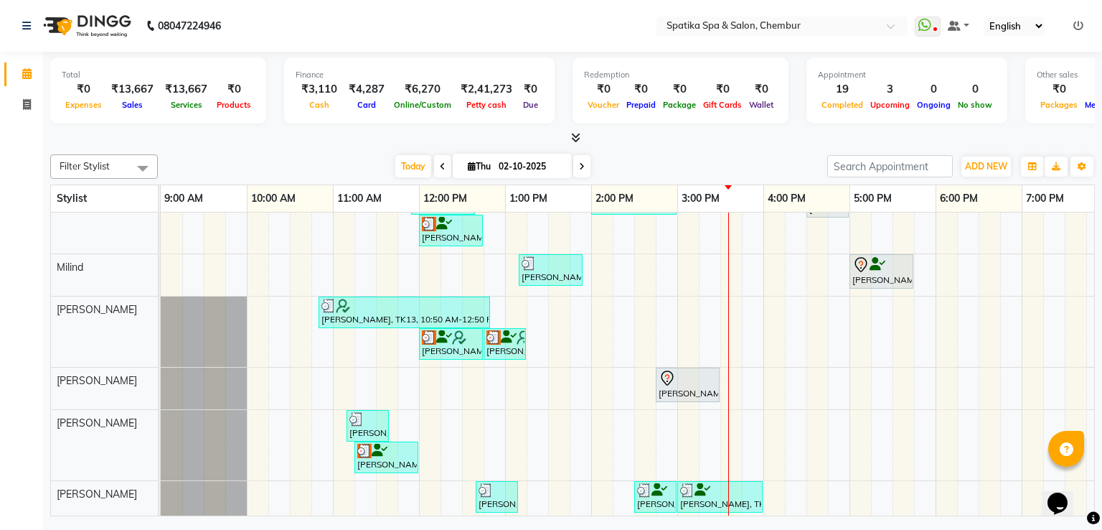
click at [835, 441] on div "[PERSON_NAME], TK04, 10:30 AM-11:15 AM, Haircuts [PERSON_NAME], TK04, 11:15 AM-…" at bounding box center [721, 349] width 1120 height 474
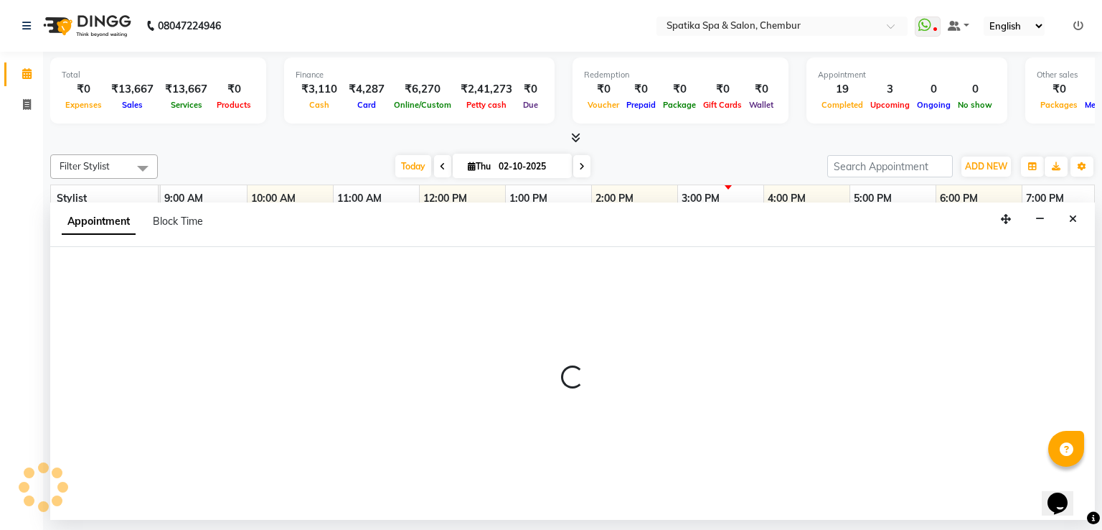
select select "62535"
select select "1005"
select select "tentative"
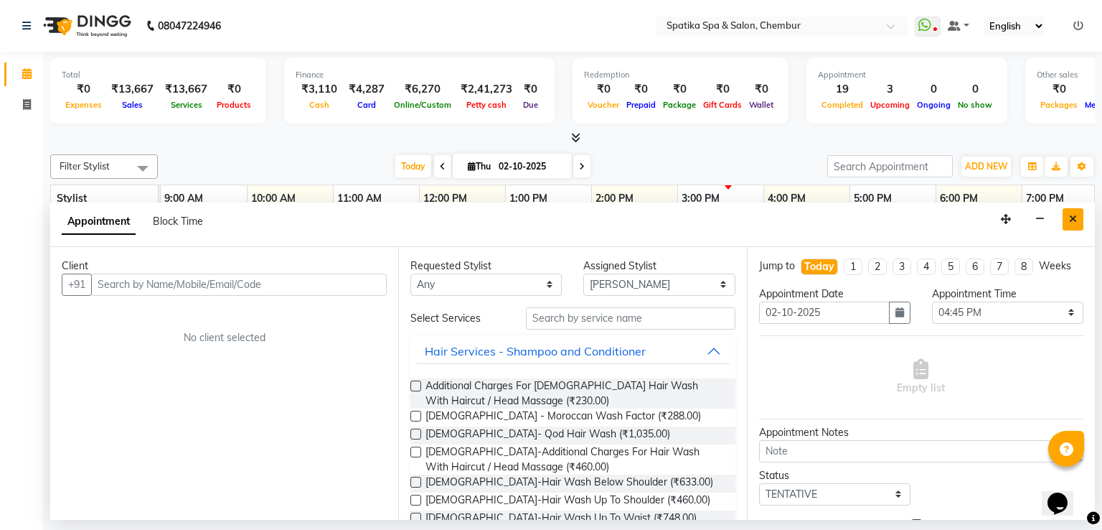
click at [1074, 219] on icon "Close" at bounding box center [1073, 219] width 8 height 10
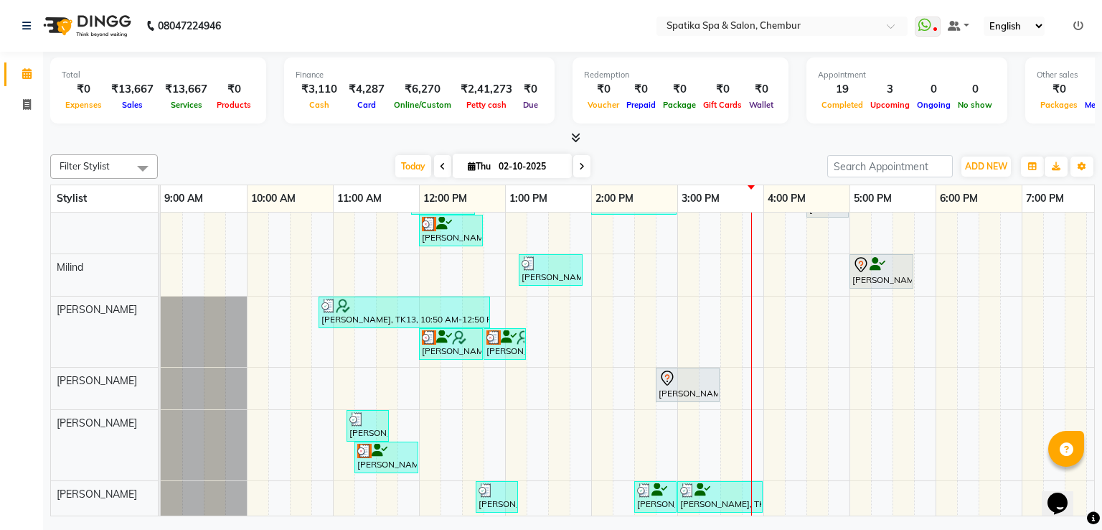
click at [1074, 219] on div "[PERSON_NAME], TK04, 10:30 AM-11:15 AM, Haircuts [PERSON_NAME], TK04, 11:15 AM-…" at bounding box center [721, 349] width 1120 height 474
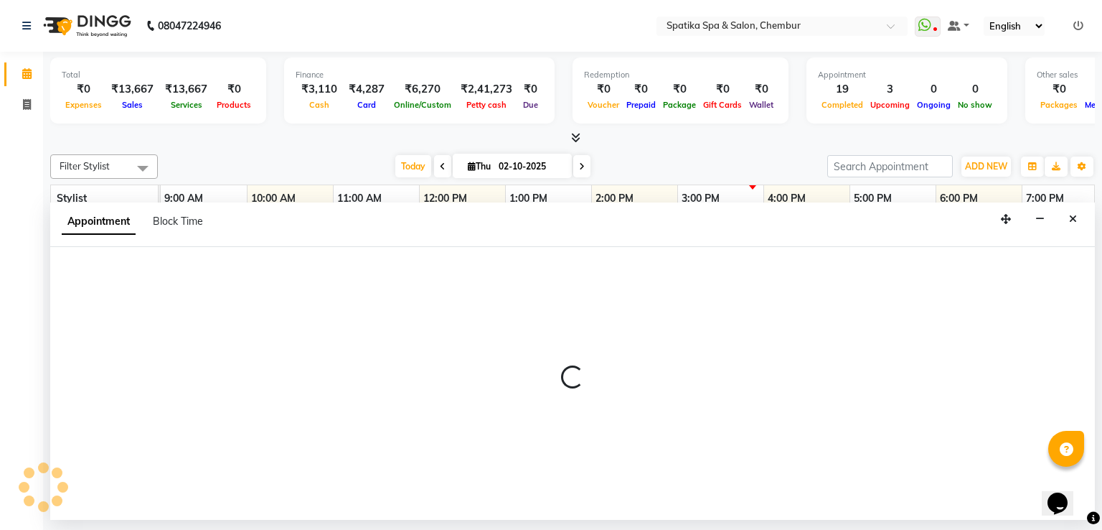
select select "9046"
select select "tentative"
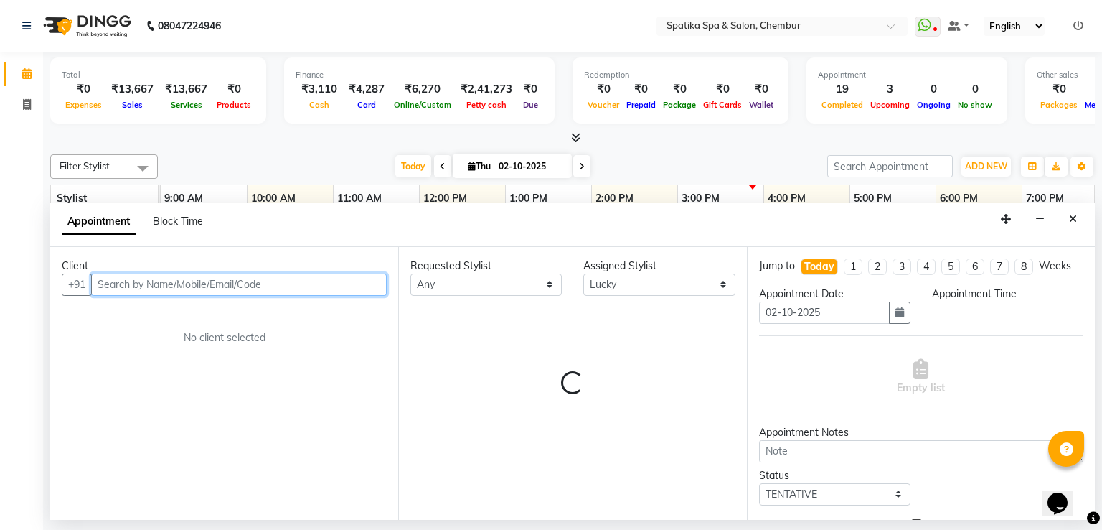
select select "1170"
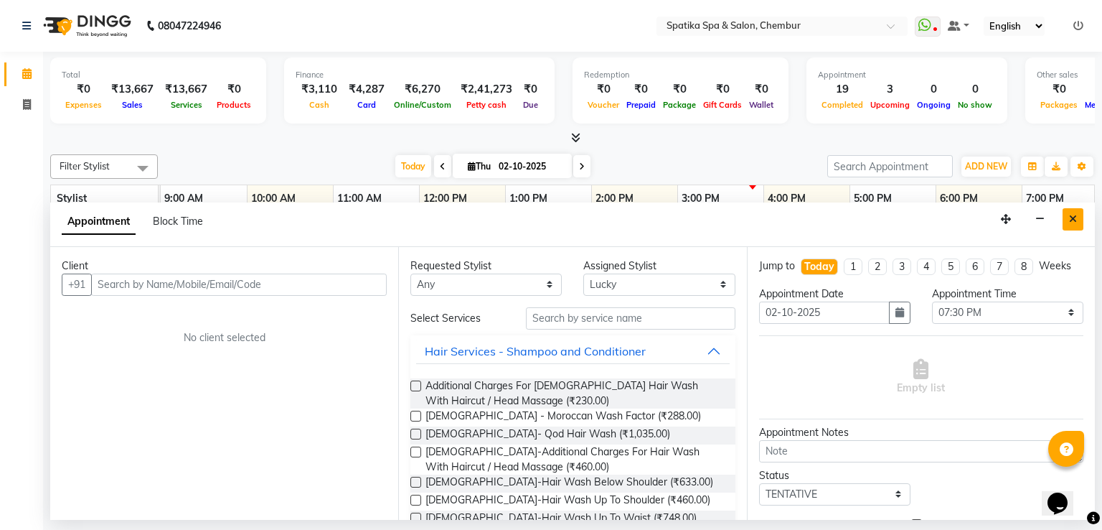
click at [1070, 228] on button "Close" at bounding box center [1073, 219] width 21 height 22
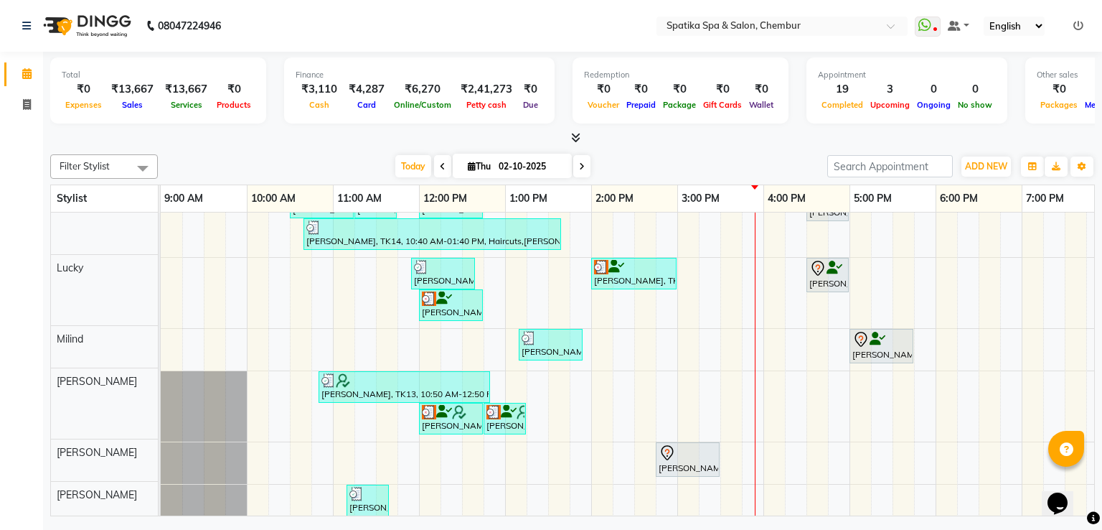
scroll to position [26, 0]
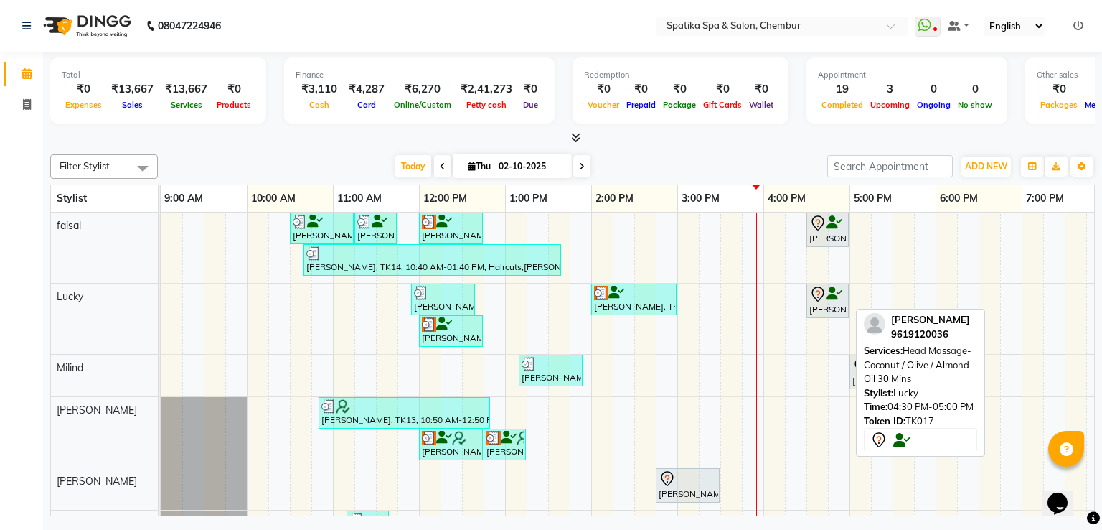
click at [830, 294] on icon at bounding box center [835, 294] width 16 height 1
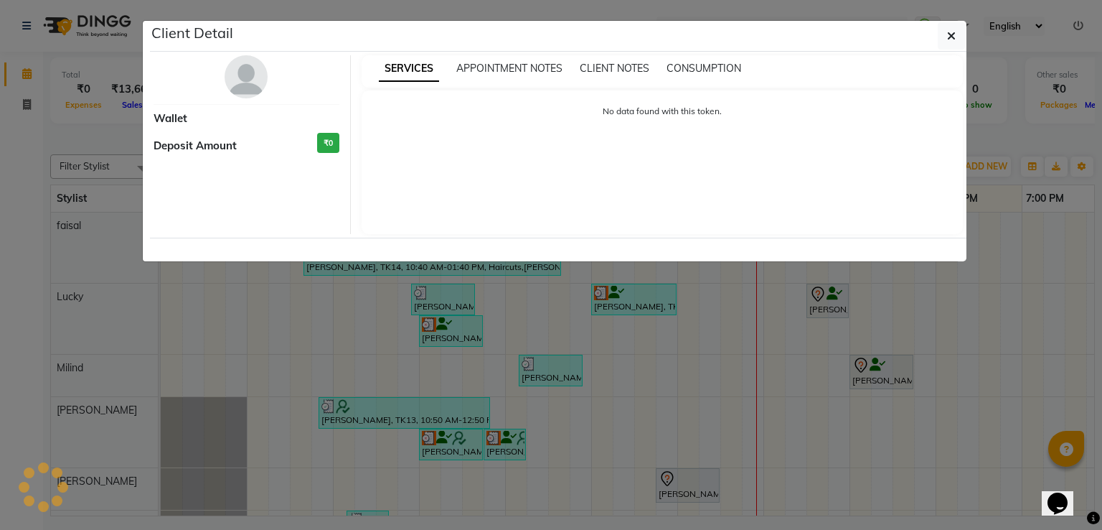
select select "7"
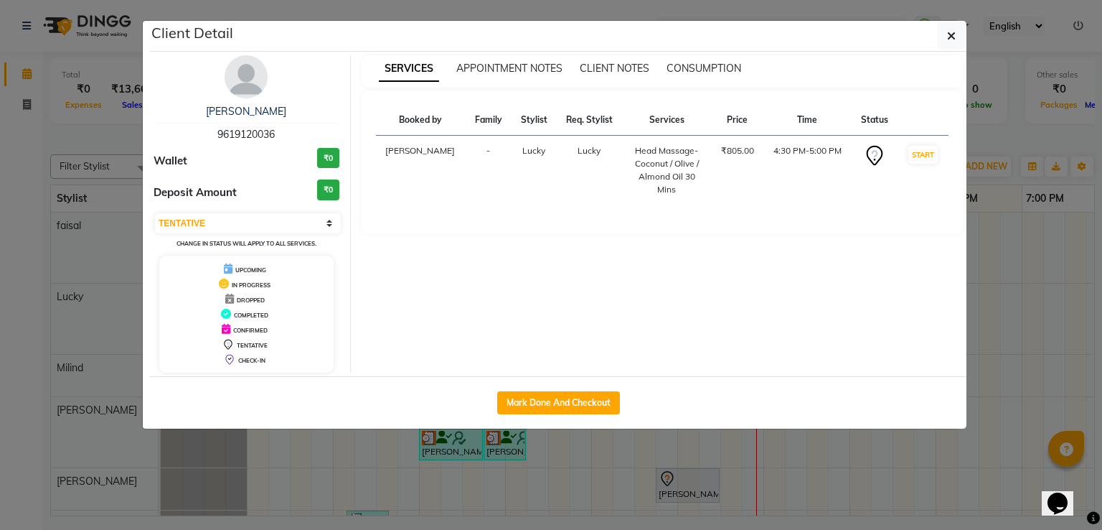
click at [261, 299] on span "DROPPED" at bounding box center [251, 299] width 28 height 7
click at [955, 37] on icon "button" at bounding box center [951, 35] width 9 height 11
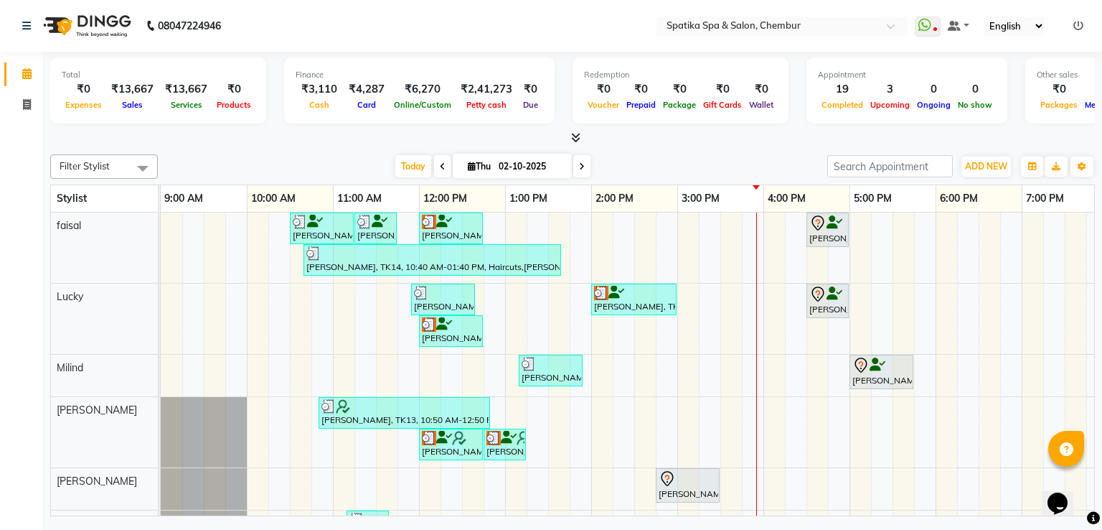
click at [582, 162] on icon at bounding box center [582, 166] width 6 height 9
type input "03-10-2025"
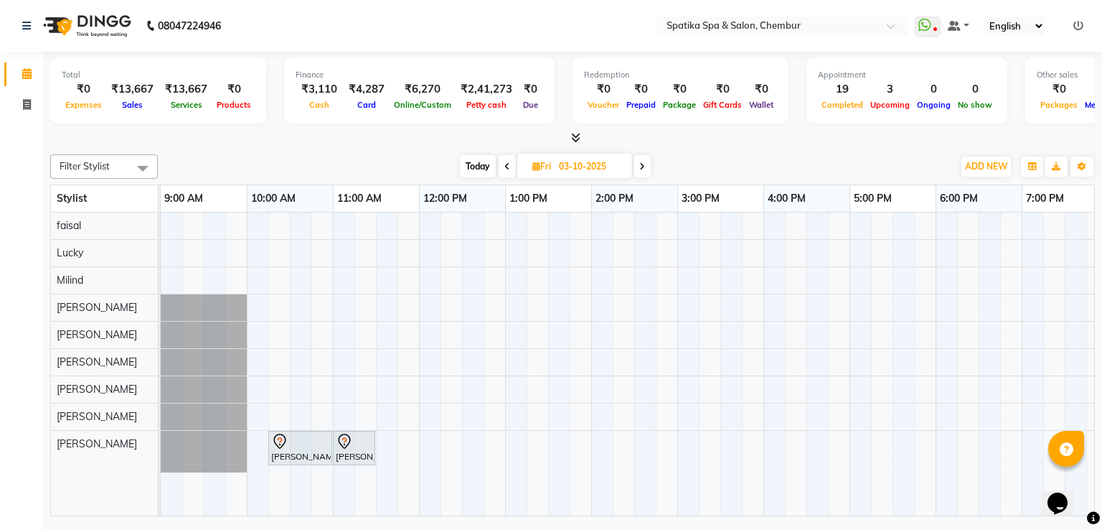
scroll to position [0, 0]
click at [389, 252] on div "[PERSON_NAME], 10:15 AM-11:00 AM, Classic Pedicure [PERSON_NAME] Thapad, 11:00 …" at bounding box center [721, 364] width 1120 height 304
select select "9046"
select select "tentative"
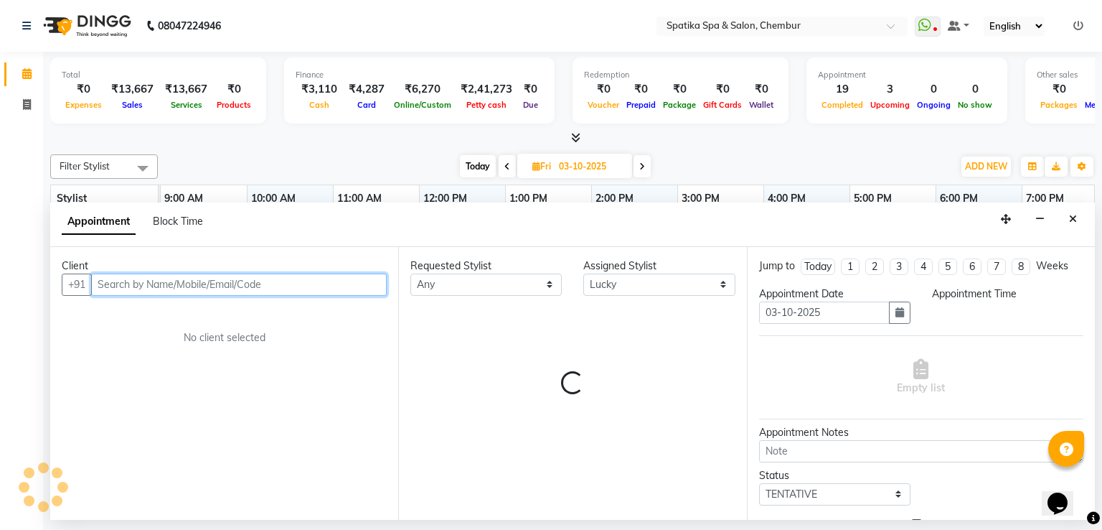
select select "690"
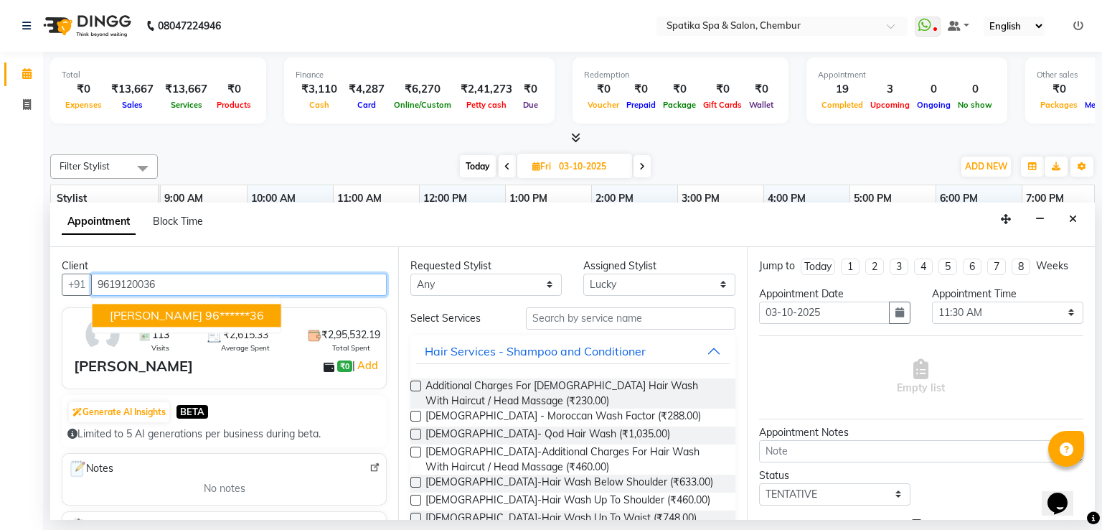
click at [221, 304] on button "[PERSON_NAME] 96******36" at bounding box center [187, 315] width 189 height 23
type input "96******36"
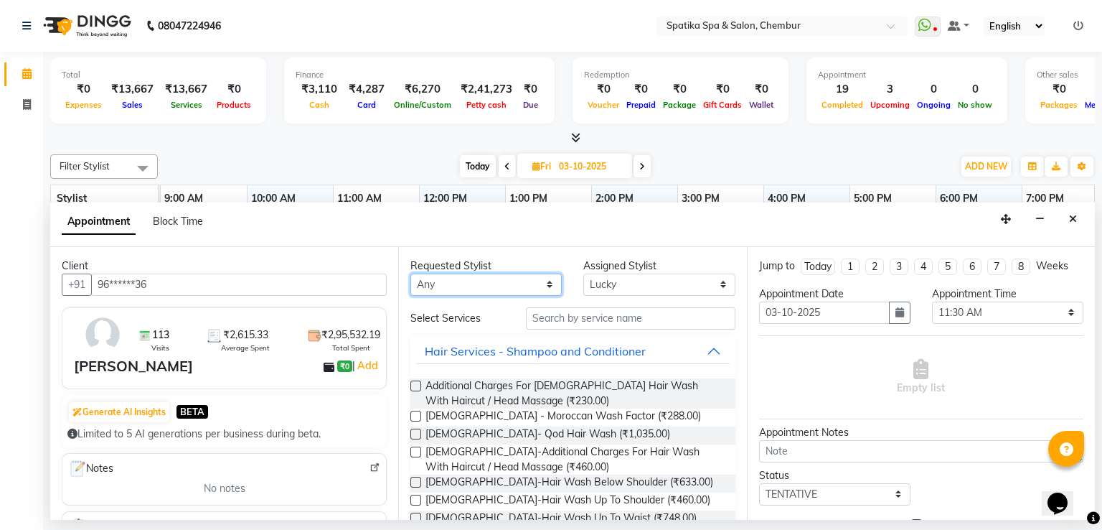
click at [549, 274] on select "Any [PERSON_NAME] [PERSON_NAME] [PERSON_NAME] [PERSON_NAME] [PERSON_NAME] [PERS…" at bounding box center [486, 284] width 151 height 22
select select "9046"
click at [411, 273] on select "Any [PERSON_NAME] [PERSON_NAME] [PERSON_NAME] [PERSON_NAME] [PERSON_NAME] [PERS…" at bounding box center [486, 284] width 151 height 22
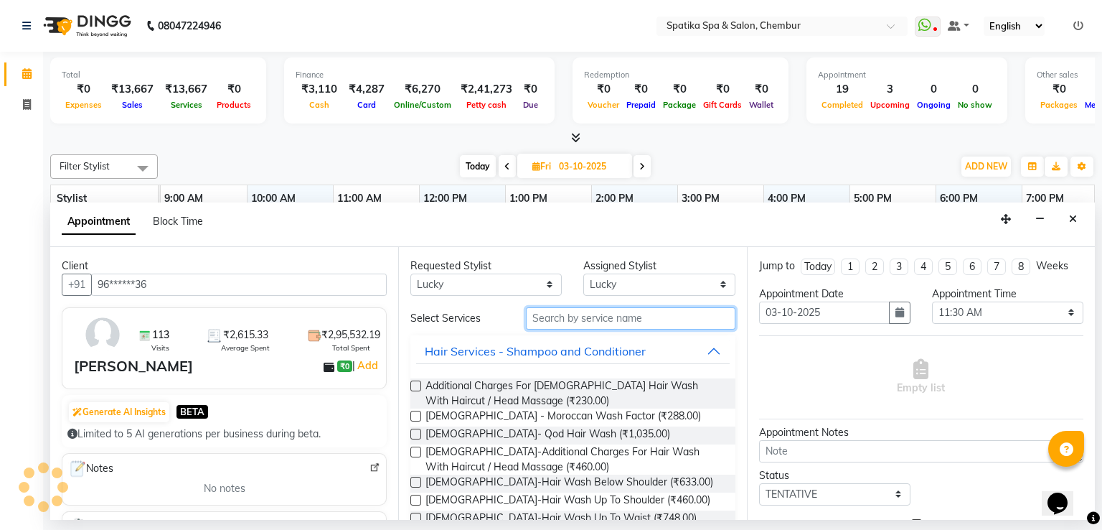
click at [616, 309] on input "text" at bounding box center [631, 318] width 210 height 22
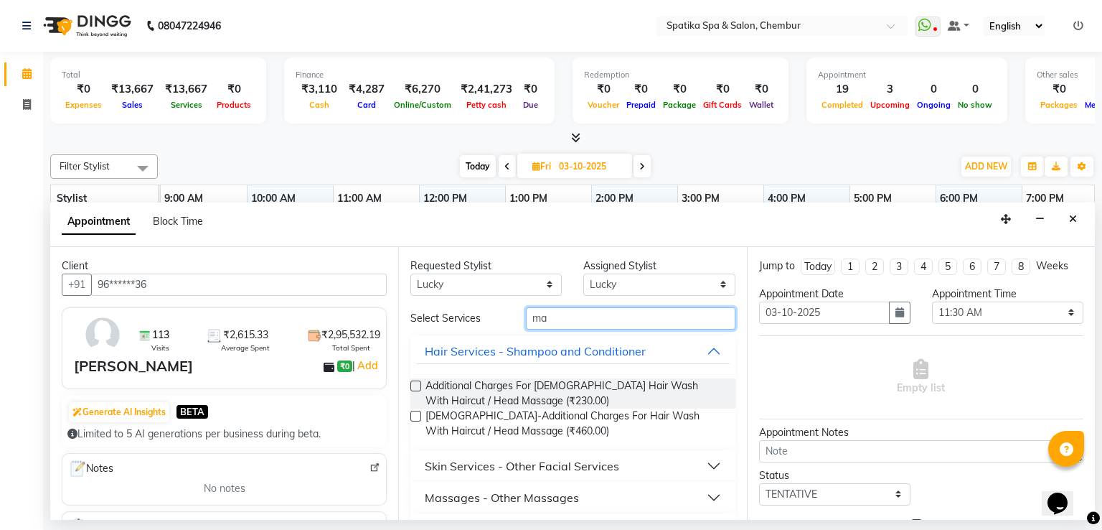
type input "m"
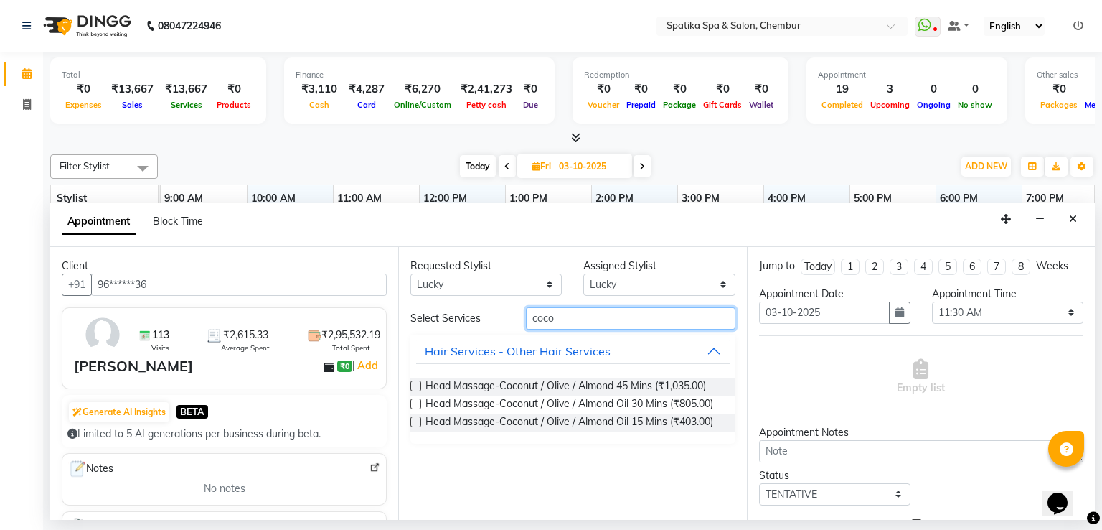
type input "coco"
click at [418, 406] on label at bounding box center [416, 403] width 11 height 11
click at [418, 406] on input "checkbox" at bounding box center [415, 404] width 9 height 9
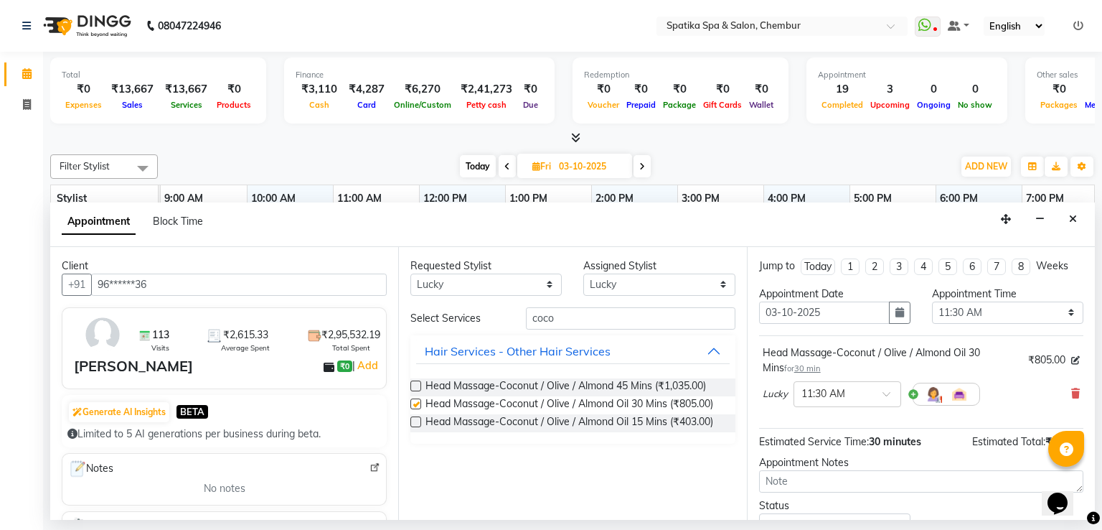
checkbox input "false"
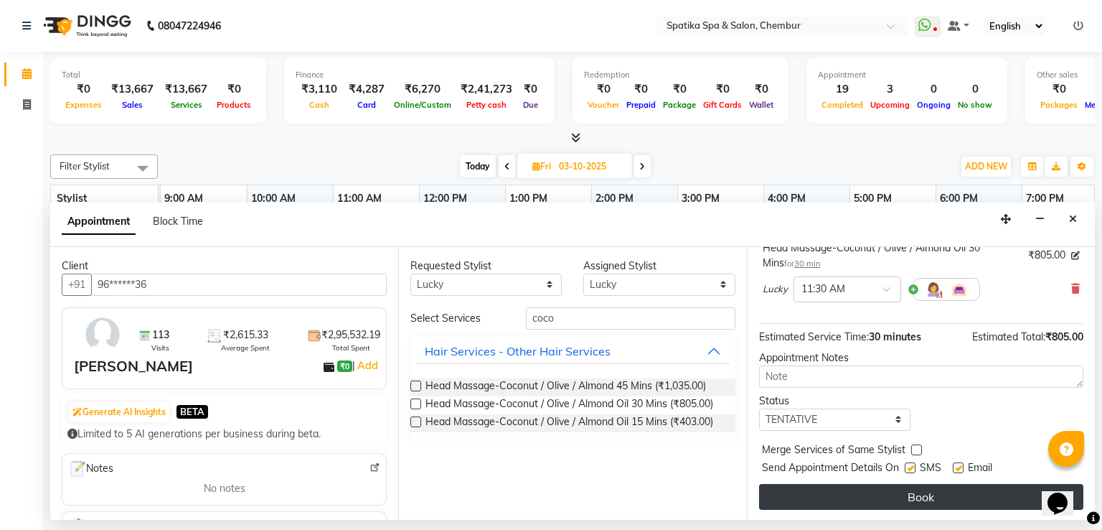
click at [922, 496] on button "Book" at bounding box center [921, 497] width 324 height 26
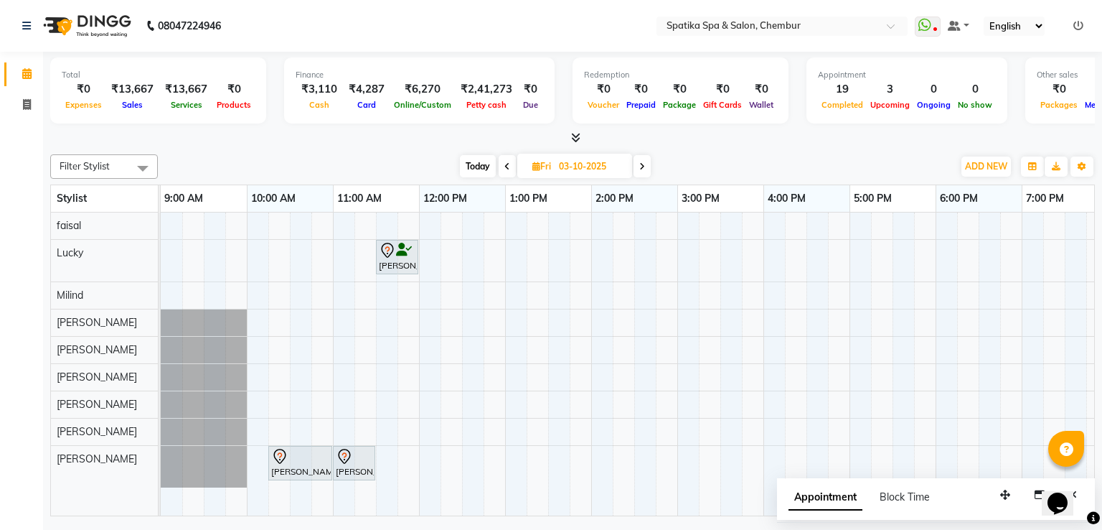
click at [508, 164] on icon at bounding box center [508, 166] width 6 height 9
type input "02-10-2025"
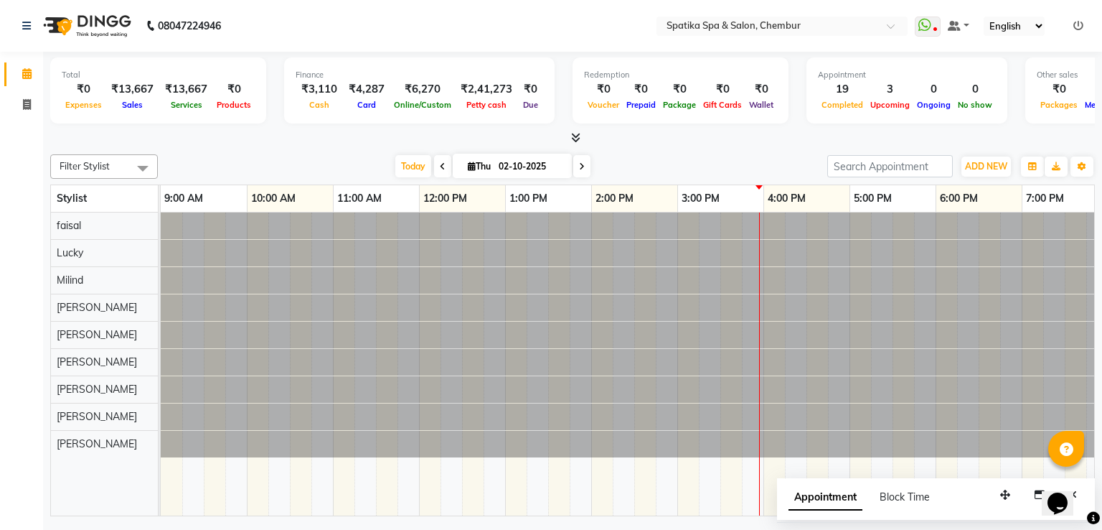
scroll to position [0, 185]
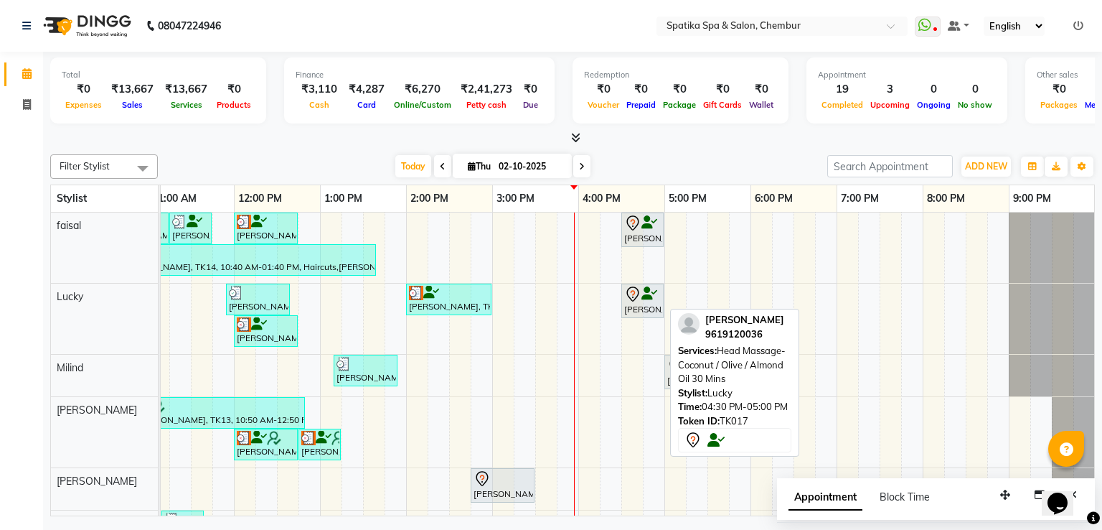
click at [634, 301] on div "[PERSON_NAME], TK17, 04:30 PM-05:00 PM, Head Massage-Coconut / Olive / Almond O…" at bounding box center [642, 301] width 39 height 30
select select "7"
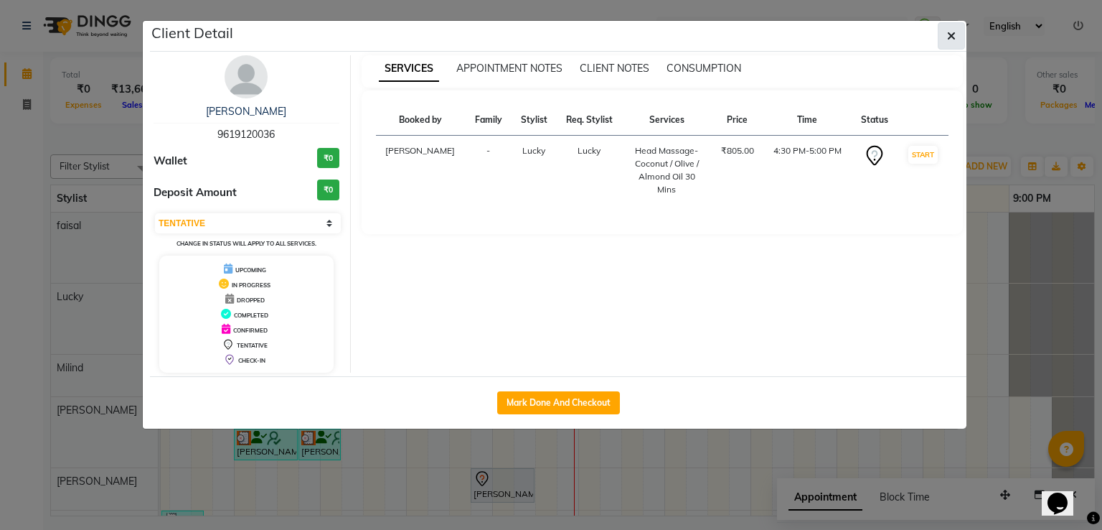
click at [951, 34] on icon "button" at bounding box center [951, 35] width 9 height 11
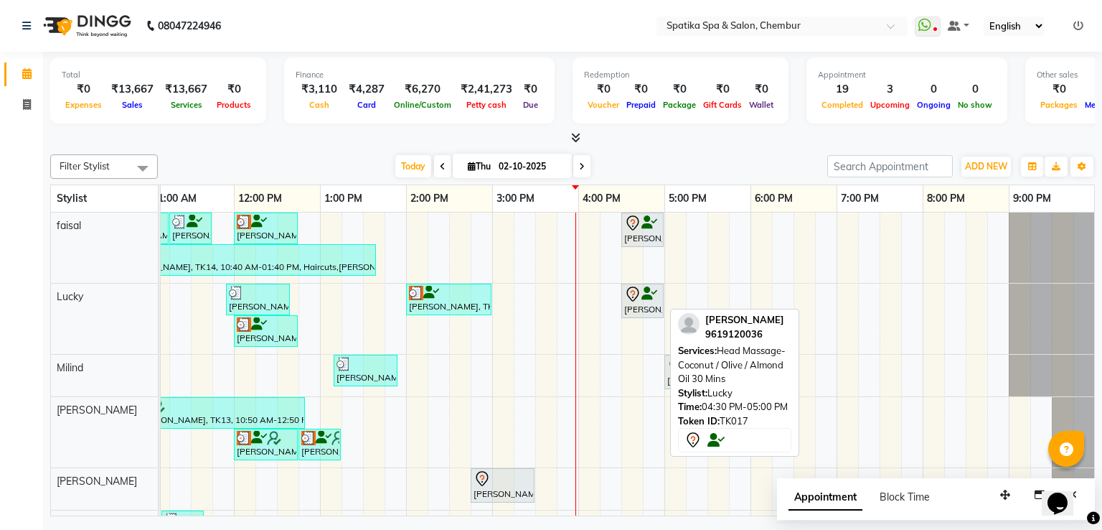
click at [648, 294] on icon at bounding box center [650, 294] width 16 height 1
select select "7"
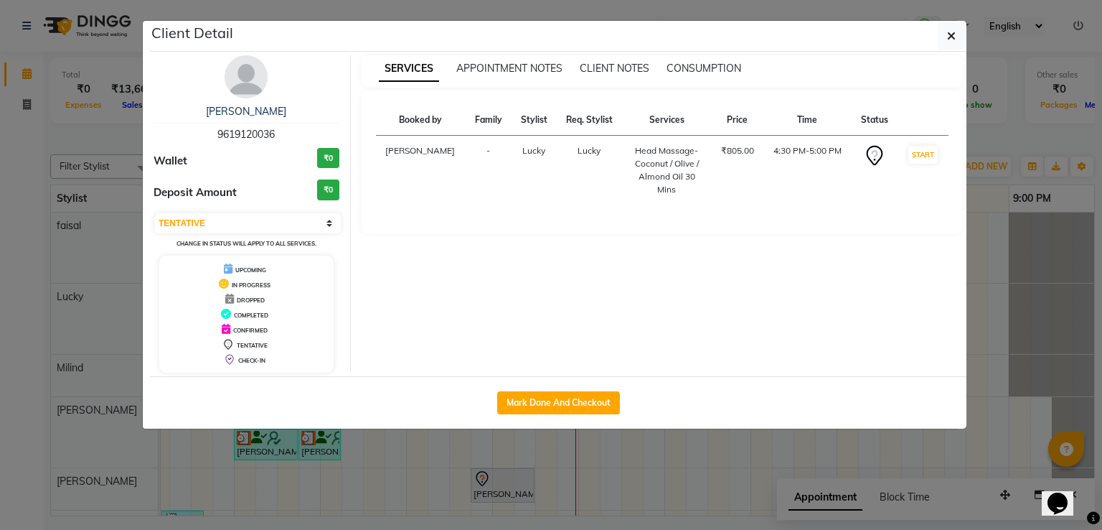
click at [873, 153] on icon at bounding box center [874, 155] width 23 height 23
click at [951, 35] on icon "button" at bounding box center [951, 35] width 9 height 11
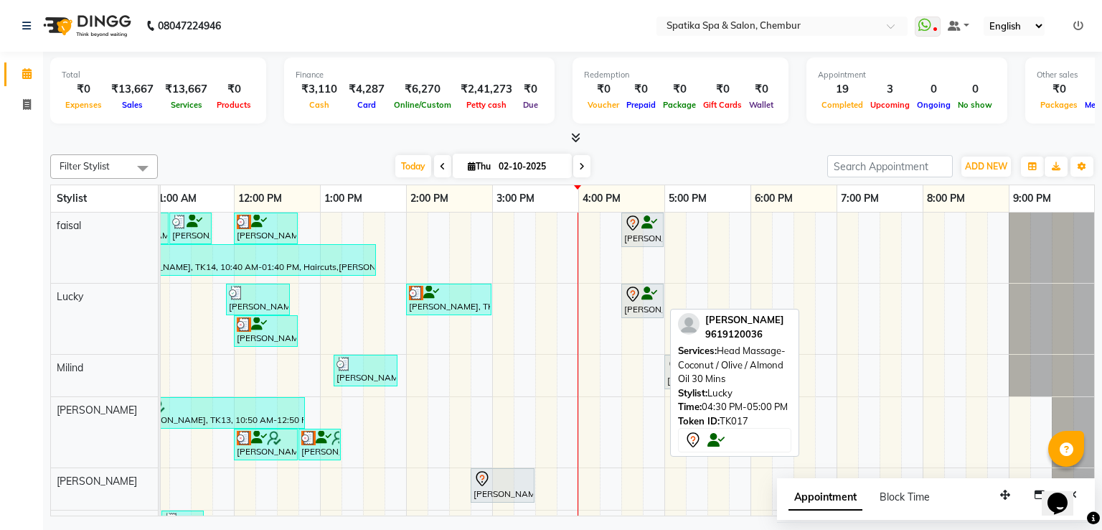
click at [634, 291] on icon at bounding box center [633, 293] width 5 height 6
select select "7"
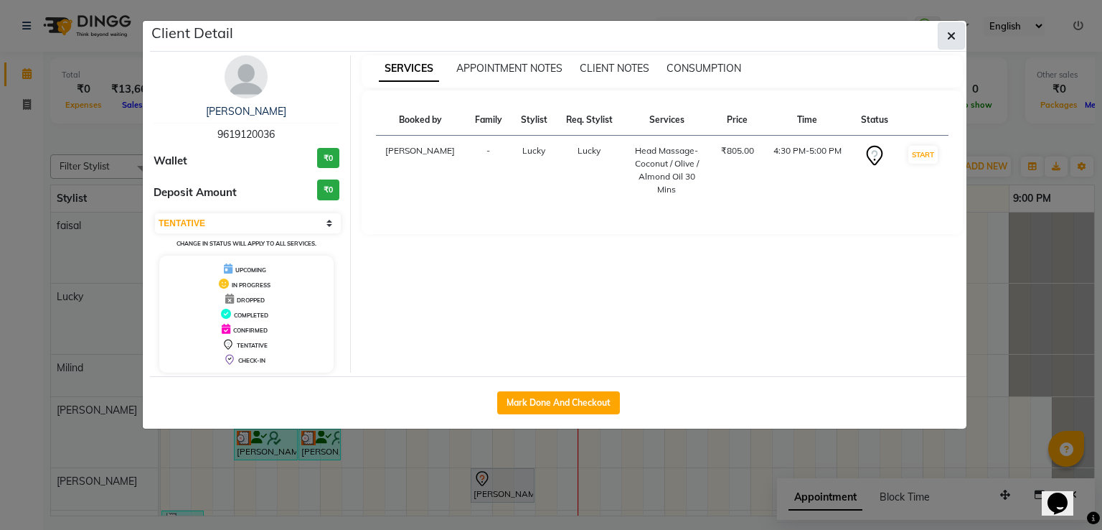
click at [950, 24] on button "button" at bounding box center [951, 35] width 27 height 27
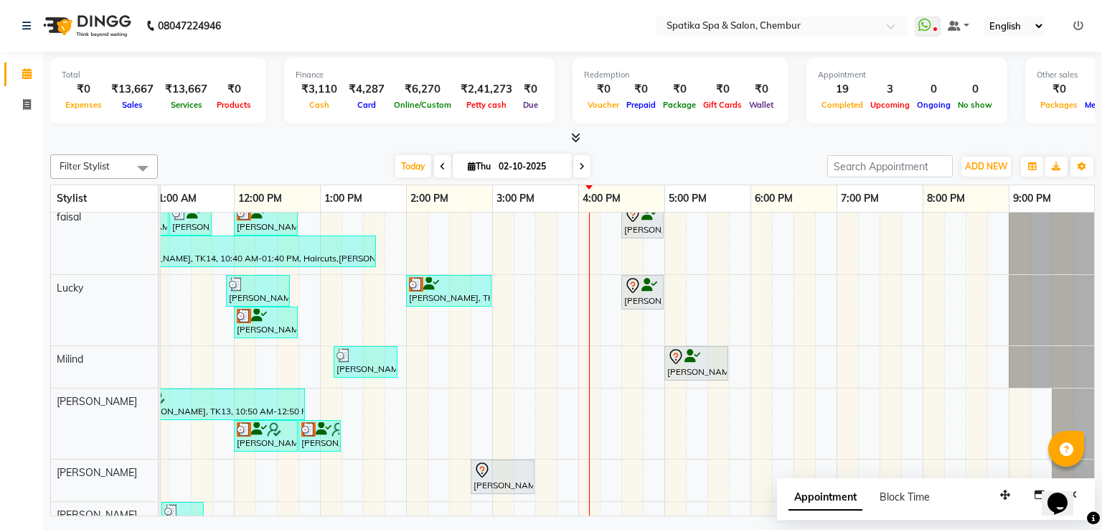
scroll to position [0, 0]
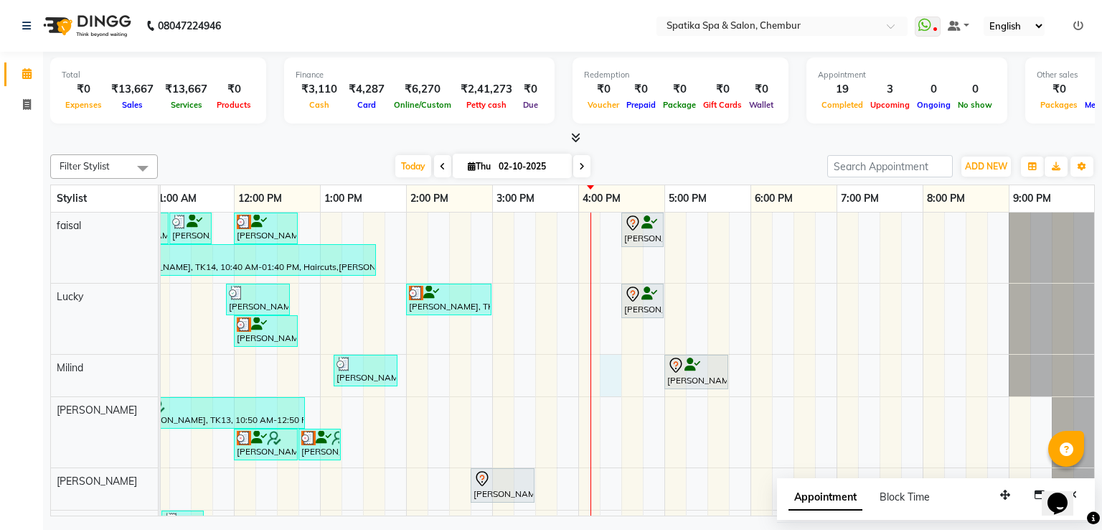
click at [609, 377] on div "[PERSON_NAME], TK04, 10:30 AM-11:15 AM, Haircuts [PERSON_NAME], TK04, 11:15 AM-…" at bounding box center [536, 449] width 1120 height 474
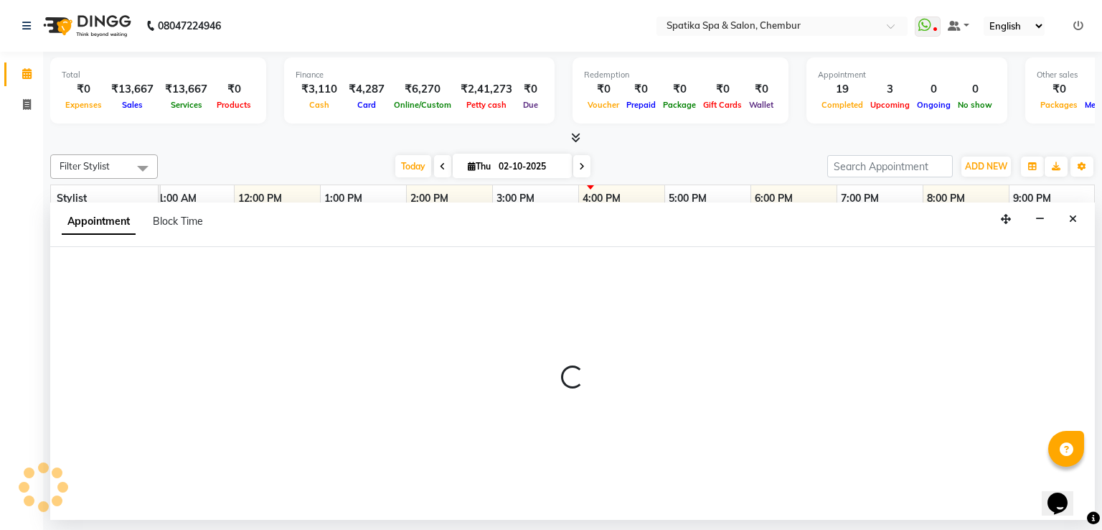
select select "9061"
select select "tentative"
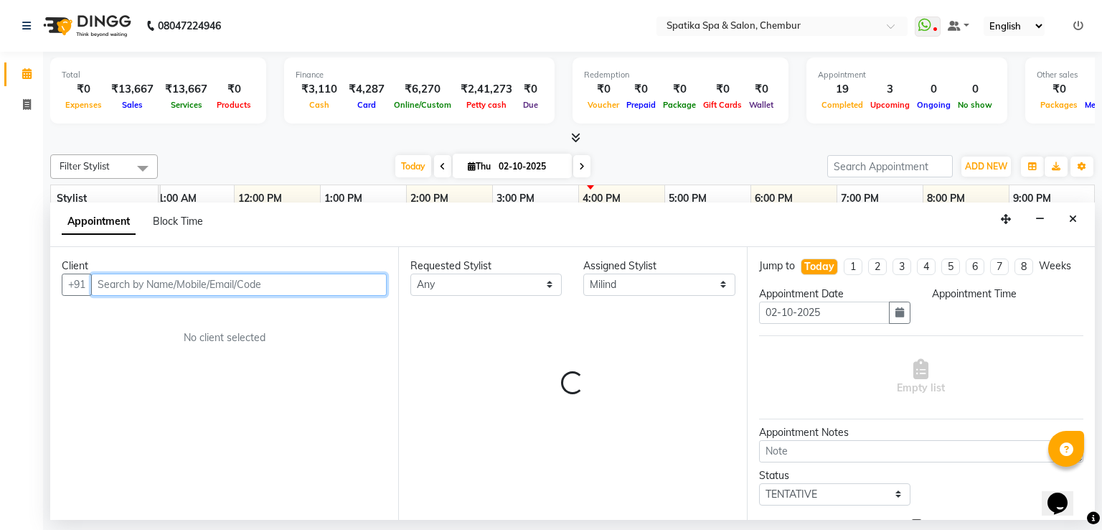
select select "975"
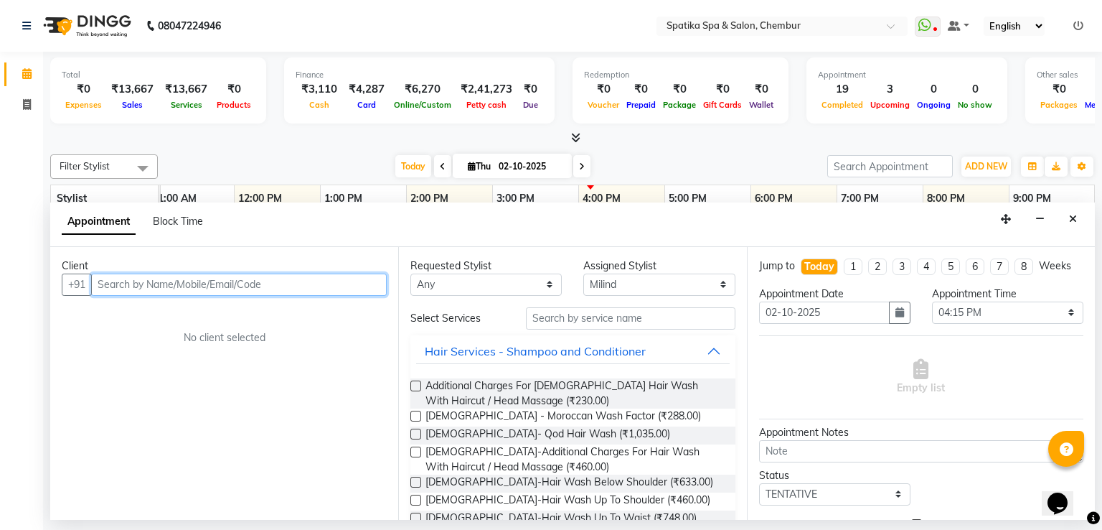
click at [285, 281] on input "text" at bounding box center [239, 284] width 296 height 22
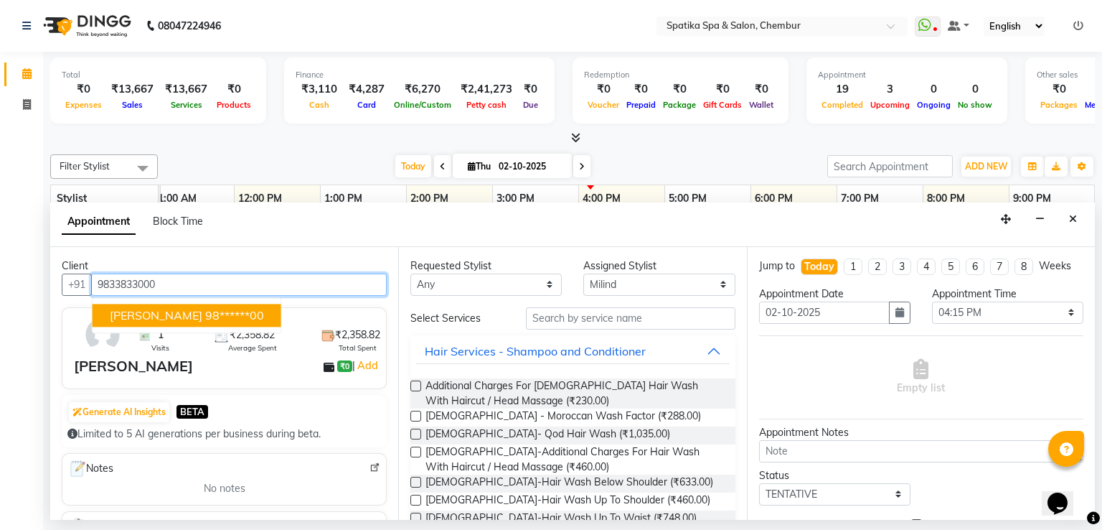
click at [194, 305] on button "[PERSON_NAME] 98******00" at bounding box center [187, 315] width 189 height 23
type input "98******00"
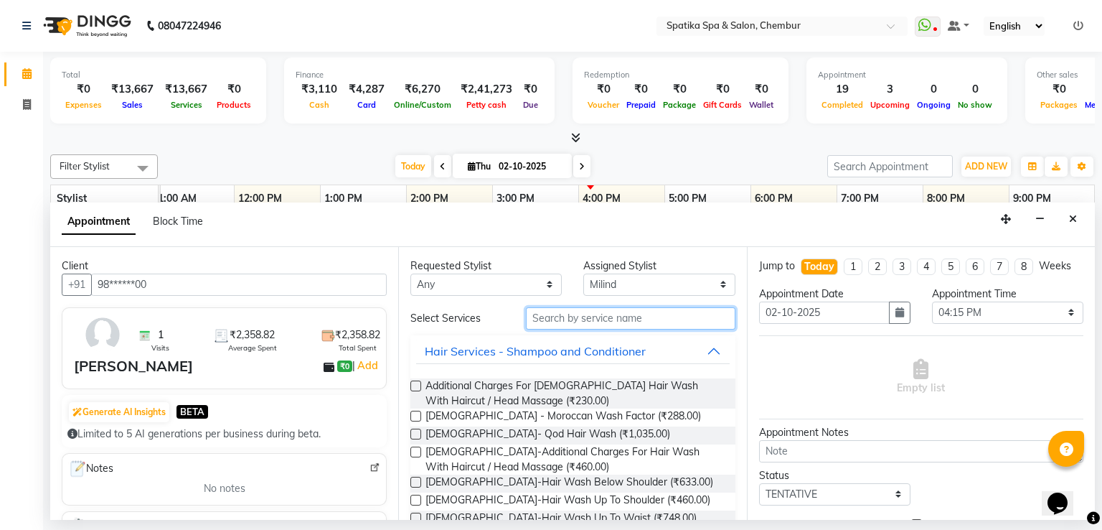
click at [566, 321] on input "text" at bounding box center [631, 318] width 210 height 22
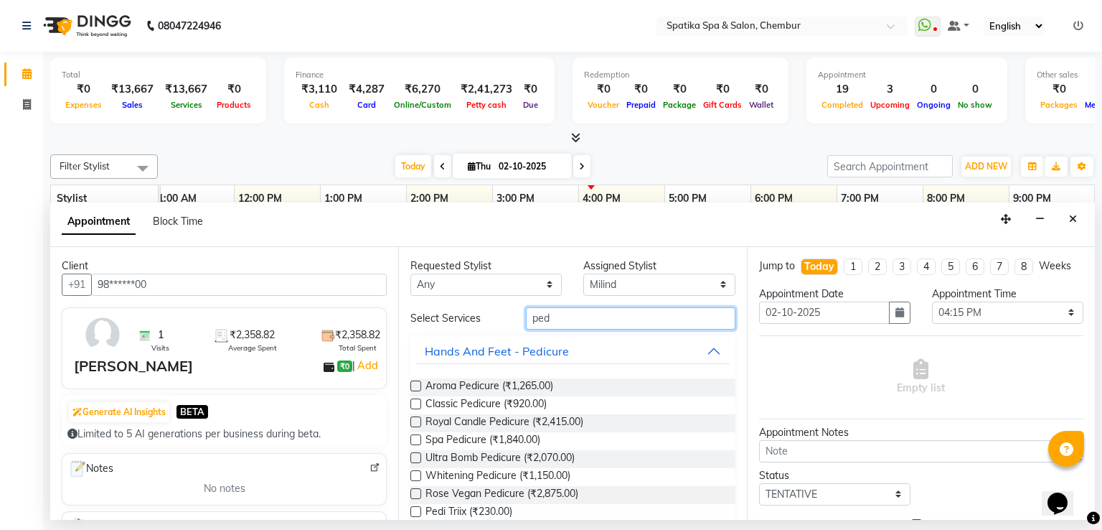
type input "ped"
click at [414, 406] on label at bounding box center [416, 403] width 11 height 11
click at [414, 406] on input "checkbox" at bounding box center [415, 404] width 9 height 9
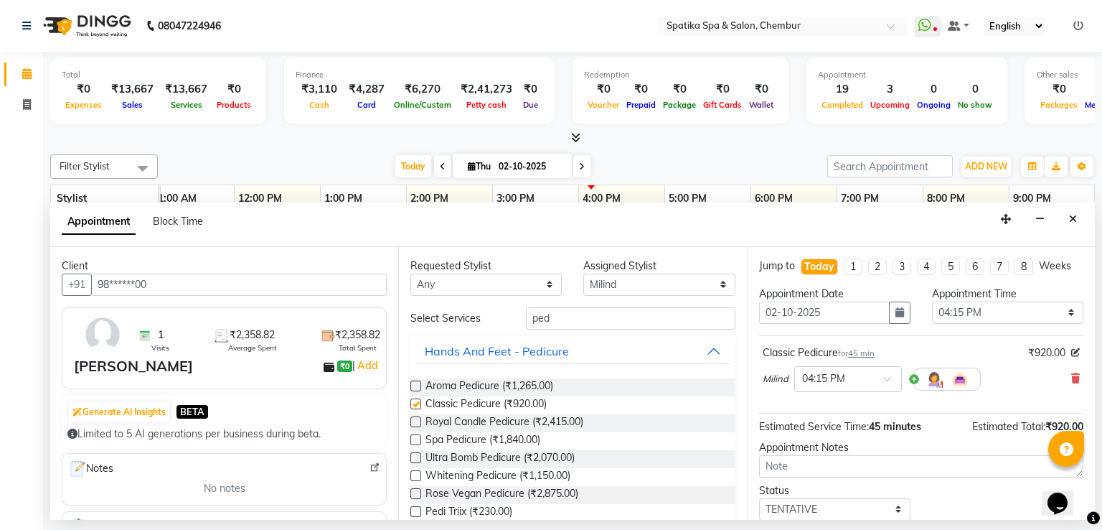
checkbox input "false"
click at [545, 317] on input "ped" at bounding box center [631, 318] width 210 height 22
type input "p"
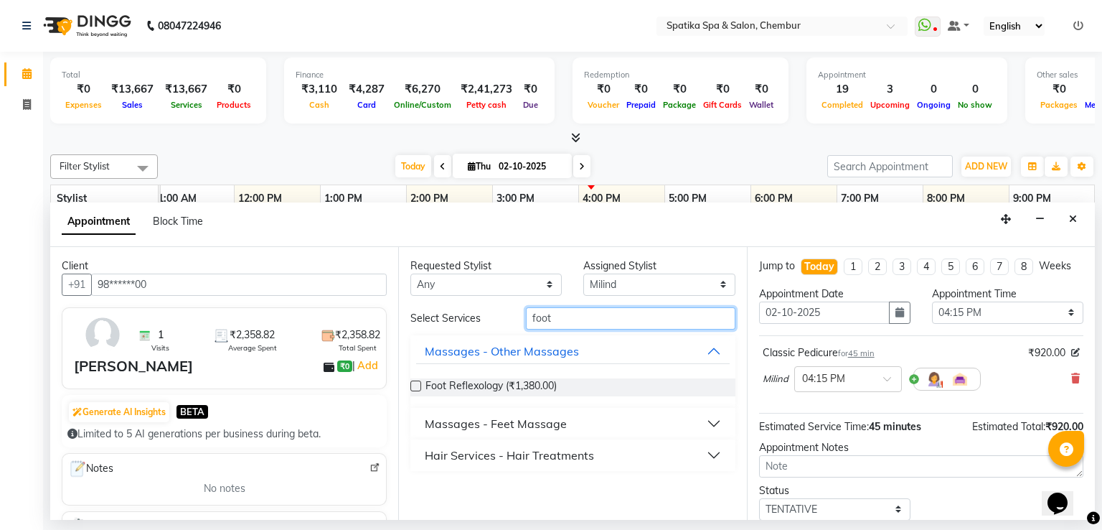
type input "foot"
click at [502, 423] on div "Massages - Feet Massage" at bounding box center [496, 423] width 142 height 17
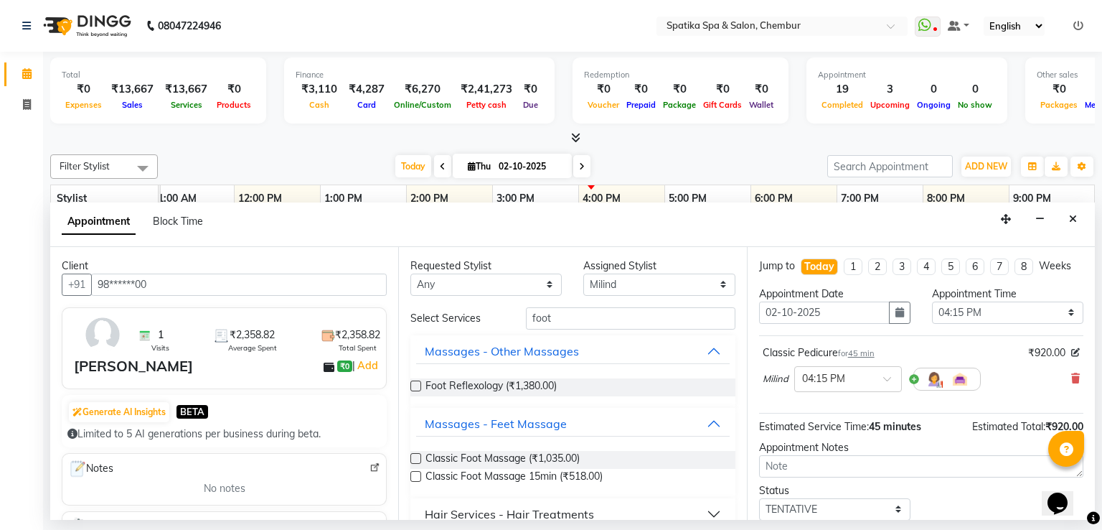
click at [415, 472] on label at bounding box center [416, 476] width 11 height 11
click at [415, 473] on input "checkbox" at bounding box center [415, 477] width 9 height 9
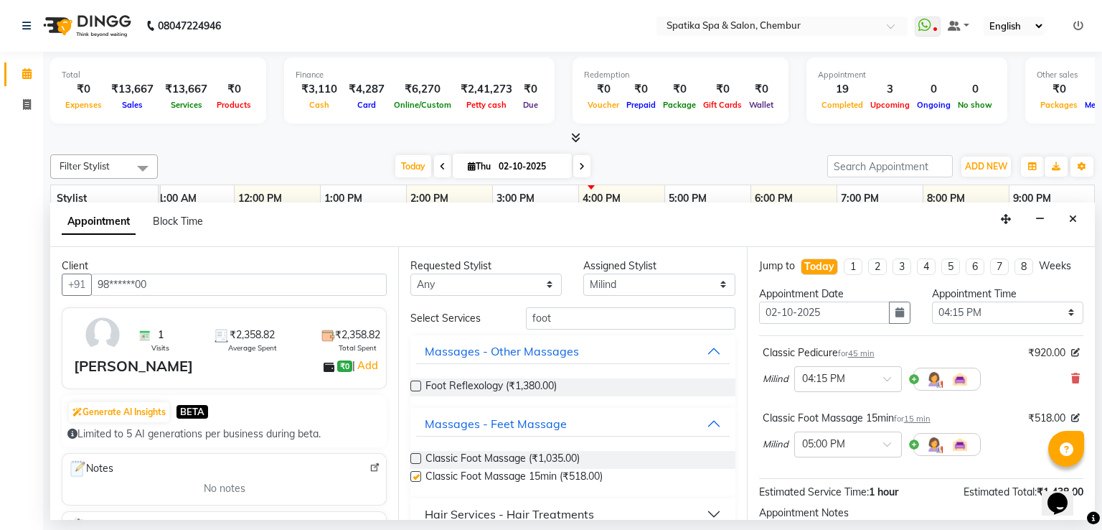
checkbox input "false"
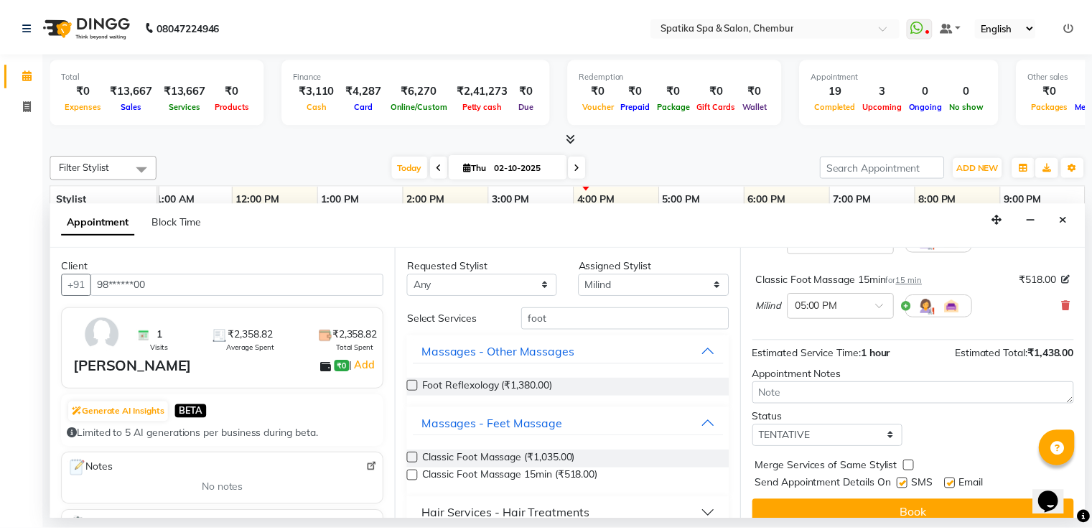
scroll to position [155, 0]
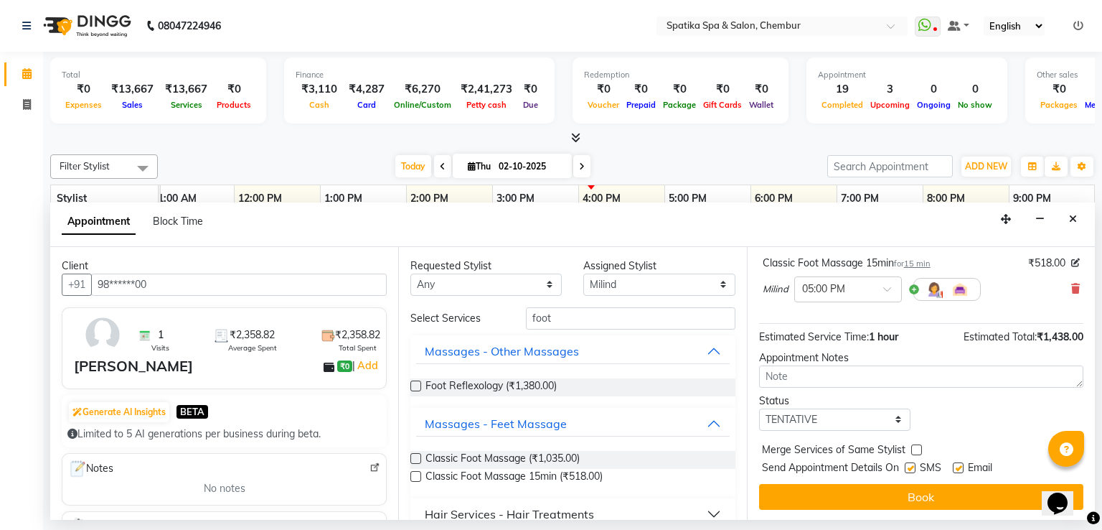
click at [811, 475] on span "Send Appointment Details On" at bounding box center [830, 469] width 137 height 18
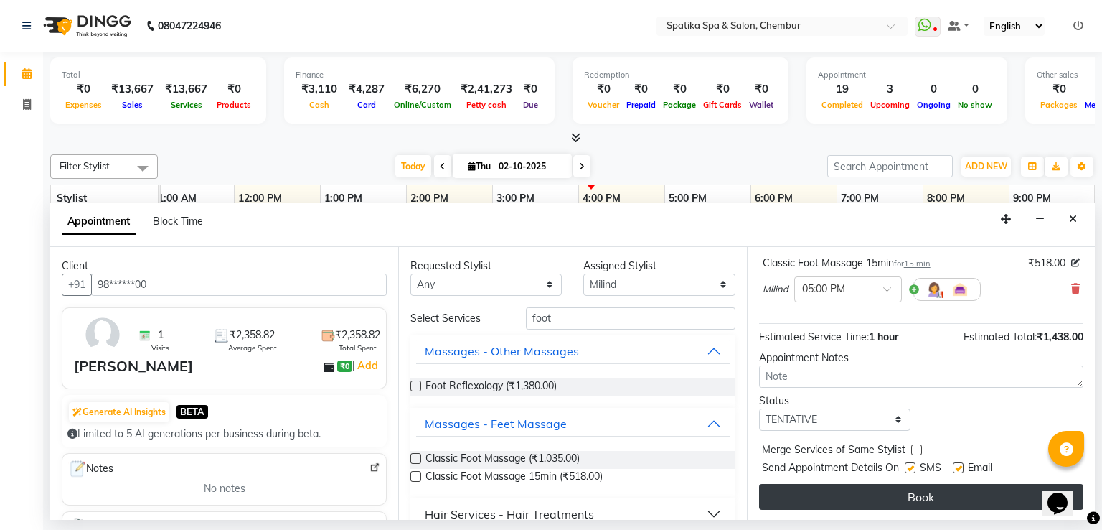
click at [811, 484] on button "Book" at bounding box center [921, 497] width 324 height 26
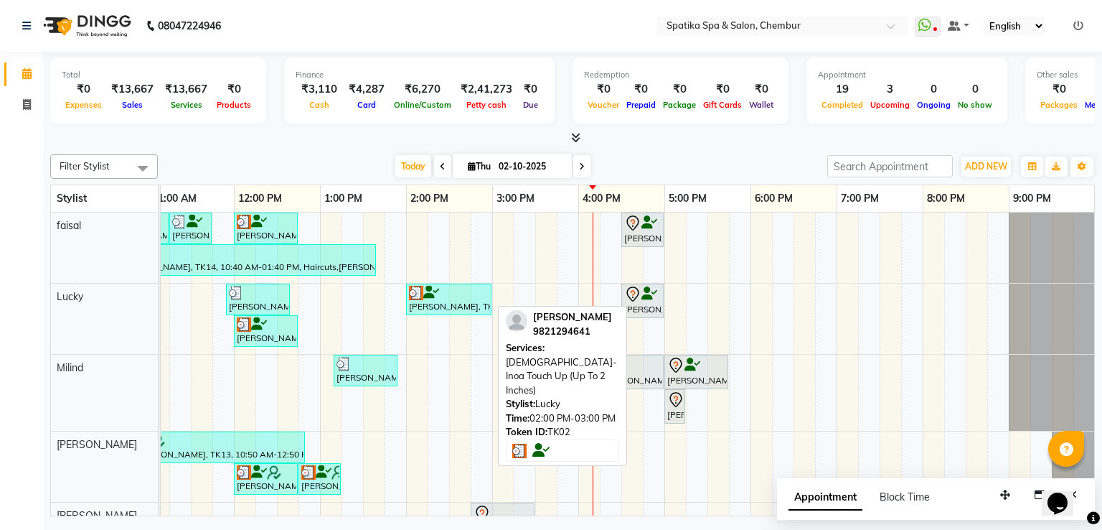
click at [465, 295] on div at bounding box center [449, 293] width 80 height 14
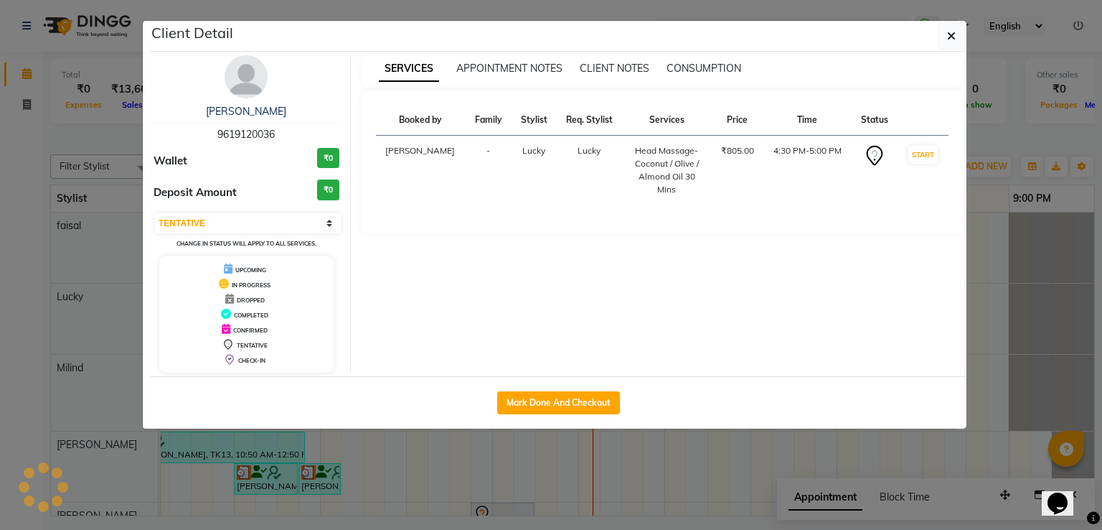
select select "3"
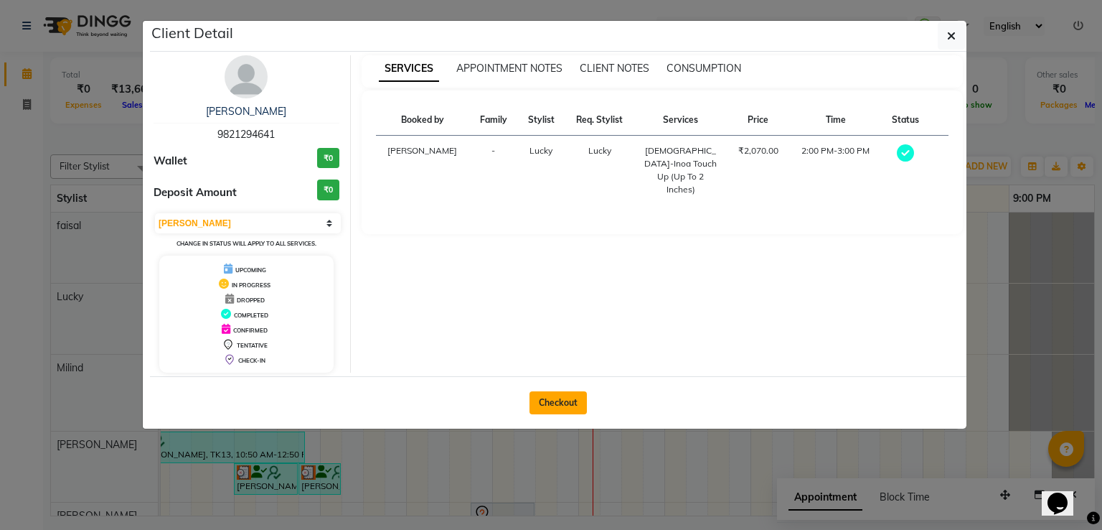
click at [540, 393] on button "Checkout" at bounding box center [558, 402] width 57 height 23
select select "service"
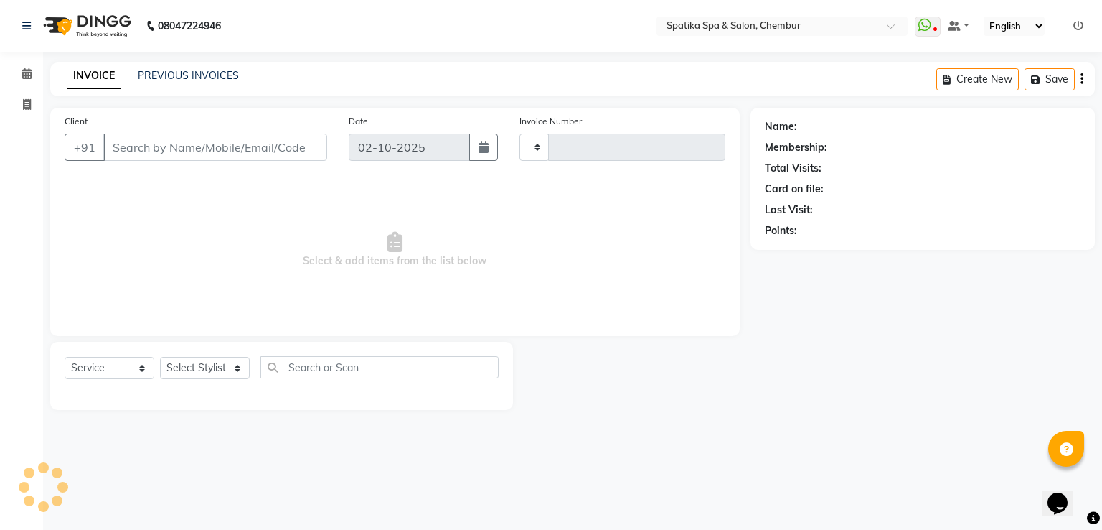
type input "2522"
select select "631"
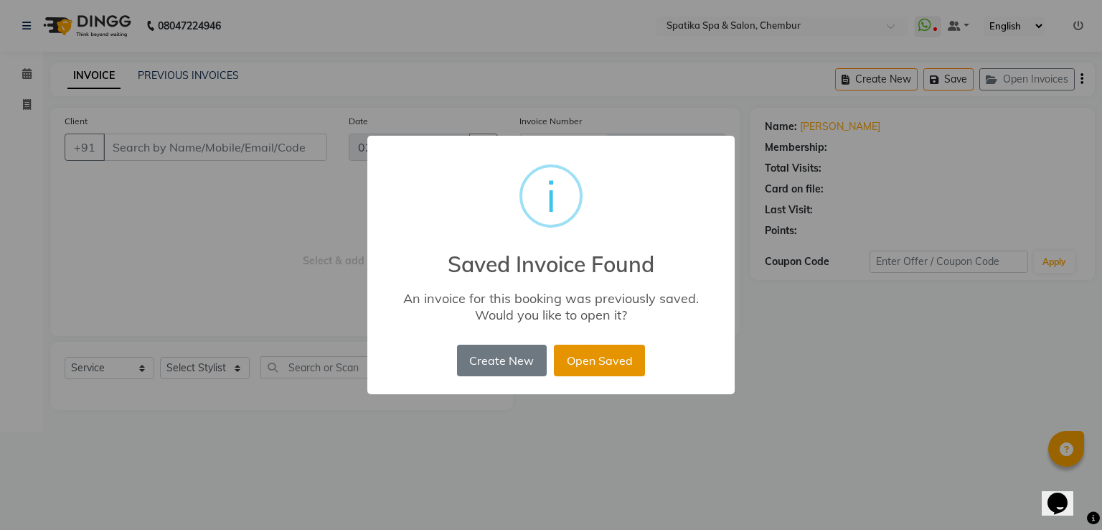
click at [594, 356] on button "Open Saved" at bounding box center [599, 361] width 91 height 32
type input "98******41"
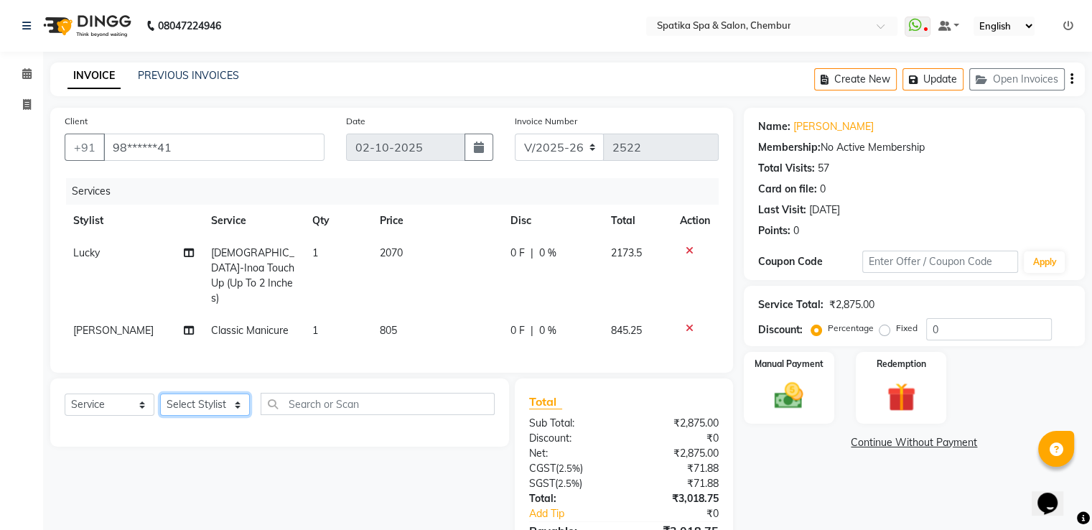
click at [235, 400] on select "Select Stylist [PERSON_NAME] [PERSON_NAME] [PERSON_NAME] [PERSON_NAME] [PERSON_…" at bounding box center [205, 404] width 90 height 22
select select "29950"
click at [160, 393] on select "Select Stylist [PERSON_NAME] [PERSON_NAME] [PERSON_NAME] [PERSON_NAME] [PERSON_…" at bounding box center [205, 404] width 90 height 22
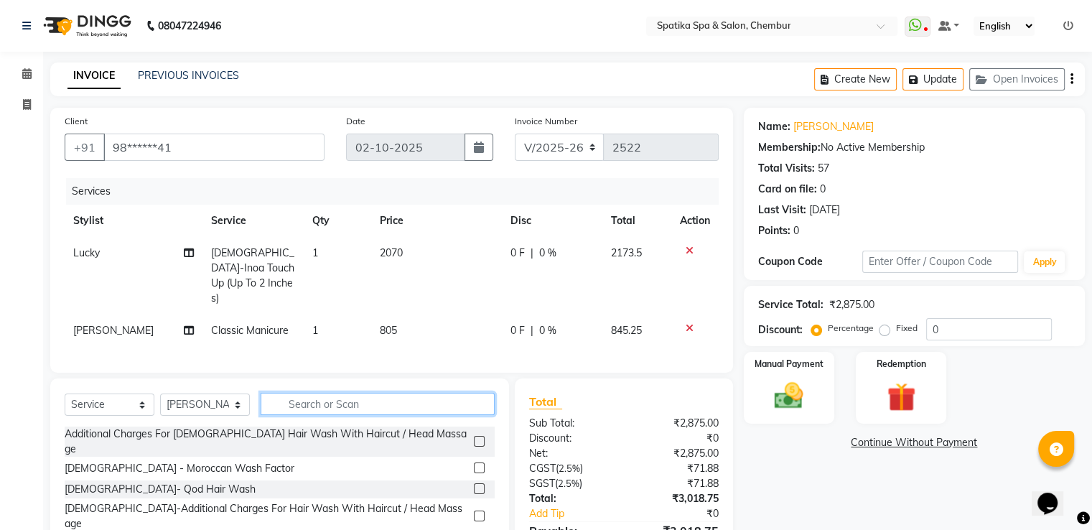
click at [319, 400] on input "text" at bounding box center [378, 404] width 234 height 22
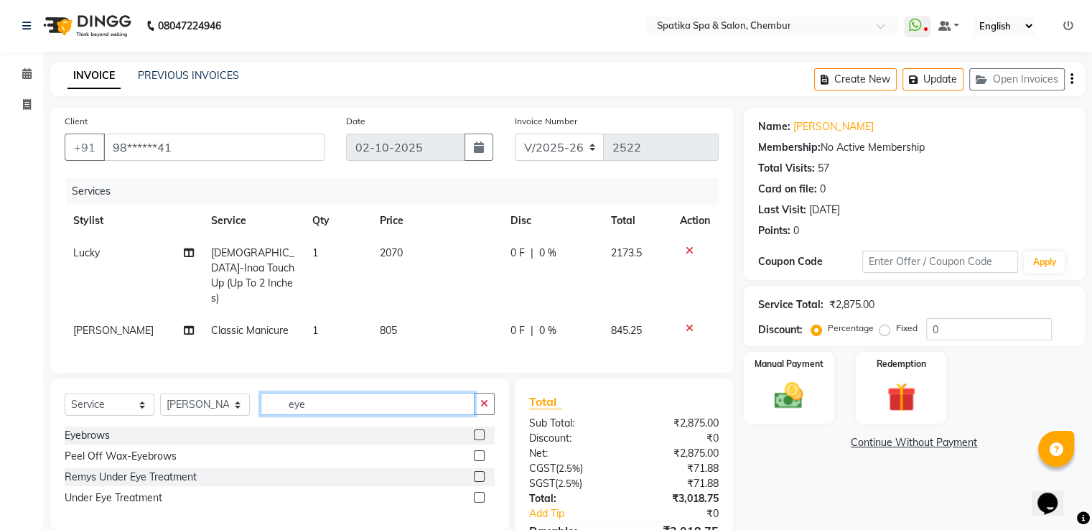
type input "eye"
click at [477, 429] on label at bounding box center [479, 434] width 11 height 11
click at [477, 431] on input "checkbox" at bounding box center [478, 435] width 9 height 9
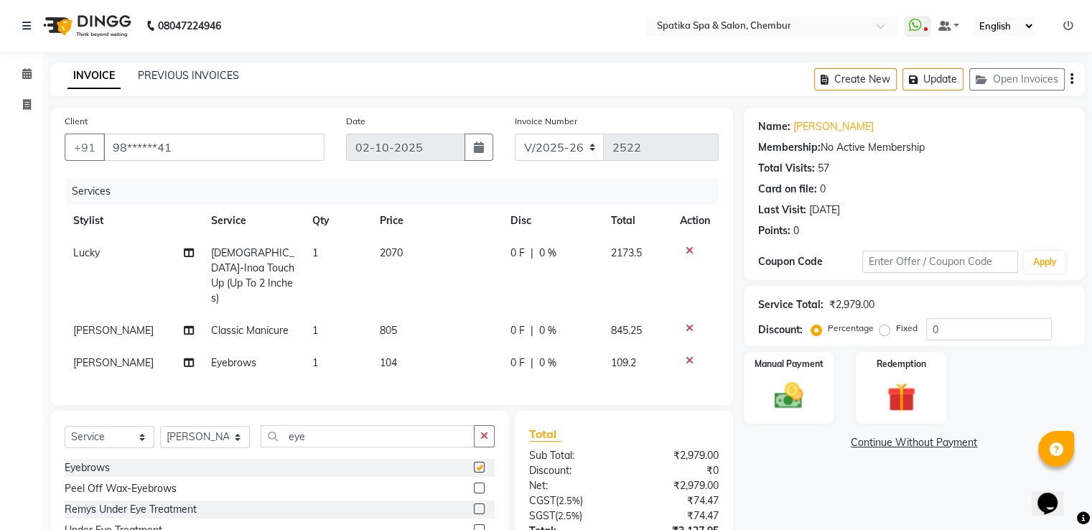
checkbox input "false"
click at [950, 78] on button "Update" at bounding box center [932, 79] width 61 height 22
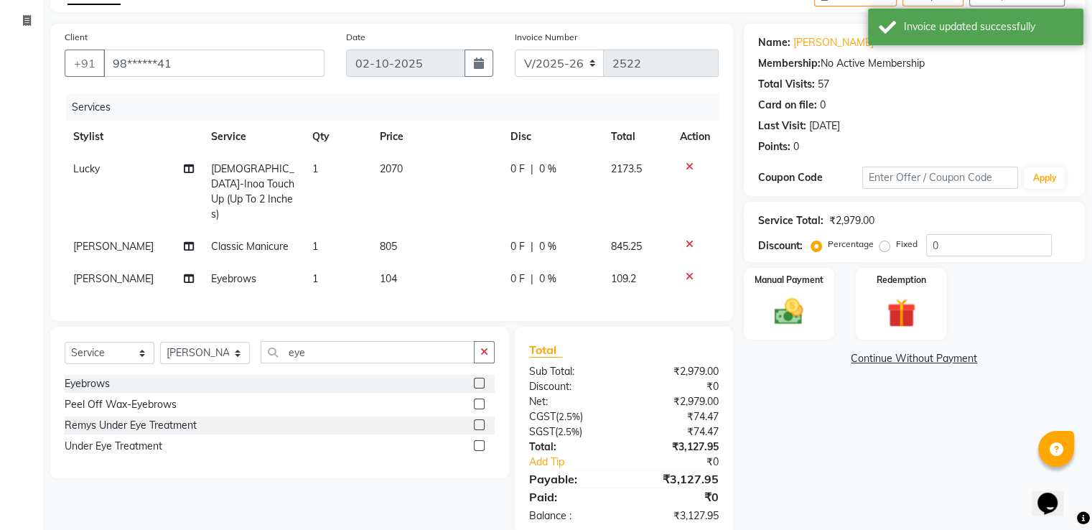
scroll to position [110, 0]
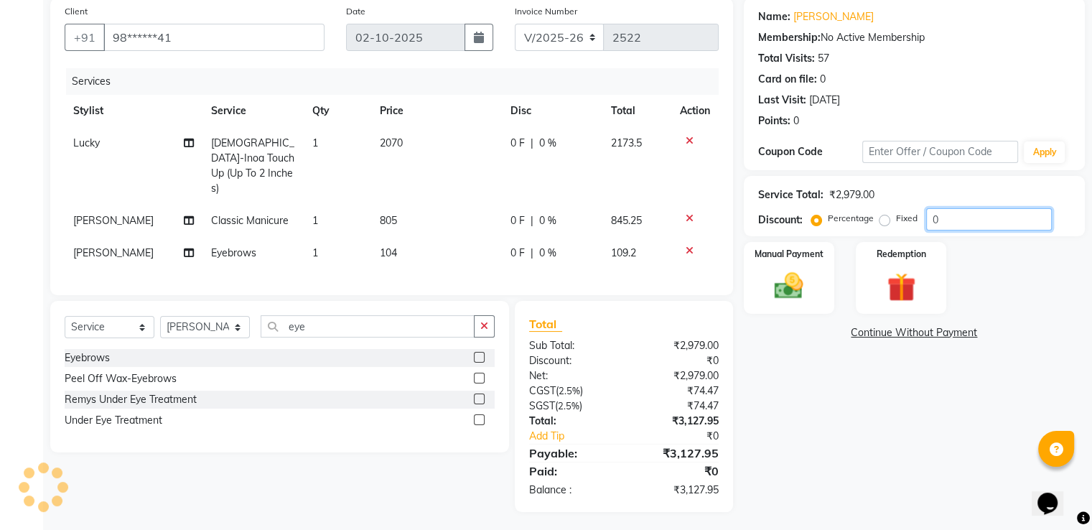
click at [956, 216] on input "0" at bounding box center [989, 219] width 126 height 22
click at [942, 221] on input "20" at bounding box center [989, 219] width 126 height 22
type input "2"
click at [951, 210] on input "number" at bounding box center [989, 219] width 126 height 22
click at [943, 220] on input "20" at bounding box center [989, 219] width 126 height 22
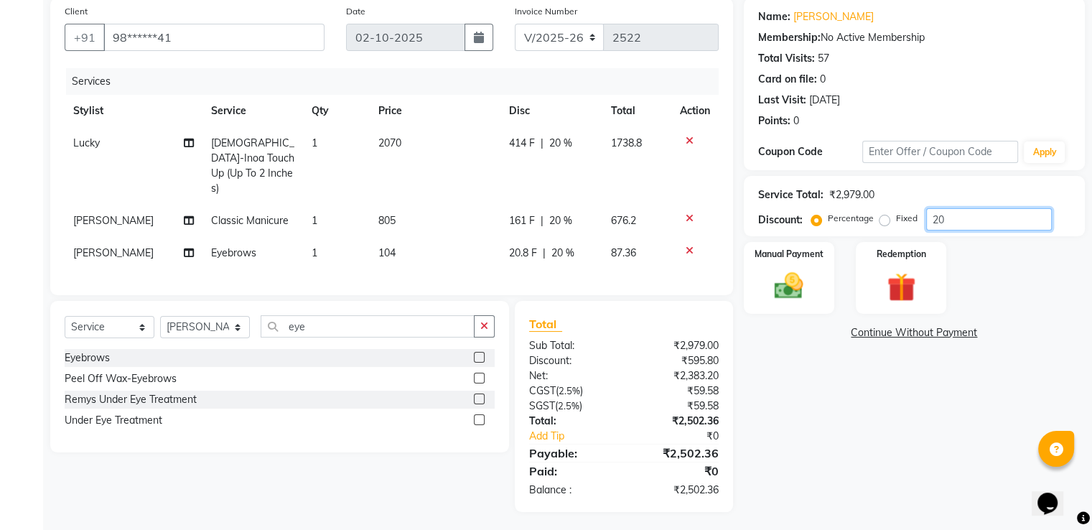
type input "2"
type input "20"
click at [784, 263] on div "Manual Payment" at bounding box center [788, 277] width 94 height 74
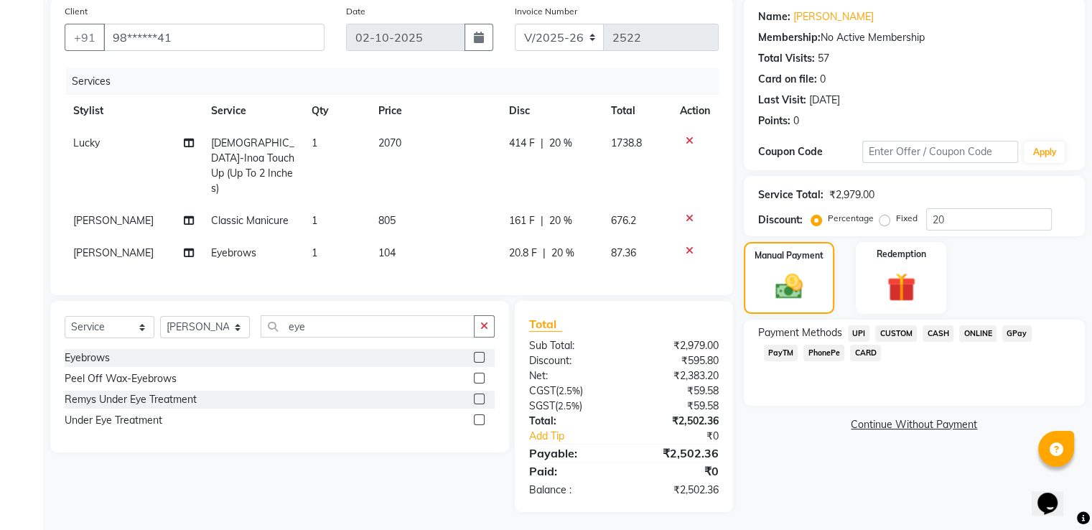
click at [1011, 334] on span "GPay" at bounding box center [1016, 333] width 29 height 17
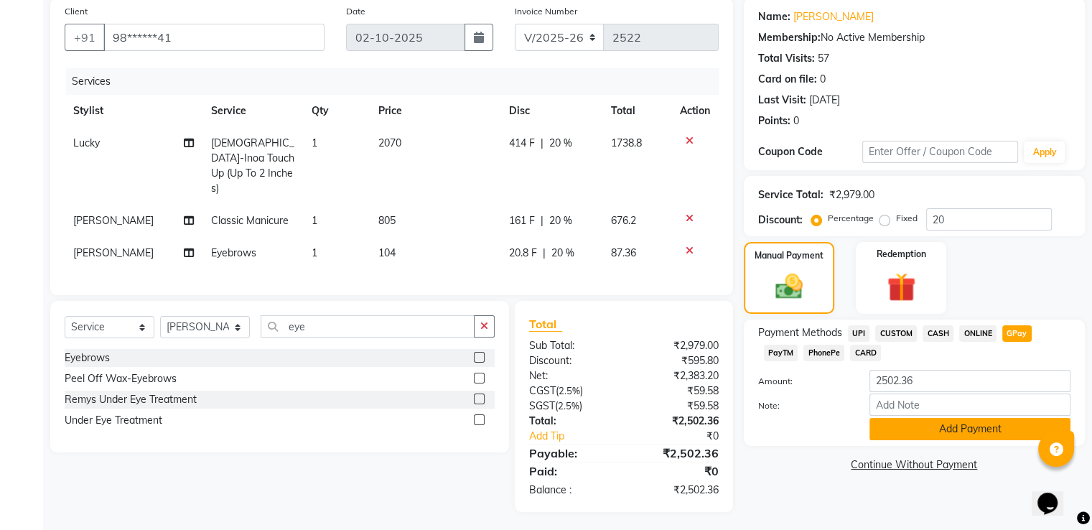
click at [975, 426] on button "Add Payment" at bounding box center [969, 429] width 201 height 22
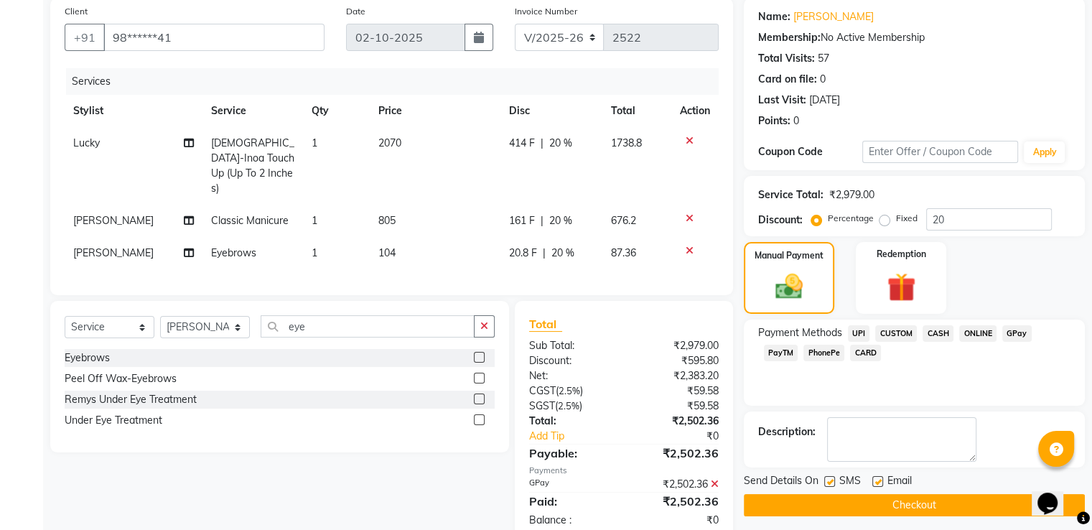
click at [976, 500] on button "Checkout" at bounding box center [914, 505] width 341 height 22
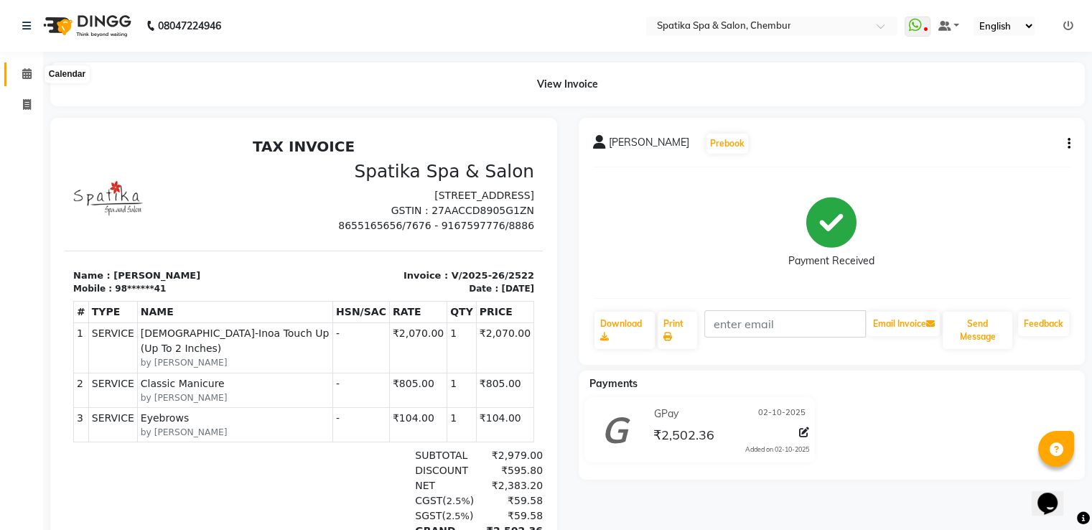
click at [27, 69] on icon at bounding box center [26, 73] width 9 height 11
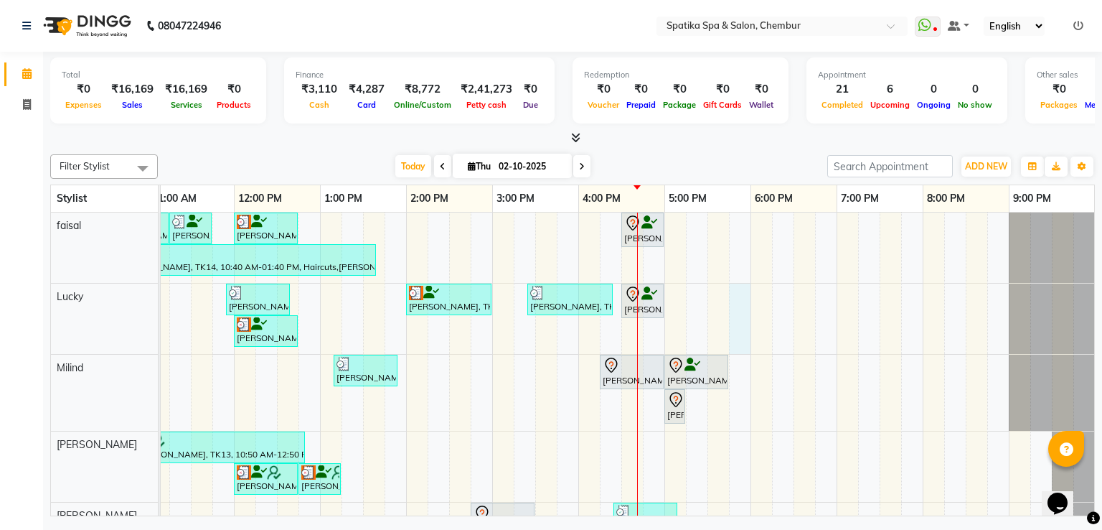
click at [735, 302] on div "[PERSON_NAME], TK04, 10:30 AM-11:15 AM, Haircuts [PERSON_NAME], TK04, 11:15 AM-…" at bounding box center [536, 466] width 1120 height 509
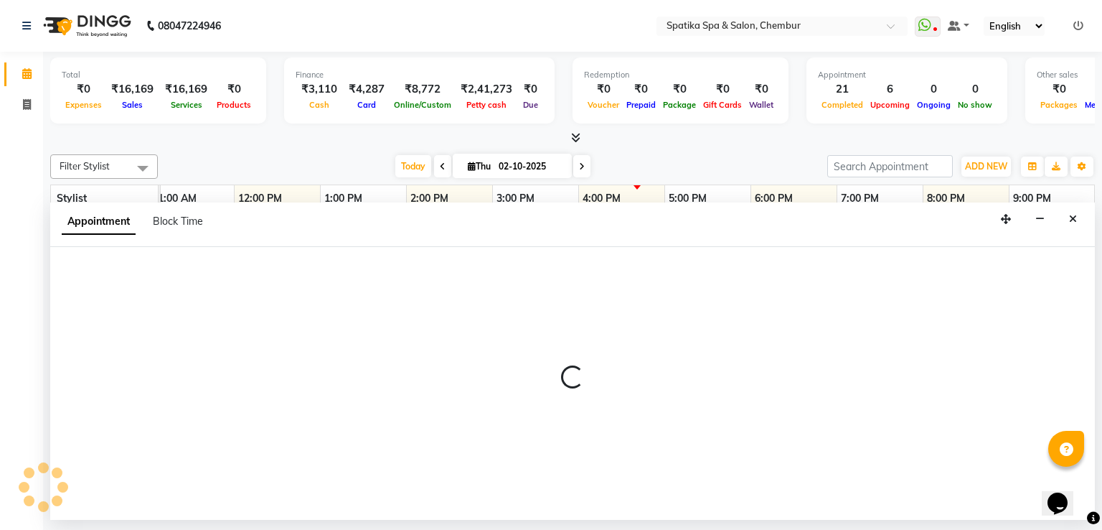
select select "9046"
select select "tentative"
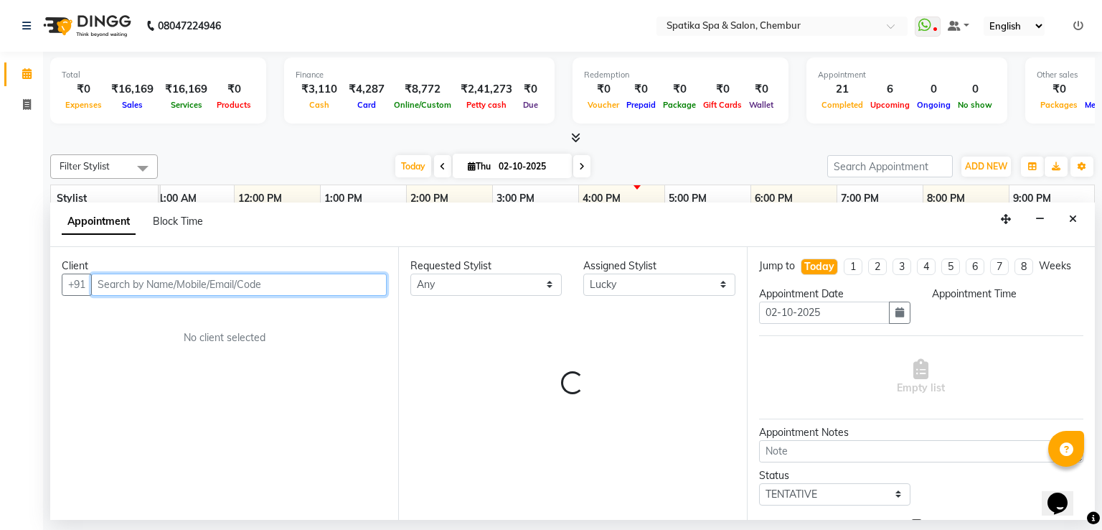
select select "1065"
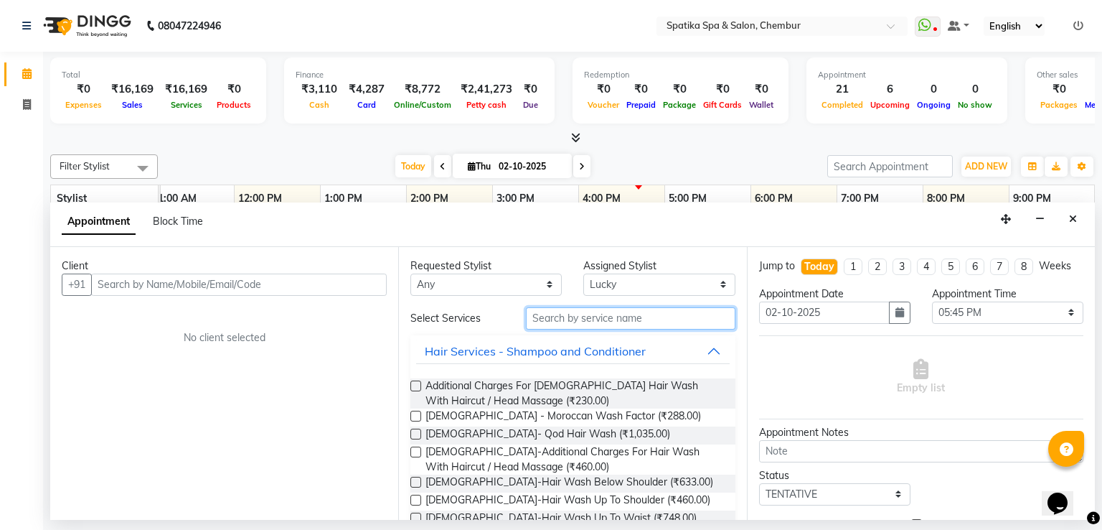
click at [603, 311] on input "text" at bounding box center [631, 318] width 210 height 22
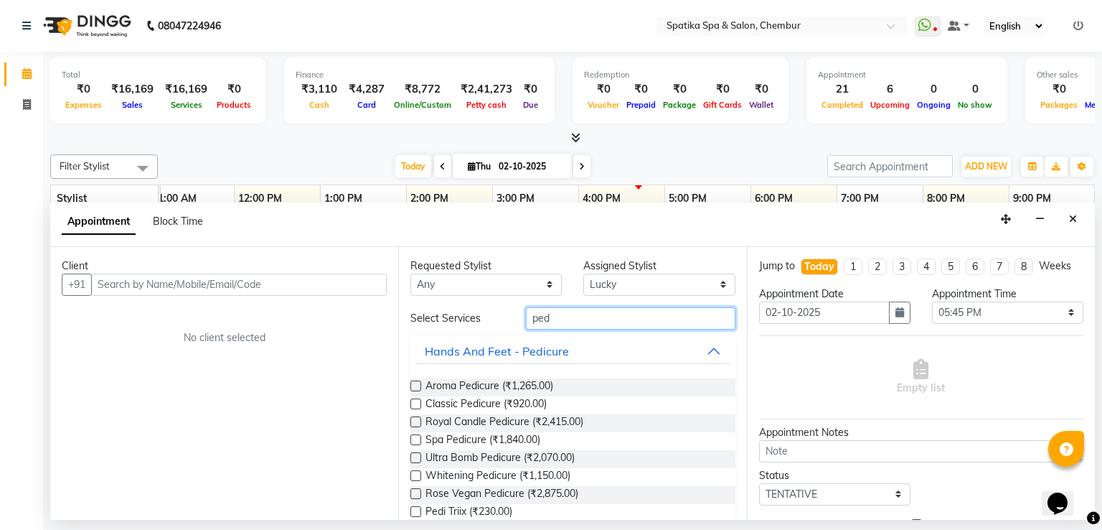
click at [545, 322] on input "ped" at bounding box center [631, 318] width 210 height 22
type input "p"
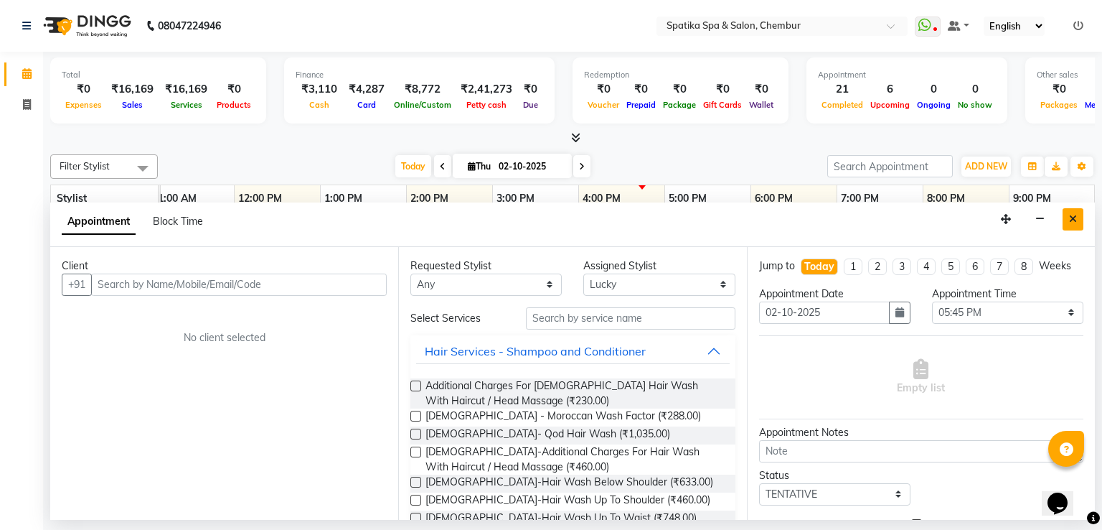
click at [1074, 215] on icon "Close" at bounding box center [1073, 219] width 8 height 10
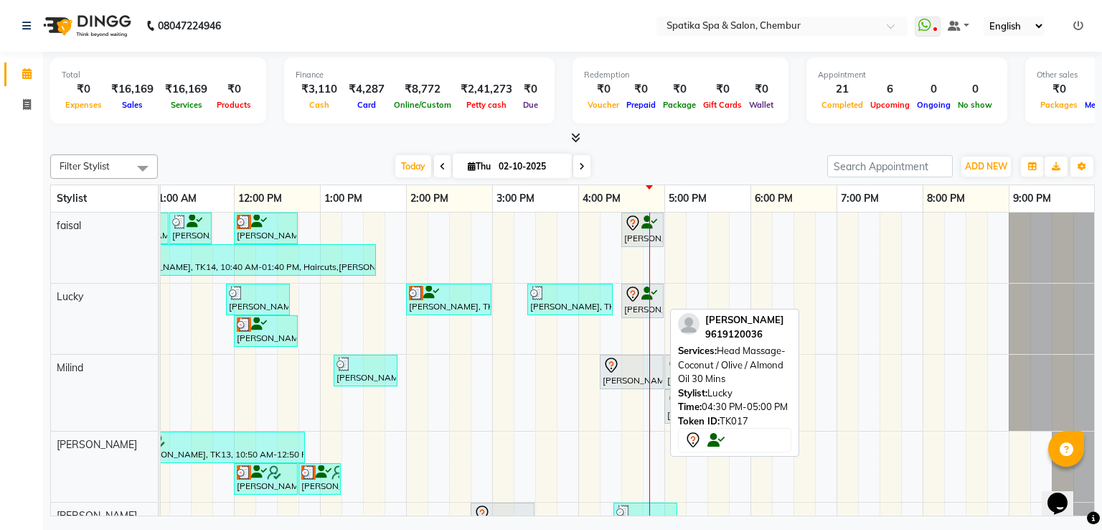
click at [634, 294] on icon at bounding box center [632, 294] width 17 height 17
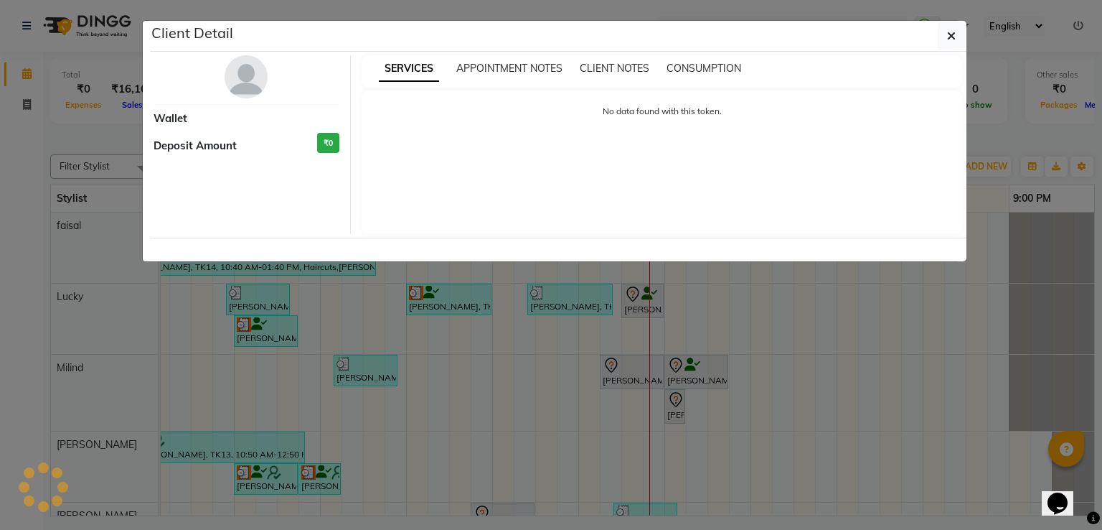
select select "7"
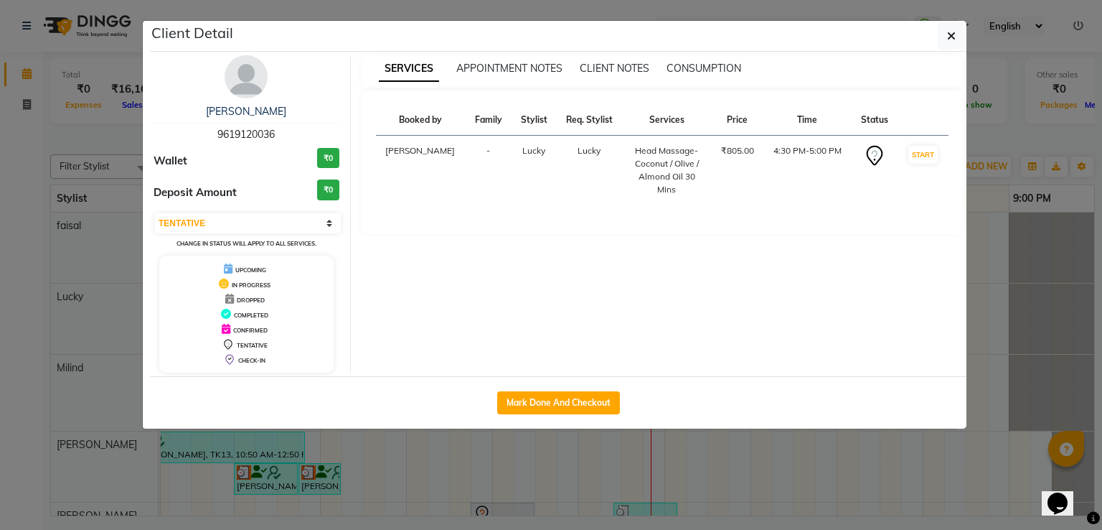
click at [256, 342] on span "TENTATIVE" at bounding box center [252, 345] width 31 height 7
click at [227, 342] on icon at bounding box center [227, 344] width 11 height 11
click at [955, 33] on icon "button" at bounding box center [951, 35] width 9 height 11
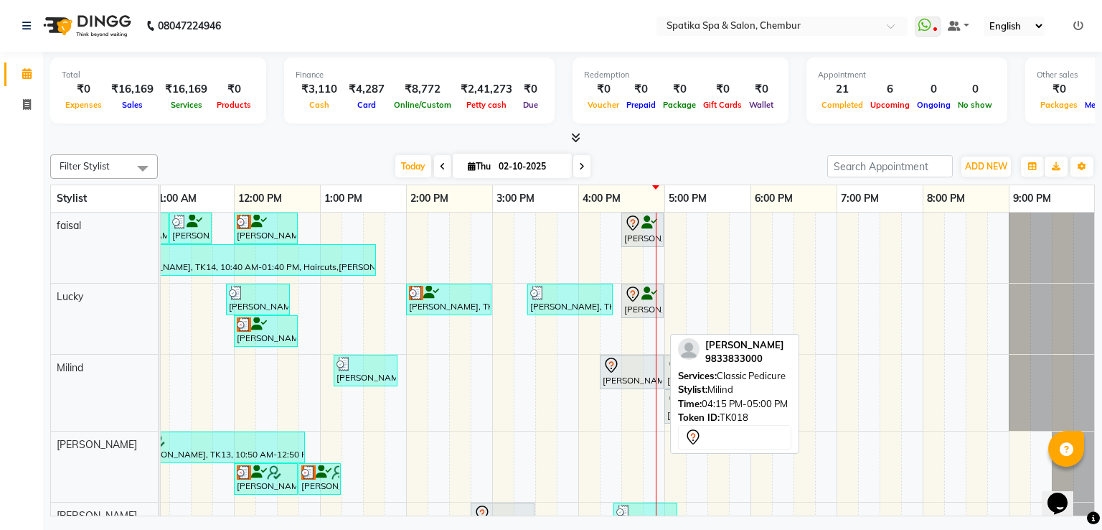
click at [629, 357] on div at bounding box center [632, 365] width 58 height 17
select select "7"
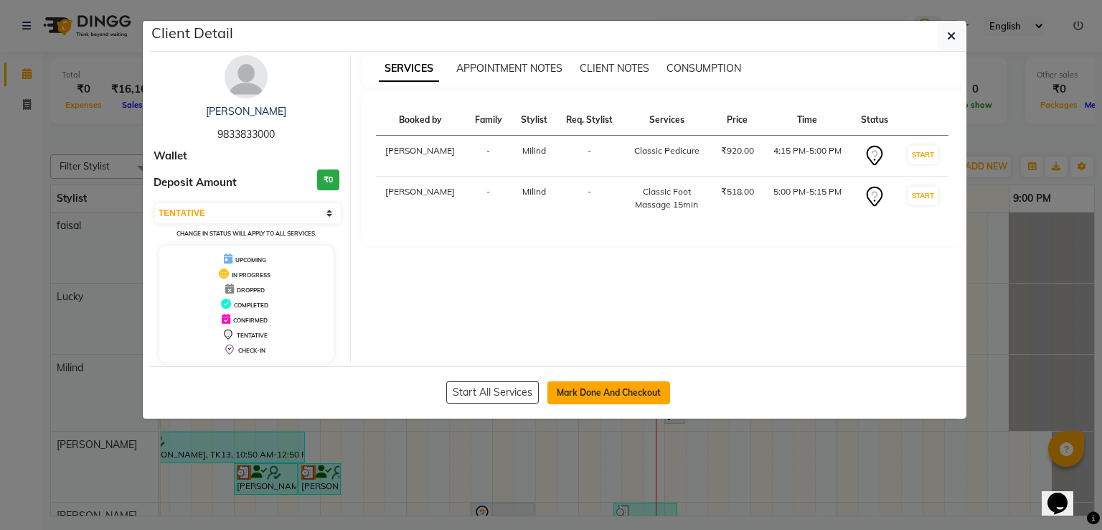
click at [624, 390] on button "Mark Done And Checkout" at bounding box center [609, 392] width 123 height 23
select select "service"
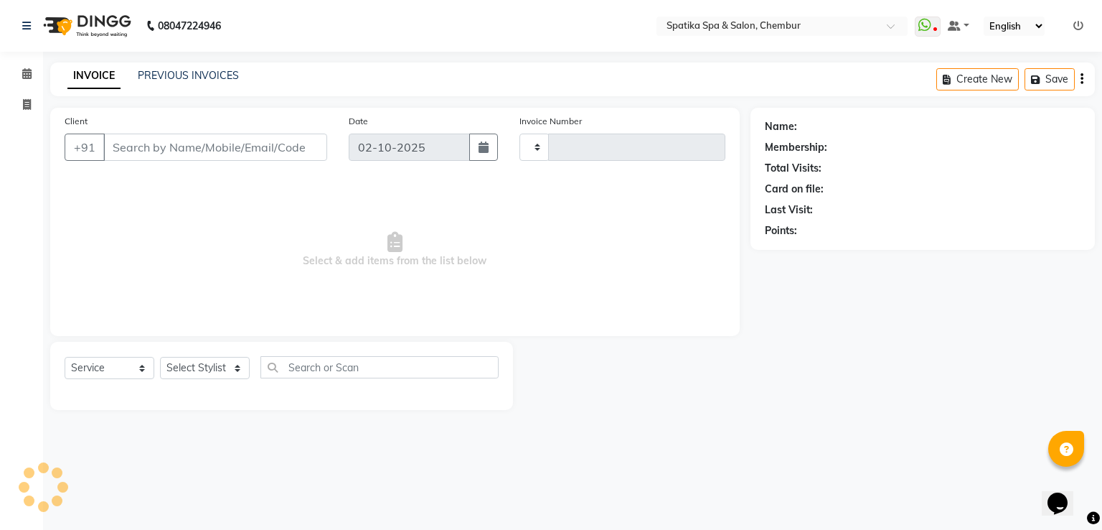
type input "2523"
select select "631"
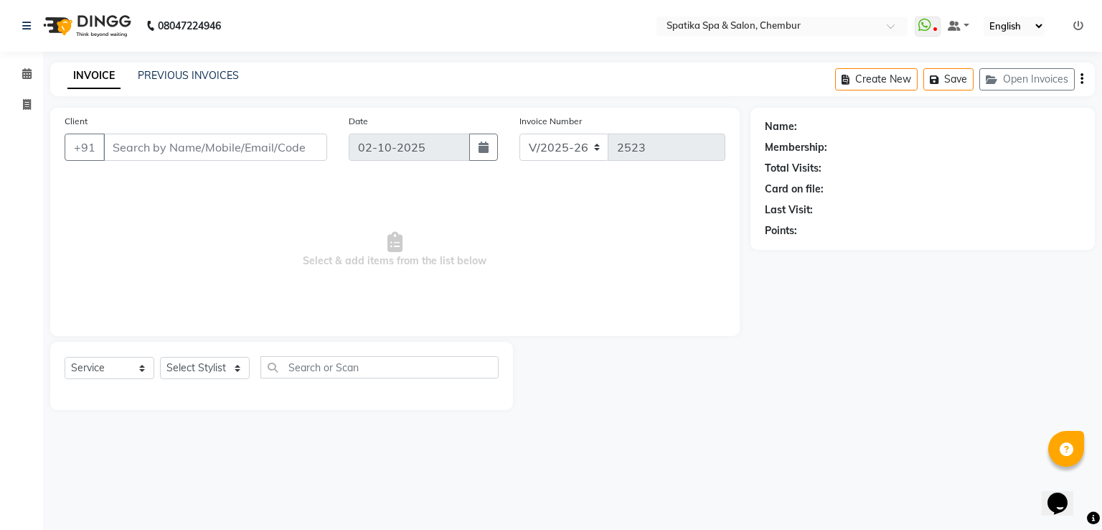
type input "98******00"
select select "9061"
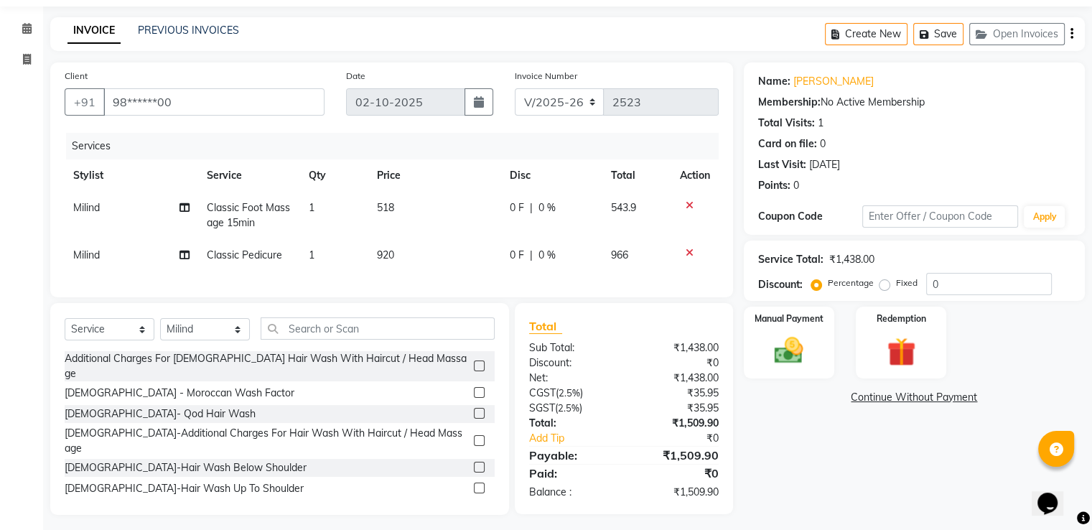
scroll to position [46, 0]
click at [373, 339] on input "text" at bounding box center [378, 328] width 234 height 22
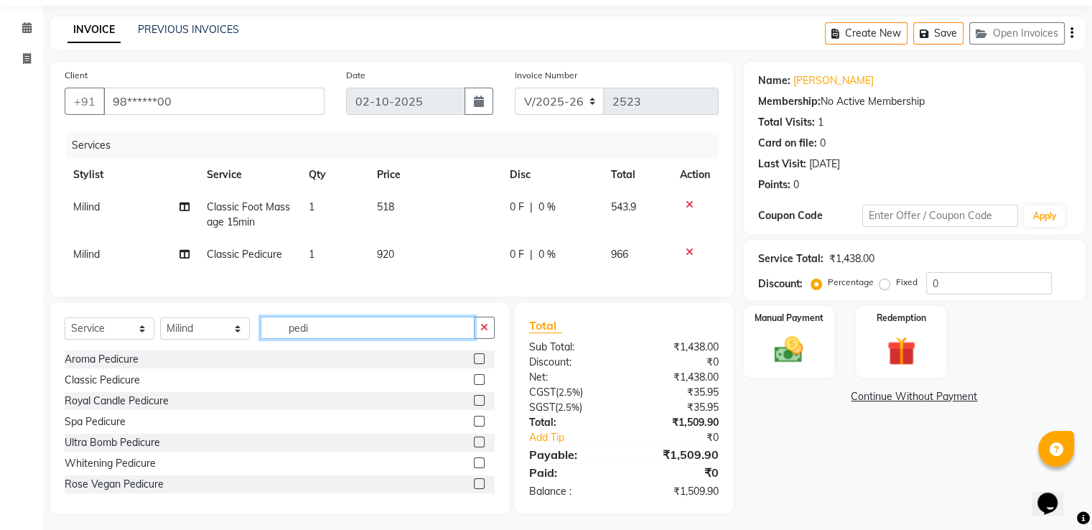
type input "pedi"
click at [474, 426] on label at bounding box center [479, 421] width 11 height 11
click at [474, 426] on input "checkbox" at bounding box center [478, 421] width 9 height 9
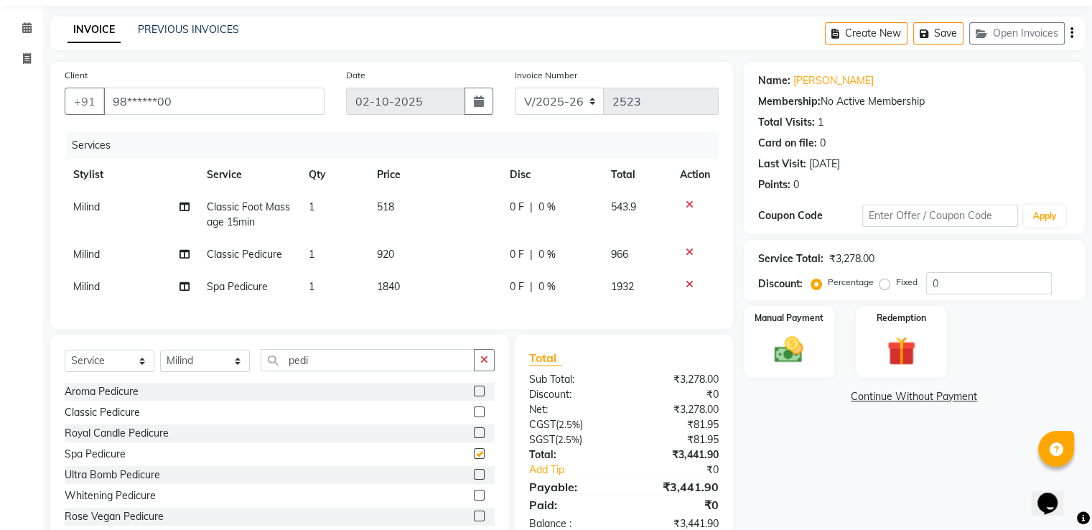
checkbox input "false"
click at [688, 253] on icon at bounding box center [689, 252] width 8 height 10
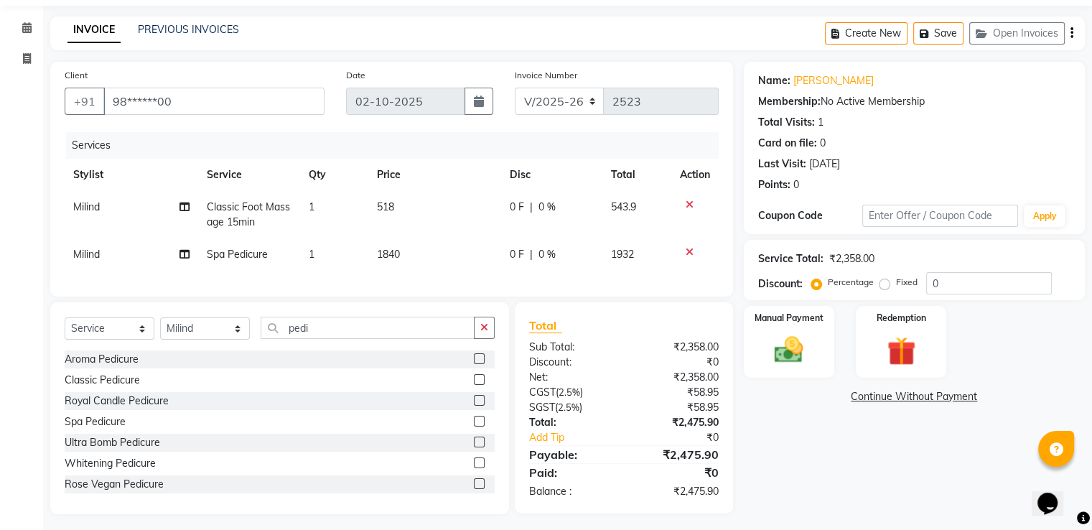
click at [688, 203] on icon at bounding box center [689, 205] width 8 height 10
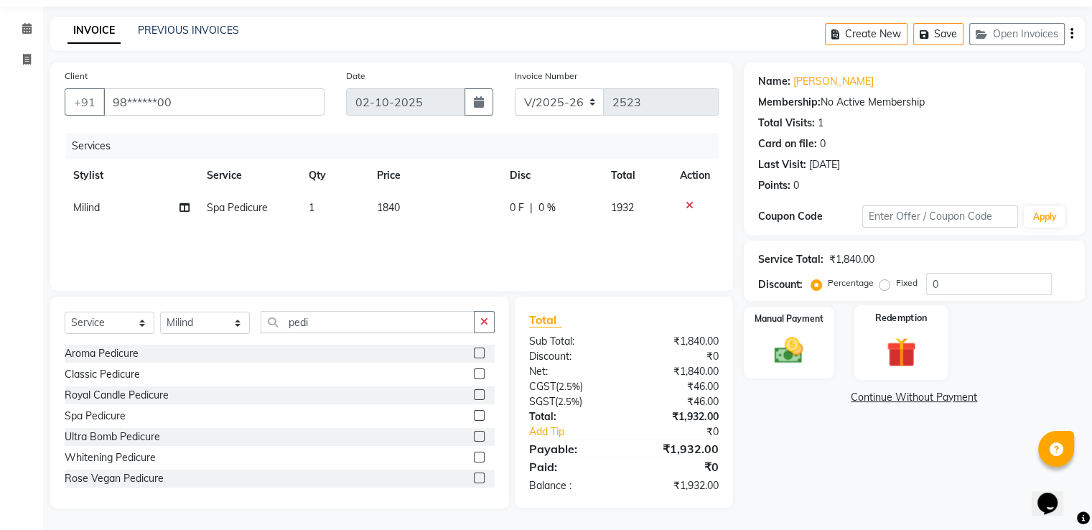
click at [899, 328] on div "Redemption" at bounding box center [900, 342] width 94 height 74
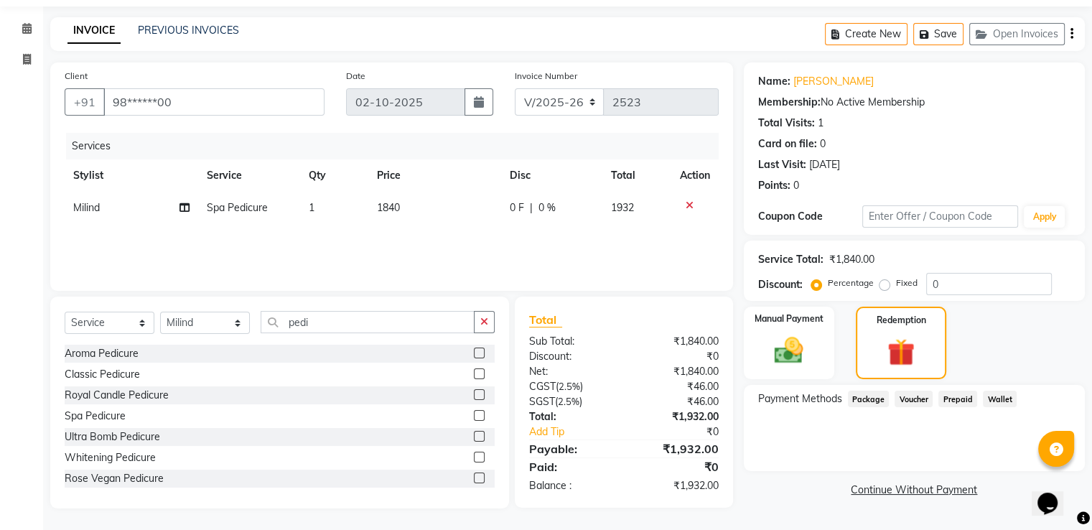
click at [899, 490] on link "Continue Without Payment" at bounding box center [913, 489] width 335 height 15
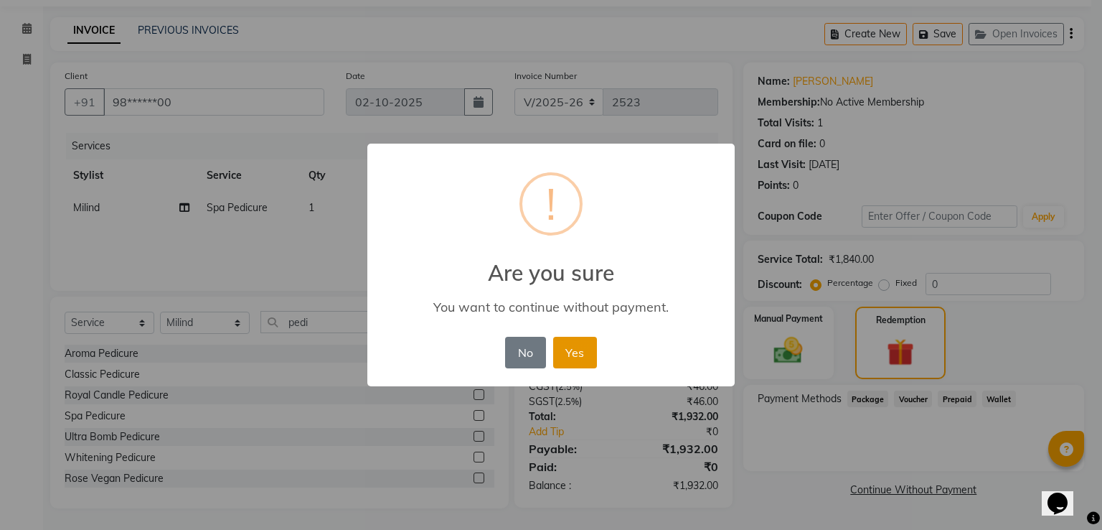
click at [583, 345] on button "Yes" at bounding box center [575, 353] width 44 height 32
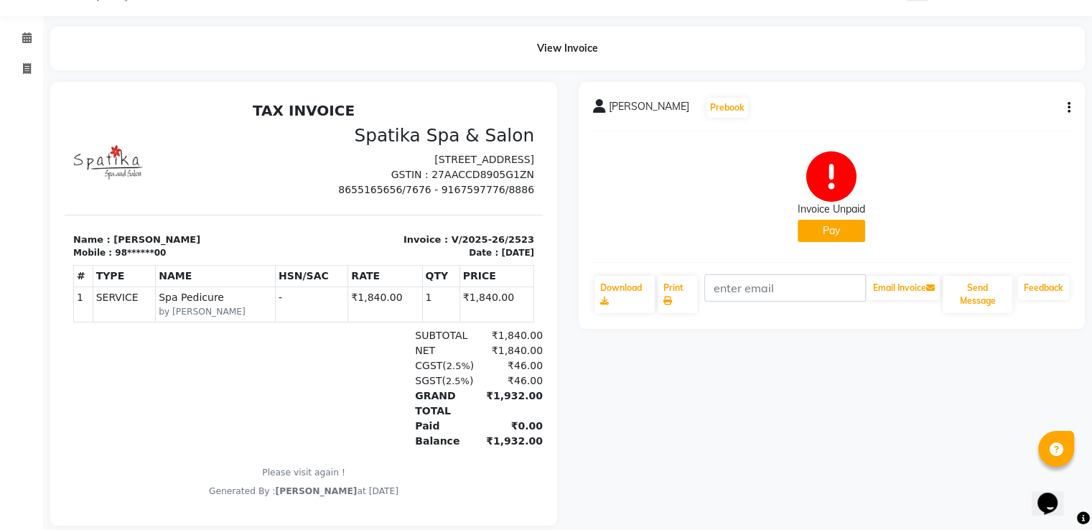
scroll to position [32, 0]
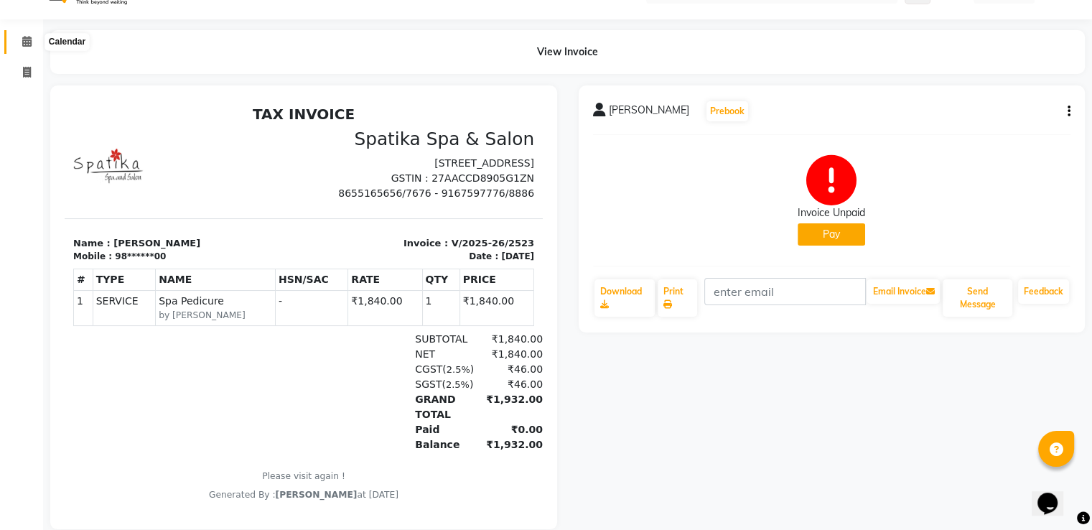
click at [26, 39] on icon at bounding box center [26, 41] width 9 height 11
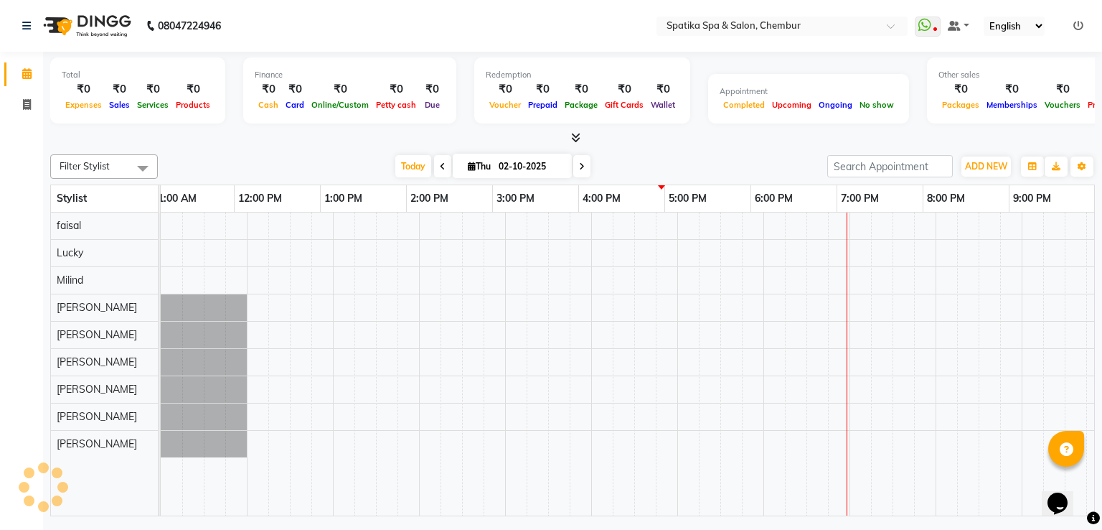
scroll to position [0, 185]
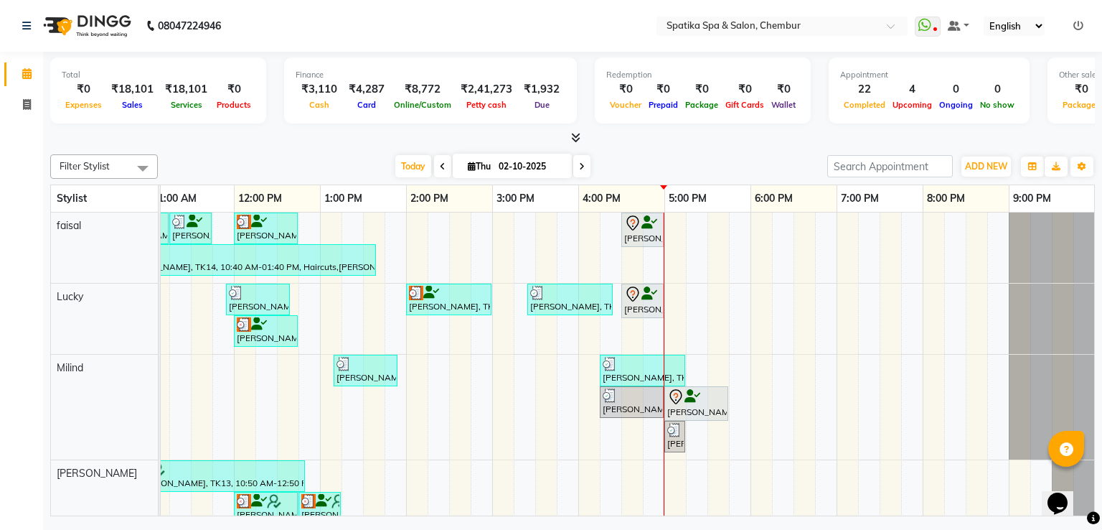
click at [584, 161] on span at bounding box center [581, 166] width 17 height 22
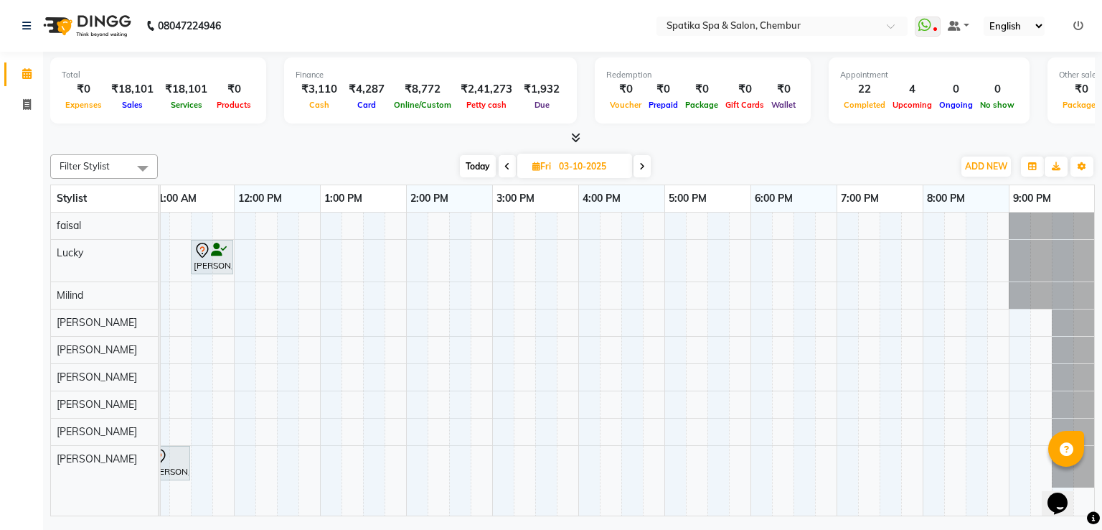
click at [502, 164] on span at bounding box center [507, 166] width 17 height 22
type input "02-10-2025"
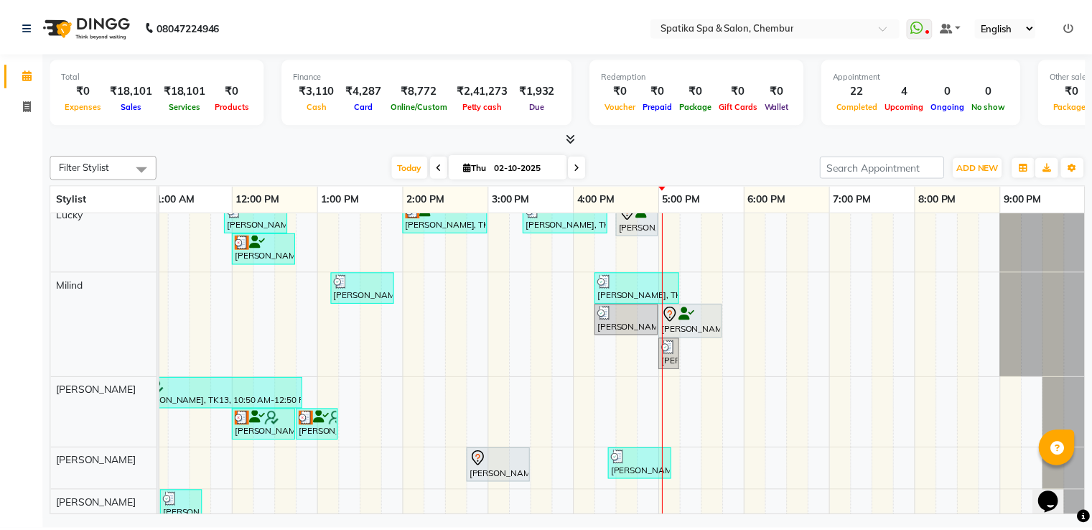
scroll to position [55, 0]
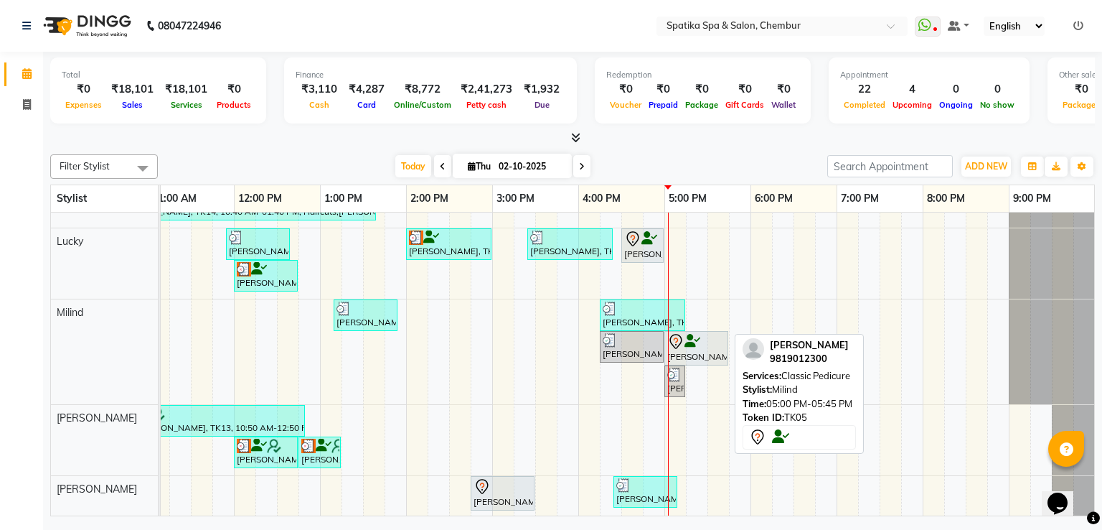
click at [703, 337] on div at bounding box center [696, 341] width 58 height 17
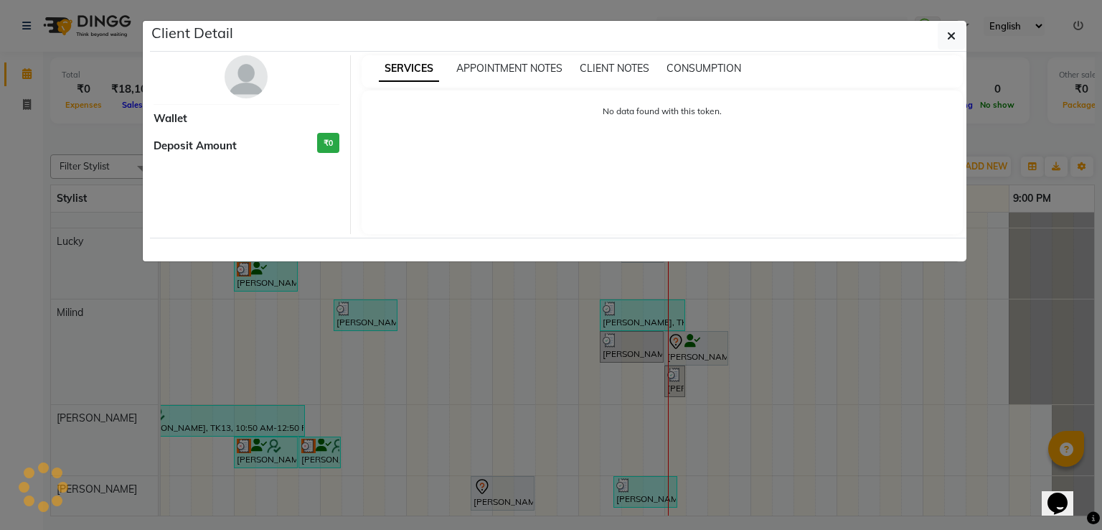
select select "7"
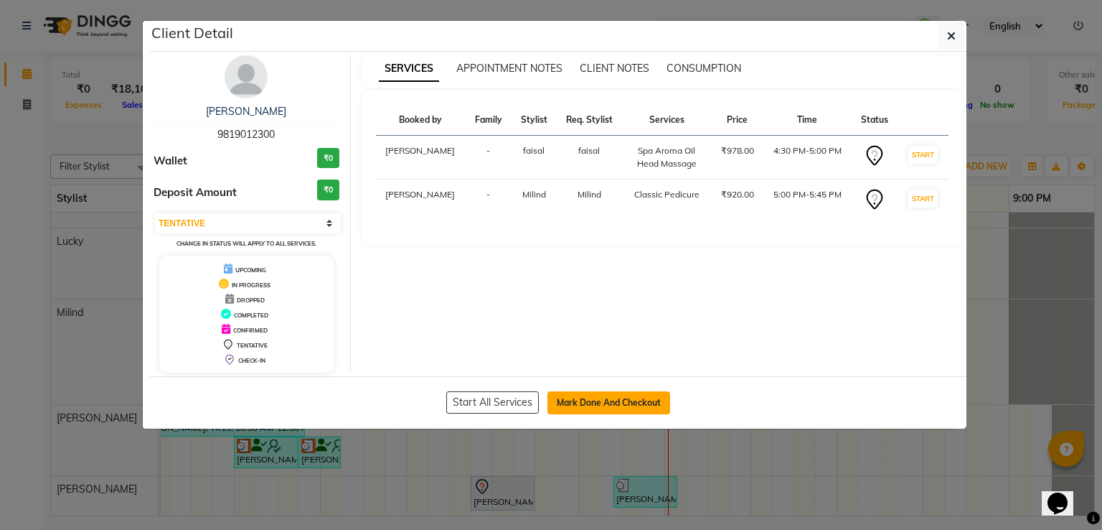
click at [641, 395] on button "Mark Done And Checkout" at bounding box center [609, 402] width 123 height 23
select select "631"
select select "service"
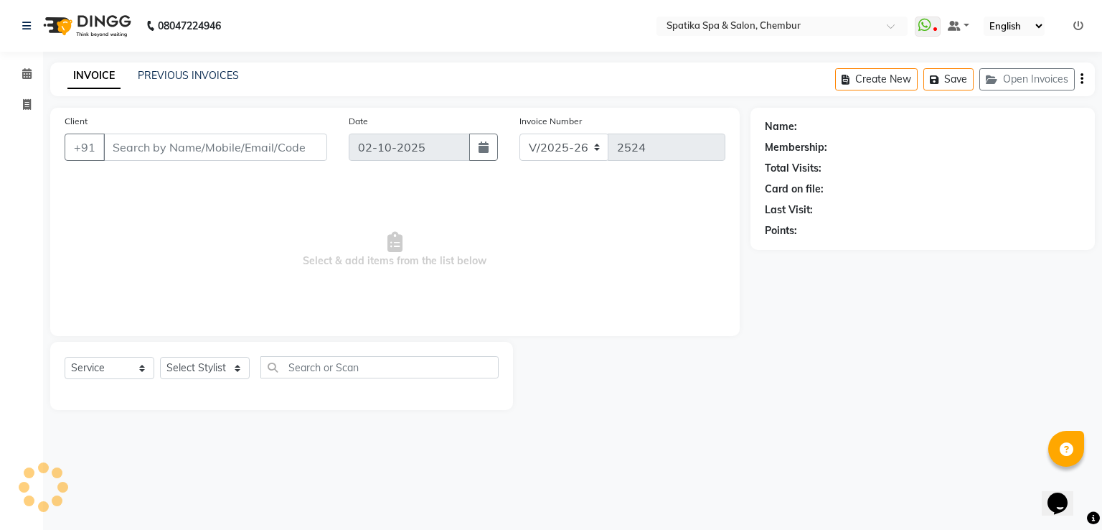
type input "98******00"
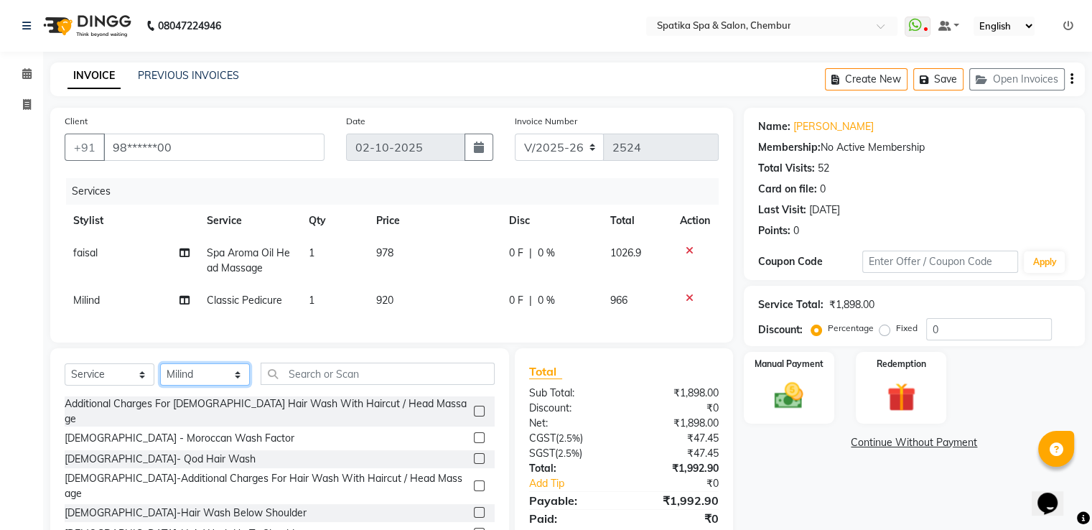
click at [242, 385] on select "Select Stylist [PERSON_NAME] [PERSON_NAME] [PERSON_NAME] [PERSON_NAME] [PERSON_…" at bounding box center [205, 374] width 90 height 22
select select "29950"
click at [160, 375] on select "Select Stylist [PERSON_NAME] [PERSON_NAME] [PERSON_NAME] [PERSON_NAME] [PERSON_…" at bounding box center [205, 374] width 90 height 22
click at [315, 385] on input "text" at bounding box center [378, 373] width 234 height 22
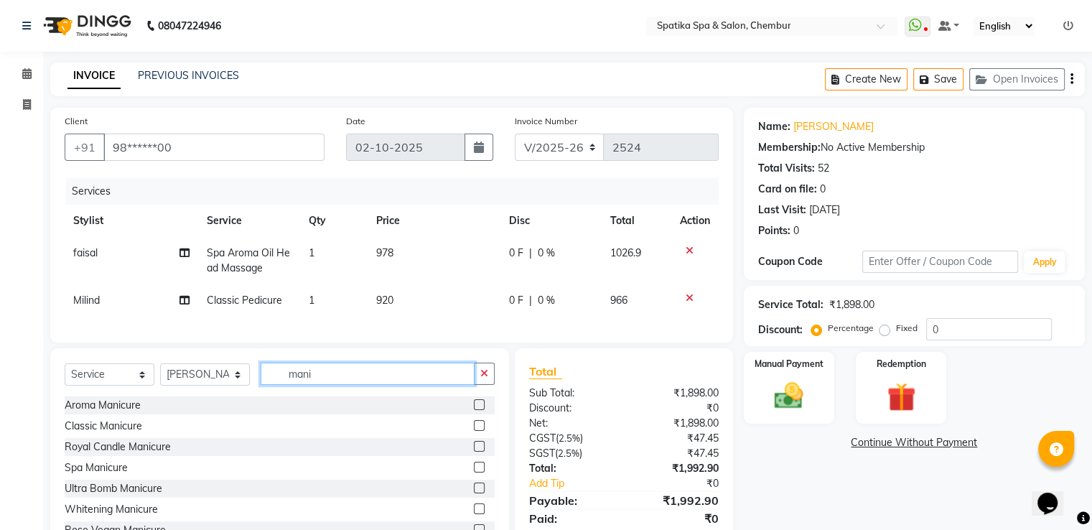
type input "mani"
click at [474, 431] on label at bounding box center [479, 425] width 11 height 11
click at [474, 431] on input "checkbox" at bounding box center [478, 425] width 9 height 9
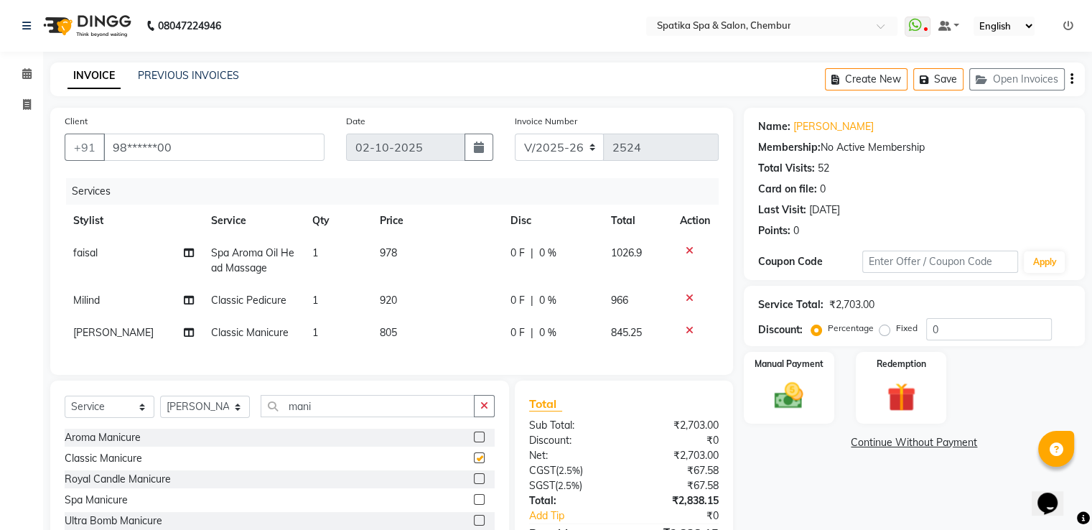
checkbox input "false"
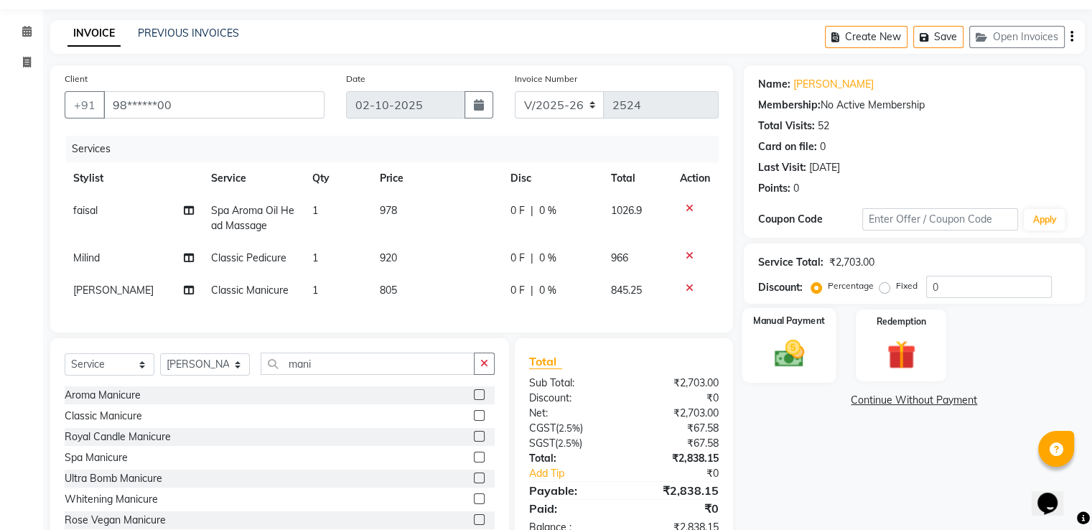
scroll to position [45, 0]
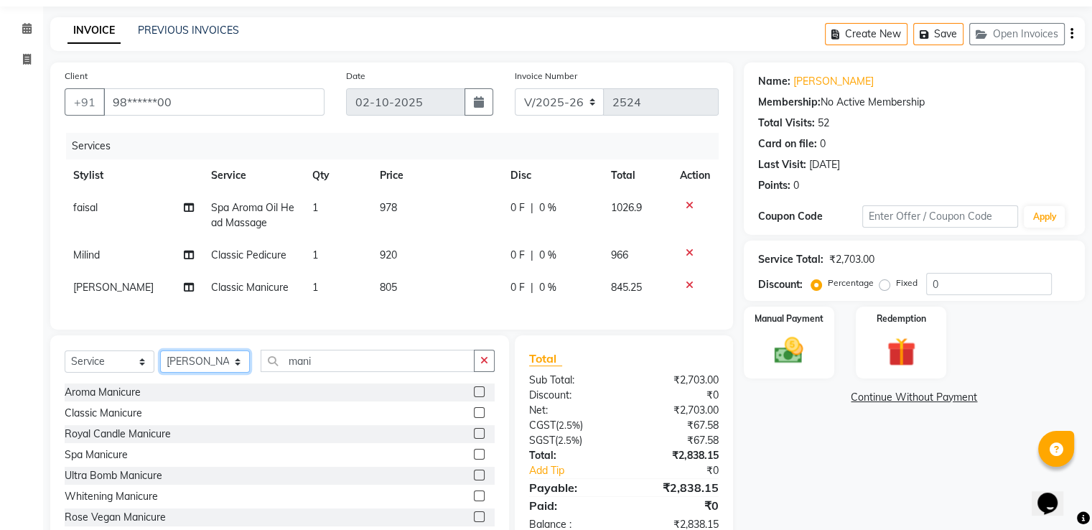
click at [238, 370] on select "Select Stylist [PERSON_NAME] [PERSON_NAME] [PERSON_NAME] [PERSON_NAME] [PERSON_…" at bounding box center [205, 361] width 90 height 22
select select "92993"
click at [160, 362] on select "Select Stylist [PERSON_NAME] [PERSON_NAME] [PERSON_NAME] [PERSON_NAME] [PERSON_…" at bounding box center [205, 361] width 90 height 22
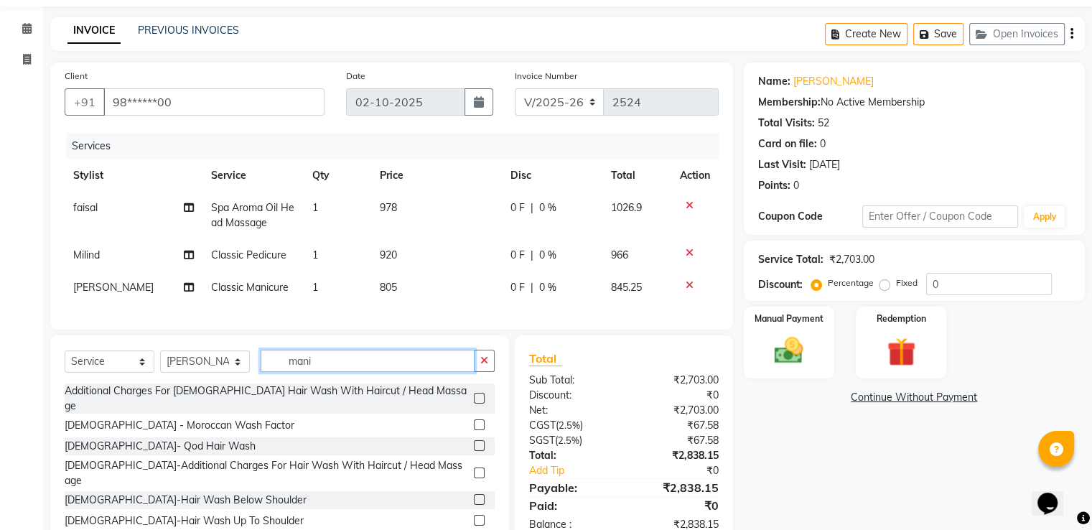
click at [310, 372] on input "mani" at bounding box center [368, 361] width 214 height 22
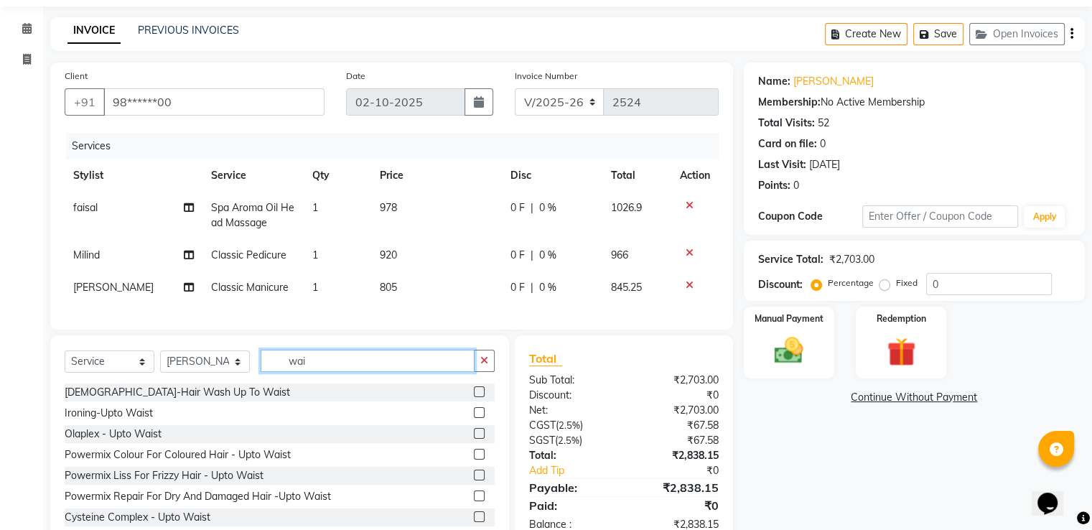
click at [301, 372] on input "wai" at bounding box center [368, 361] width 214 height 22
click at [306, 372] on input "wai" at bounding box center [368, 361] width 214 height 22
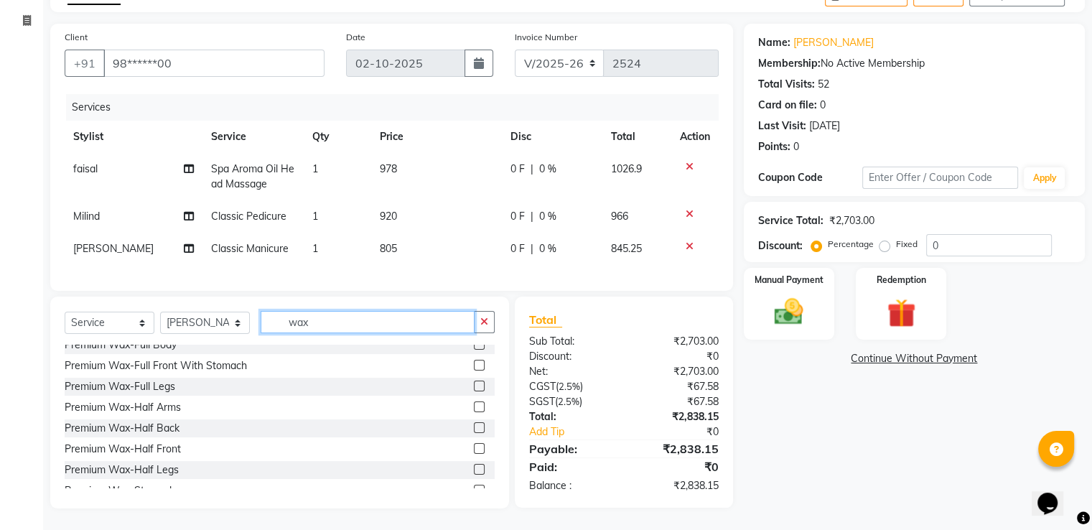
scroll to position [897, 0]
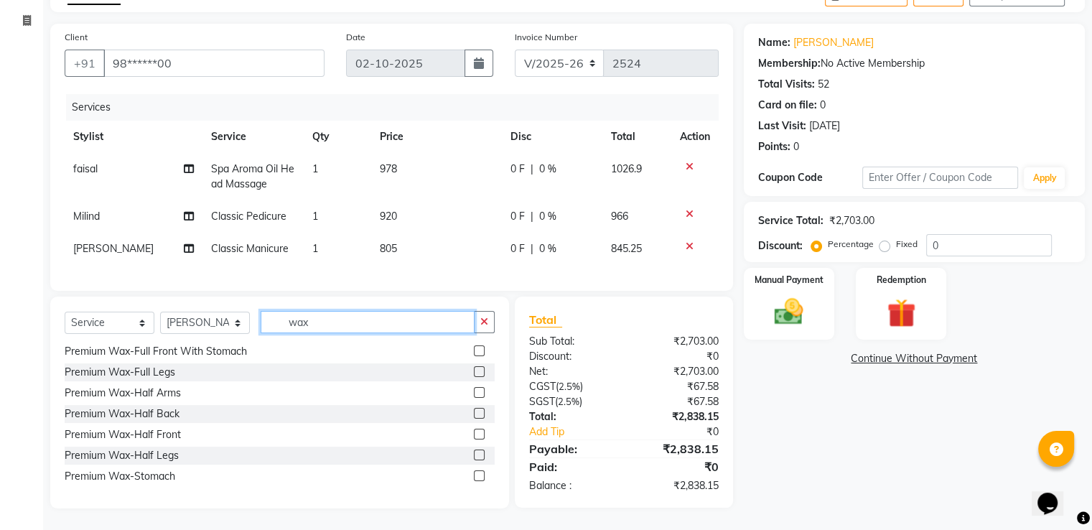
type input "wax"
click at [474, 452] on label at bounding box center [479, 454] width 11 height 11
click at [474, 452] on input "checkbox" at bounding box center [478, 455] width 9 height 9
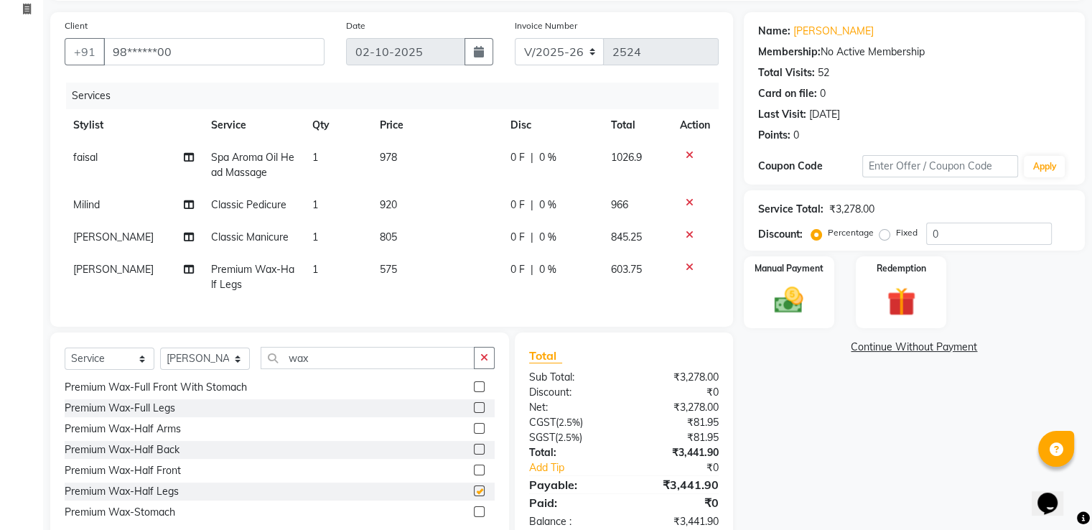
checkbox input "false"
click at [309, 367] on input "wax" at bounding box center [368, 358] width 214 height 22
type input "w"
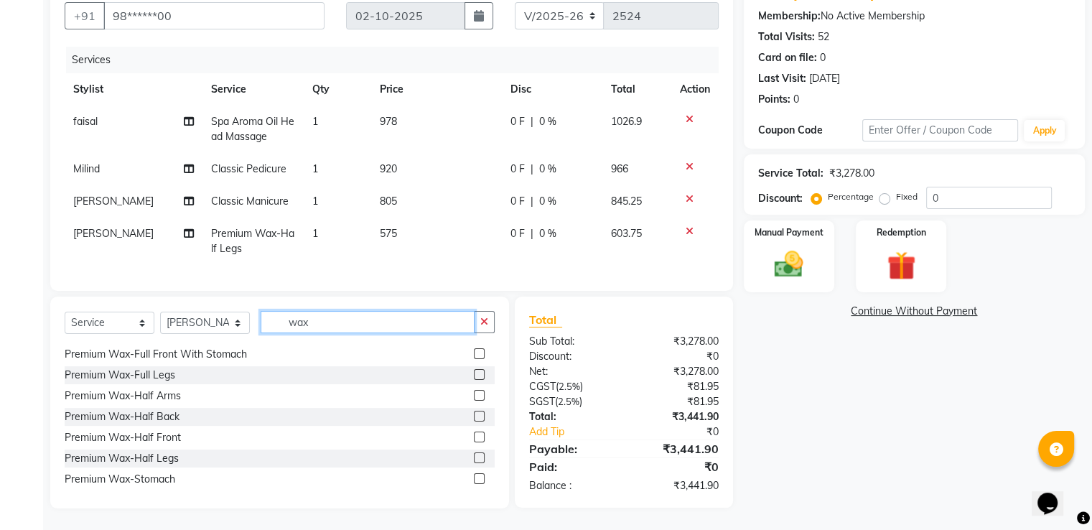
scroll to position [896, 0]
click at [312, 326] on input "wax" at bounding box center [368, 322] width 214 height 22
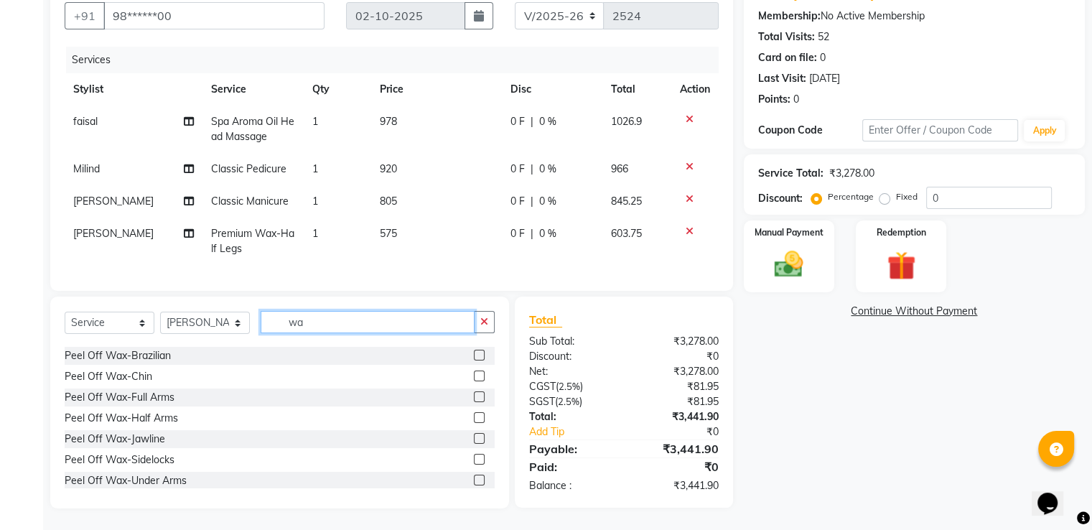
type input "w"
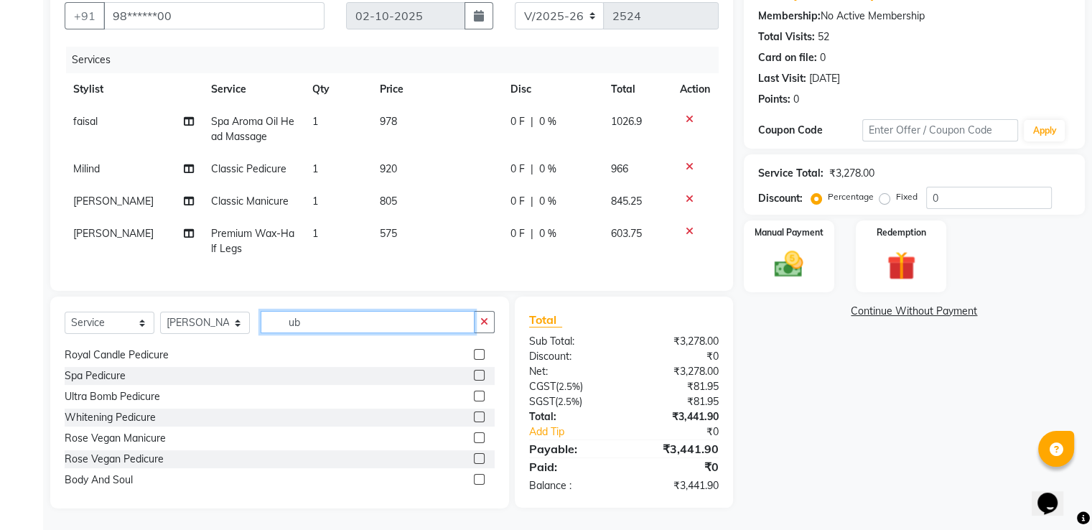
scroll to position [0, 0]
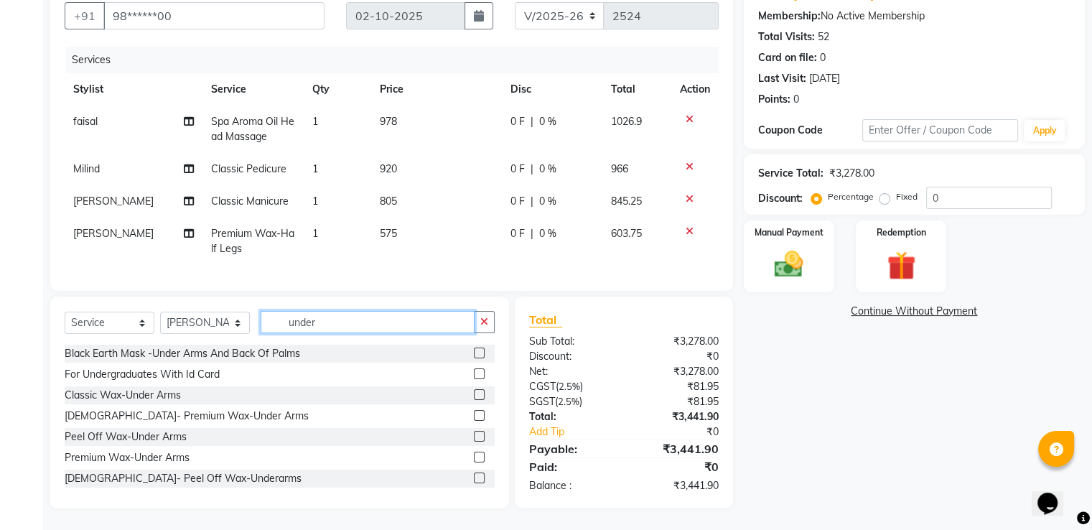
type input "under"
click at [474, 456] on label at bounding box center [479, 456] width 11 height 11
click at [474, 456] on input "checkbox" at bounding box center [478, 457] width 9 height 9
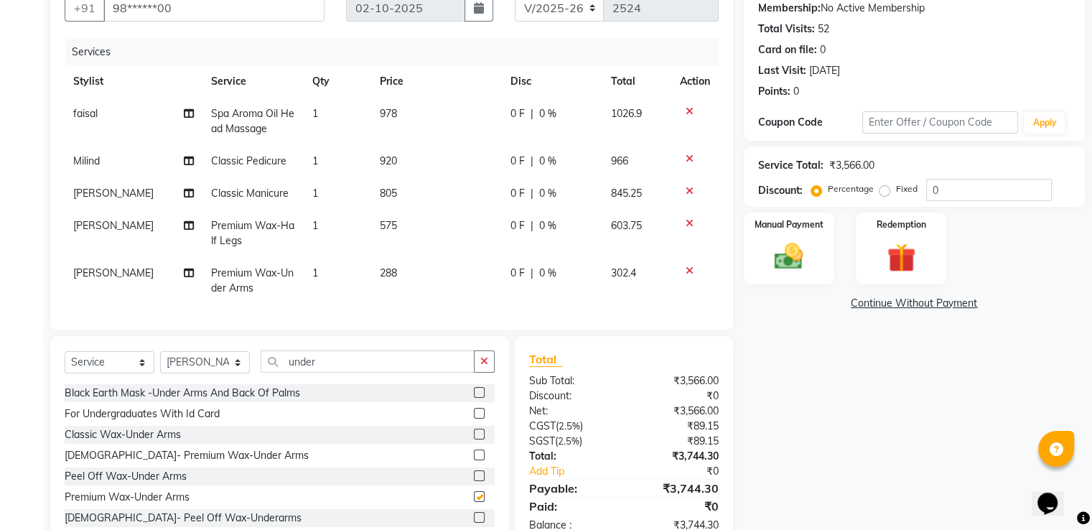
checkbox input "false"
click at [316, 372] on input "under" at bounding box center [368, 361] width 214 height 22
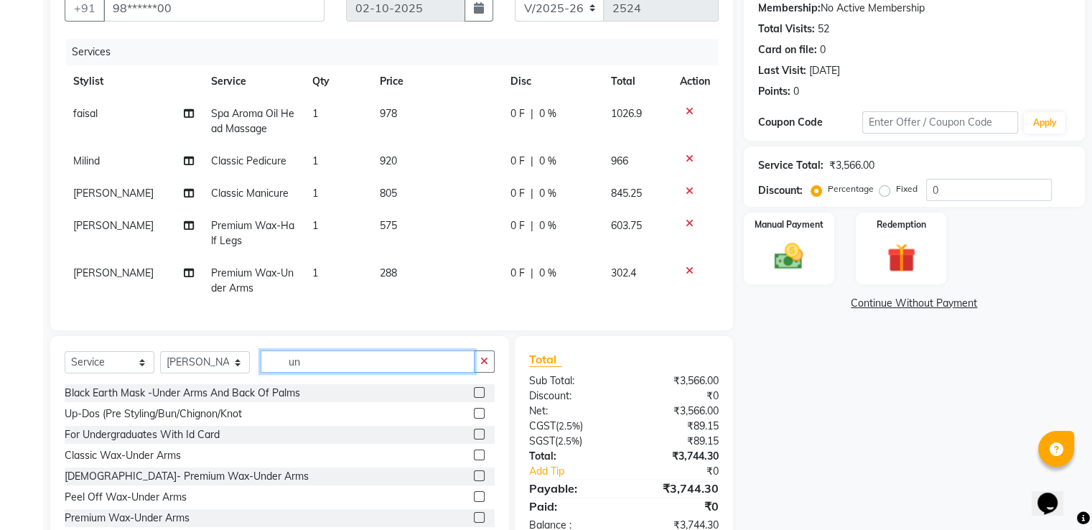
type input "u"
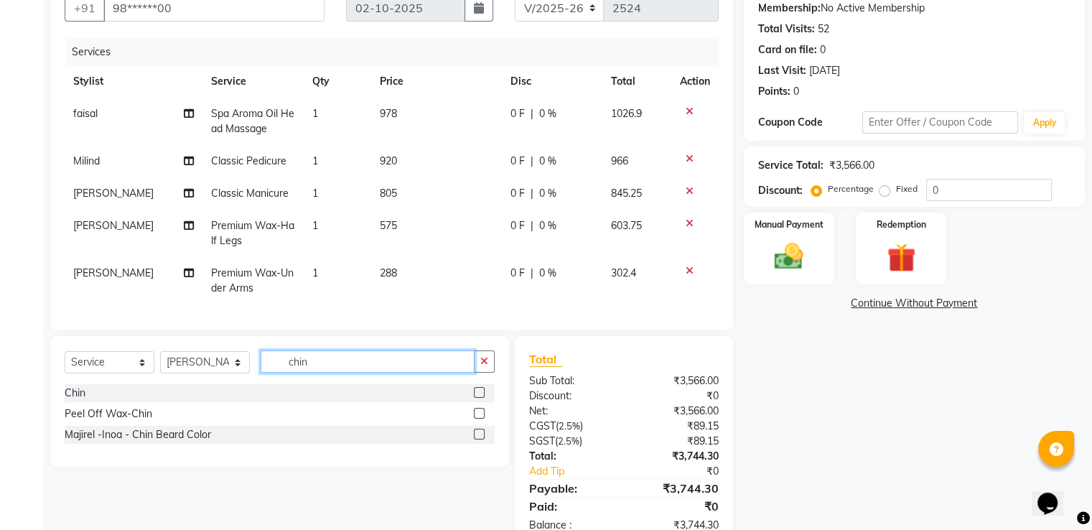
type input "chin"
click at [479, 398] on label at bounding box center [479, 392] width 11 height 11
click at [479, 398] on input "checkbox" at bounding box center [478, 392] width 9 height 9
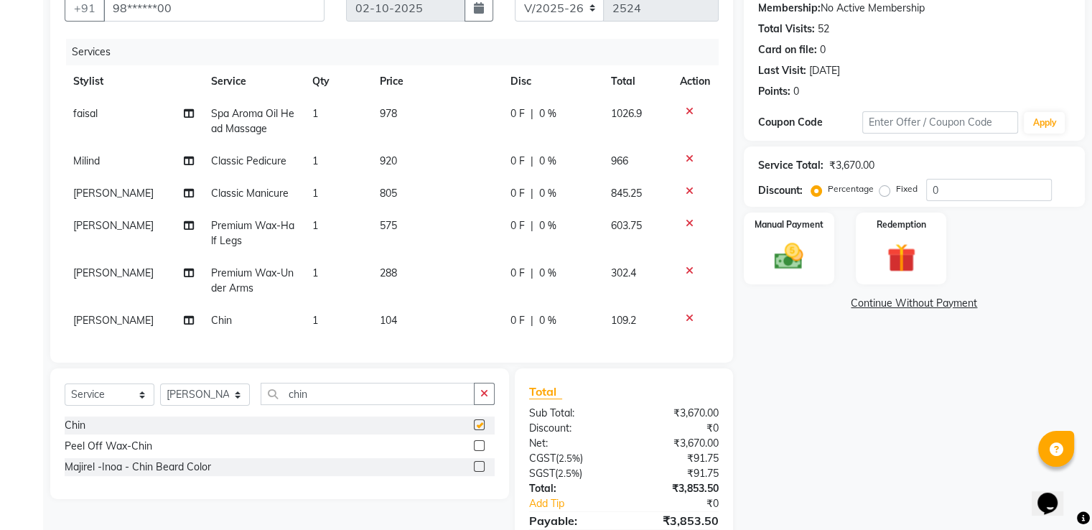
checkbox input "false"
click at [307, 405] on input "chin" at bounding box center [368, 394] width 214 height 22
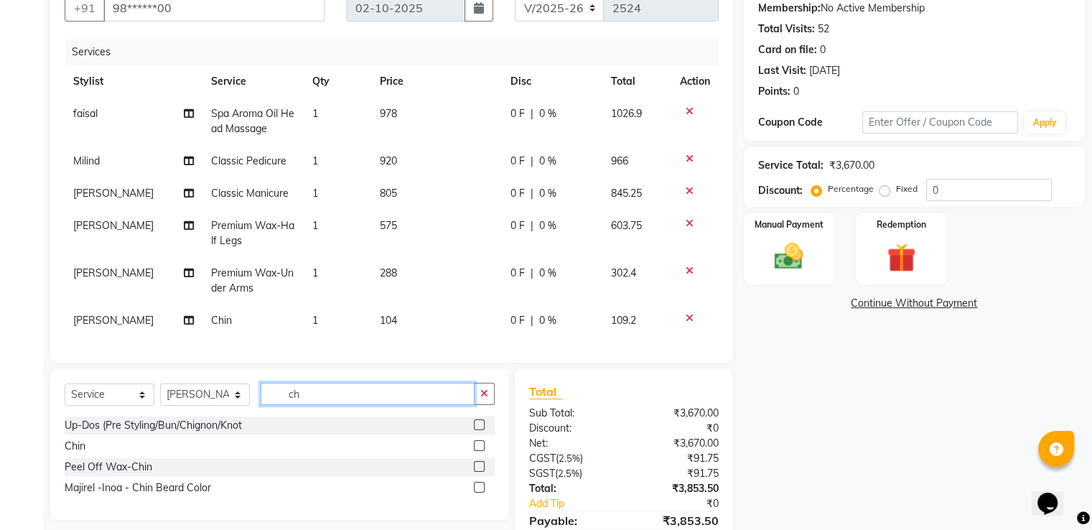
type input "c"
type input "eye"
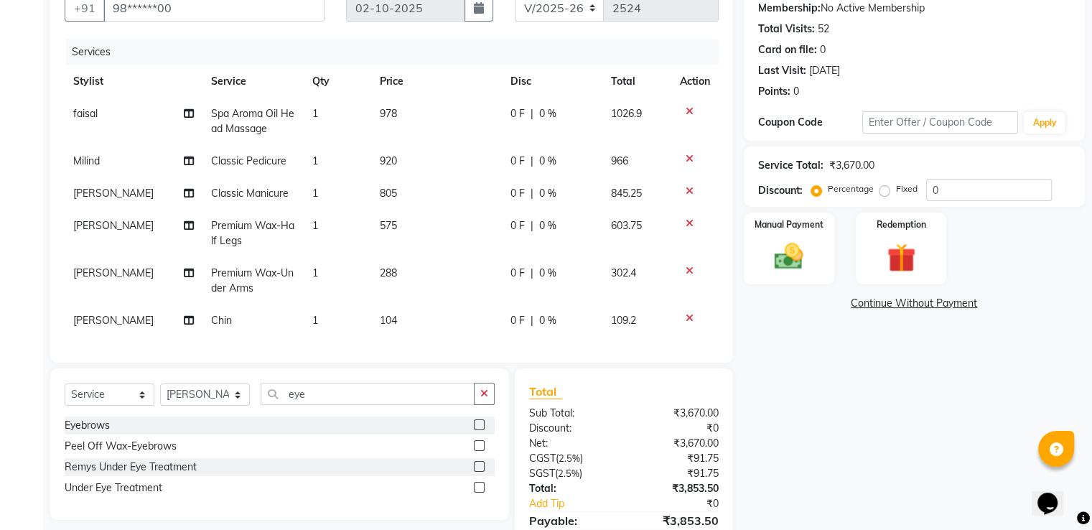
click at [480, 430] on label at bounding box center [479, 424] width 11 height 11
click at [480, 430] on input "checkbox" at bounding box center [478, 425] width 9 height 9
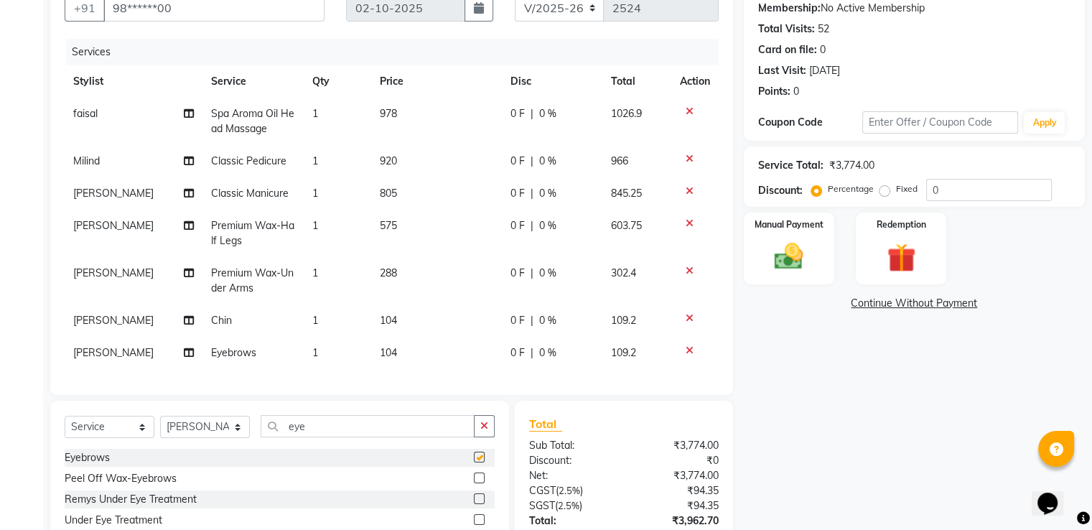
checkbox input "false"
click at [303, 434] on input "eye" at bounding box center [368, 426] width 214 height 22
type input "e"
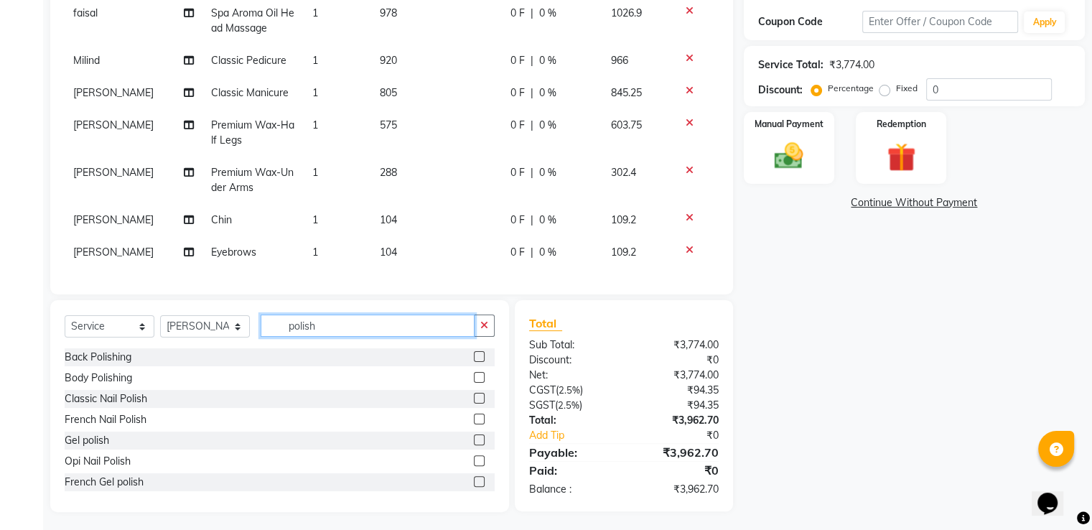
scroll to position [255, 0]
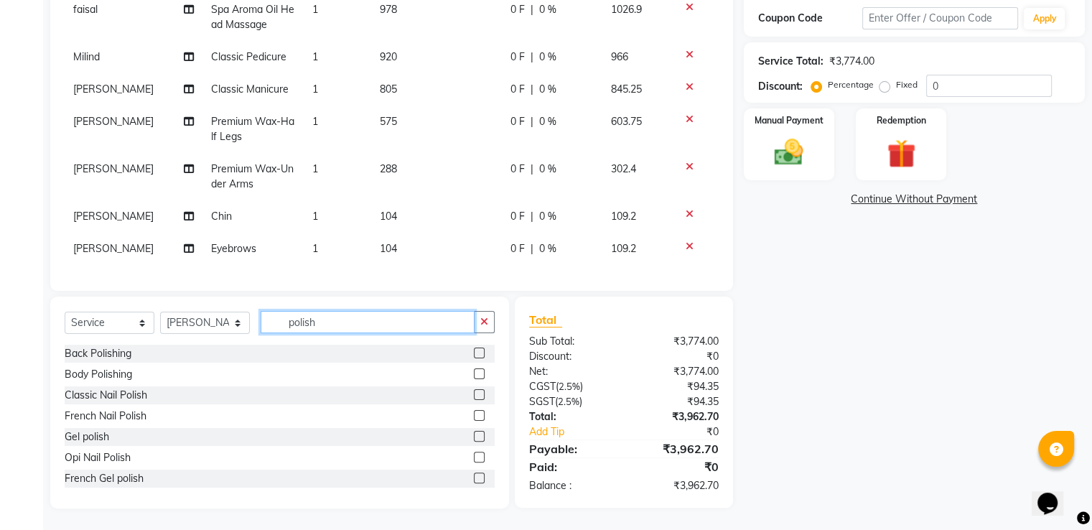
type input "polish"
click at [474, 396] on label at bounding box center [479, 394] width 11 height 11
click at [474, 396] on input "checkbox" at bounding box center [478, 394] width 9 height 9
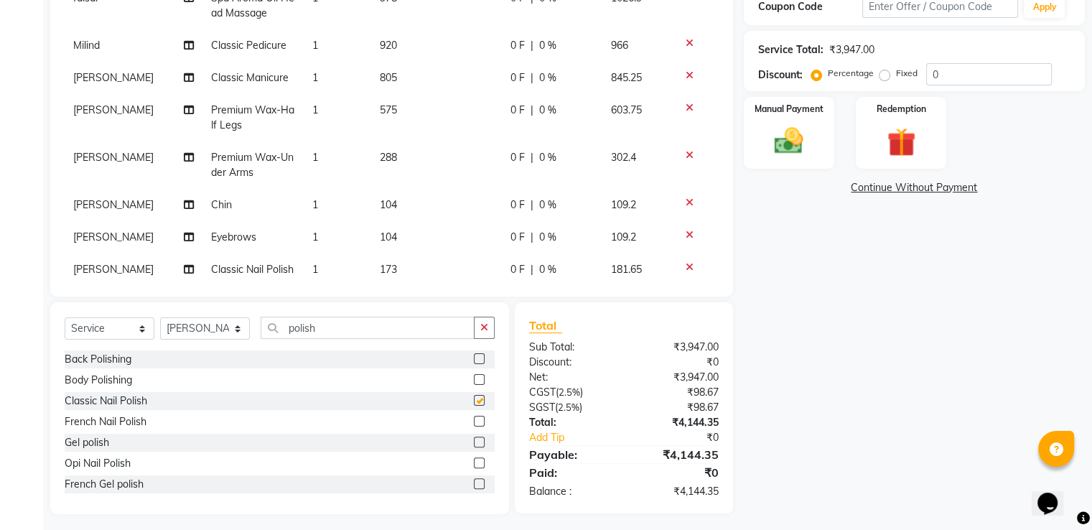
click at [474, 396] on label at bounding box center [479, 400] width 11 height 11
click at [474, 396] on input "checkbox" at bounding box center [478, 400] width 9 height 9
click at [474, 396] on label at bounding box center [479, 400] width 11 height 11
click at [474, 396] on input "checkbox" at bounding box center [478, 400] width 9 height 9
checkbox input "false"
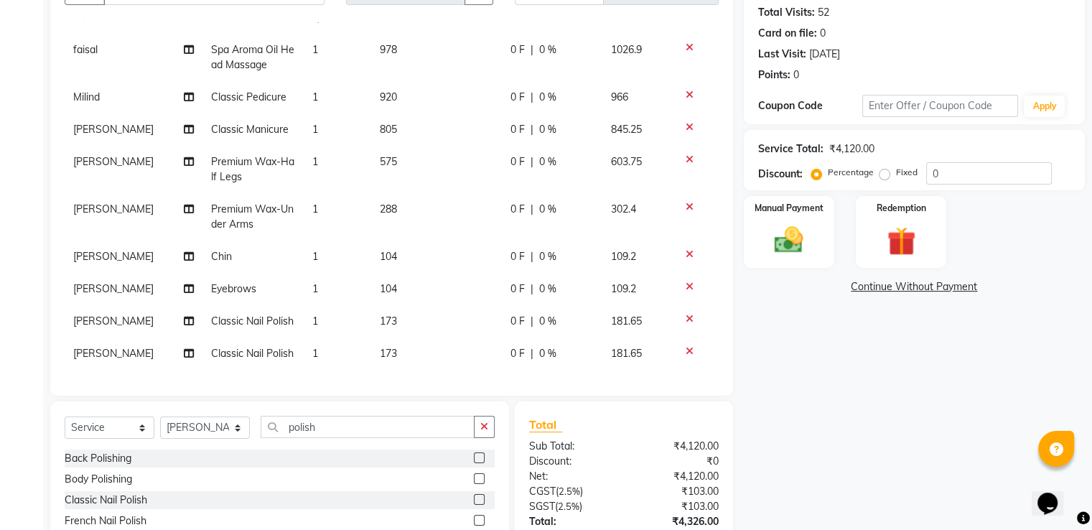
scroll to position [154, 0]
click at [685, 348] on icon at bounding box center [689, 353] width 8 height 10
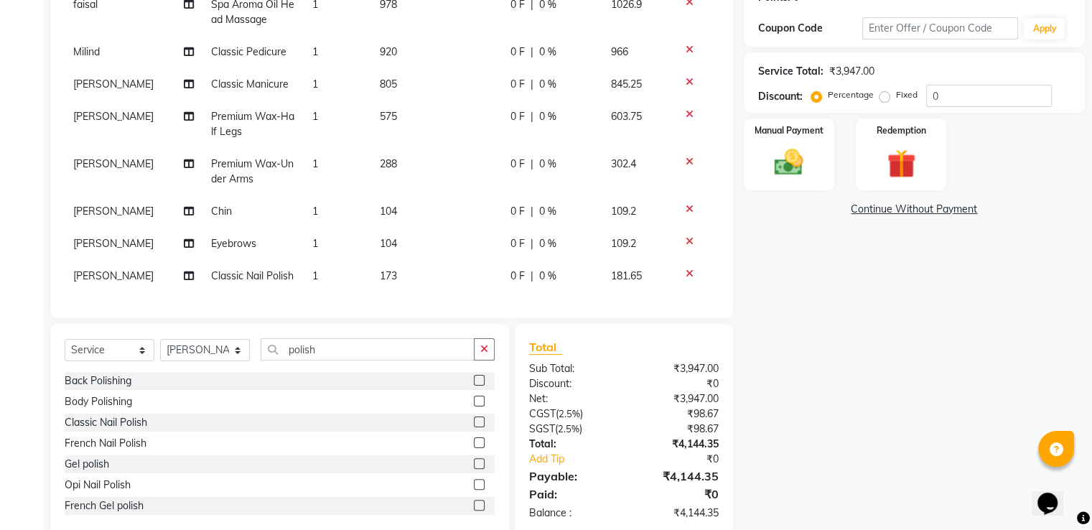
scroll to position [261, 0]
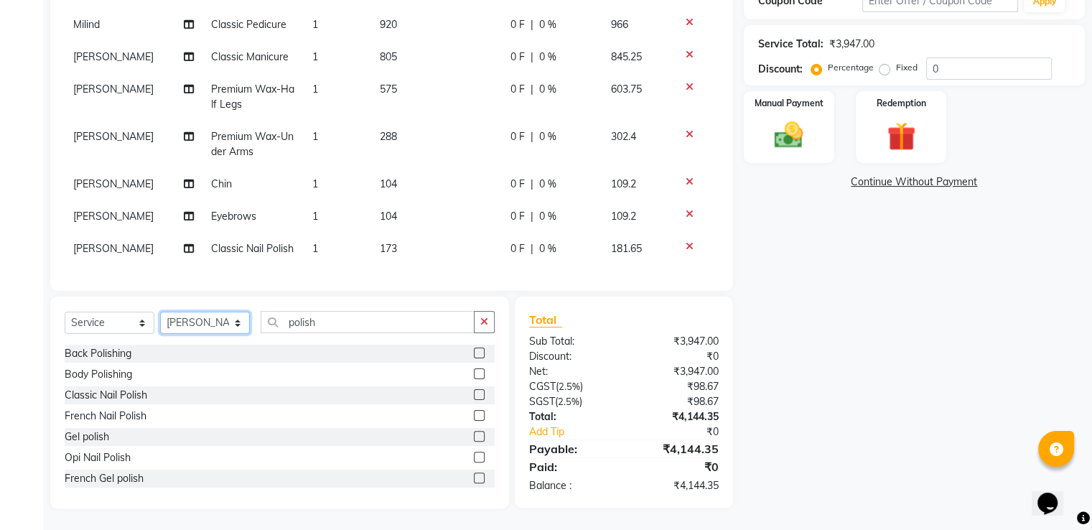
click at [235, 324] on select "Select Stylist [PERSON_NAME] [PERSON_NAME] [PERSON_NAME] [PERSON_NAME] [PERSON_…" at bounding box center [205, 322] width 90 height 22
select select "62535"
click at [160, 311] on select "Select Stylist [PERSON_NAME] [PERSON_NAME] [PERSON_NAME] [PERSON_NAME] [PERSON_…" at bounding box center [205, 322] width 90 height 22
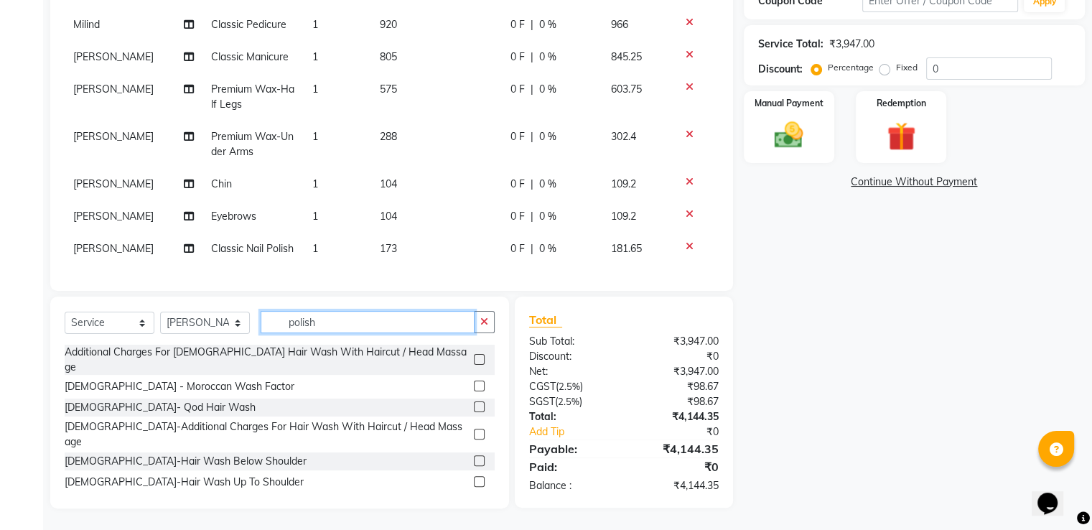
click at [314, 319] on input "polish" at bounding box center [368, 322] width 214 height 22
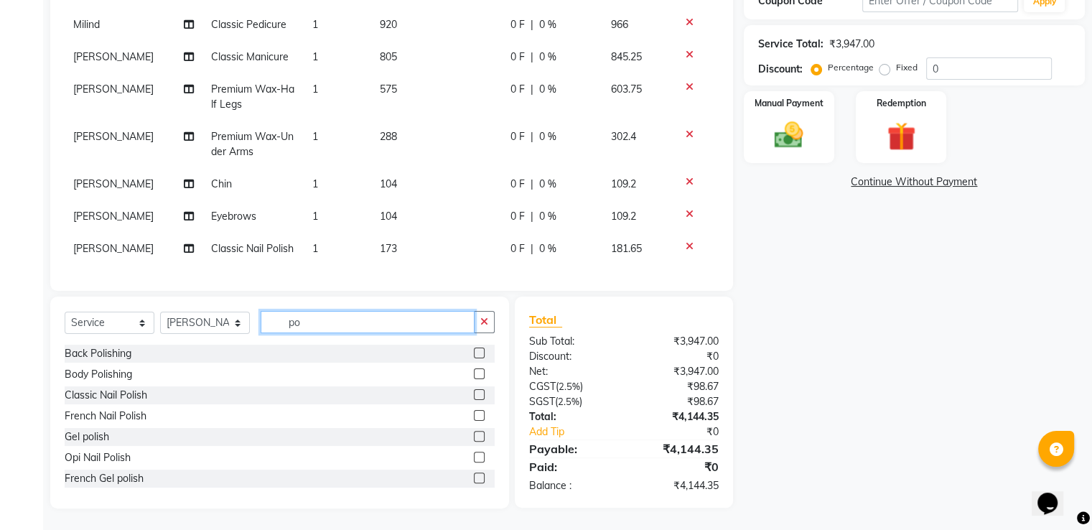
type input "p"
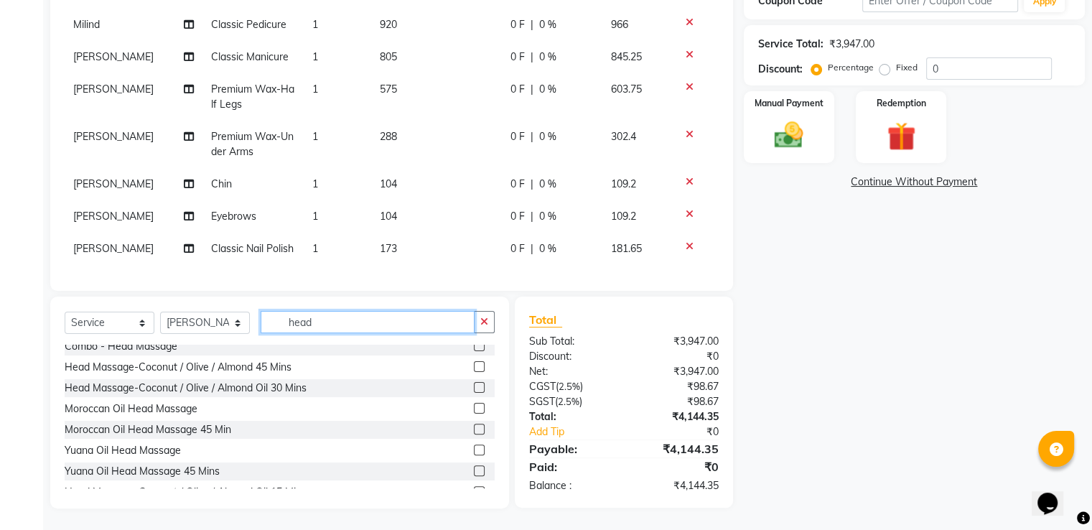
scroll to position [126, 0]
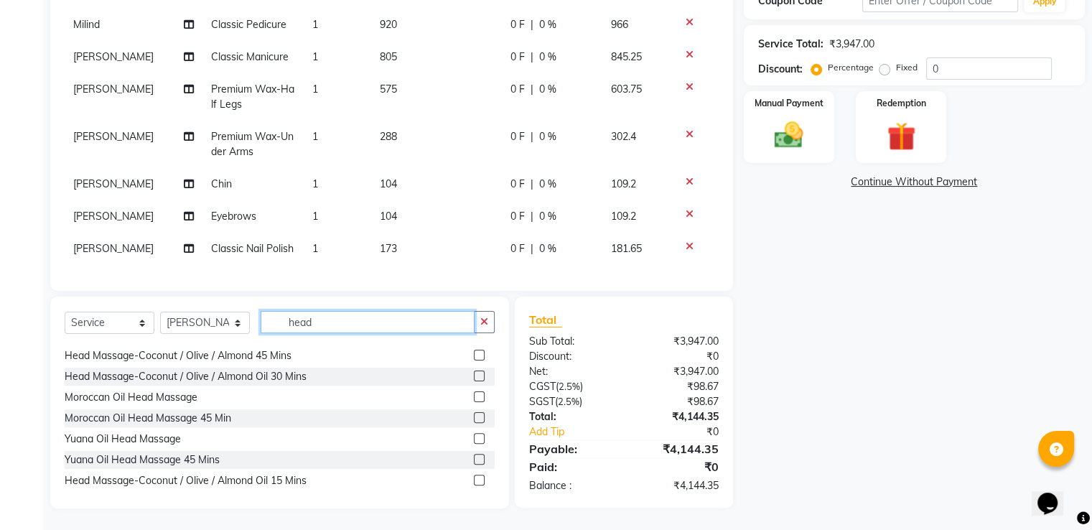
click at [317, 319] on input "head" at bounding box center [368, 322] width 214 height 22
type input "h"
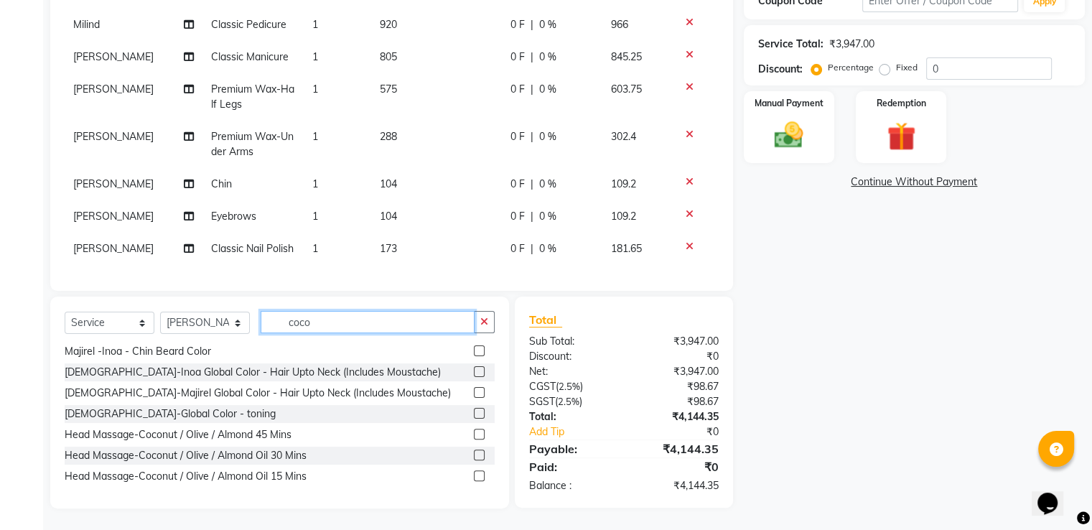
scroll to position [261, 0]
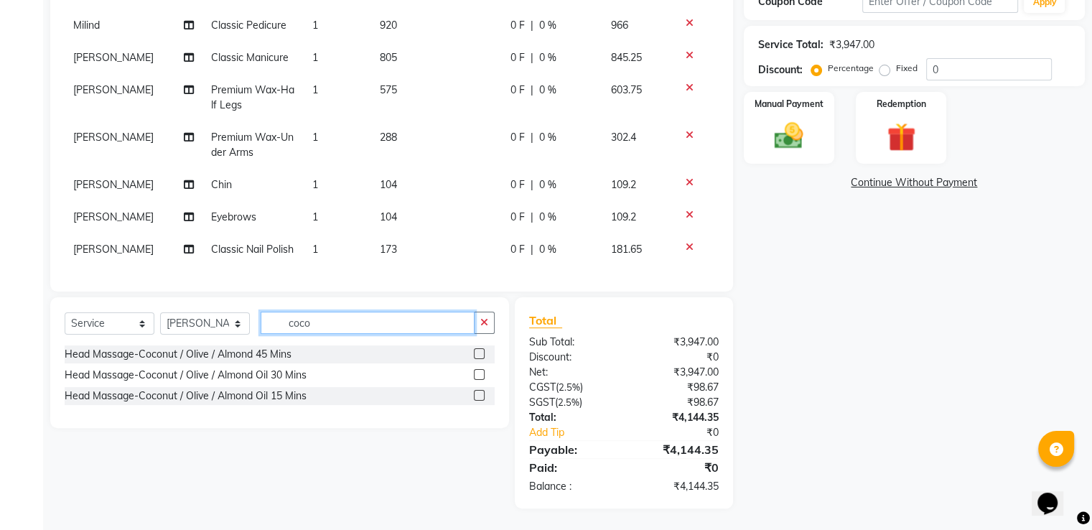
type input "coco"
click at [479, 396] on label at bounding box center [479, 395] width 11 height 11
click at [479, 396] on input "checkbox" at bounding box center [478, 395] width 9 height 9
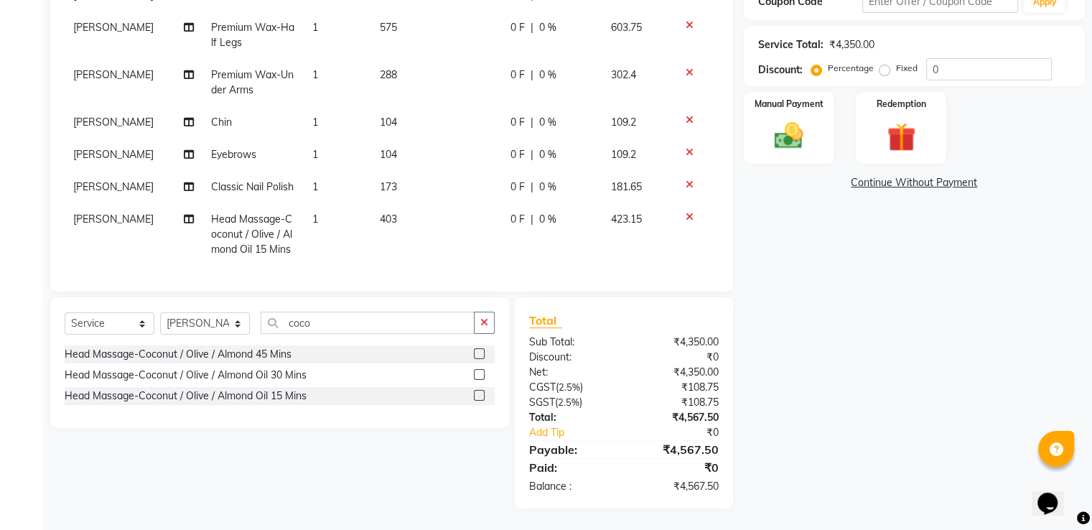
checkbox input "false"
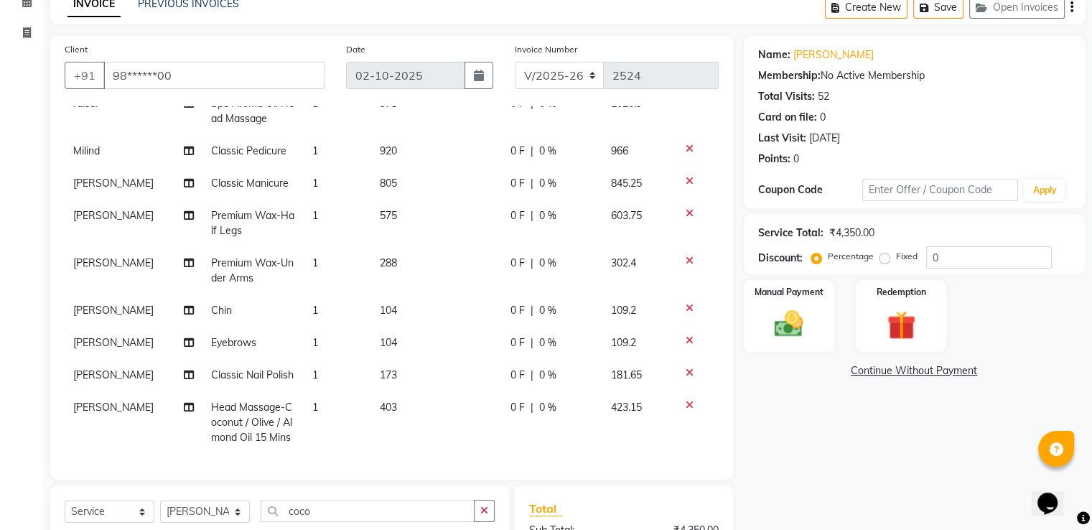
scroll to position [35, 0]
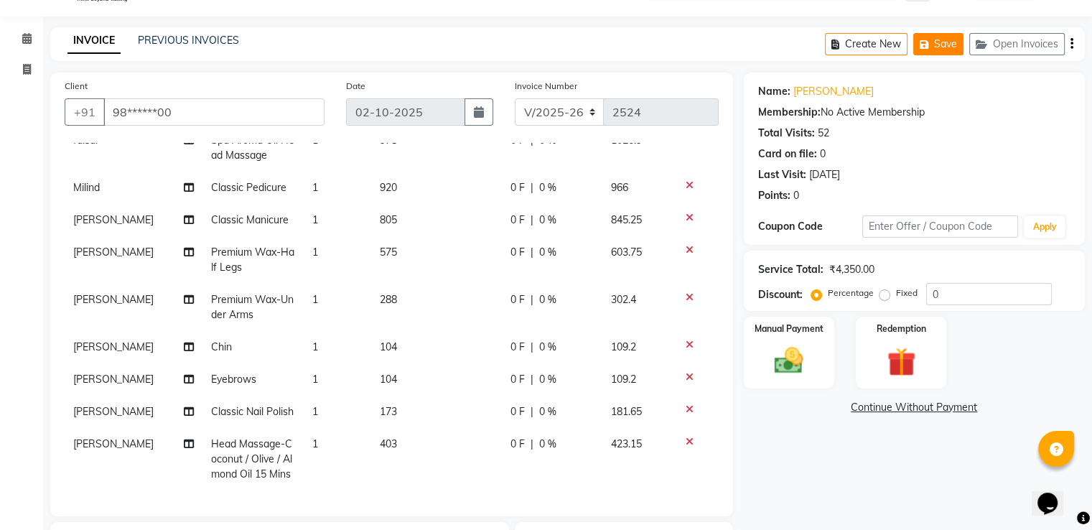
click at [939, 38] on button "Save" at bounding box center [938, 44] width 50 height 22
click at [26, 35] on icon at bounding box center [26, 38] width 9 height 11
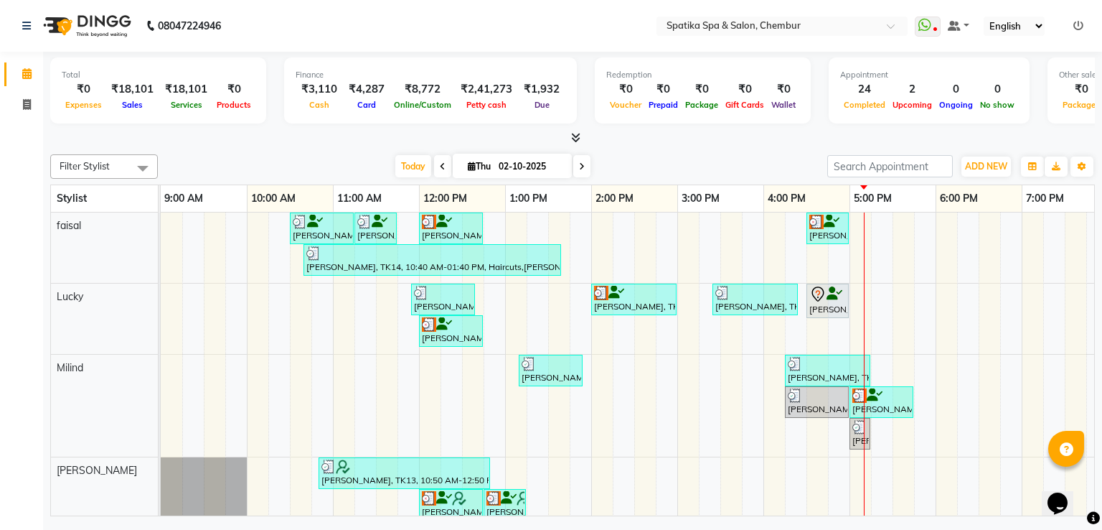
click at [687, 391] on div "[PERSON_NAME], TK04, 10:30 AM-11:15 AM, Haircuts [PERSON_NAME], TK04, 11:15 AM-…" at bounding box center [721, 479] width 1120 height 535
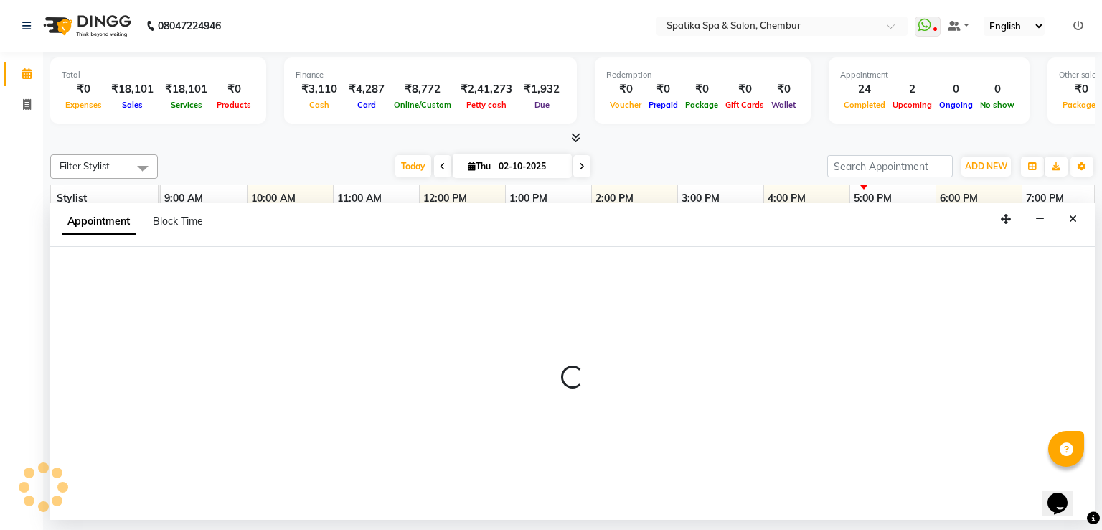
select select "9061"
select select "tentative"
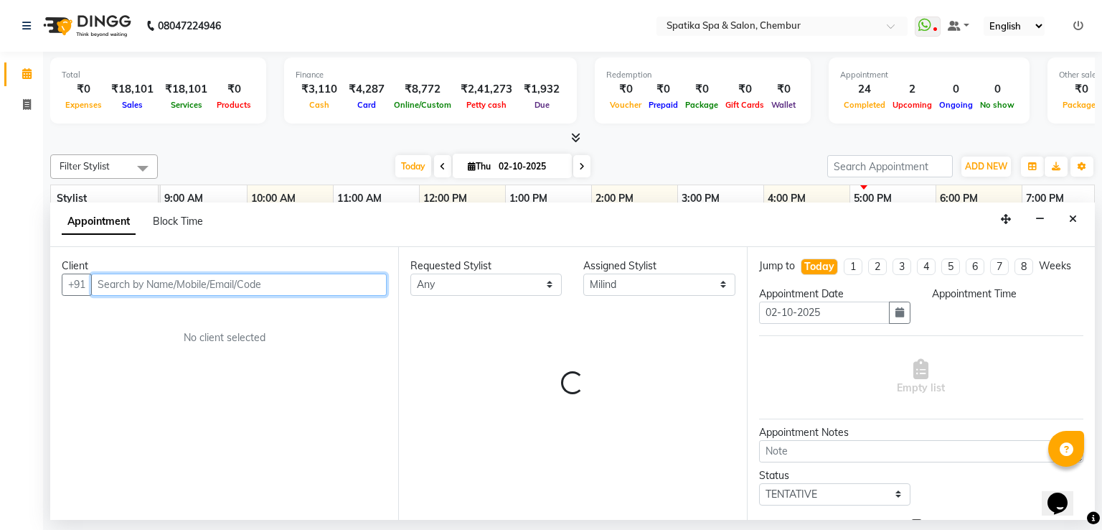
select select "900"
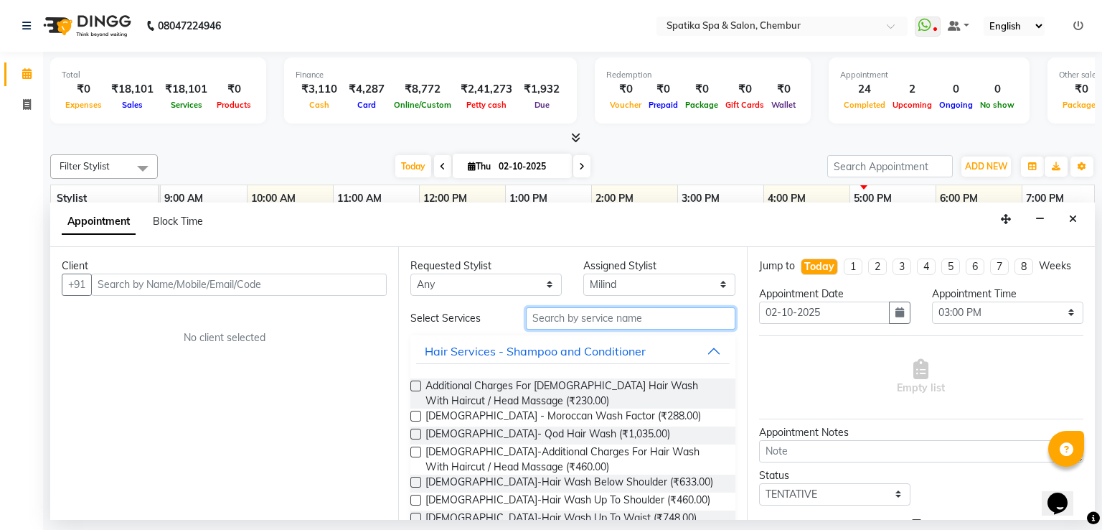
click at [673, 311] on input "text" at bounding box center [631, 318] width 210 height 22
type input "m"
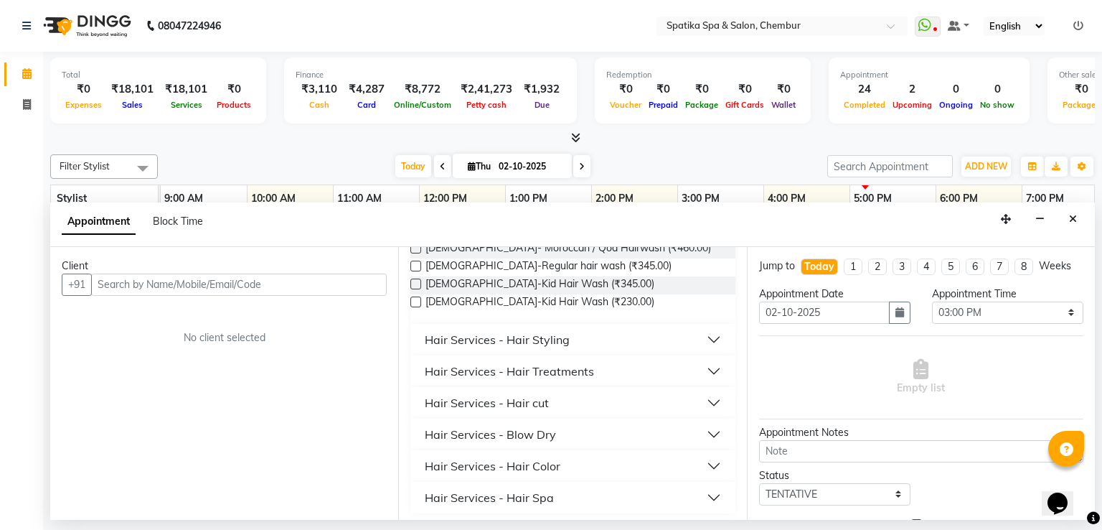
scroll to position [274, 0]
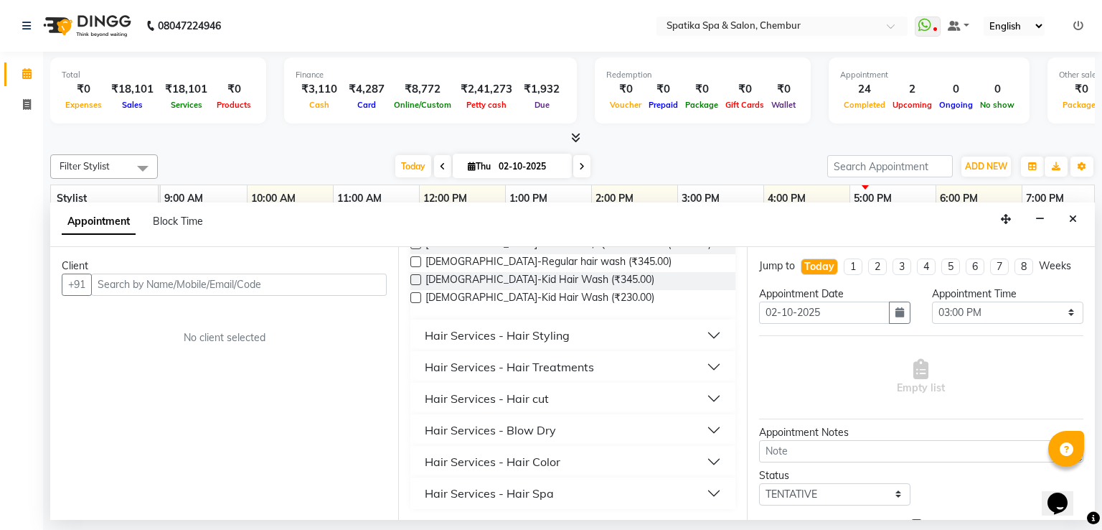
type input "hair"
click at [606, 390] on button "Hair Services - Hair cut" at bounding box center [572, 398] width 313 height 26
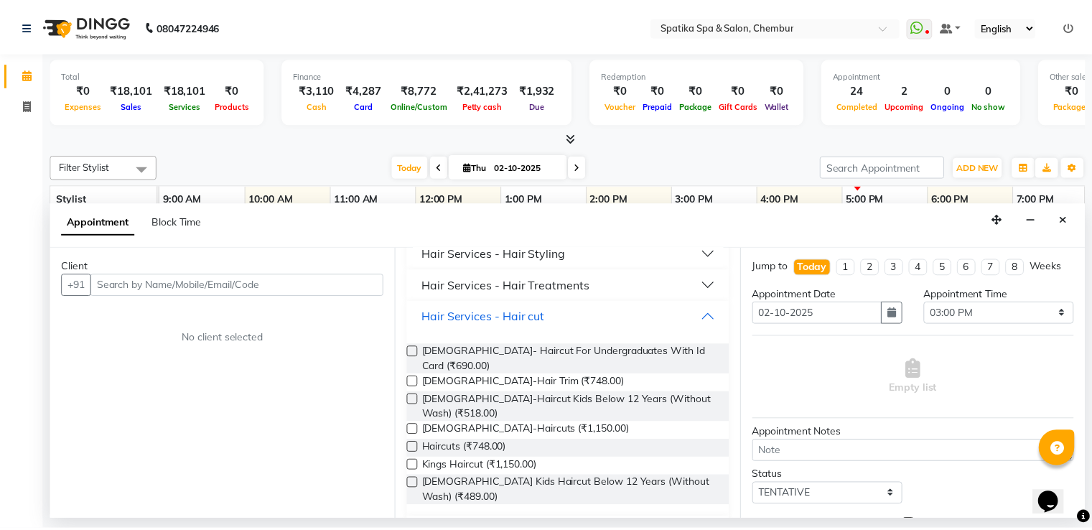
scroll to position [360, 0]
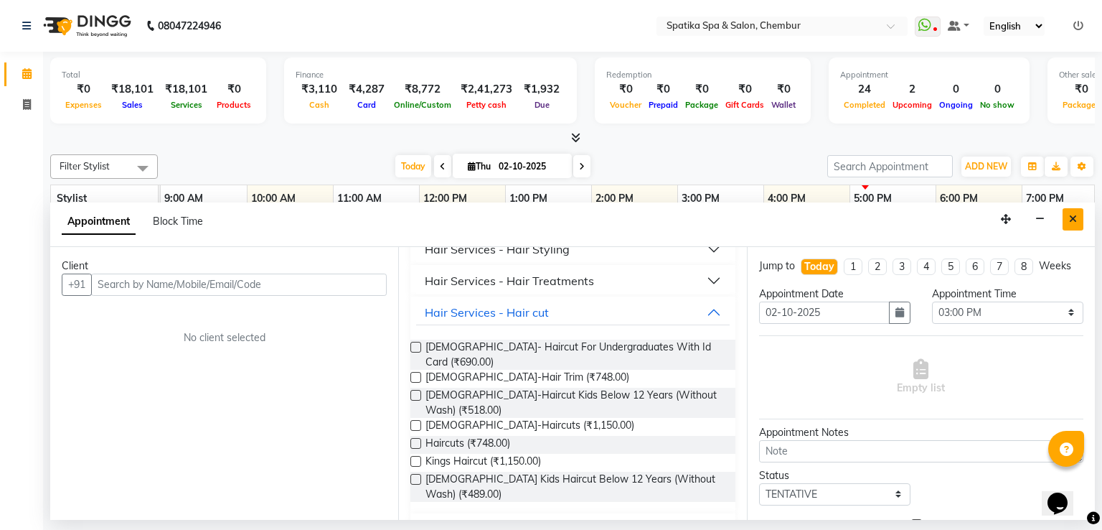
click at [1074, 218] on icon "Close" at bounding box center [1073, 219] width 8 height 10
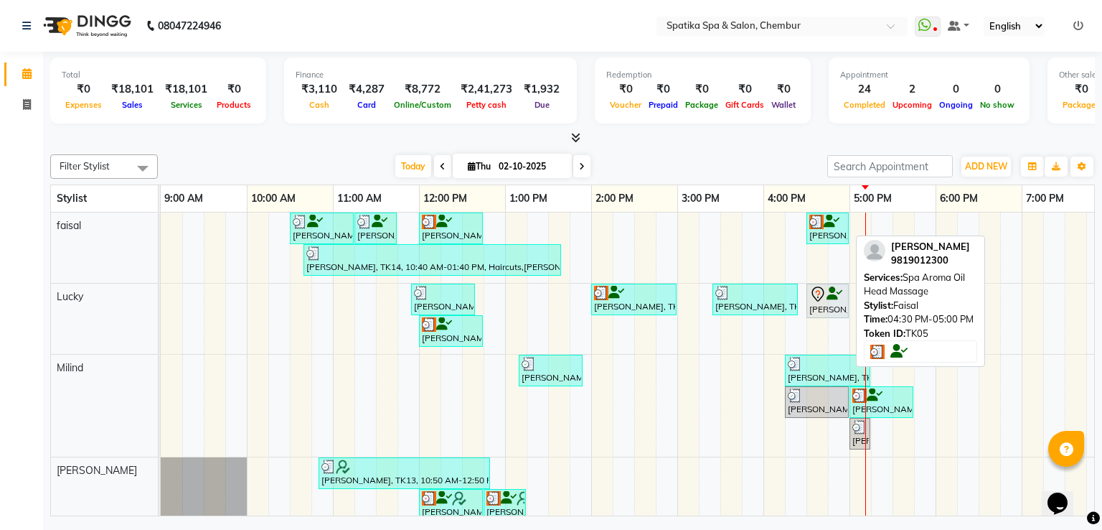
click at [818, 221] on img at bounding box center [817, 222] width 14 height 14
select select "3"
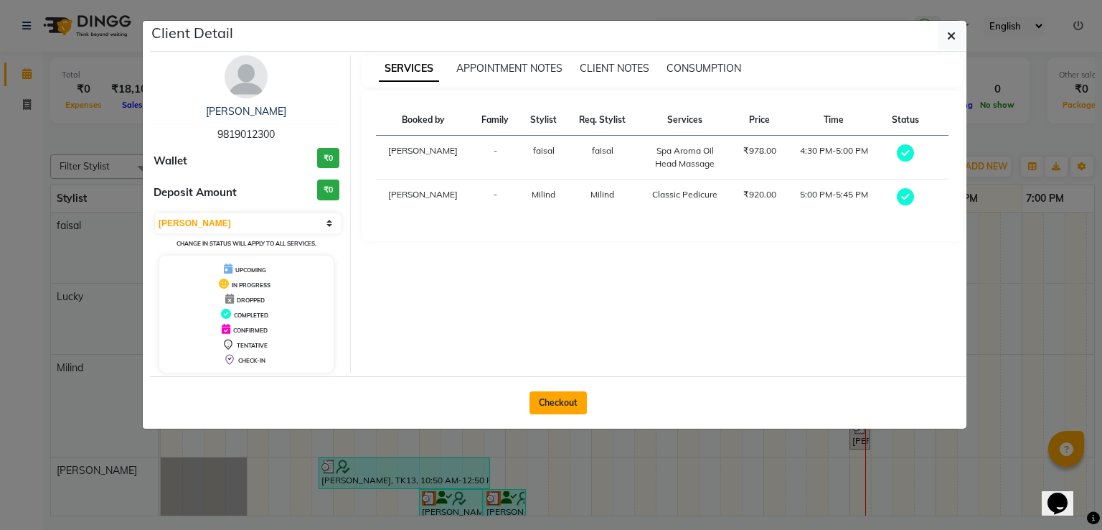
click at [555, 391] on button "Checkout" at bounding box center [558, 402] width 57 height 23
select select "631"
select select "service"
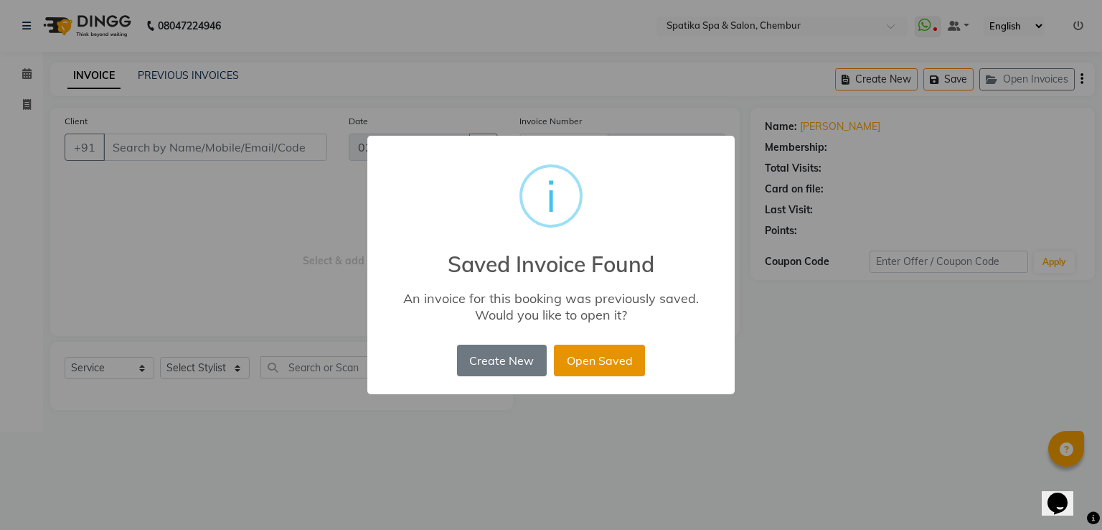
click at [624, 357] on button "Open Saved" at bounding box center [599, 361] width 91 height 32
type input "98******00"
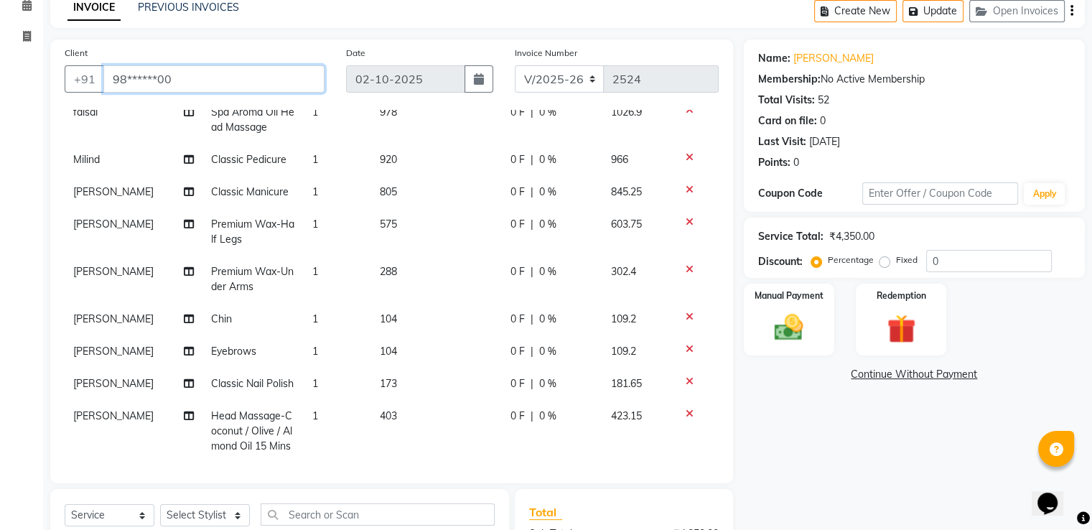
scroll to position [86, 0]
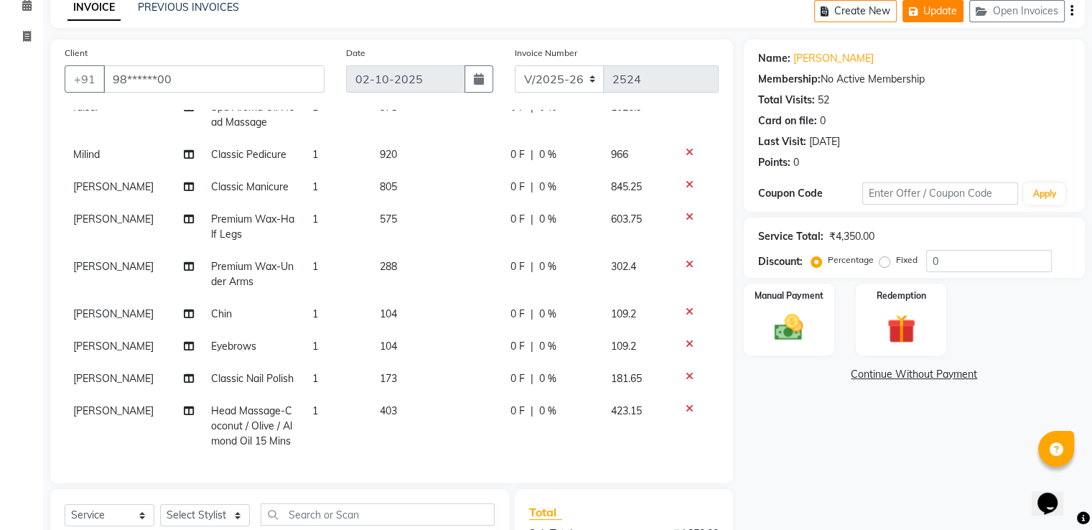
click at [942, 9] on button "Update" at bounding box center [932, 11] width 61 height 22
click at [26, 4] on icon at bounding box center [26, 5] width 9 height 11
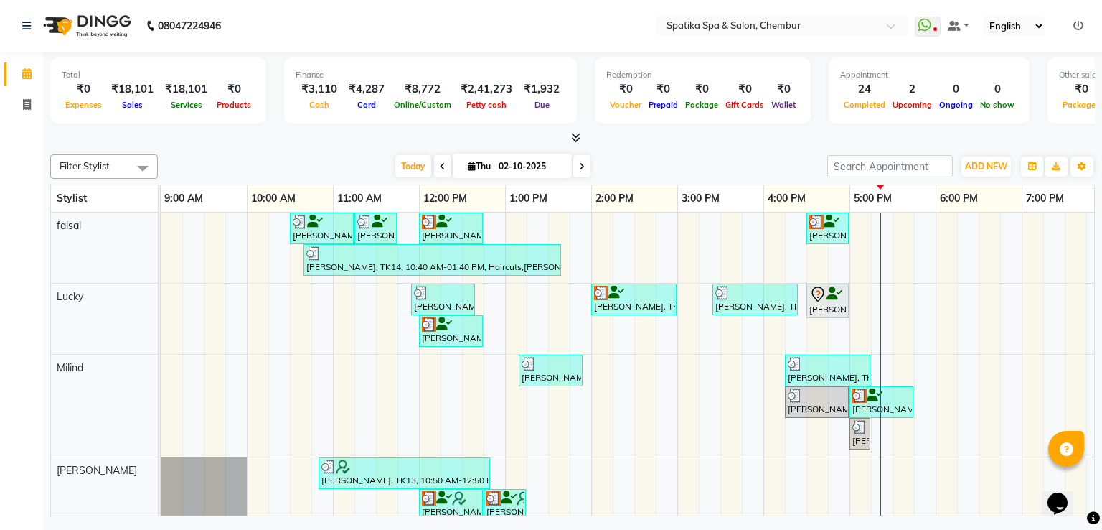
click at [889, 458] on div "[PERSON_NAME], TK04, 10:30 AM-11:15 AM, Haircuts [PERSON_NAME], TK04, 11:15 AM-…" at bounding box center [721, 479] width 1120 height 535
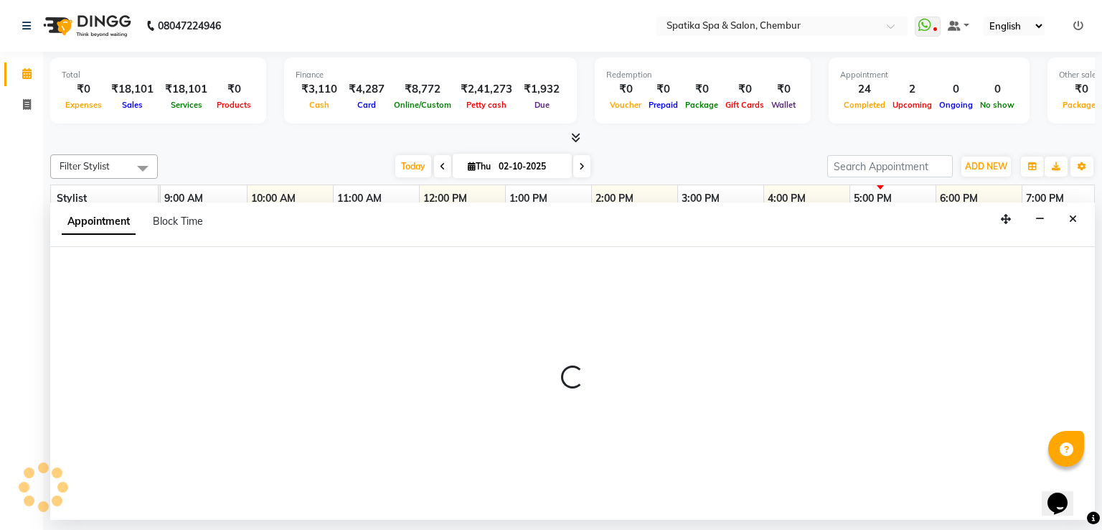
select select "17981"
select select "tentative"
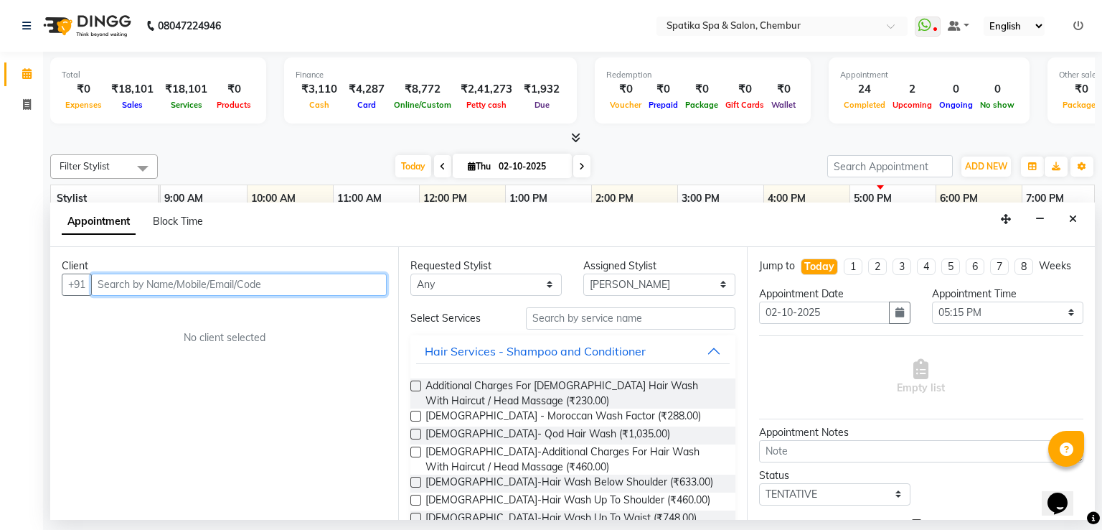
click at [350, 289] on input "text" at bounding box center [239, 284] width 296 height 22
click at [306, 282] on input "text" at bounding box center [239, 284] width 296 height 22
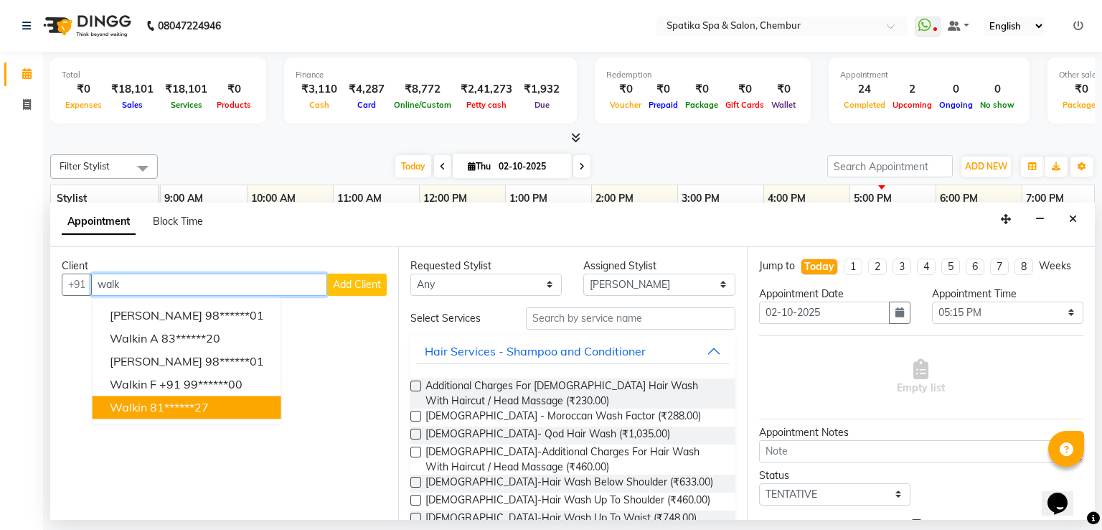
click at [198, 397] on button "walkin 81******27" at bounding box center [187, 406] width 189 height 23
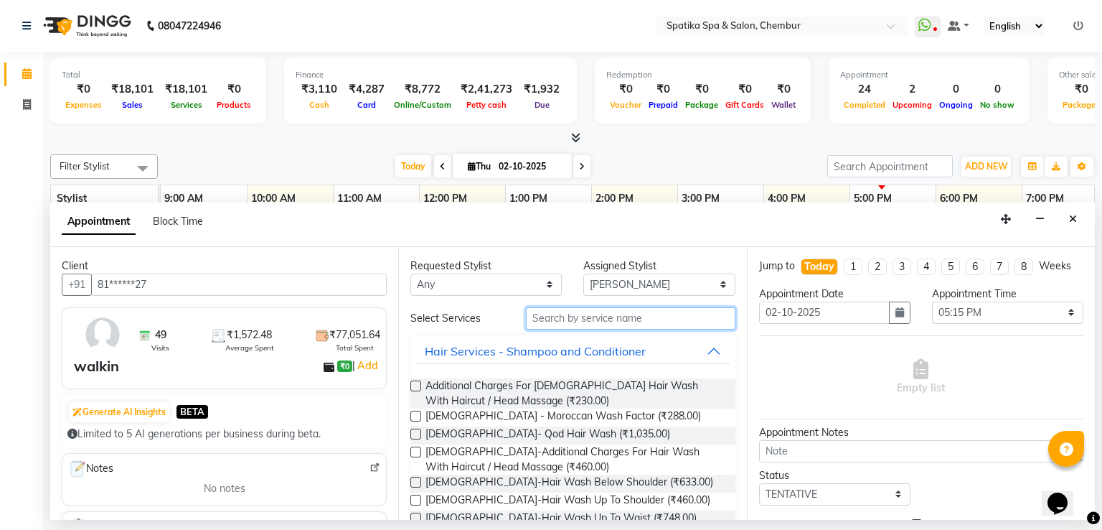
click at [560, 314] on input "text" at bounding box center [631, 318] width 210 height 22
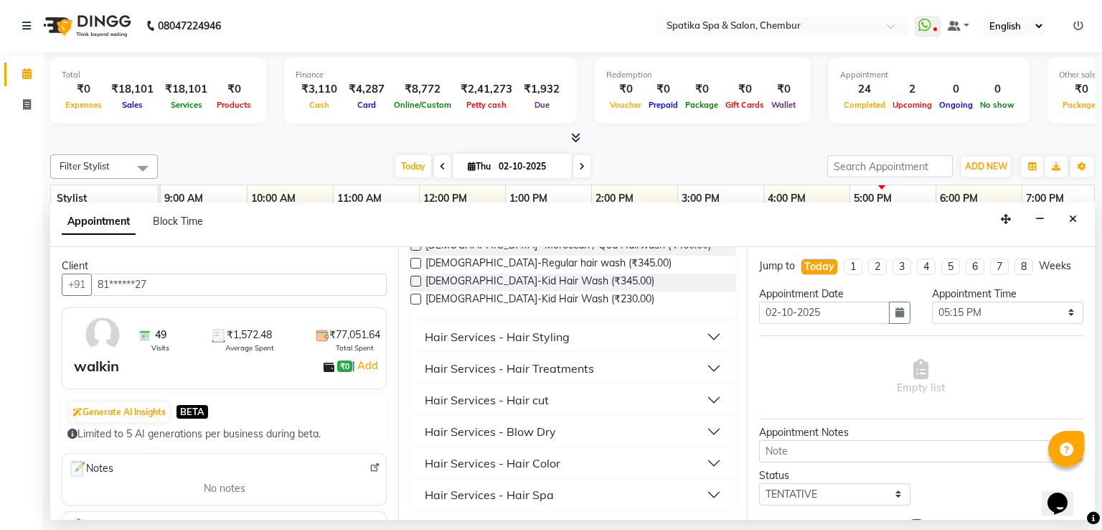
scroll to position [274, 0]
click at [582, 392] on button "Hair Services - Hair cut" at bounding box center [572, 398] width 313 height 26
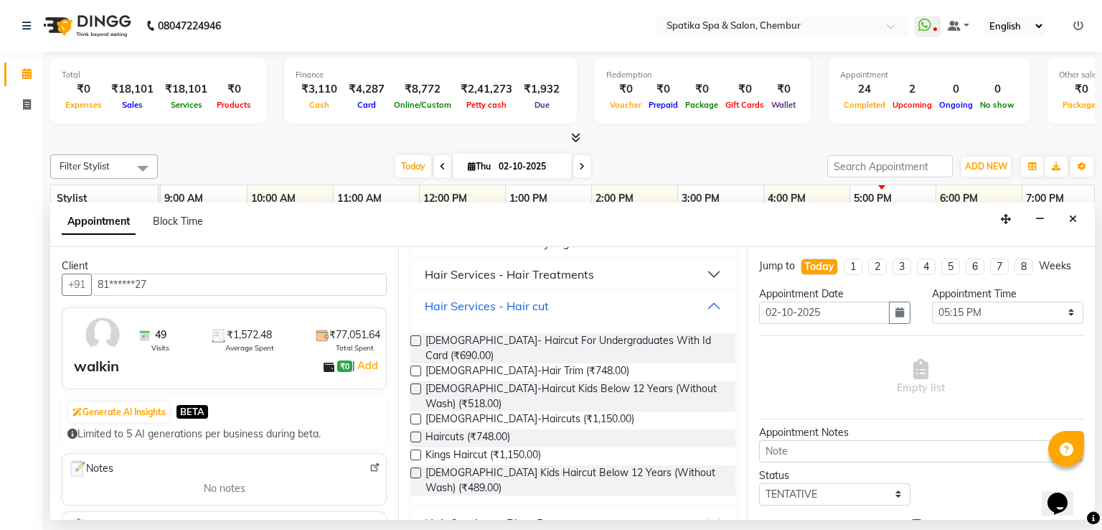
scroll to position [389, 0]
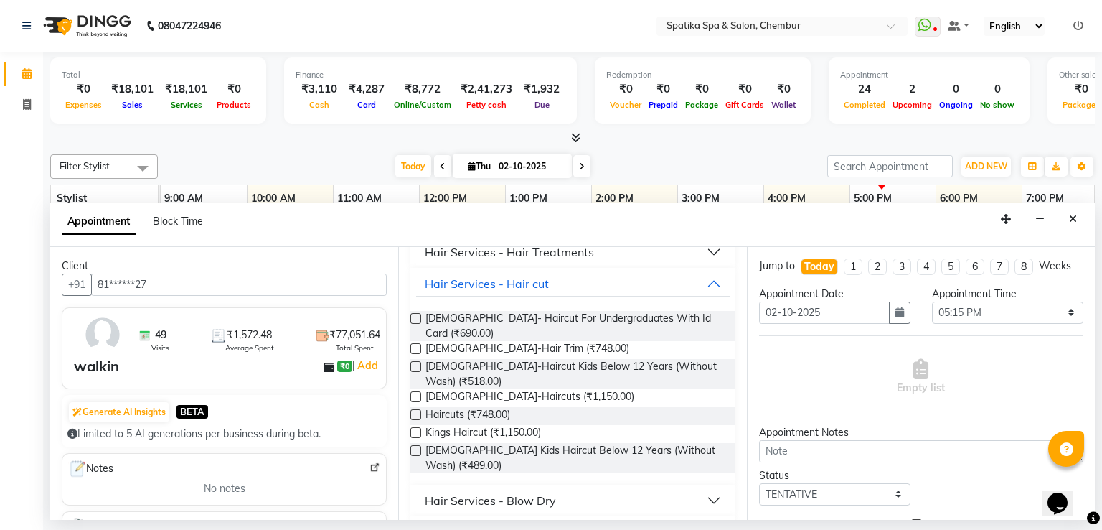
click at [415, 409] on label at bounding box center [416, 414] width 11 height 11
click at [415, 411] on input "checkbox" at bounding box center [415, 415] width 9 height 9
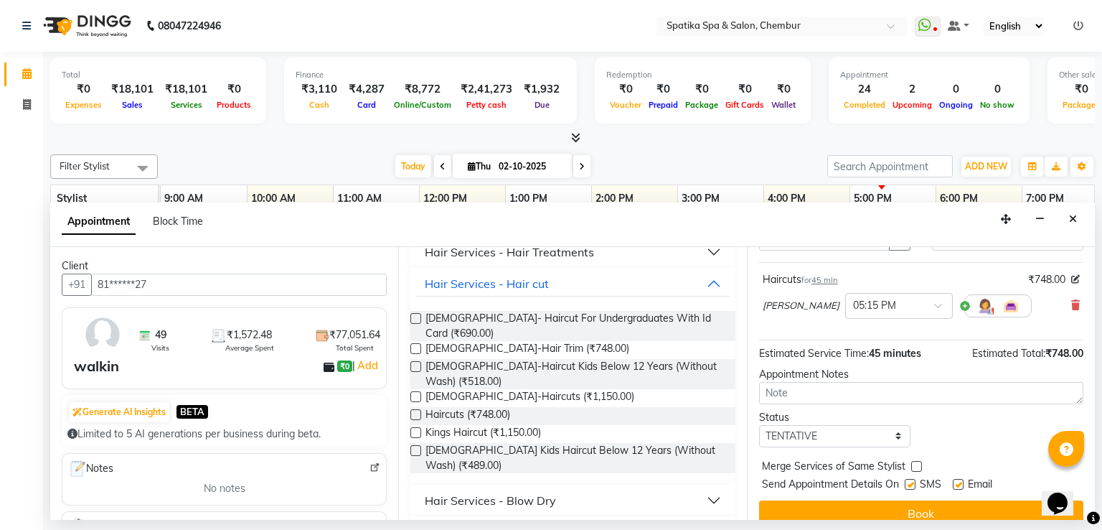
scroll to position [90, 0]
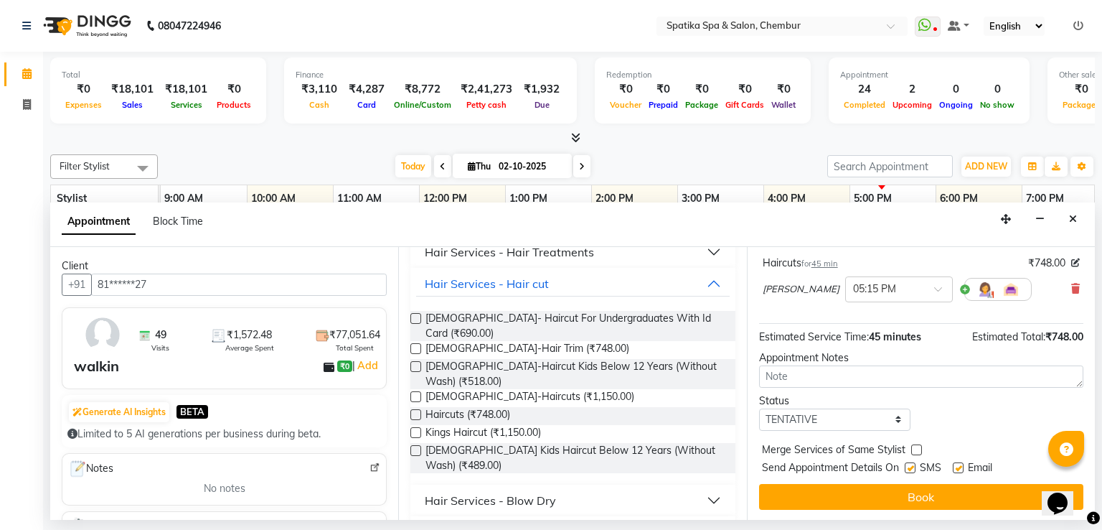
click at [988, 501] on button "Book" at bounding box center [921, 497] width 324 height 26
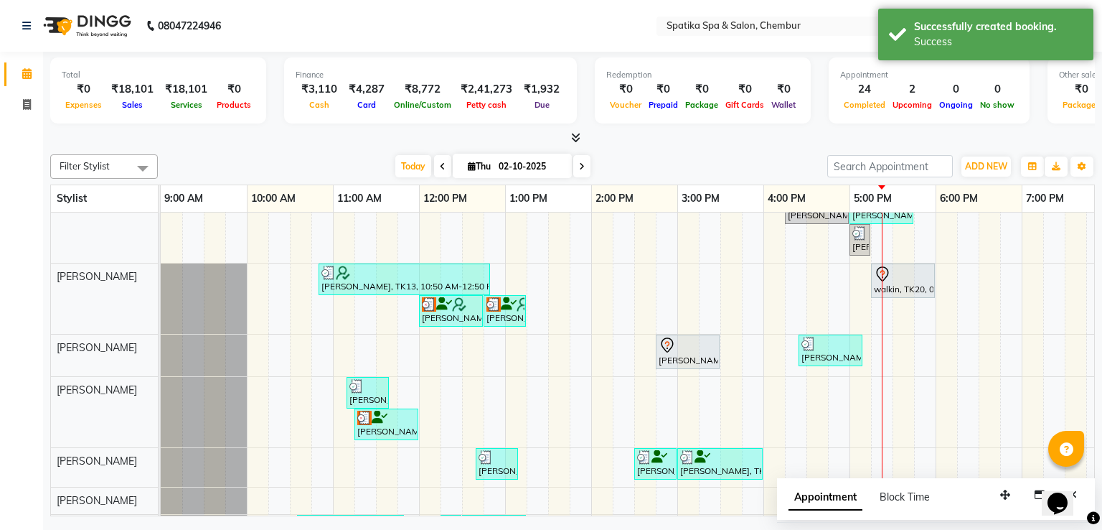
scroll to position [240, 0]
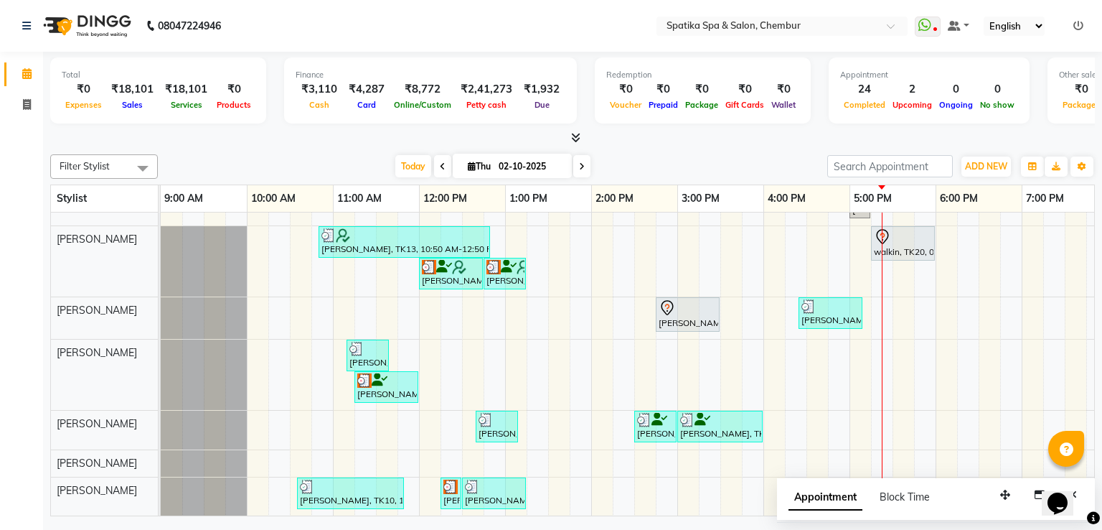
click at [624, 368] on div "[PERSON_NAME], TK04, 10:30 AM-11:15 AM, Haircuts [PERSON_NAME], TK04, 11:15 AM-…" at bounding box center [721, 248] width 1120 height 535
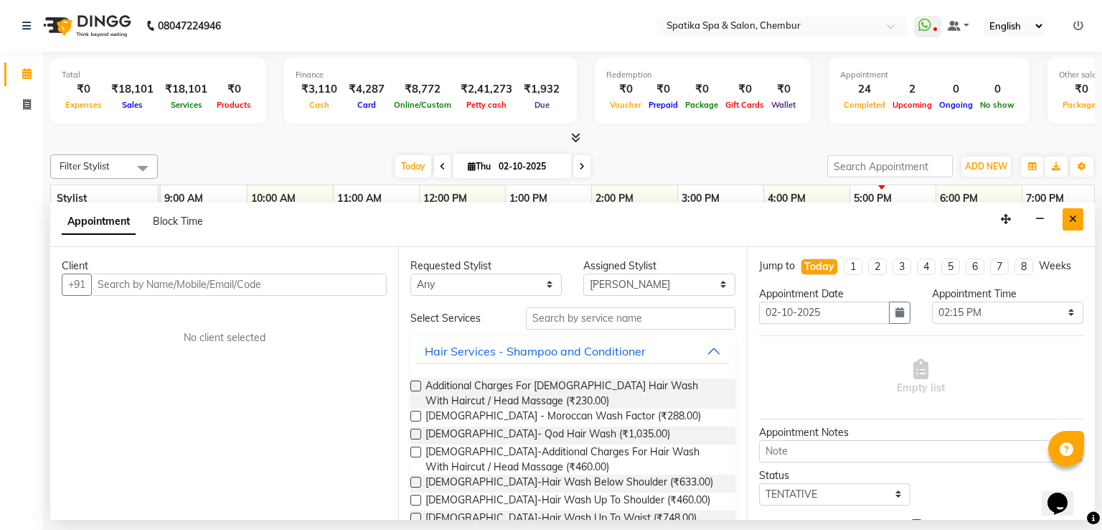
click at [1075, 215] on icon "Close" at bounding box center [1073, 219] width 8 height 10
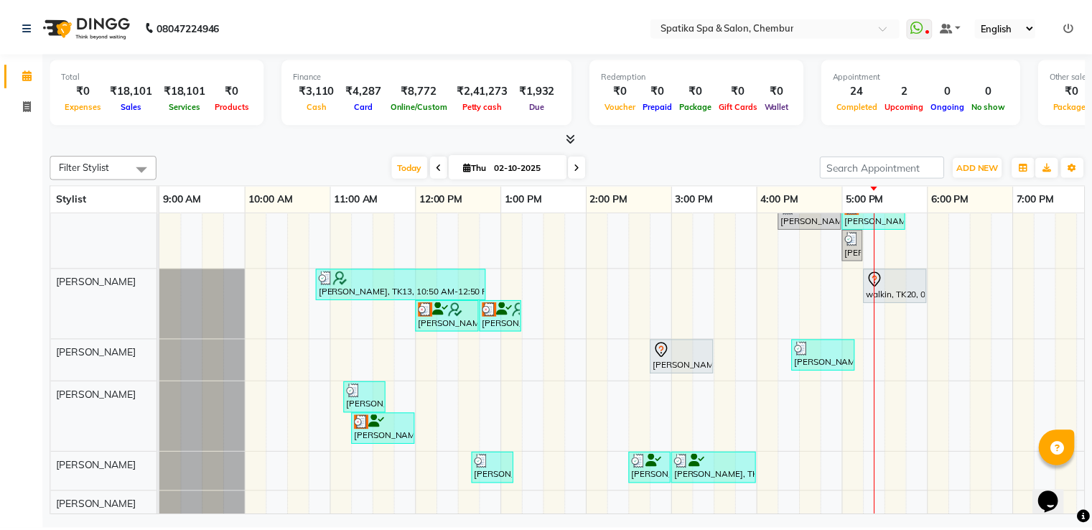
scroll to position [184, 0]
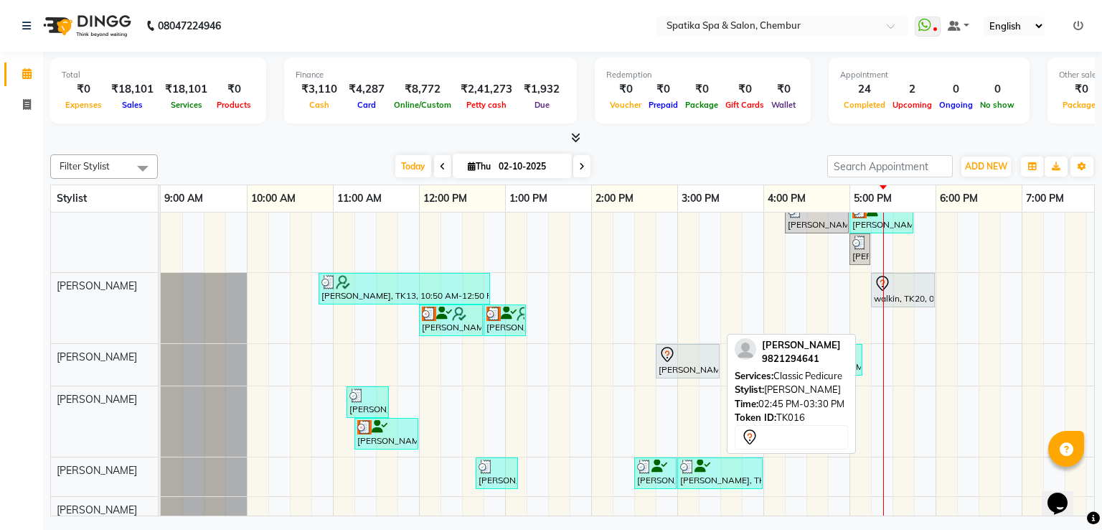
click at [686, 362] on div "[PERSON_NAME], TK16, 02:45 PM-03:30 PM, Classic Pedicure" at bounding box center [687, 361] width 61 height 30
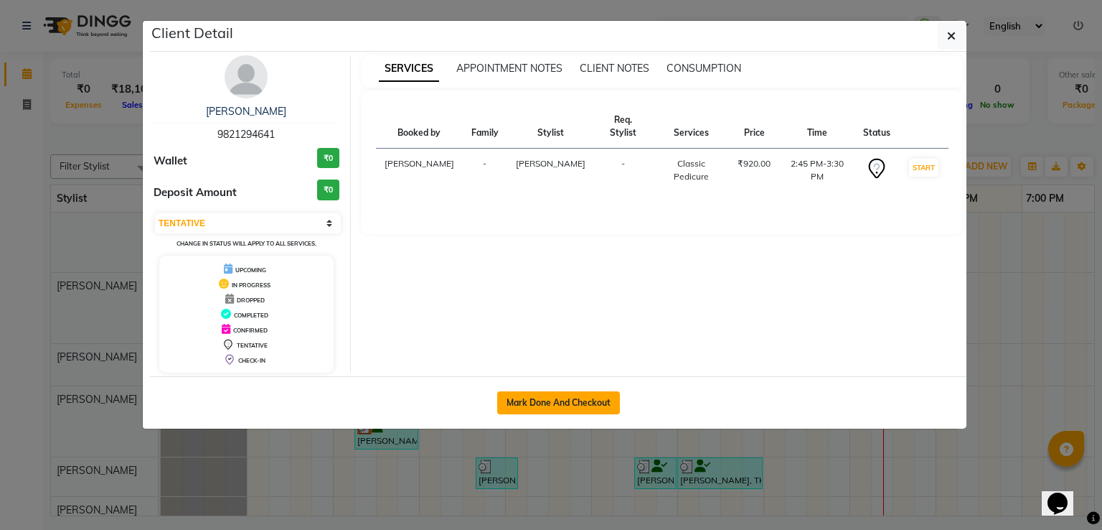
click at [601, 394] on button "Mark Done And Checkout" at bounding box center [558, 402] width 123 height 23
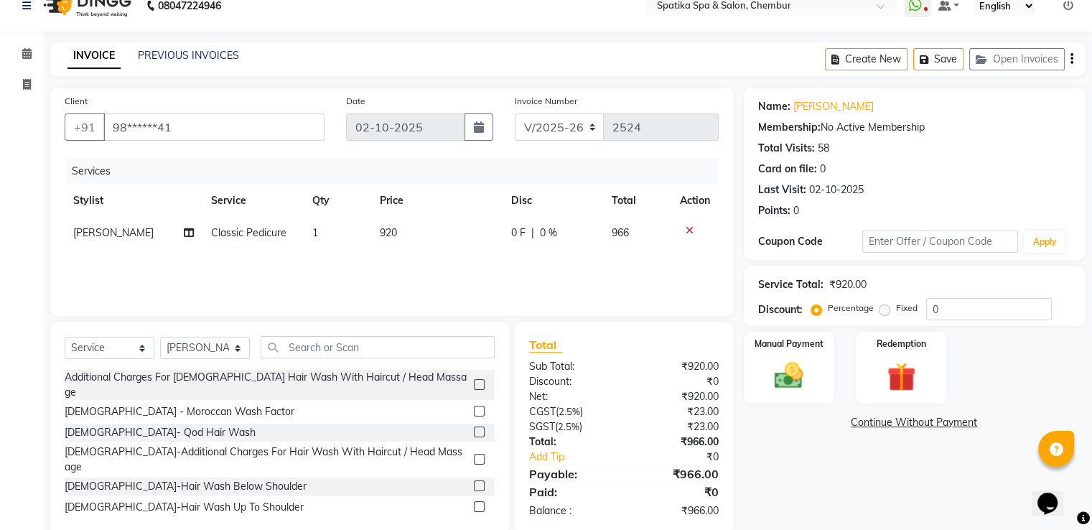
scroll to position [46, 0]
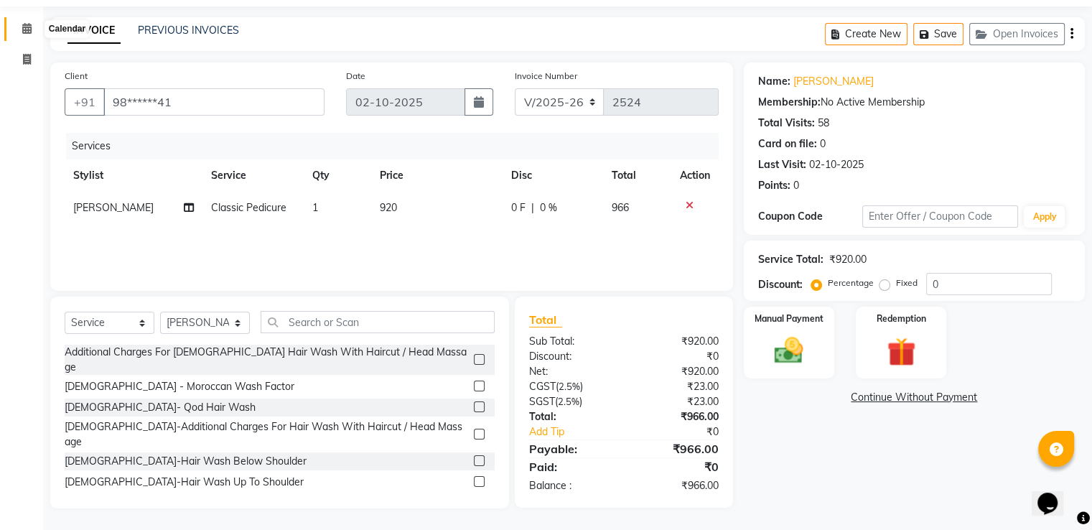
click at [24, 29] on icon at bounding box center [26, 28] width 9 height 11
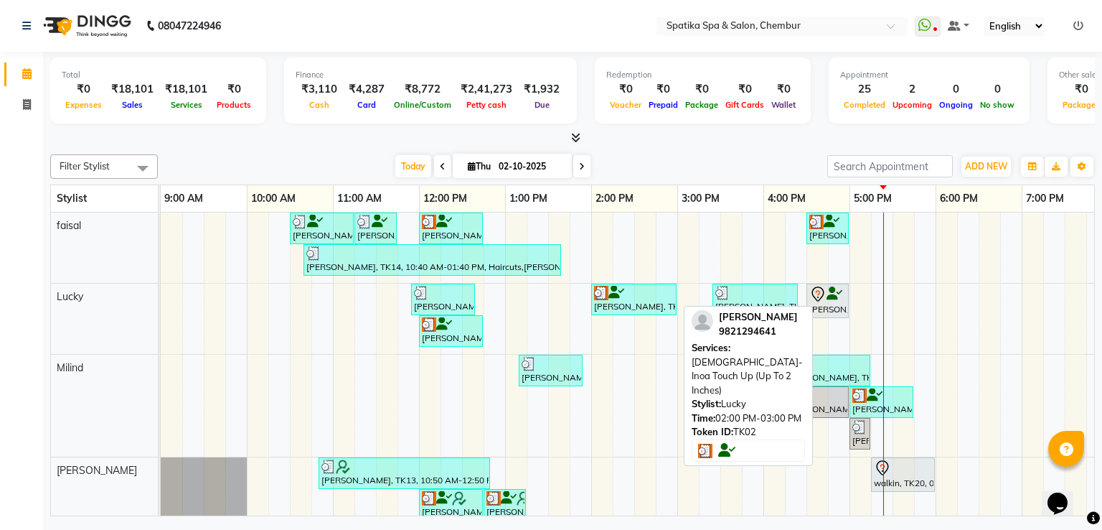
click at [632, 299] on div "[PERSON_NAME], TK02, 02:00 PM-03:00 PM, [DEMOGRAPHIC_DATA]-Inoa Touch Up (Up To…" at bounding box center [634, 299] width 83 height 27
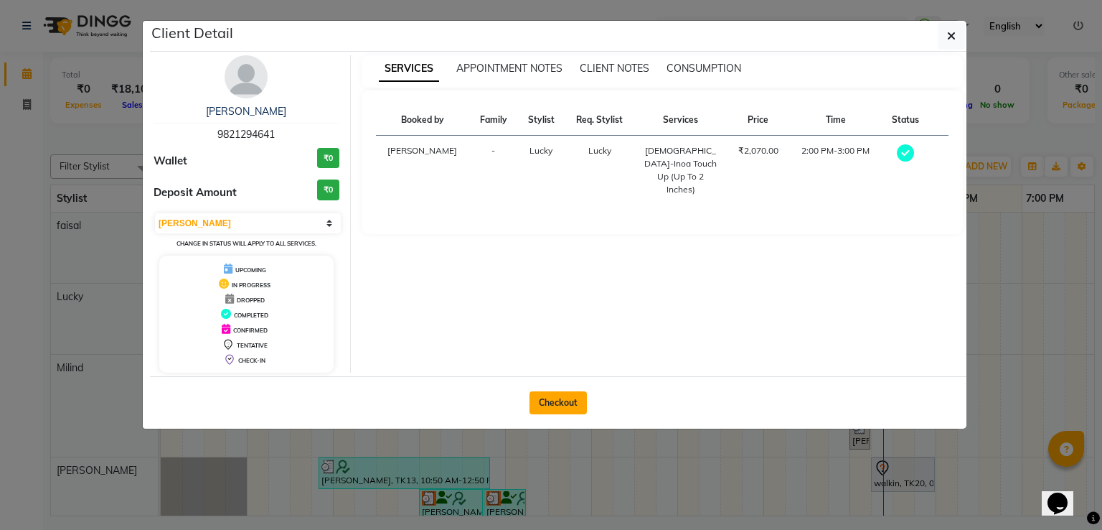
click at [550, 392] on button "Checkout" at bounding box center [558, 402] width 57 height 23
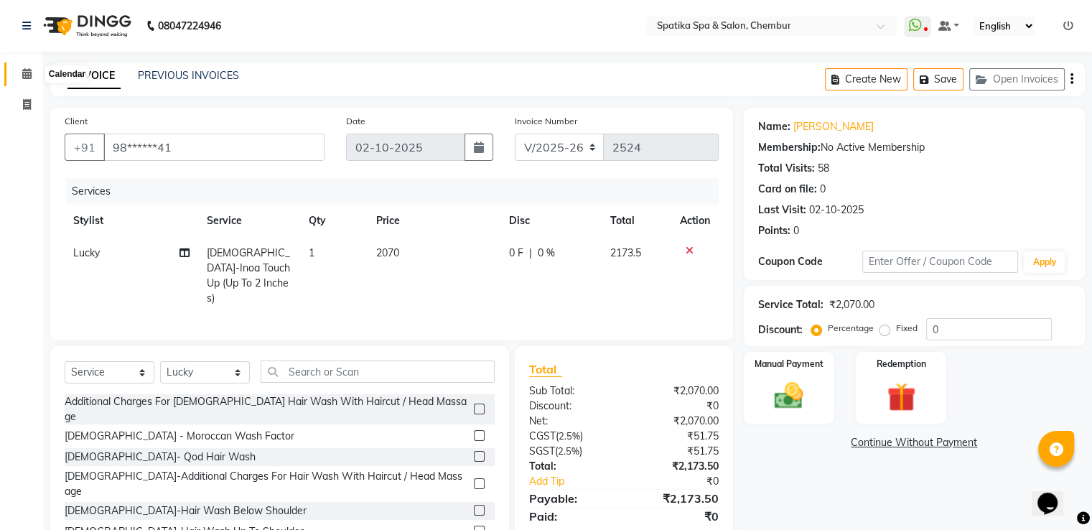
click at [22, 75] on icon at bounding box center [26, 73] width 9 height 11
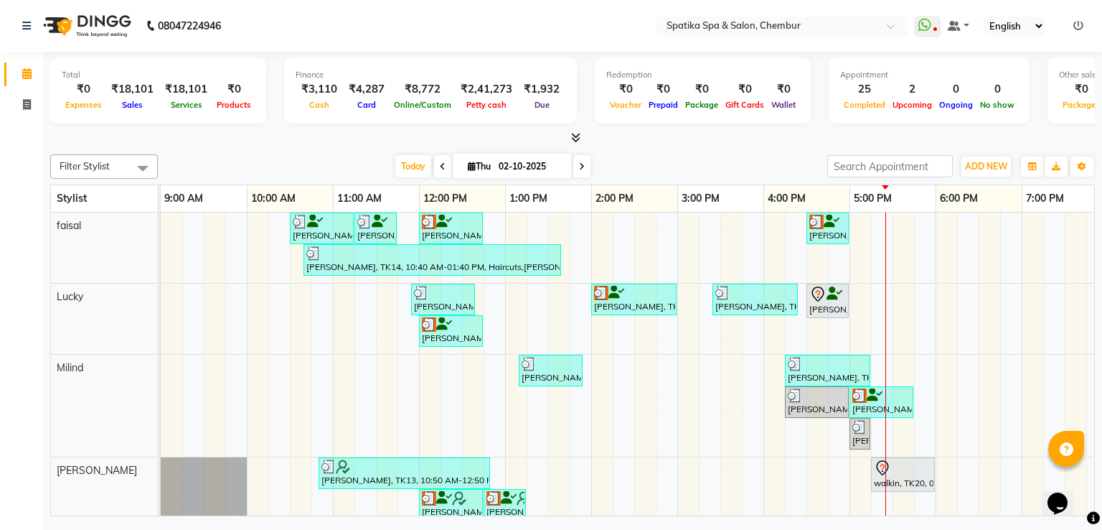
click at [579, 164] on icon at bounding box center [582, 166] width 6 height 9
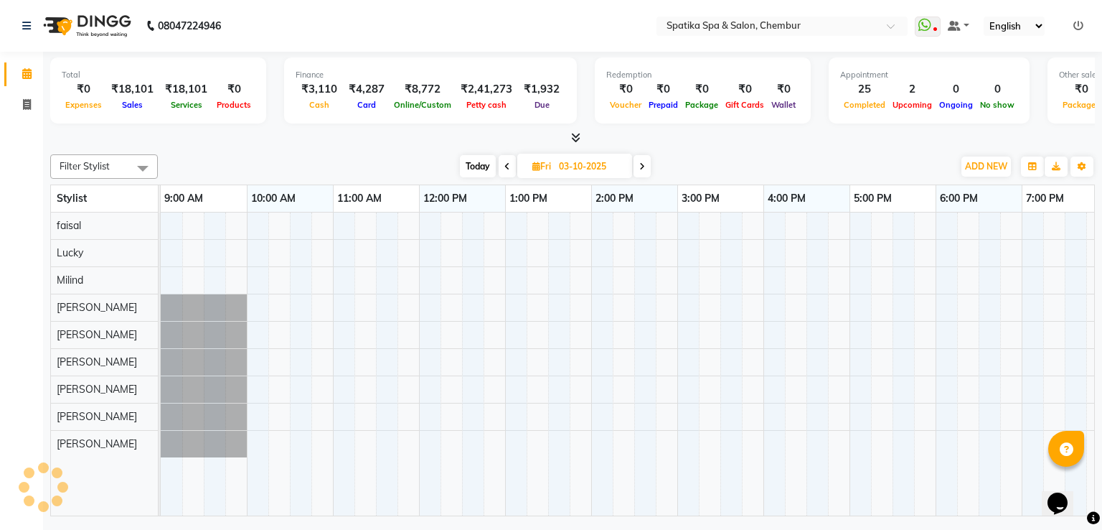
scroll to position [0, 185]
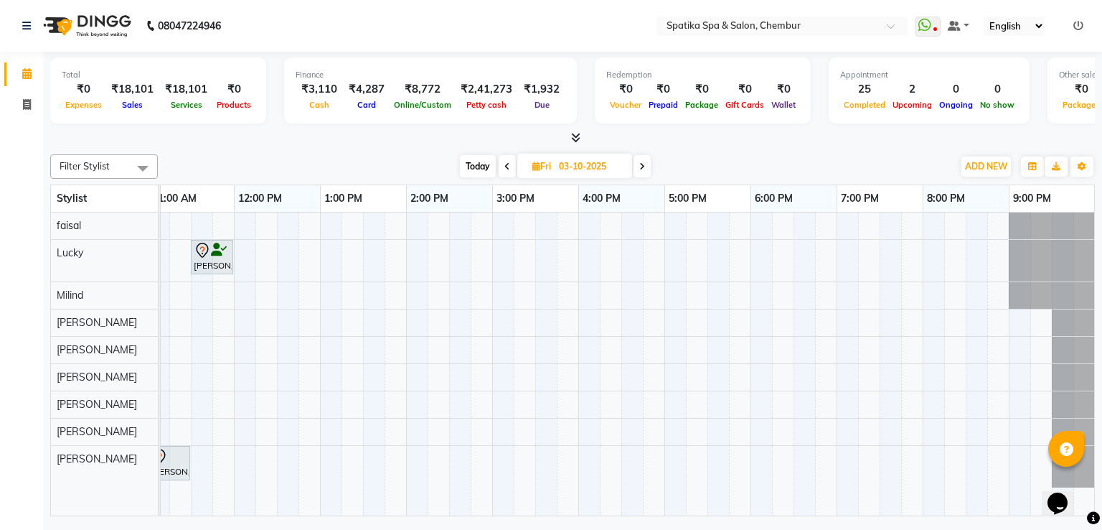
click at [640, 164] on icon at bounding box center [642, 166] width 6 height 9
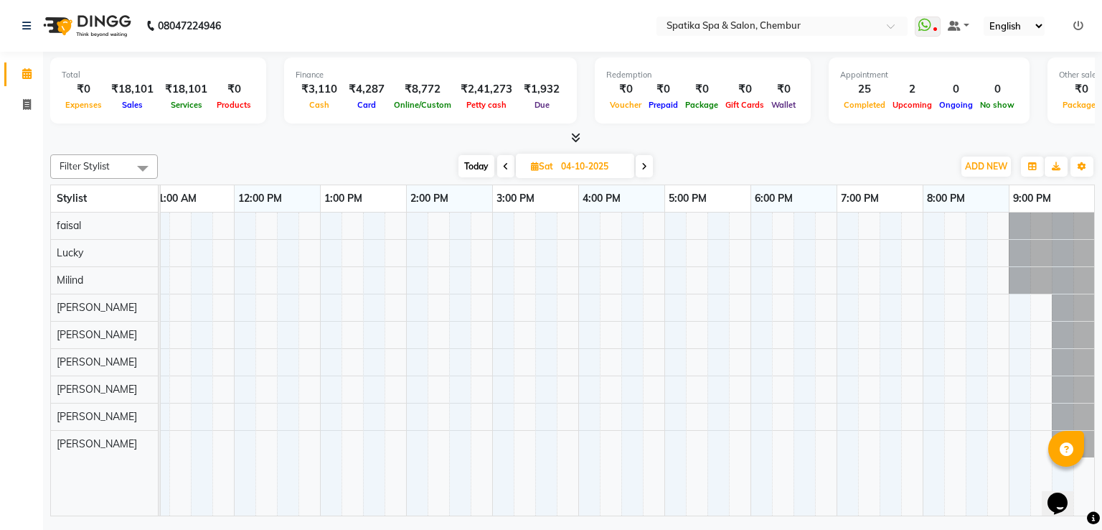
click at [640, 164] on span at bounding box center [644, 166] width 17 height 22
click at [474, 165] on span "Today" at bounding box center [476, 166] width 36 height 22
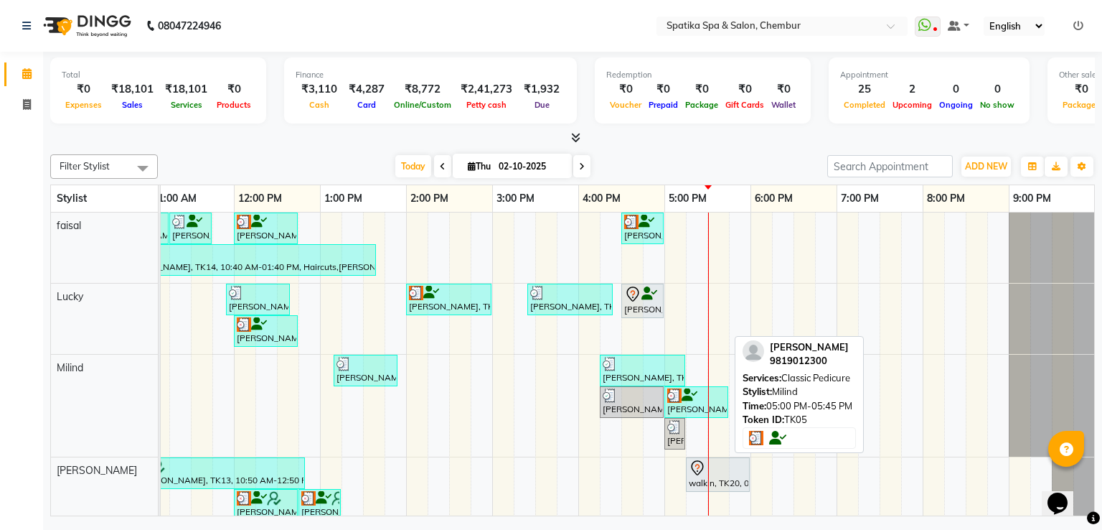
click at [713, 398] on div at bounding box center [696, 395] width 58 height 14
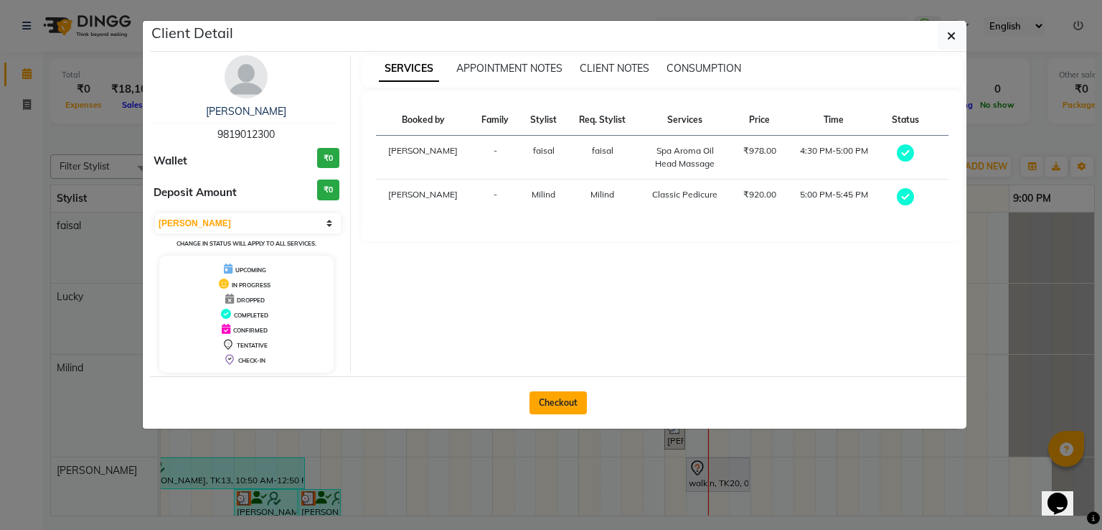
click at [557, 405] on button "Checkout" at bounding box center [558, 402] width 57 height 23
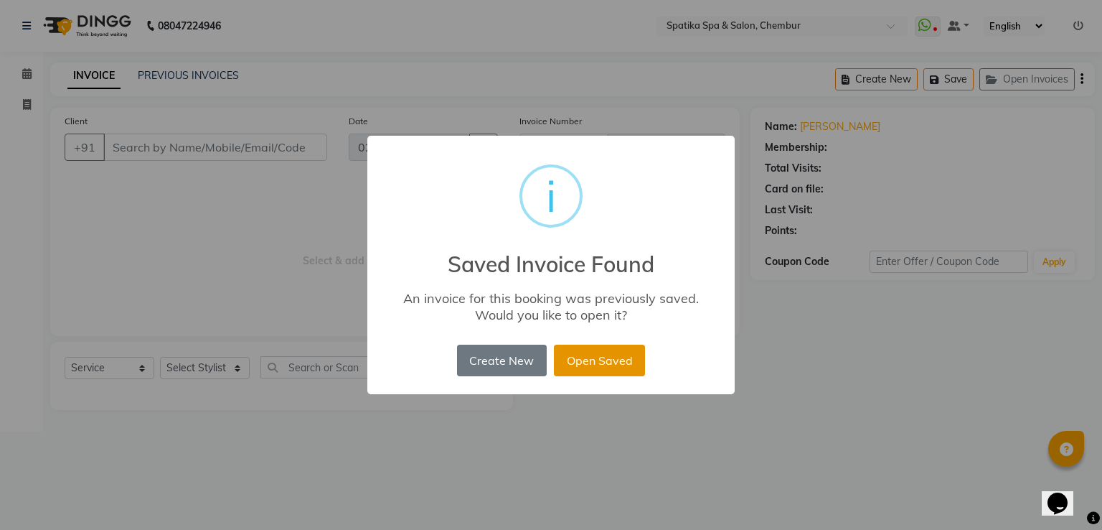
click at [578, 357] on button "Open Saved" at bounding box center [599, 361] width 91 height 32
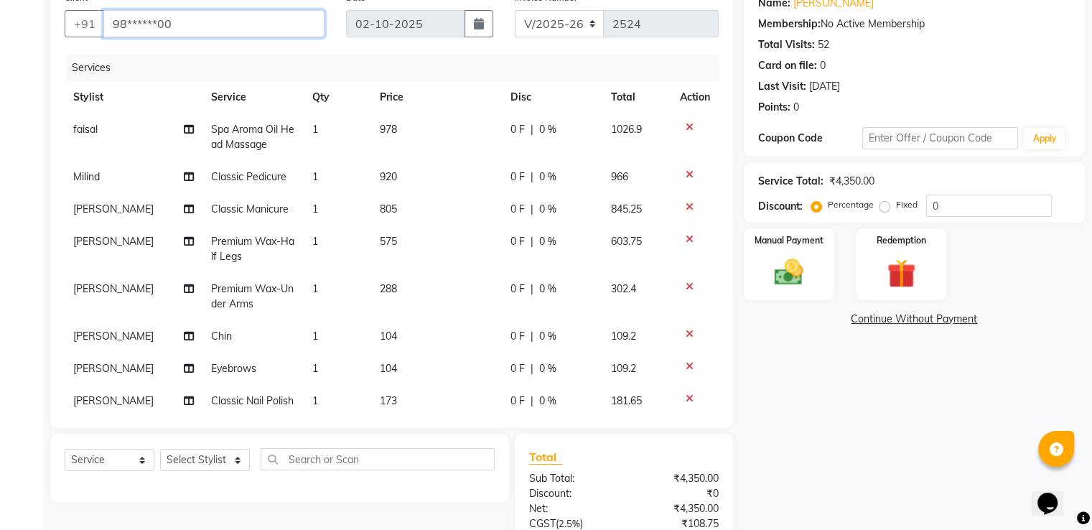
scroll to position [1, 0]
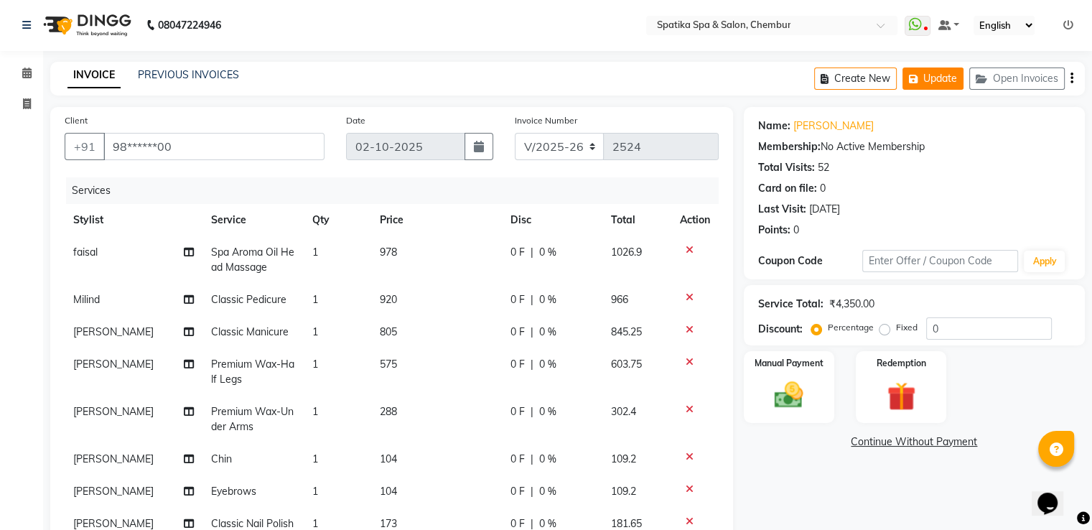
click at [948, 75] on button "Update" at bounding box center [932, 78] width 61 height 22
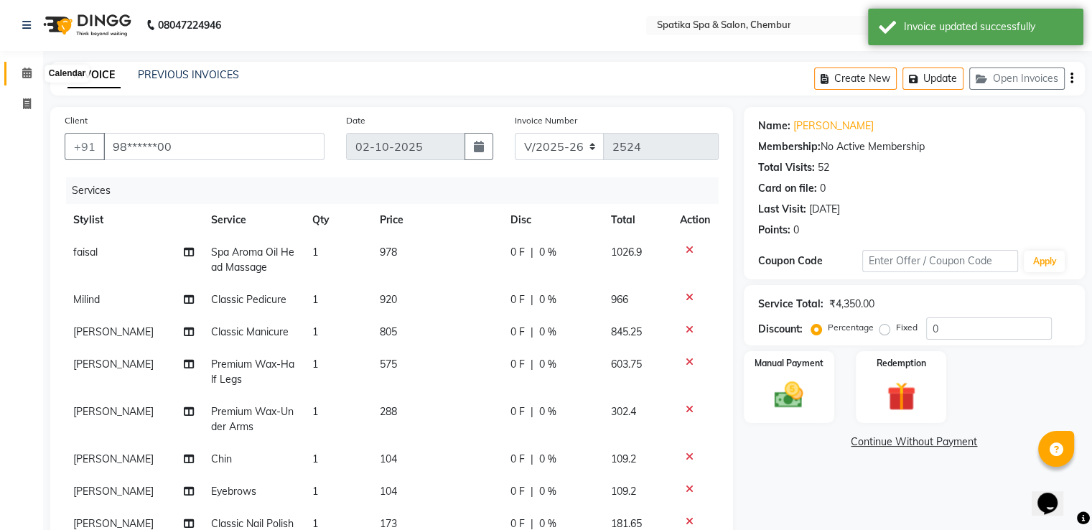
click at [24, 72] on icon at bounding box center [26, 72] width 9 height 11
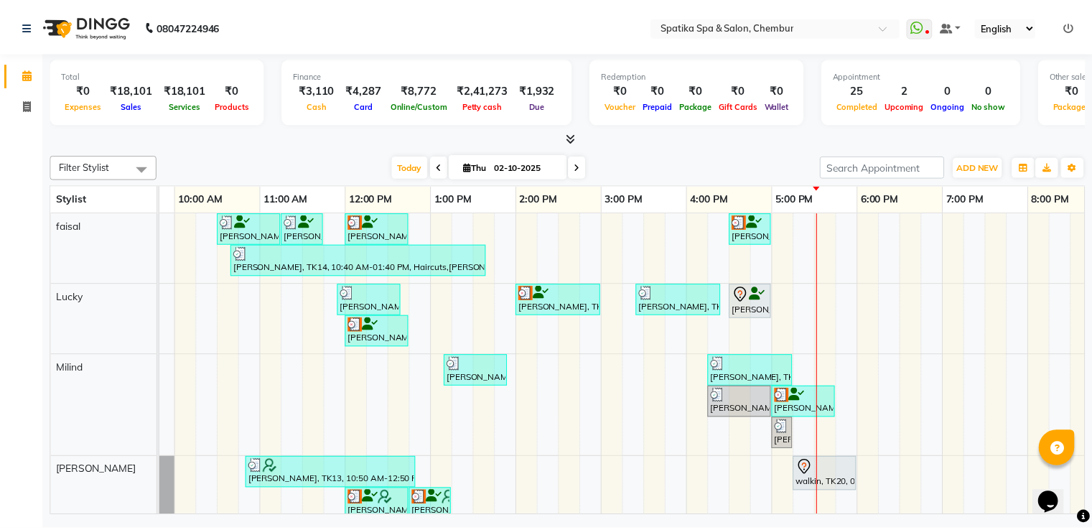
scroll to position [0, 76]
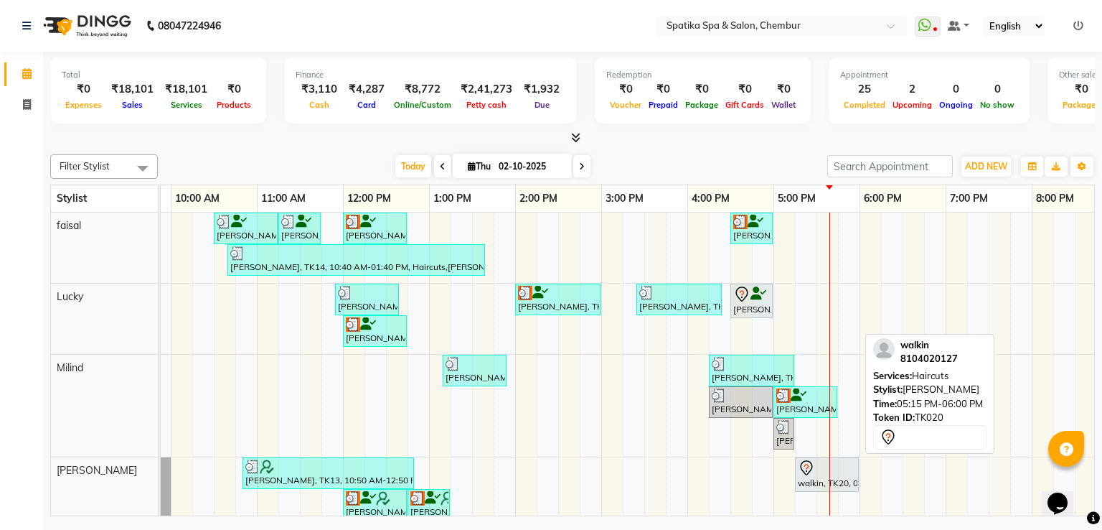
click at [841, 470] on div at bounding box center [827, 467] width 58 height 17
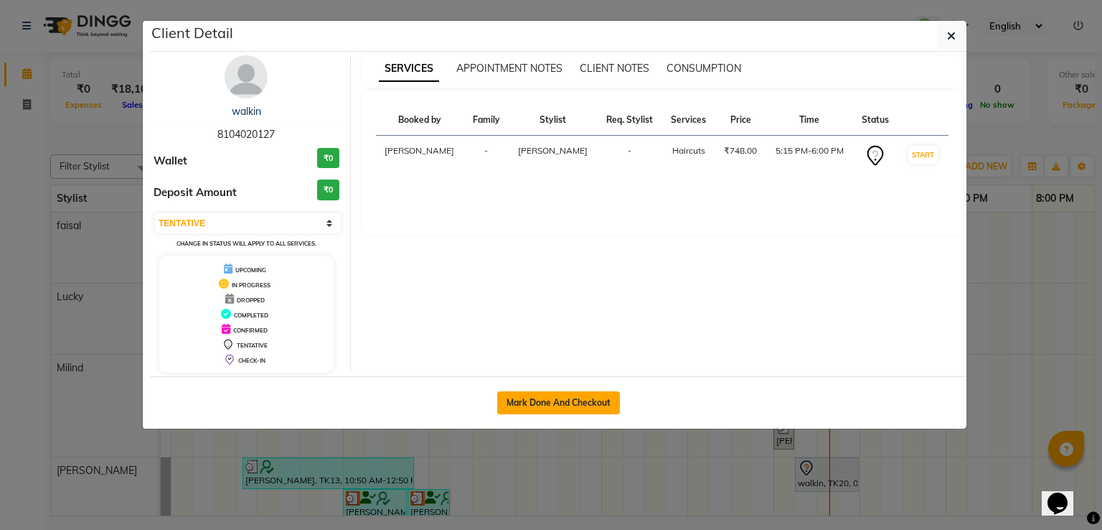
click at [586, 397] on button "Mark Done And Checkout" at bounding box center [558, 402] width 123 height 23
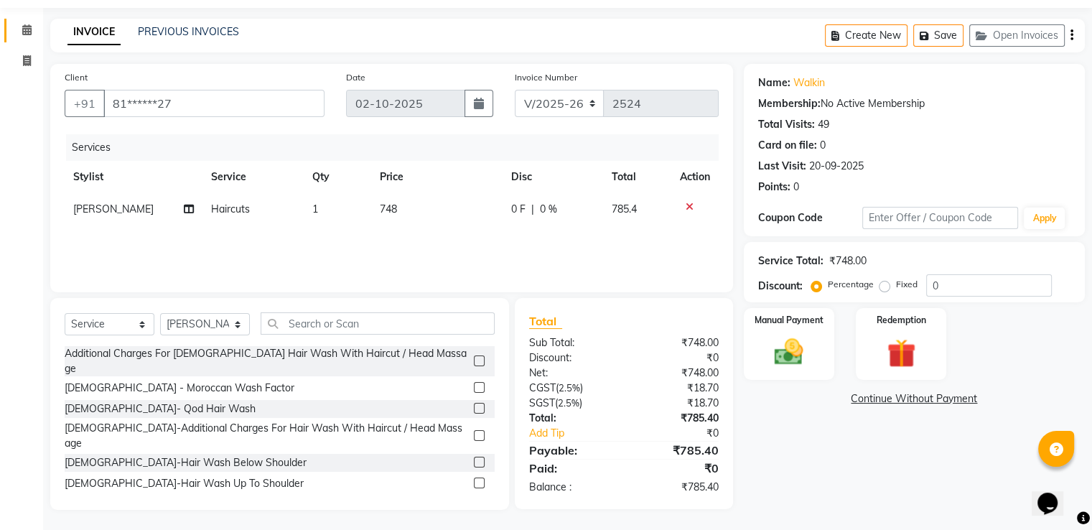
scroll to position [46, 0]
click at [801, 339] on img at bounding box center [788, 351] width 48 height 34
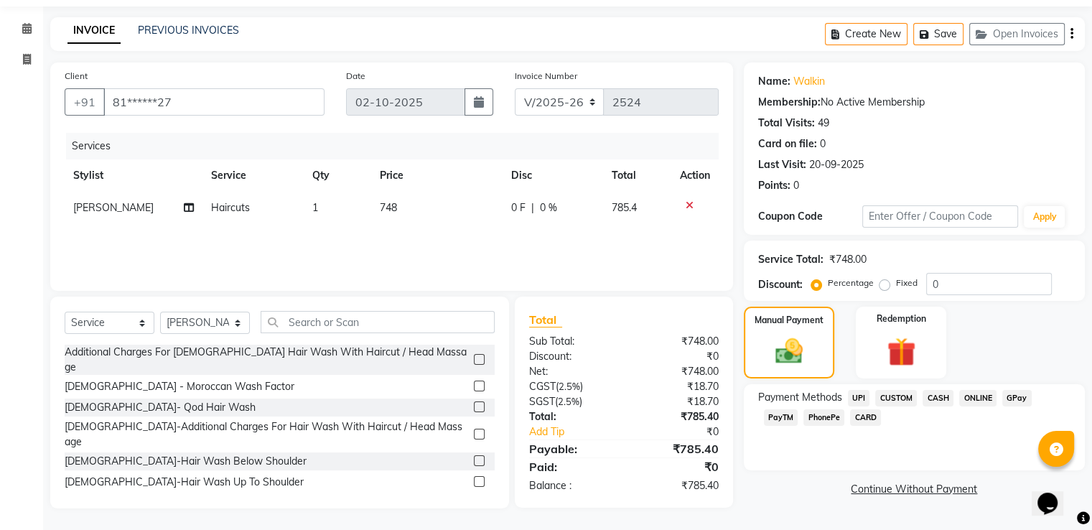
click at [1008, 398] on span "GPay" at bounding box center [1016, 398] width 29 height 17
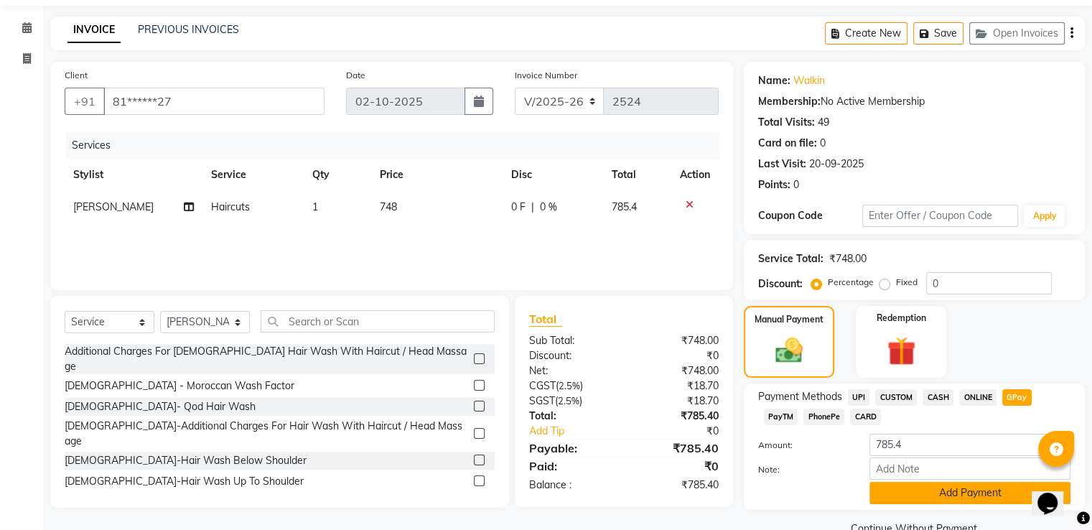
click at [998, 486] on button "Add Payment" at bounding box center [969, 493] width 201 height 22
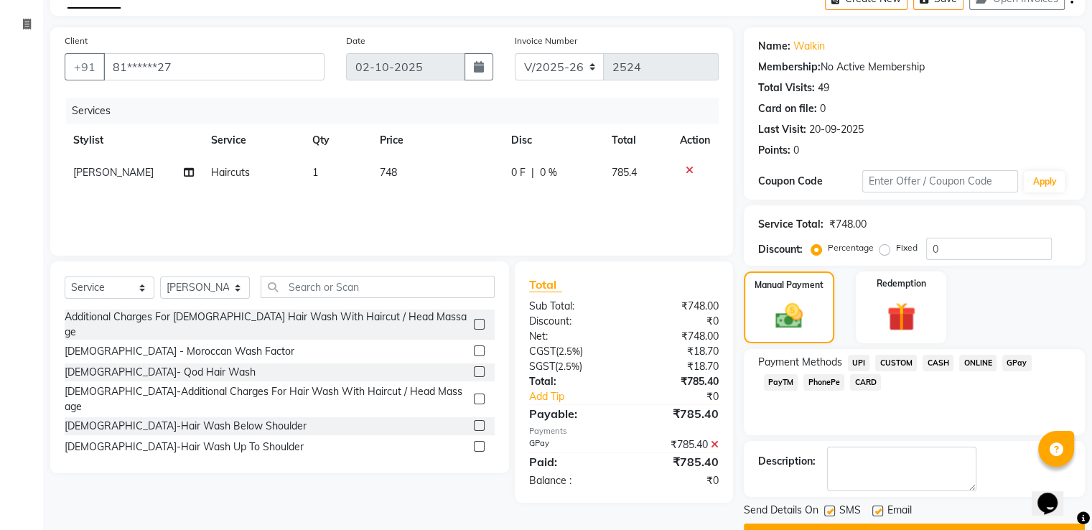
scroll to position [117, 0]
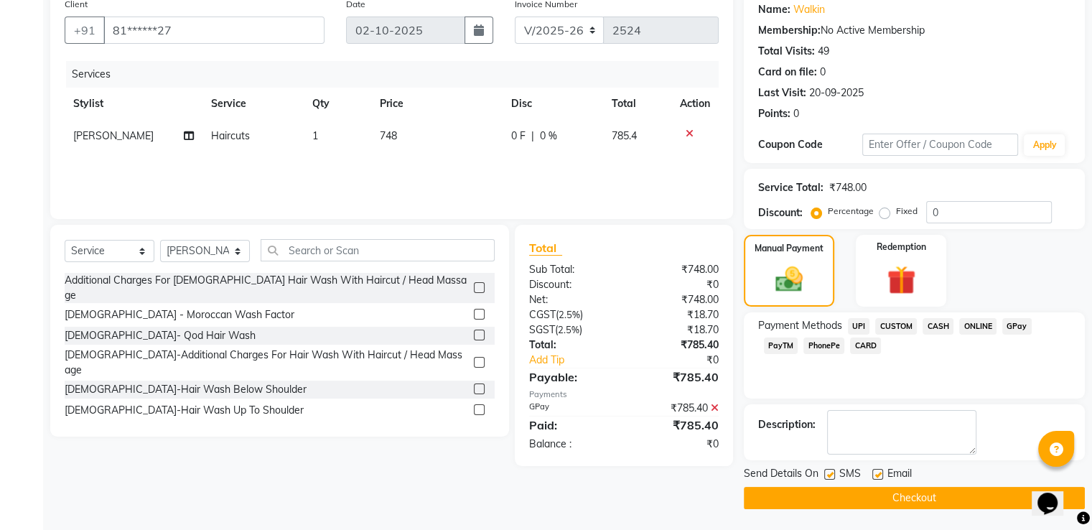
click at [993, 495] on button "Checkout" at bounding box center [914, 498] width 341 height 22
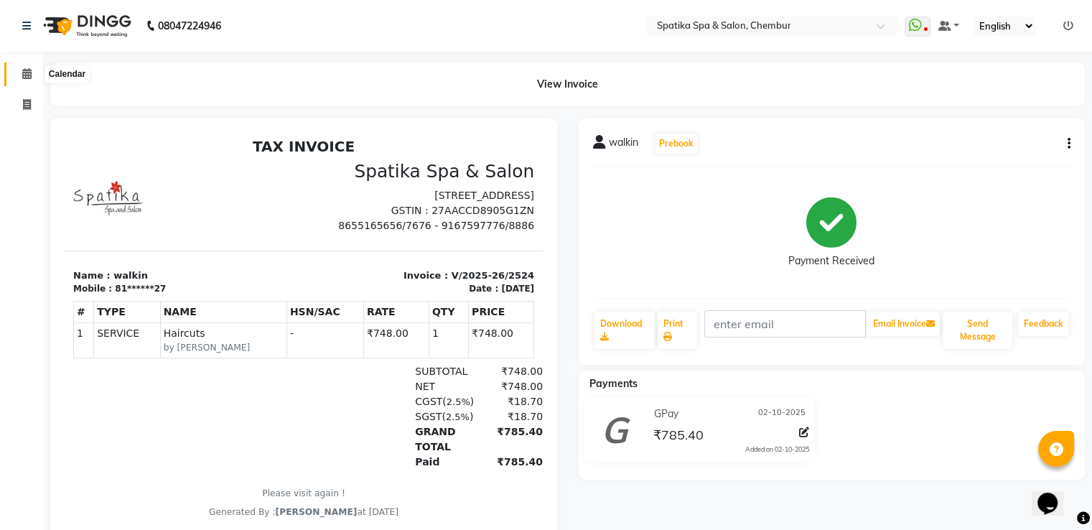
click at [29, 71] on icon at bounding box center [26, 73] width 9 height 11
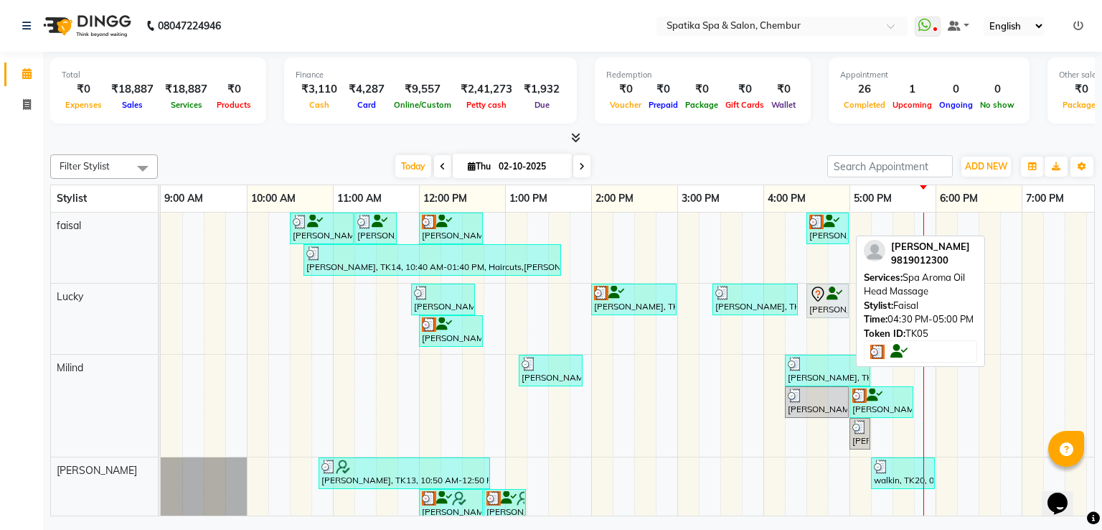
click at [829, 226] on div at bounding box center [828, 222] width 37 height 14
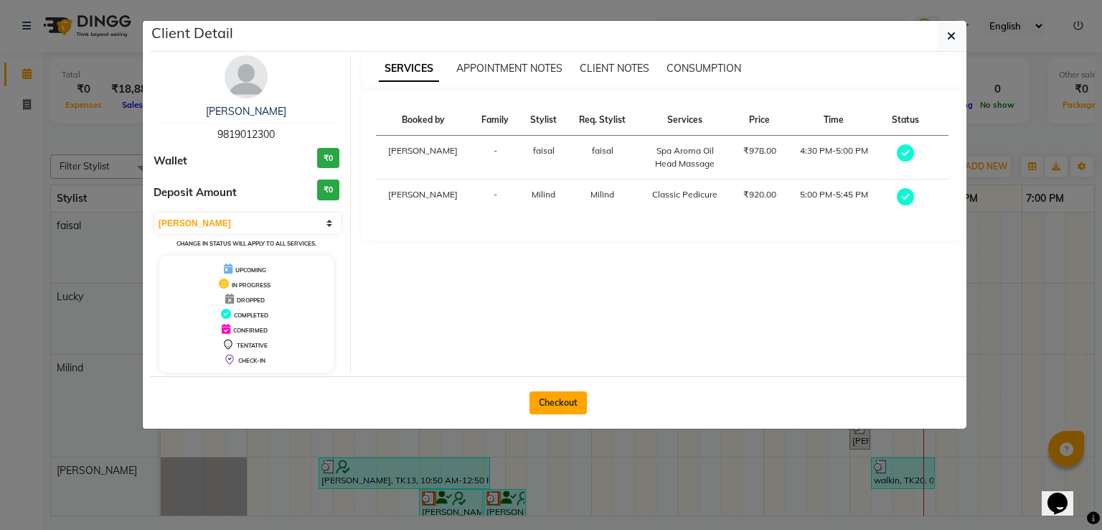
click at [550, 403] on button "Checkout" at bounding box center [558, 402] width 57 height 23
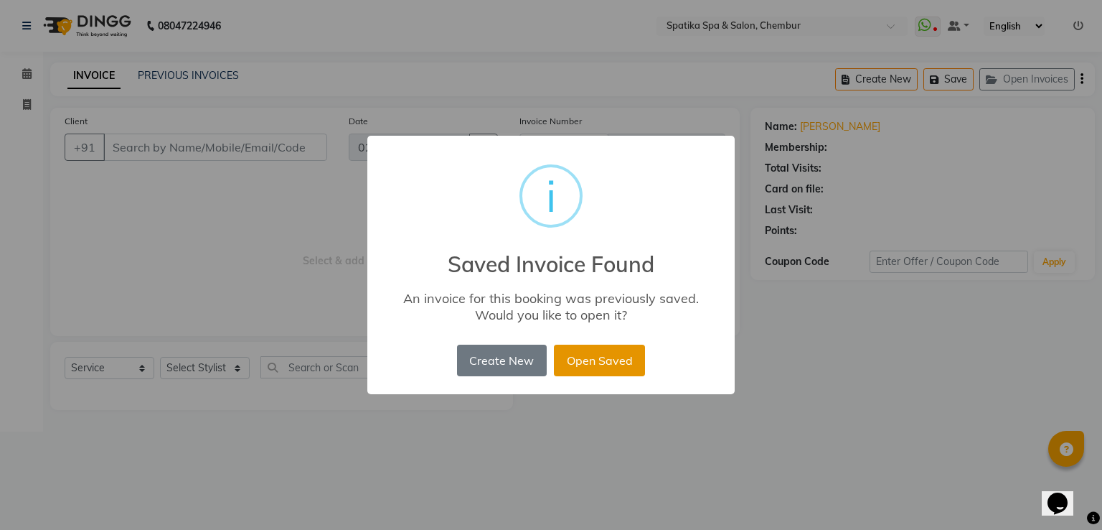
click at [596, 355] on button "Open Saved" at bounding box center [599, 361] width 91 height 32
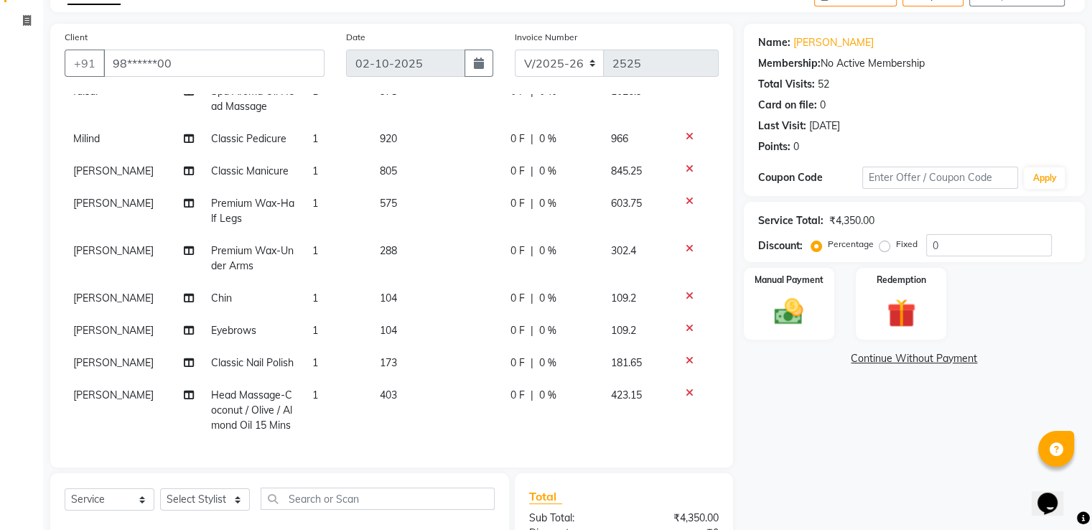
scroll to position [74, 0]
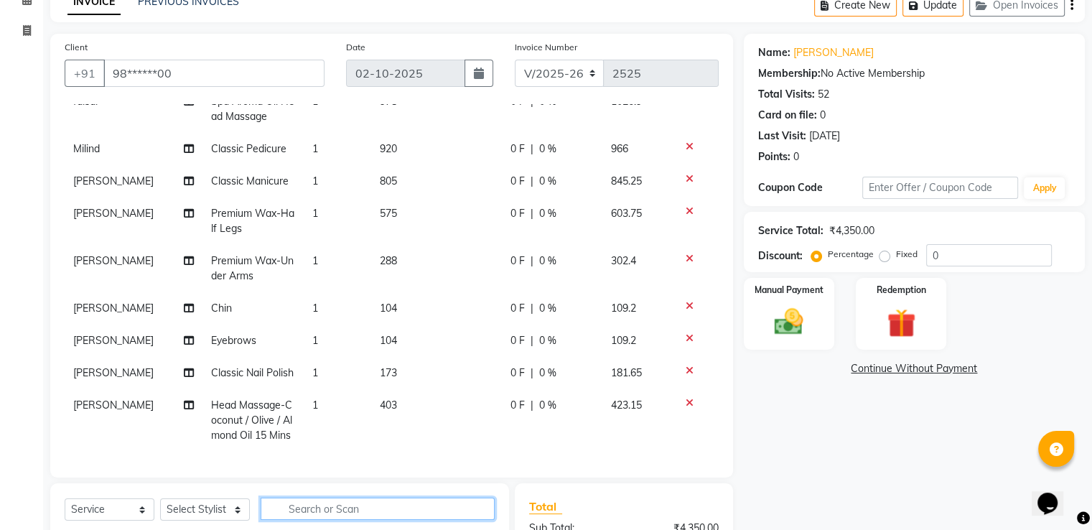
click at [336, 515] on input "text" at bounding box center [378, 508] width 234 height 22
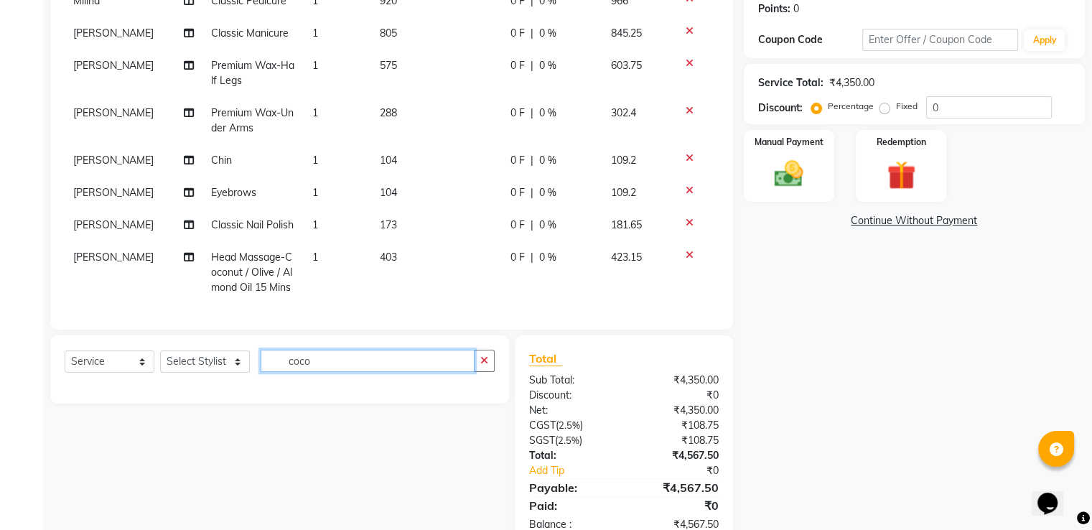
scroll to position [235, 0]
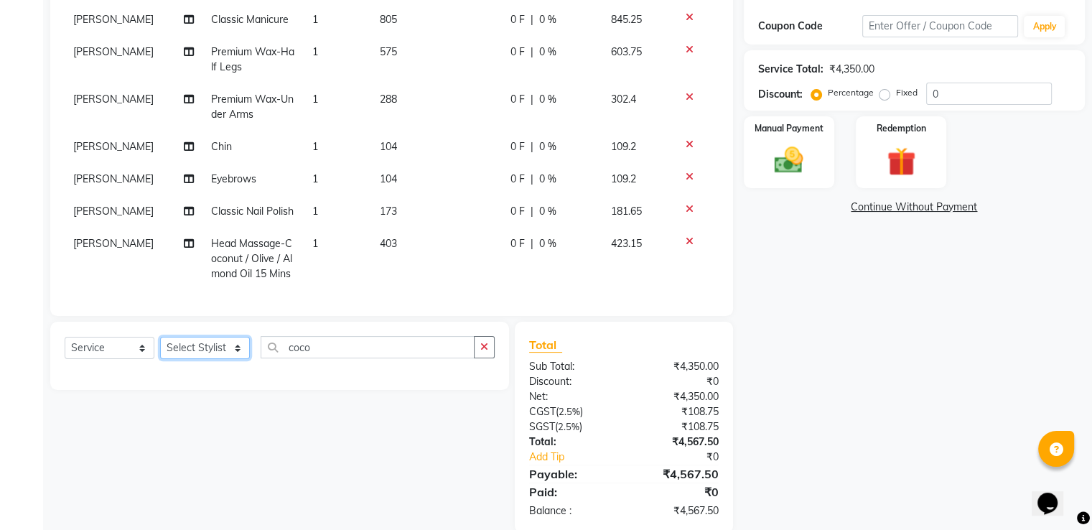
click at [237, 343] on select "Select Stylist [PERSON_NAME] [PERSON_NAME] [PERSON_NAME] [PERSON_NAME] [PERSON_…" at bounding box center [205, 348] width 90 height 22
click at [160, 337] on select "Select Stylist [PERSON_NAME] [PERSON_NAME] [PERSON_NAME] [PERSON_NAME] [PERSON_…" at bounding box center [205, 348] width 90 height 22
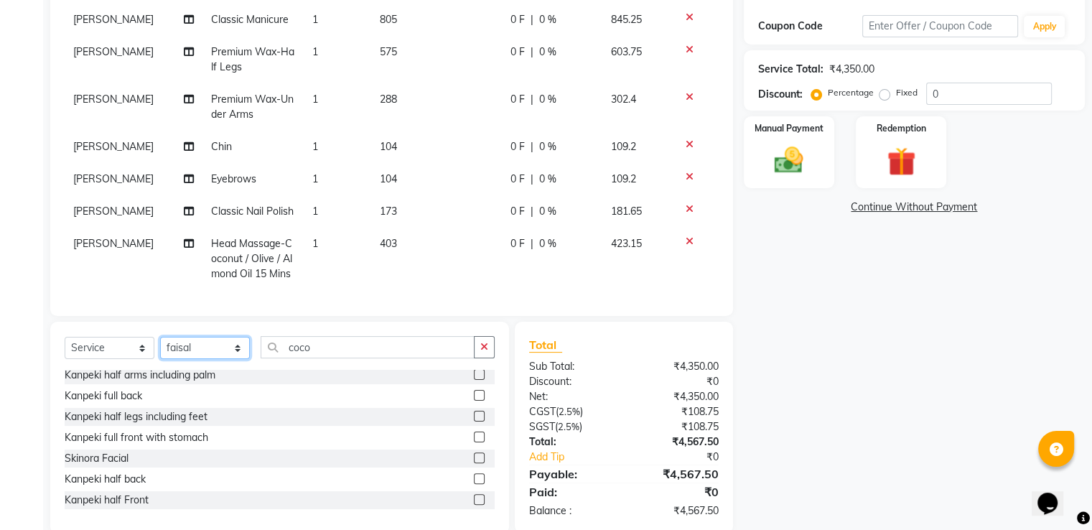
scroll to position [574, 0]
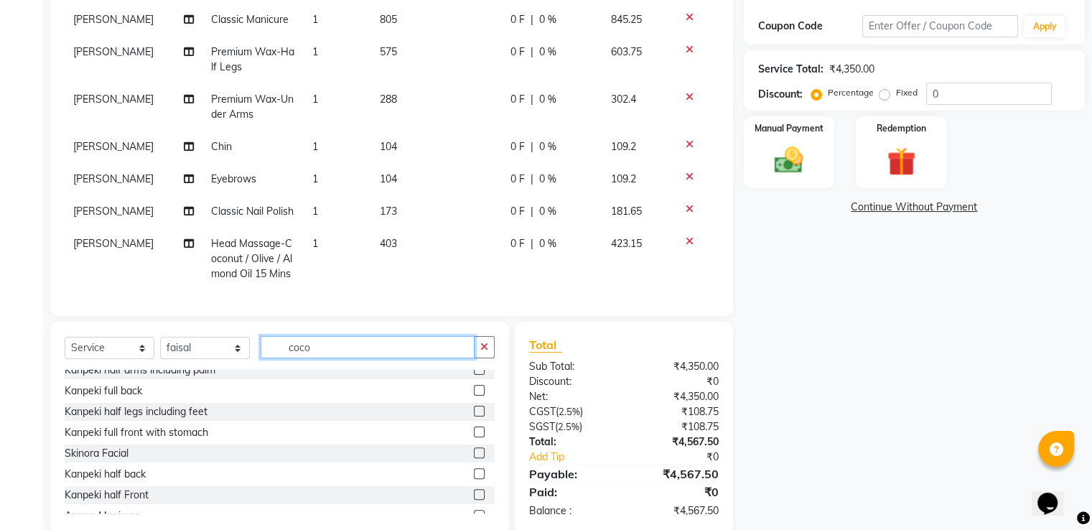
click at [310, 345] on input "coco" at bounding box center [368, 347] width 214 height 22
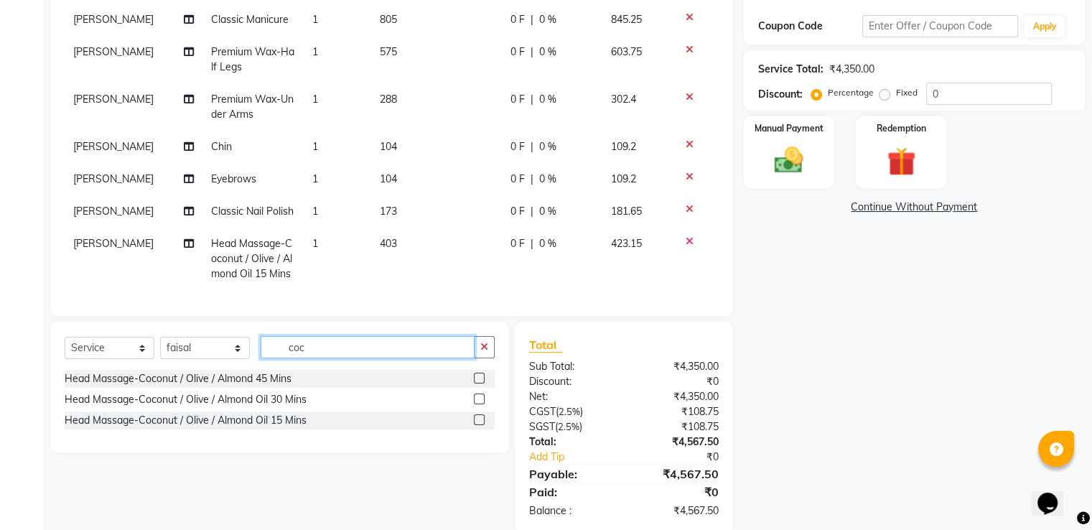
scroll to position [0, 0]
click at [479, 398] on label at bounding box center [479, 398] width 11 height 11
click at [479, 398] on input "checkbox" at bounding box center [478, 399] width 9 height 9
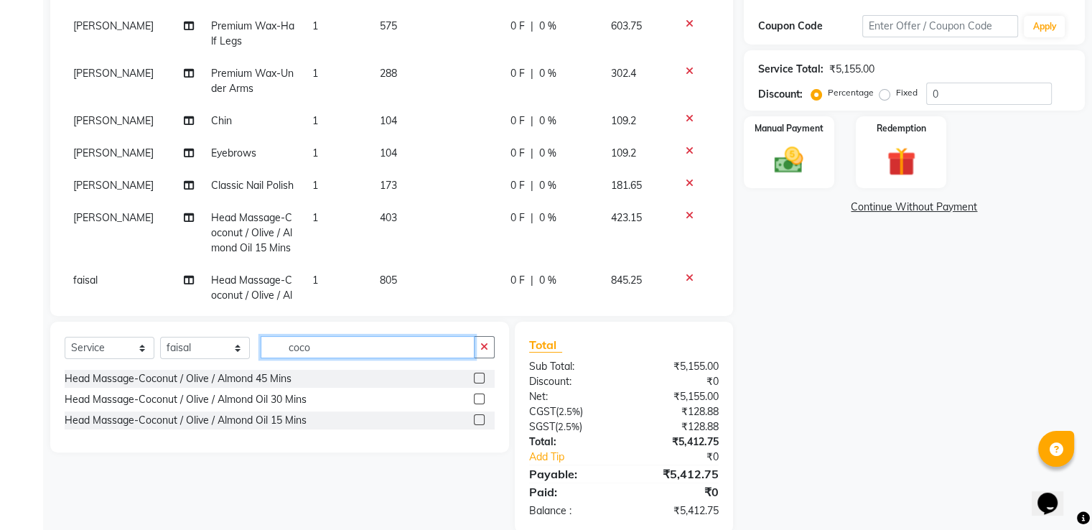
click at [310, 345] on input "coco" at bounding box center [368, 347] width 214 height 22
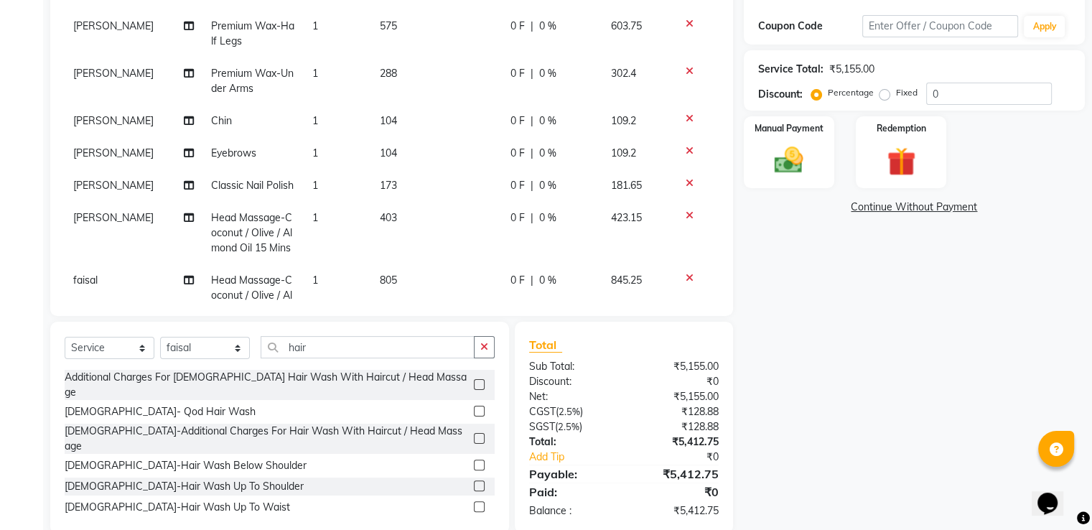
click at [474, 433] on label at bounding box center [479, 438] width 11 height 11
click at [474, 434] on input "checkbox" at bounding box center [478, 438] width 9 height 9
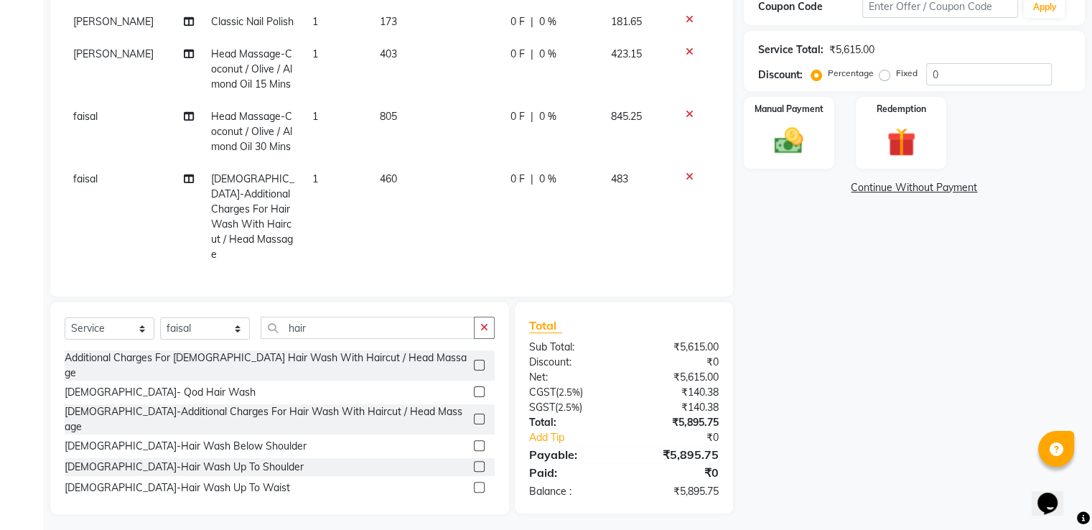
scroll to position [261, 0]
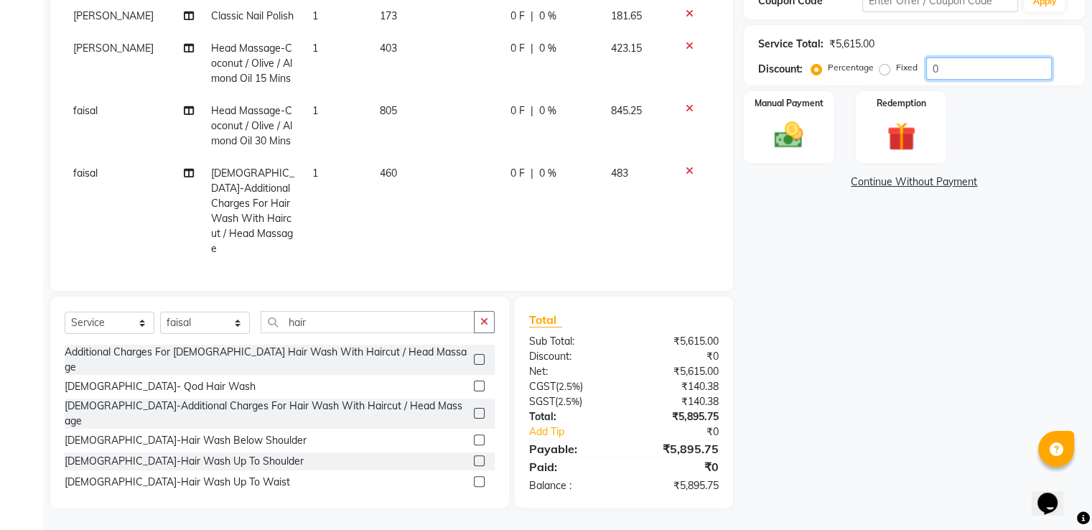
click at [970, 69] on input "0" at bounding box center [989, 68] width 126 height 22
click at [945, 70] on input "20" at bounding box center [989, 68] width 126 height 22
click at [945, 64] on input "number" at bounding box center [989, 68] width 126 height 22
click at [792, 135] on img at bounding box center [788, 135] width 48 height 34
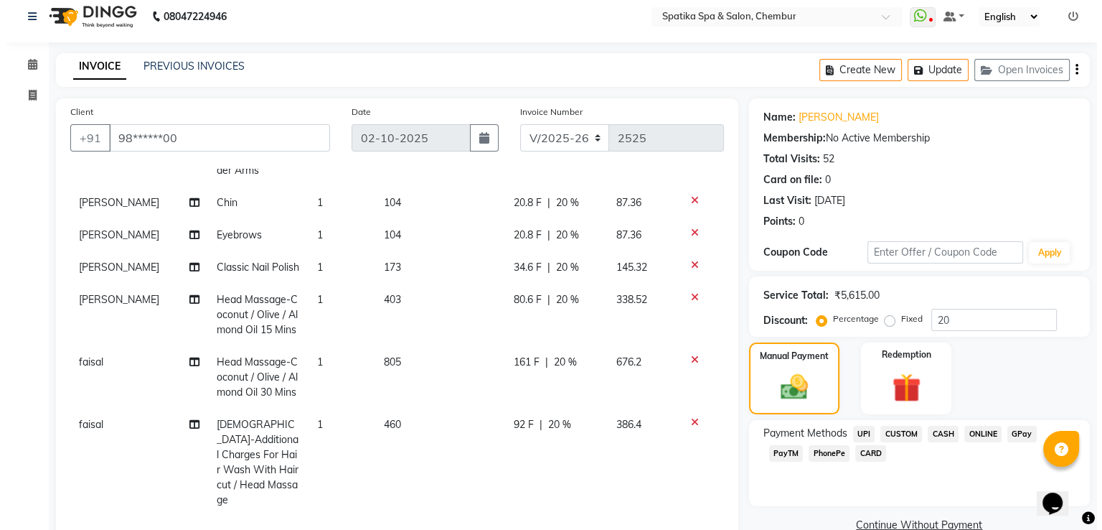
scroll to position [0, 0]
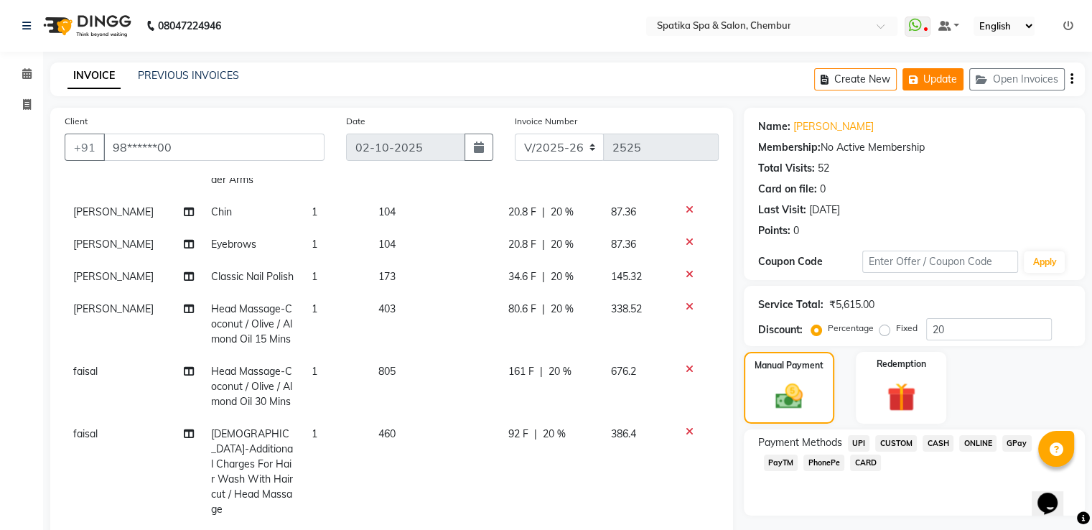
click at [933, 83] on button "Update" at bounding box center [932, 79] width 61 height 22
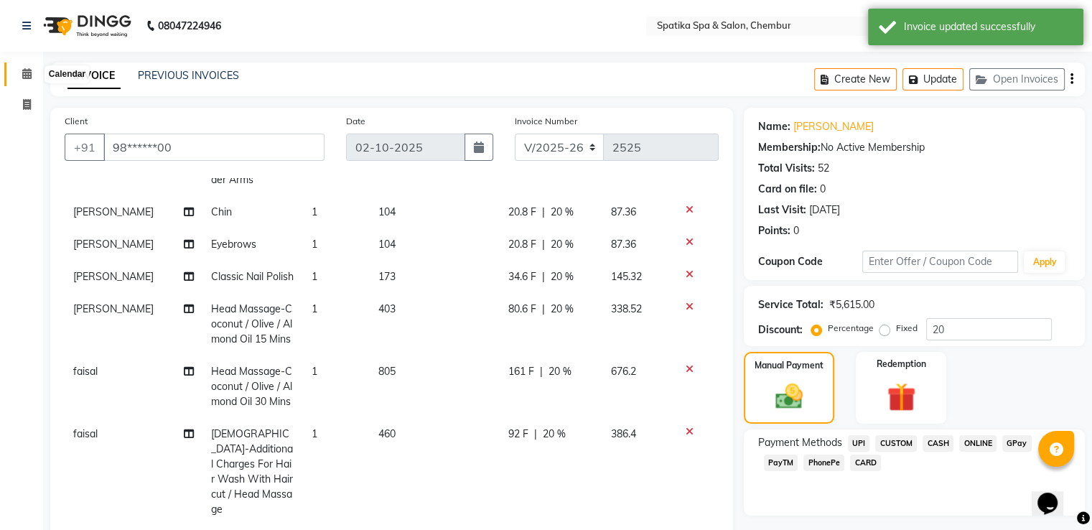
click at [23, 70] on icon at bounding box center [26, 73] width 9 height 11
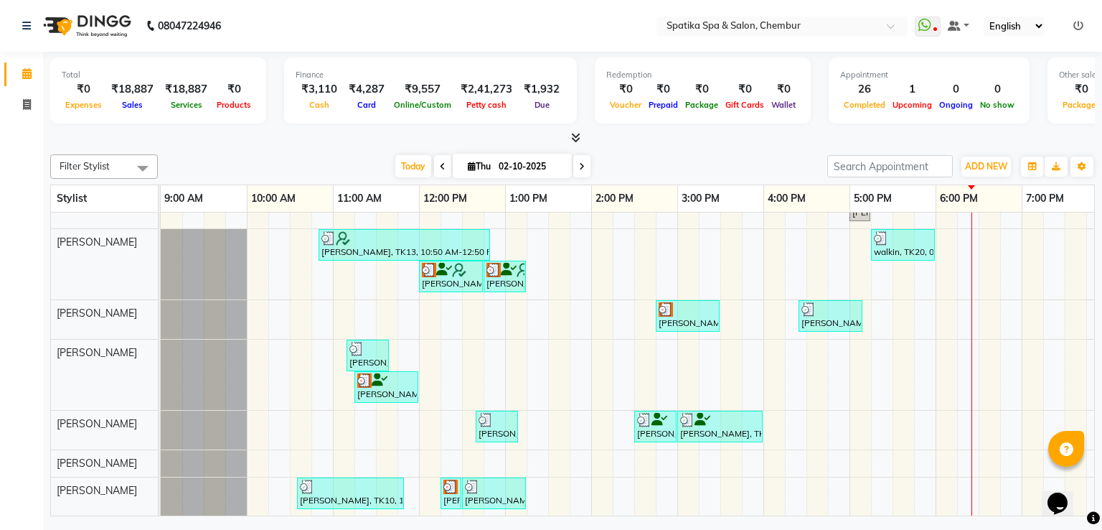
scroll to position [238, 0]
drag, startPoint x: 885, startPoint y: 360, endPoint x: 942, endPoint y: 538, distance: 187.5
click at [942, 529] on html "08047224946 Select Location × Spatika Spa & Salon, Chembur WhatsApp Status ✕ St…" at bounding box center [551, 265] width 1102 height 530
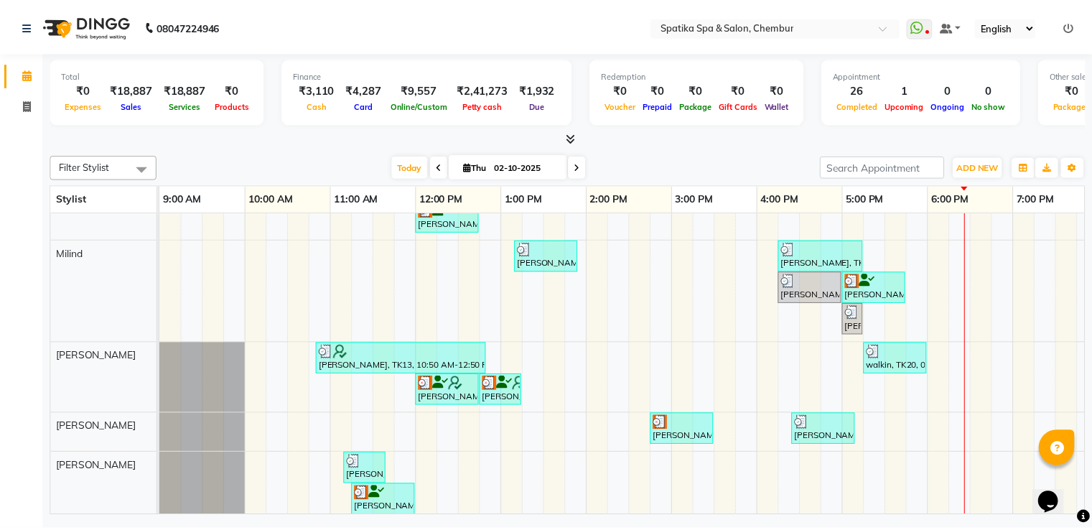
scroll to position [114, 0]
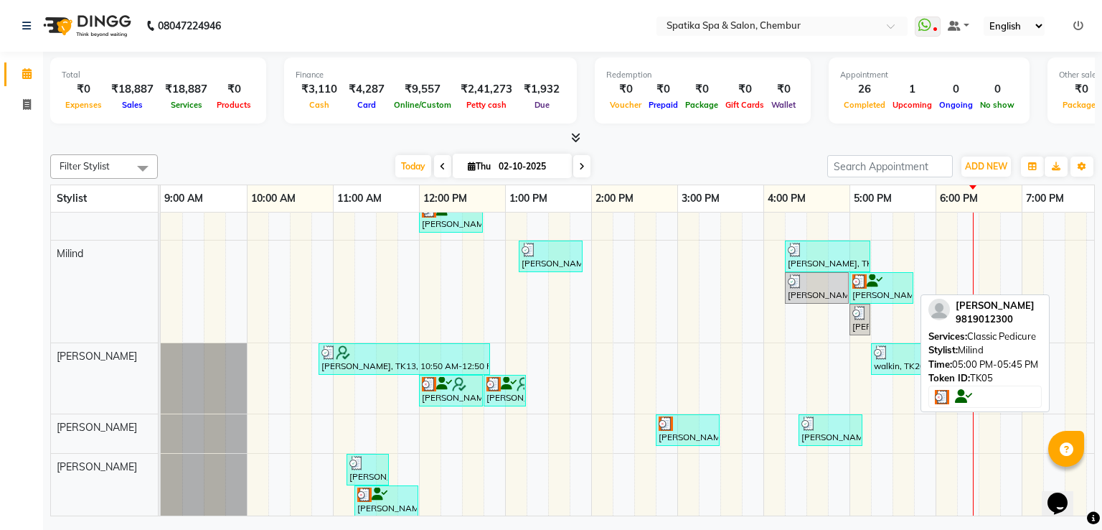
click at [876, 293] on div "[PERSON_NAME], TK05, 05:00 PM-05:45 PM, Classic Pedicure" at bounding box center [881, 287] width 61 height 27
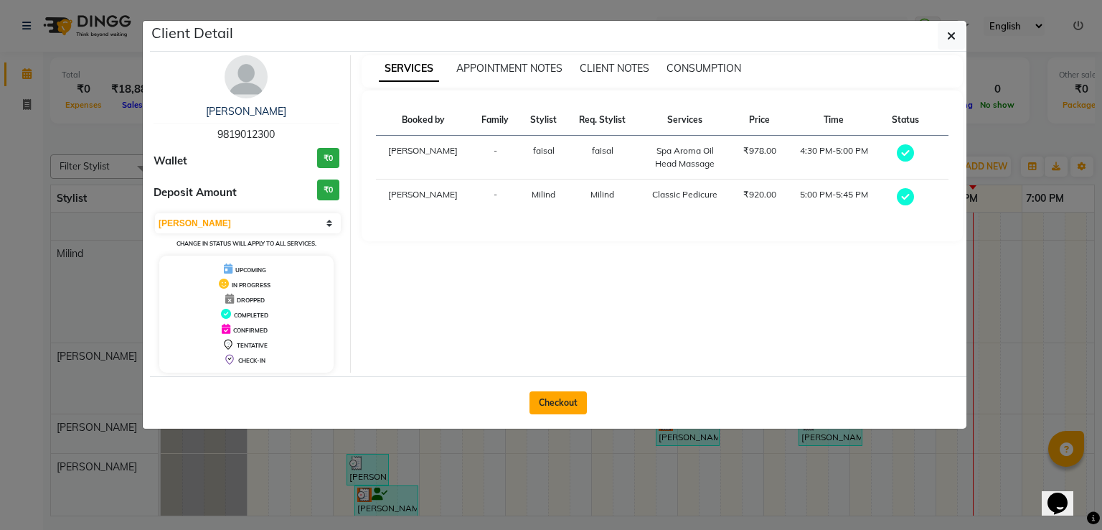
click at [550, 396] on button "Checkout" at bounding box center [558, 402] width 57 height 23
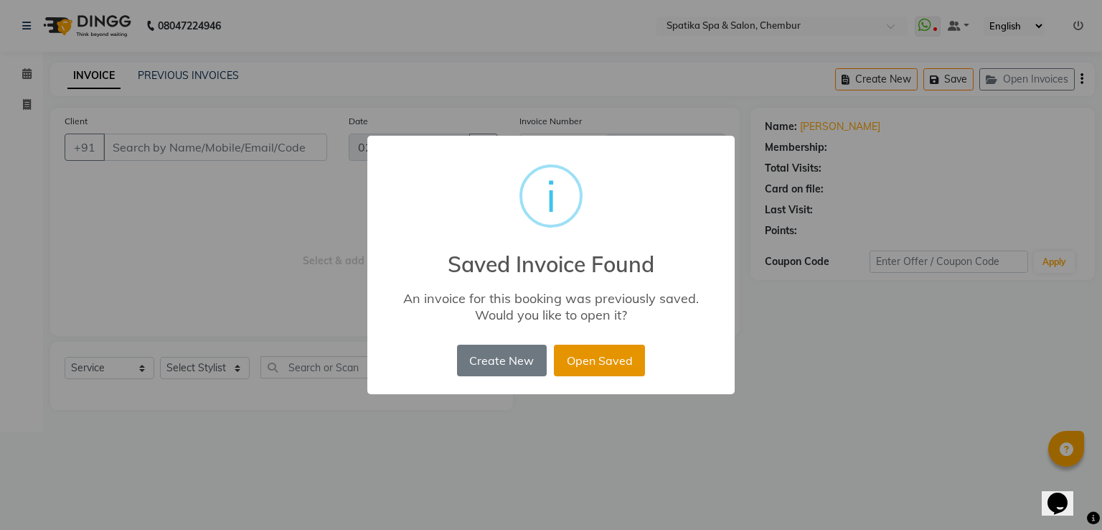
click at [587, 351] on button "Open Saved" at bounding box center [599, 361] width 91 height 32
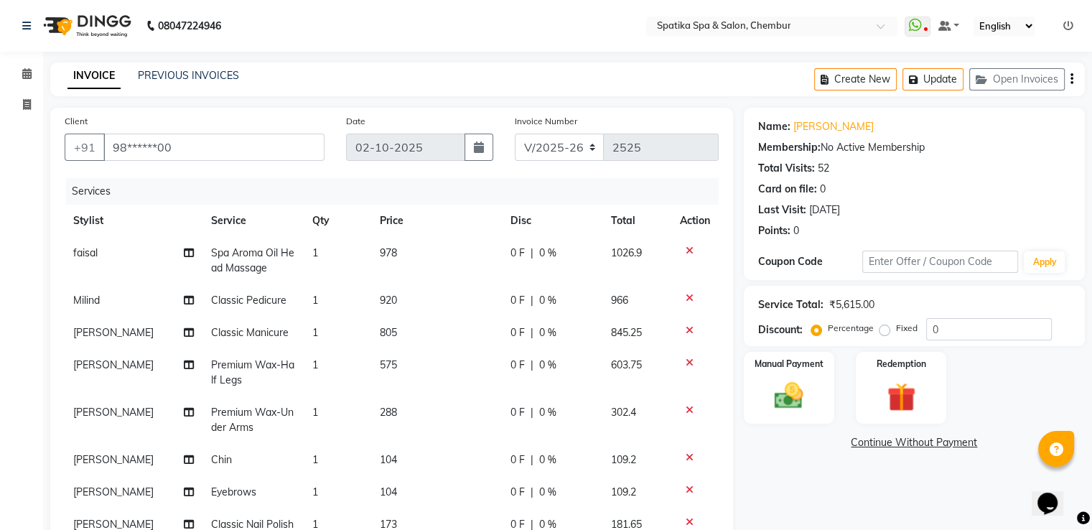
click at [778, 470] on div "Name: [PERSON_NAME] Membership: No Active Membership Total Visits: 52 Card on f…" at bounding box center [920, 438] width 352 height 660
